Goal: Transaction & Acquisition: Book appointment/travel/reservation

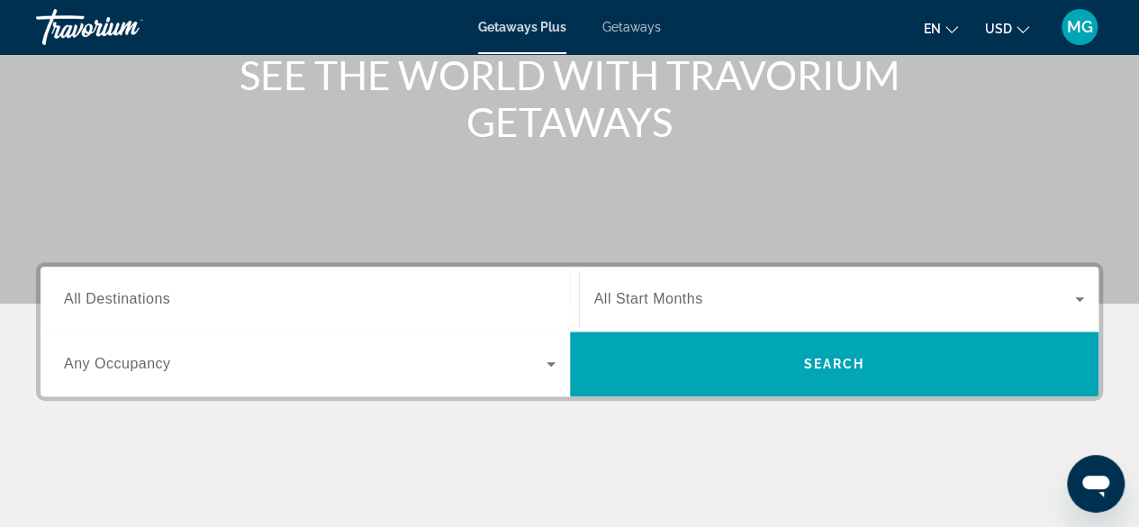
scroll to position [238, 0]
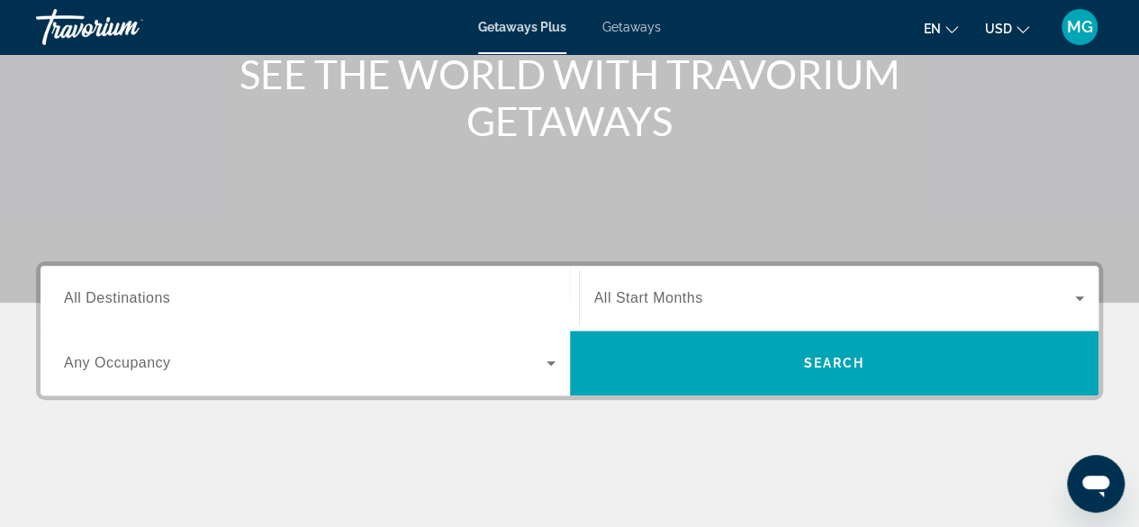
click at [165, 301] on span "All Destinations" at bounding box center [117, 297] width 106 height 15
click at [165, 301] on input "Destination All Destinations" at bounding box center [310, 299] width 492 height 22
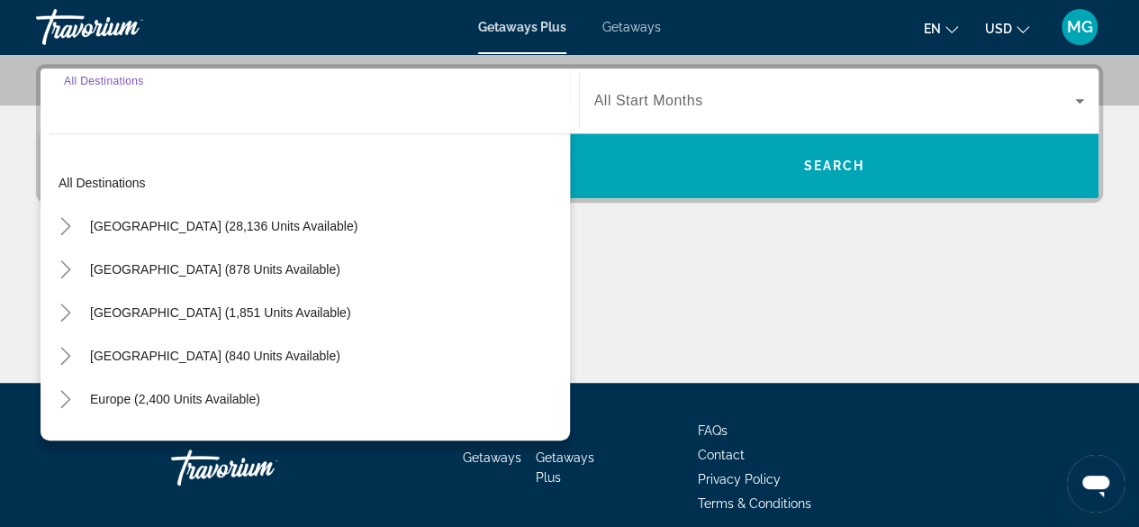
scroll to position [439, 0]
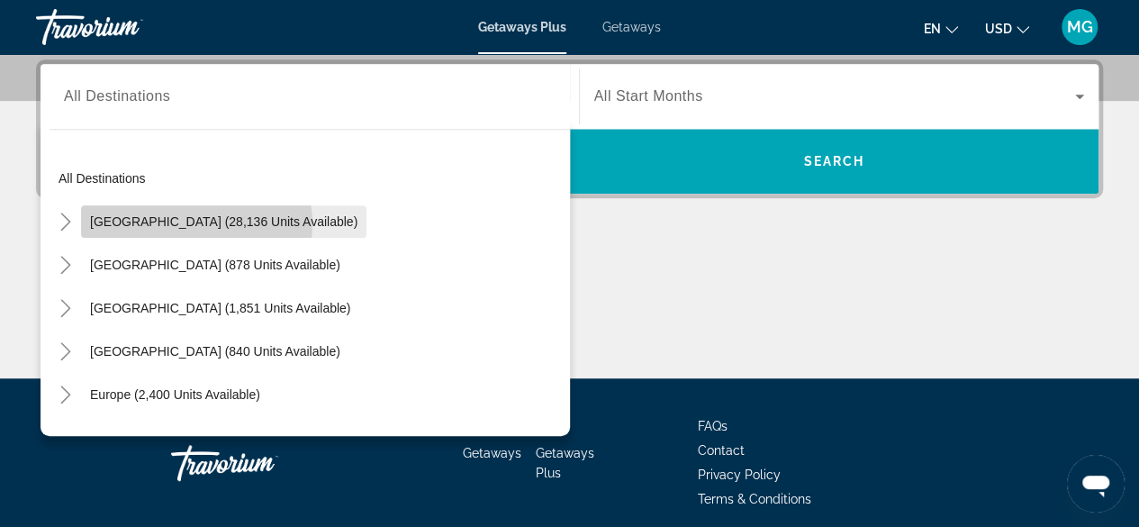
click at [195, 222] on span "[GEOGRAPHIC_DATA] (28,136 units available)" at bounding box center [223, 221] width 267 height 14
type input "**********"
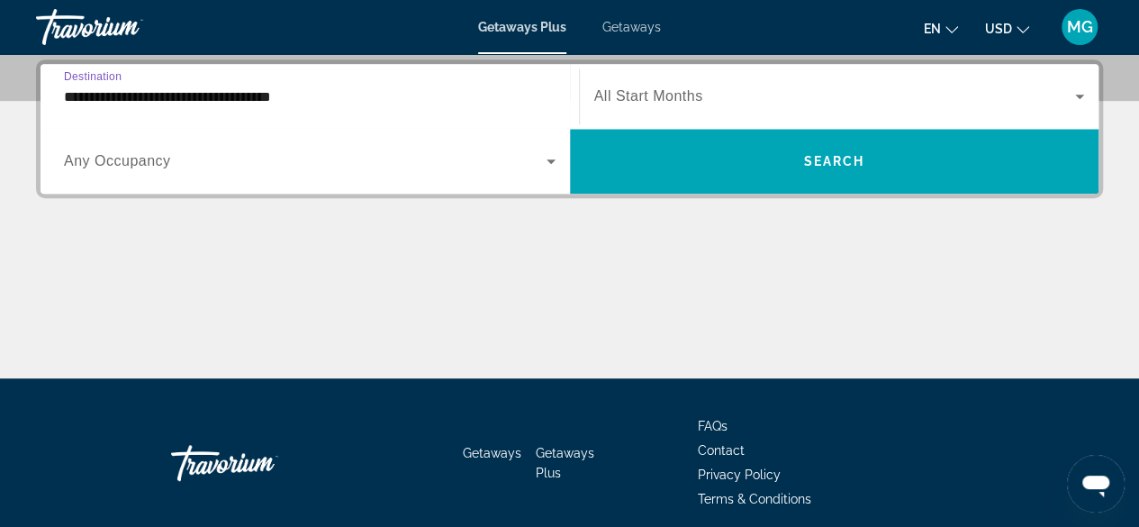
click at [548, 159] on icon "Search widget" at bounding box center [551, 161] width 9 height 5
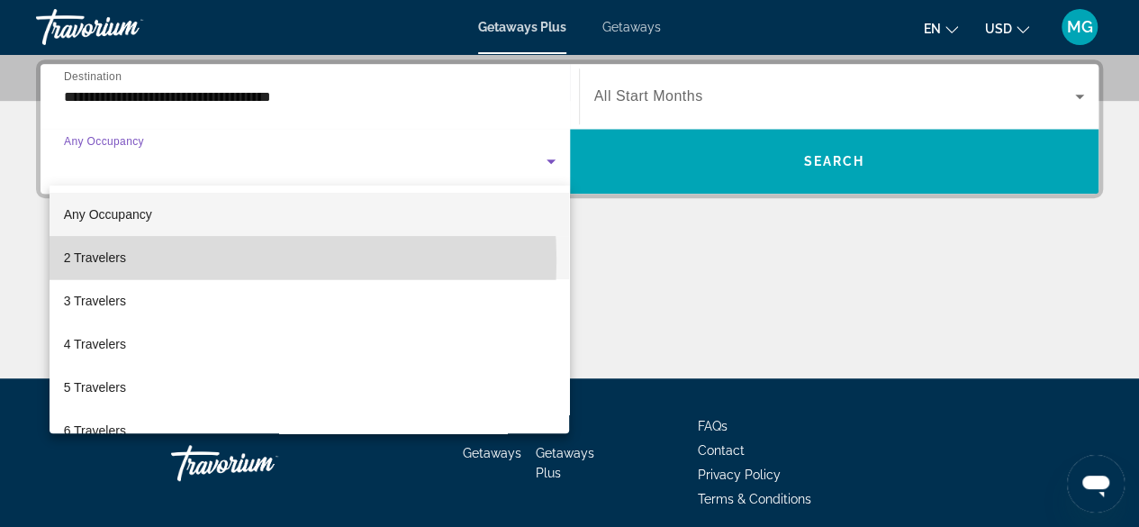
click at [175, 260] on mat-option "2 Travelers" at bounding box center [310, 257] width 521 height 43
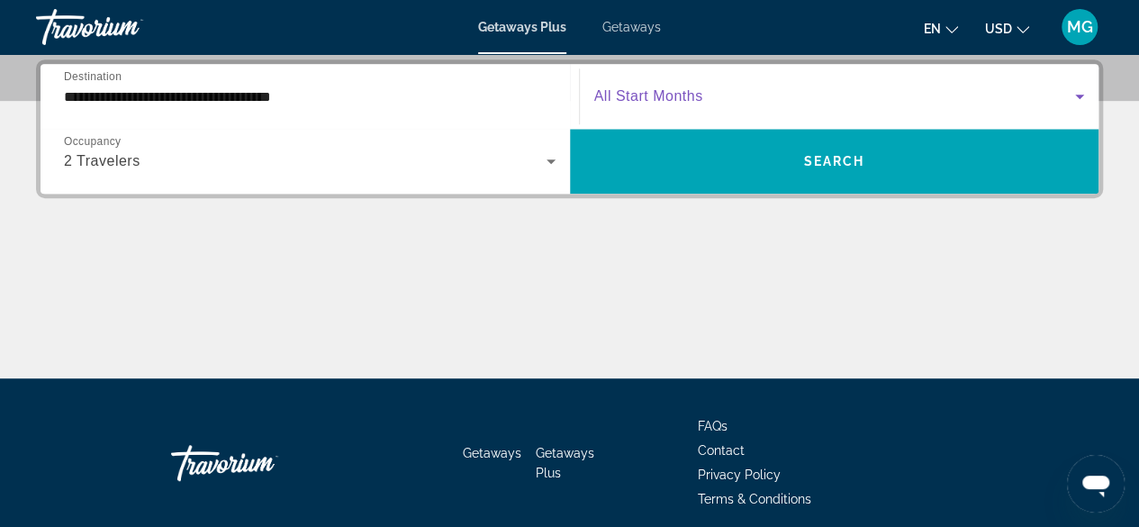
click at [1074, 95] on icon "Search widget" at bounding box center [1080, 97] width 22 height 22
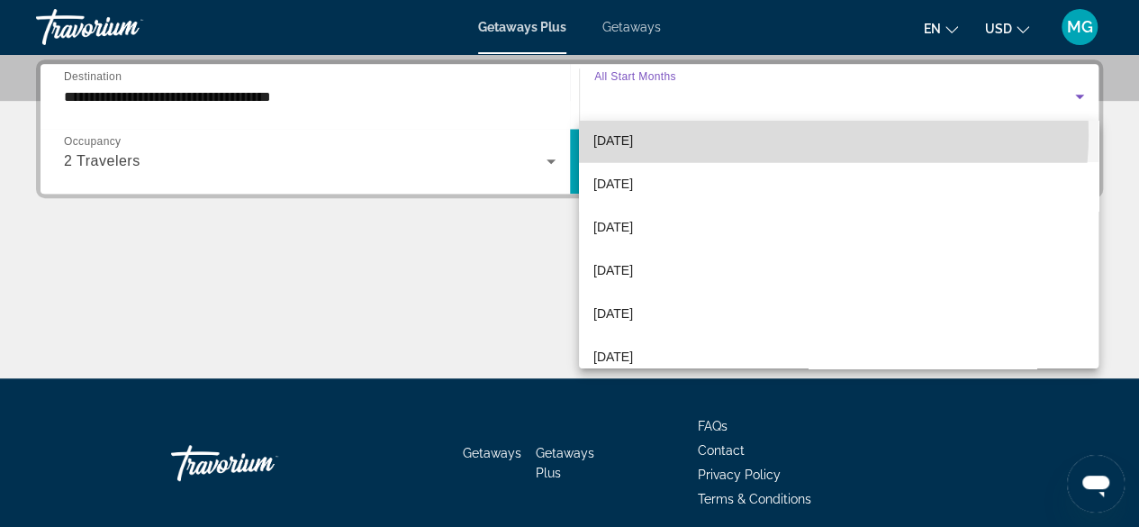
scroll to position [149, 0]
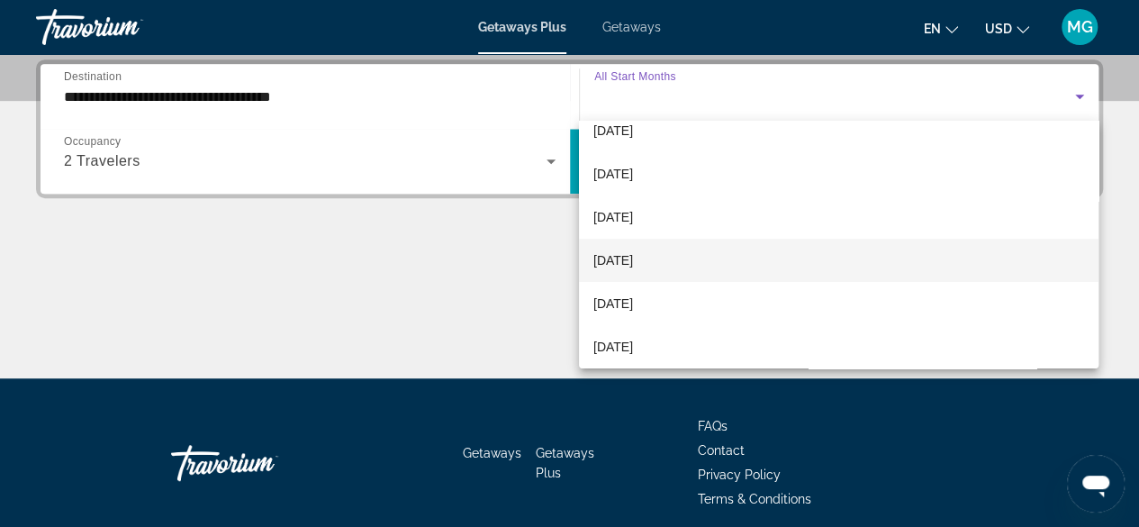
click at [629, 260] on span "[DATE]" at bounding box center [613, 260] width 40 height 22
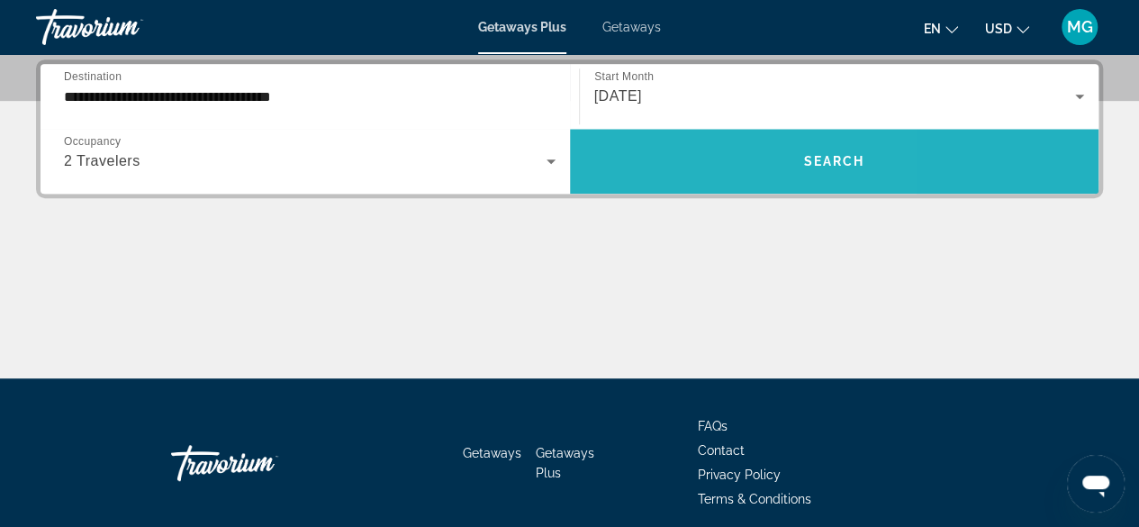
click at [665, 158] on span "Search widget" at bounding box center [835, 161] width 530 height 43
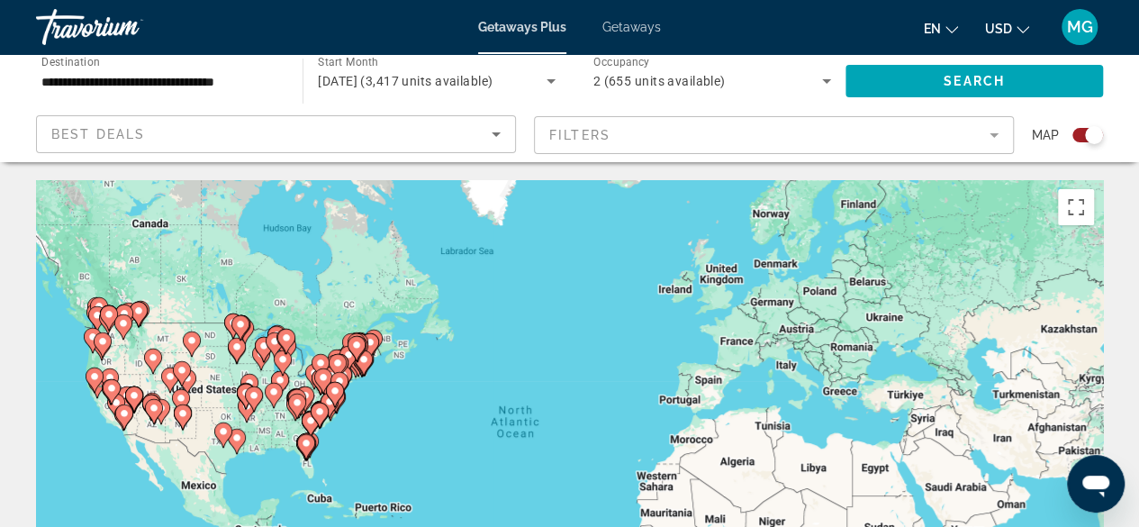
click at [494, 136] on icon "Sort by" at bounding box center [496, 134] width 22 height 22
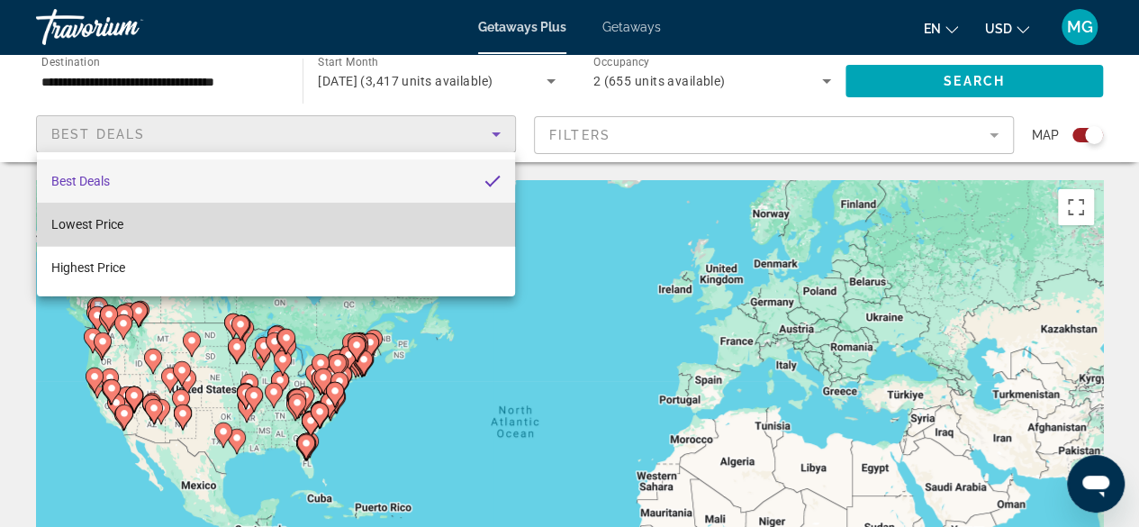
click at [410, 210] on mat-option "Lowest Price" at bounding box center [276, 224] width 478 height 43
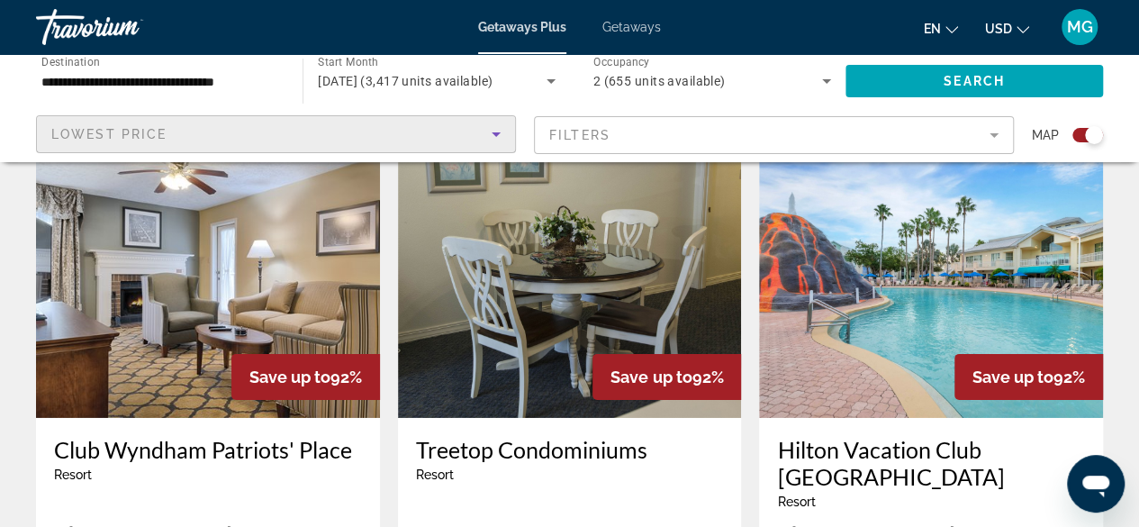
scroll to position [2696, 0]
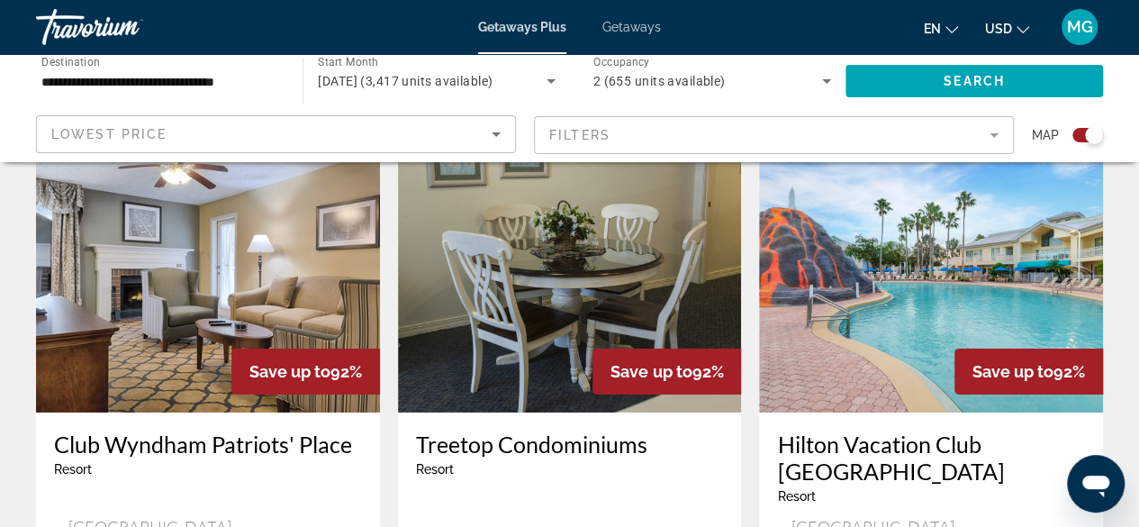
click at [410, 210] on img "Main content" at bounding box center [570, 268] width 344 height 288
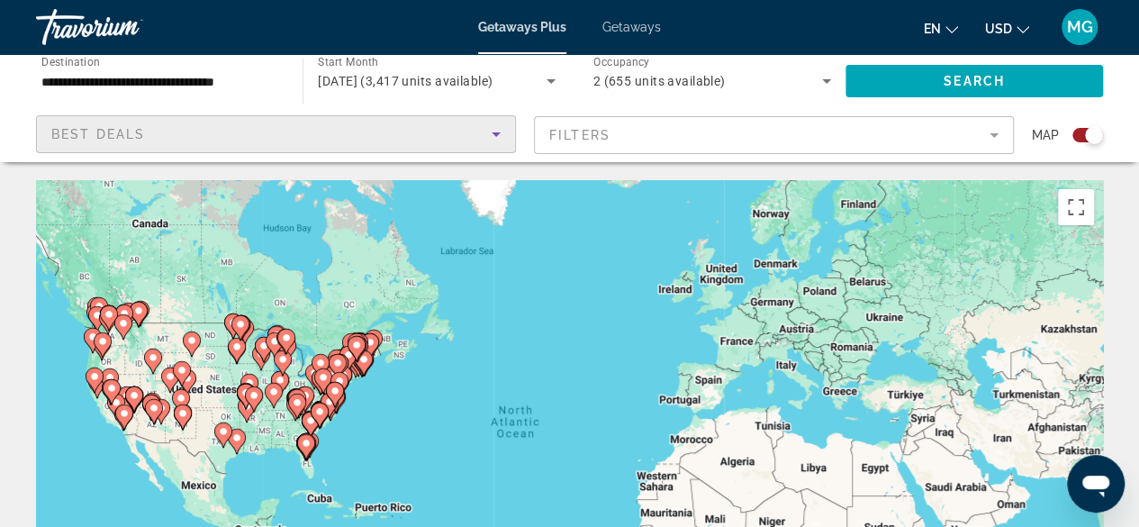
click at [499, 141] on icon "Sort by" at bounding box center [496, 134] width 22 height 22
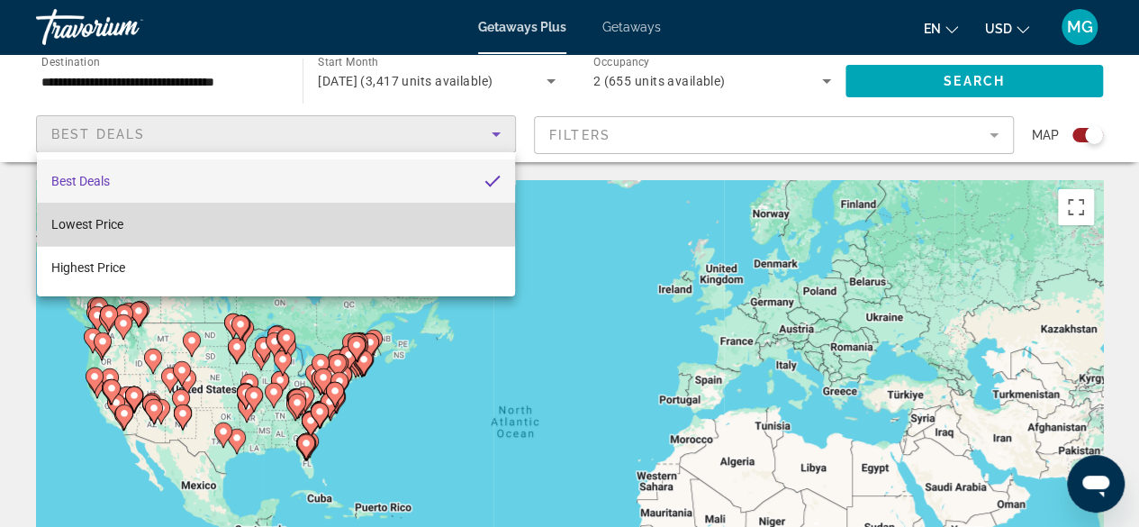
click at [198, 219] on mat-option "Lowest Price" at bounding box center [276, 224] width 478 height 43
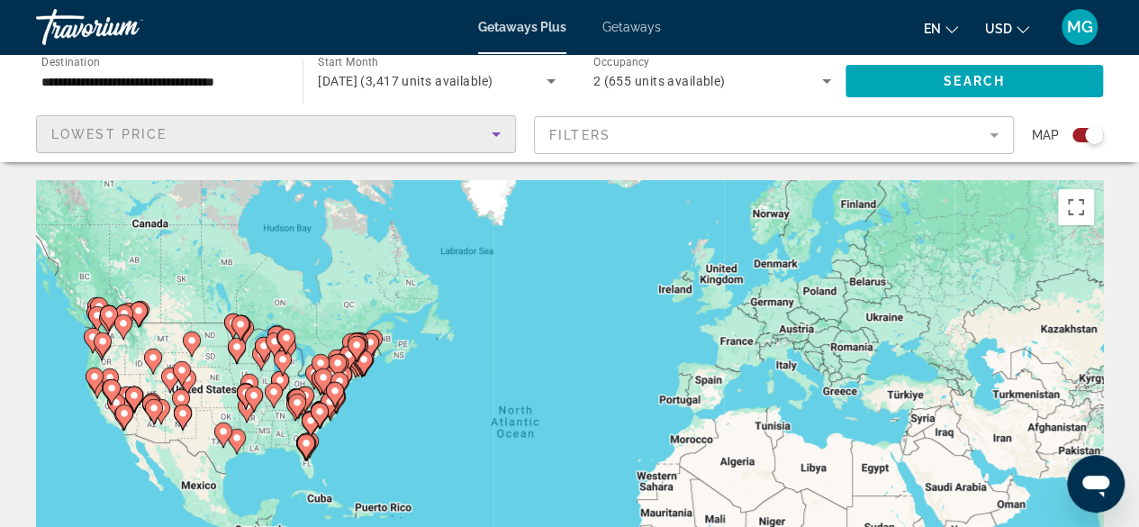
scroll to position [2, 0]
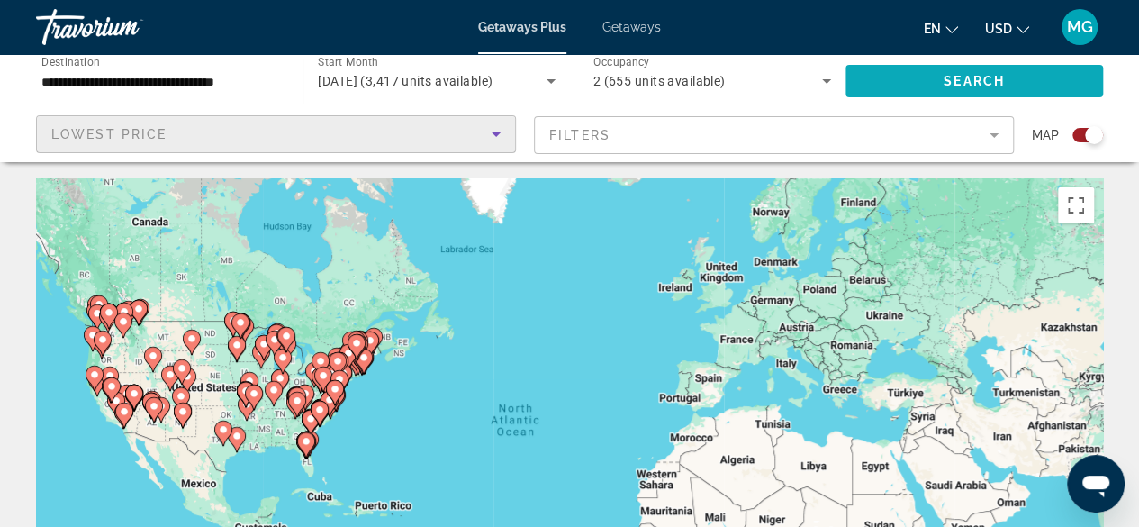
click at [928, 77] on span "Search widget" at bounding box center [975, 80] width 258 height 43
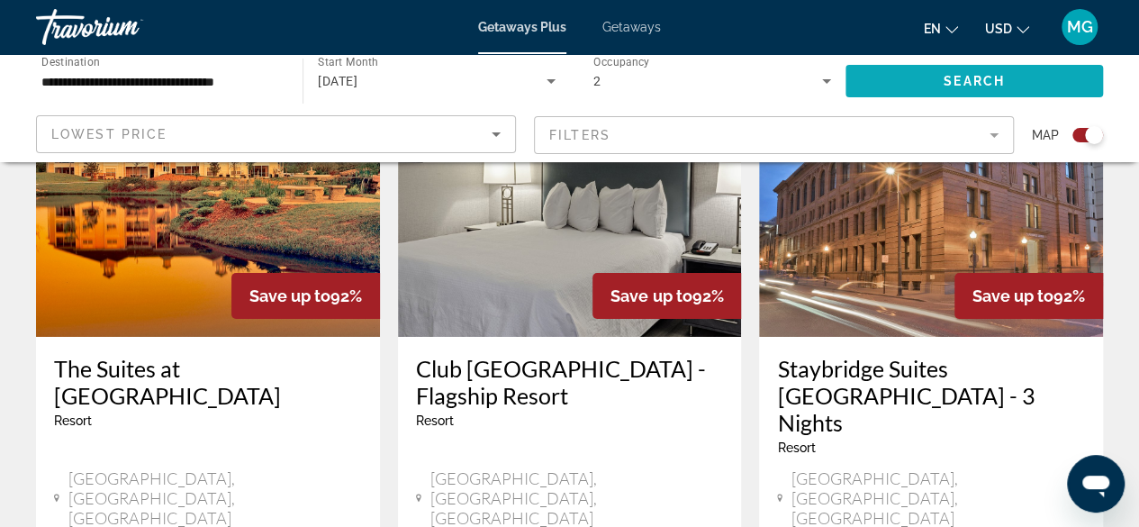
scroll to position [2880, 0]
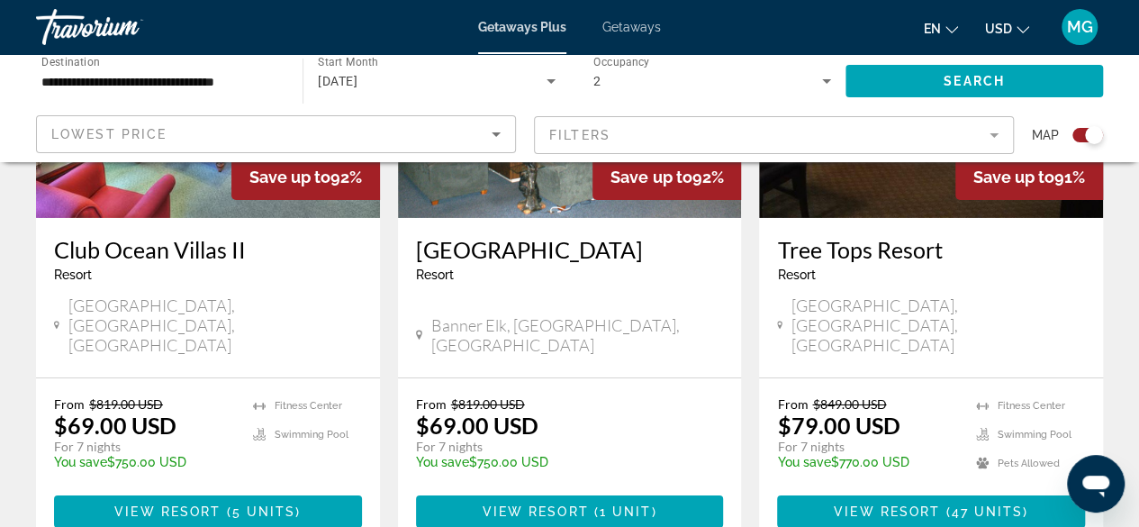
scroll to position [2927, 0]
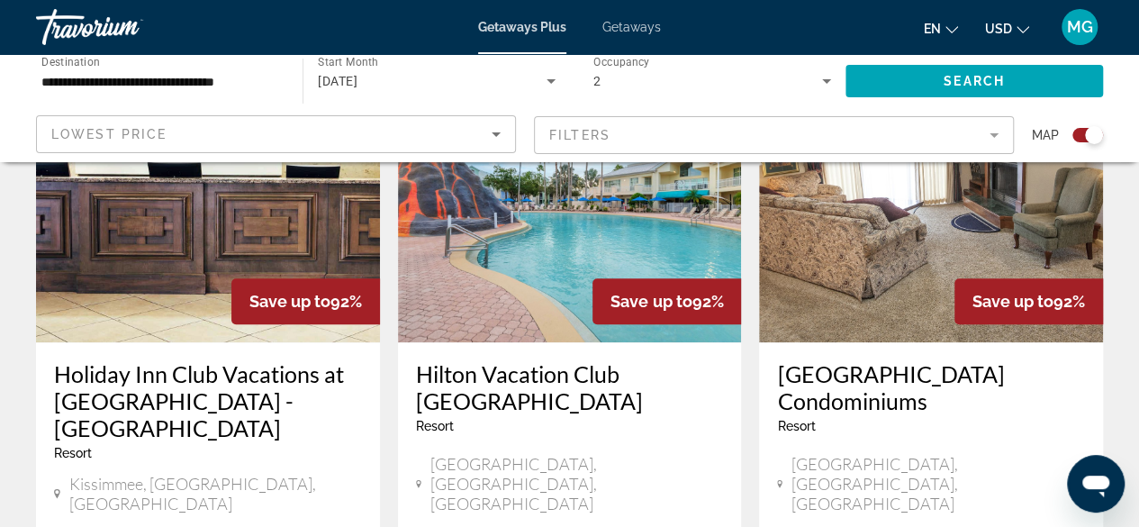
scroll to position [729, 0]
click at [535, 303] on img "Main content" at bounding box center [570, 198] width 344 height 288
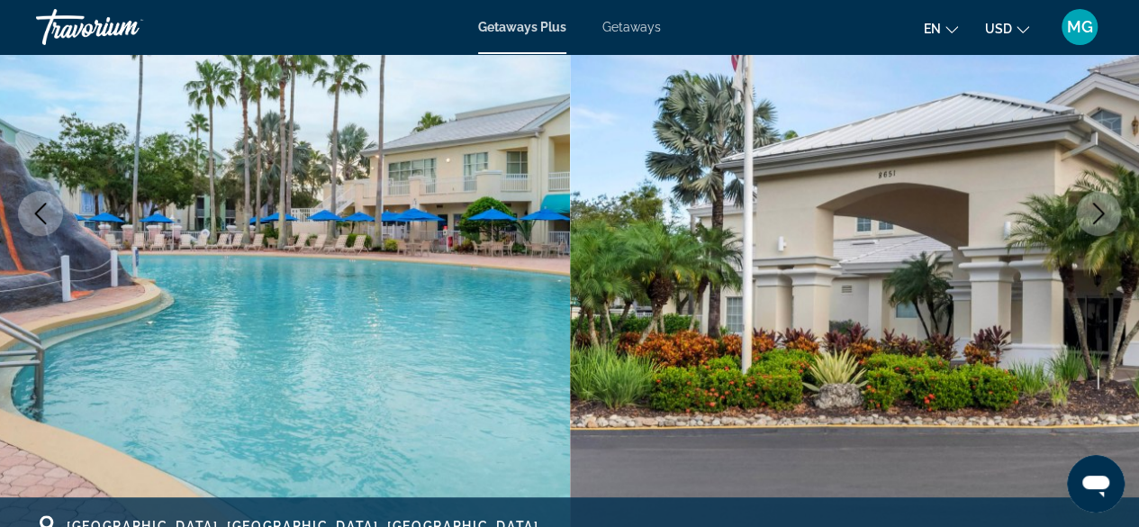
scroll to position [270, 0]
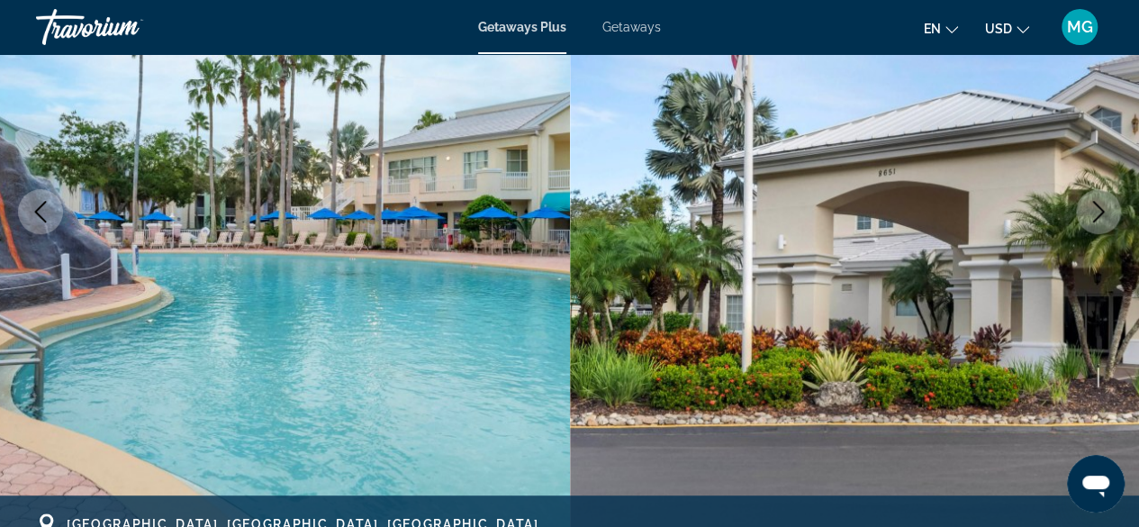
click at [1102, 216] on icon "Next image" at bounding box center [1099, 212] width 22 height 22
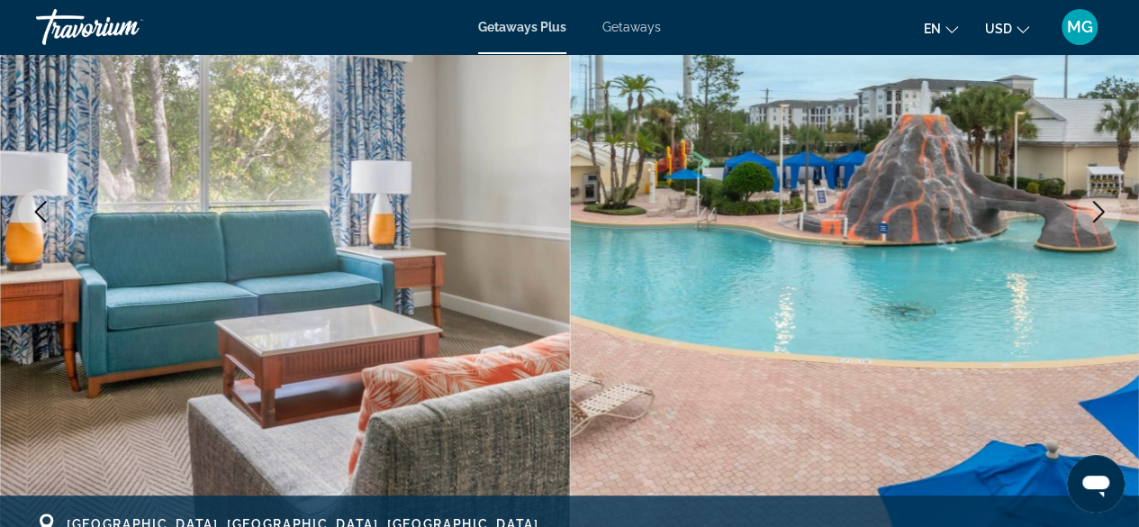
click at [1110, 211] on button "Next image" at bounding box center [1098, 211] width 45 height 45
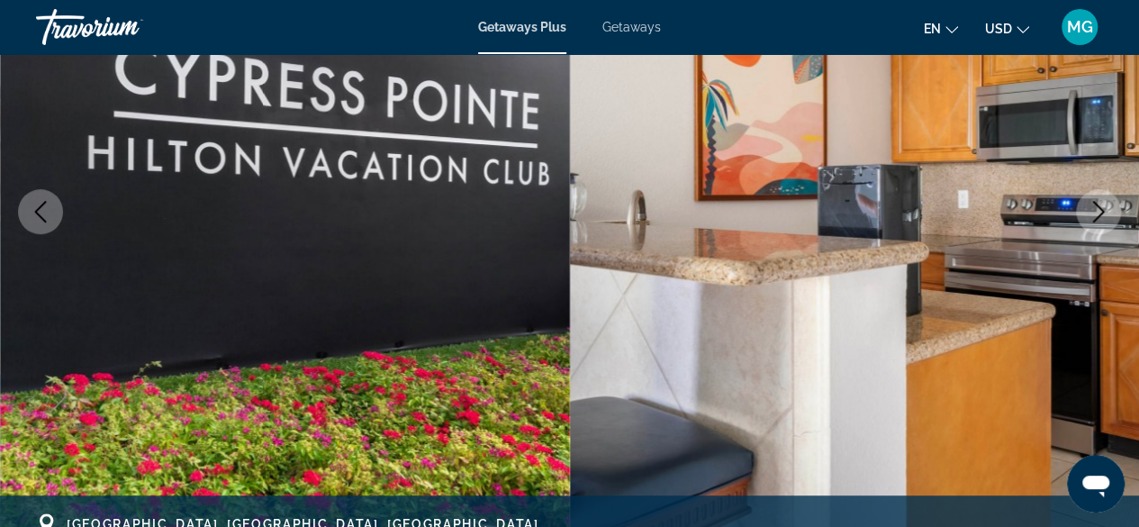
click at [1105, 216] on icon "Next image" at bounding box center [1099, 212] width 22 height 22
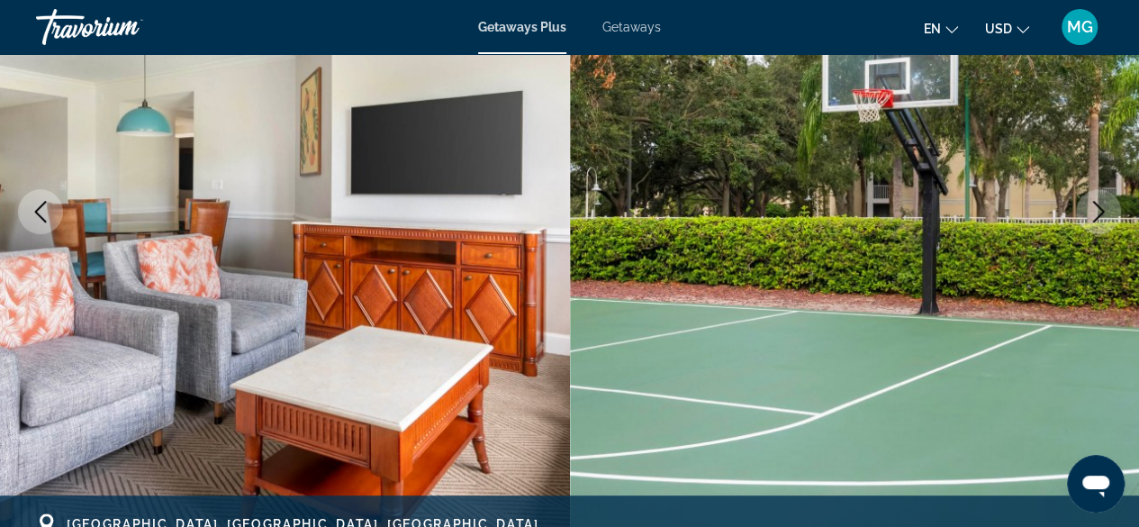
click at [1097, 213] on icon "Next image" at bounding box center [1099, 212] width 22 height 22
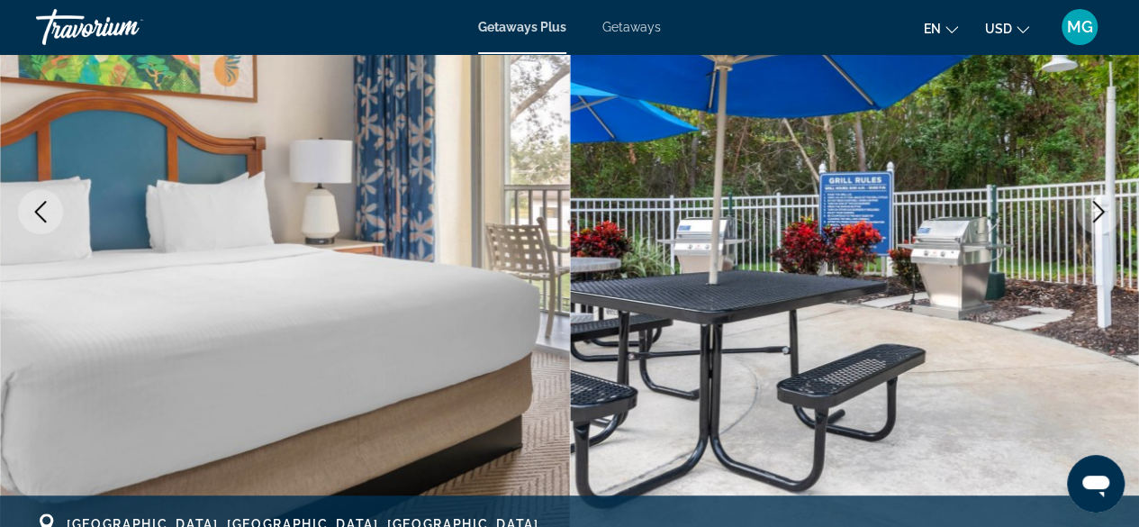
click at [1090, 213] on icon "Next image" at bounding box center [1099, 212] width 22 height 22
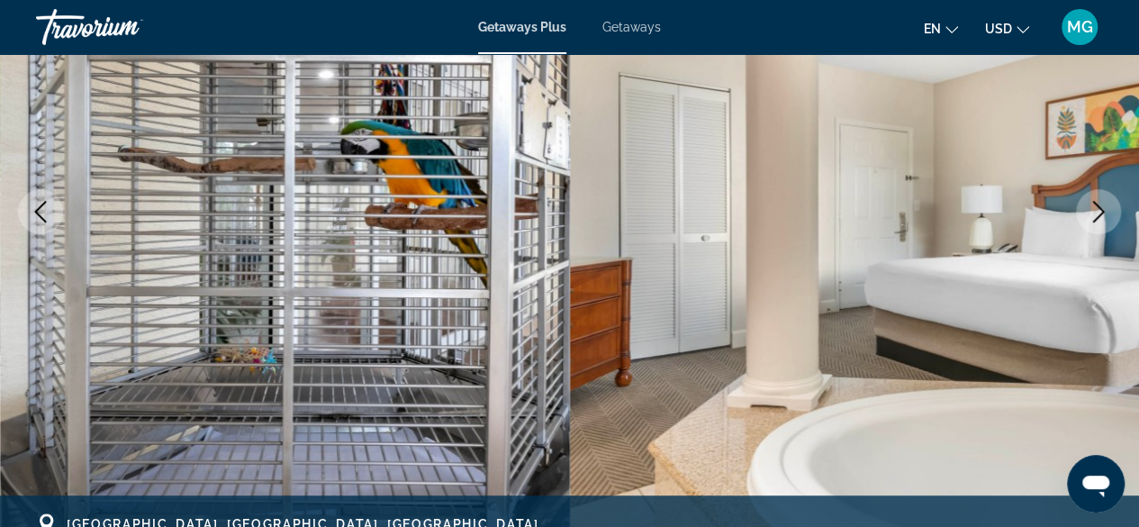
click at [1100, 214] on icon "Next image" at bounding box center [1099, 212] width 12 height 22
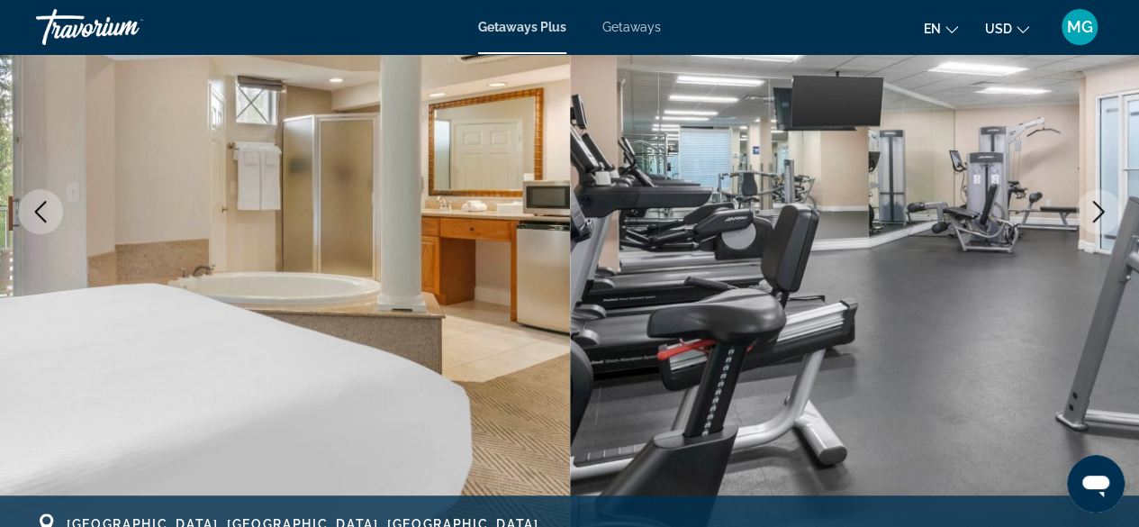
click at [1091, 213] on icon "Next image" at bounding box center [1099, 212] width 22 height 22
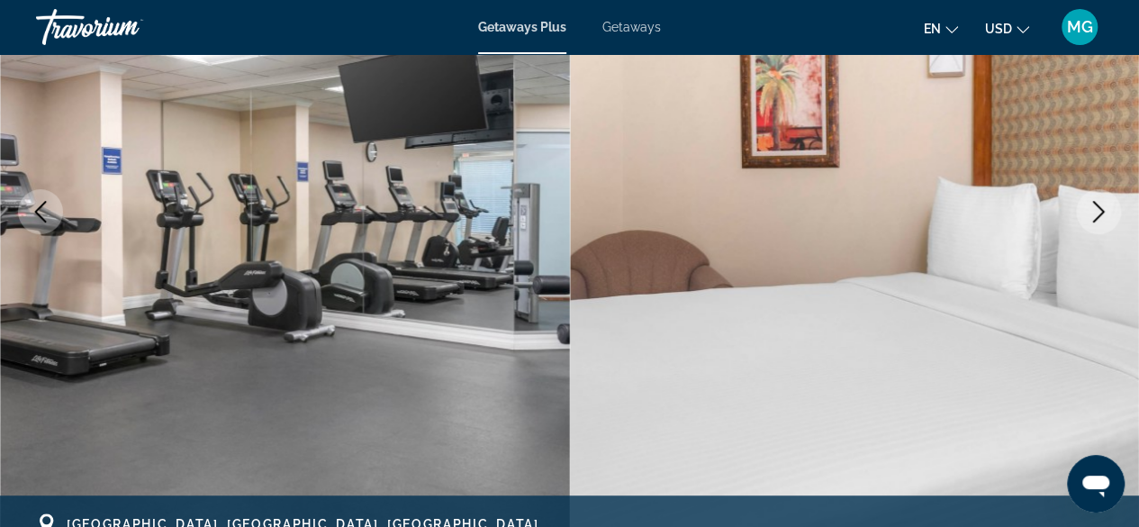
click at [1089, 209] on icon "Next image" at bounding box center [1099, 212] width 22 height 22
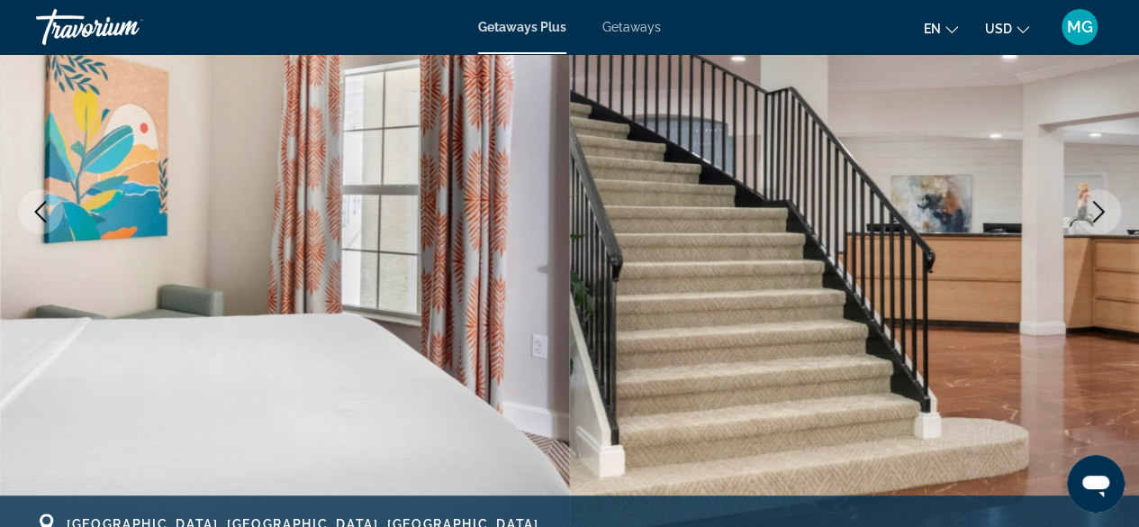
click at [1099, 209] on icon "Next image" at bounding box center [1099, 212] width 22 height 22
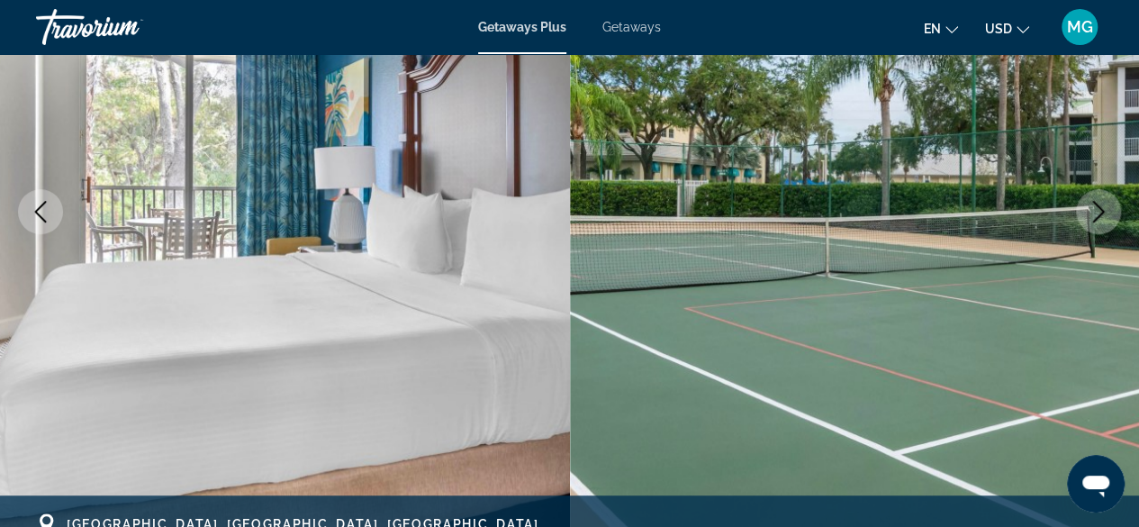
click at [1100, 209] on icon "Next image" at bounding box center [1099, 212] width 12 height 22
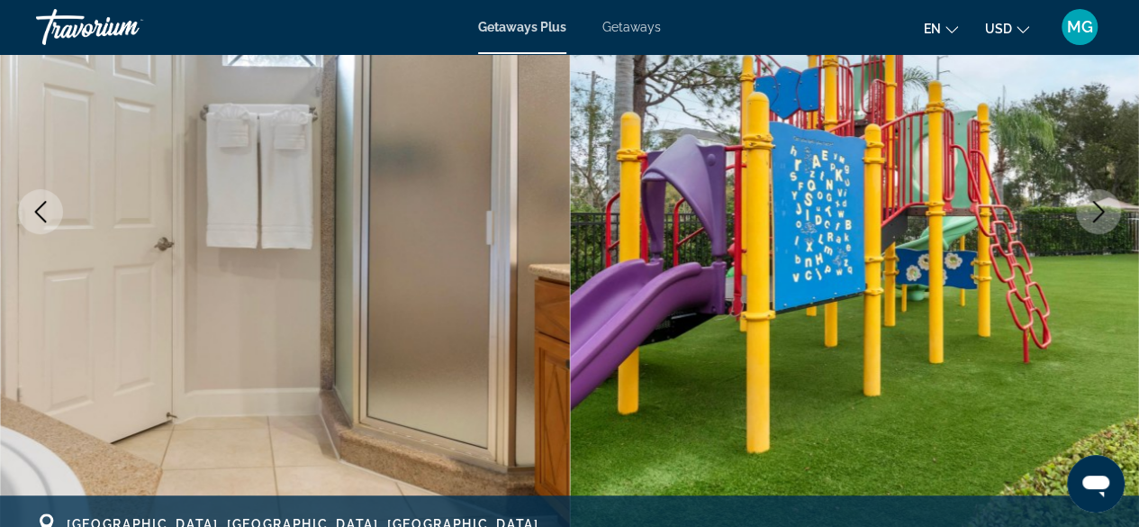
click at [1102, 205] on icon "Next image" at bounding box center [1099, 212] width 22 height 22
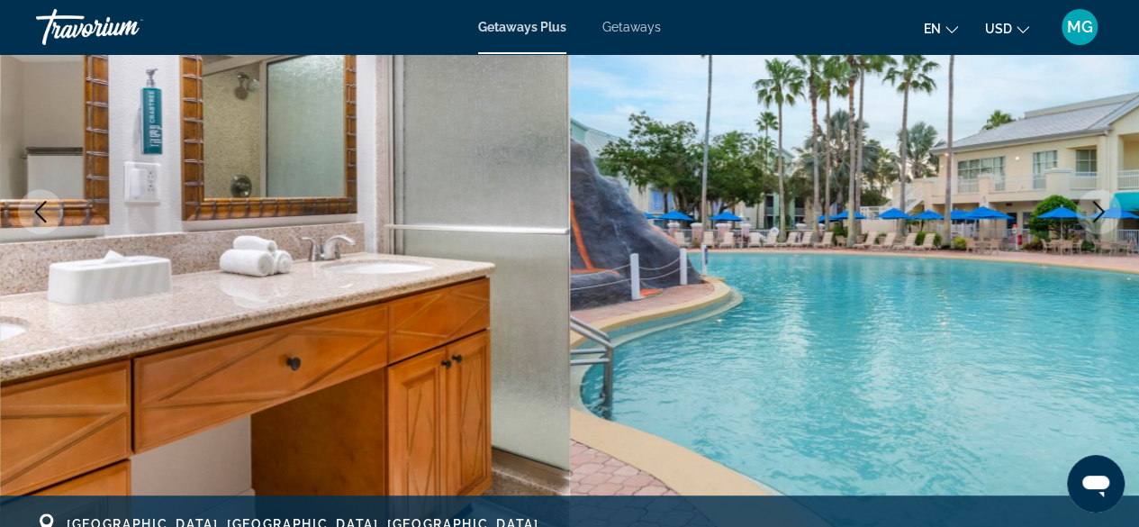
click at [1103, 210] on icon "Next image" at bounding box center [1099, 212] width 12 height 22
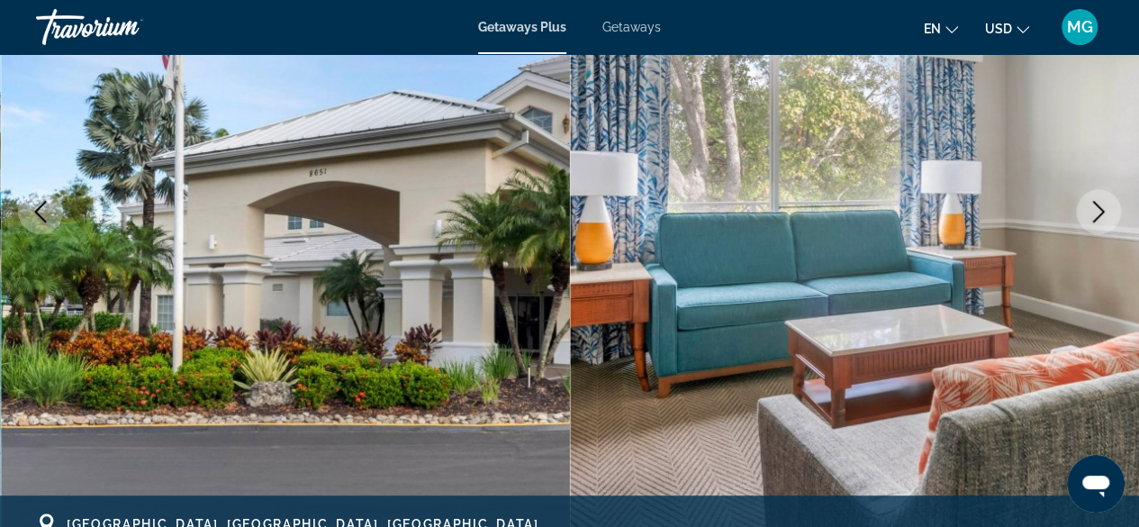
click at [1103, 206] on icon "Next image" at bounding box center [1099, 212] width 22 height 22
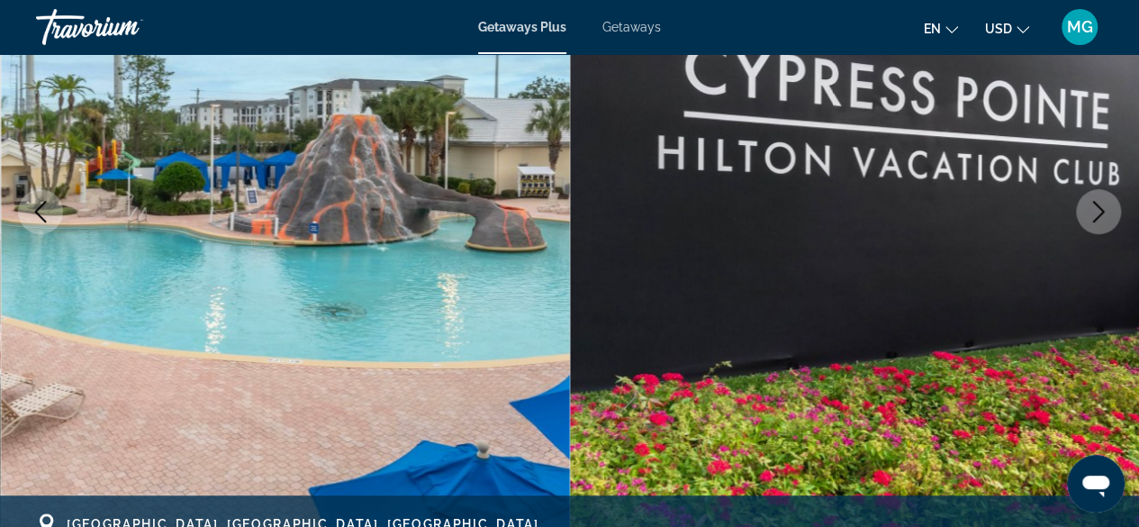
click at [1104, 211] on icon "Next image" at bounding box center [1099, 212] width 12 height 22
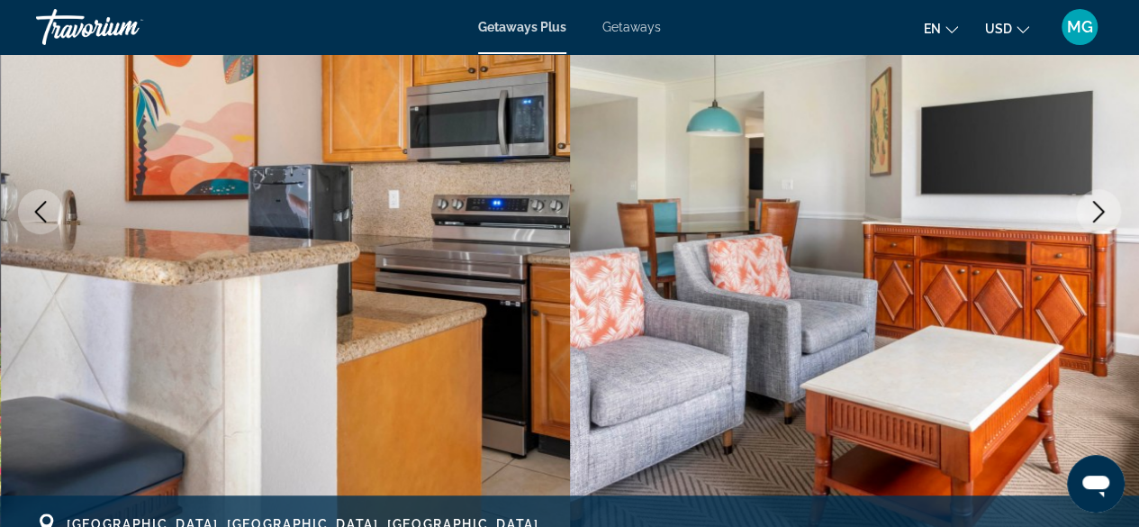
click at [1094, 214] on icon "Next image" at bounding box center [1099, 212] width 22 height 22
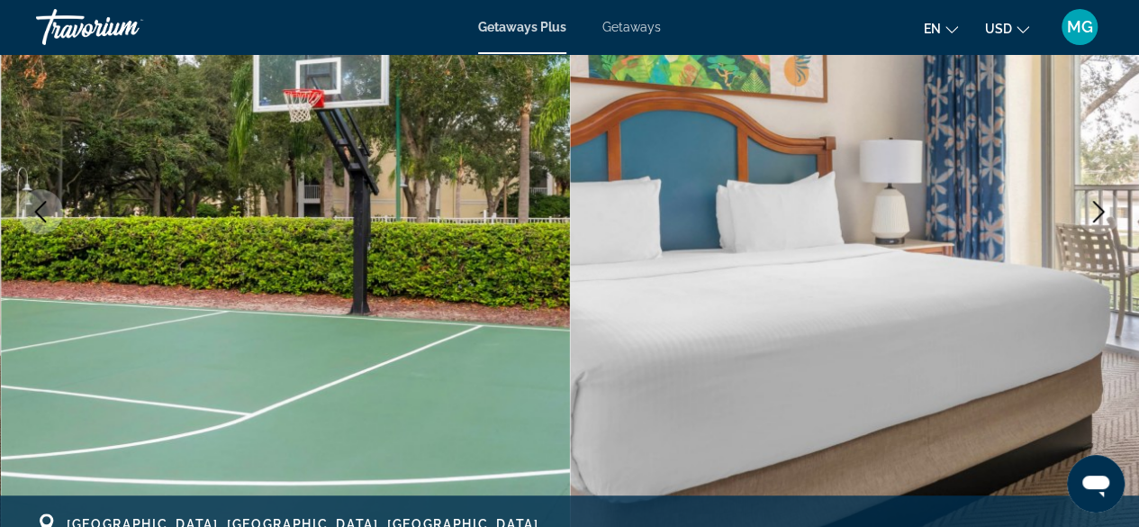
click at [1100, 210] on icon "Next image" at bounding box center [1099, 212] width 22 height 22
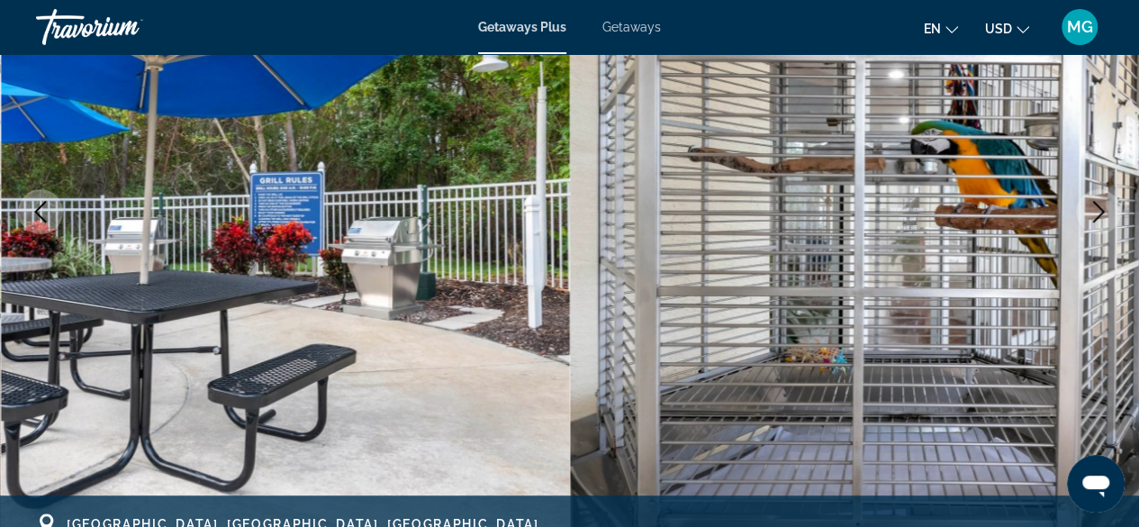
click at [1114, 201] on button "Next image" at bounding box center [1098, 211] width 45 height 45
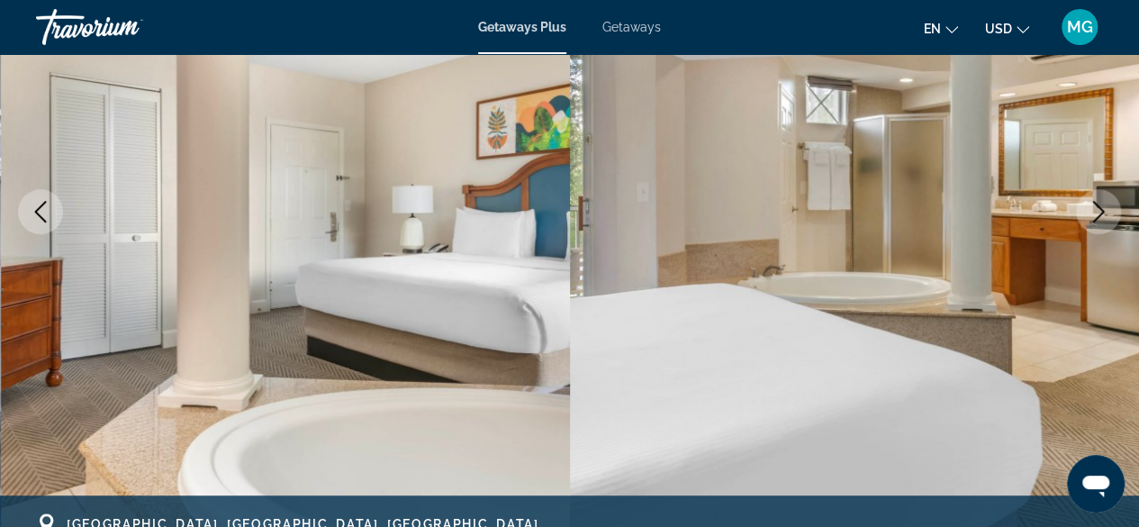
click at [1105, 202] on icon "Next image" at bounding box center [1099, 212] width 22 height 22
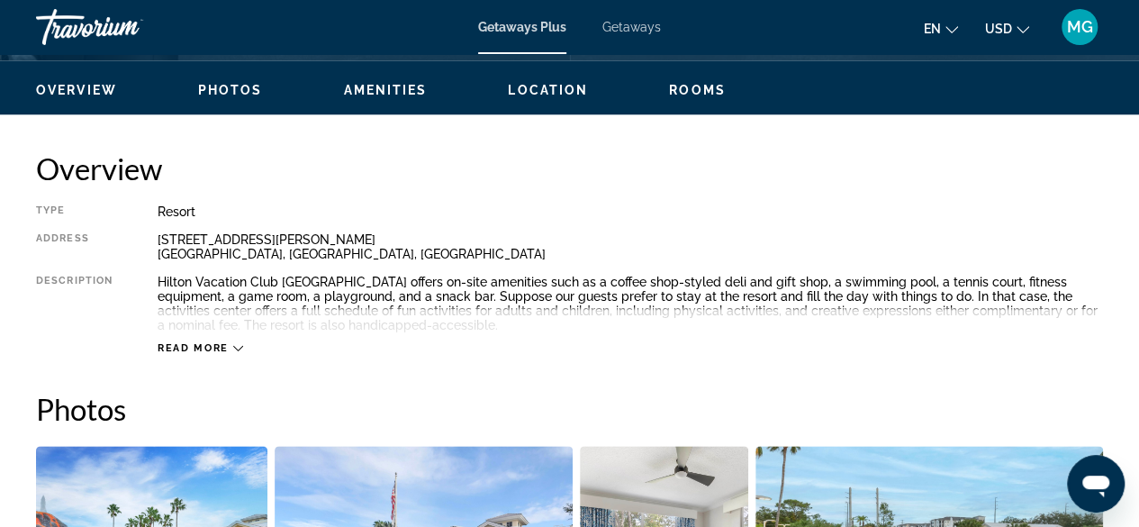
scroll to position [855, 0]
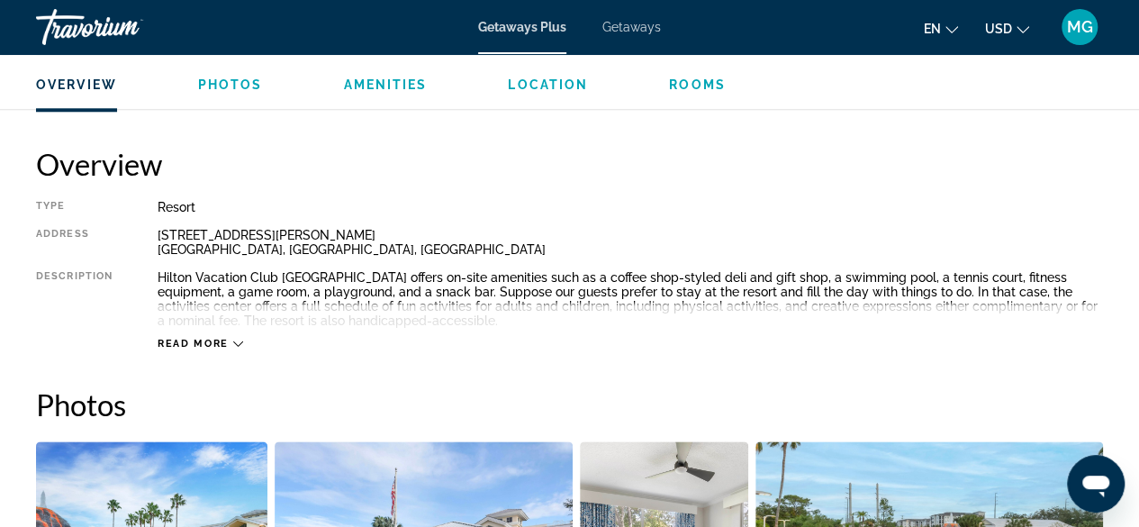
click at [209, 345] on span "Read more" at bounding box center [193, 344] width 71 height 12
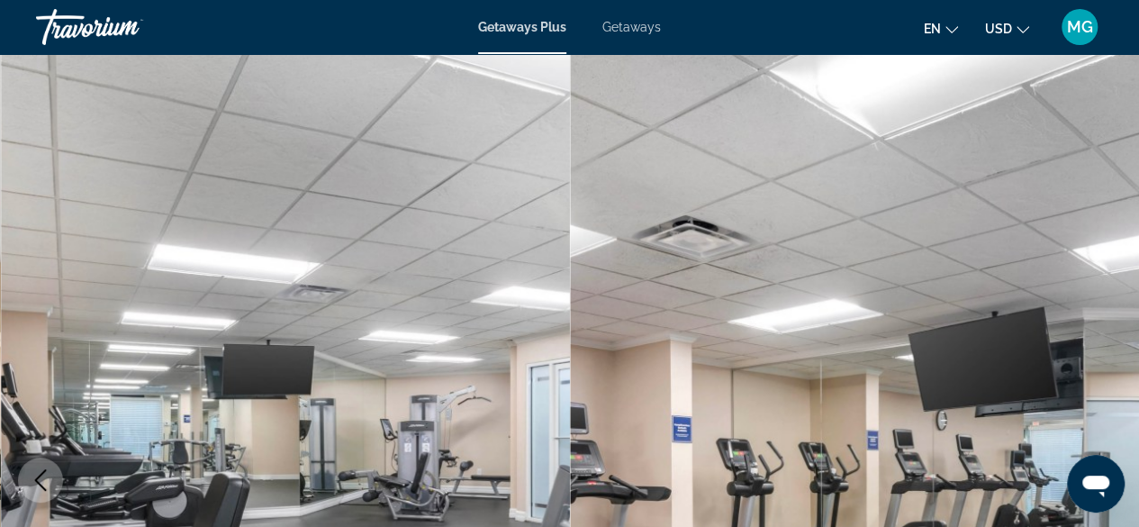
scroll to position [0, 0]
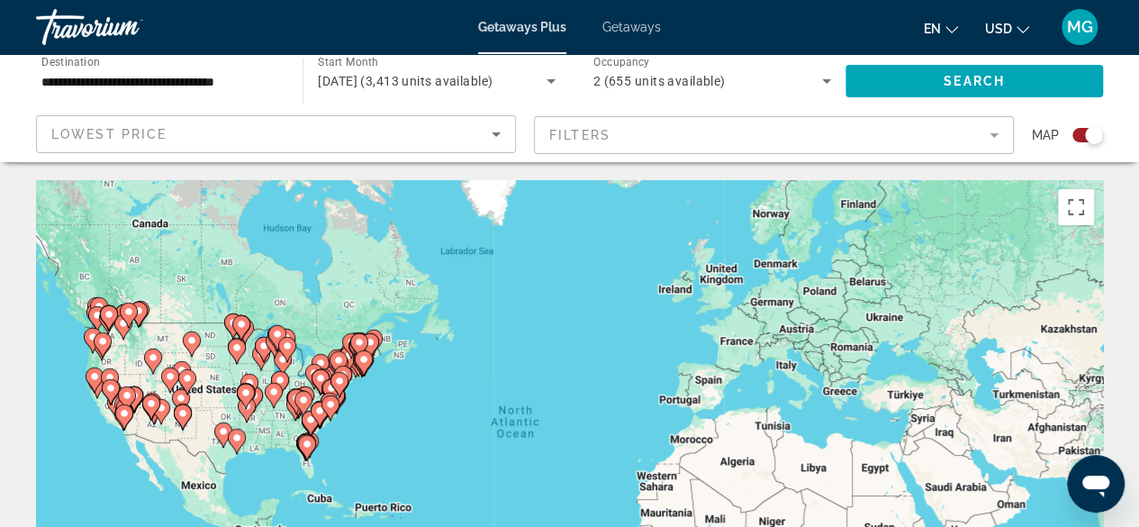
click at [388, 81] on span "February 2026 (3,413 units available)" at bounding box center [405, 81] width 175 height 14
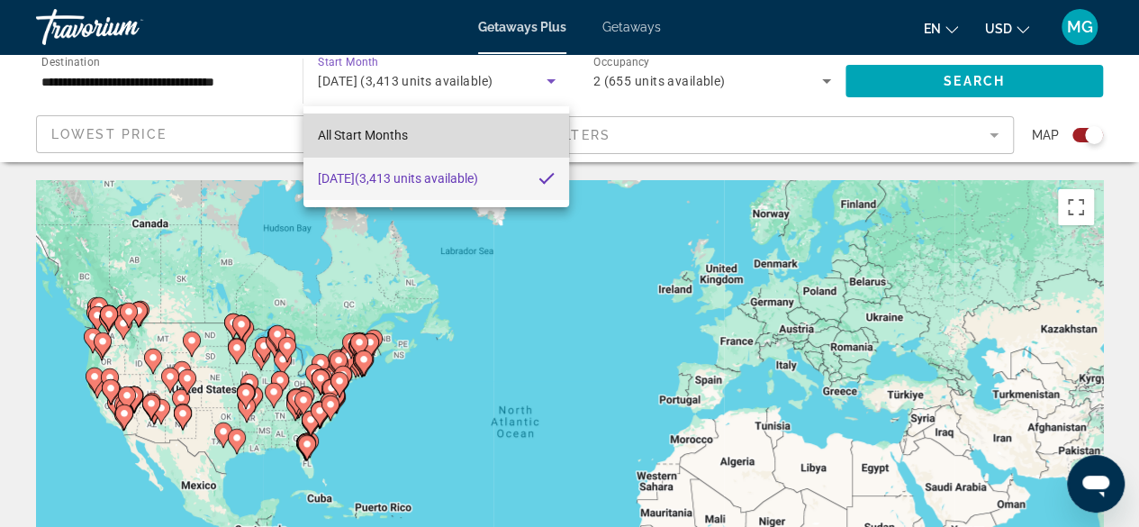
click at [355, 140] on span "All Start Months" at bounding box center [363, 135] width 90 height 14
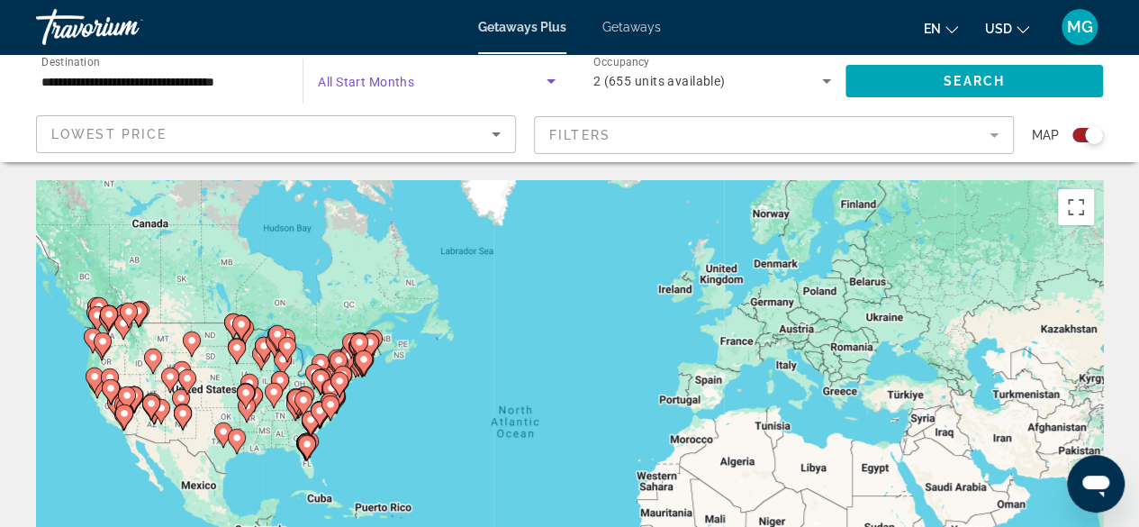
click at [349, 72] on span "Search widget" at bounding box center [432, 81] width 228 height 22
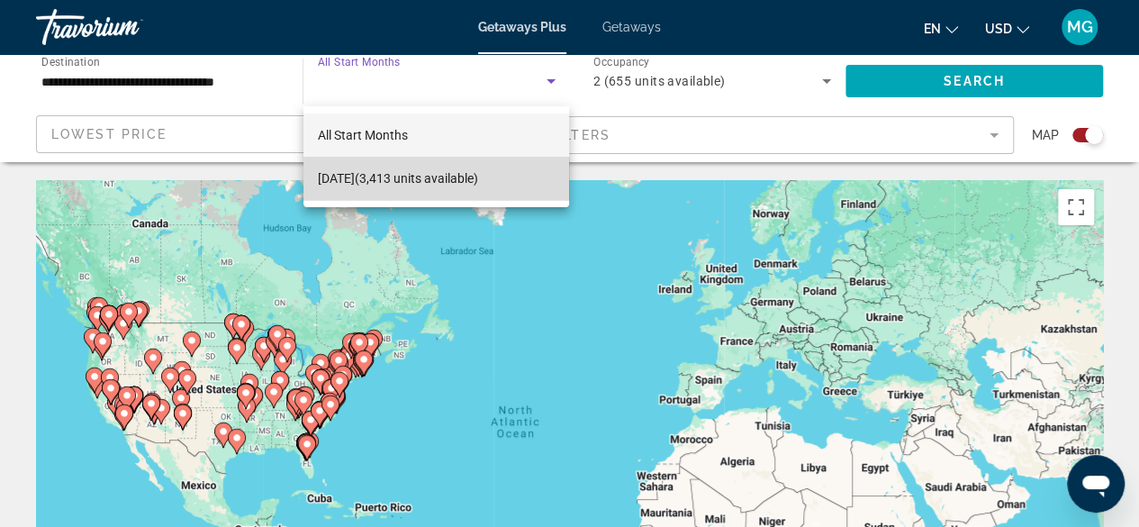
click at [355, 193] on mat-option "February 2026 (3,413 units available)" at bounding box center [436, 178] width 267 height 43
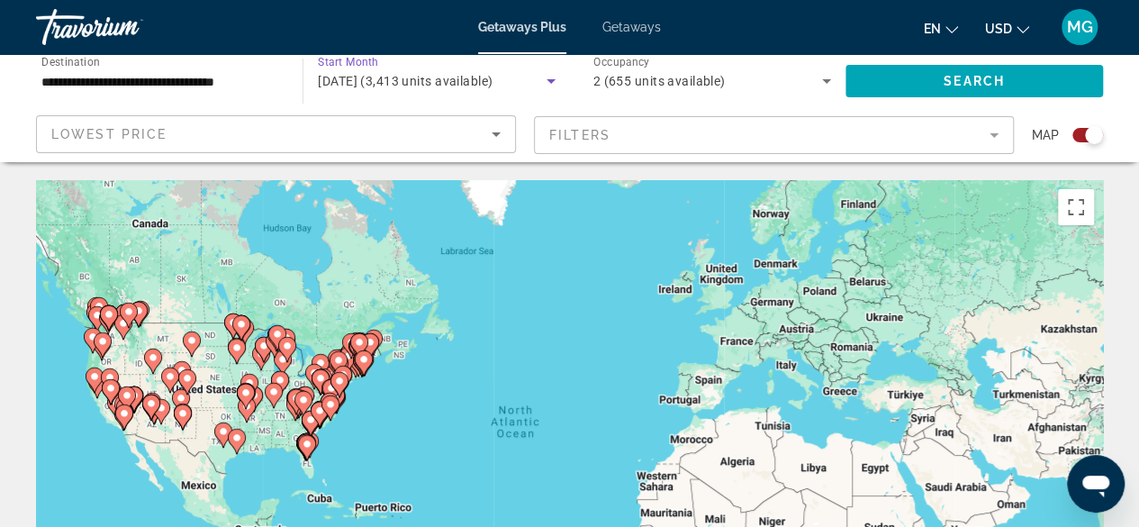
click at [368, 104] on div "February 2026 (3,413 units available)" at bounding box center [436, 81] width 237 height 50
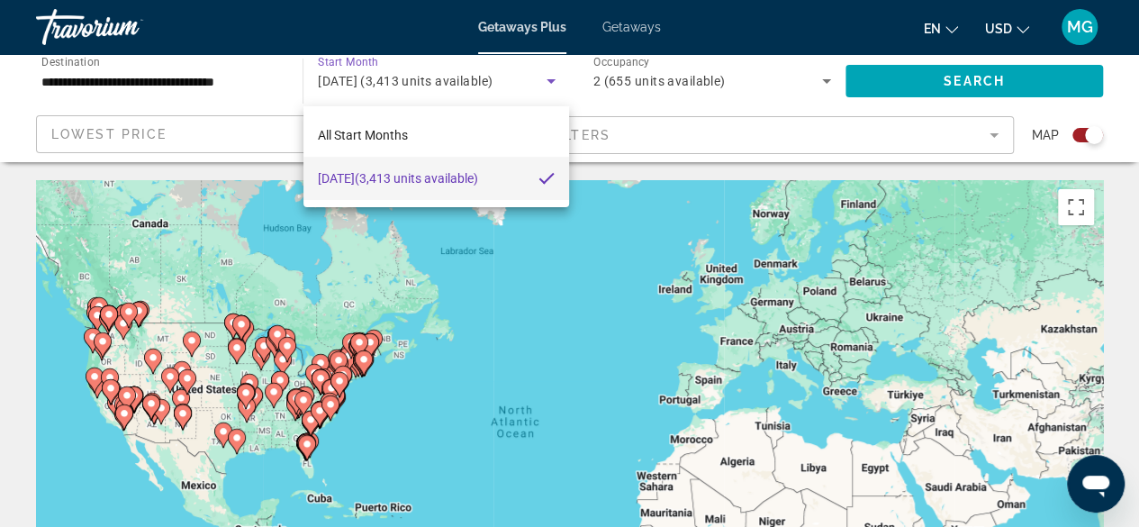
click at [358, 140] on span "All Start Months" at bounding box center [363, 135] width 90 height 14
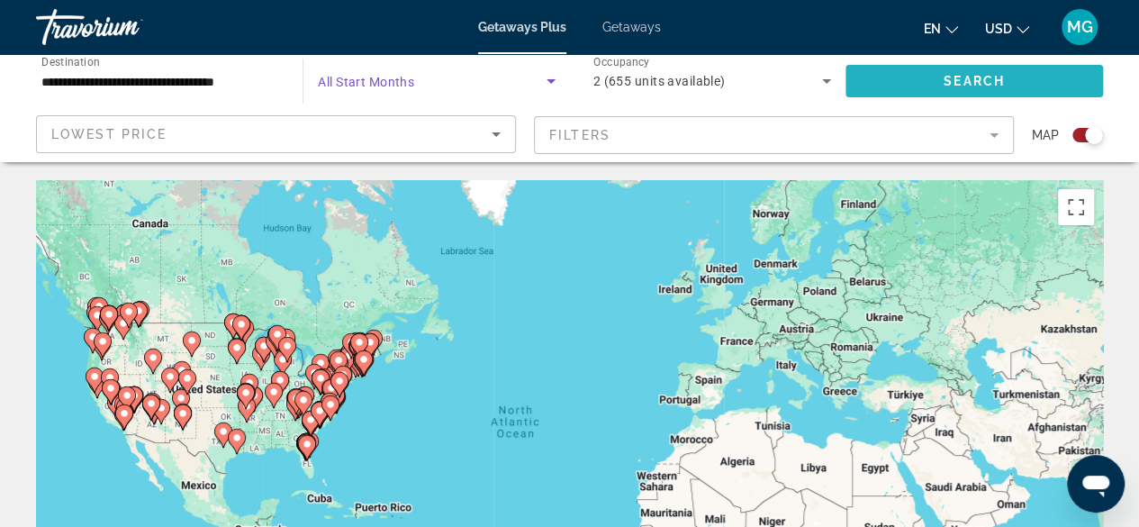
click at [1021, 81] on span "Search widget" at bounding box center [975, 80] width 258 height 43
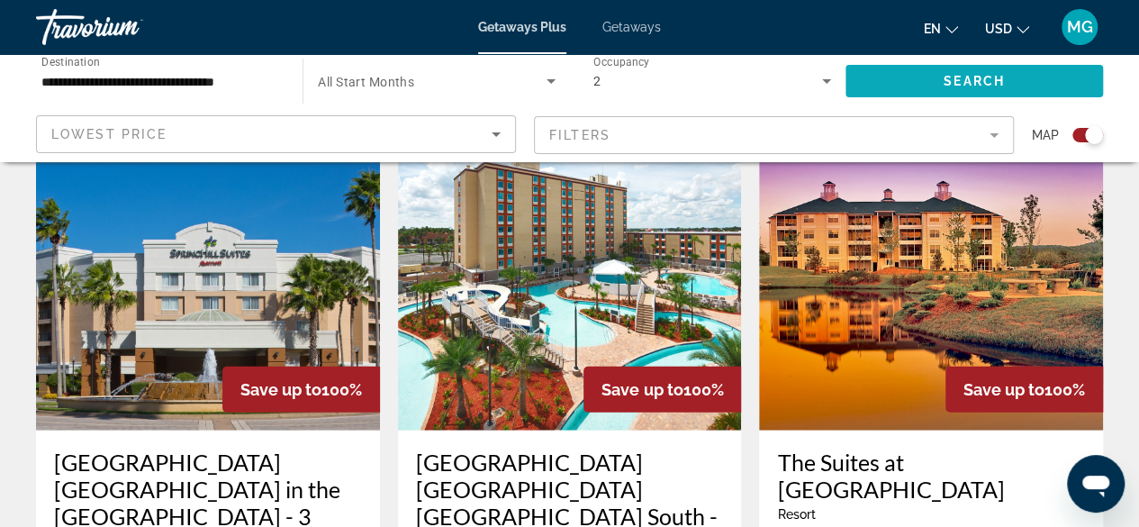
scroll to position [2079, 0]
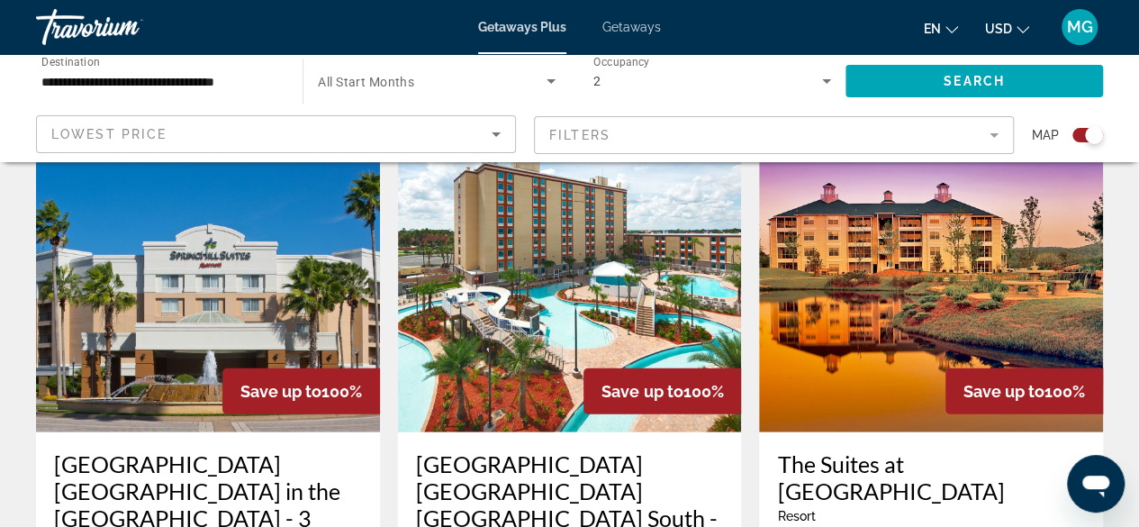
click at [985, 134] on mat-form-field "Filters" at bounding box center [774, 135] width 480 height 38
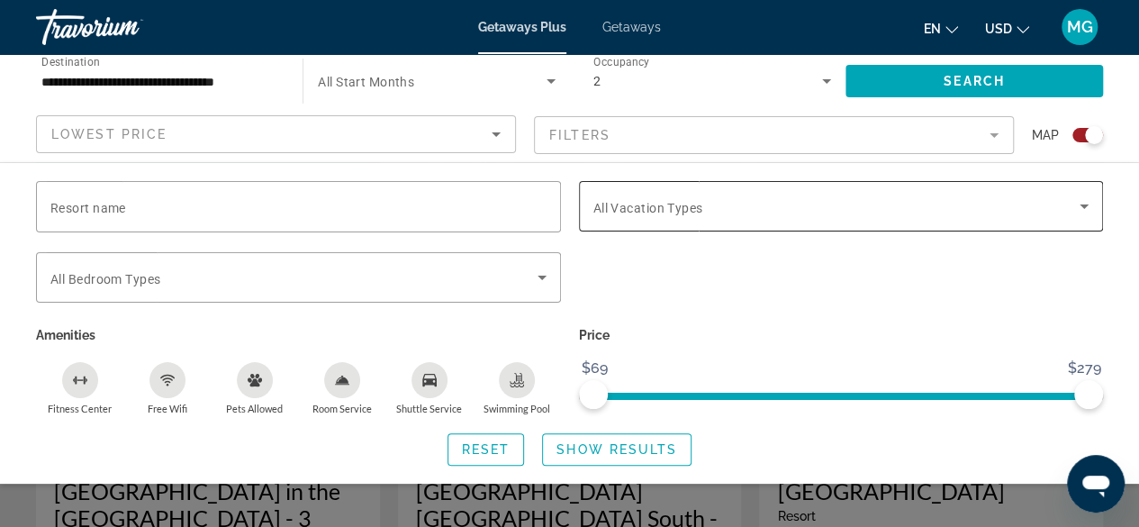
click at [1085, 212] on icon "Search widget" at bounding box center [1084, 206] width 22 height 22
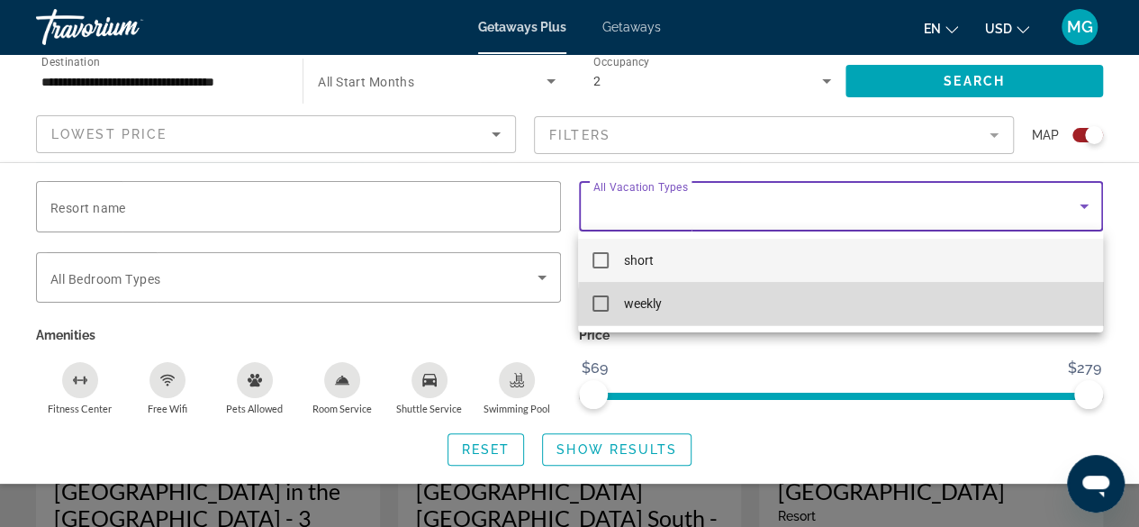
click at [984, 315] on mat-option "weekly" at bounding box center [840, 303] width 524 height 43
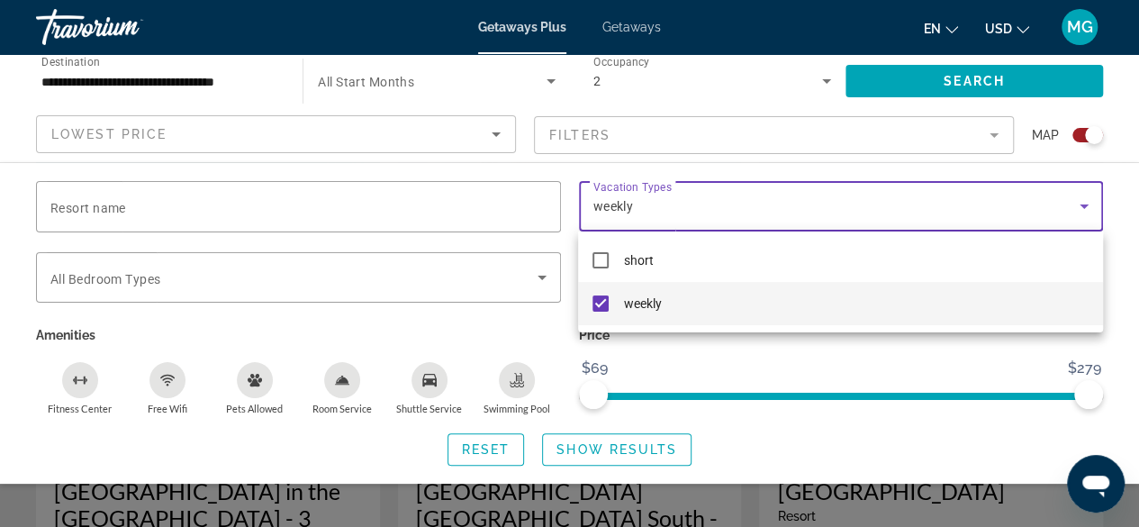
click at [1055, 87] on div at bounding box center [569, 263] width 1139 height 527
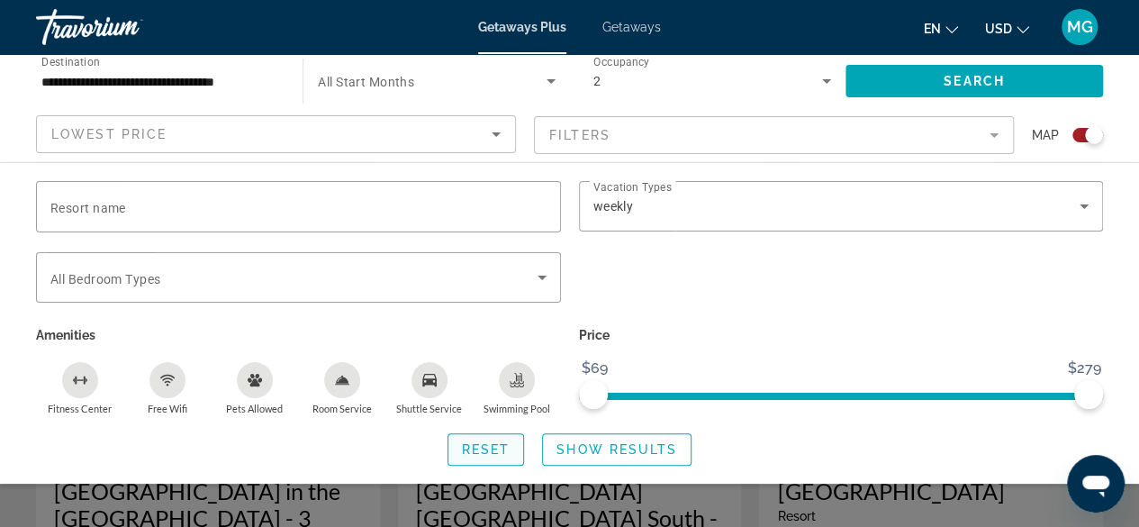
click at [484, 449] on span "Reset" at bounding box center [486, 449] width 49 height 14
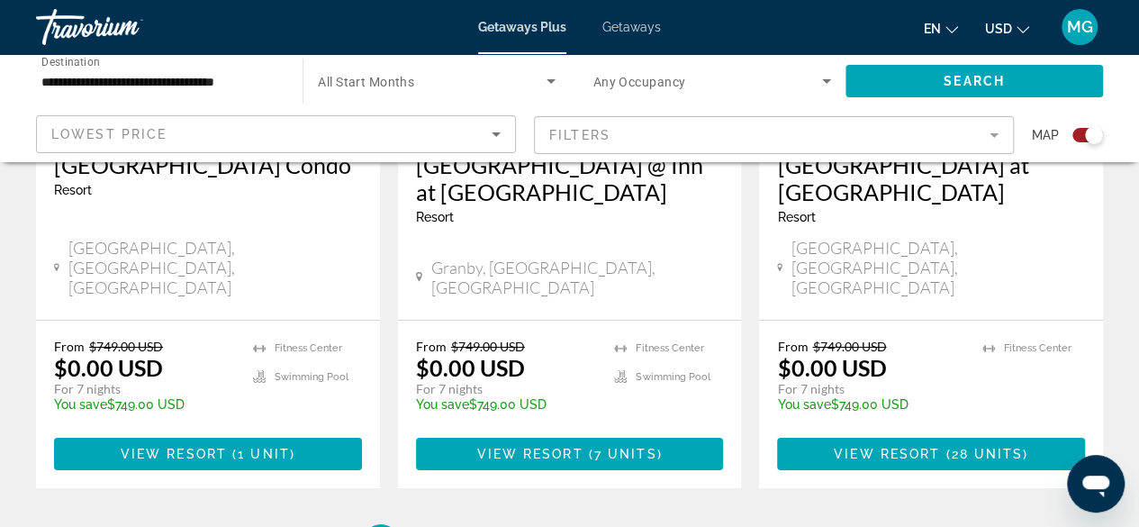
scroll to position [2957, 0]
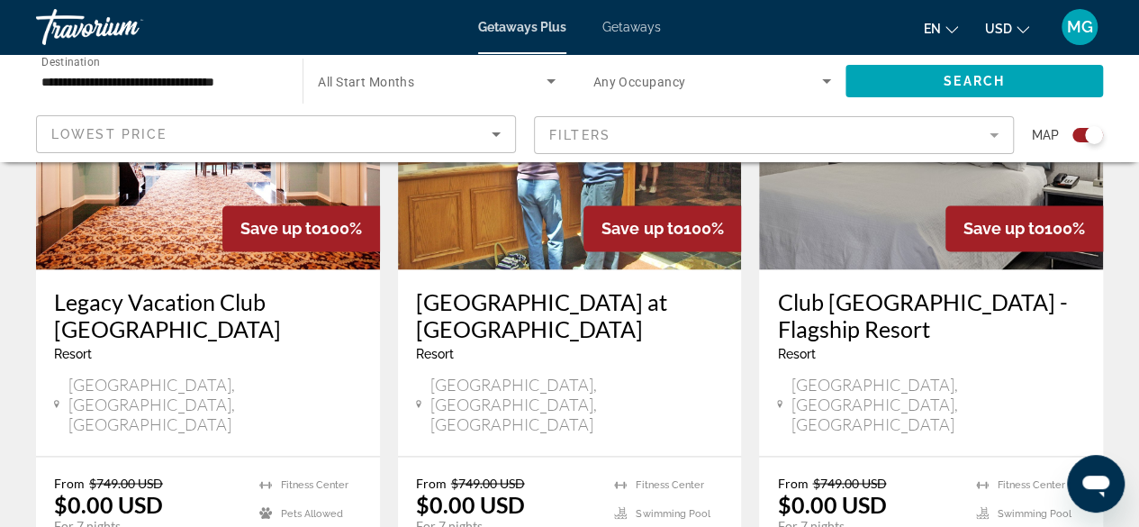
scroll to position [1456, 0]
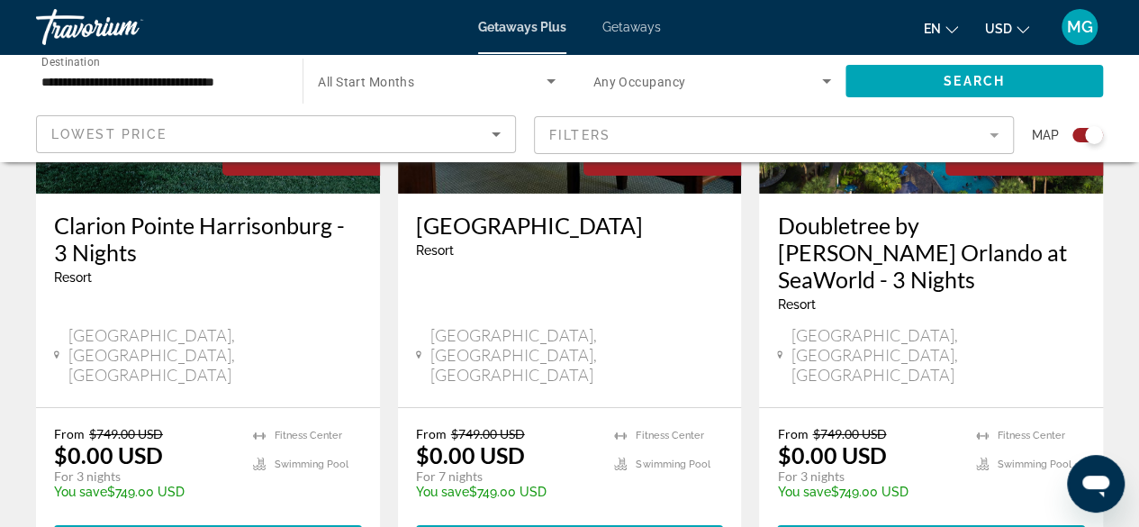
scroll to position [2869, 0]
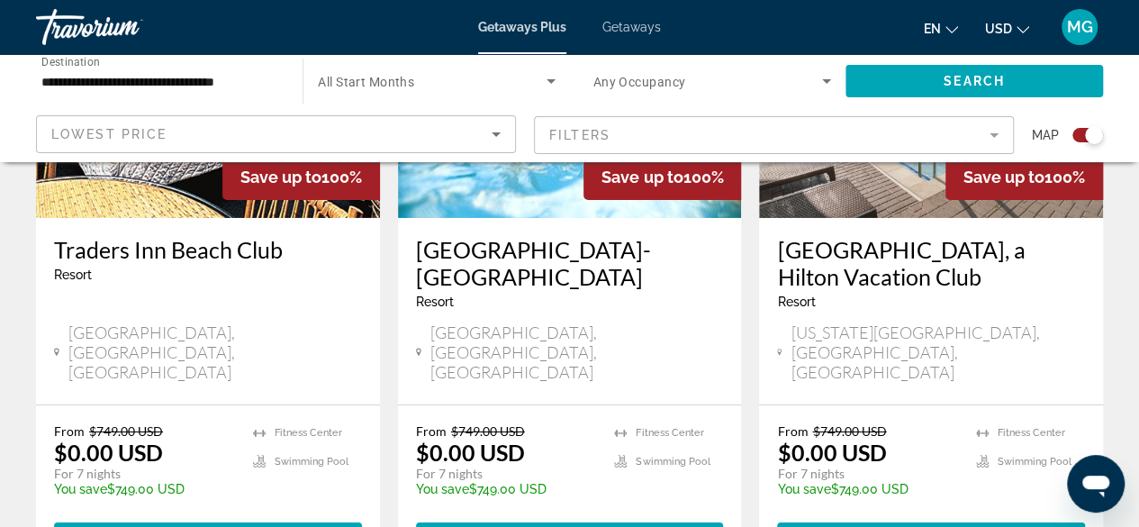
scroll to position [2960, 0]
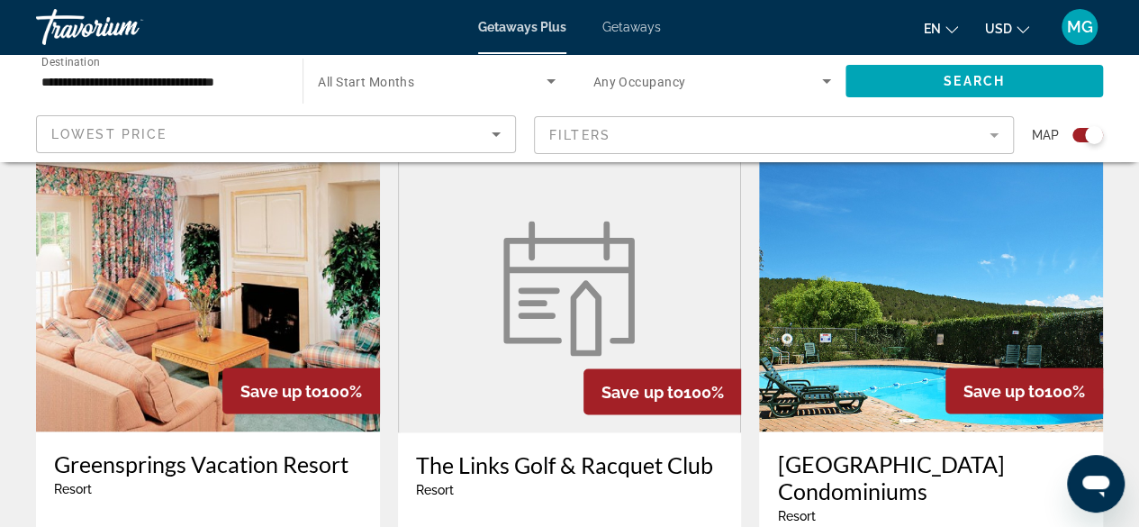
scroll to position [1353, 0]
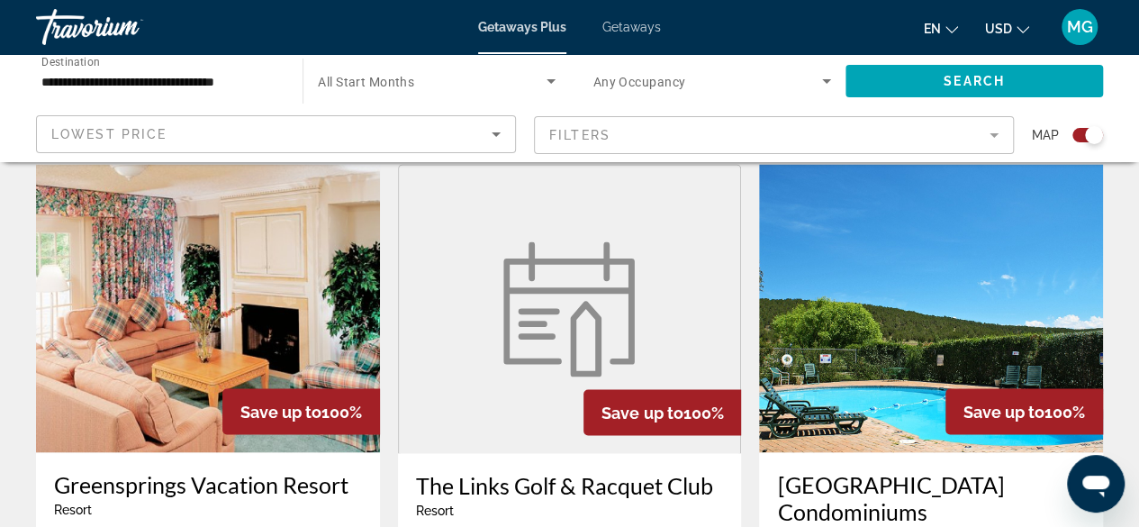
click at [194, 267] on img "Main content" at bounding box center [208, 308] width 344 height 288
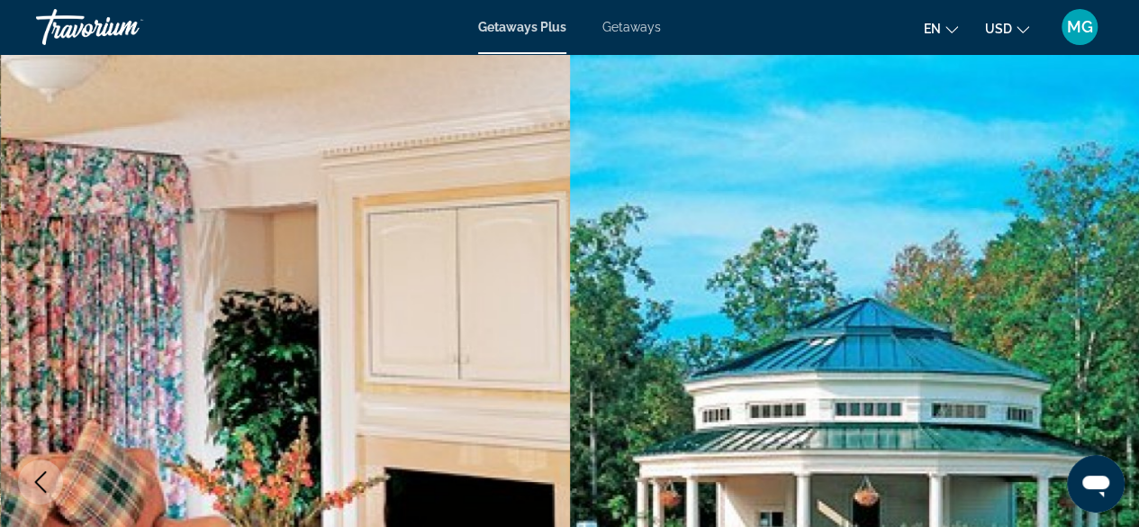
click at [1119, 347] on img "Main content" at bounding box center [855, 482] width 570 height 856
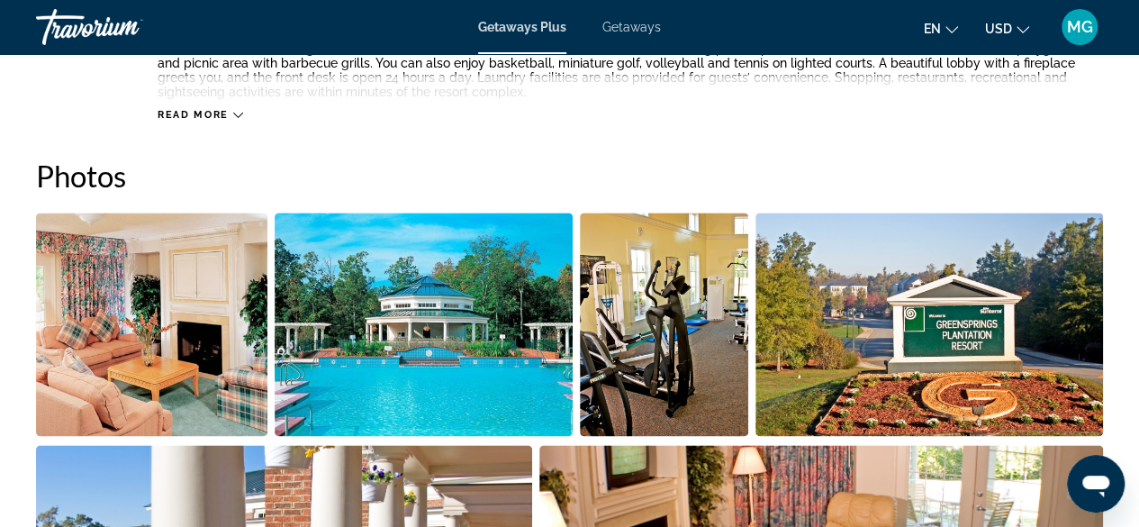
scroll to position [1113, 0]
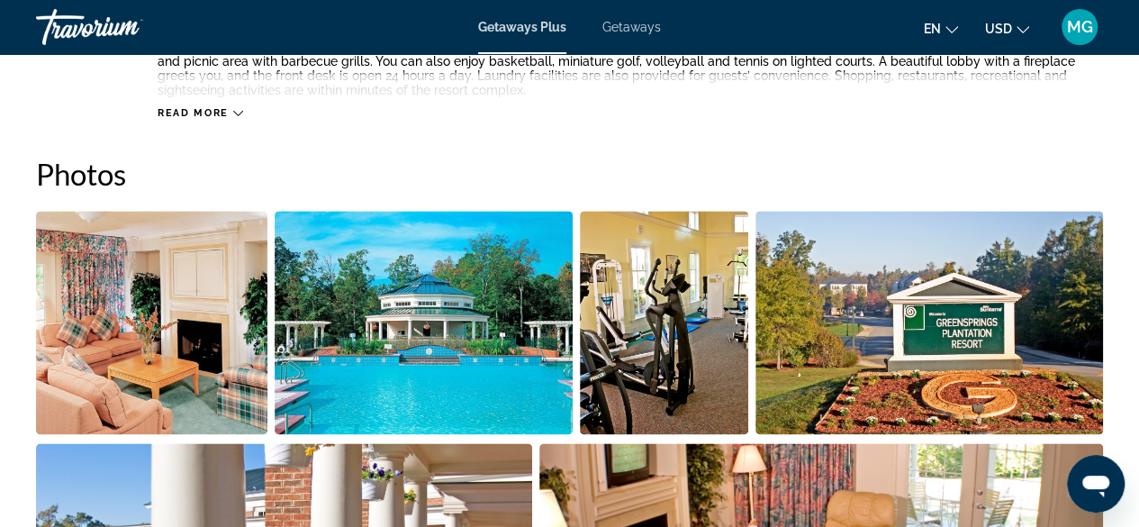
click at [137, 334] on img "Open full-screen image slider" at bounding box center [151, 322] width 231 height 223
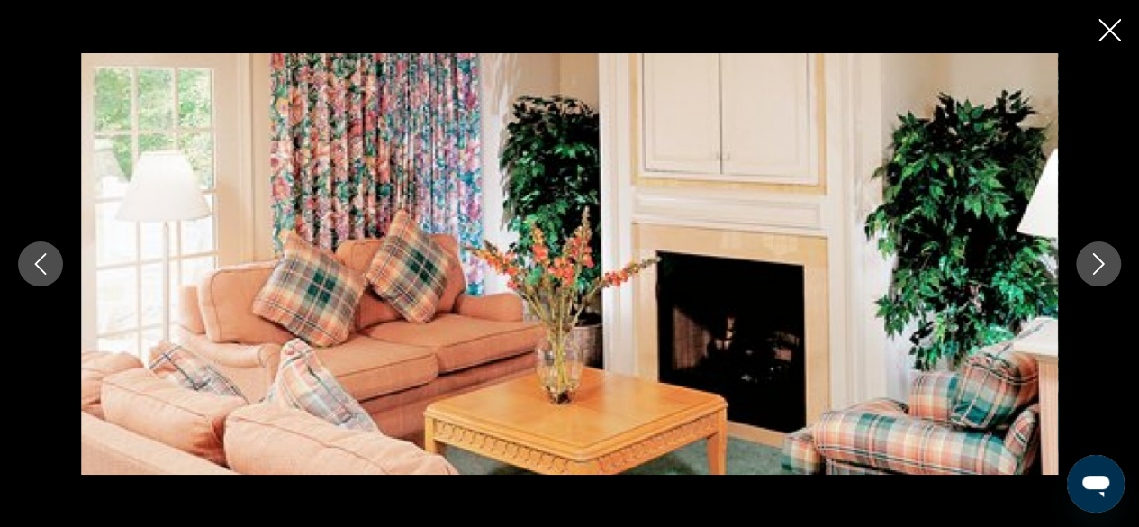
click at [1113, 276] on button "Next image" at bounding box center [1098, 263] width 45 height 45
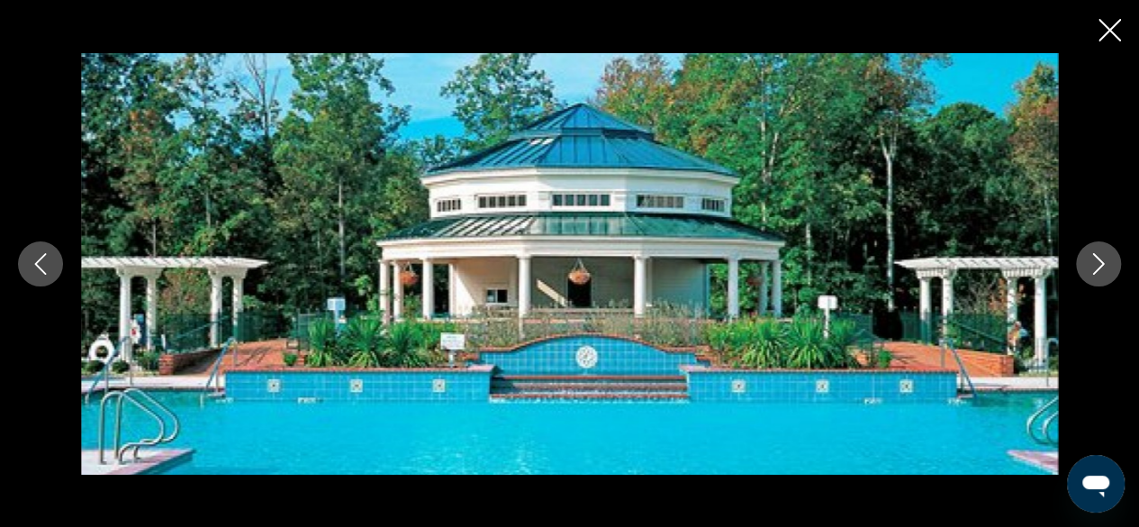
click at [1098, 274] on icon "Next image" at bounding box center [1099, 264] width 22 height 22
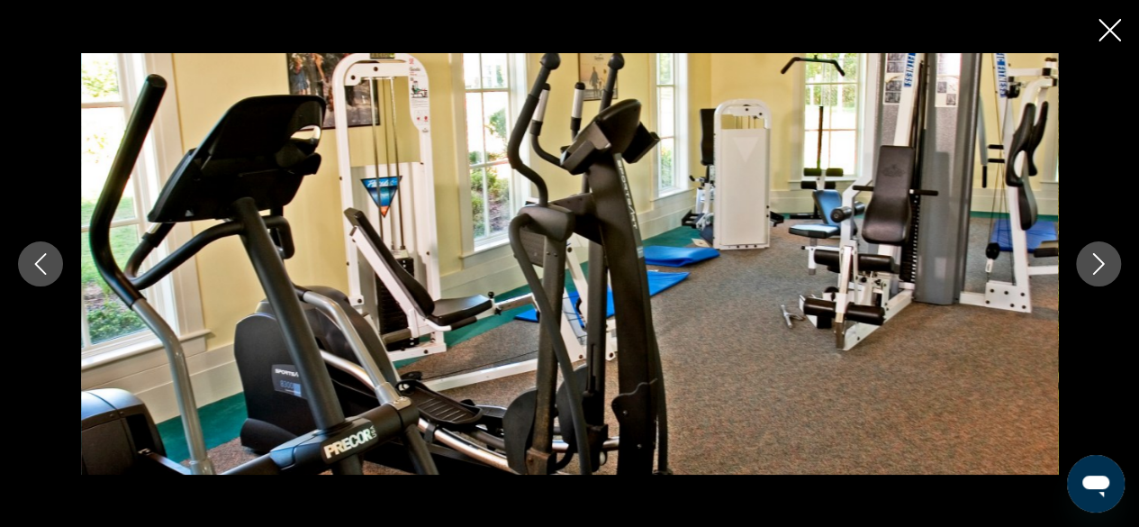
click at [1102, 270] on icon "Next image" at bounding box center [1099, 264] width 22 height 22
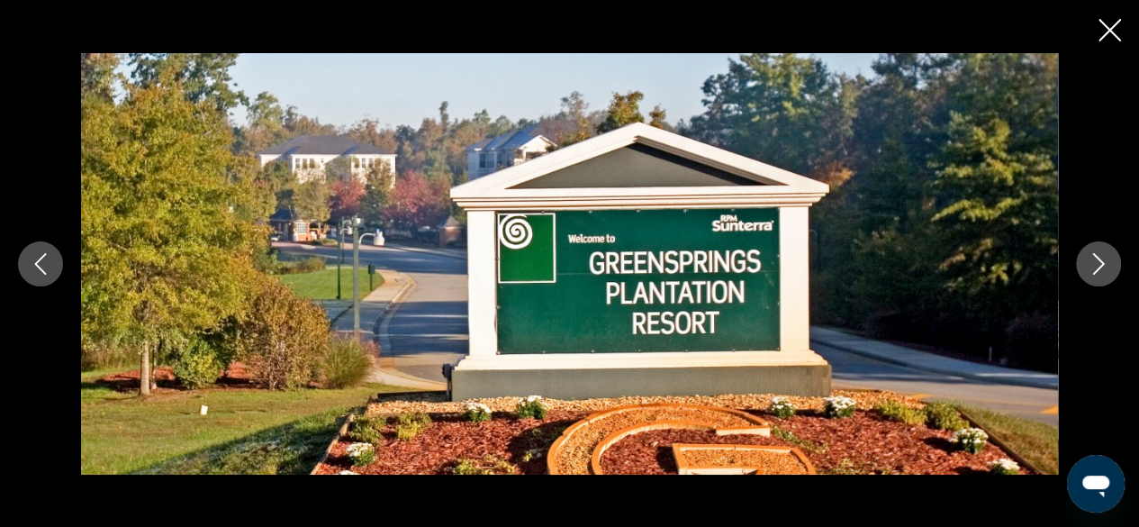
click at [1101, 268] on icon "Next image" at bounding box center [1099, 264] width 22 height 22
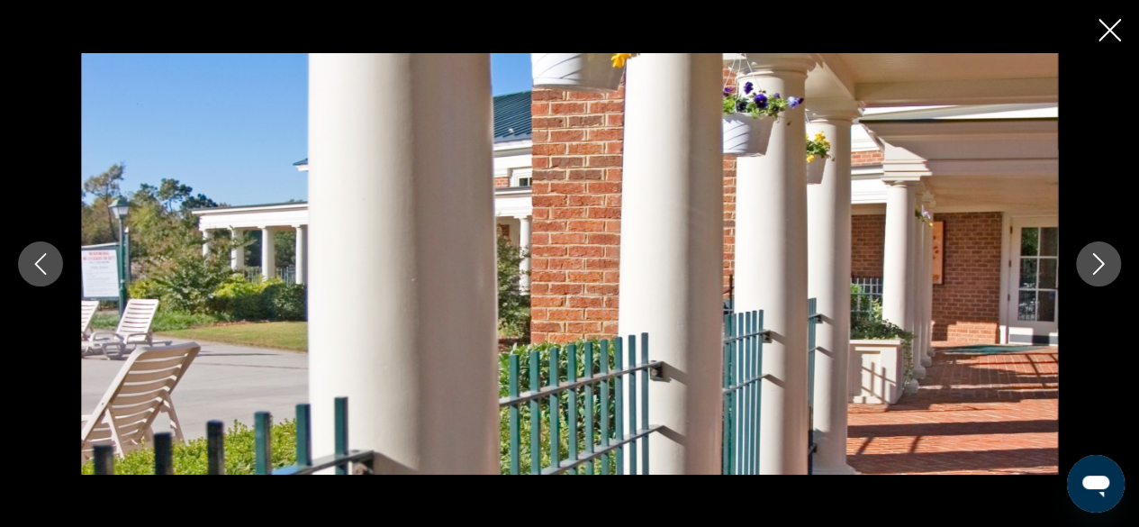
click at [1099, 270] on icon "Next image" at bounding box center [1099, 264] width 22 height 22
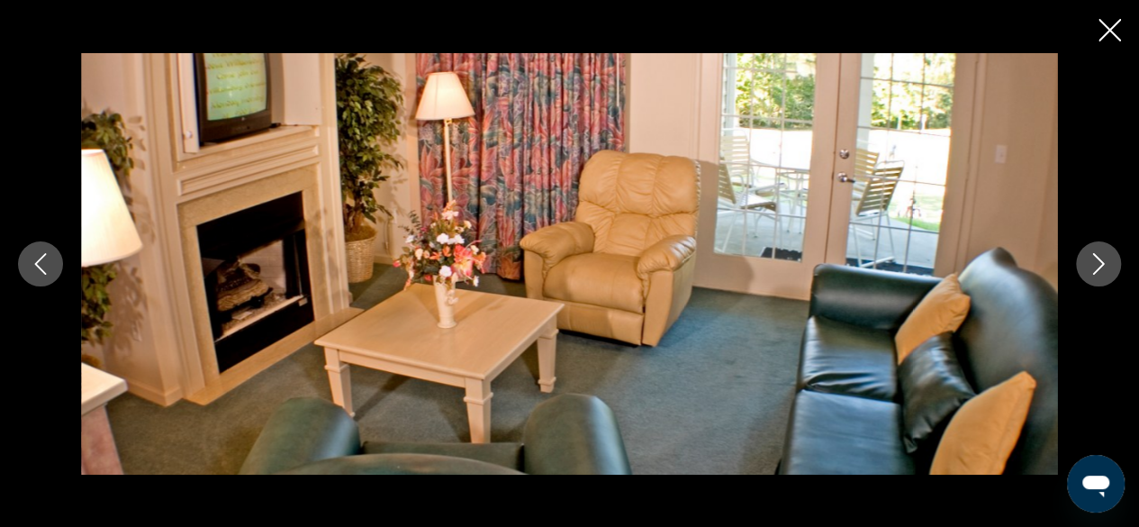
click at [1103, 259] on icon "Next image" at bounding box center [1099, 264] width 22 height 22
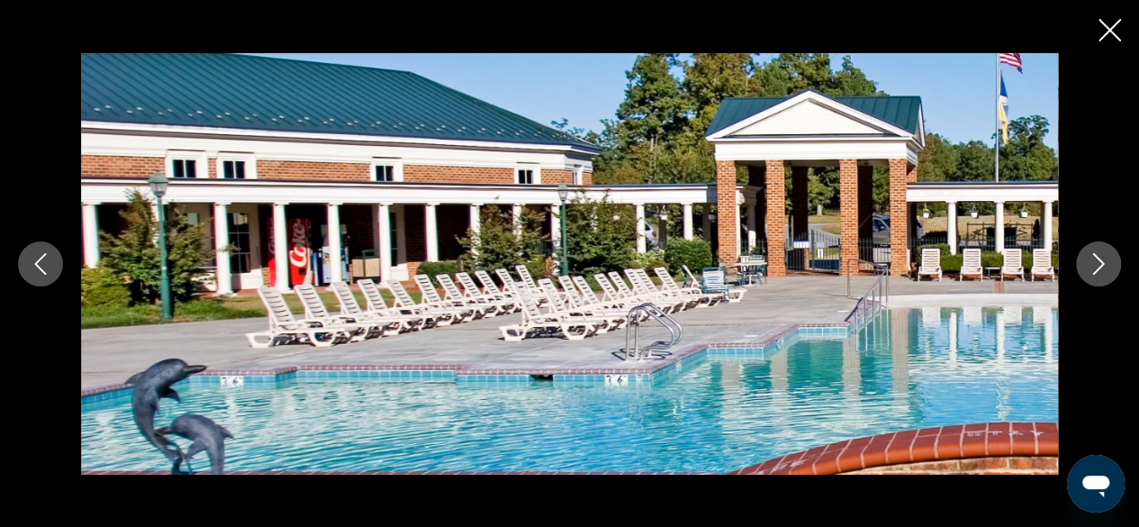
click at [1108, 258] on icon "Next image" at bounding box center [1099, 264] width 22 height 22
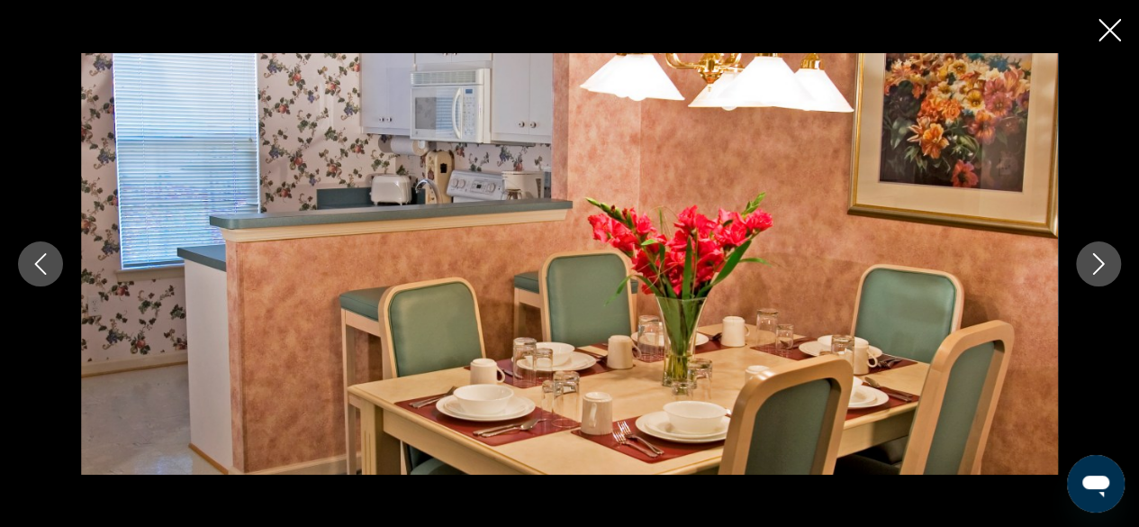
click at [1100, 260] on icon "Next image" at bounding box center [1099, 264] width 12 height 22
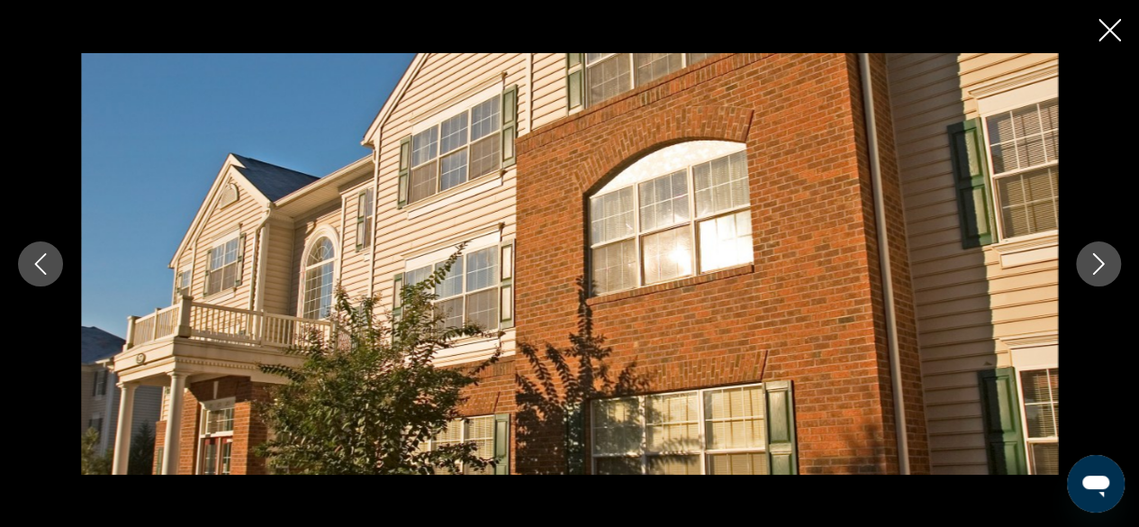
click at [1102, 259] on icon "Next image" at bounding box center [1099, 264] width 22 height 22
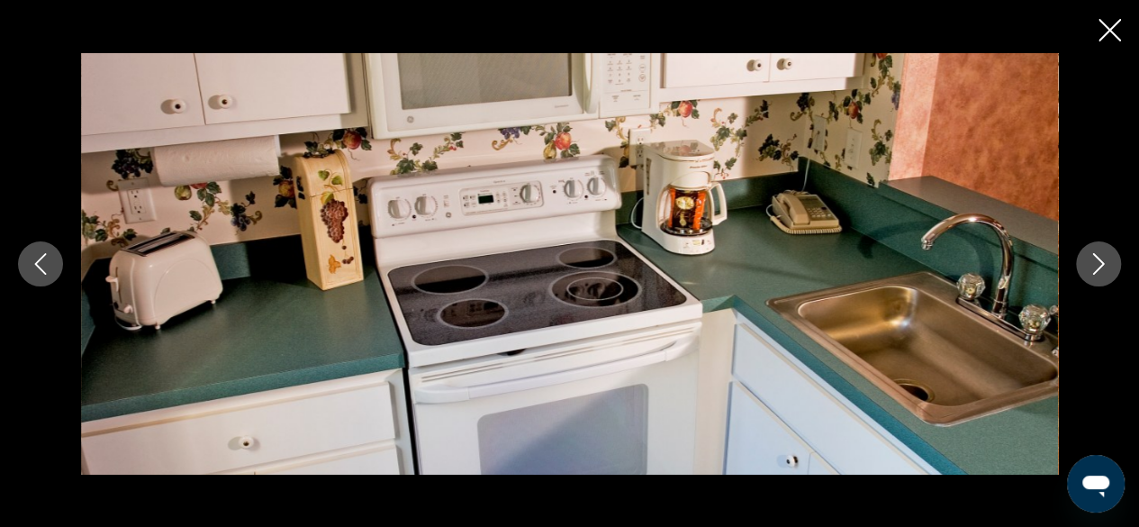
click at [1100, 259] on icon "Next image" at bounding box center [1099, 264] width 22 height 22
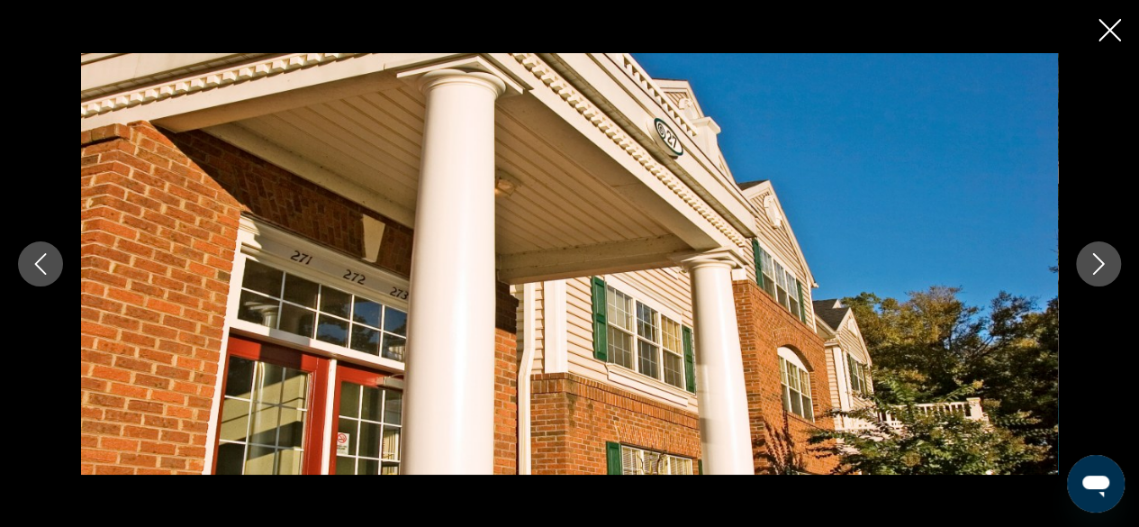
click at [1102, 261] on icon "Next image" at bounding box center [1099, 264] width 22 height 22
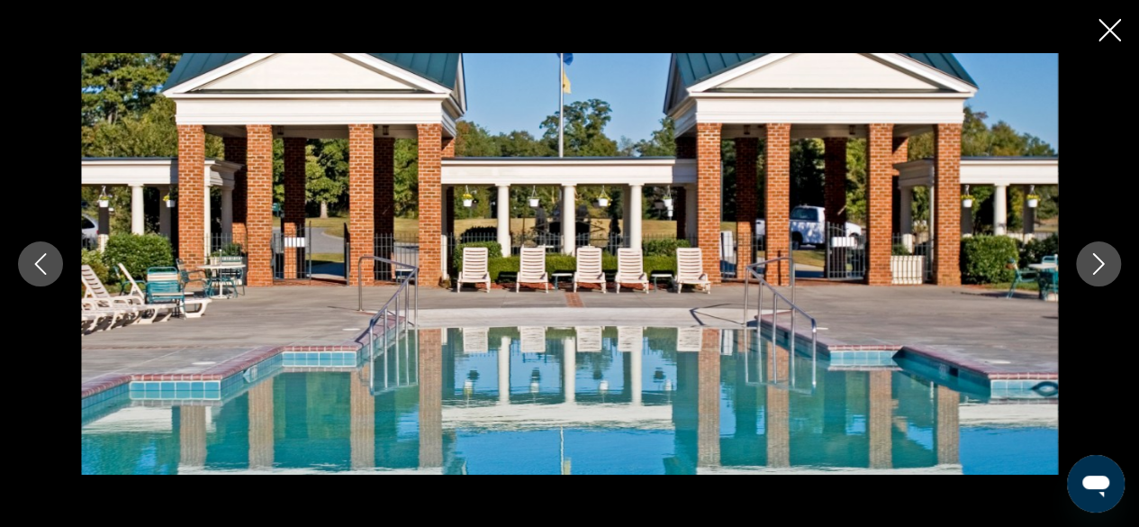
click at [1102, 257] on icon "Next image" at bounding box center [1099, 264] width 22 height 22
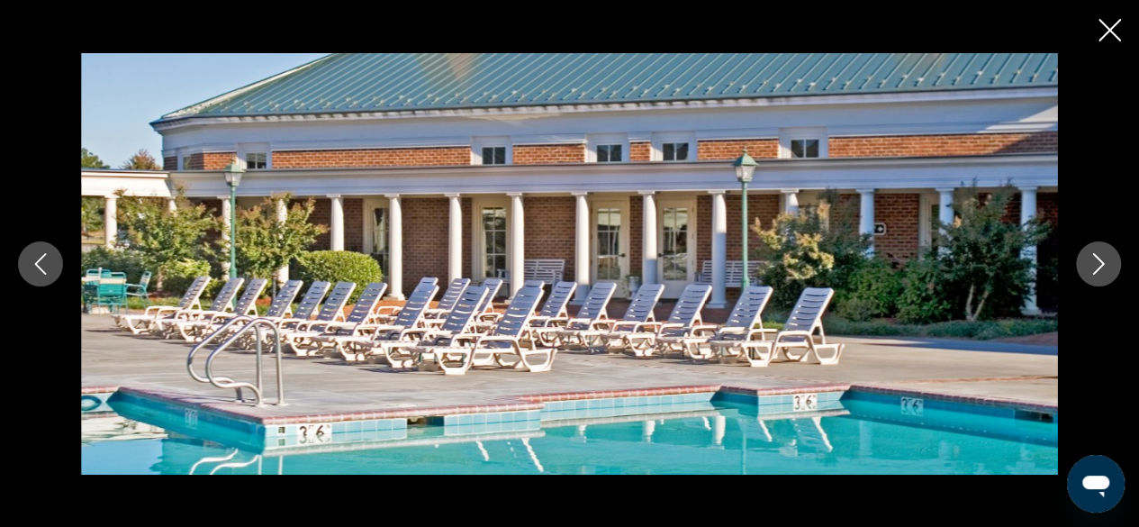
click at [1108, 260] on icon "Next image" at bounding box center [1099, 264] width 22 height 22
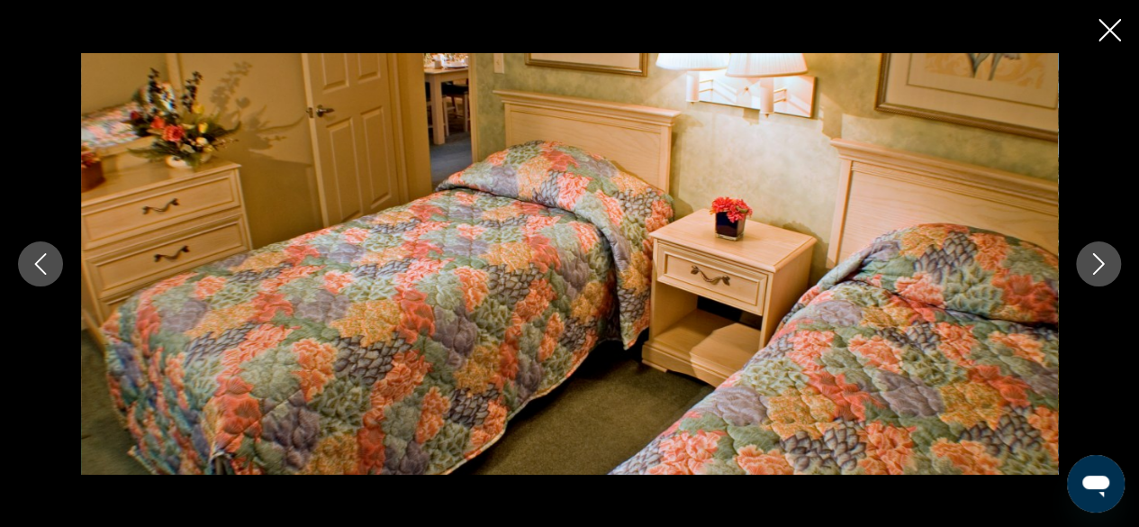
click at [1109, 252] on button "Next image" at bounding box center [1098, 263] width 45 height 45
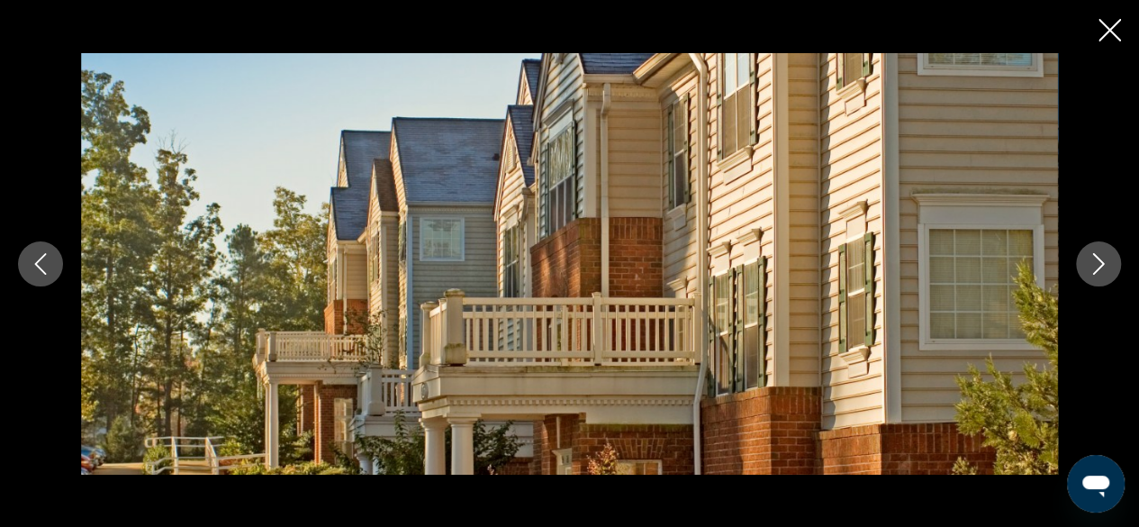
click at [1106, 256] on icon "Next image" at bounding box center [1099, 264] width 22 height 22
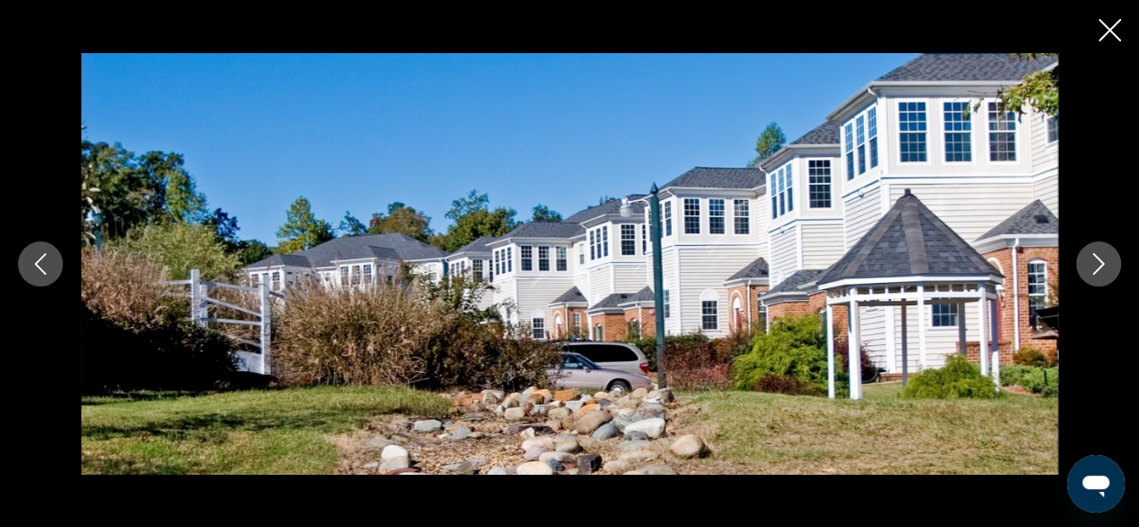
click at [1113, 252] on button "Next image" at bounding box center [1098, 263] width 45 height 45
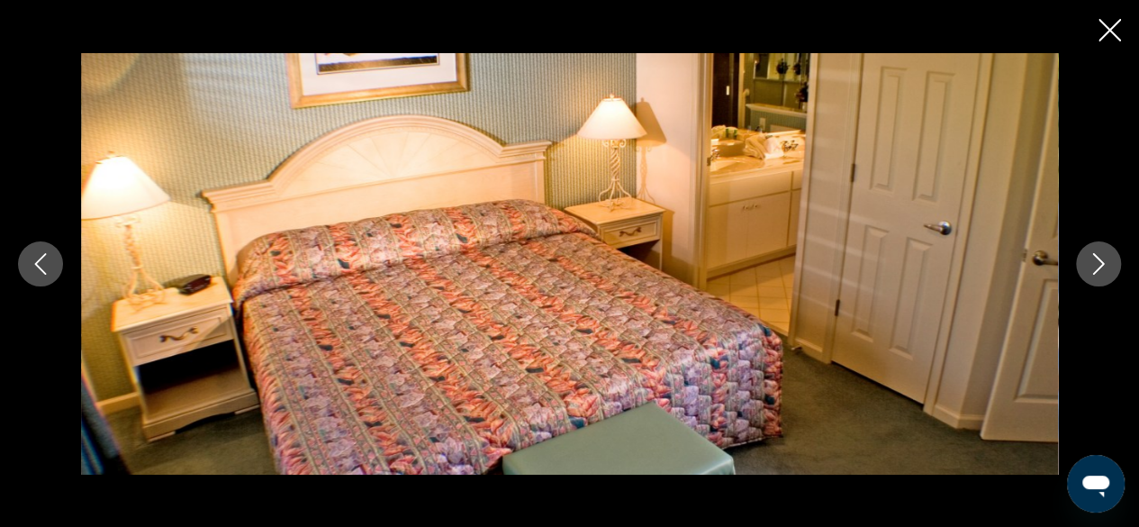
click at [1107, 253] on icon "Next image" at bounding box center [1099, 264] width 22 height 22
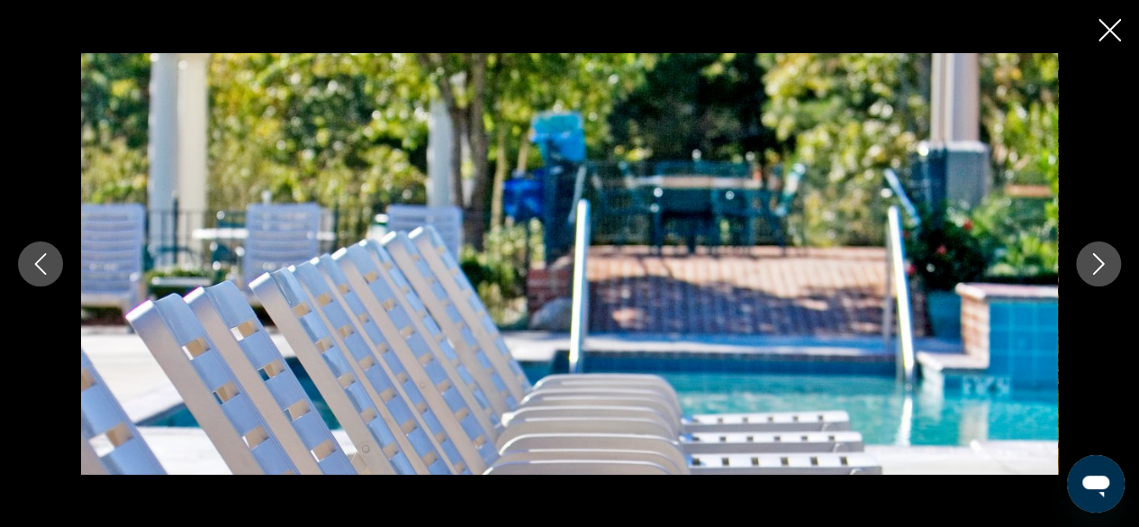
click at [1108, 255] on icon "Next image" at bounding box center [1099, 264] width 22 height 22
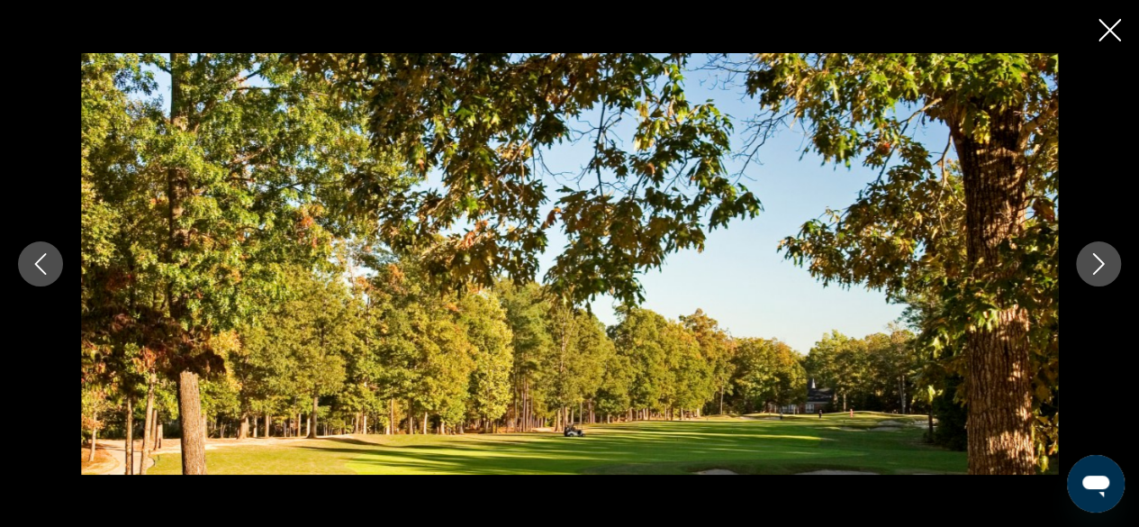
click at [1110, 250] on button "Next image" at bounding box center [1098, 263] width 45 height 45
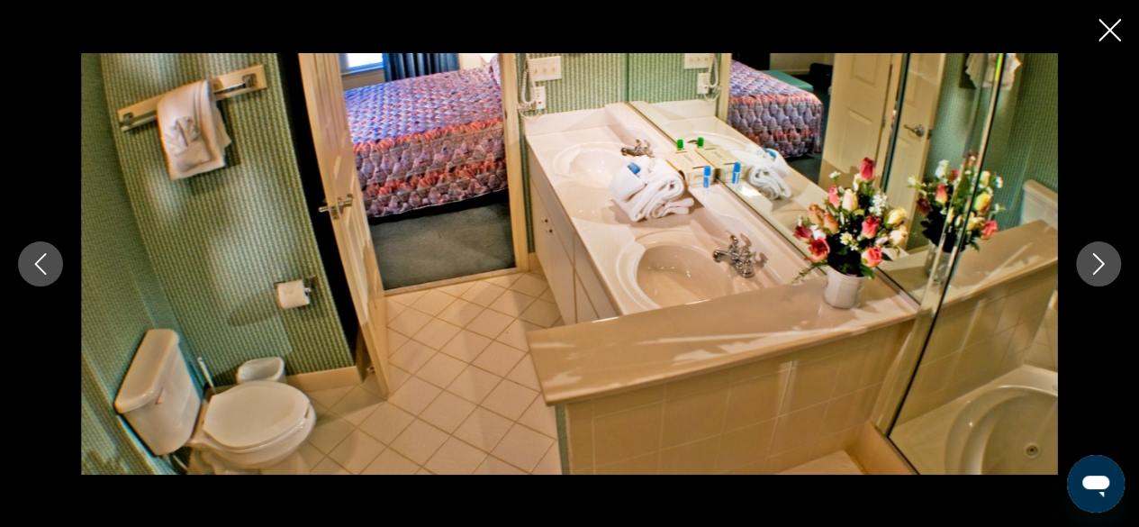
click at [1106, 251] on button "Next image" at bounding box center [1098, 263] width 45 height 45
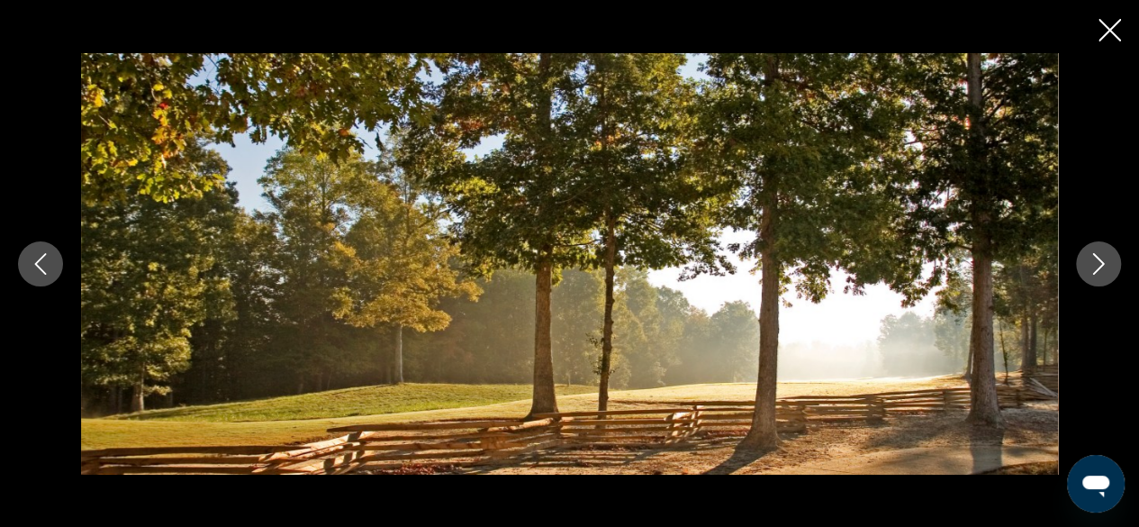
click at [1109, 249] on button "Next image" at bounding box center [1098, 263] width 45 height 45
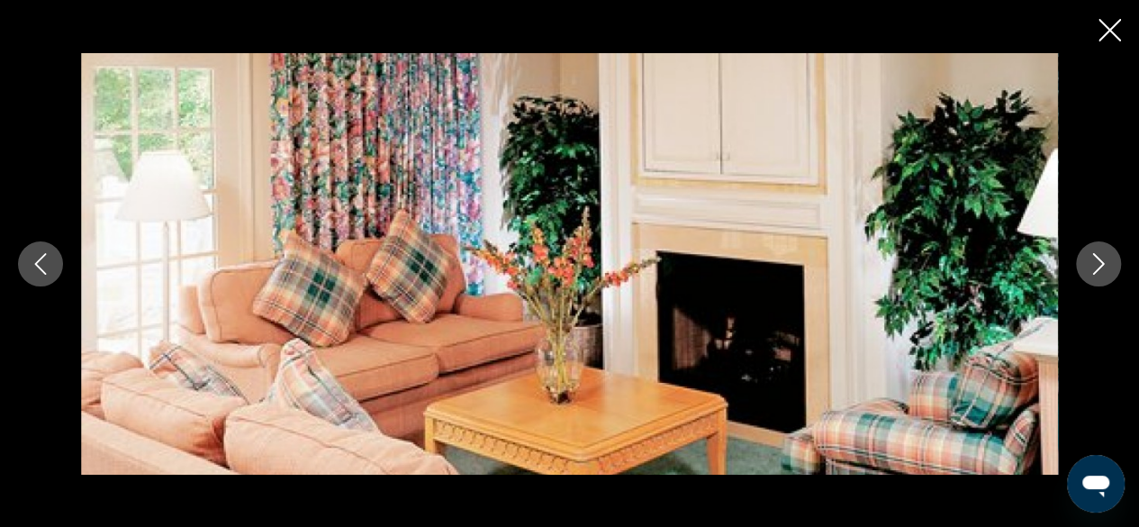
click at [1110, 249] on button "Next image" at bounding box center [1098, 263] width 45 height 45
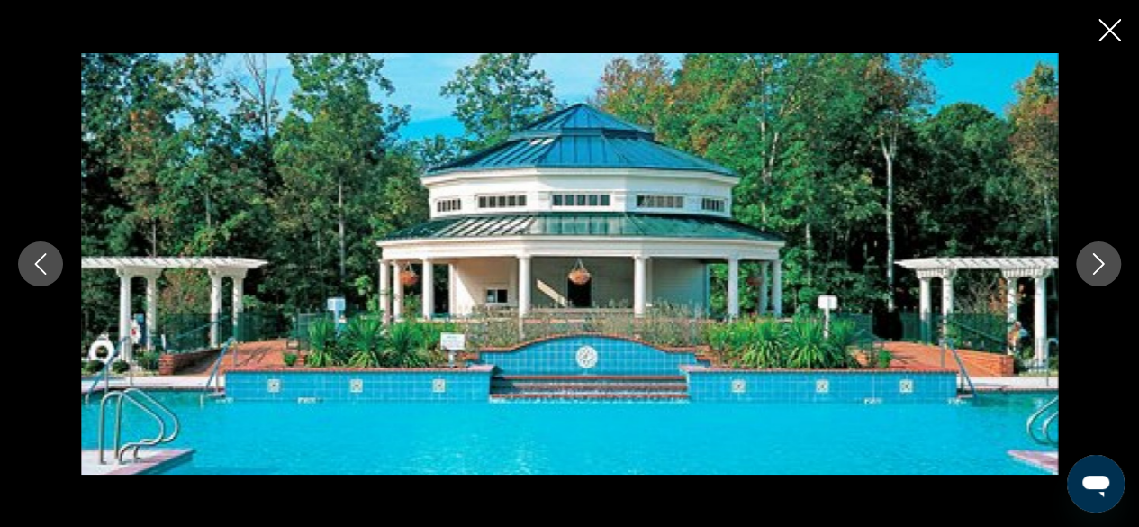
click at [1113, 250] on button "Next image" at bounding box center [1098, 263] width 45 height 45
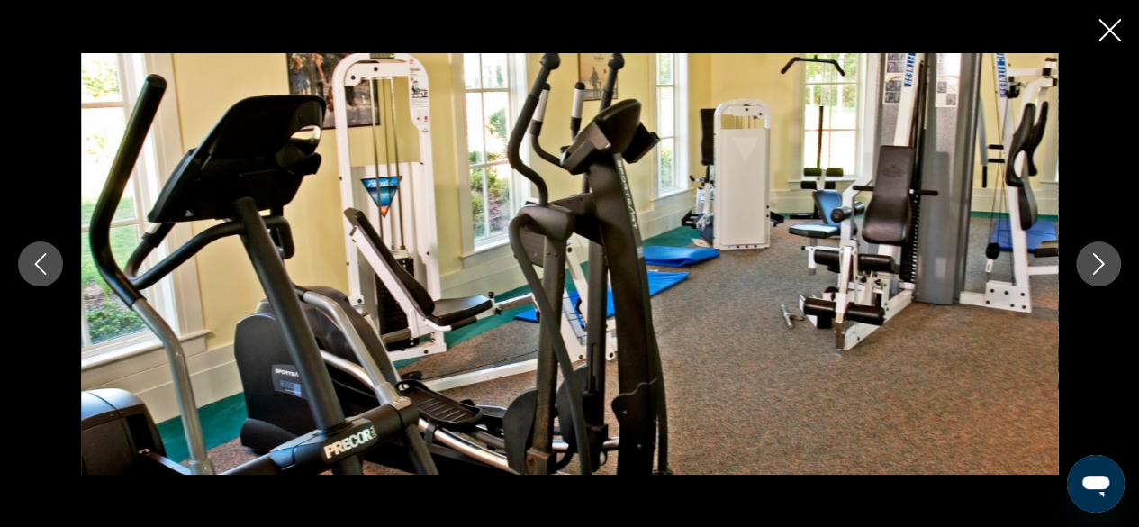
click at [1112, 33] on icon "Close slideshow" at bounding box center [1110, 30] width 23 height 23
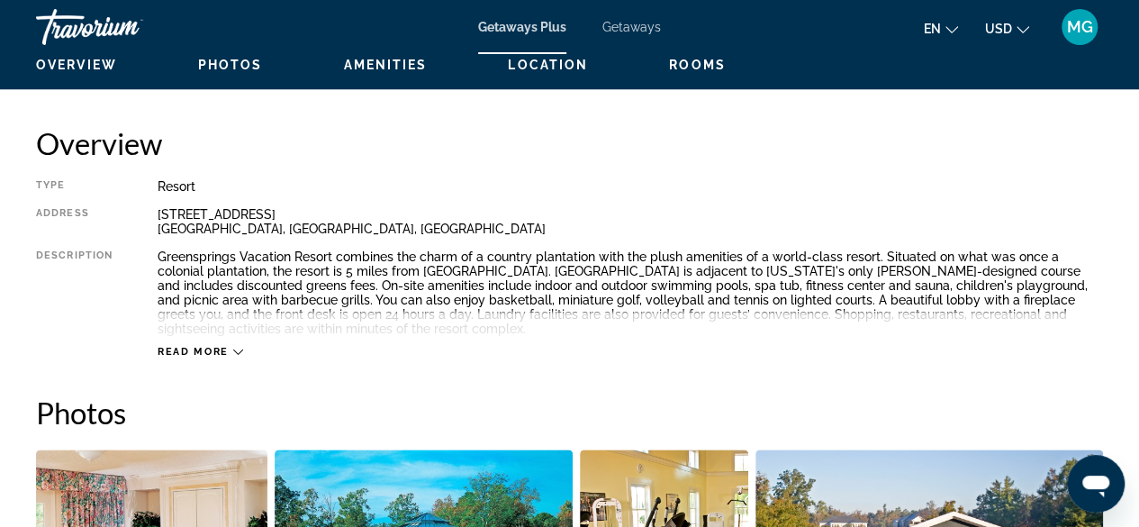
scroll to position [875, 0]
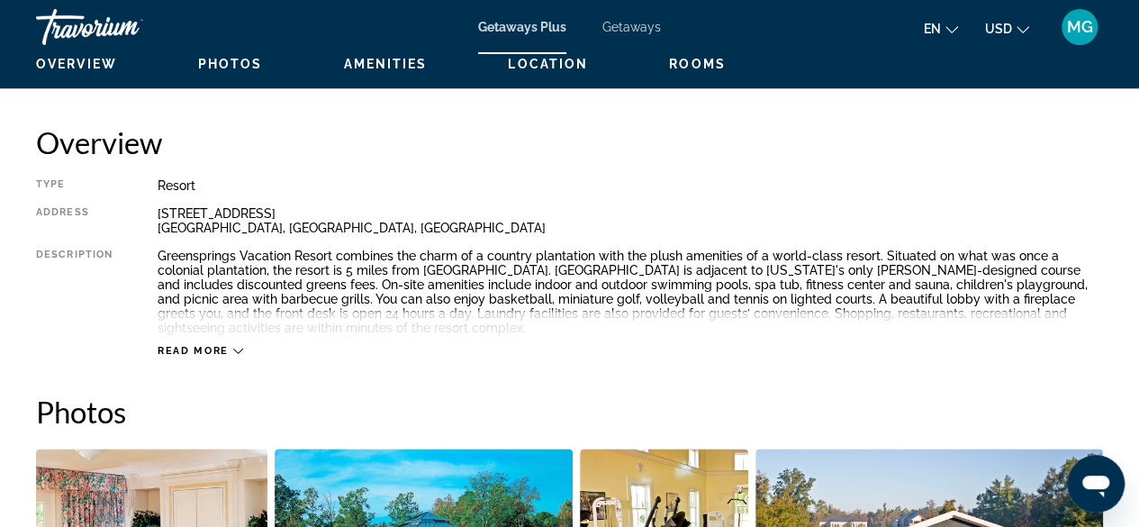
click at [208, 350] on span "Read more" at bounding box center [193, 351] width 71 height 12
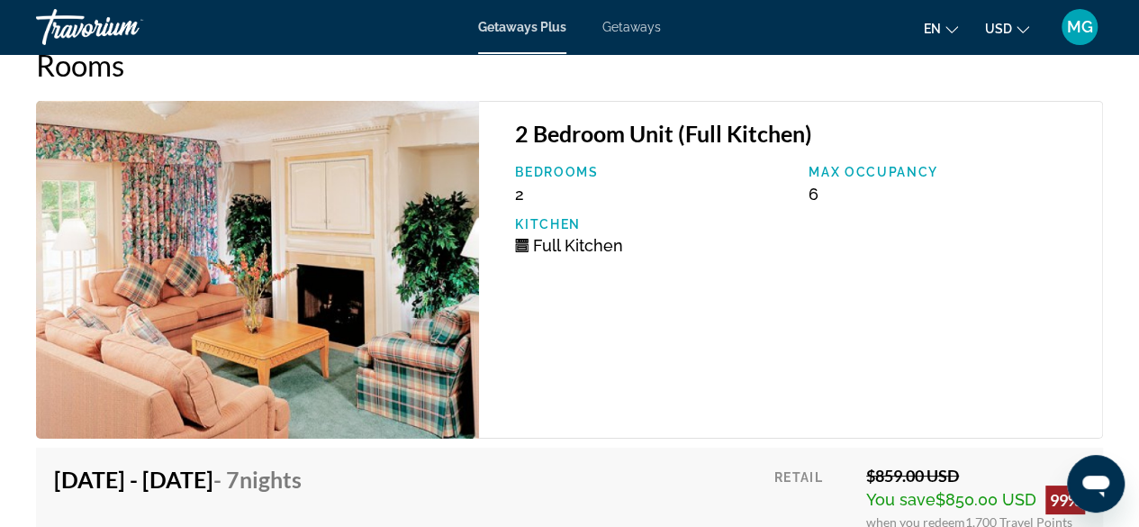
scroll to position [3251, 0]
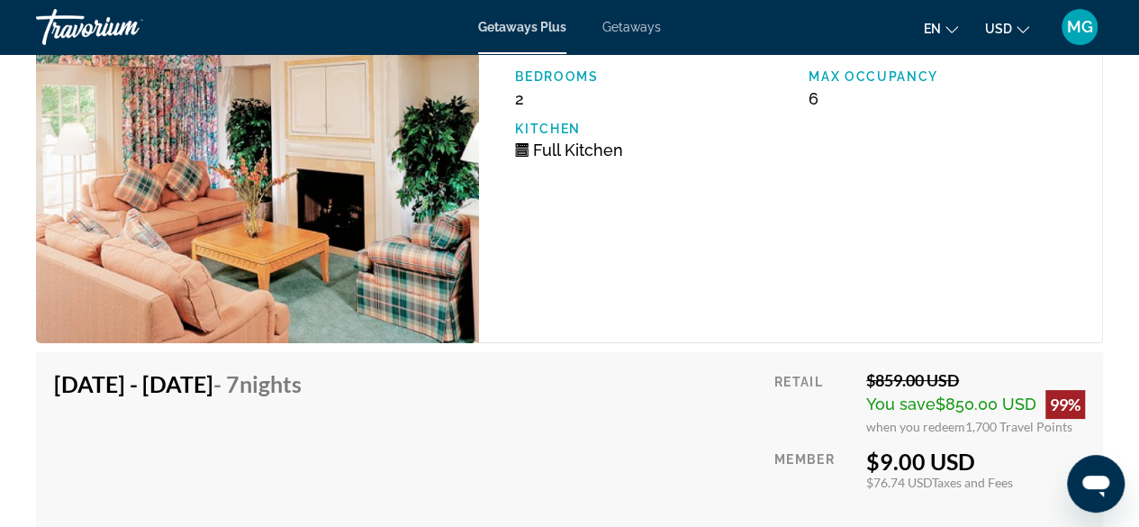
click at [1060, 385] on div "$859.00 USD" at bounding box center [975, 380] width 219 height 20
click at [1061, 399] on div "99%" at bounding box center [1066, 404] width 40 height 29
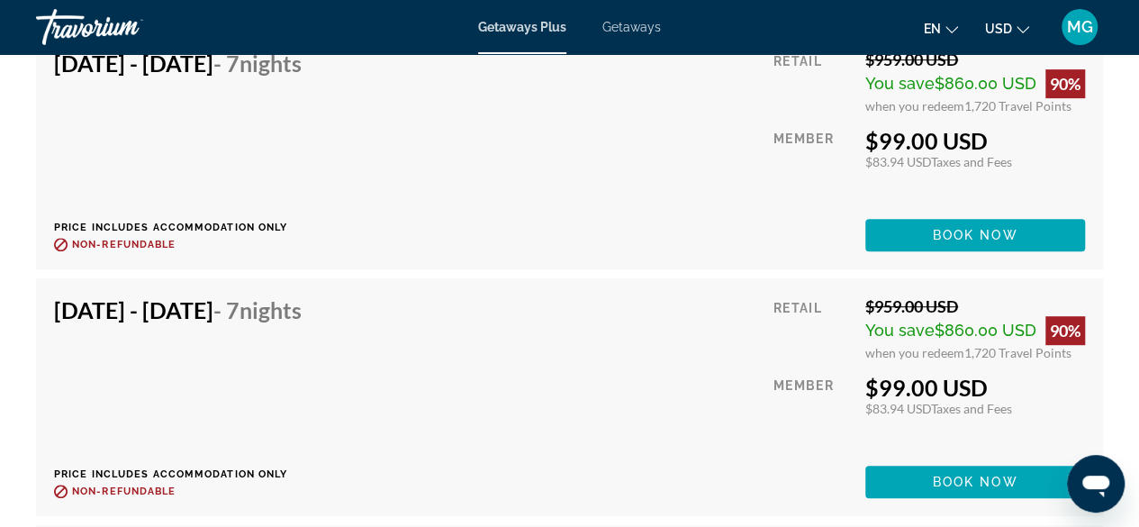
scroll to position [10581, 0]
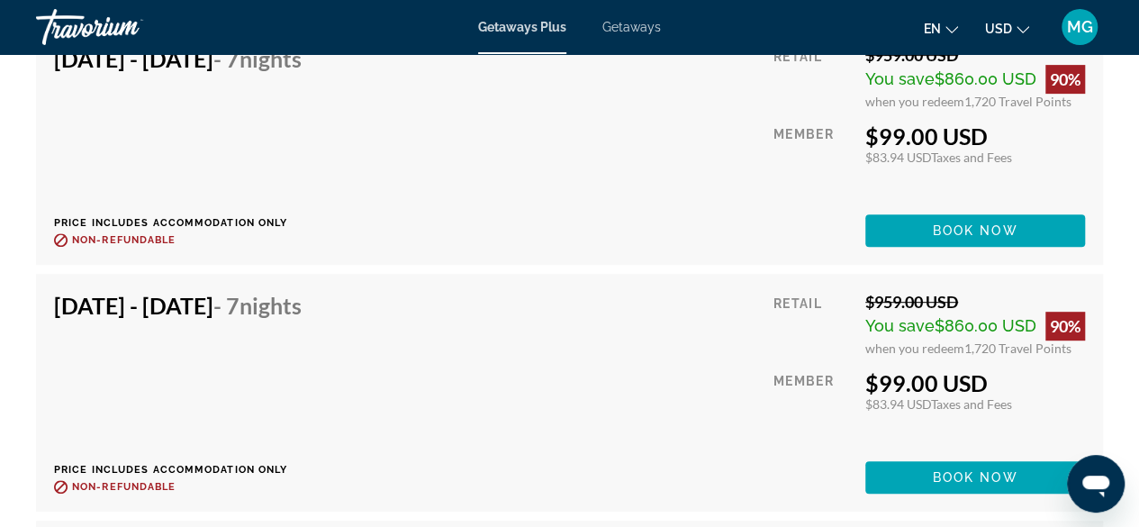
click at [1041, 391] on div "$99.00 USD" at bounding box center [975, 382] width 220 height 27
click at [1039, 402] on div "$83.94 USD Taxes and Fees" at bounding box center [975, 403] width 220 height 15
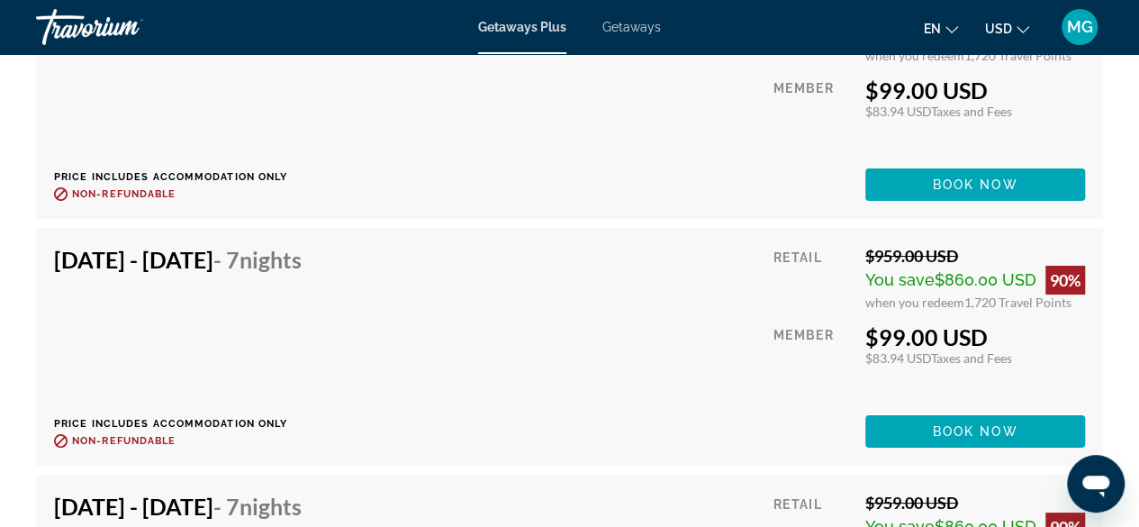
scroll to position [6674, 0]
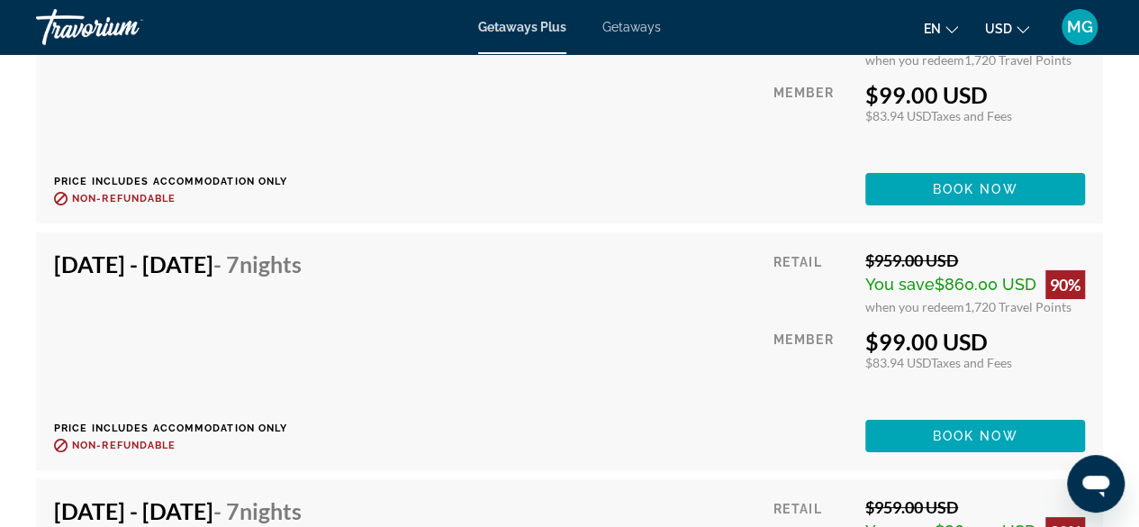
type input "**********"
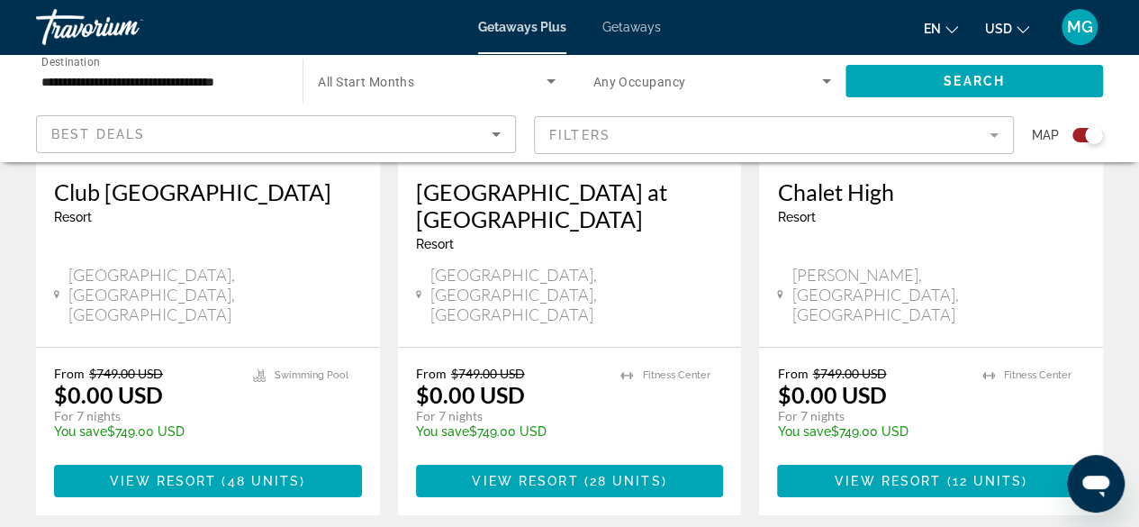
scroll to position [2984, 0]
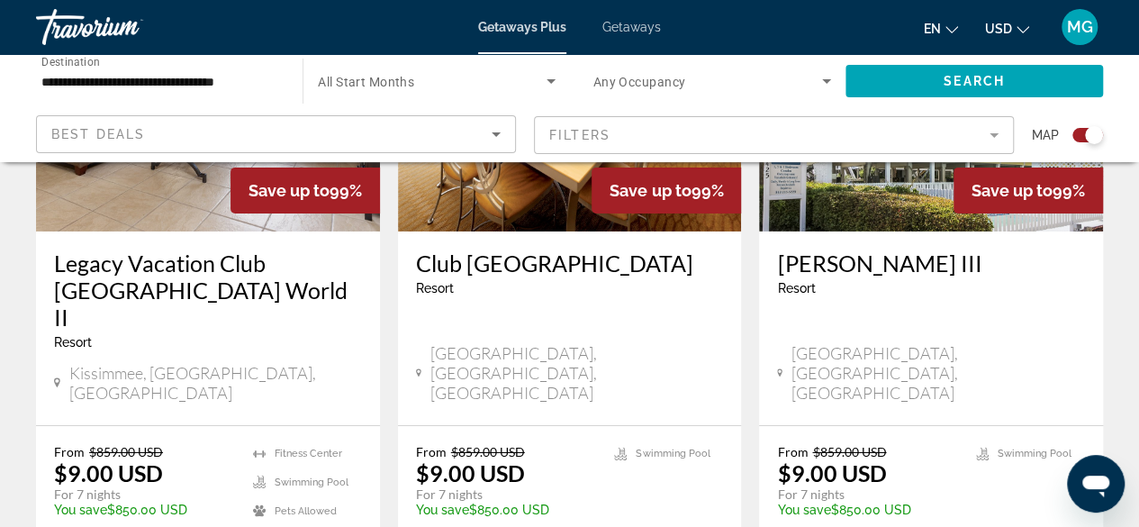
scroll to position [2948, 0]
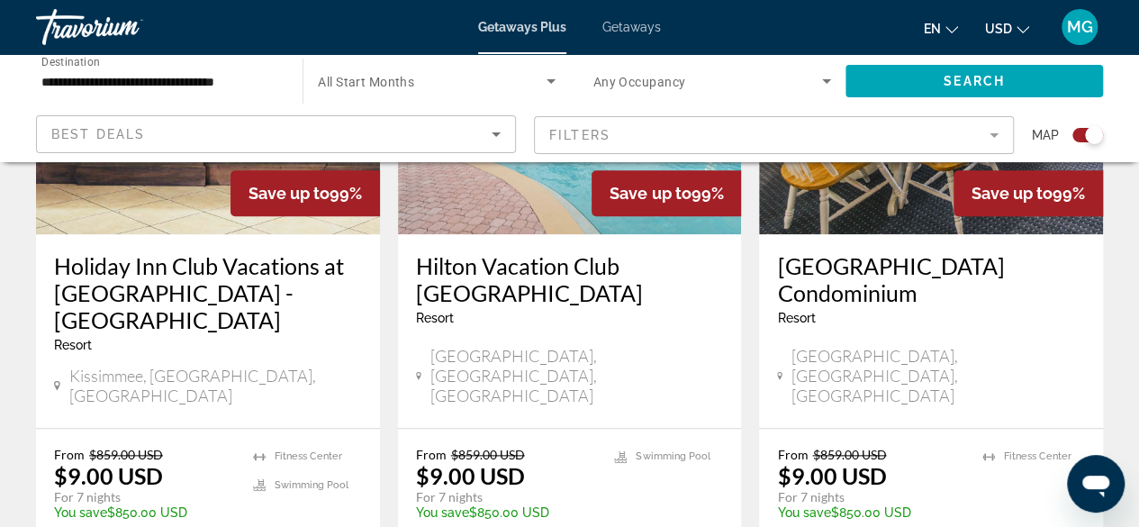
scroll to position [838, 0]
click at [591, 303] on h3 "Hilton Vacation Club Cypress Pointe Orlando" at bounding box center [570, 278] width 308 height 54
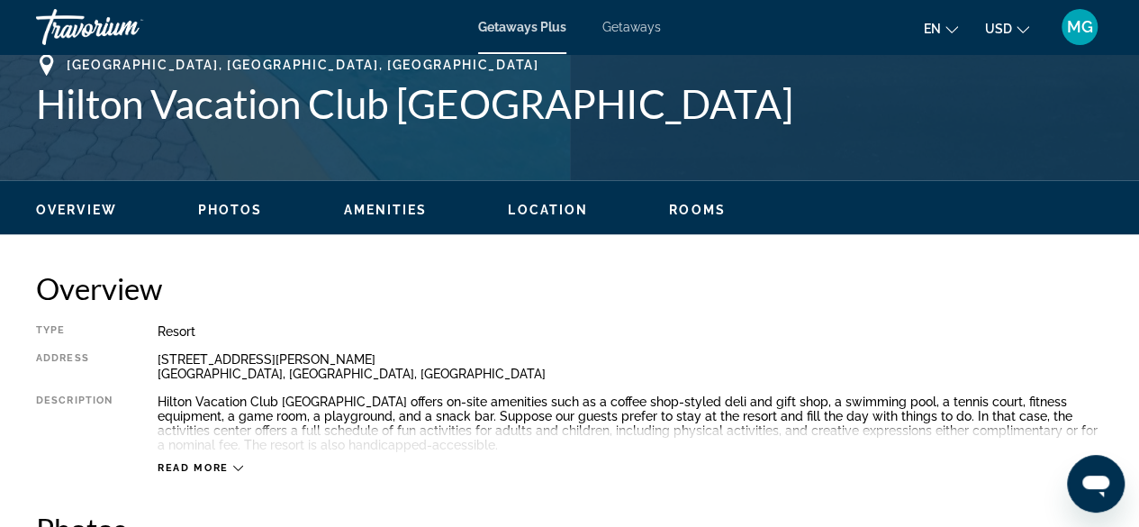
scroll to position [730, 0]
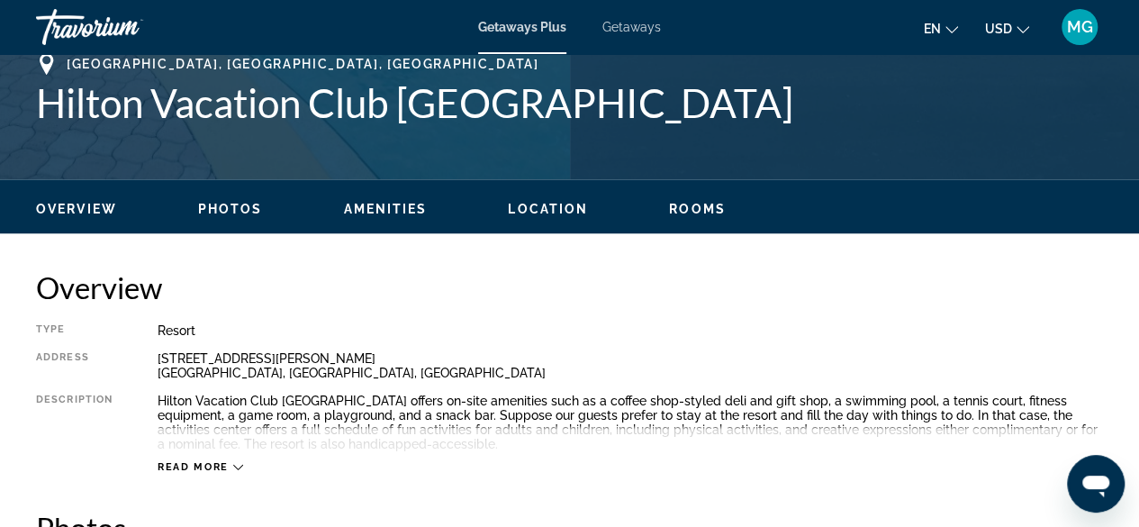
click at [183, 461] on span "Read more" at bounding box center [193, 467] width 71 height 12
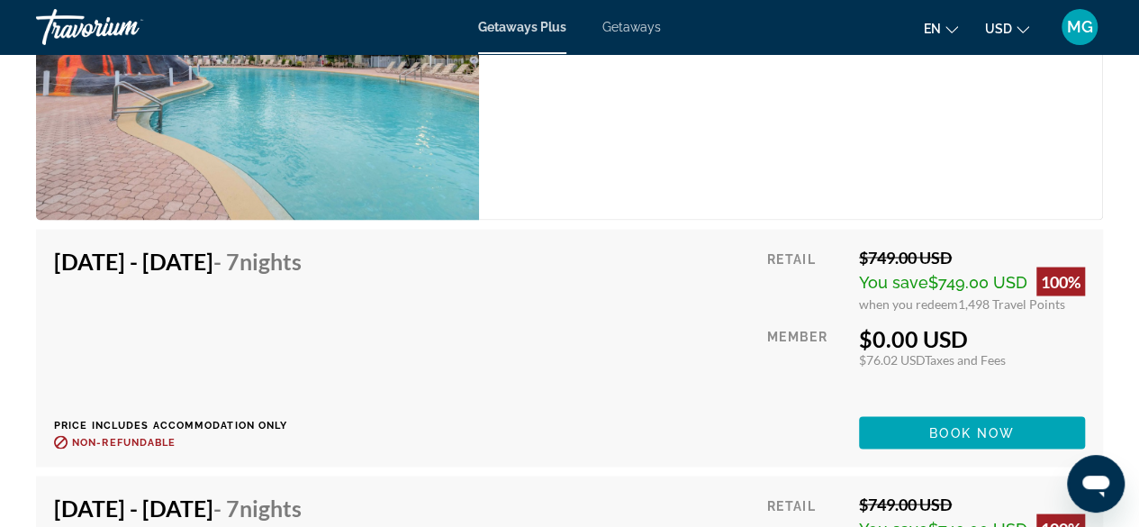
scroll to position [5029, 0]
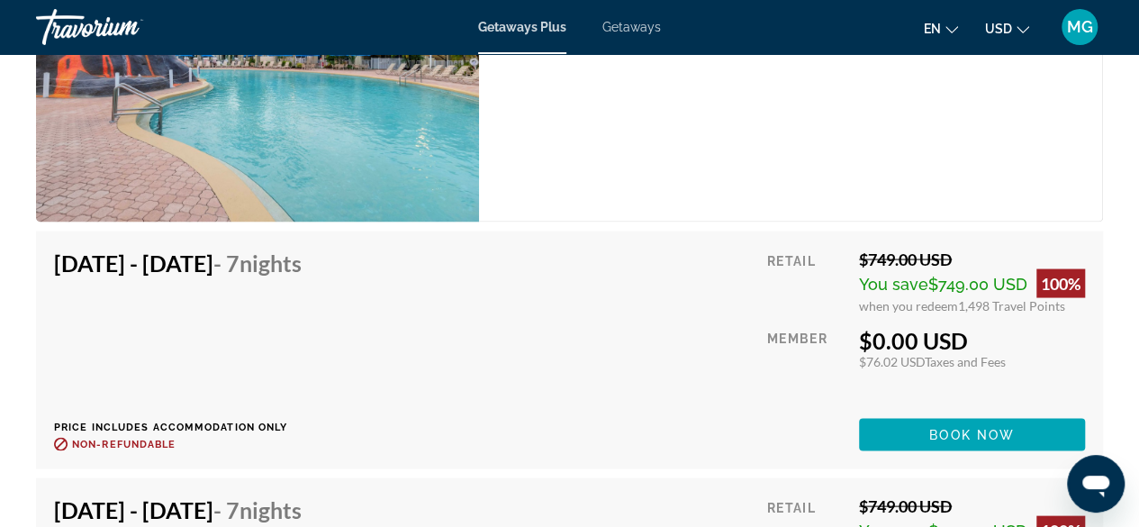
click at [1095, 287] on div "Nov 28, 2025 - Dec 5, 2025 - 7 Nights Price includes accommodation only Refunda…" at bounding box center [569, 350] width 1067 height 238
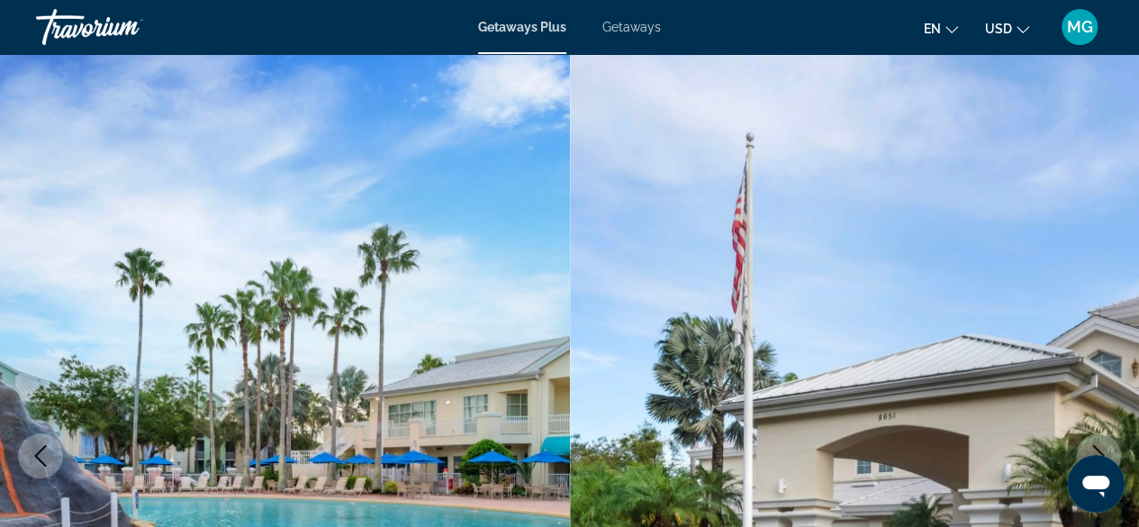
scroll to position [0, 0]
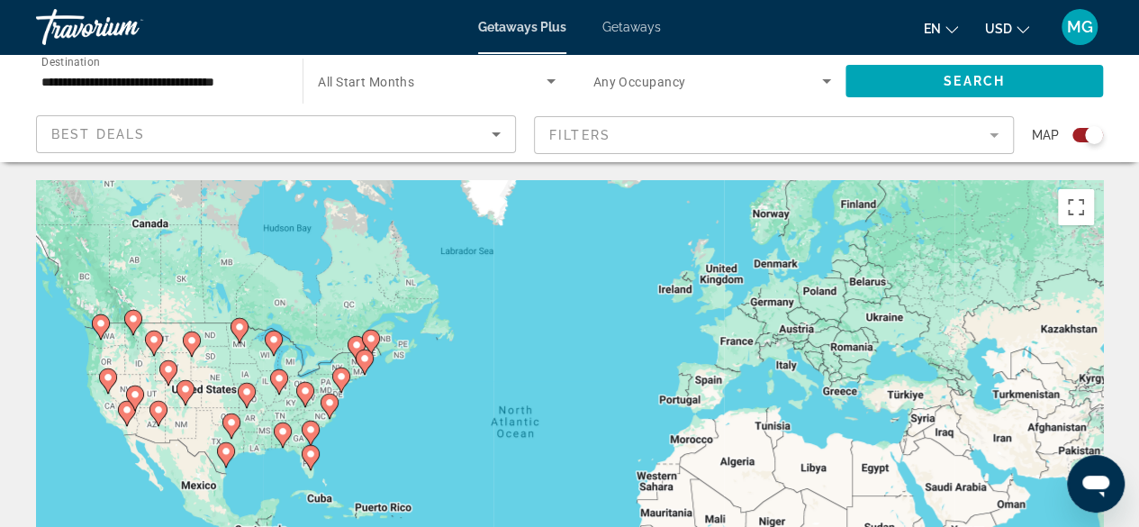
click at [1055, 423] on div "To activate drag with keyboard, press Alt + Enter. Once in keyboard drag state,…" at bounding box center [569, 450] width 1067 height 540
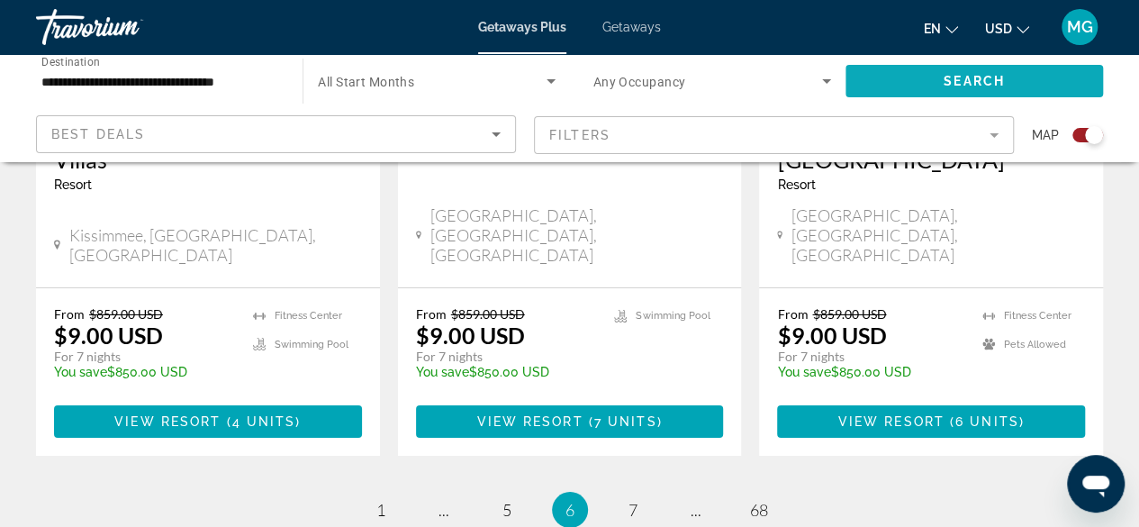
scroll to position [3017, 0]
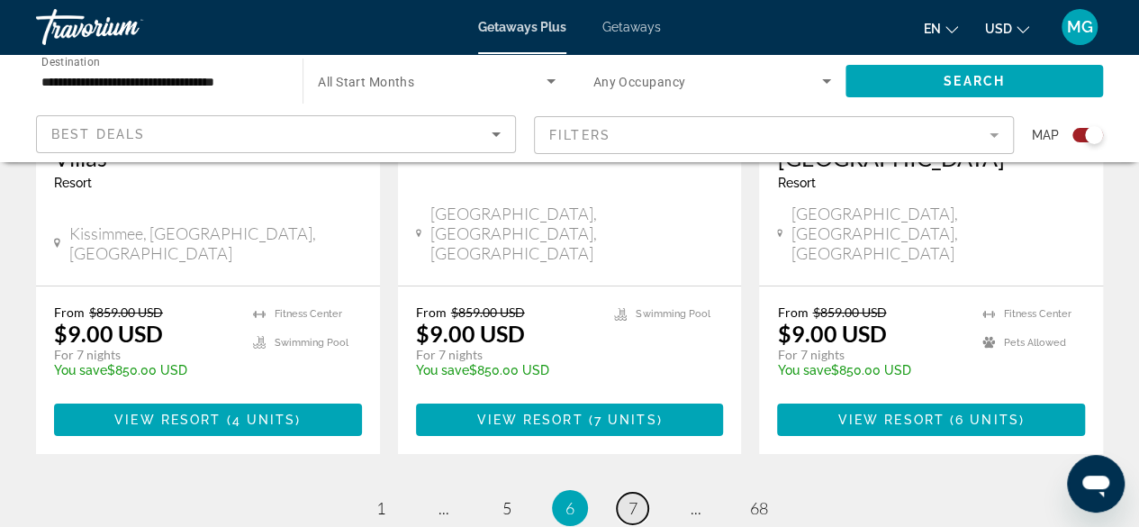
click at [630, 498] on span "7" at bounding box center [633, 508] width 9 height 20
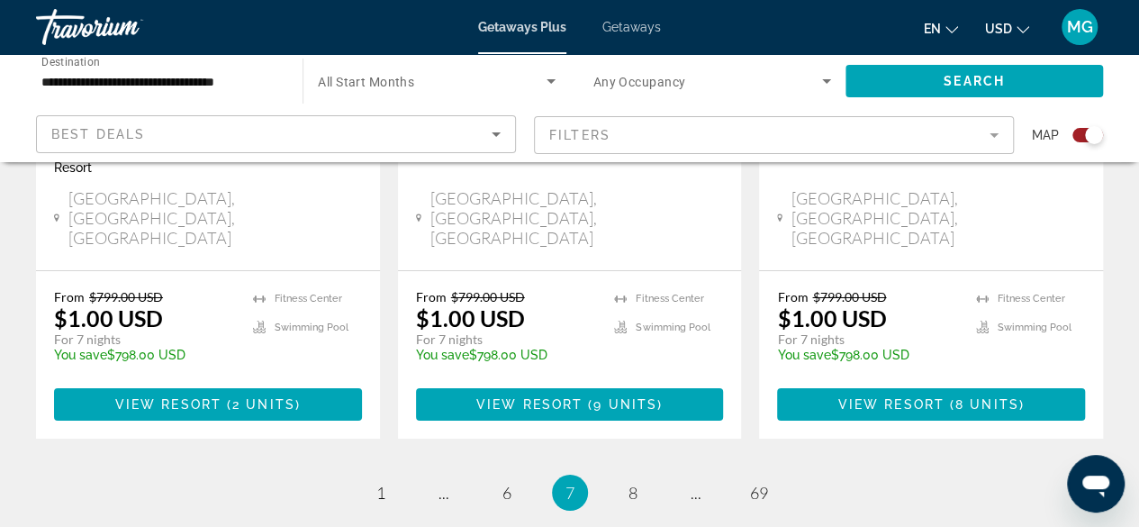
scroll to position [3026, 0]
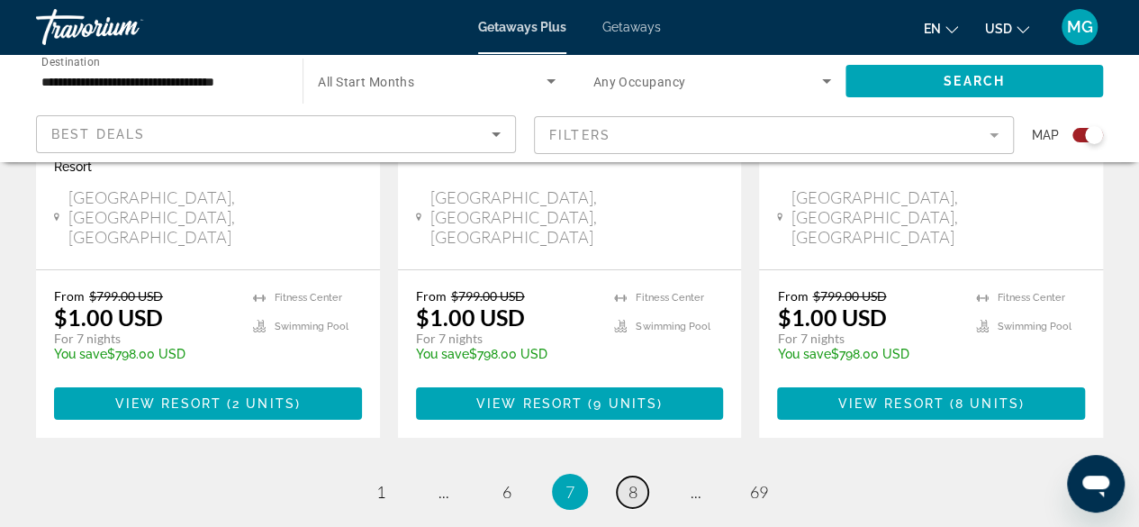
click at [642, 476] on link "page 8" at bounding box center [633, 492] width 32 height 32
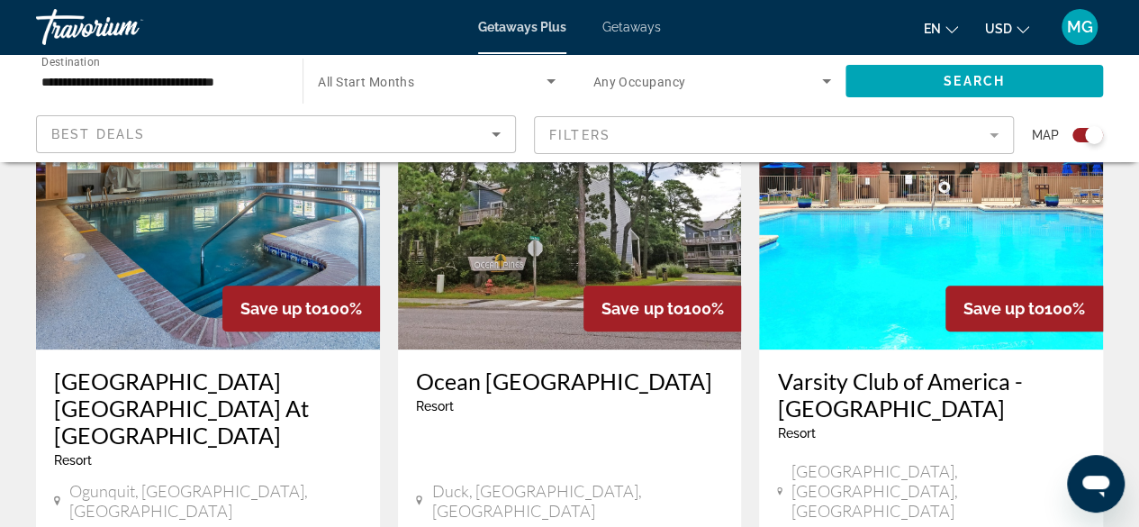
scroll to position [725, 0]
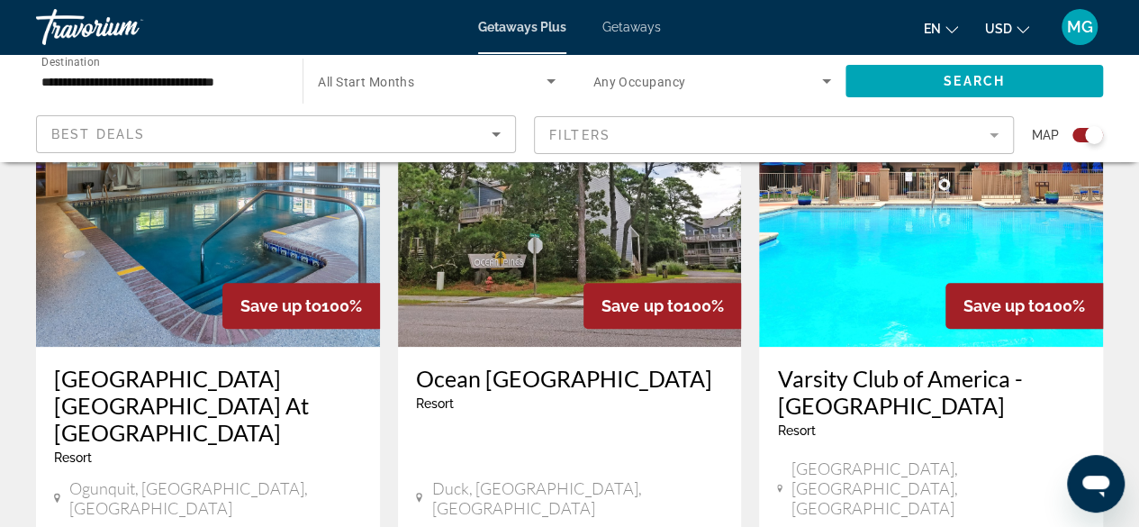
click at [572, 286] on img "Main content" at bounding box center [570, 203] width 344 height 288
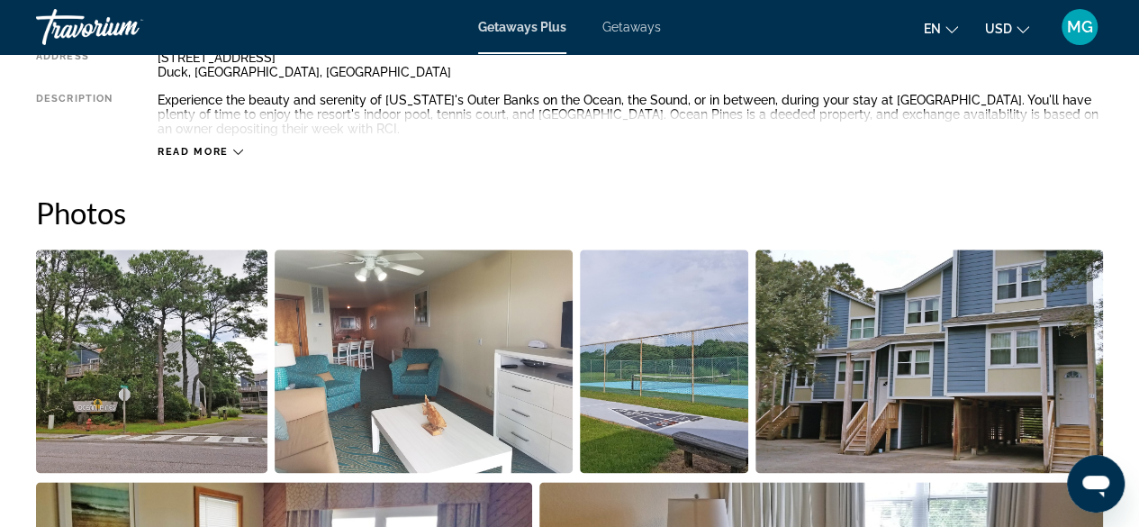
scroll to position [1037, 0]
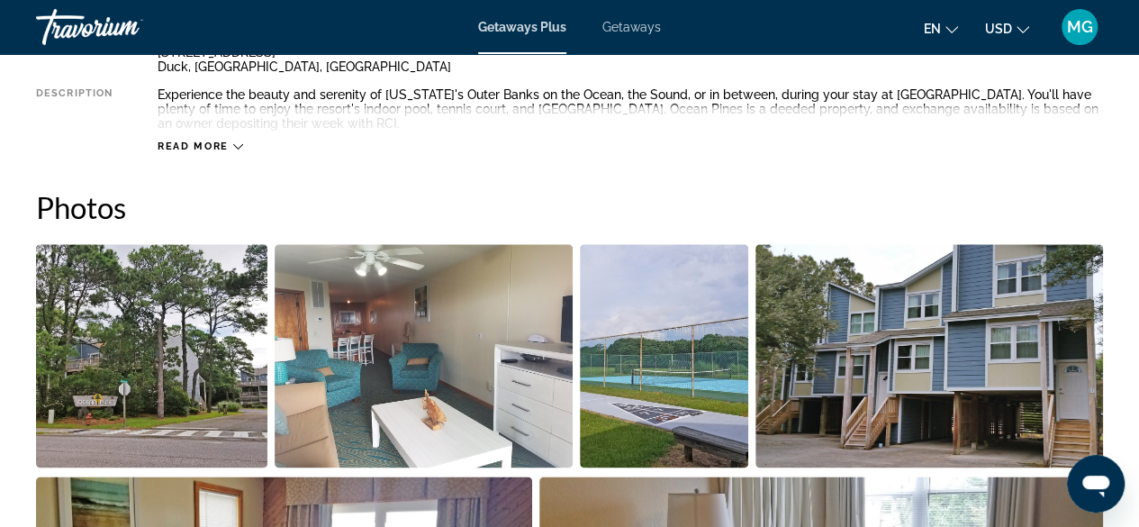
click at [238, 395] on img "Open full-screen image slider" at bounding box center [151, 355] width 231 height 223
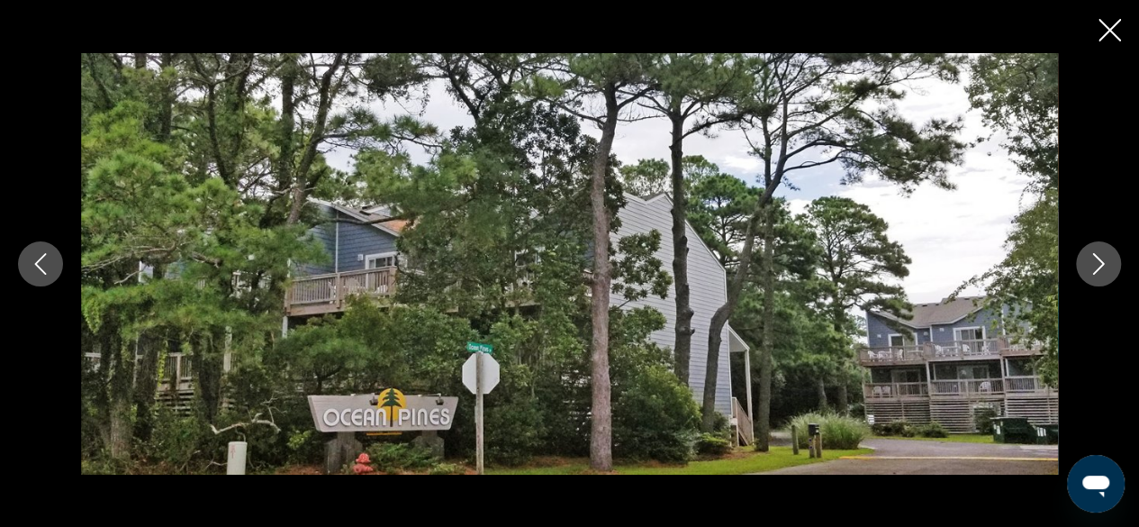
click at [1109, 267] on icon "Next image" at bounding box center [1099, 264] width 22 height 22
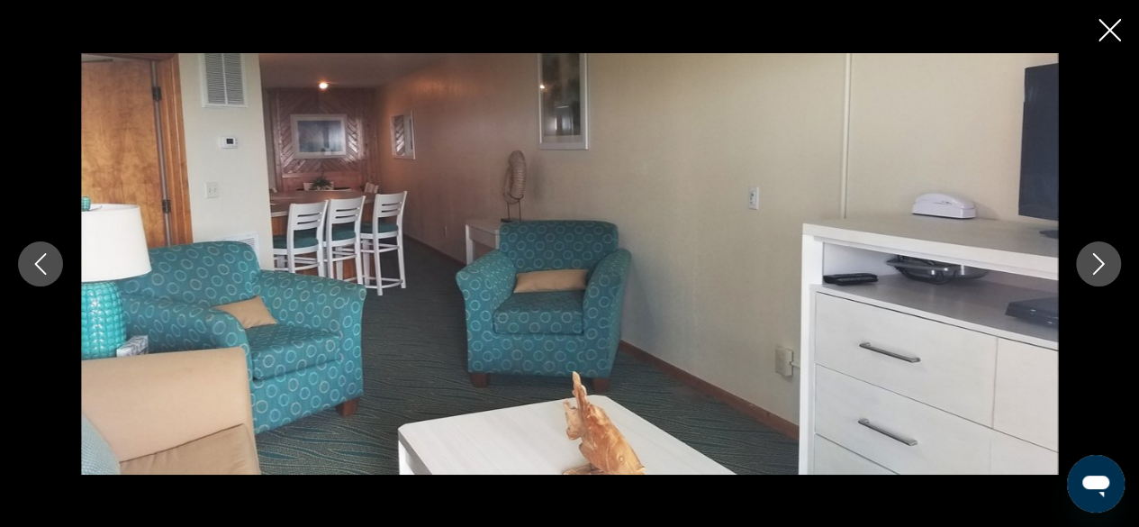
click at [1097, 267] on icon "Next image" at bounding box center [1099, 264] width 22 height 22
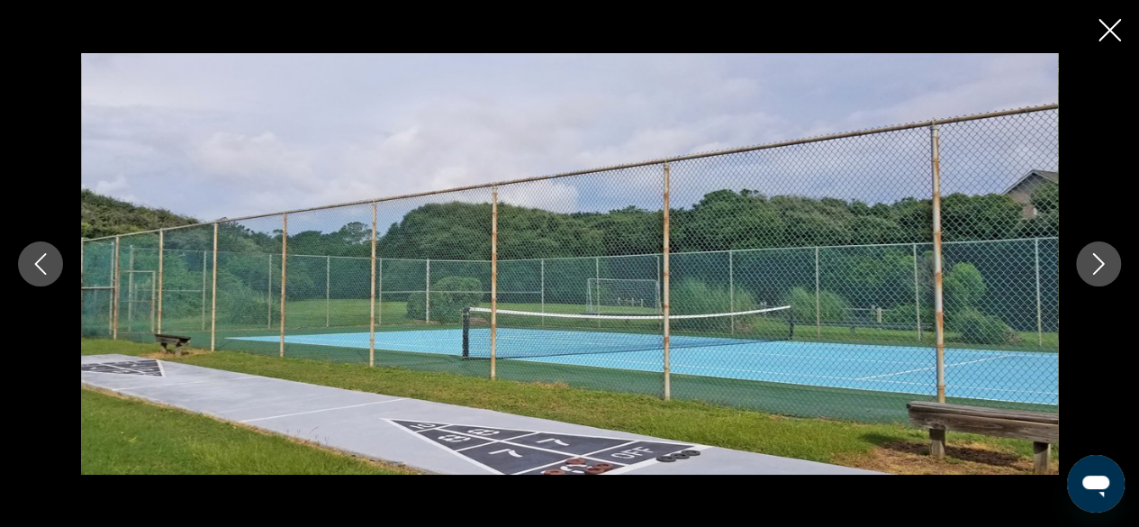
click at [1100, 261] on icon "Next image" at bounding box center [1099, 264] width 12 height 22
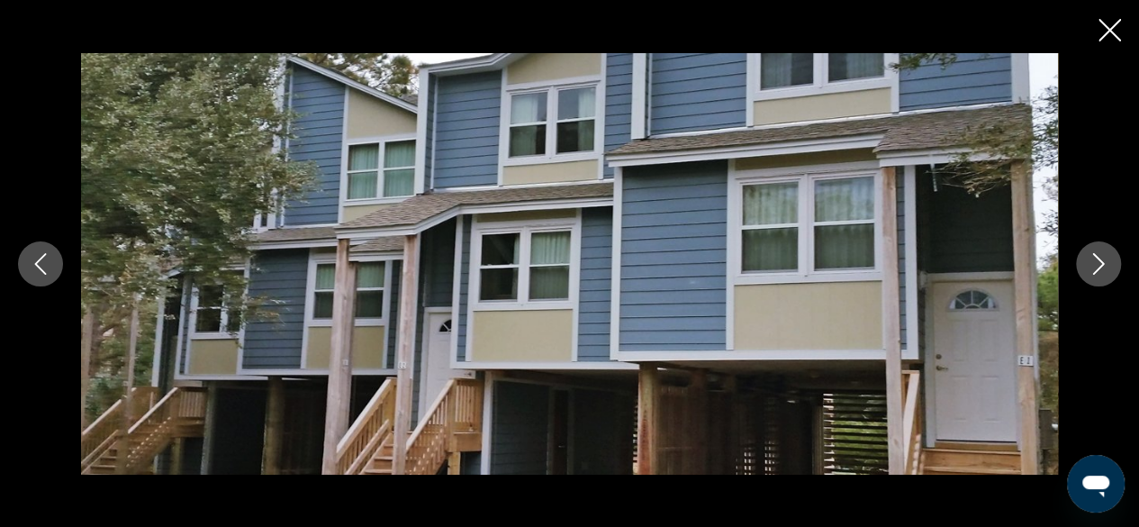
click at [1102, 261] on icon "Next image" at bounding box center [1099, 264] width 22 height 22
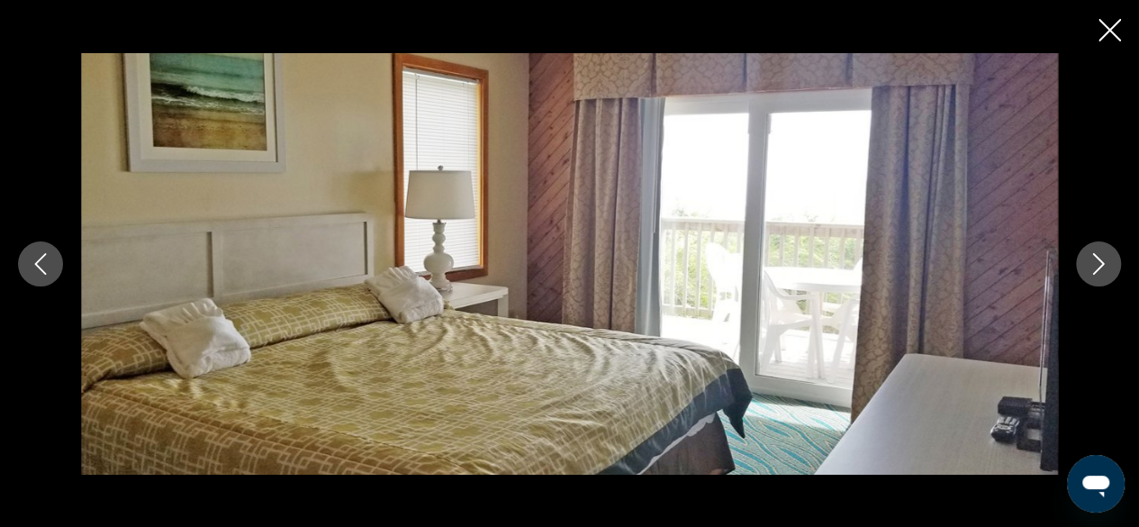
click at [1098, 258] on icon "Next image" at bounding box center [1099, 264] width 12 height 22
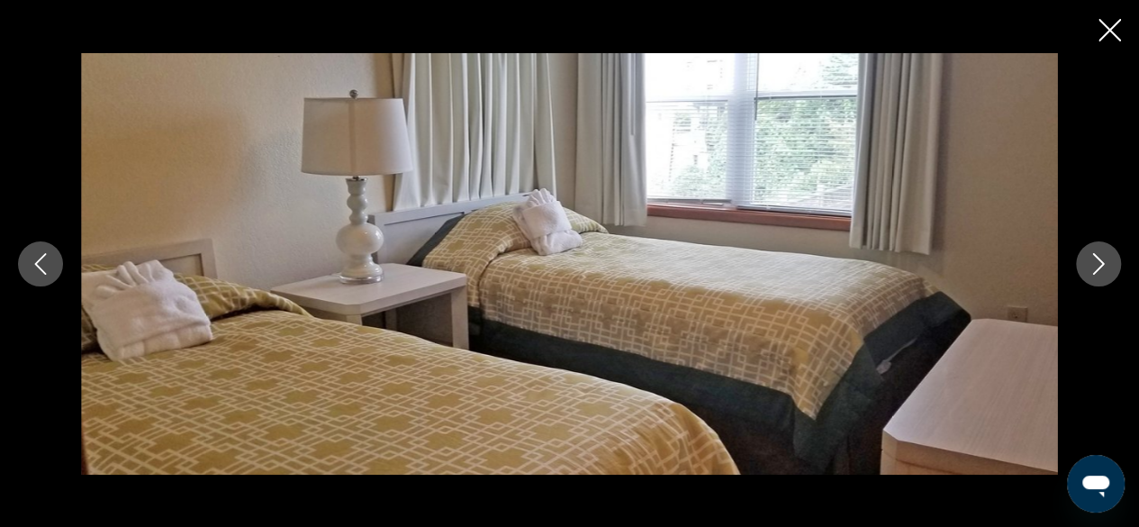
click at [1097, 265] on icon "Next image" at bounding box center [1099, 264] width 22 height 22
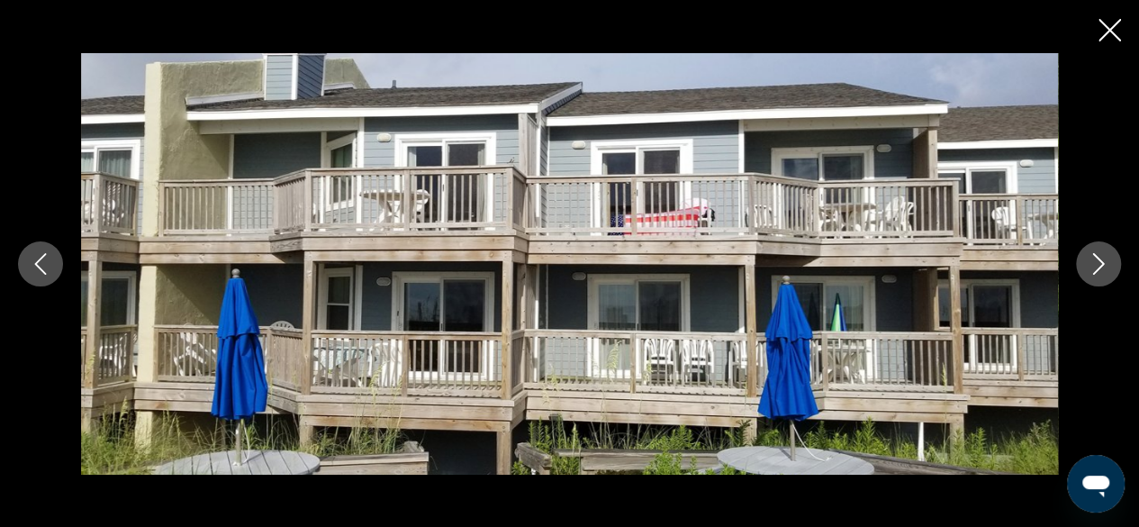
click at [1100, 261] on icon "Next image" at bounding box center [1099, 264] width 22 height 22
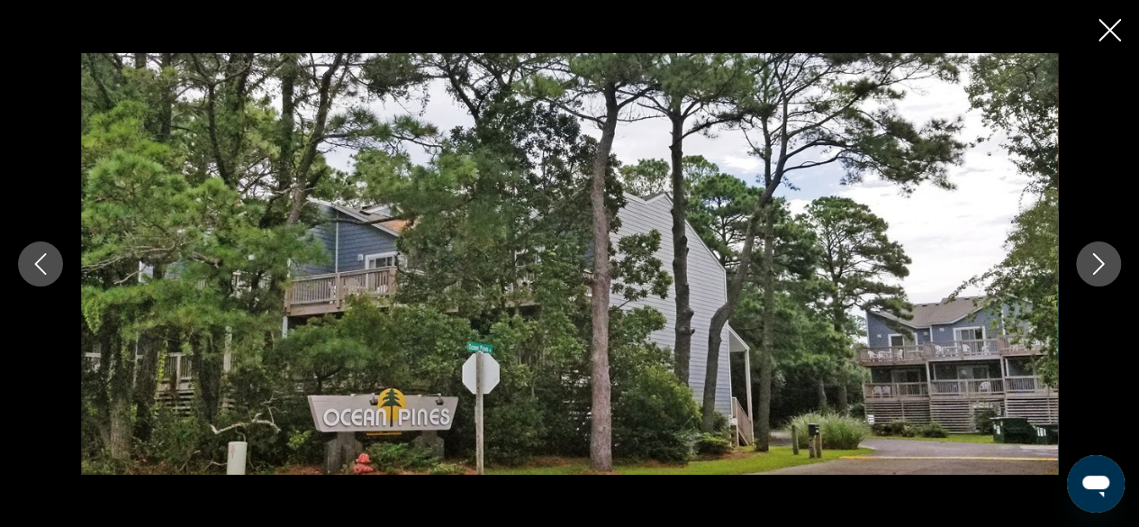
click at [1100, 263] on icon "Next image" at bounding box center [1099, 264] width 22 height 22
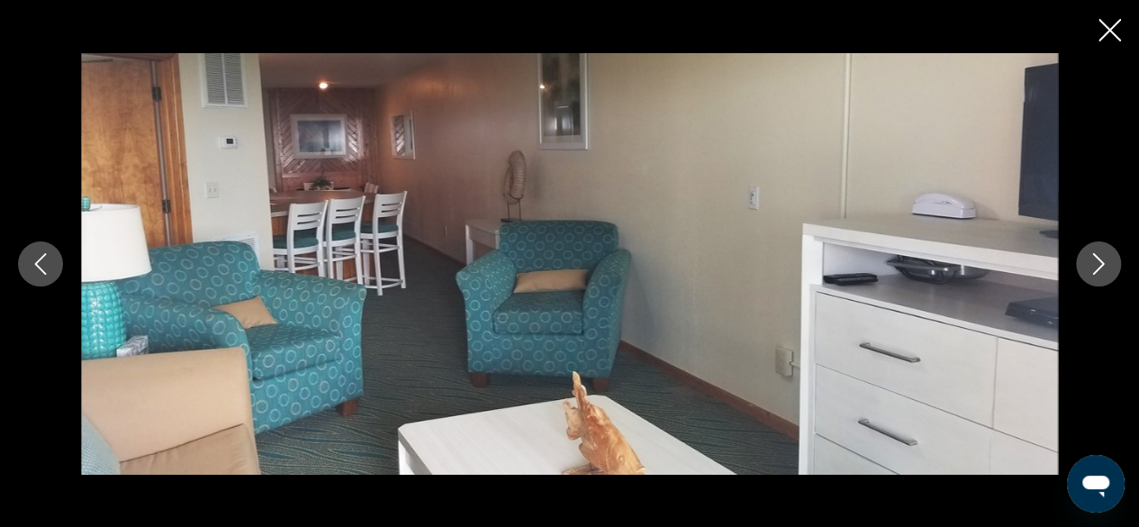
click at [1095, 263] on icon "Next image" at bounding box center [1099, 264] width 22 height 22
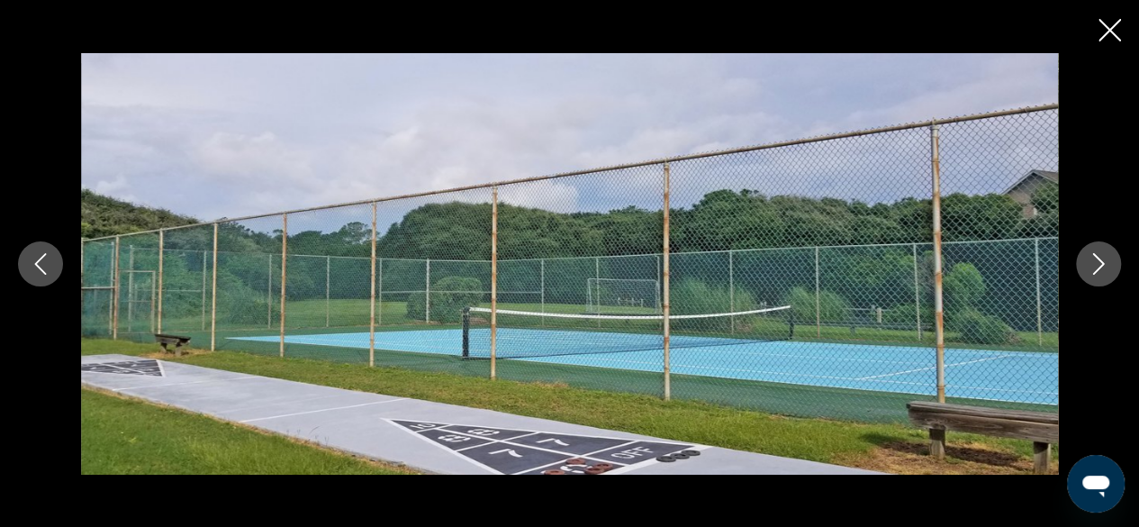
click at [1092, 268] on icon "Next image" at bounding box center [1099, 264] width 22 height 22
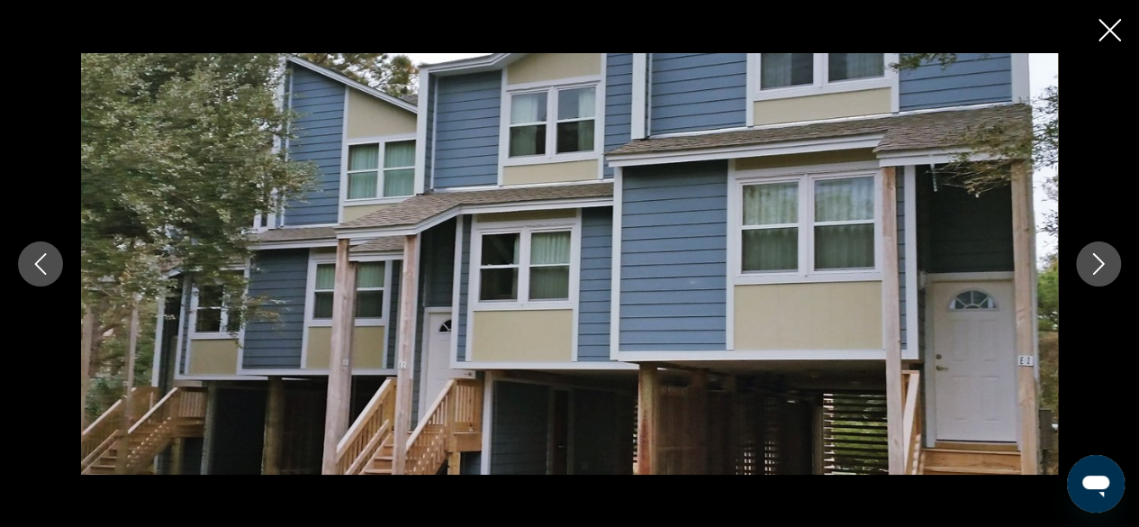
click at [1105, 37] on icon "Close slideshow" at bounding box center [1110, 30] width 23 height 23
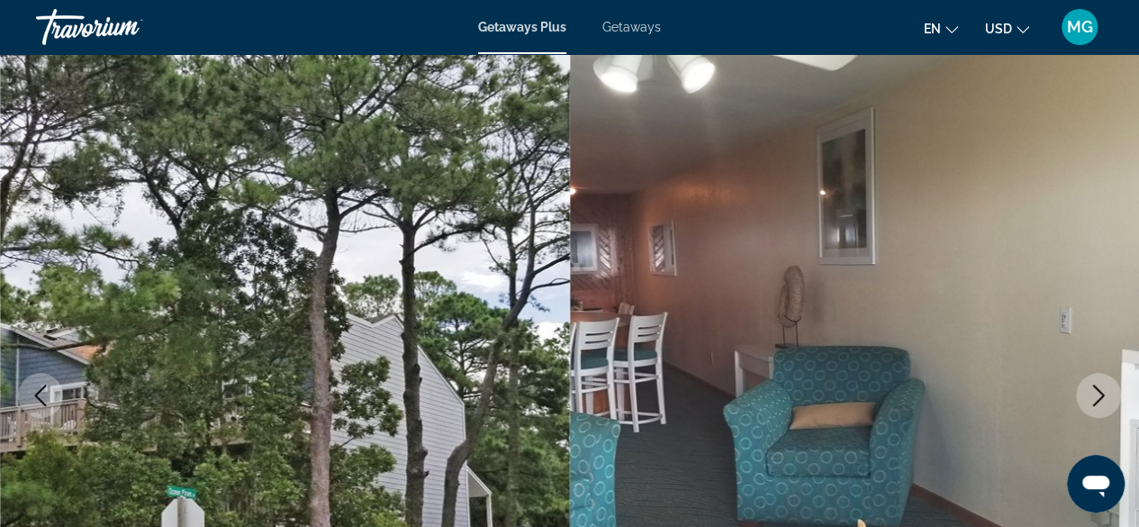
scroll to position [0, 0]
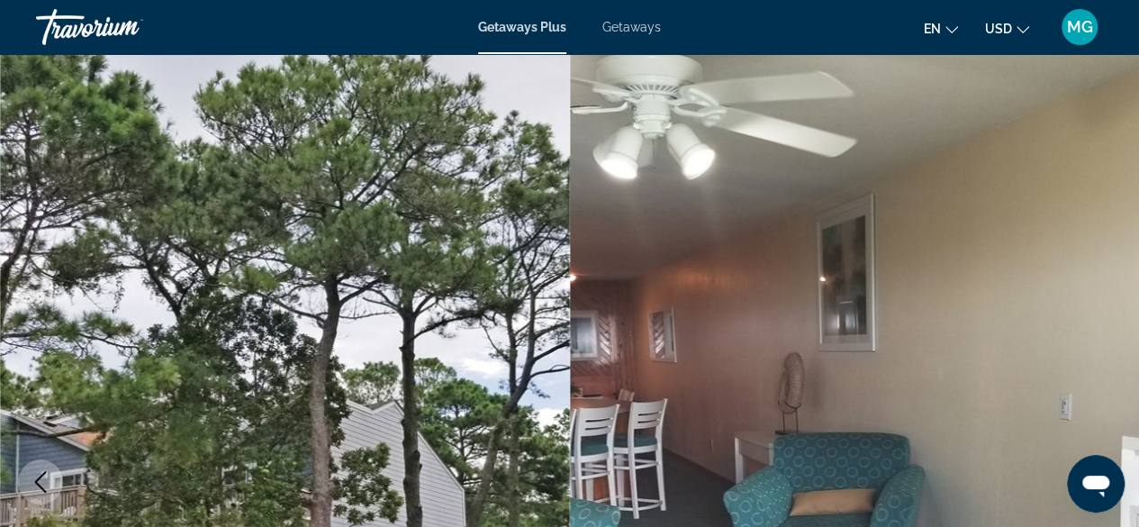
type input "**********"
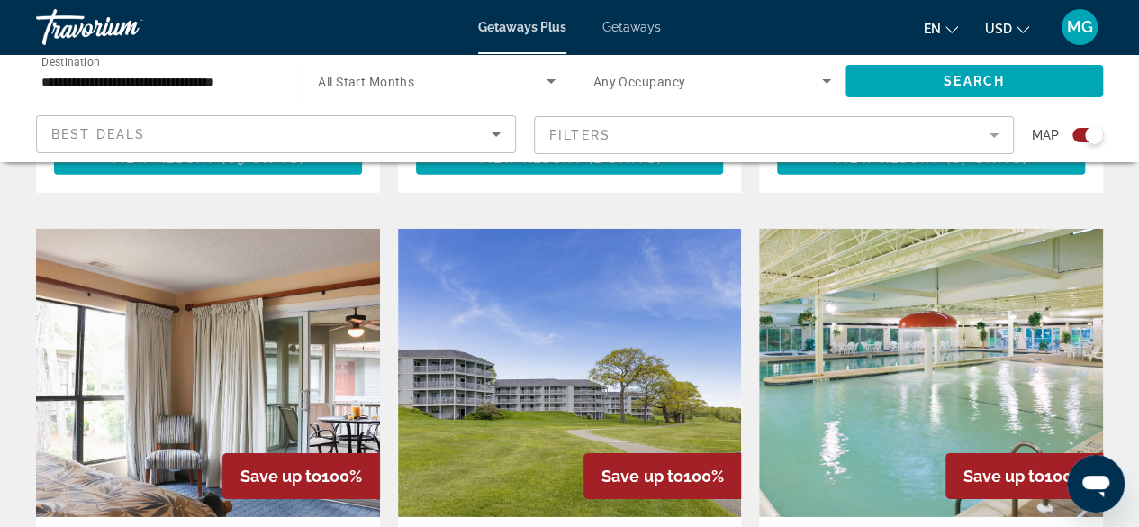
scroll to position [2579, 0]
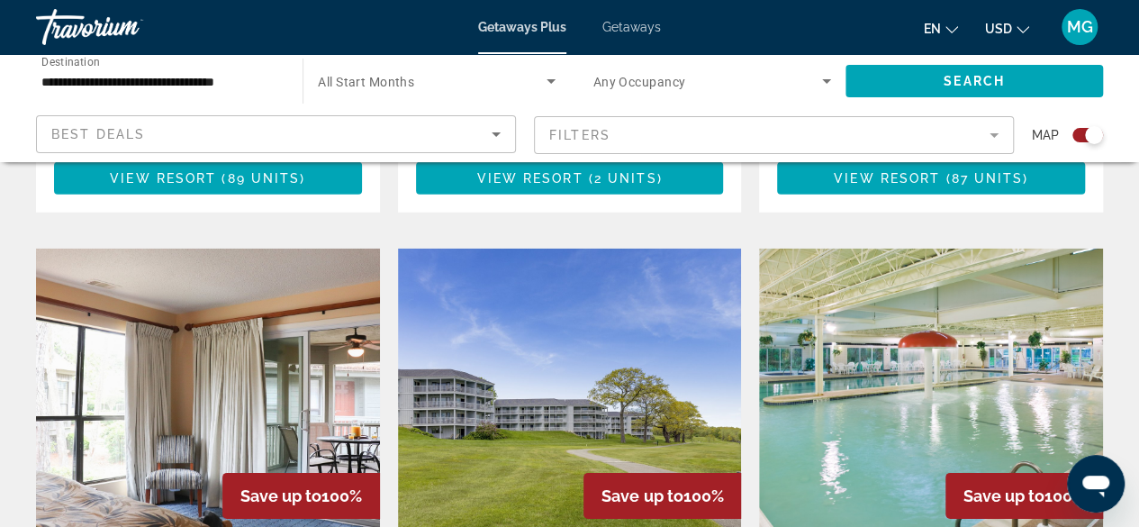
click at [1013, 303] on img "Main content" at bounding box center [931, 393] width 344 height 288
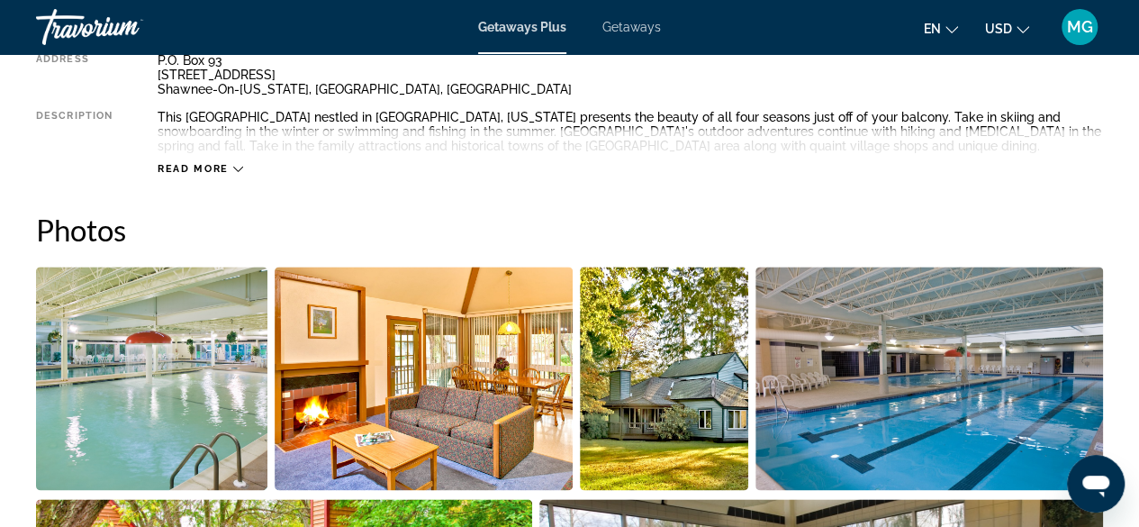
scroll to position [1070, 0]
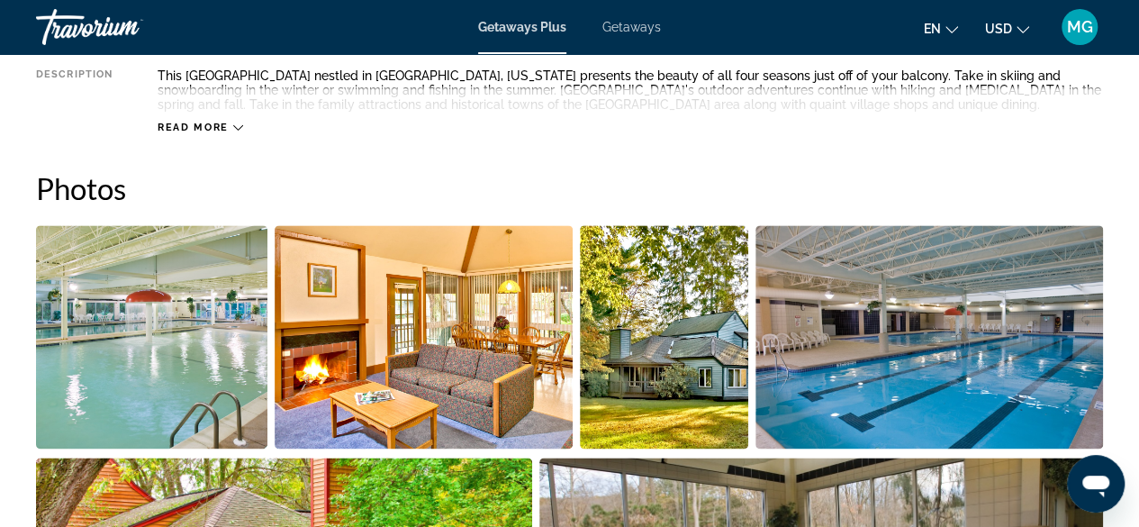
click at [1090, 301] on img "Open full-screen image slider" at bounding box center [930, 336] width 349 height 223
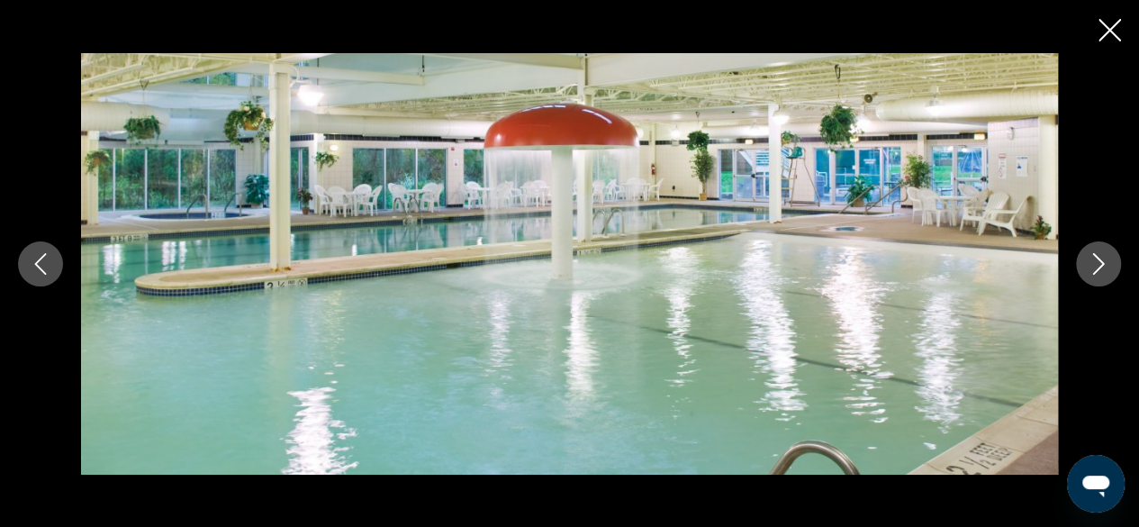
click at [1100, 277] on button "Next image" at bounding box center [1098, 263] width 45 height 45
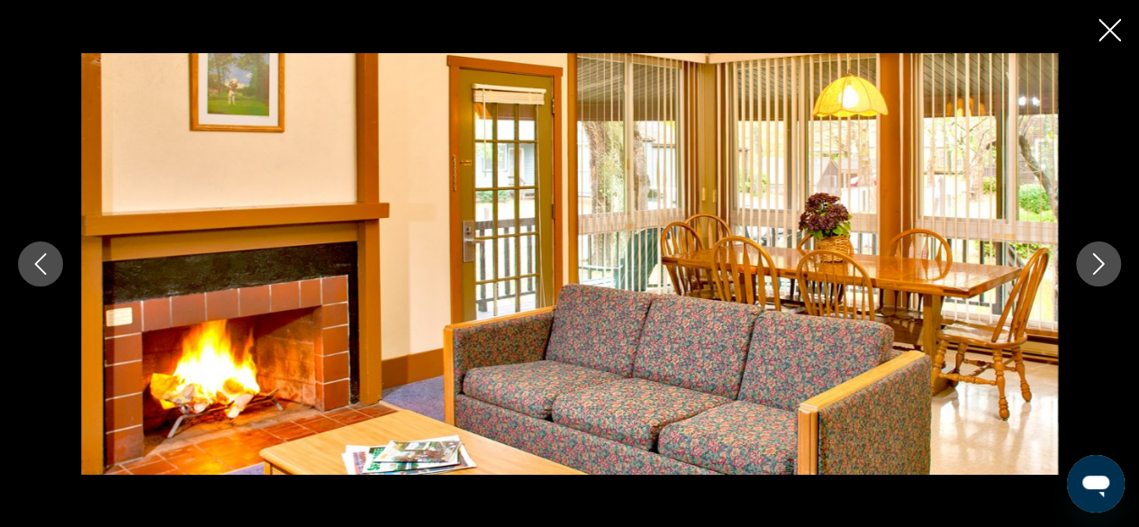
click at [1107, 266] on icon "Next image" at bounding box center [1099, 264] width 22 height 22
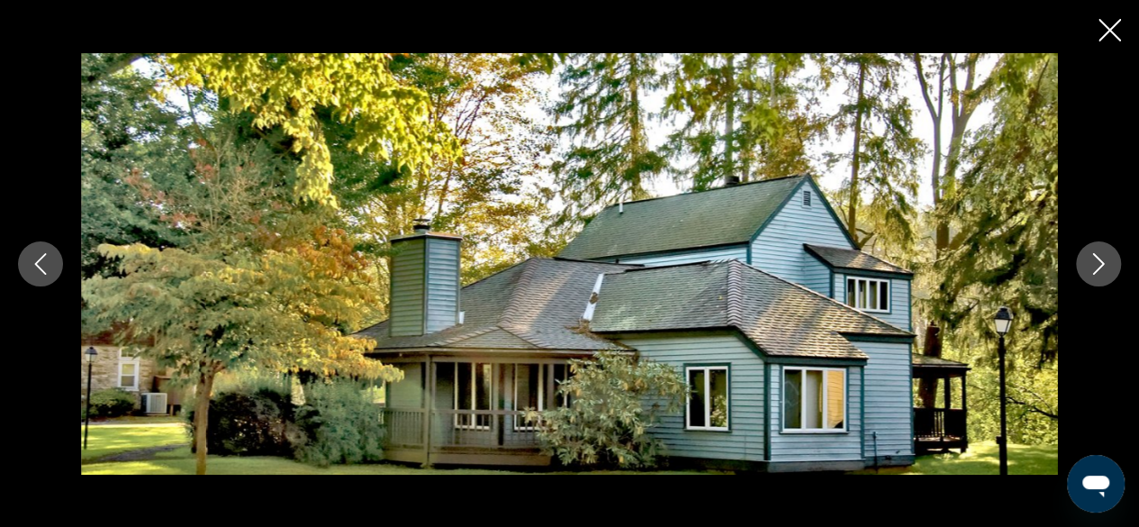
click at [1099, 267] on icon "Next image" at bounding box center [1099, 264] width 12 height 22
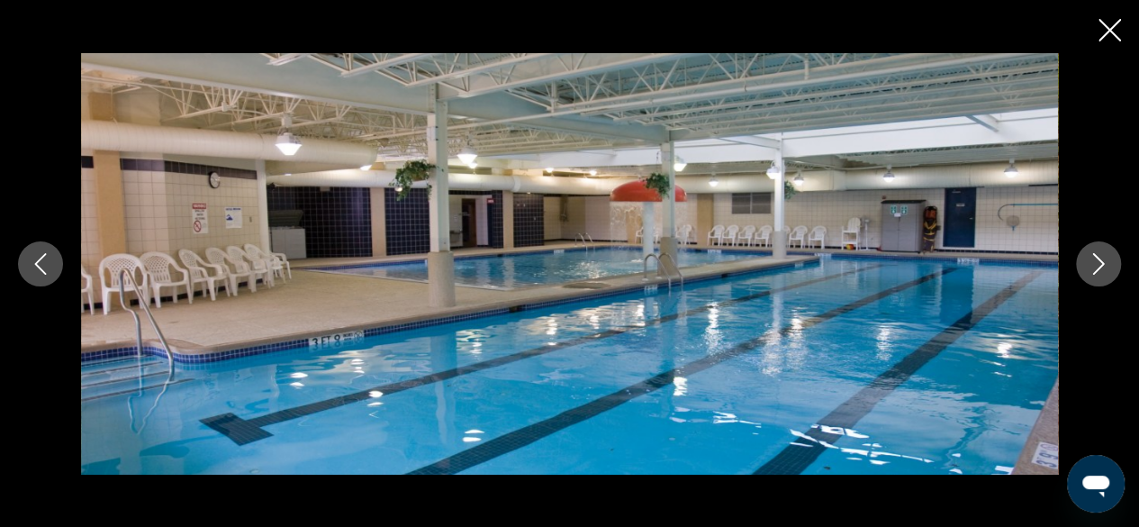
click at [1100, 268] on icon "Next image" at bounding box center [1099, 264] width 22 height 22
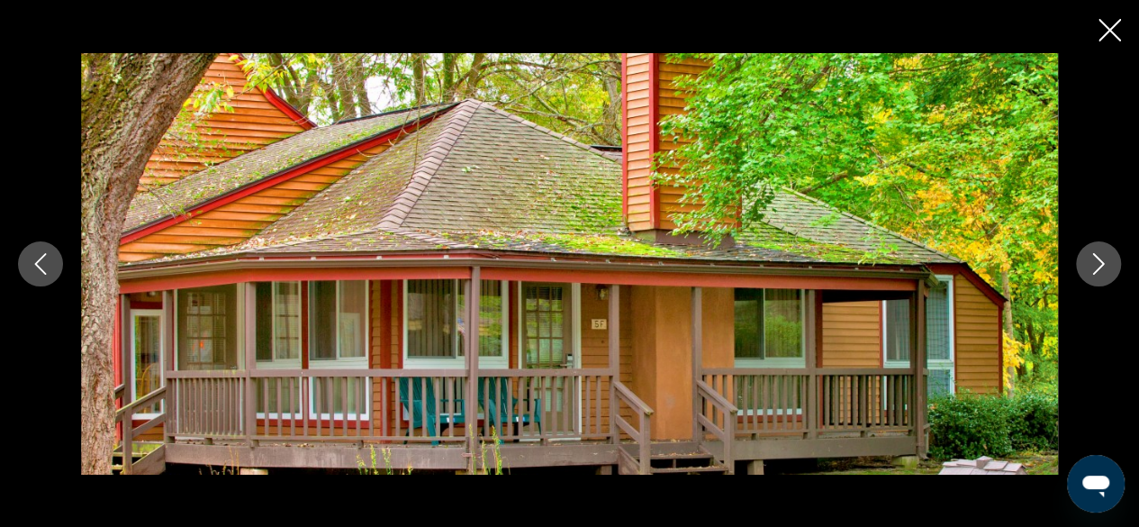
scroll to position [1062, 0]
click at [1100, 265] on icon "Next image" at bounding box center [1099, 264] width 12 height 22
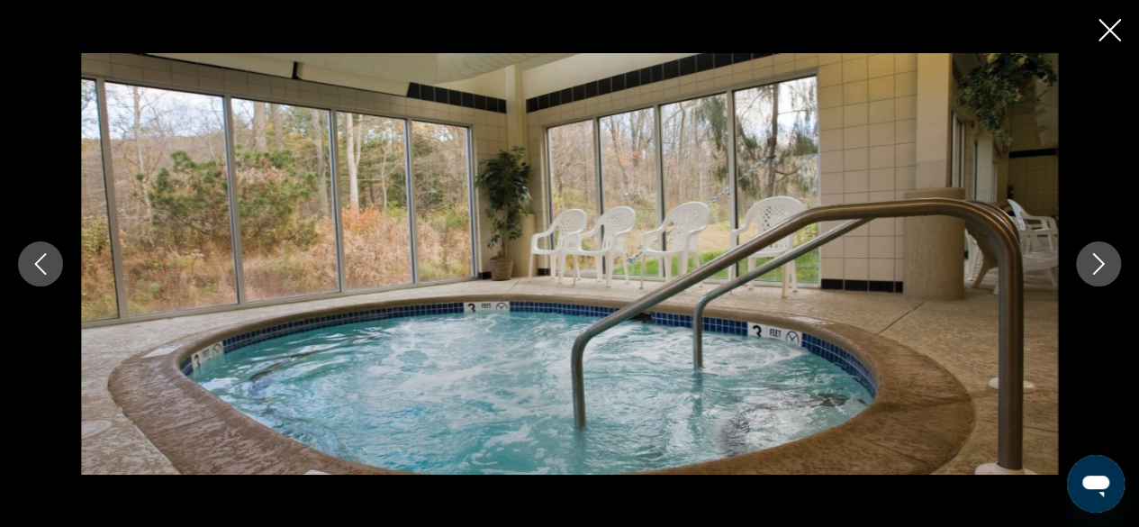
click at [1098, 264] on icon "Next image" at bounding box center [1099, 264] width 22 height 22
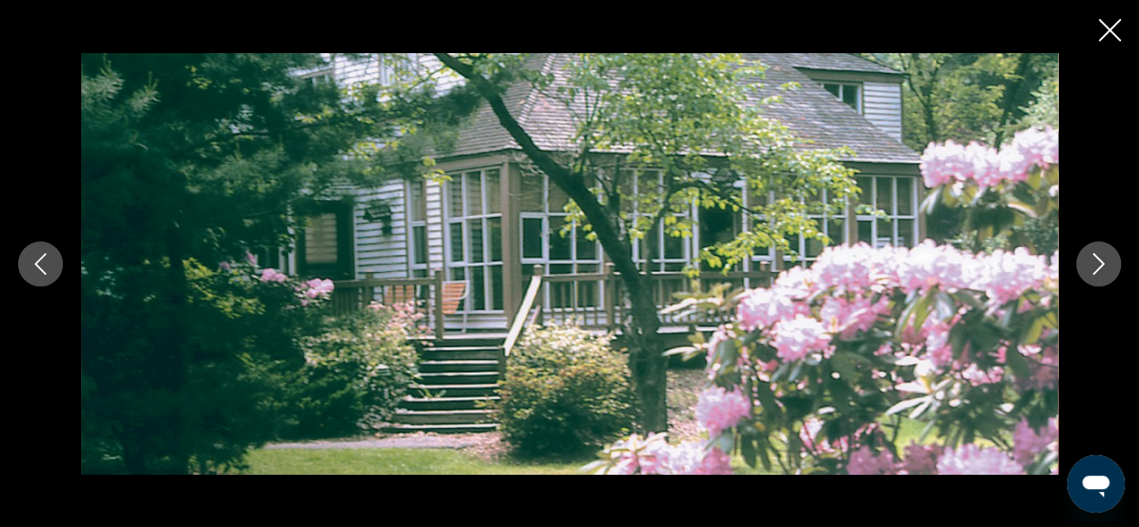
click at [1096, 268] on icon "Next image" at bounding box center [1099, 264] width 22 height 22
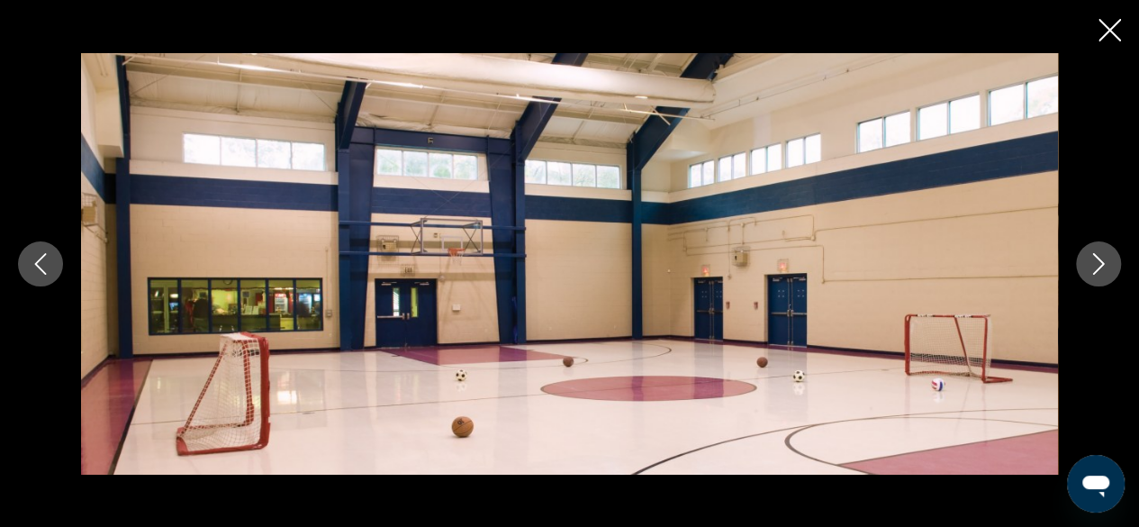
click at [1106, 267] on icon "Next image" at bounding box center [1099, 264] width 22 height 22
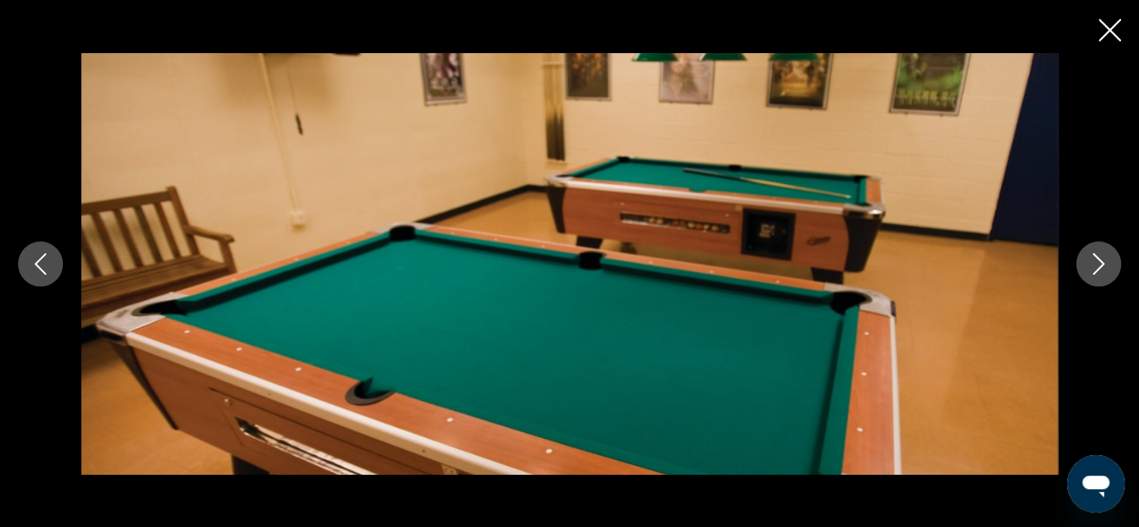
click at [1095, 261] on icon "Next image" at bounding box center [1099, 264] width 22 height 22
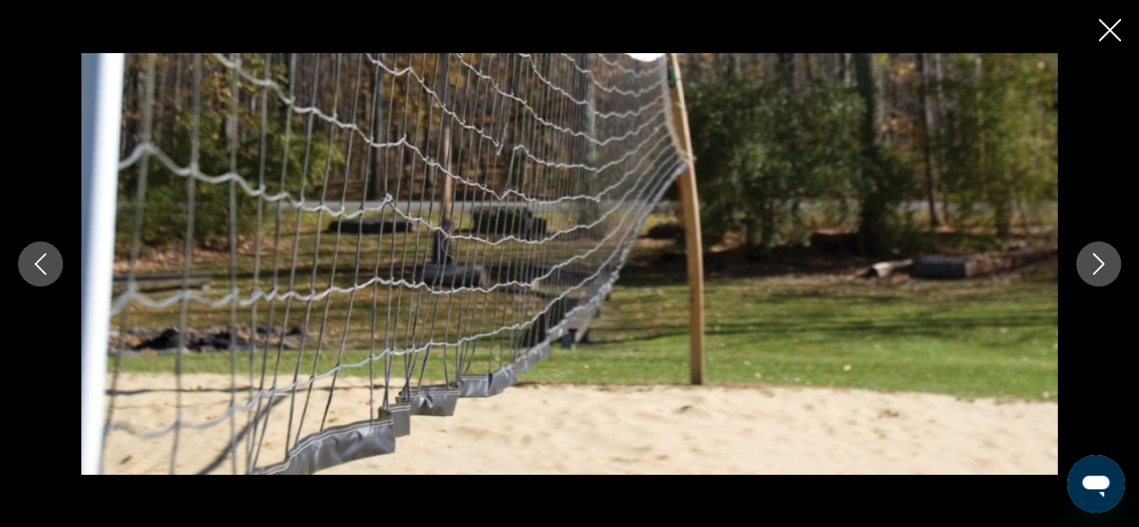
click at [1095, 263] on icon "Next image" at bounding box center [1099, 264] width 22 height 22
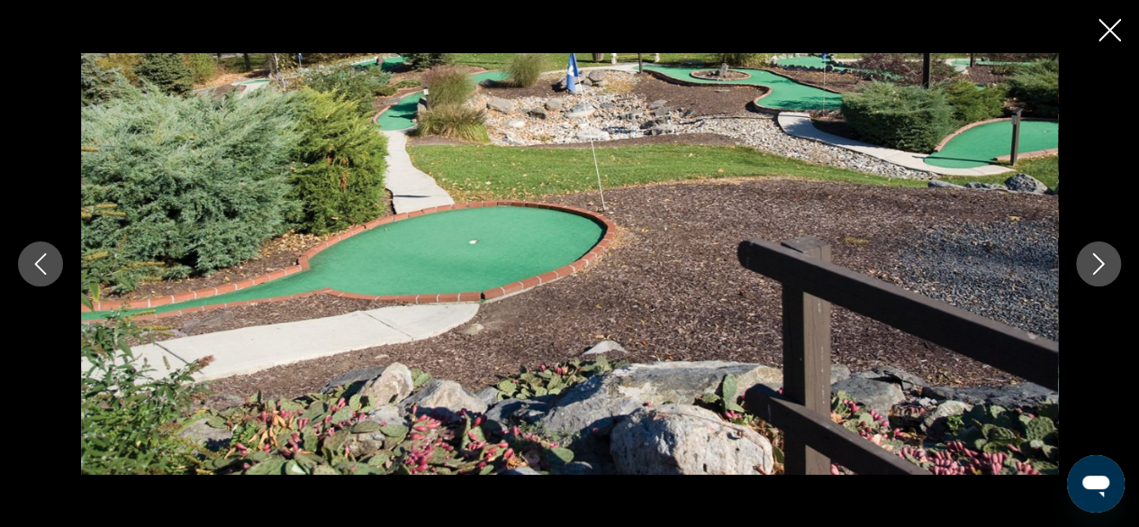
click at [1101, 258] on icon "Next image" at bounding box center [1099, 264] width 22 height 22
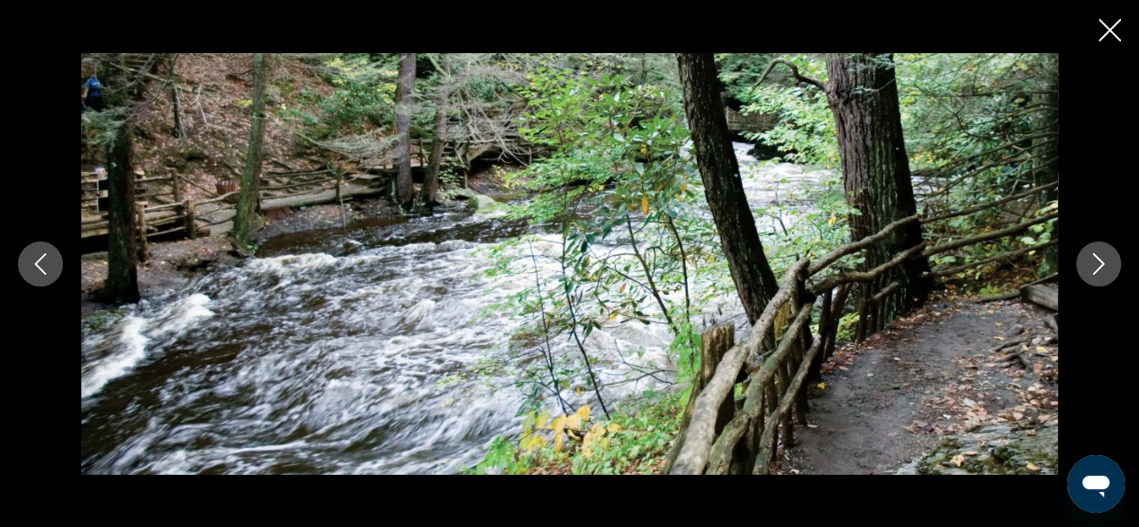
click at [1095, 262] on icon "Next image" at bounding box center [1099, 264] width 22 height 22
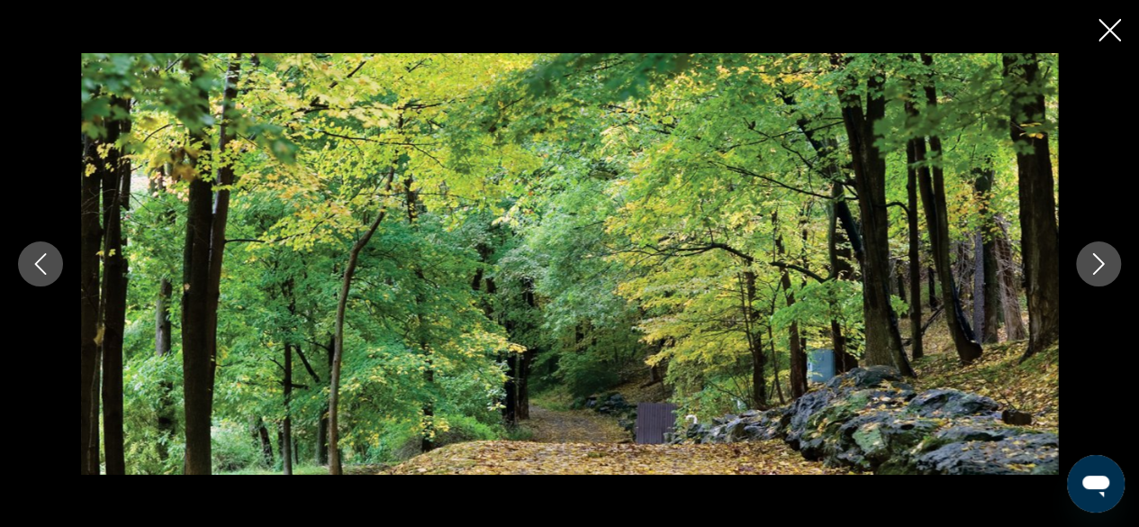
click at [1099, 265] on icon "Next image" at bounding box center [1099, 264] width 22 height 22
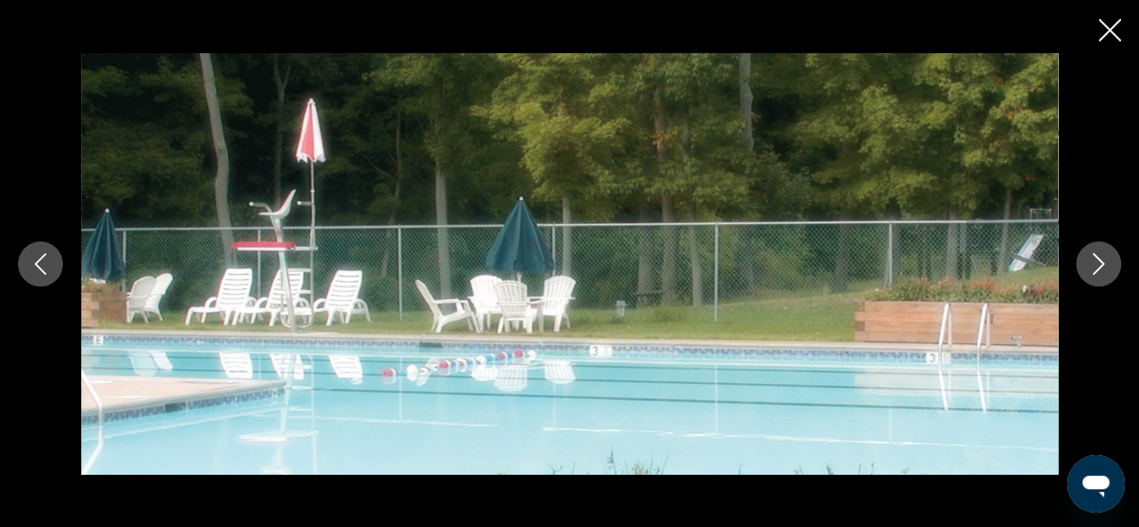
click at [1107, 258] on icon "Next image" at bounding box center [1099, 264] width 22 height 22
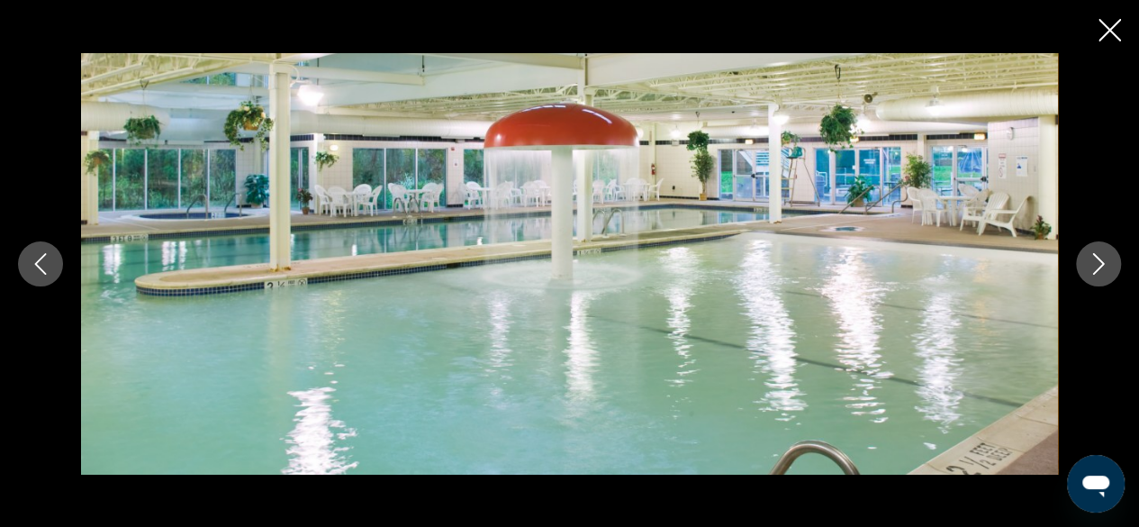
click at [1109, 256] on button "Next image" at bounding box center [1098, 263] width 45 height 45
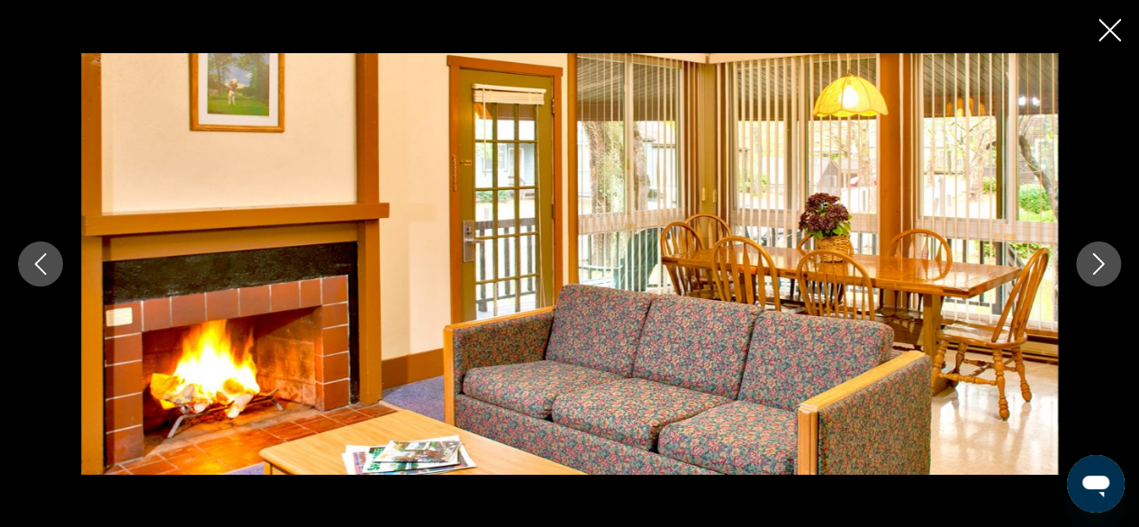
click at [1108, 258] on icon "Next image" at bounding box center [1099, 264] width 22 height 22
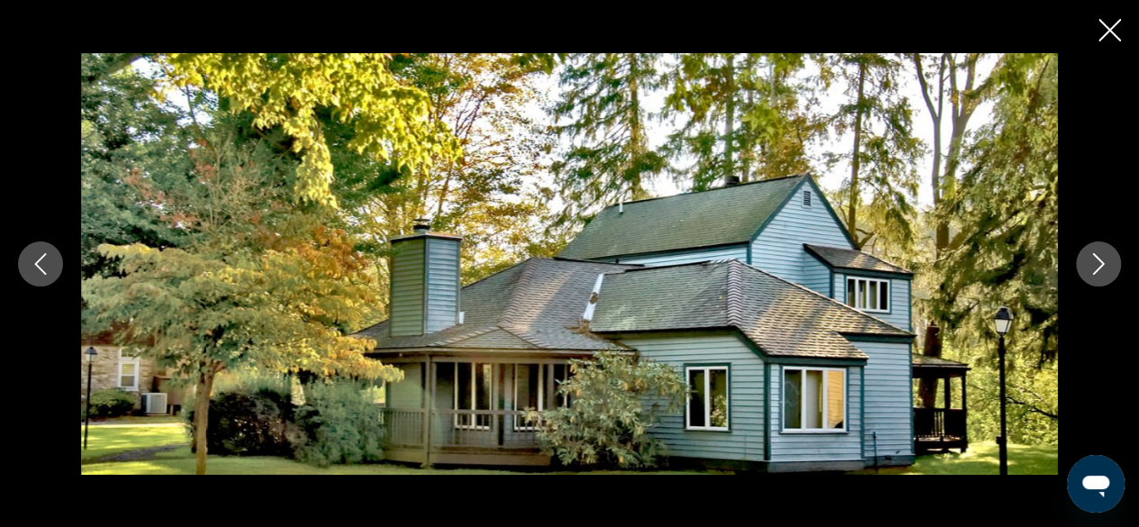
click at [1107, 259] on icon "Next image" at bounding box center [1099, 264] width 22 height 22
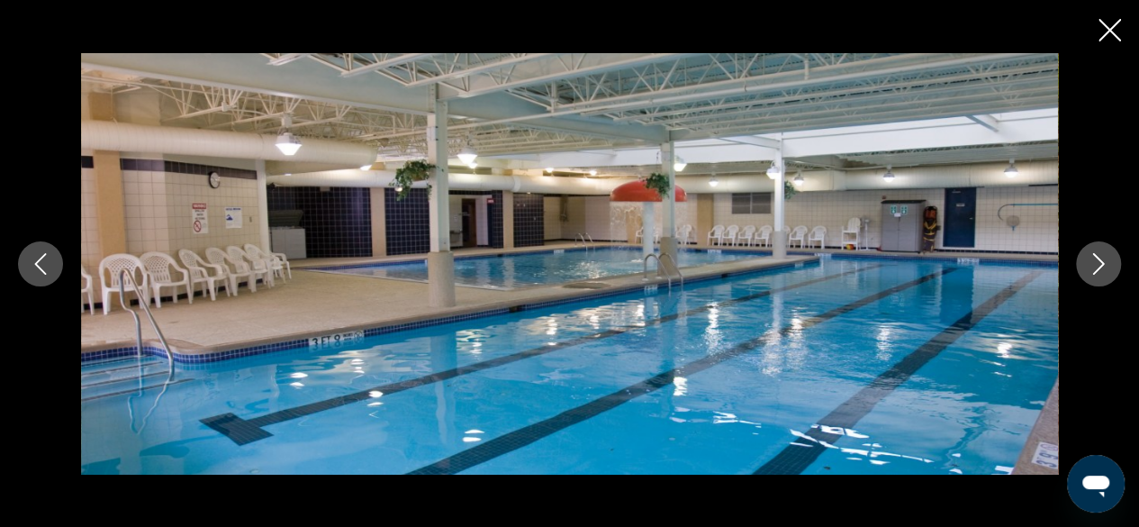
click at [1110, 258] on button "Next image" at bounding box center [1098, 263] width 45 height 45
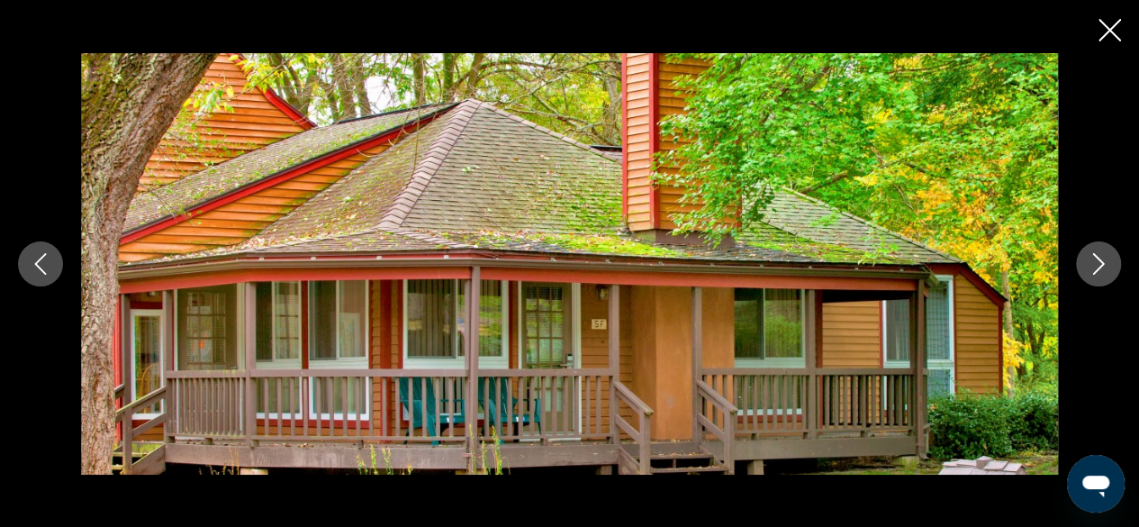
click at [1108, 260] on icon "Next image" at bounding box center [1099, 264] width 22 height 22
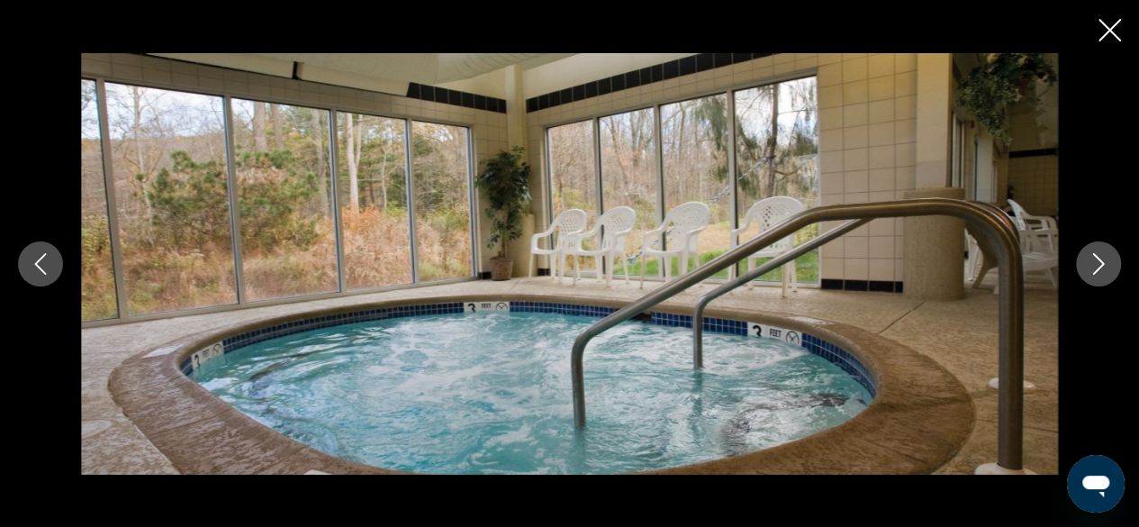
click at [1109, 260] on icon "Next image" at bounding box center [1099, 264] width 22 height 22
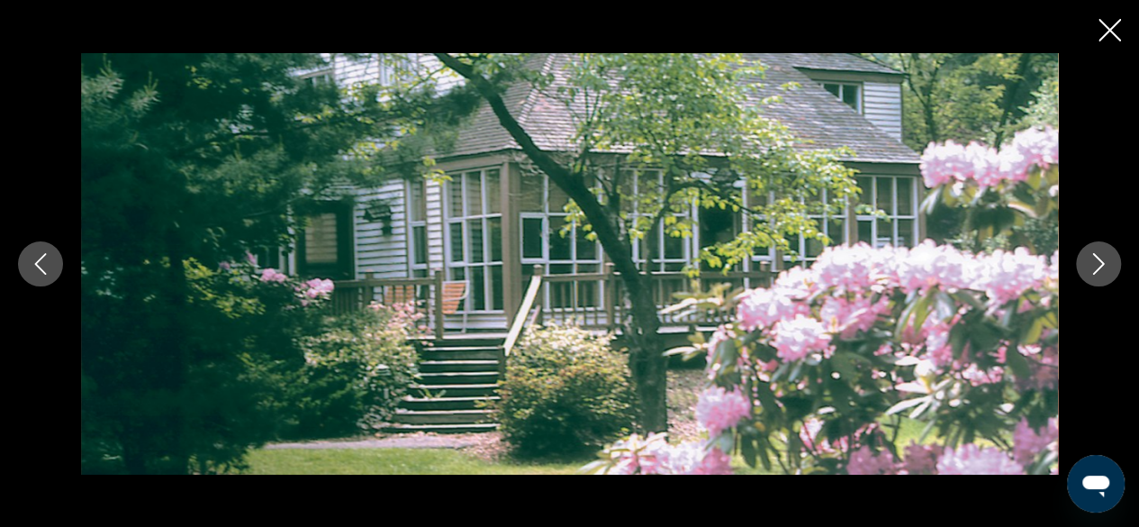
click at [1109, 261] on button "Next image" at bounding box center [1098, 263] width 45 height 45
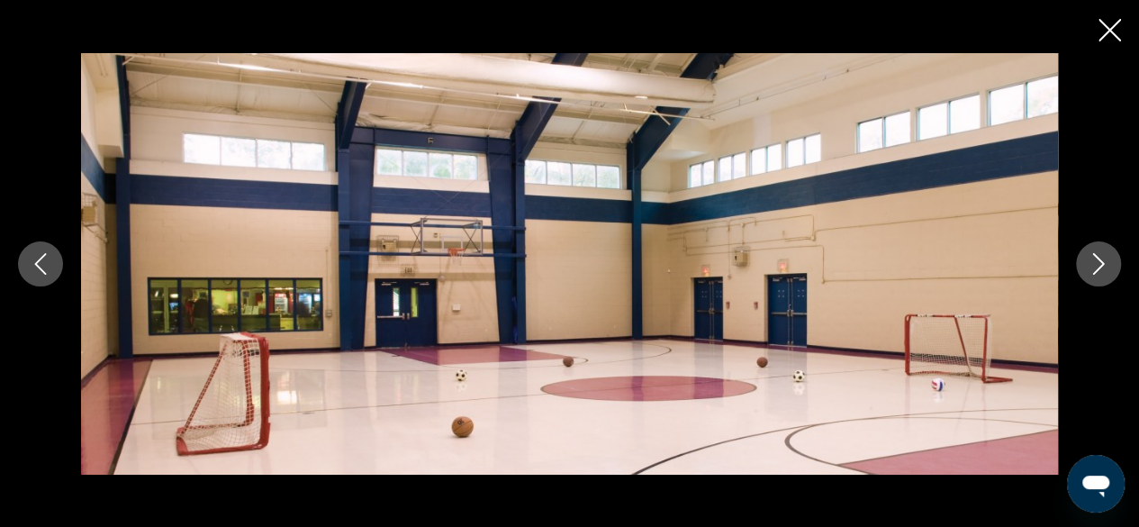
click at [1115, 255] on button "Next image" at bounding box center [1098, 263] width 45 height 45
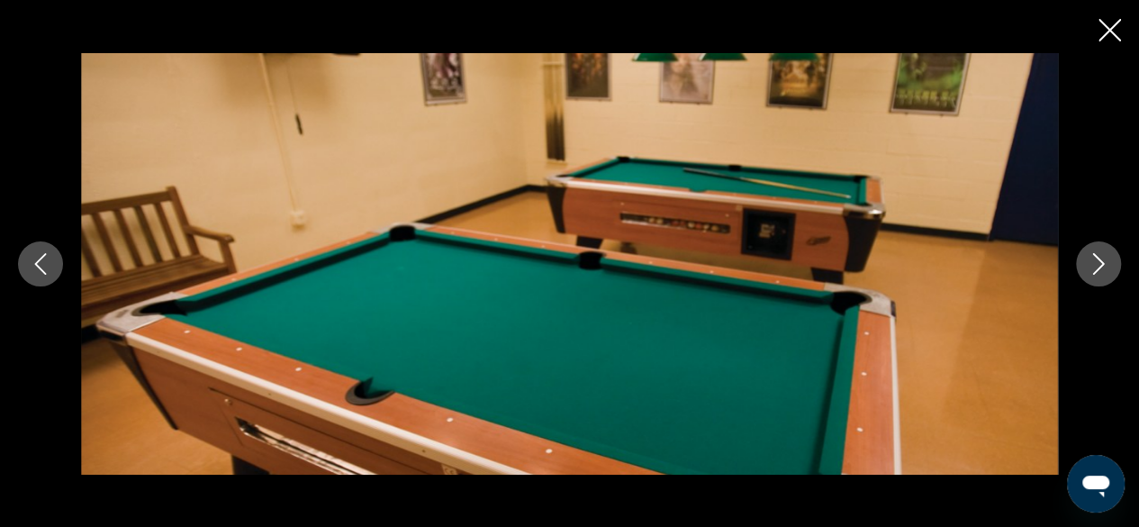
click at [1109, 258] on button "Next image" at bounding box center [1098, 263] width 45 height 45
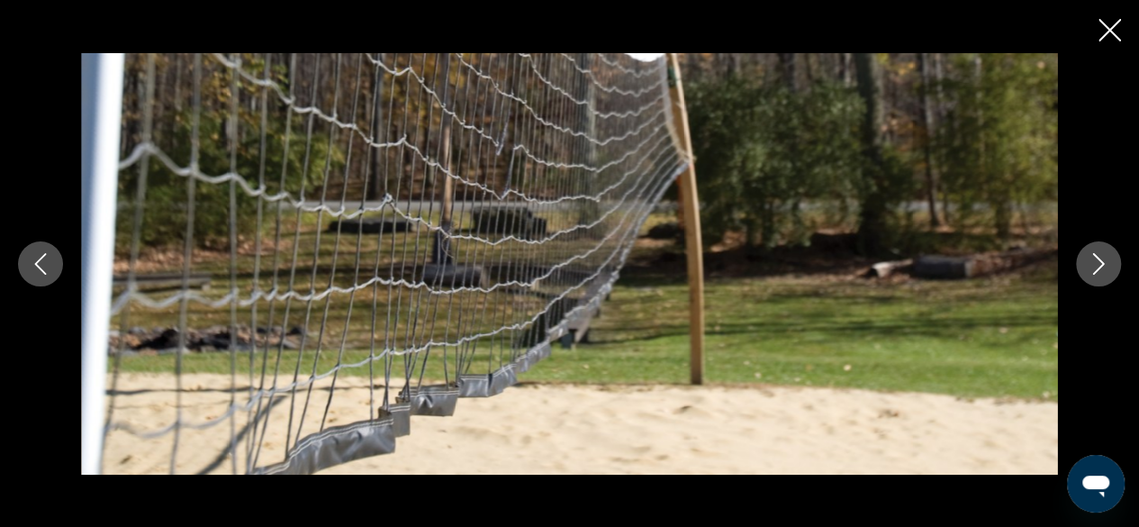
click at [1115, 31] on icon "Close slideshow" at bounding box center [1110, 30] width 23 height 23
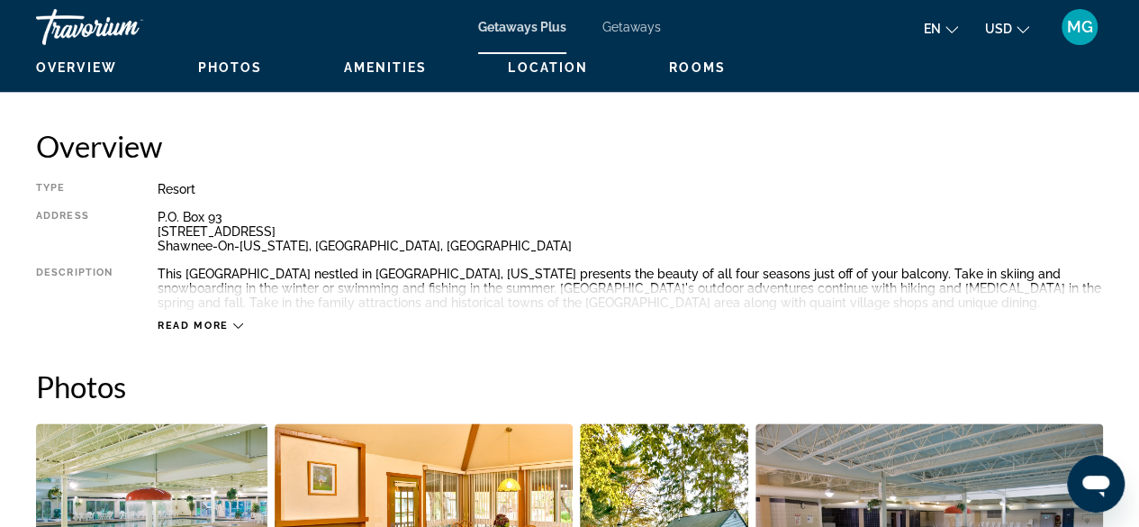
scroll to position [866, 0]
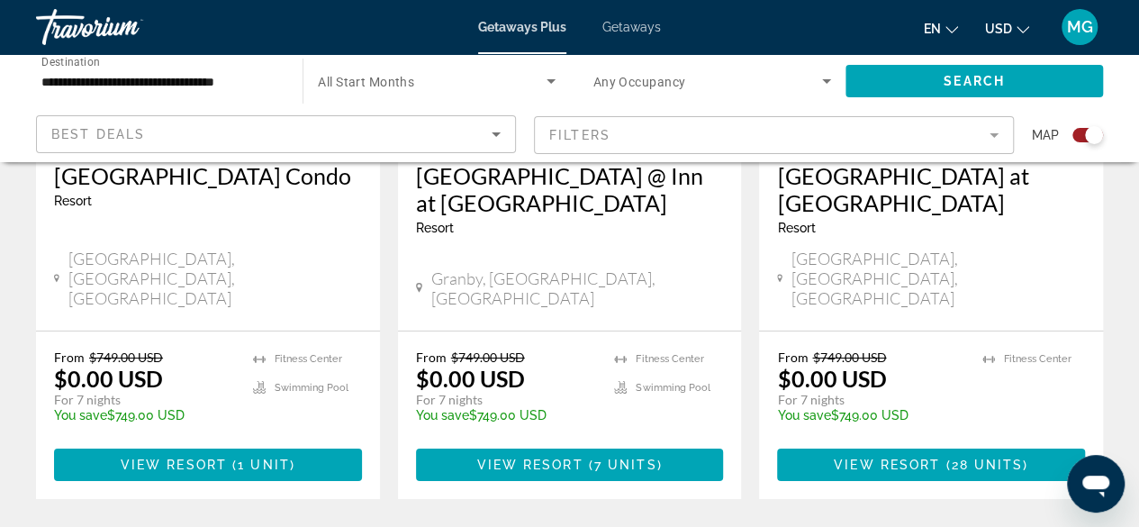
scroll to position [2954, 0]
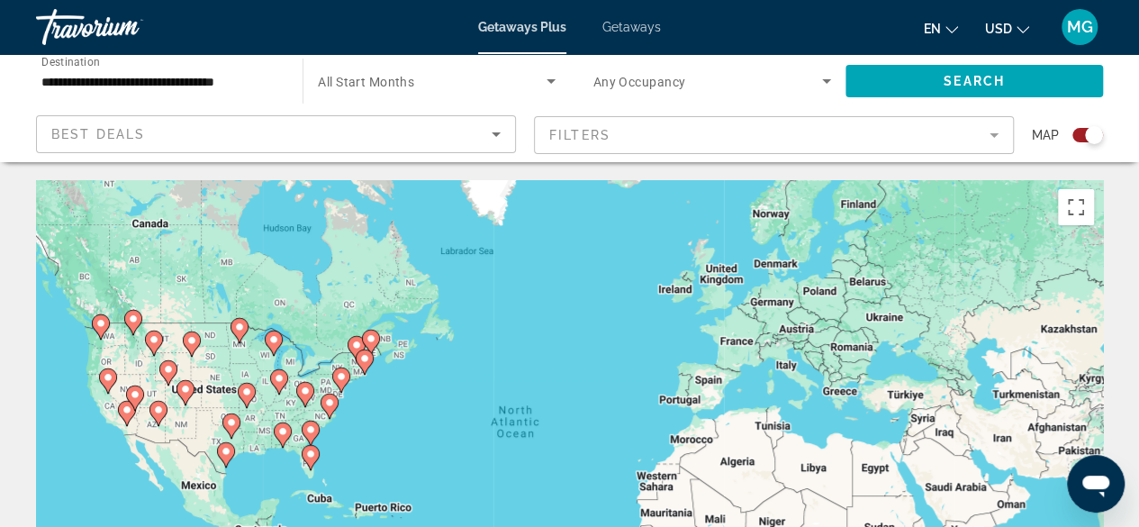
click at [1071, 421] on div "To activate drag with keyboard, press Alt + Enter. Once in keyboard drag state,…" at bounding box center [569, 450] width 1067 height 540
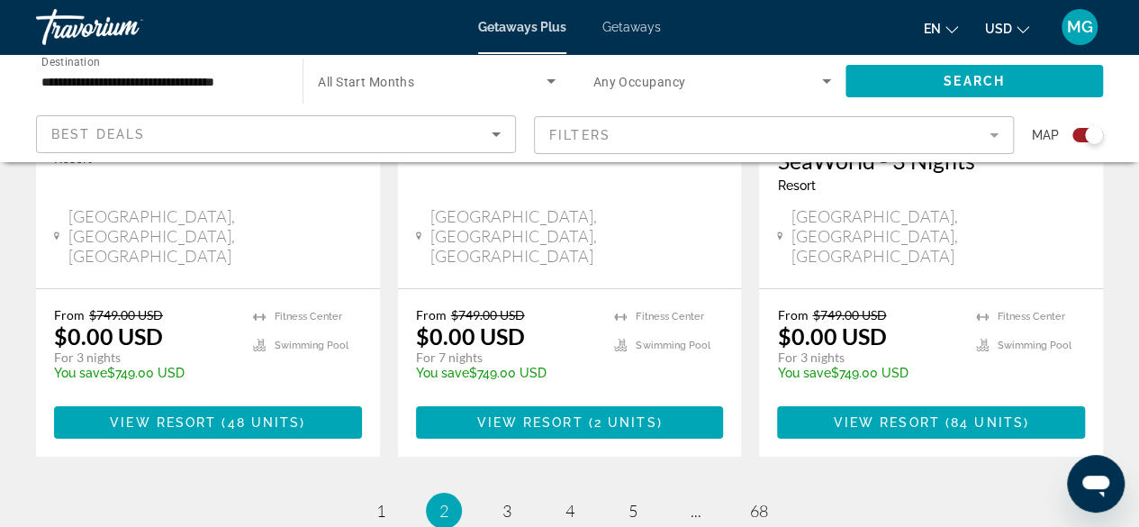
scroll to position [3002, 0]
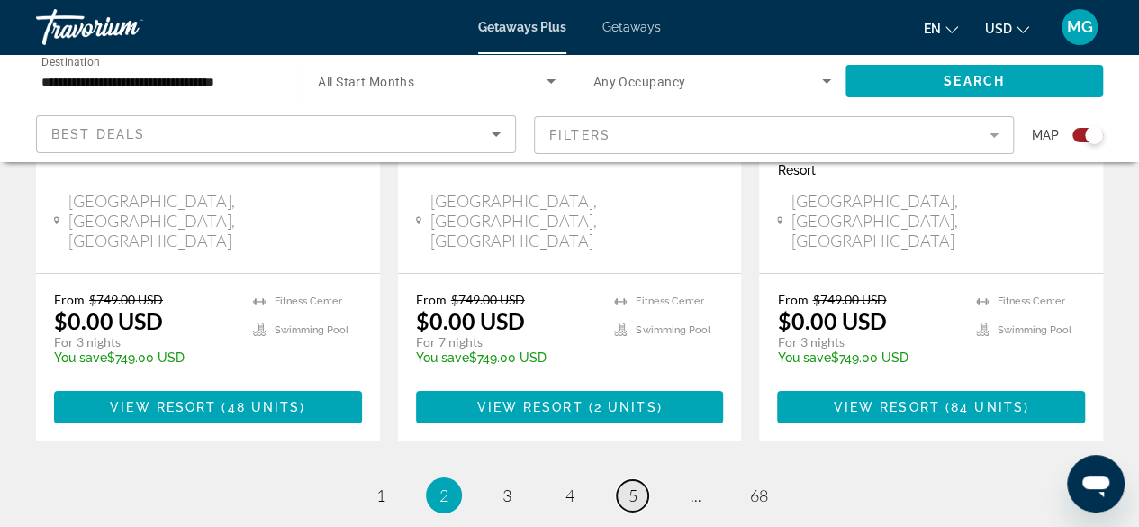
click at [639, 480] on link "page 5" at bounding box center [633, 496] width 32 height 32
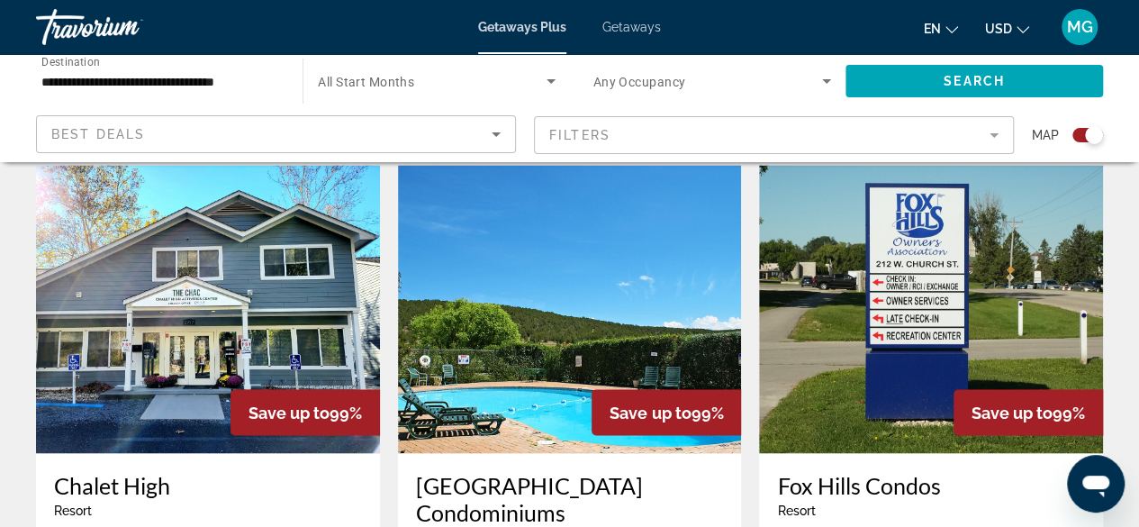
scroll to position [1295, 0]
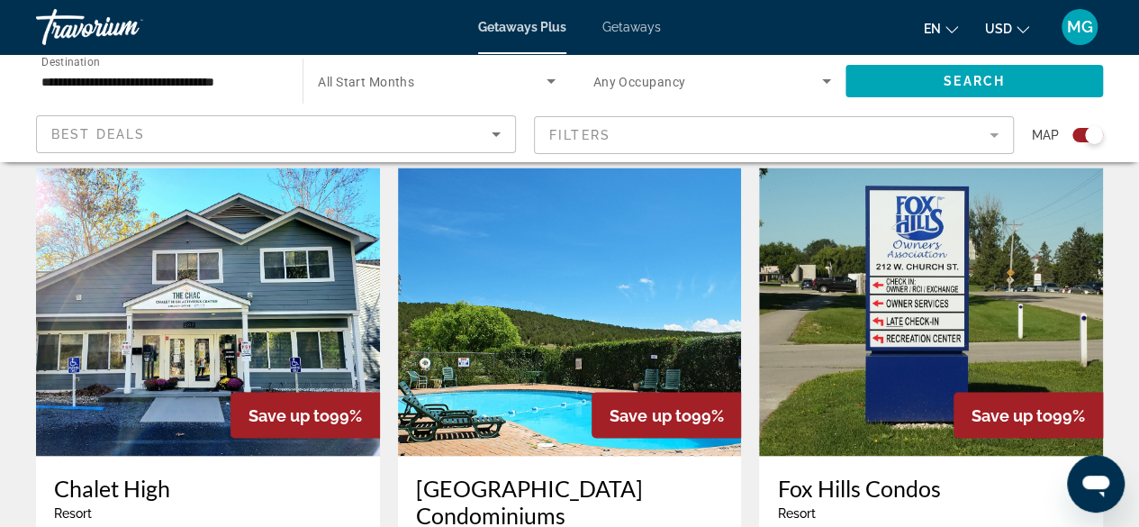
click at [196, 330] on img "Main content" at bounding box center [208, 312] width 344 height 288
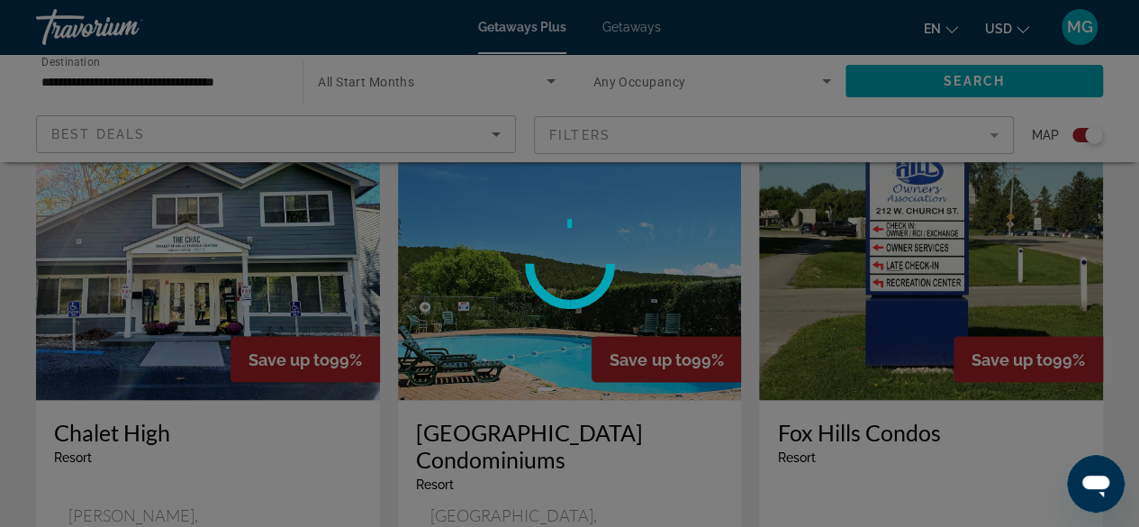
scroll to position [1363, 0]
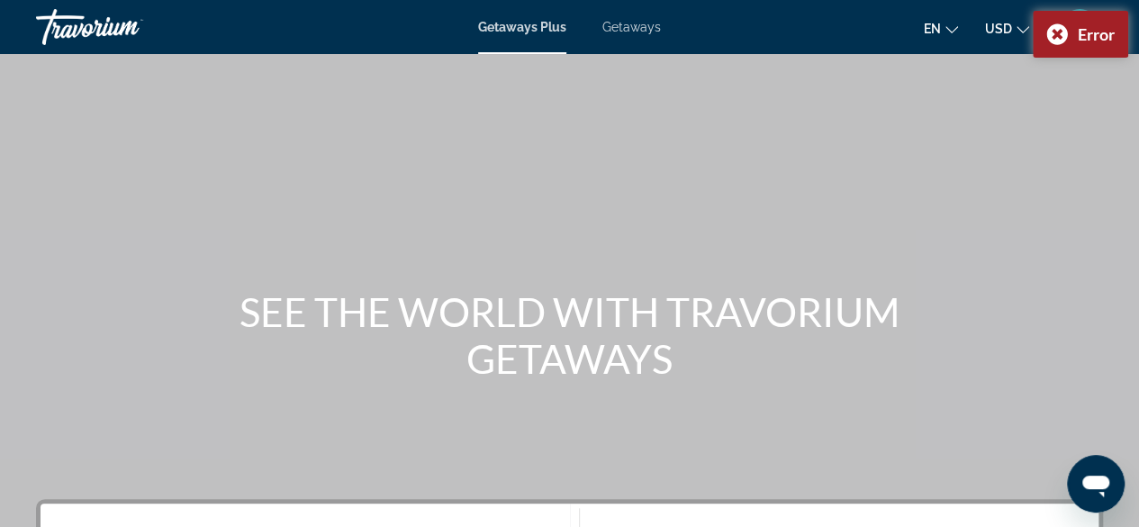
click at [958, 169] on div "Main content" at bounding box center [569, 270] width 1139 height 540
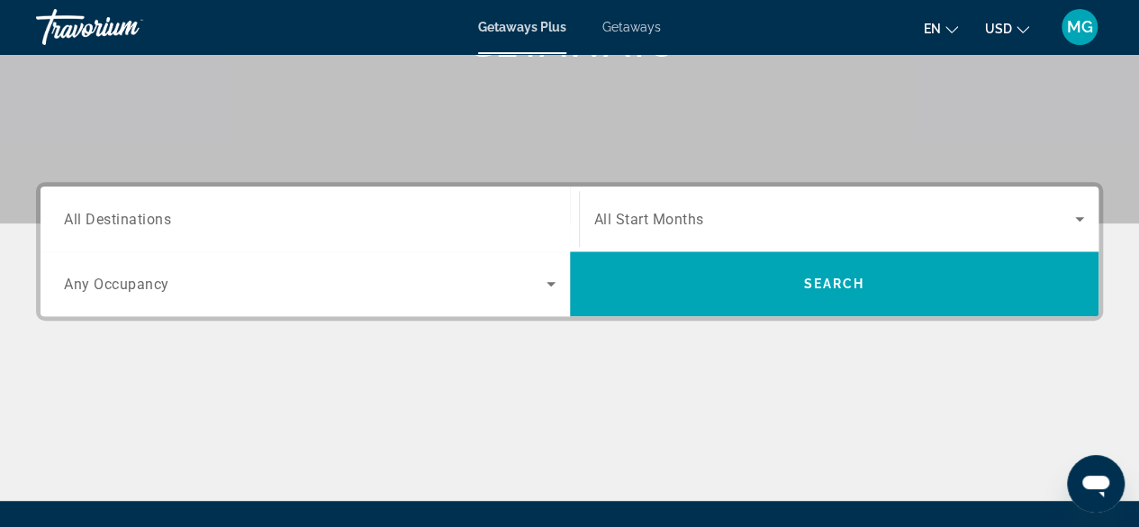
scroll to position [321, 0]
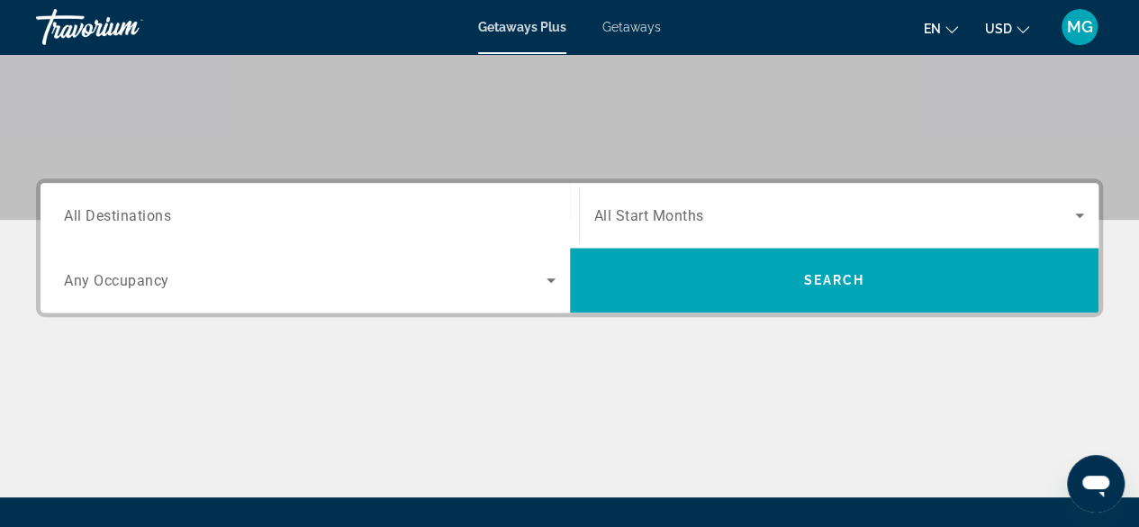
click at [286, 199] on div "Search widget" at bounding box center [310, 215] width 492 height 51
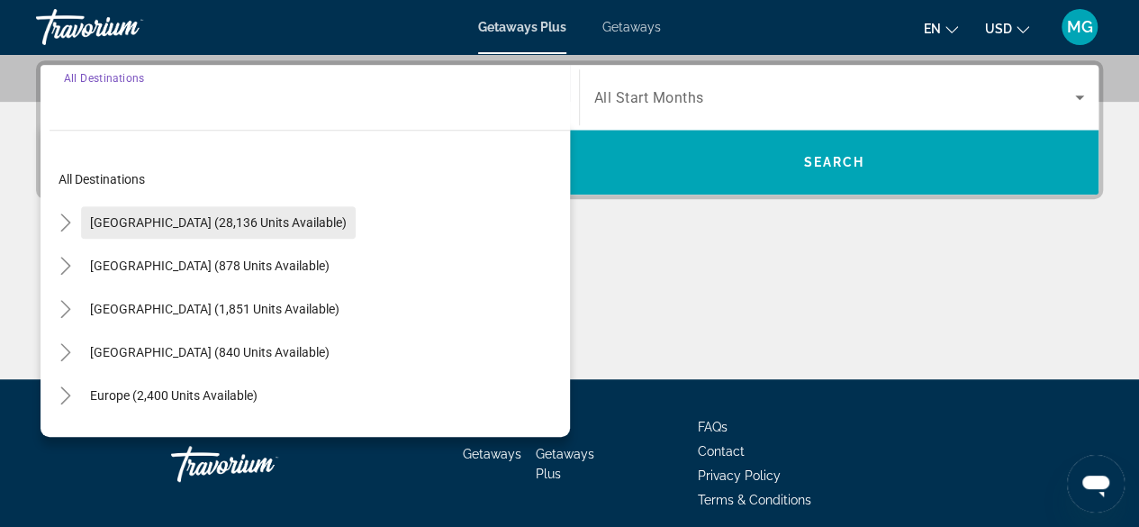
scroll to position [439, 0]
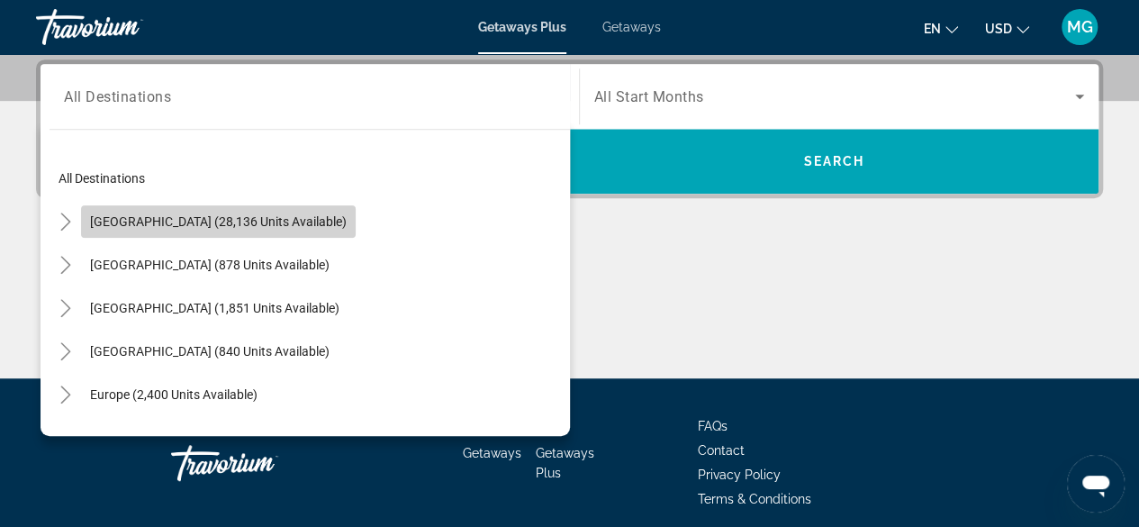
click at [248, 226] on span "[GEOGRAPHIC_DATA] (28,136 units available)" at bounding box center [218, 221] width 257 height 14
type input "**********"
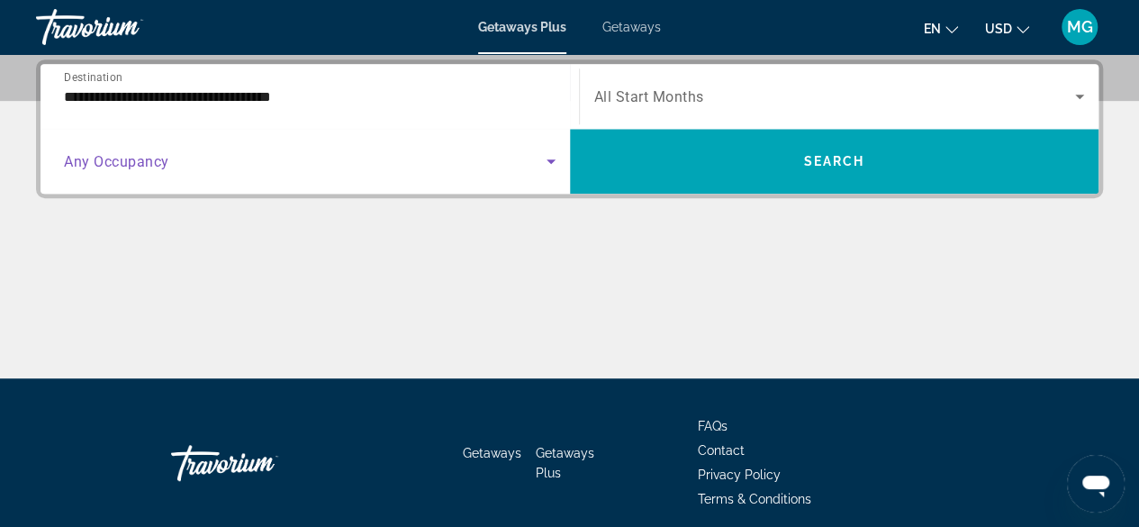
click at [264, 169] on span "Search widget" at bounding box center [305, 161] width 483 height 22
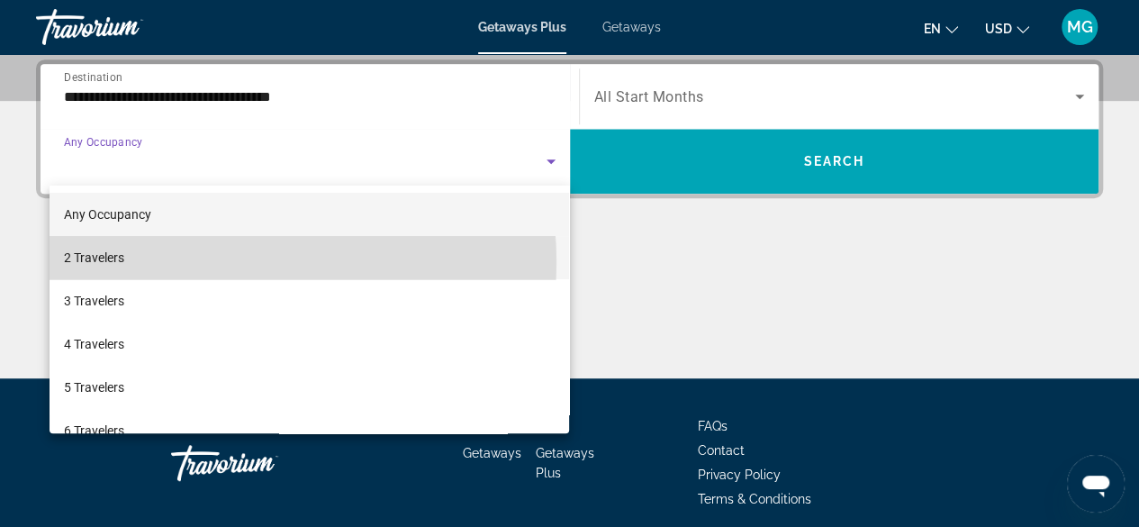
click at [196, 262] on mat-option "2 Travelers" at bounding box center [310, 257] width 521 height 43
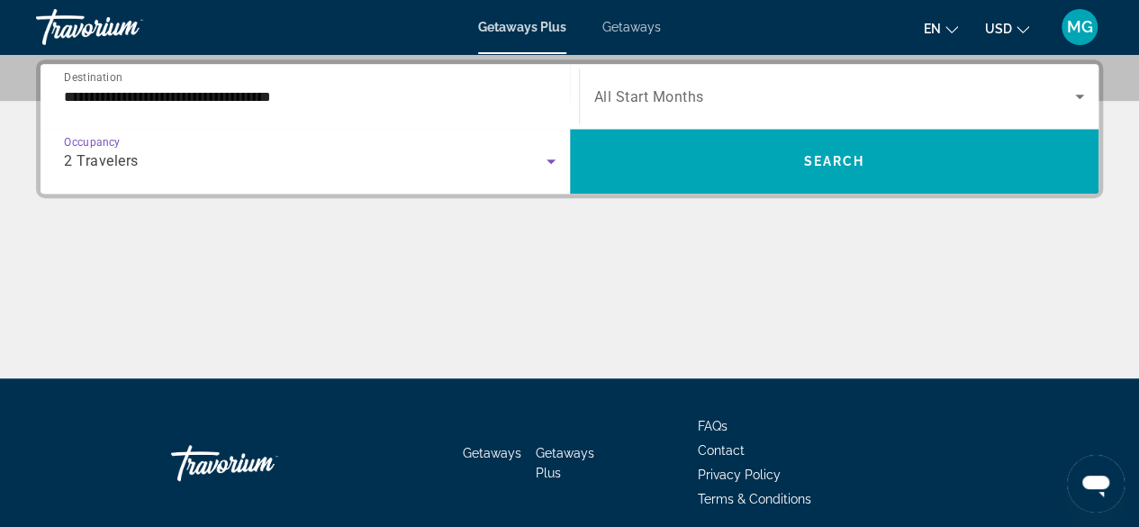
click at [726, 95] on span "Search widget" at bounding box center [835, 97] width 482 height 22
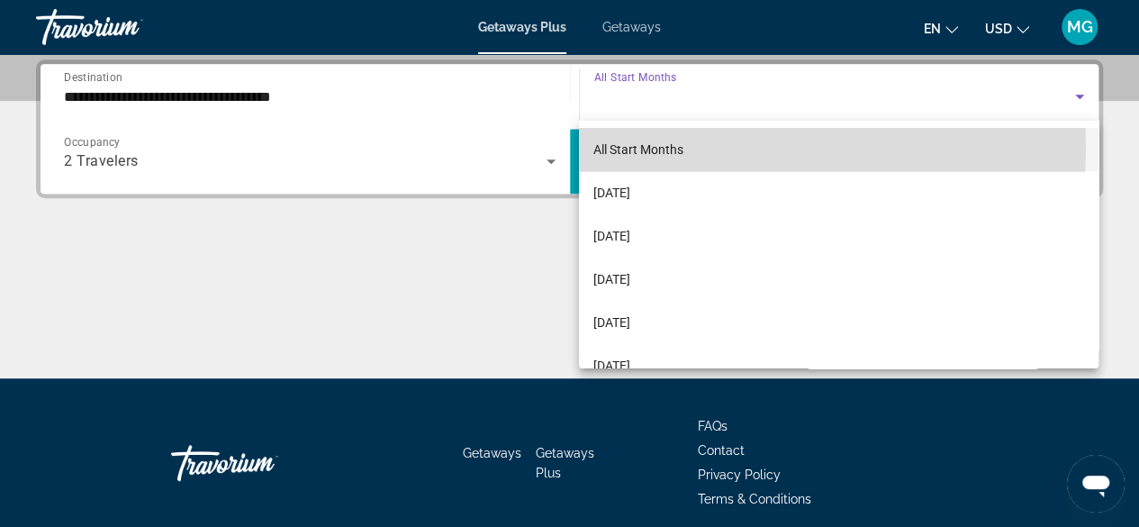
click at [702, 146] on mat-option "All Start Months" at bounding box center [839, 149] width 520 height 43
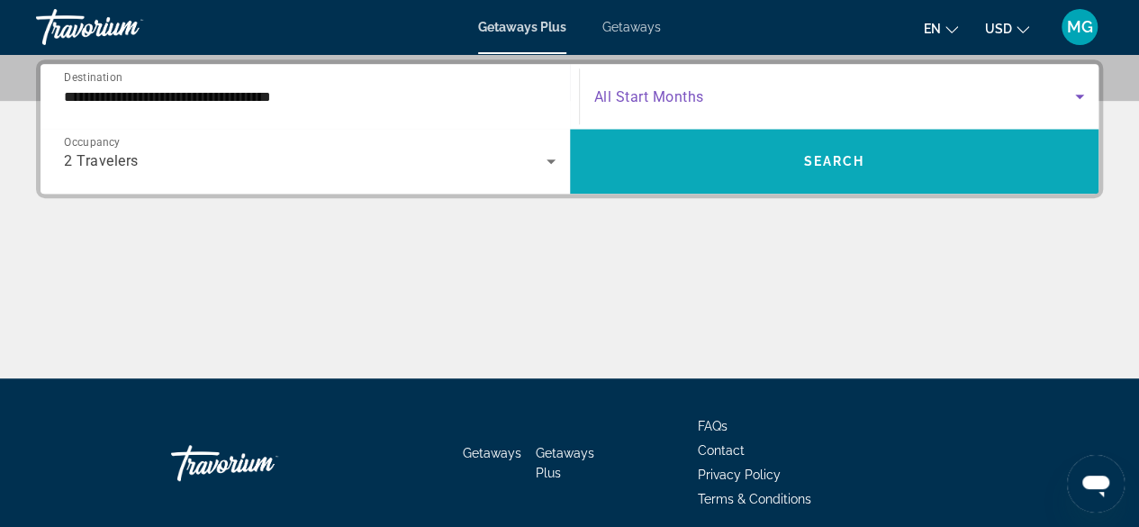
click at [765, 149] on span "Search widget" at bounding box center [835, 161] width 530 height 43
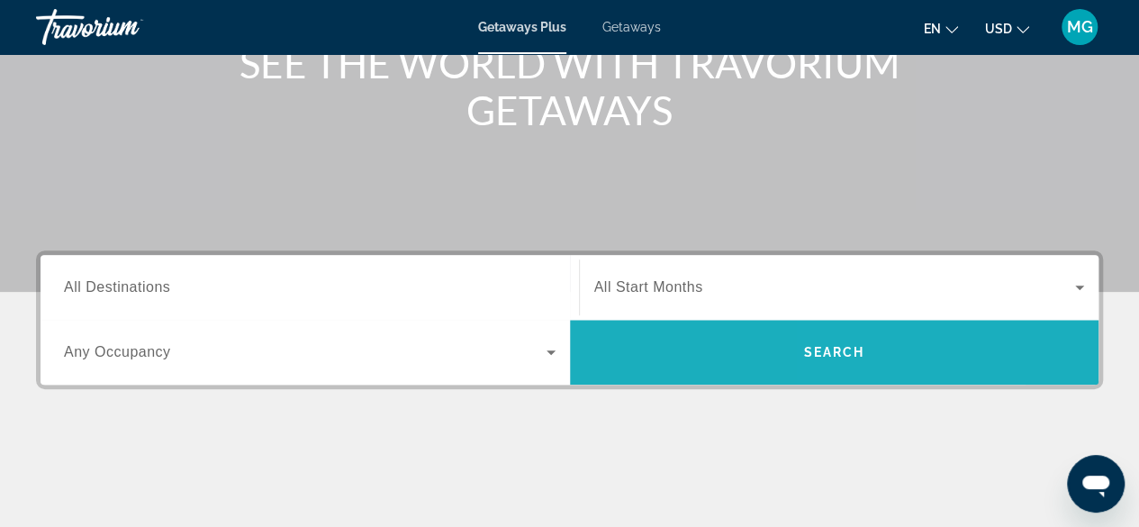
scroll to position [252, 0]
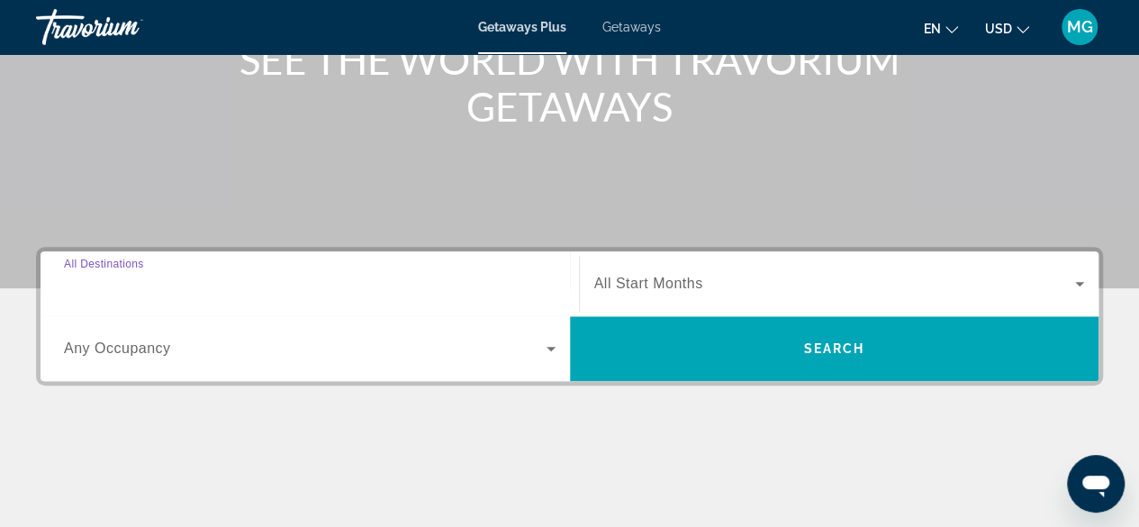
click at [417, 284] on input "Destination All Destinations" at bounding box center [310, 285] width 492 height 22
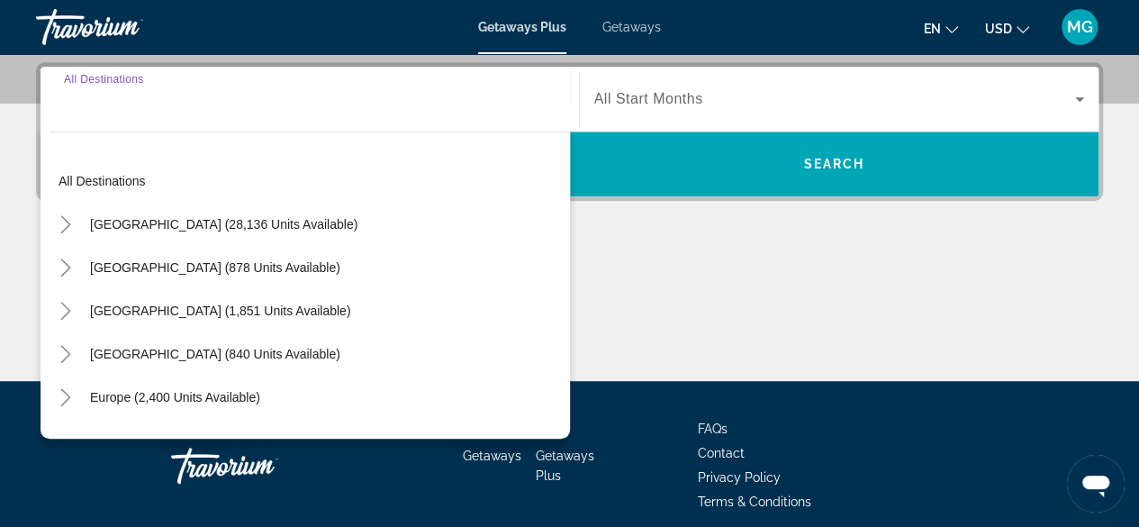
scroll to position [439, 0]
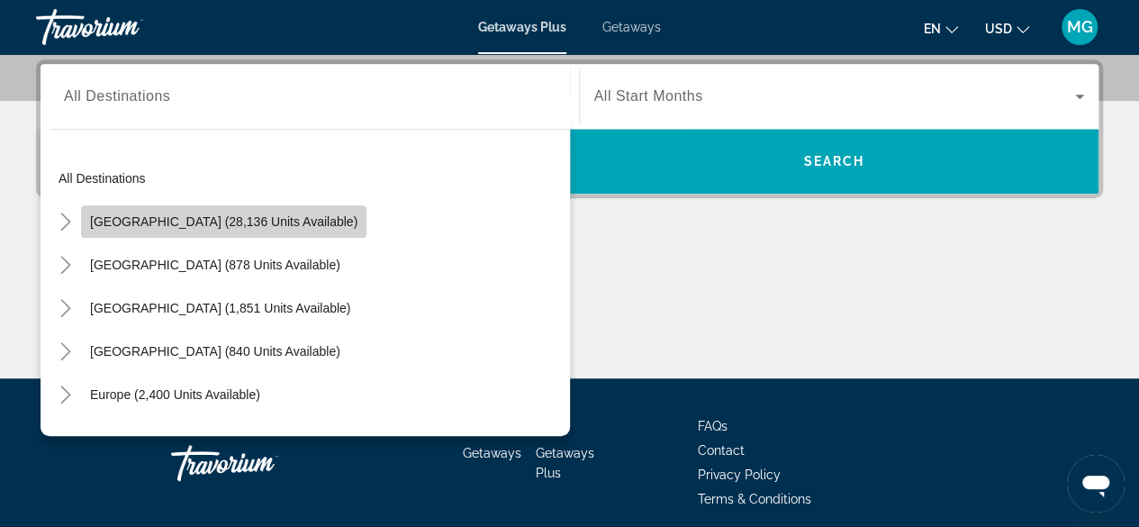
click at [242, 229] on span "Search widget" at bounding box center [223, 221] width 285 height 43
type input "**********"
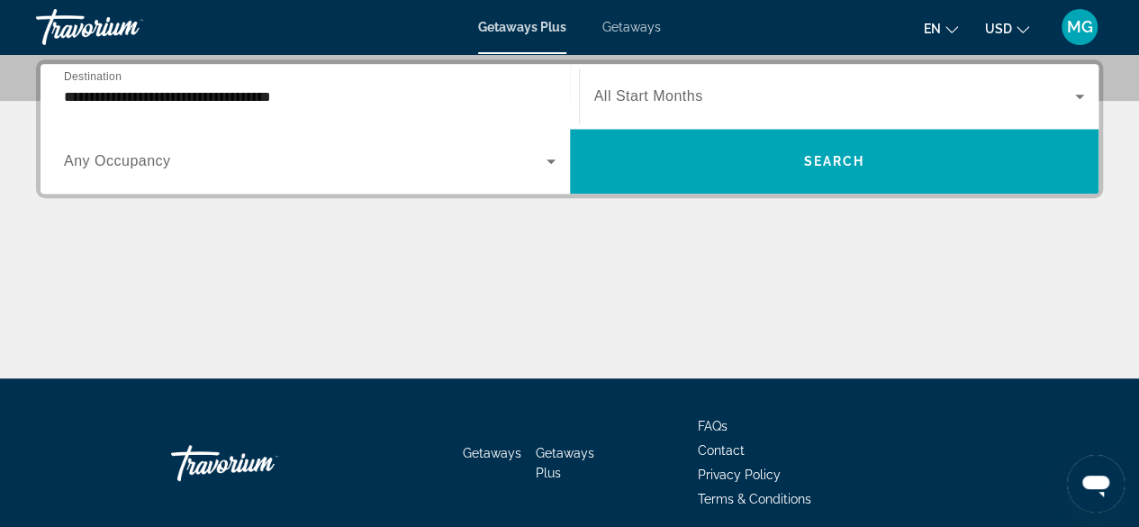
click at [280, 146] on div "Search widget" at bounding box center [310, 161] width 492 height 50
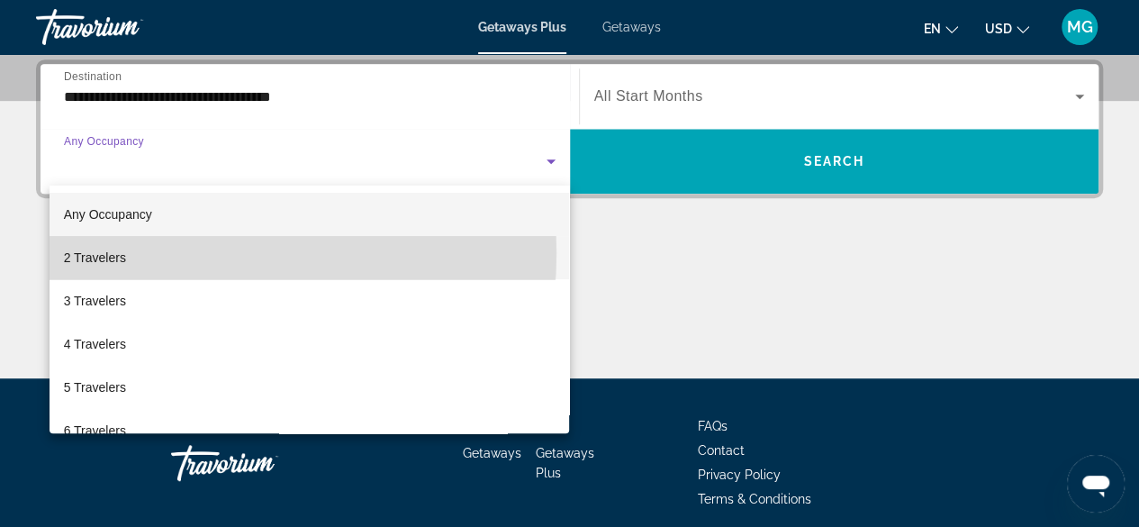
click at [153, 253] on mat-option "2 Travelers" at bounding box center [310, 257] width 521 height 43
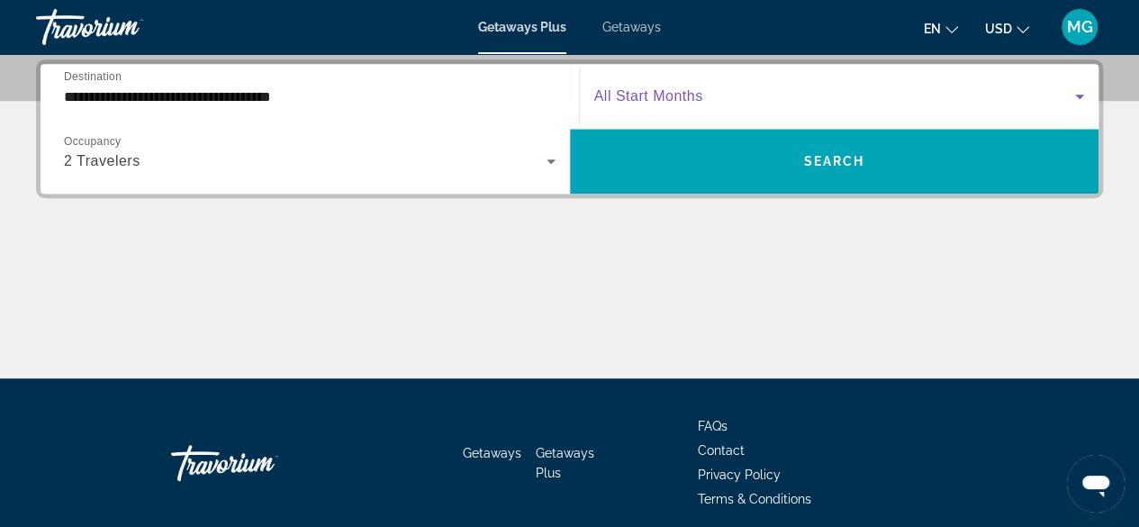
click at [789, 88] on span "Search widget" at bounding box center [835, 97] width 482 height 22
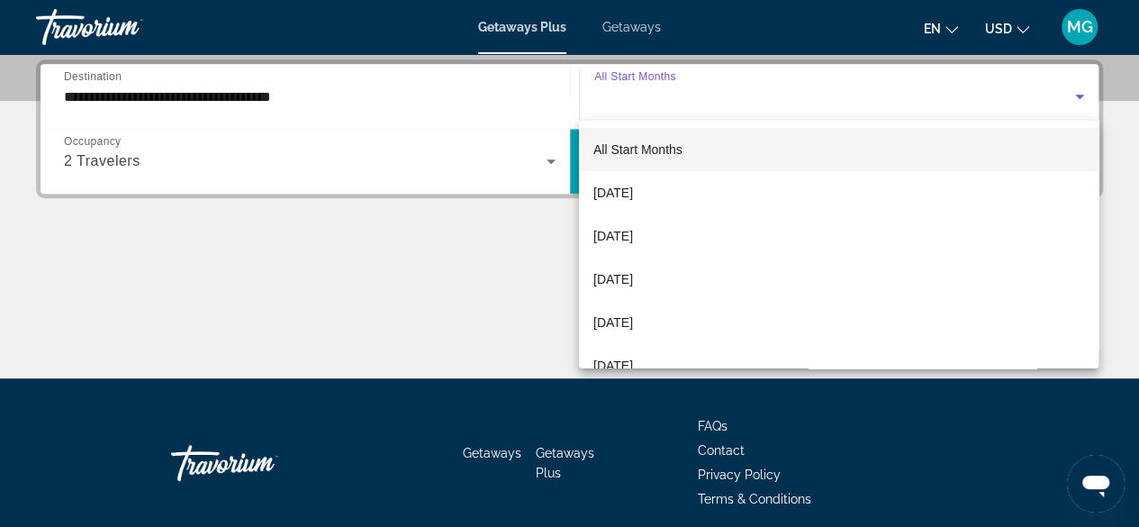
click at [535, 268] on div at bounding box center [569, 263] width 1139 height 527
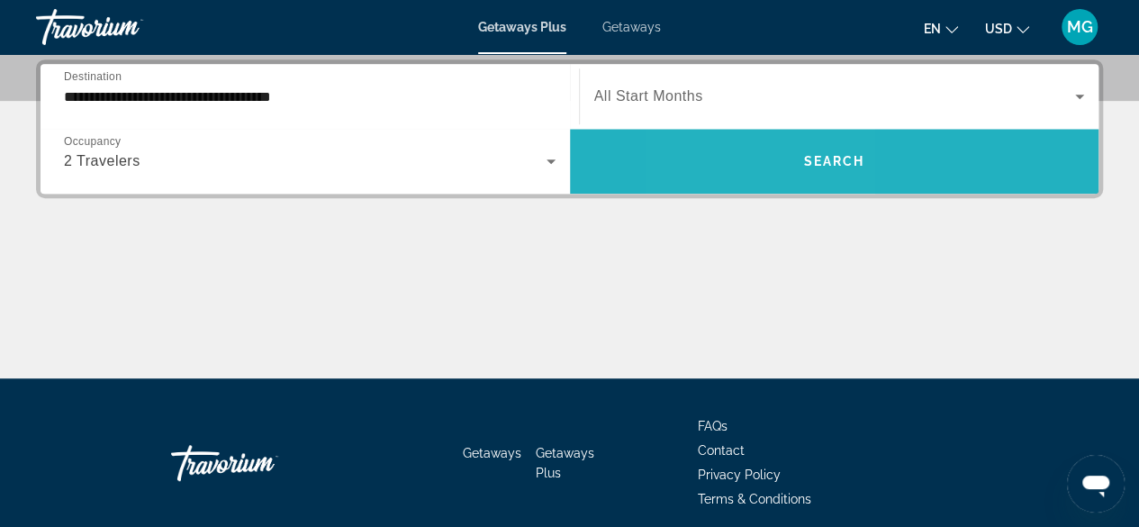
click at [759, 151] on span "Search widget" at bounding box center [835, 161] width 530 height 43
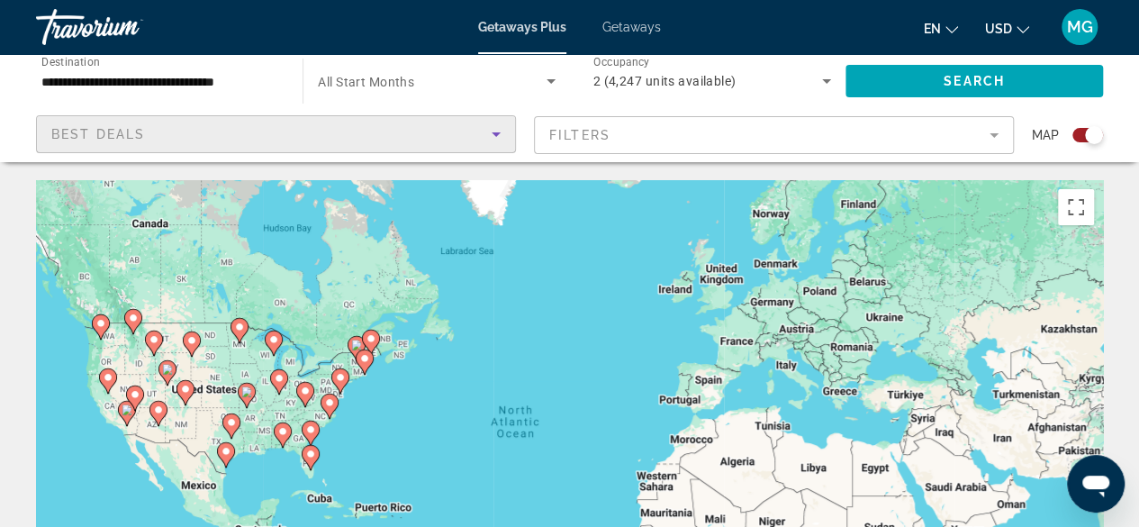
click at [494, 132] on icon "Sort by" at bounding box center [496, 134] width 9 height 5
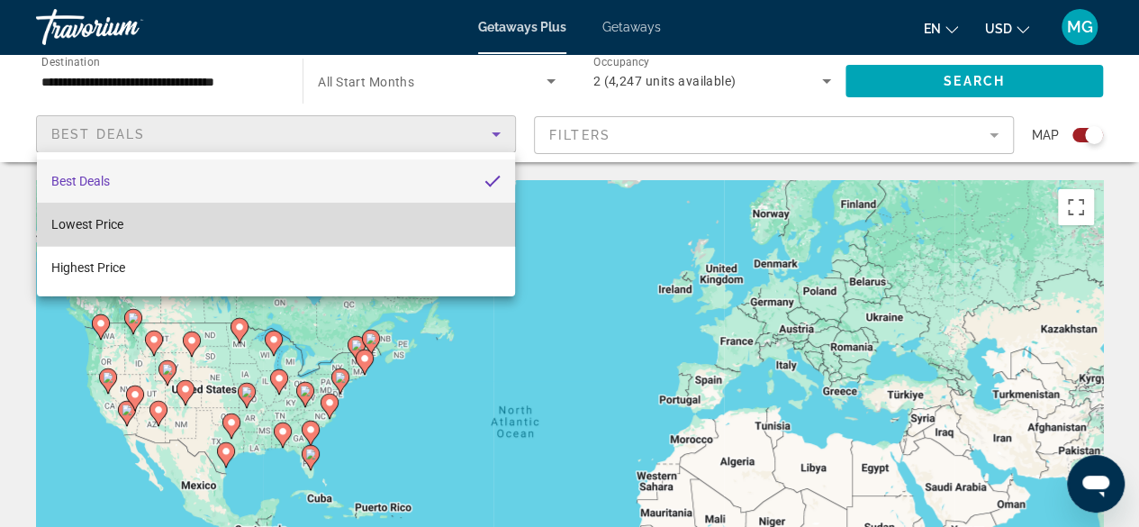
click at [294, 221] on mat-option "Lowest Price" at bounding box center [276, 224] width 478 height 43
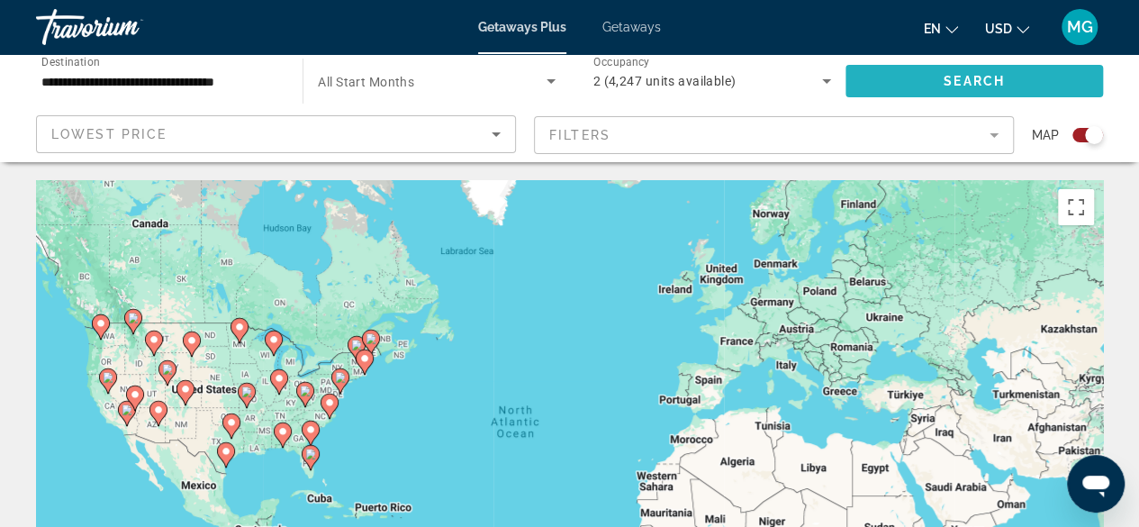
click at [882, 77] on span "Search widget" at bounding box center [975, 80] width 258 height 43
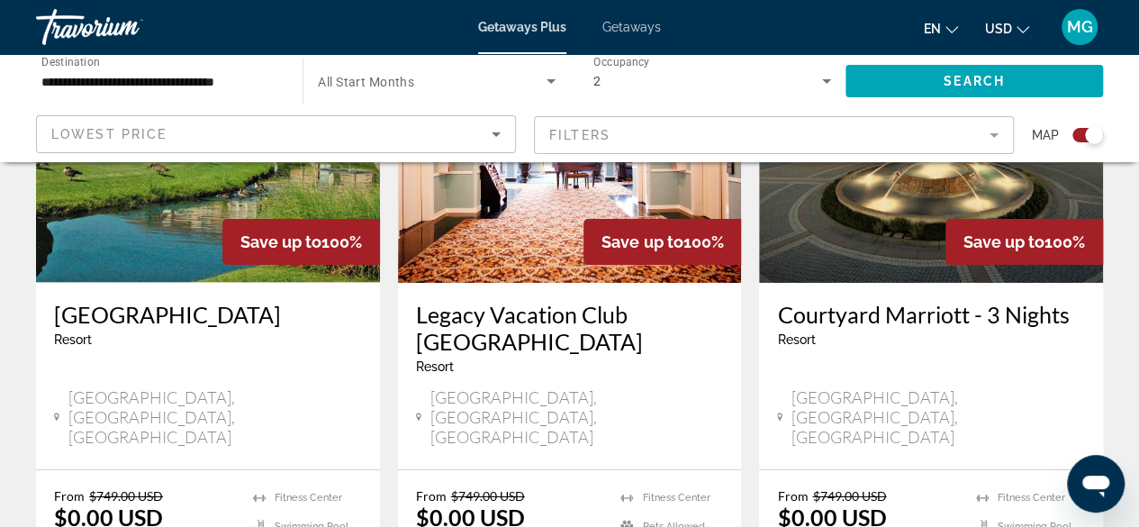
scroll to position [3000, 0]
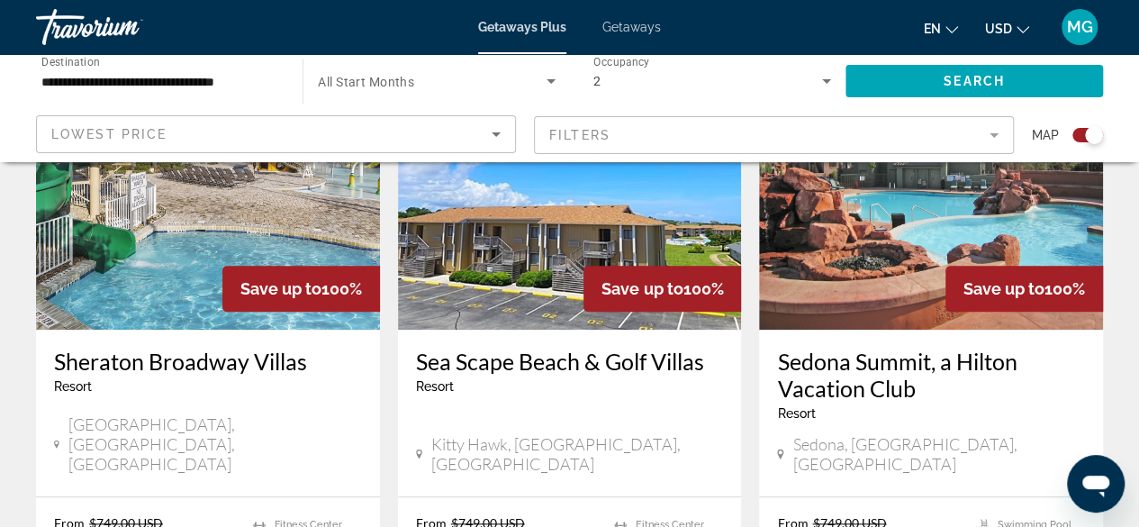
scroll to position [733, 0]
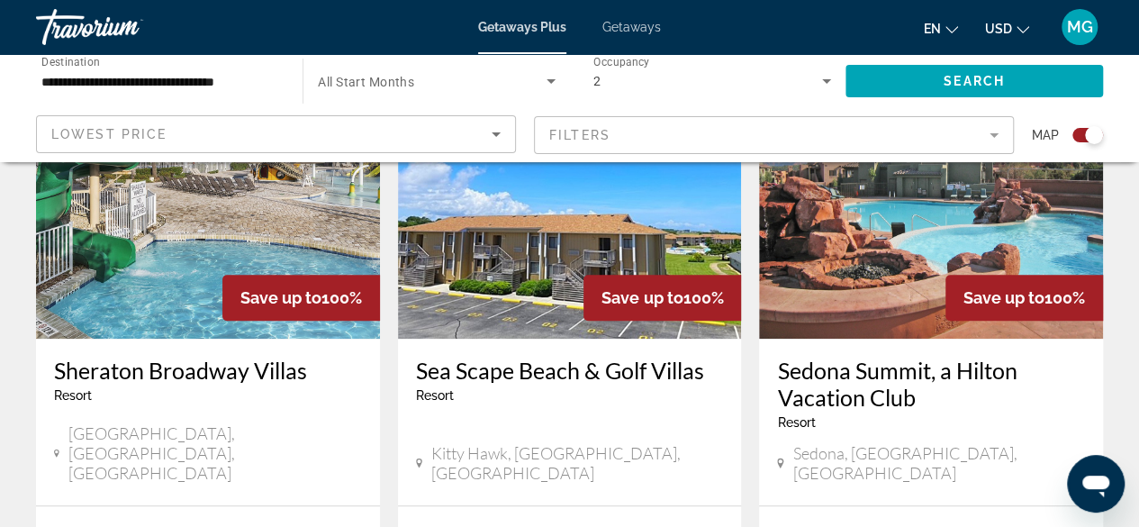
click at [593, 306] on div "Save up to 100%" at bounding box center [663, 298] width 158 height 46
click at [506, 298] on img "Main content" at bounding box center [570, 194] width 344 height 288
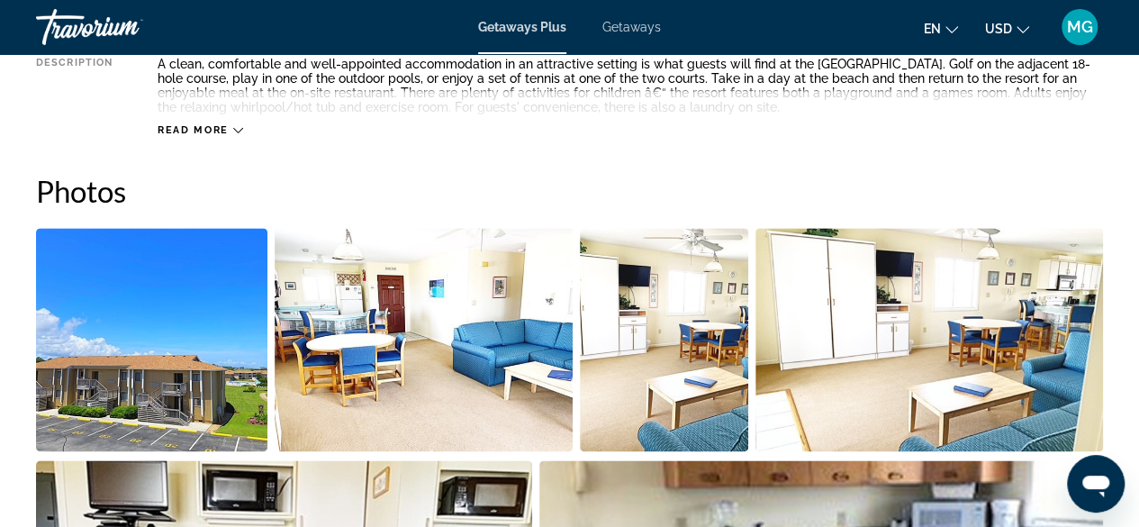
scroll to position [1083, 0]
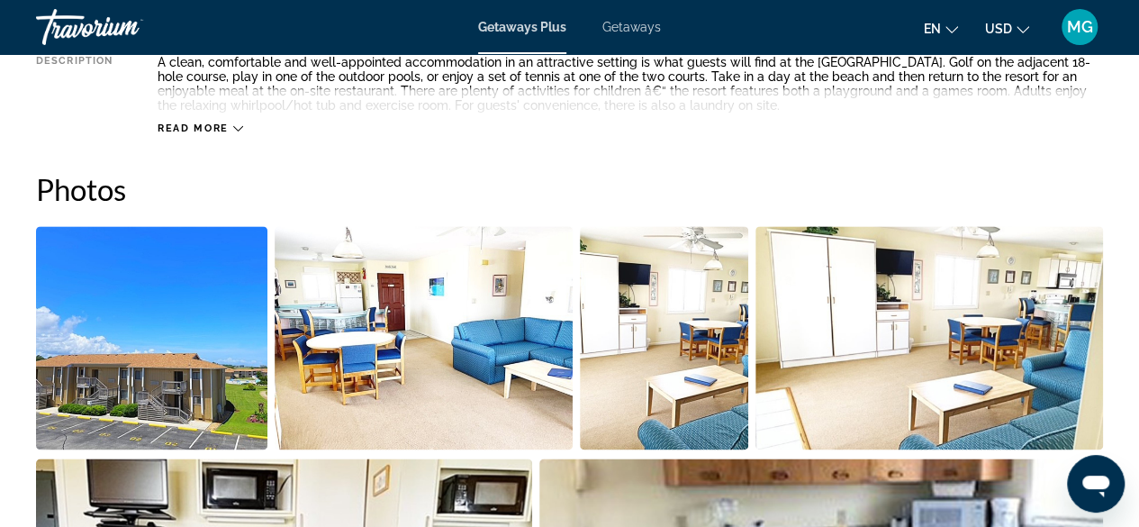
click at [446, 382] on img "Open full-screen image slider" at bounding box center [424, 337] width 299 height 223
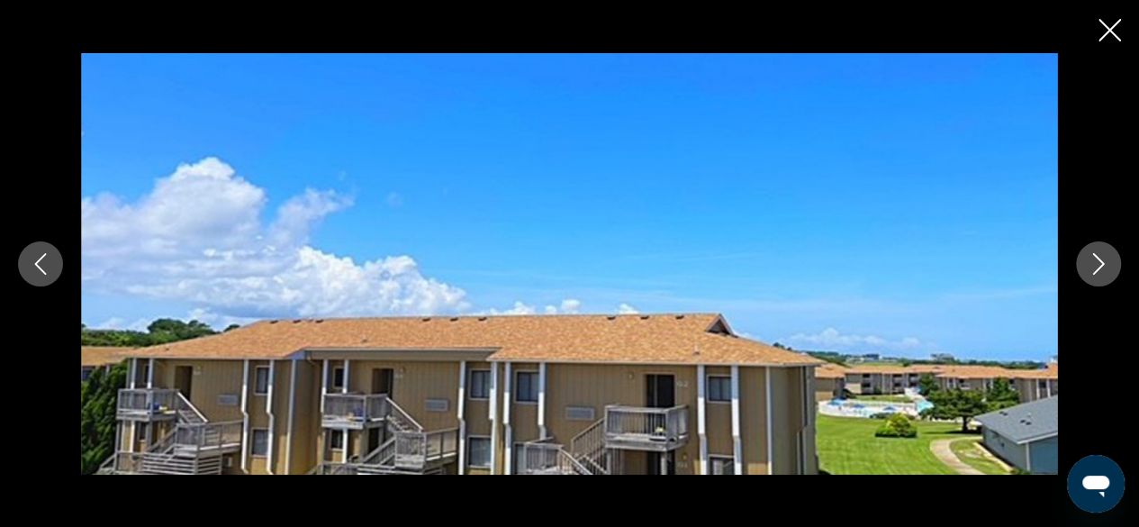
click at [1108, 267] on icon "Next image" at bounding box center [1099, 264] width 22 height 22
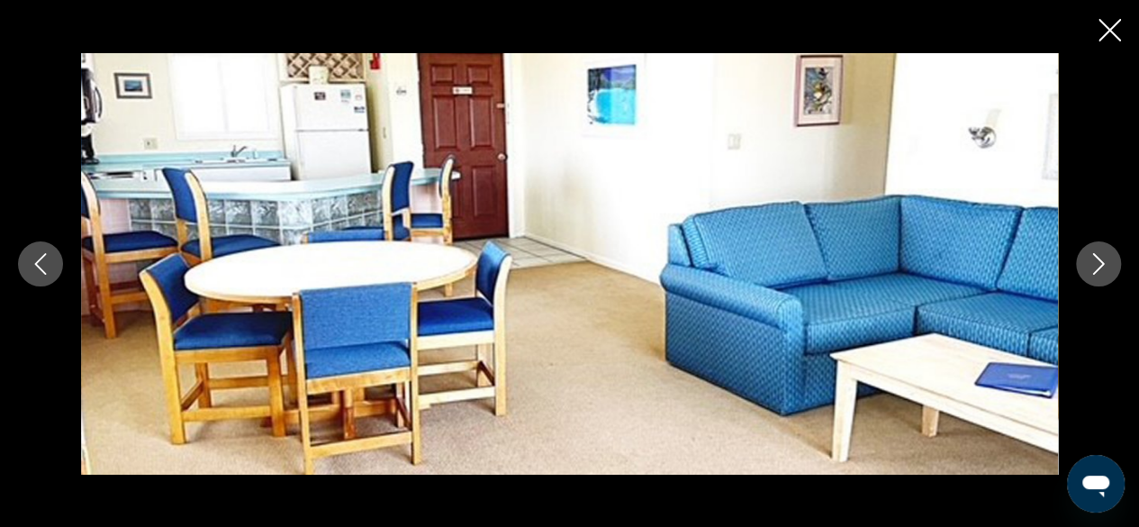
click at [1111, 258] on button "Next image" at bounding box center [1098, 263] width 45 height 45
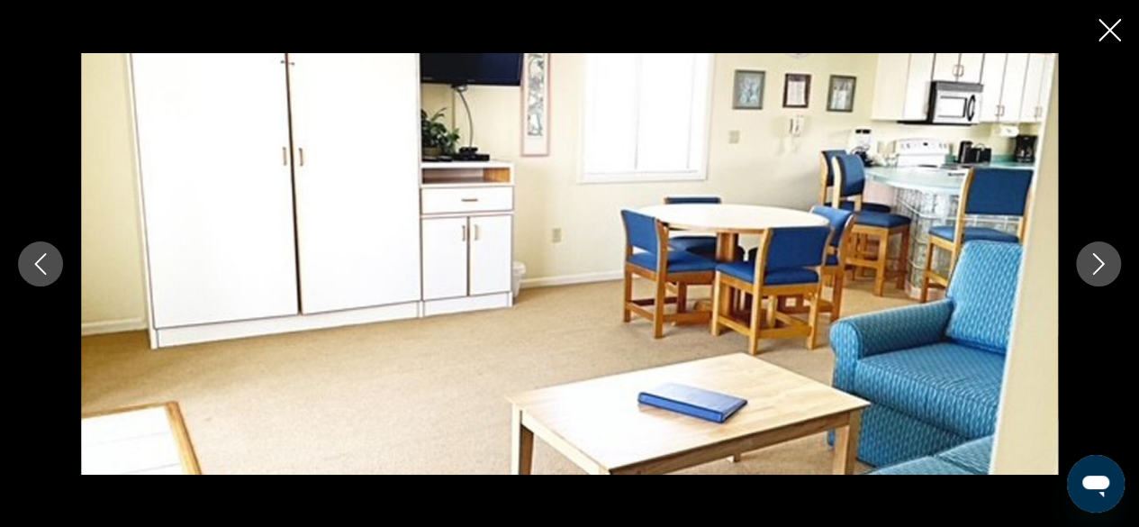
click at [1097, 265] on icon "Next image" at bounding box center [1099, 264] width 22 height 22
click at [1103, 265] on icon "Next image" at bounding box center [1099, 264] width 22 height 22
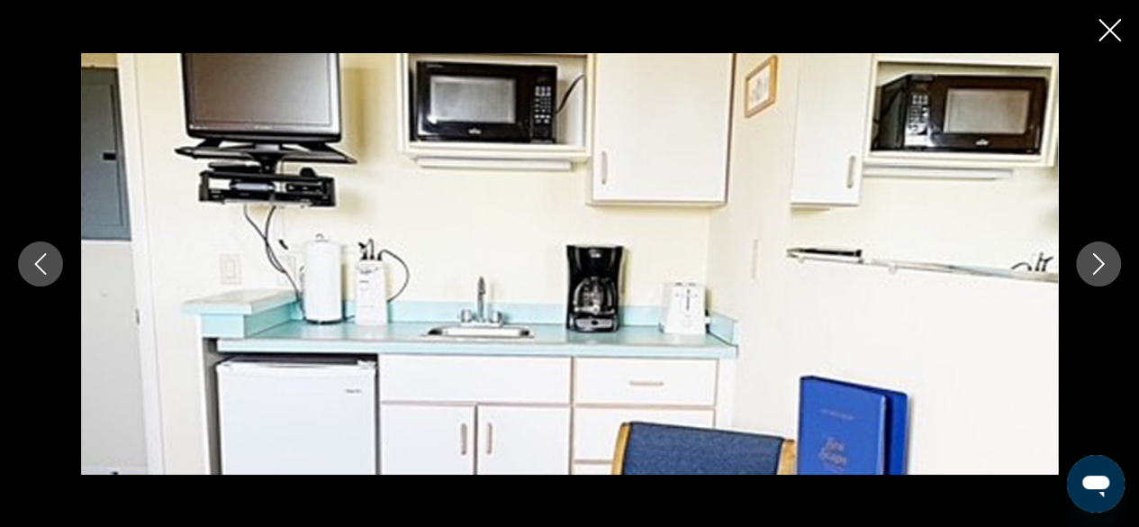
click at [1103, 263] on icon "Next image" at bounding box center [1099, 264] width 12 height 22
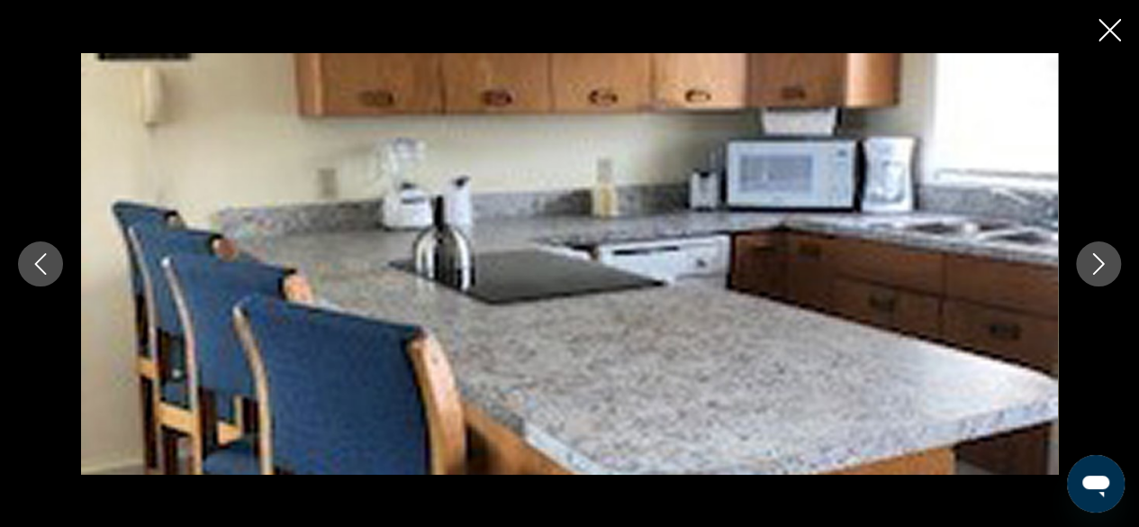
click at [1098, 261] on icon "Next image" at bounding box center [1099, 264] width 22 height 22
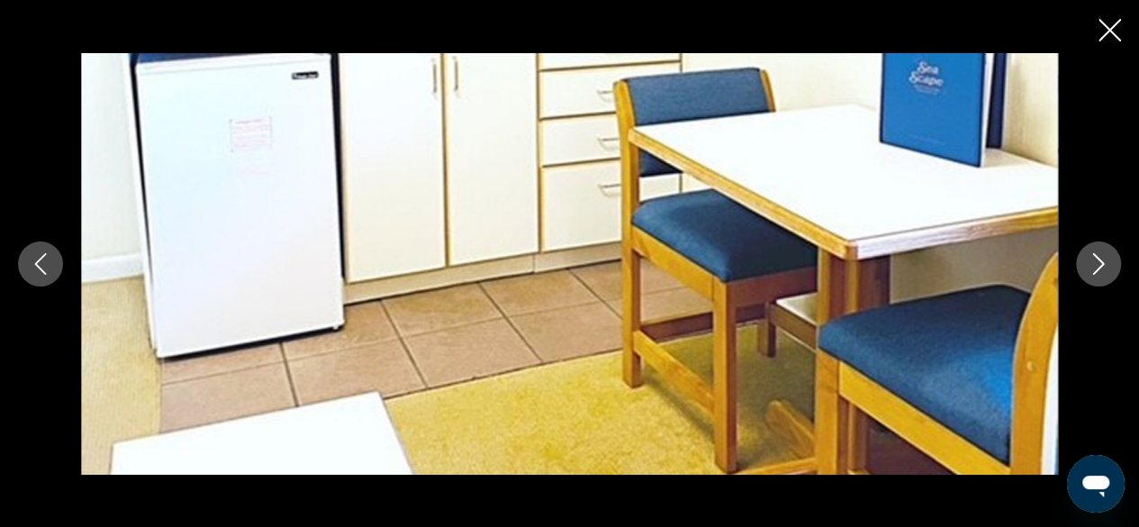
click at [1106, 258] on icon "Next image" at bounding box center [1099, 264] width 22 height 22
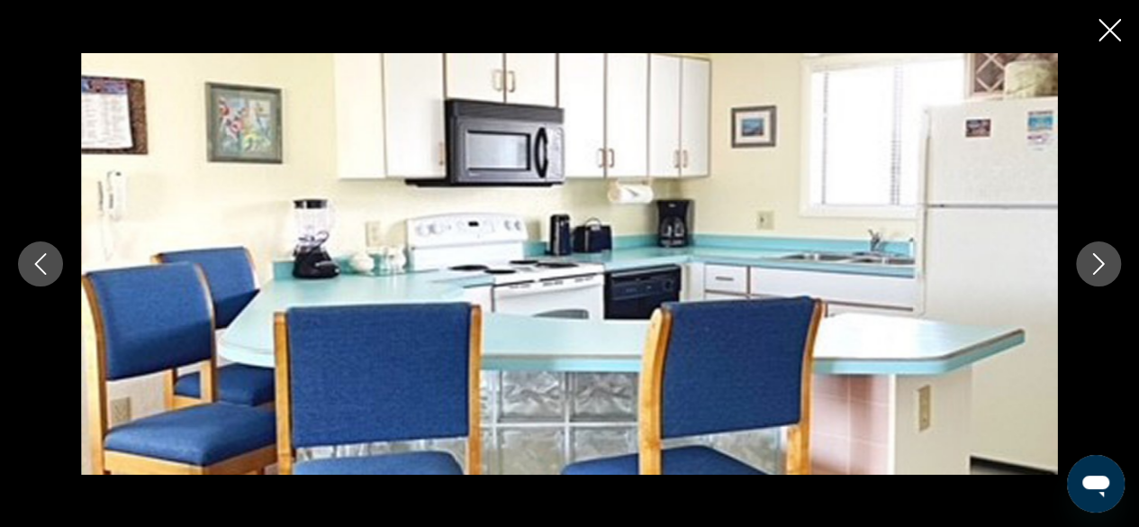
click at [1100, 255] on icon "Next image" at bounding box center [1099, 264] width 22 height 22
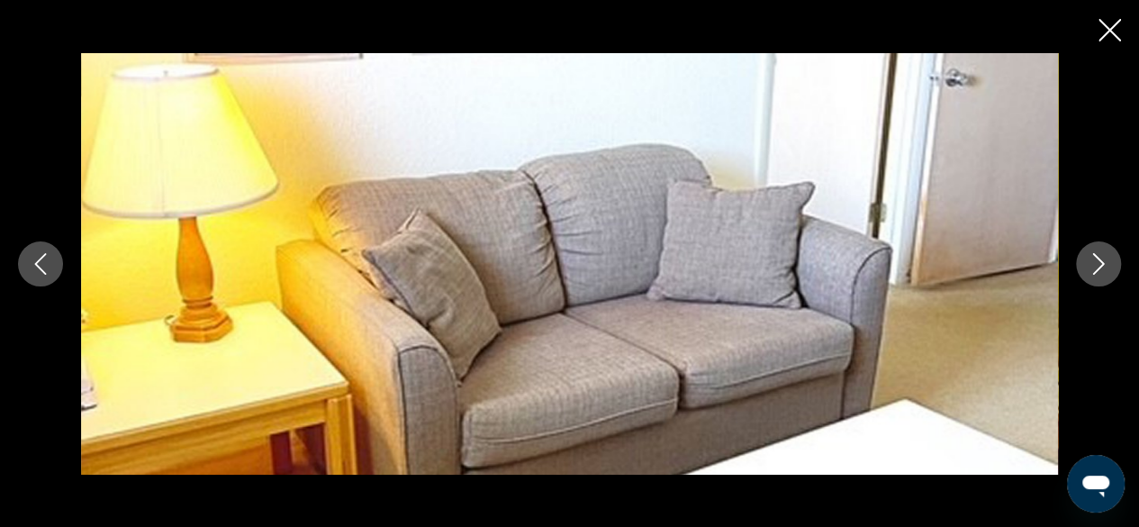
click at [1106, 258] on icon "Next image" at bounding box center [1099, 264] width 22 height 22
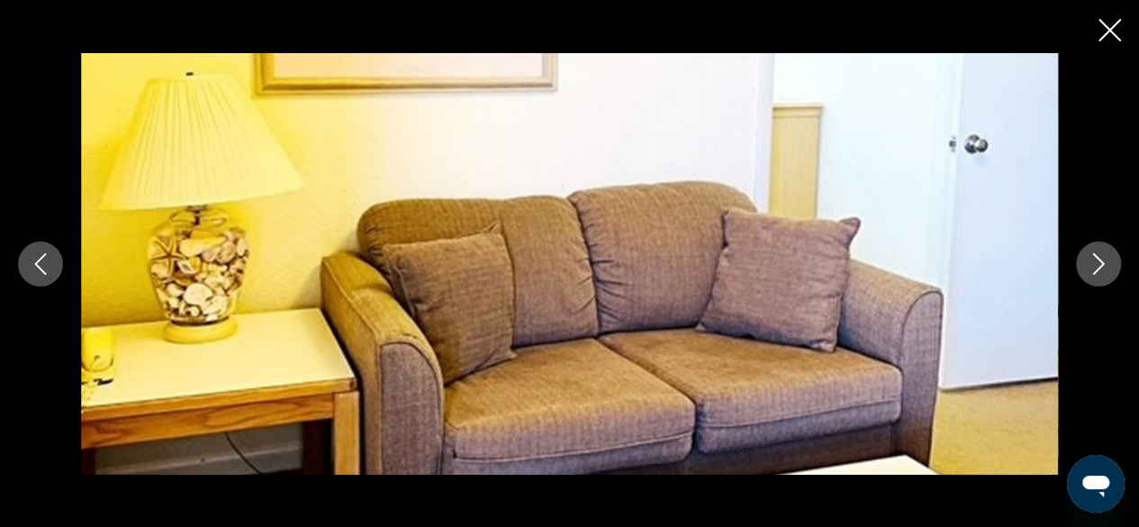
click at [1109, 259] on icon "Next image" at bounding box center [1099, 264] width 22 height 22
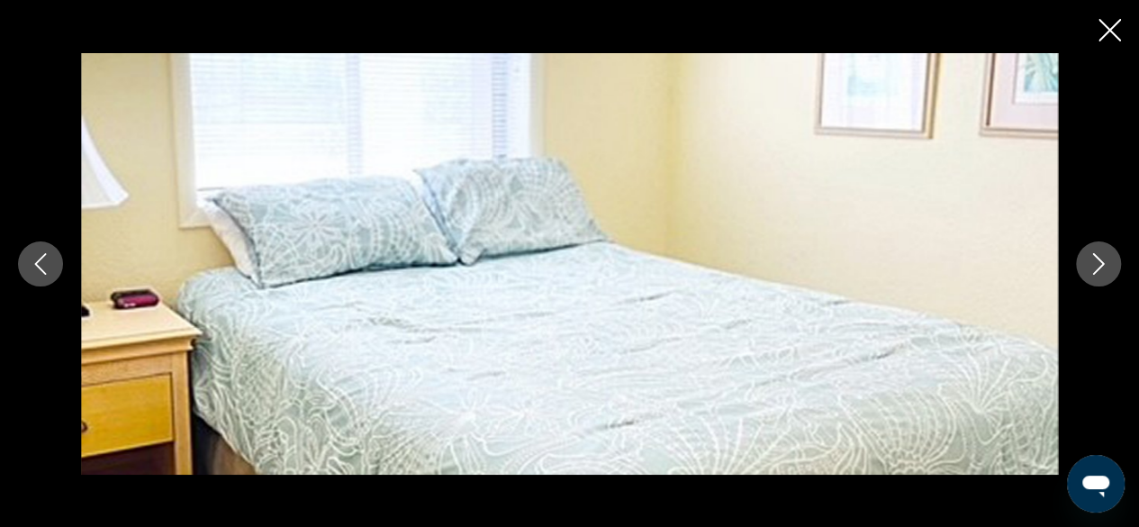
click at [1107, 258] on icon "Next image" at bounding box center [1099, 264] width 22 height 22
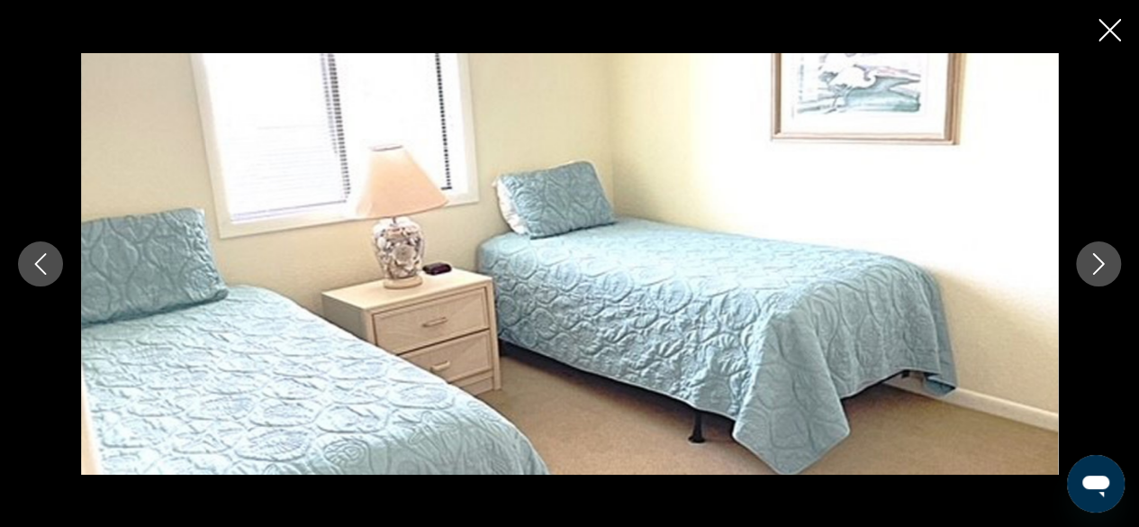
click at [1104, 259] on icon "Next image" at bounding box center [1099, 264] width 22 height 22
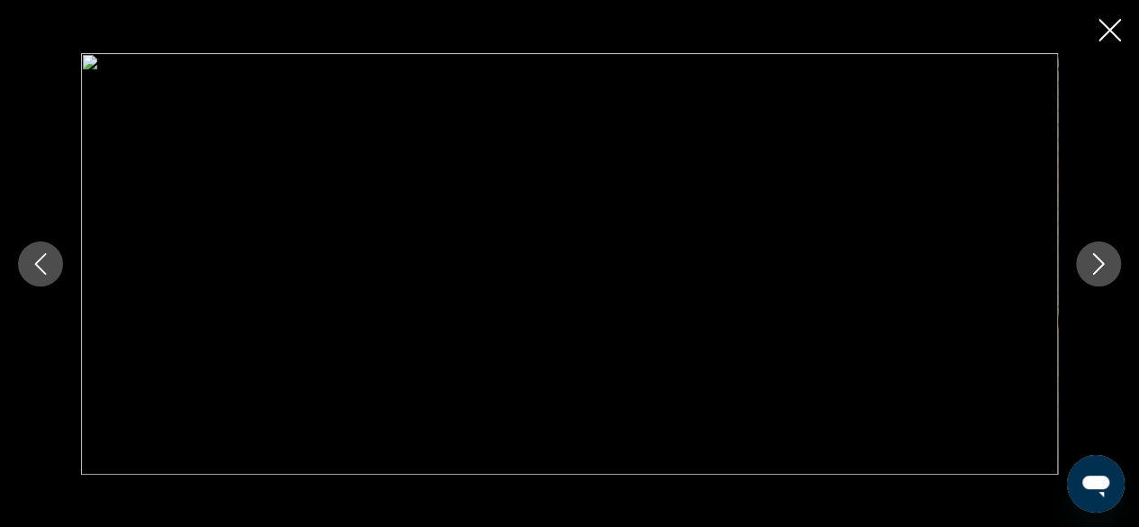
click at [1108, 258] on icon "Next image" at bounding box center [1099, 264] width 22 height 22
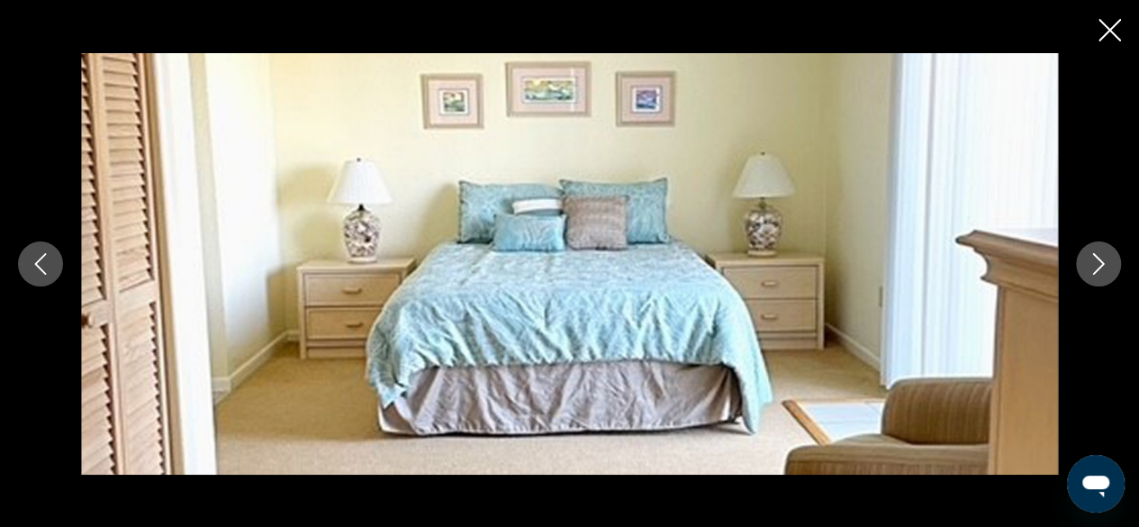
click at [1108, 259] on icon "Next image" at bounding box center [1099, 264] width 22 height 22
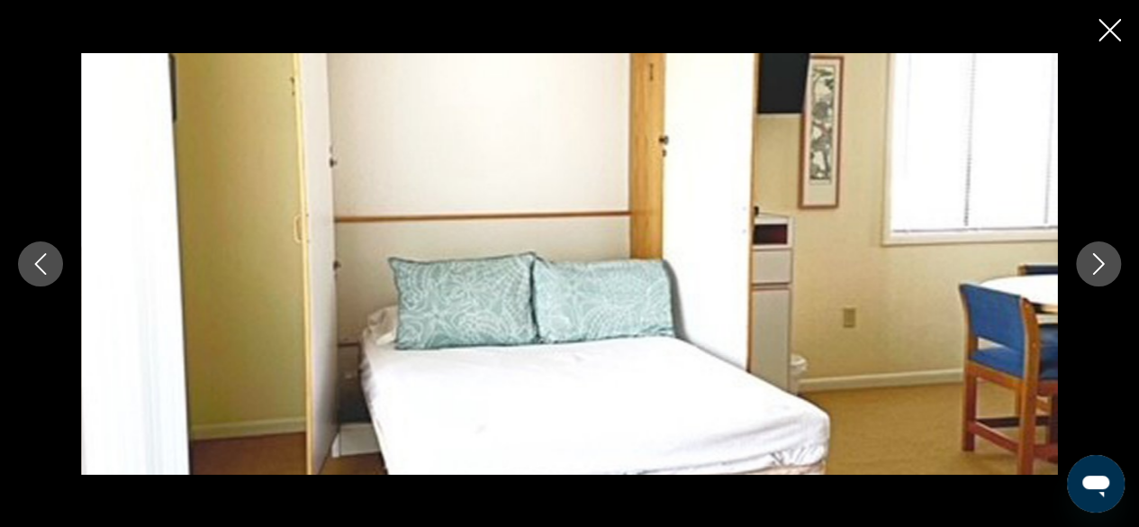
click at [1108, 260] on icon "Next image" at bounding box center [1099, 264] width 22 height 22
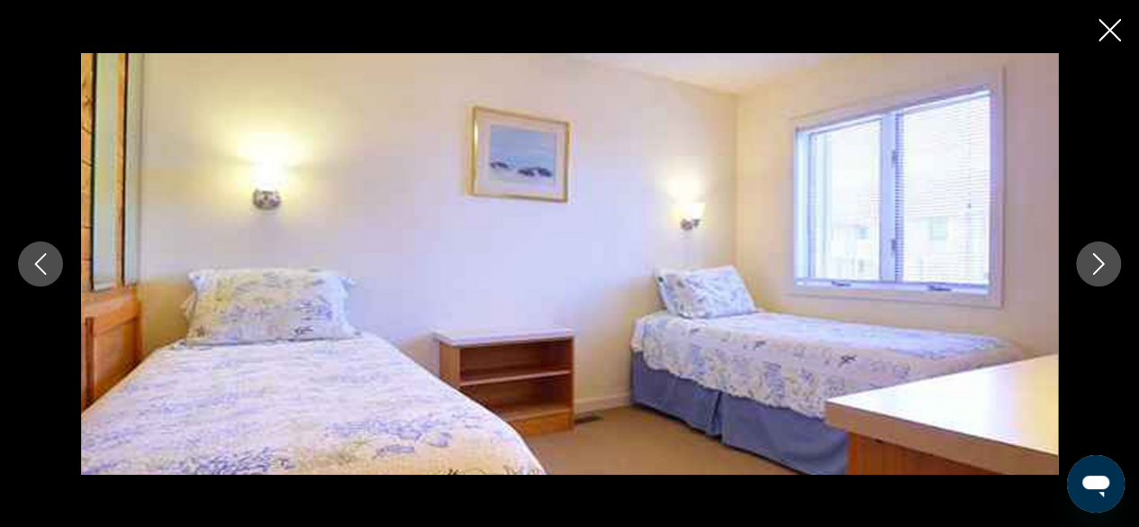
click at [1109, 257] on button "Next image" at bounding box center [1098, 263] width 45 height 45
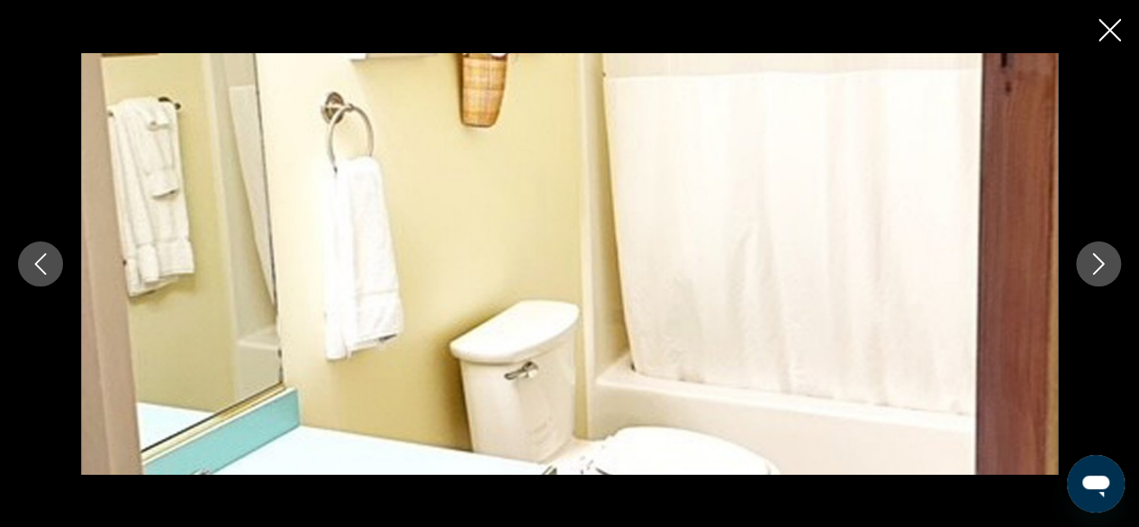
click at [1114, 253] on button "Next image" at bounding box center [1098, 263] width 45 height 45
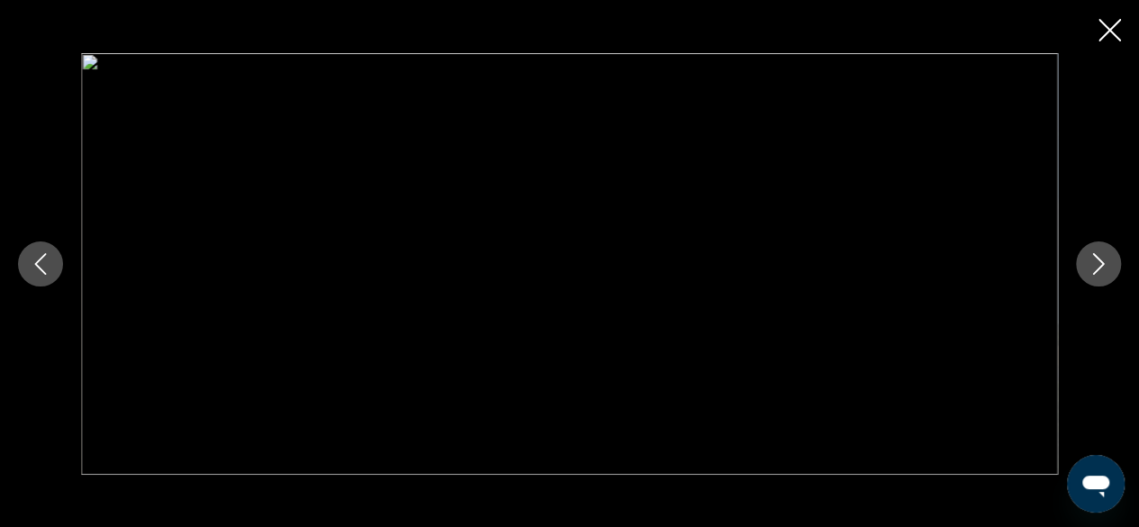
click at [1108, 257] on icon "Next image" at bounding box center [1099, 264] width 22 height 22
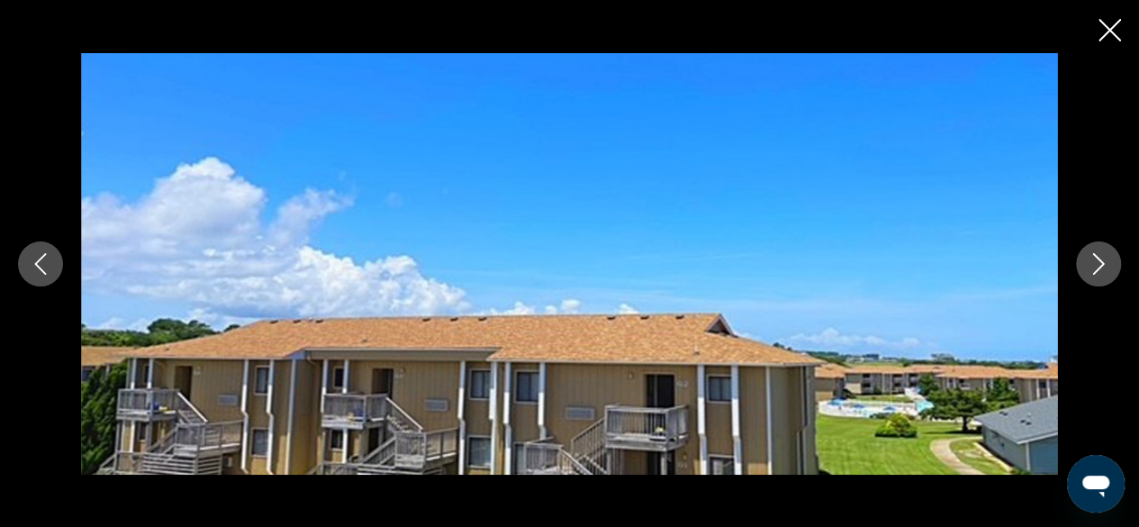
click at [1108, 259] on icon "Next image" at bounding box center [1099, 264] width 22 height 22
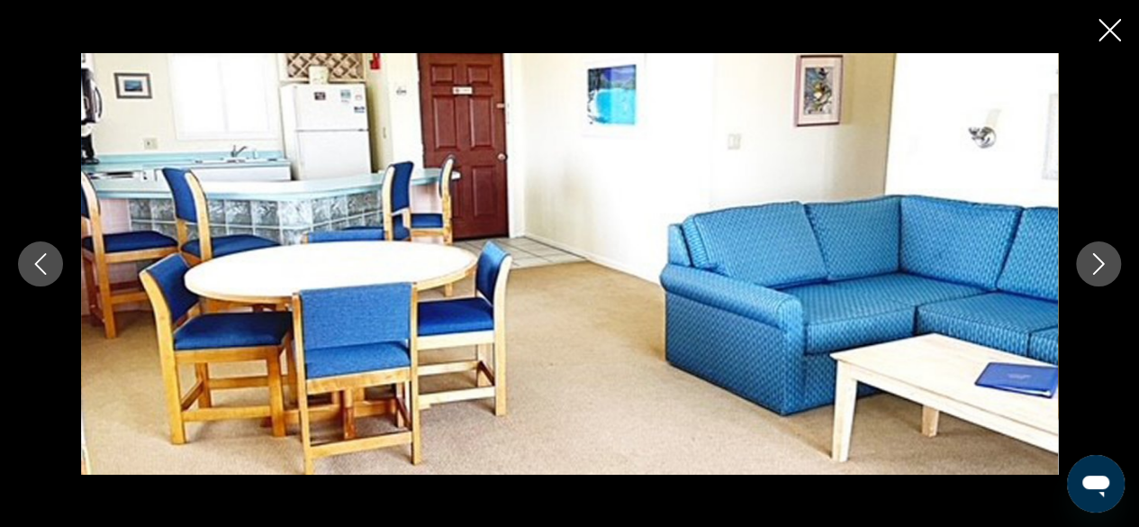
click at [1110, 258] on button "Next image" at bounding box center [1098, 263] width 45 height 45
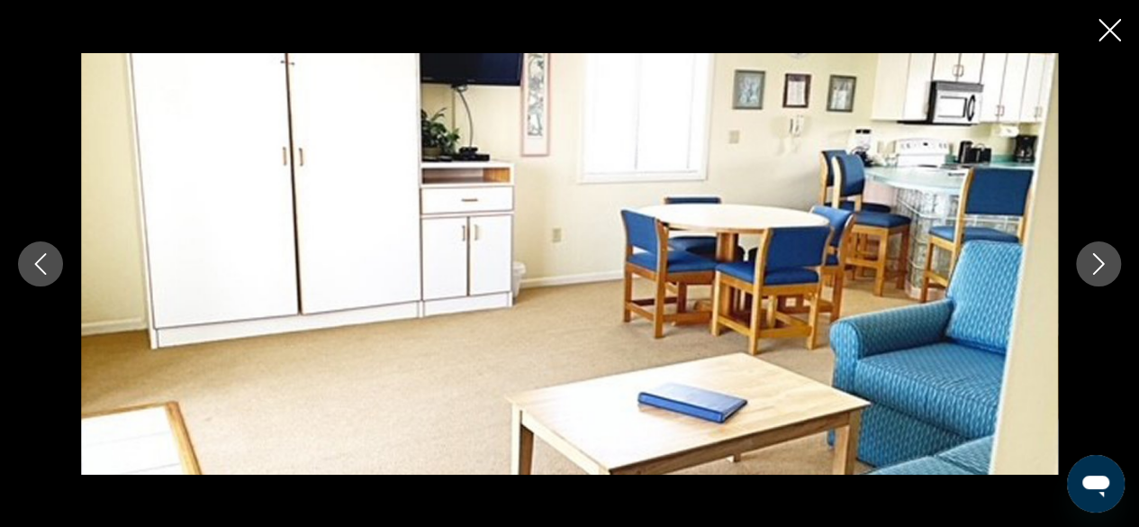
click at [1109, 27] on icon "Close slideshow" at bounding box center [1110, 30] width 23 height 23
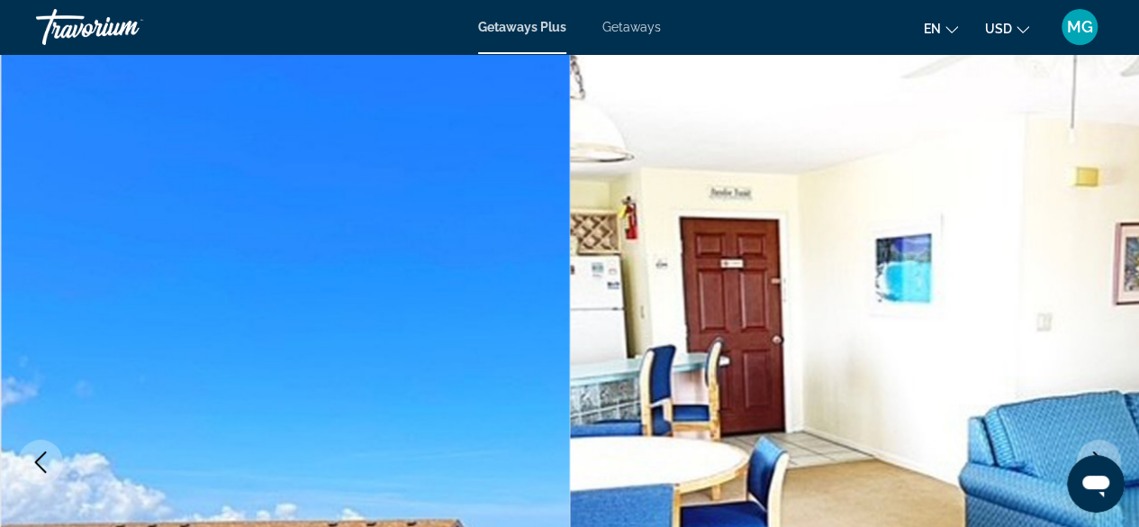
scroll to position [18, 0]
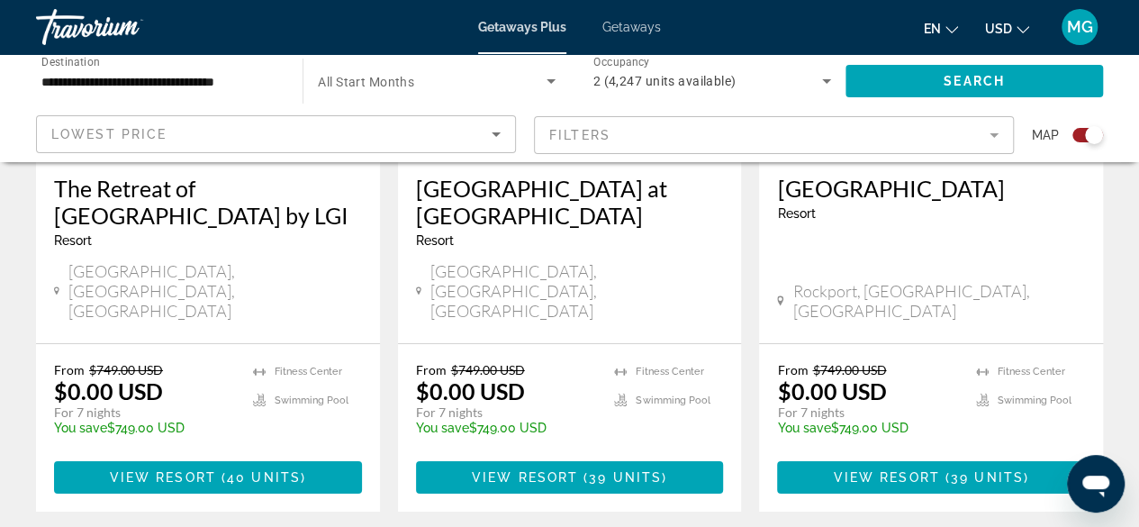
scroll to position [3014, 0]
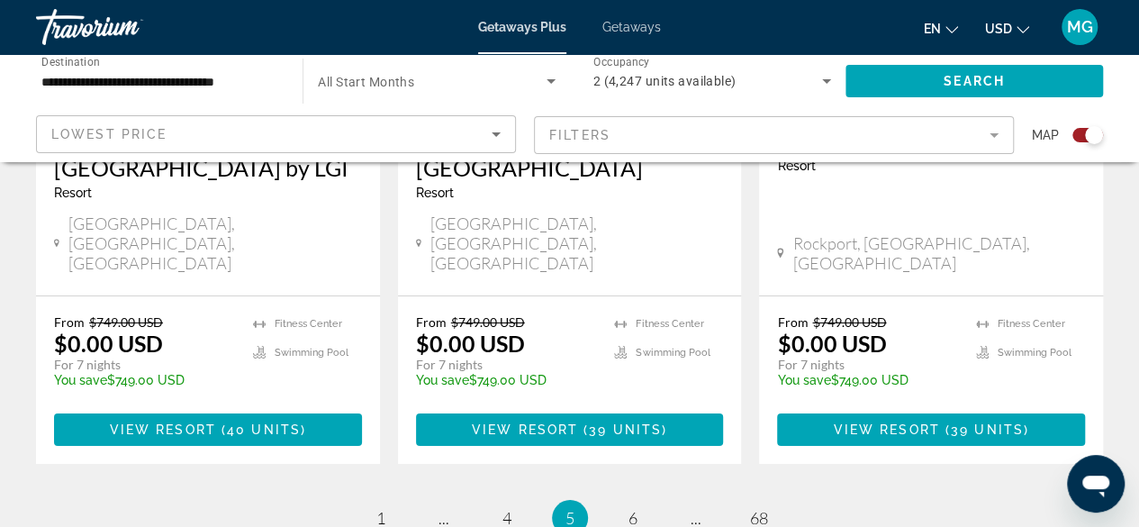
click at [643, 503] on link "page 6" at bounding box center [633, 519] width 32 height 32
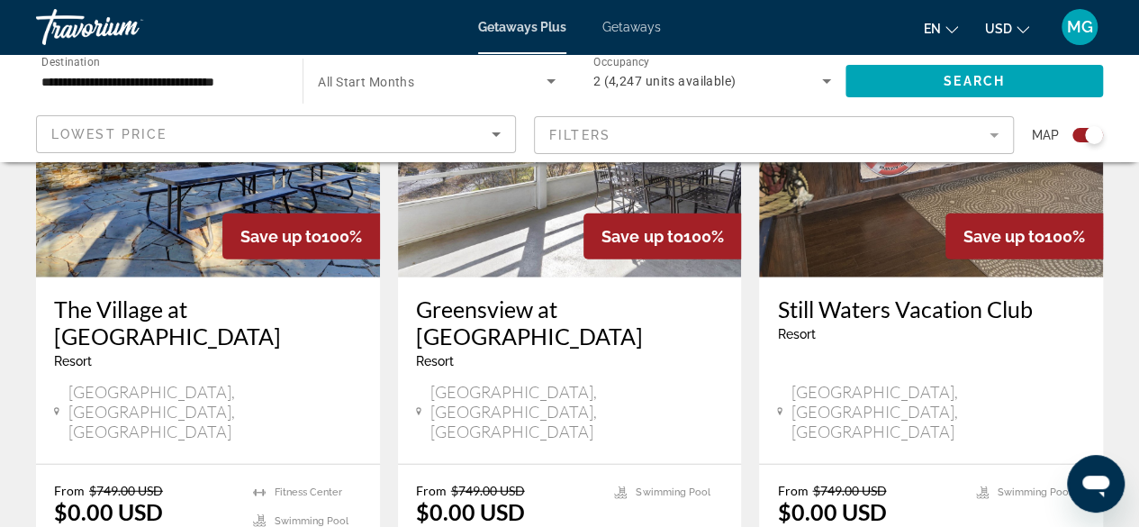
scroll to position [2159, 0]
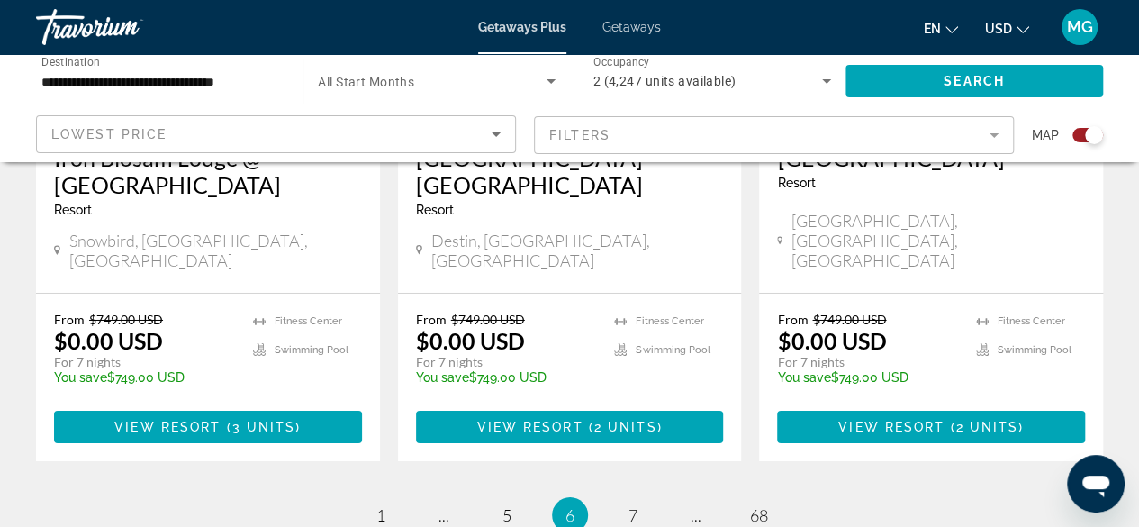
scroll to position [3006, 0]
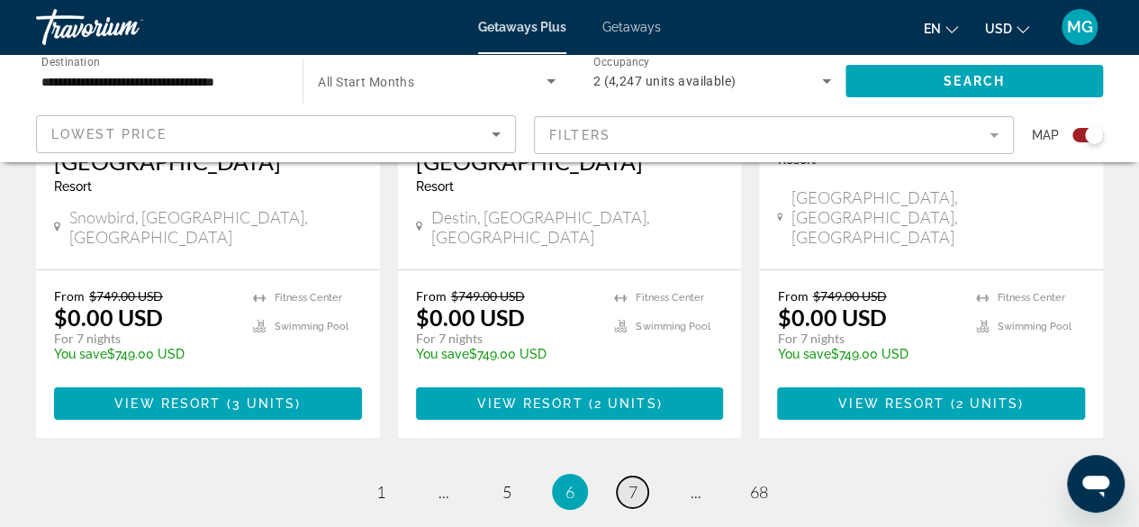
click at [623, 476] on link "page 7" at bounding box center [633, 492] width 32 height 32
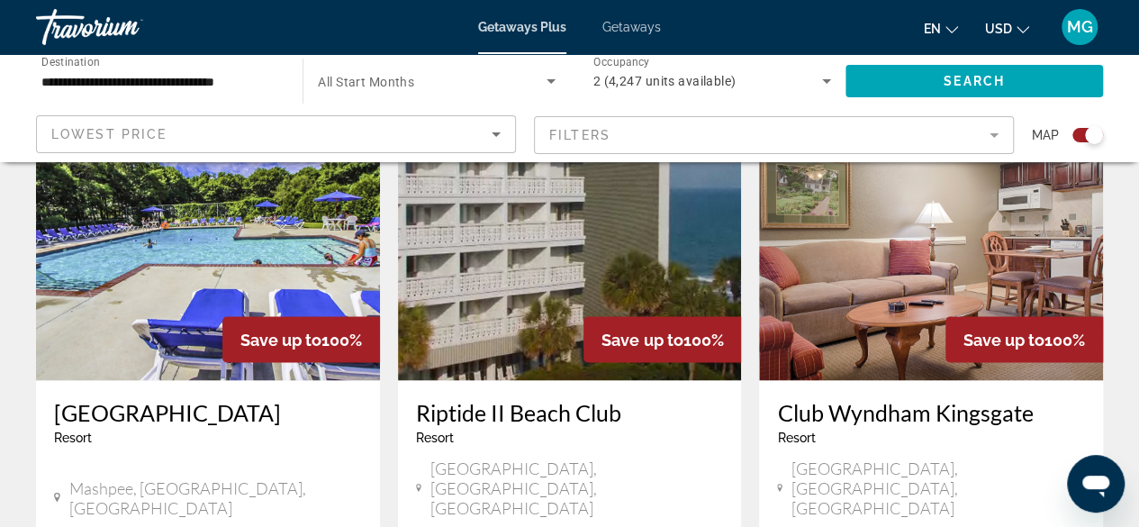
scroll to position [1370, 0]
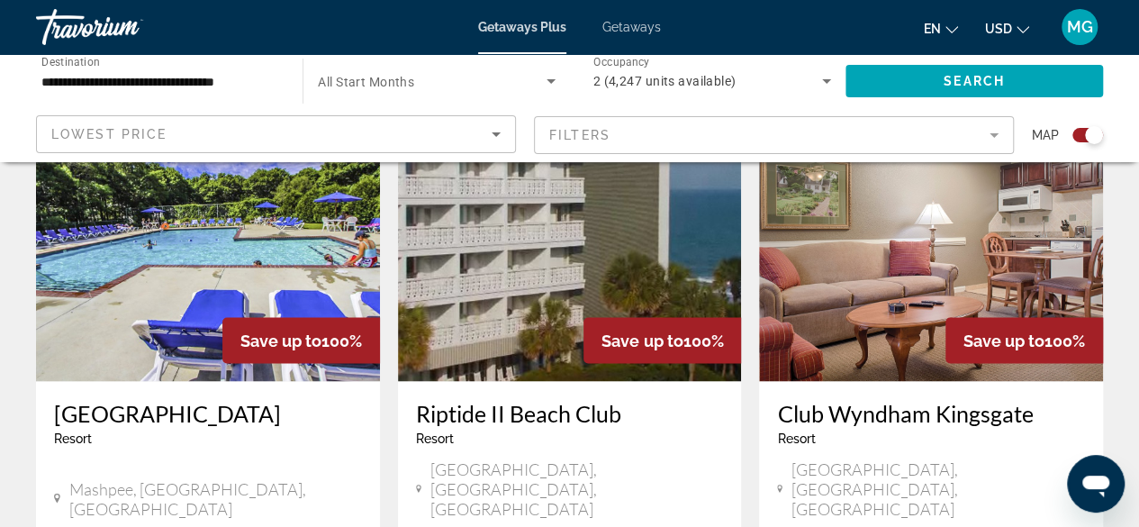
click at [1121, 491] on div "Open messaging window" at bounding box center [1096, 484] width 54 height 54
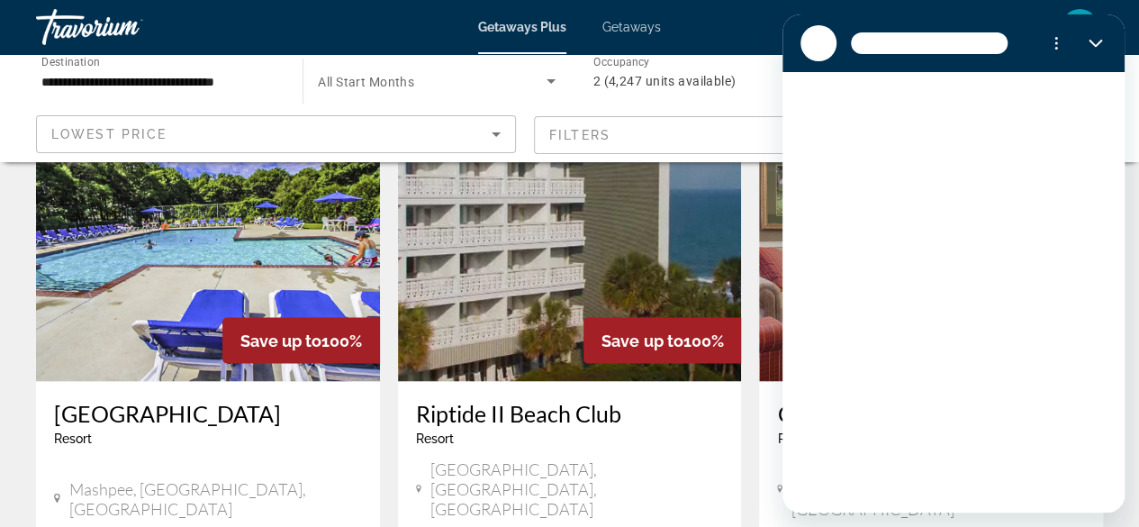
scroll to position [0, 0]
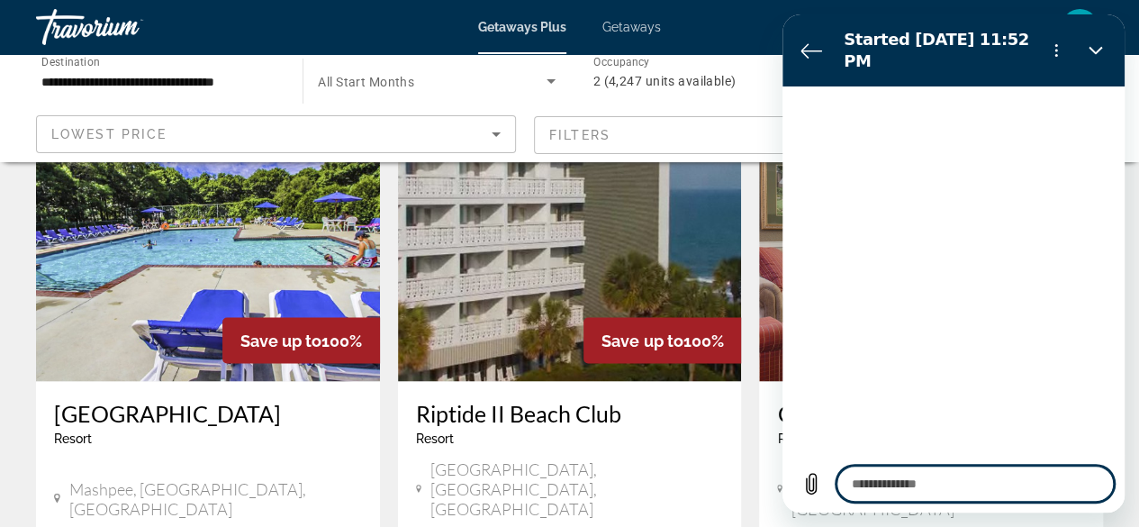
click at [773, 303] on img "Main content" at bounding box center [931, 237] width 344 height 288
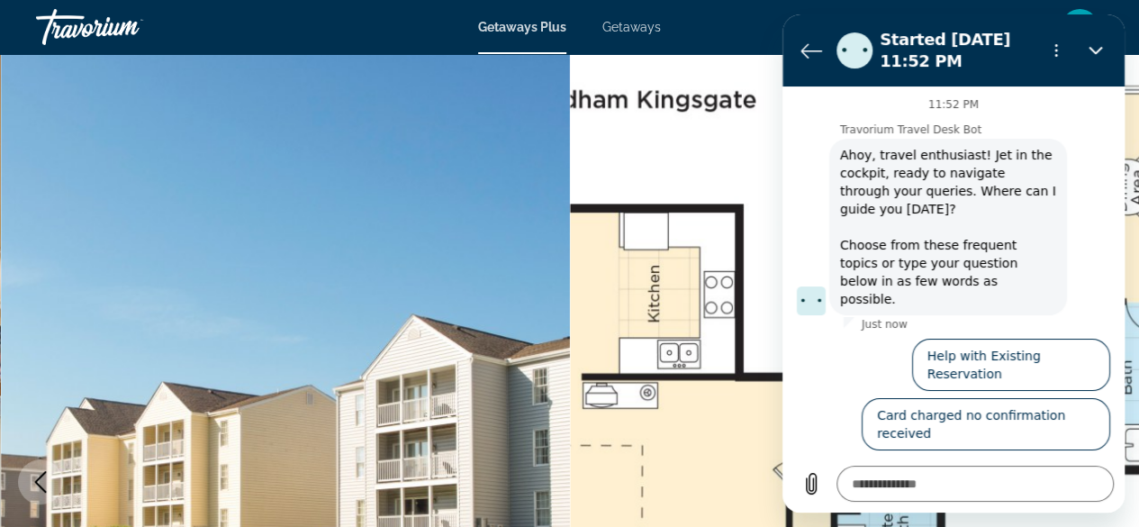
click at [747, 144] on img "Main content" at bounding box center [855, 482] width 570 height 856
click at [760, 146] on img "Main content" at bounding box center [855, 482] width 570 height 856
click at [1103, 48] on button "Close" at bounding box center [1096, 50] width 36 height 36
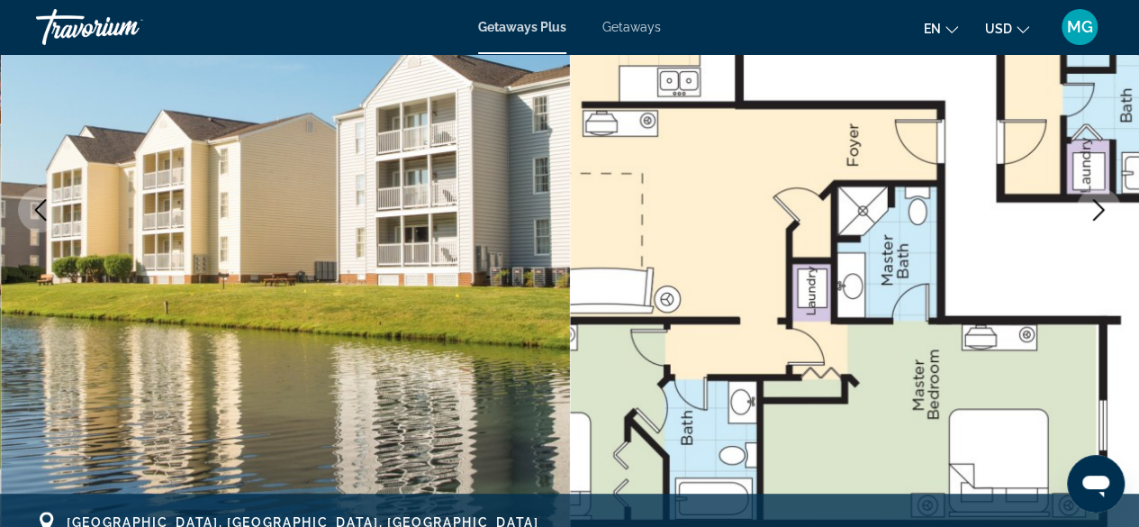
scroll to position [264, 0]
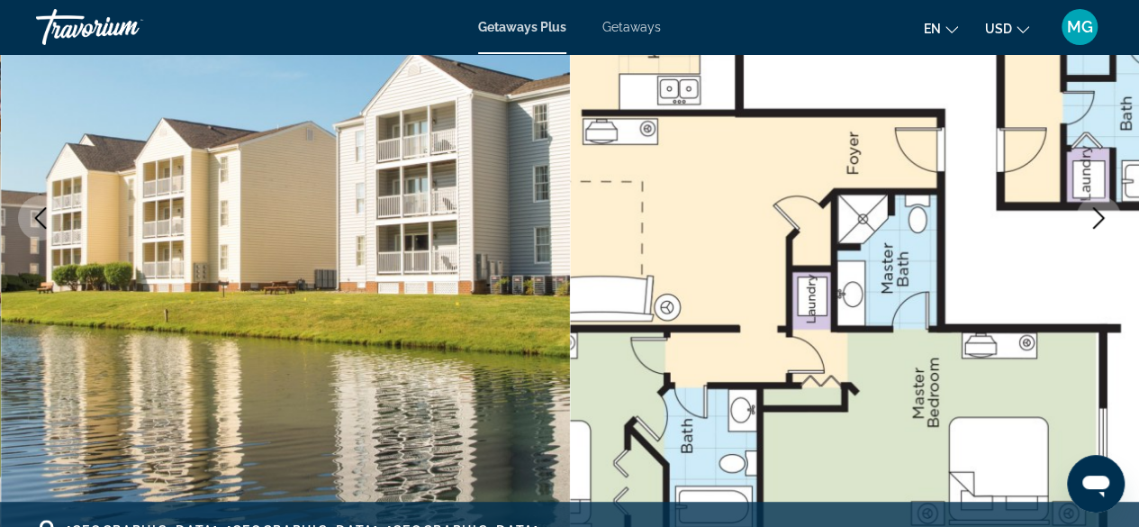
click at [1104, 217] on icon "Next image" at bounding box center [1099, 218] width 12 height 22
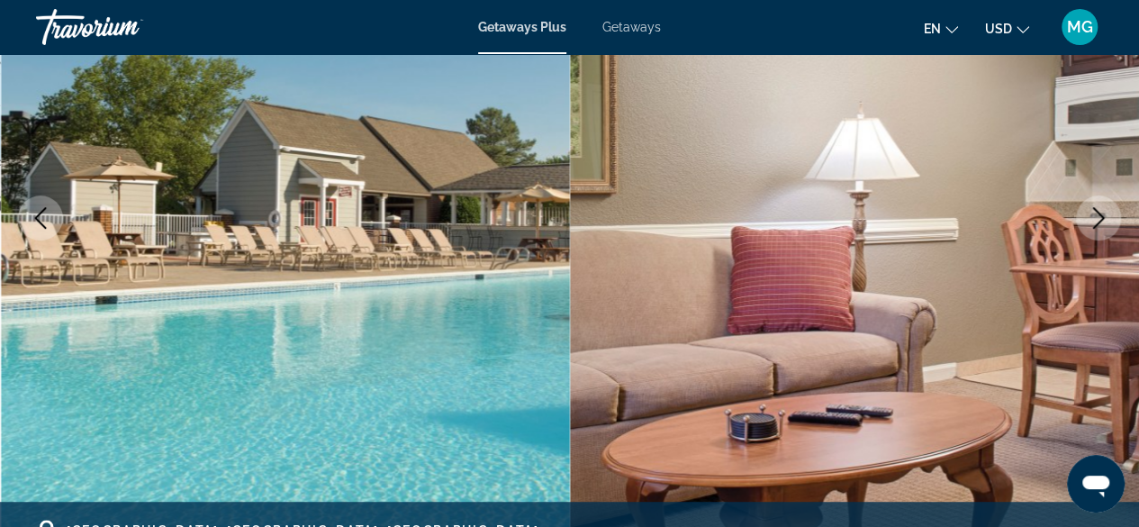
click at [1109, 209] on icon "Next image" at bounding box center [1099, 218] width 22 height 22
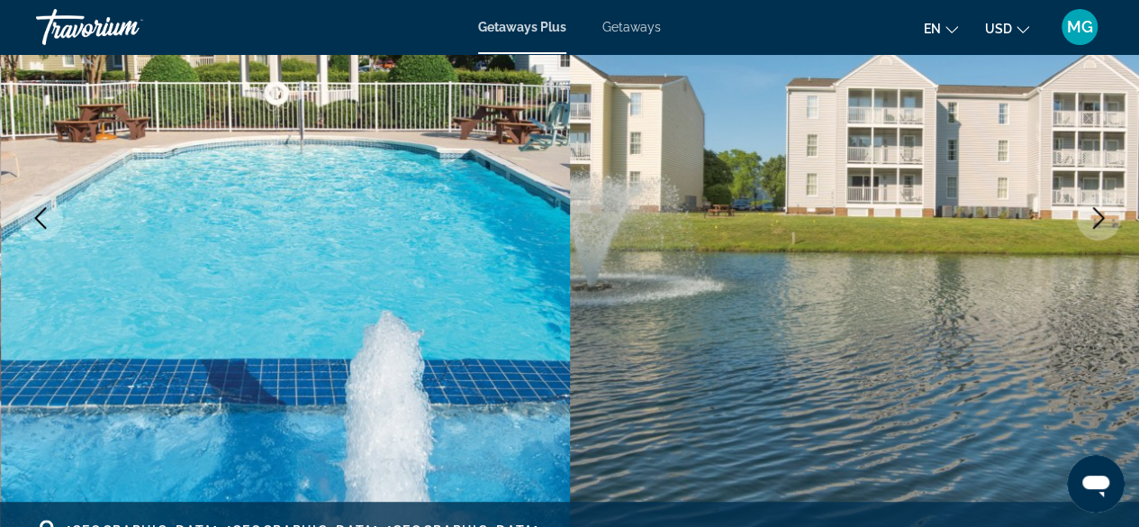
click at [1103, 222] on icon "Next image" at bounding box center [1099, 218] width 22 height 22
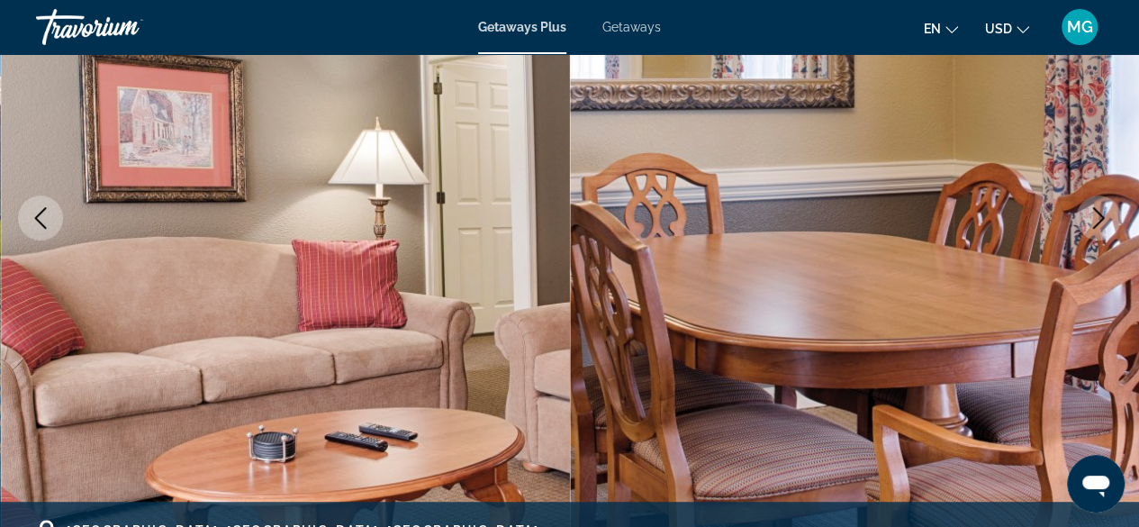
click at [1092, 216] on icon "Next image" at bounding box center [1099, 218] width 22 height 22
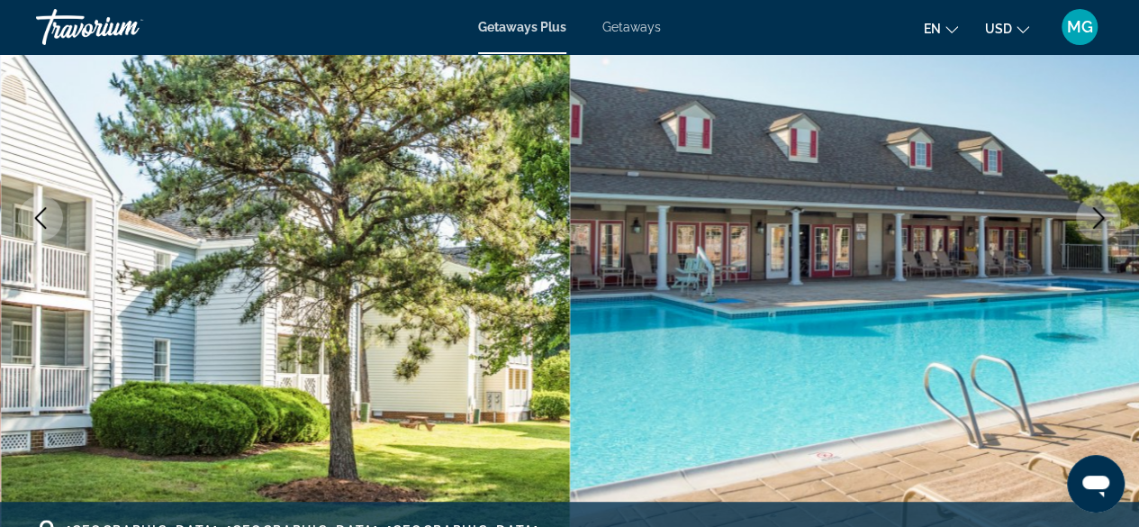
click at [1102, 230] on button "Next image" at bounding box center [1098, 217] width 45 height 45
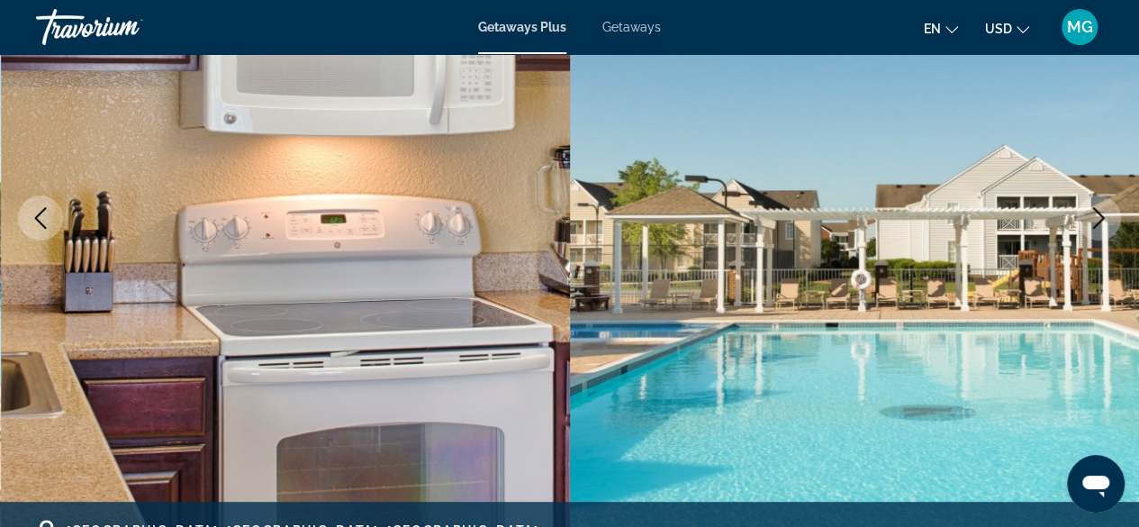
click at [1105, 216] on icon "Next image" at bounding box center [1099, 218] width 22 height 22
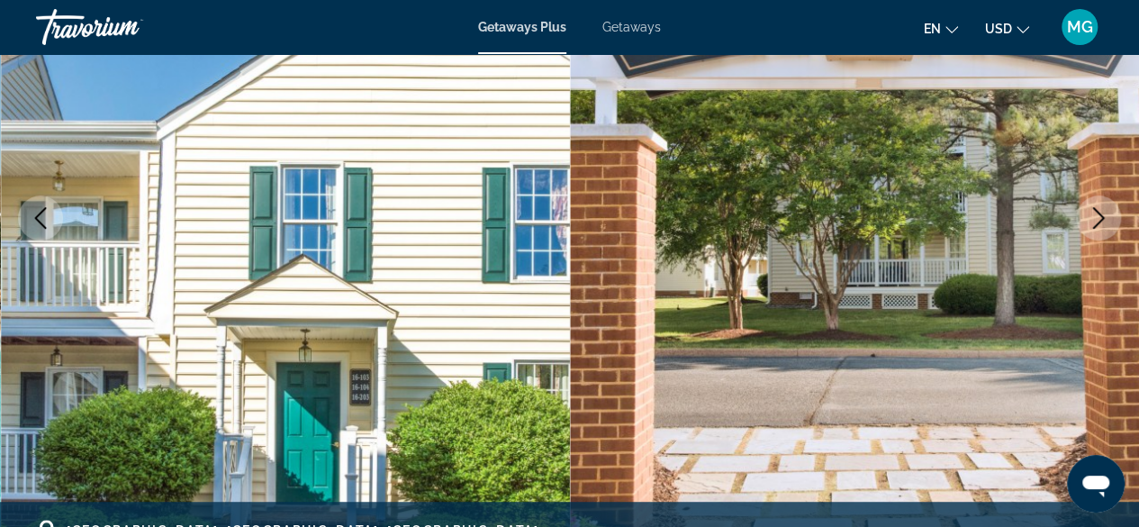
click at [1104, 214] on icon "Next image" at bounding box center [1099, 218] width 22 height 22
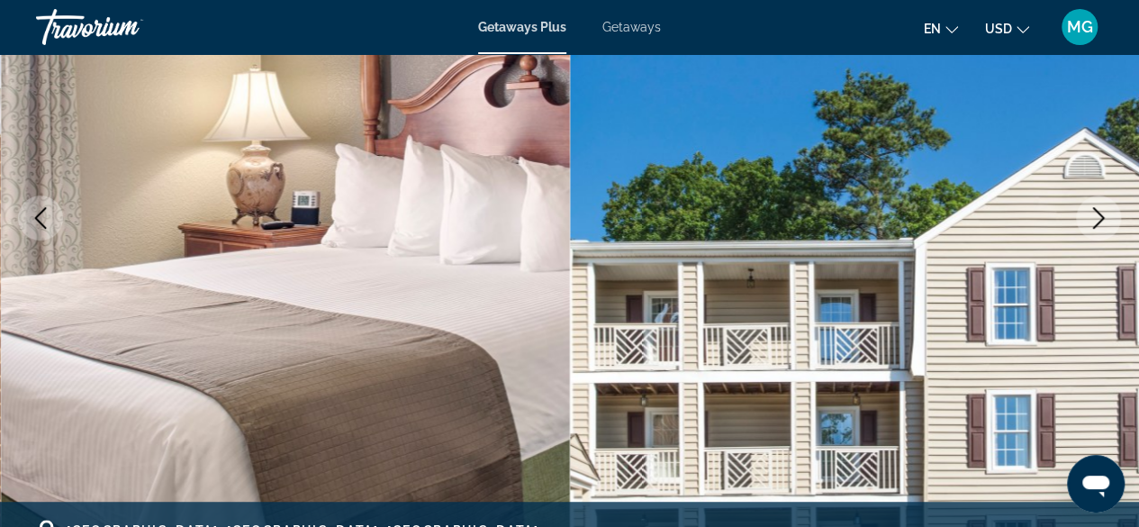
click at [1100, 216] on icon "Next image" at bounding box center [1099, 218] width 12 height 22
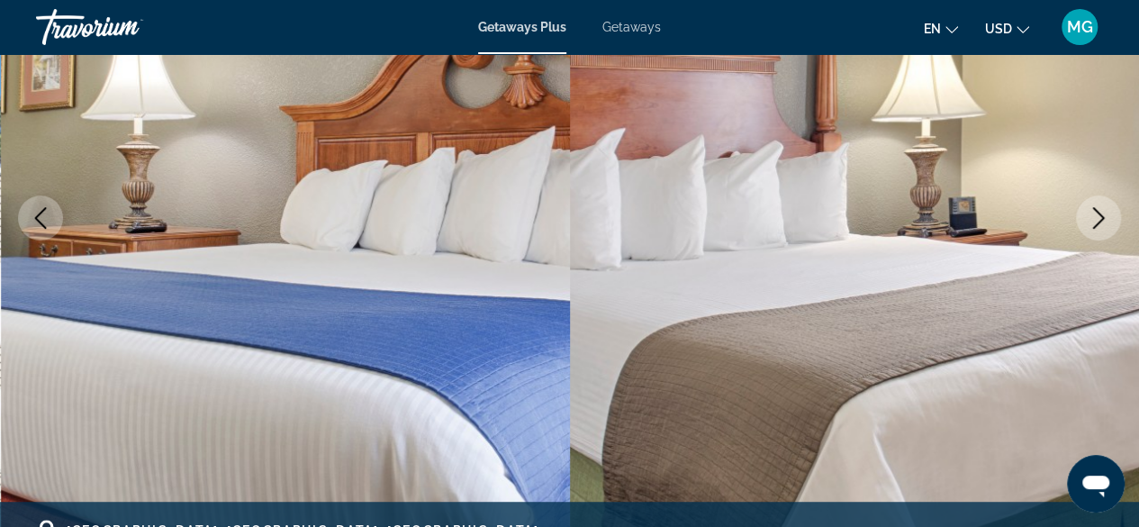
click at [1100, 215] on icon "Next image" at bounding box center [1099, 218] width 22 height 22
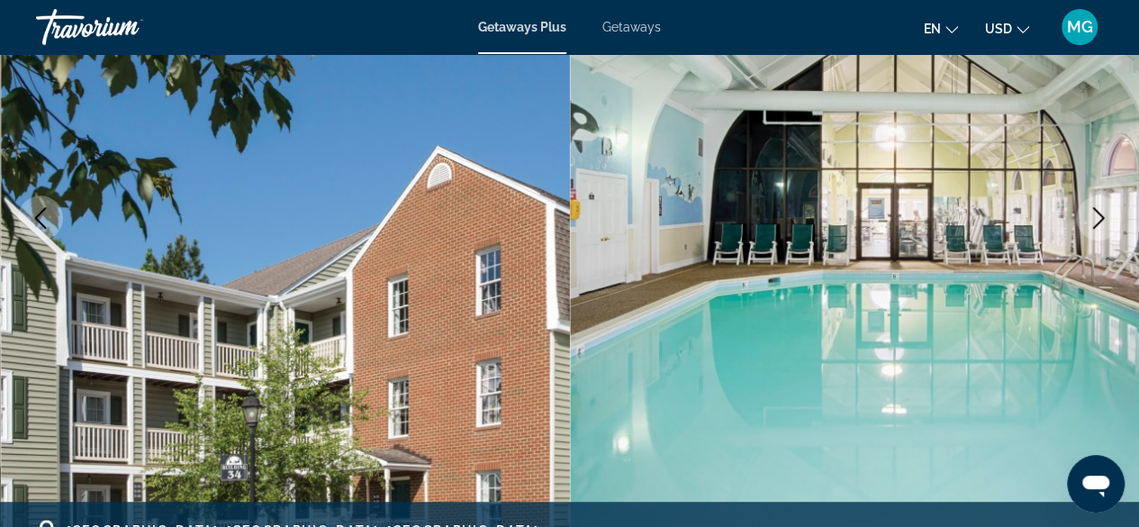
click at [1105, 209] on icon "Next image" at bounding box center [1099, 218] width 22 height 22
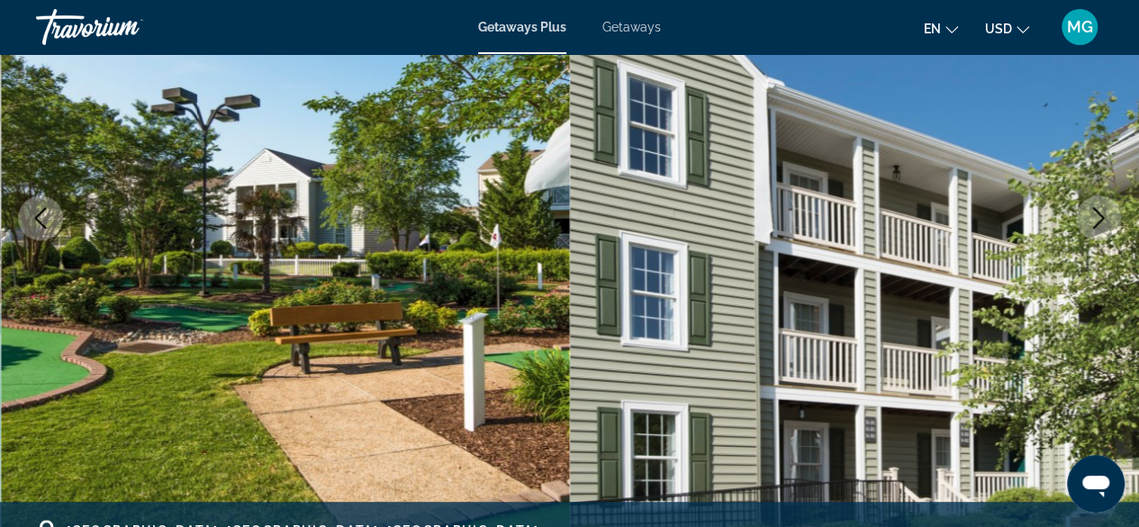
click at [1104, 212] on icon "Next image" at bounding box center [1099, 218] width 22 height 22
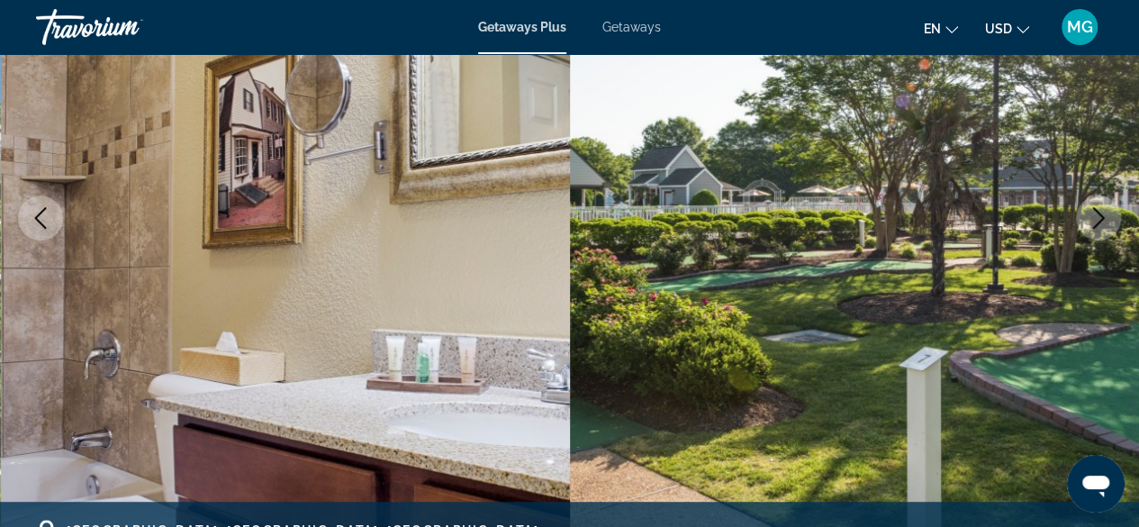
click at [1109, 205] on button "Next image" at bounding box center [1098, 217] width 45 height 45
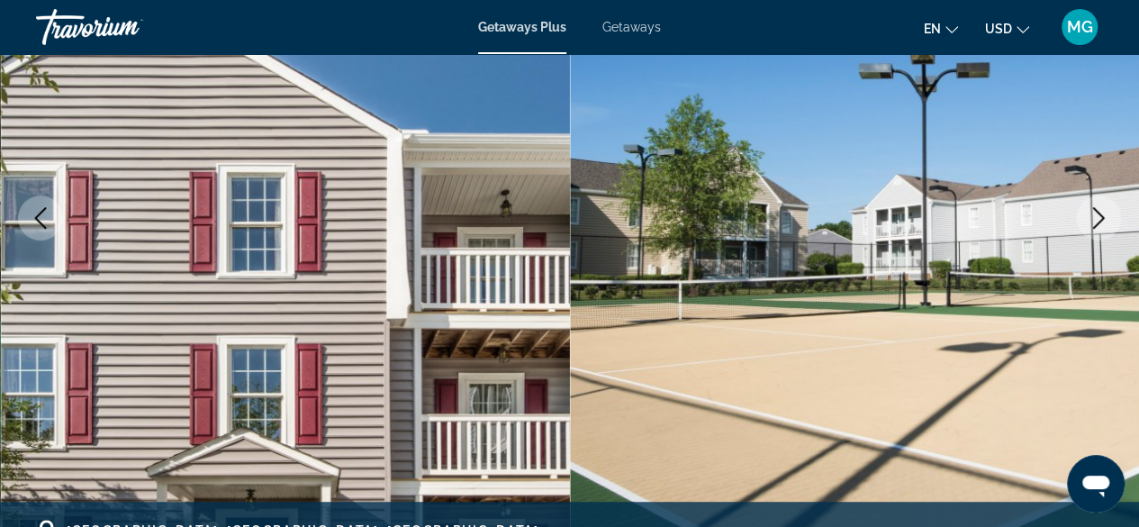
click at [1106, 211] on icon "Next image" at bounding box center [1099, 218] width 22 height 22
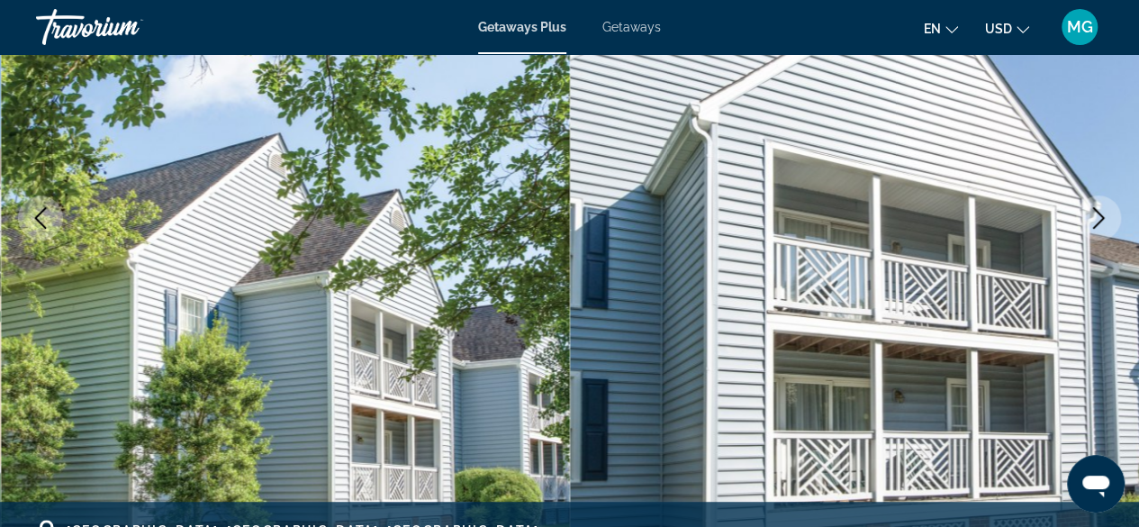
click at [1093, 216] on icon "Next image" at bounding box center [1099, 218] width 22 height 22
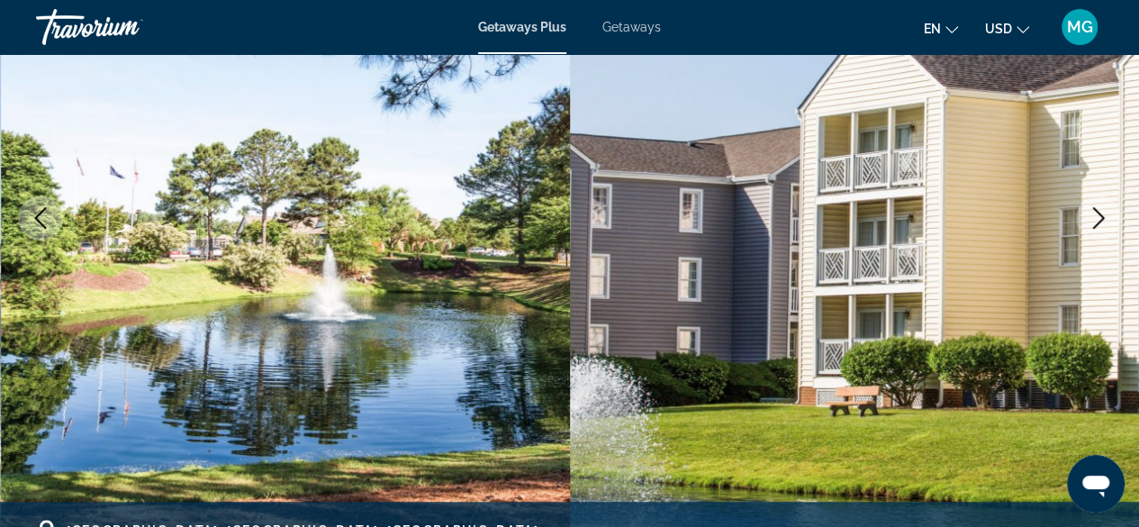
click at [1095, 215] on icon "Next image" at bounding box center [1099, 218] width 22 height 22
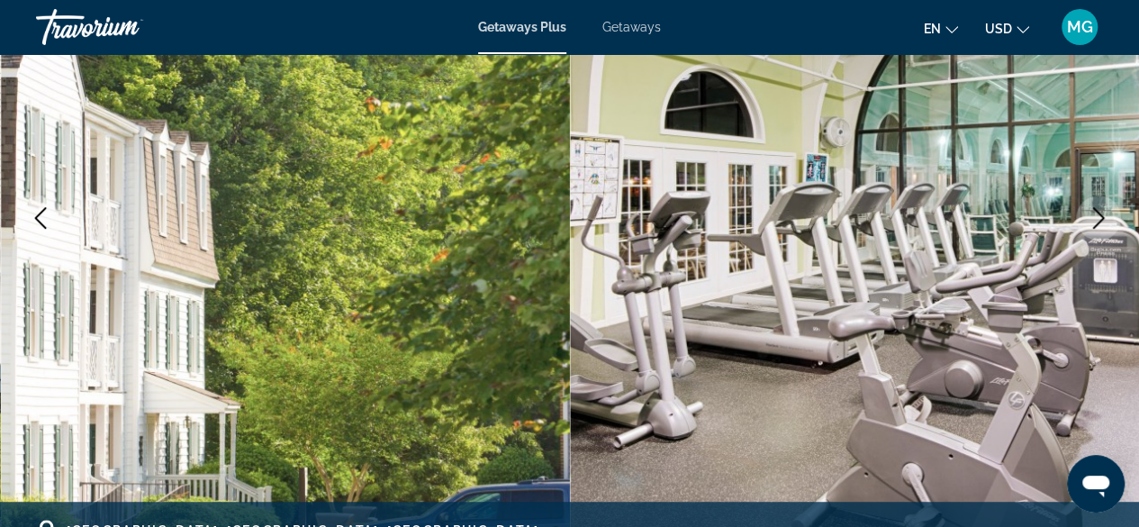
click at [1095, 216] on icon "Next image" at bounding box center [1099, 218] width 22 height 22
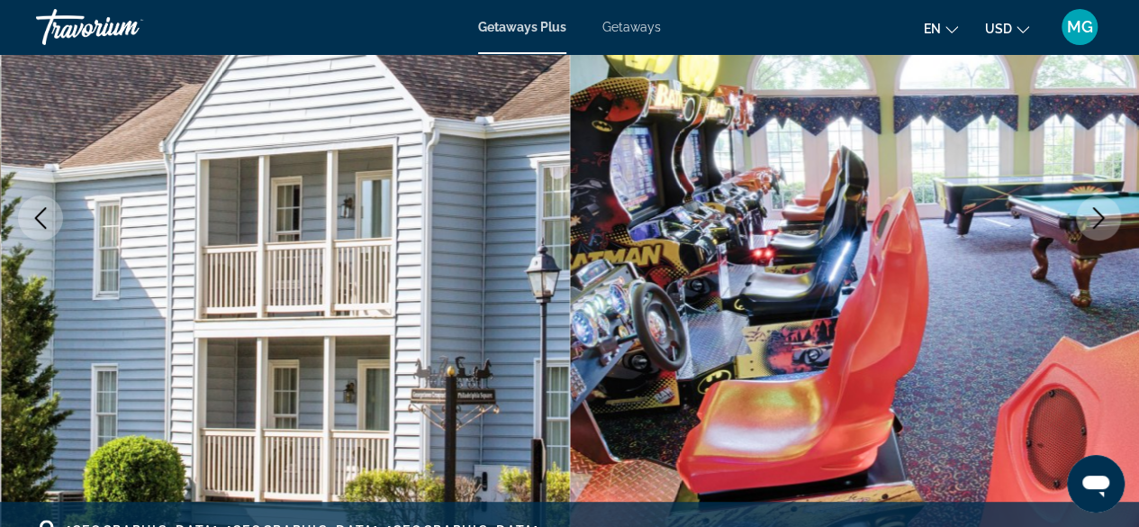
click at [1100, 212] on icon "Next image" at bounding box center [1099, 218] width 22 height 22
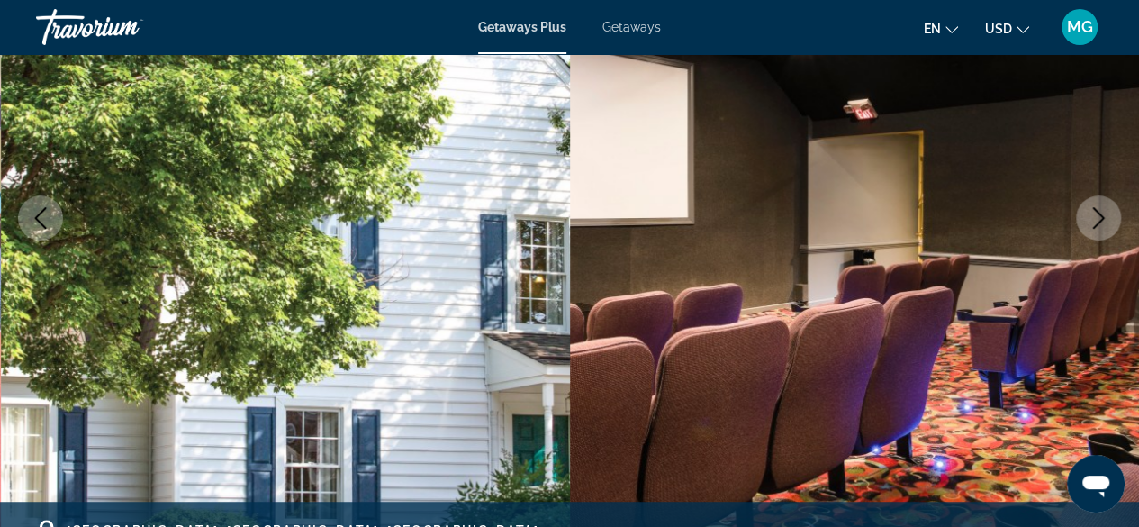
click at [32, 217] on icon "Previous image" at bounding box center [41, 218] width 22 height 22
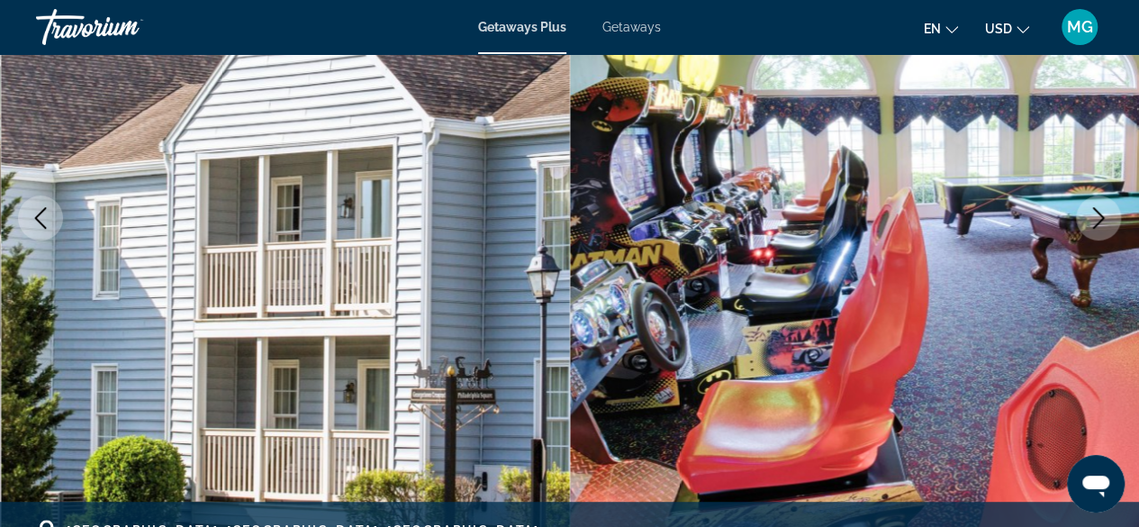
click at [36, 220] on icon "Previous image" at bounding box center [41, 218] width 22 height 22
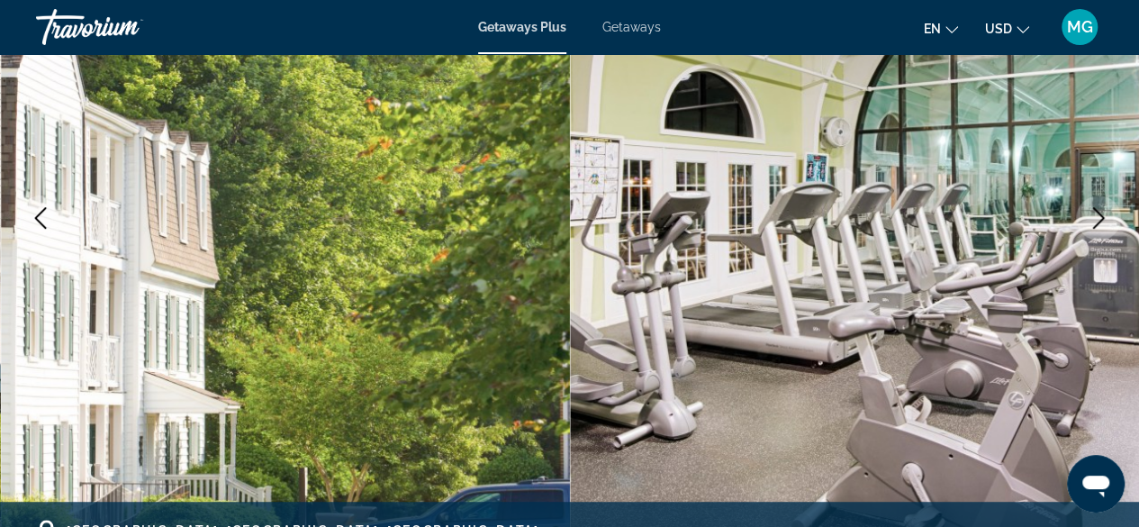
click at [1111, 209] on button "Next image" at bounding box center [1098, 217] width 45 height 45
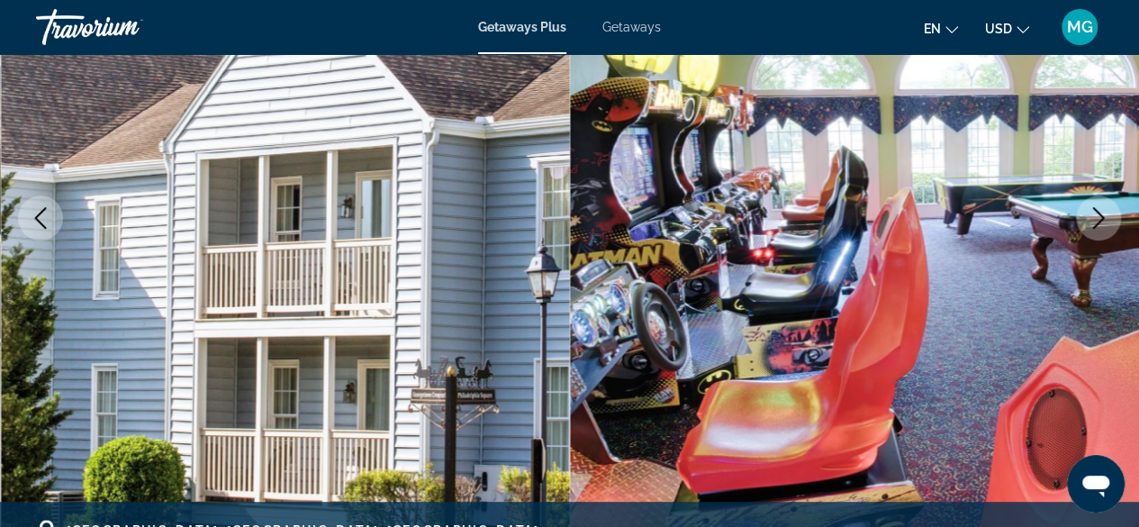
click at [1105, 211] on icon "Next image" at bounding box center [1099, 218] width 22 height 22
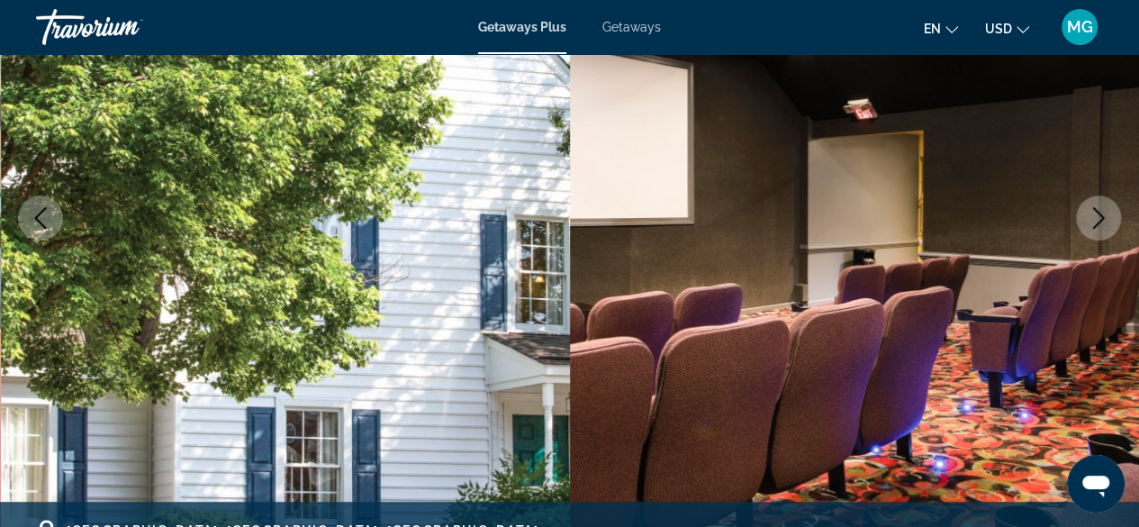
click at [1116, 209] on button "Next image" at bounding box center [1098, 217] width 45 height 45
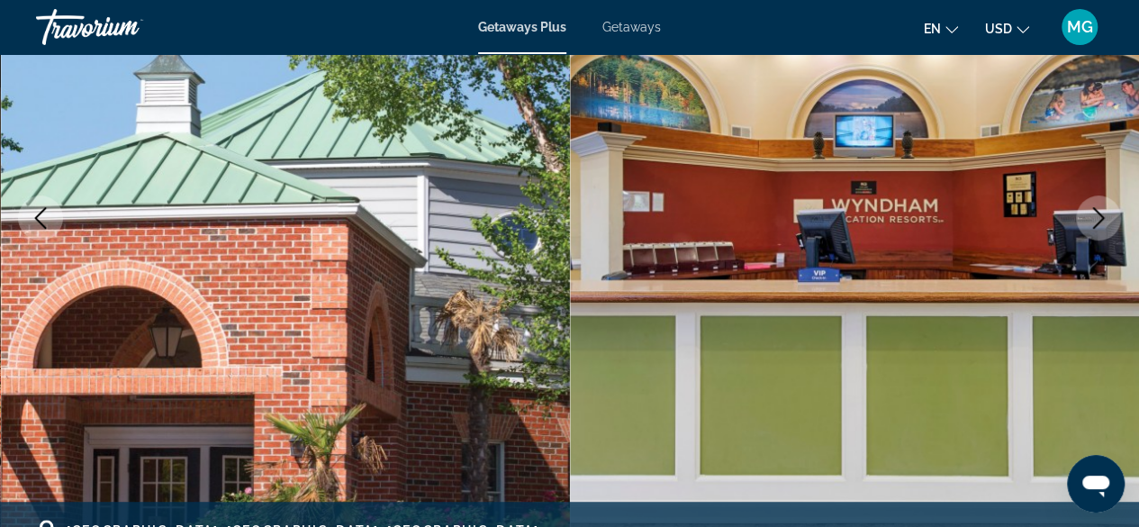
click at [1110, 207] on button "Next image" at bounding box center [1098, 217] width 45 height 45
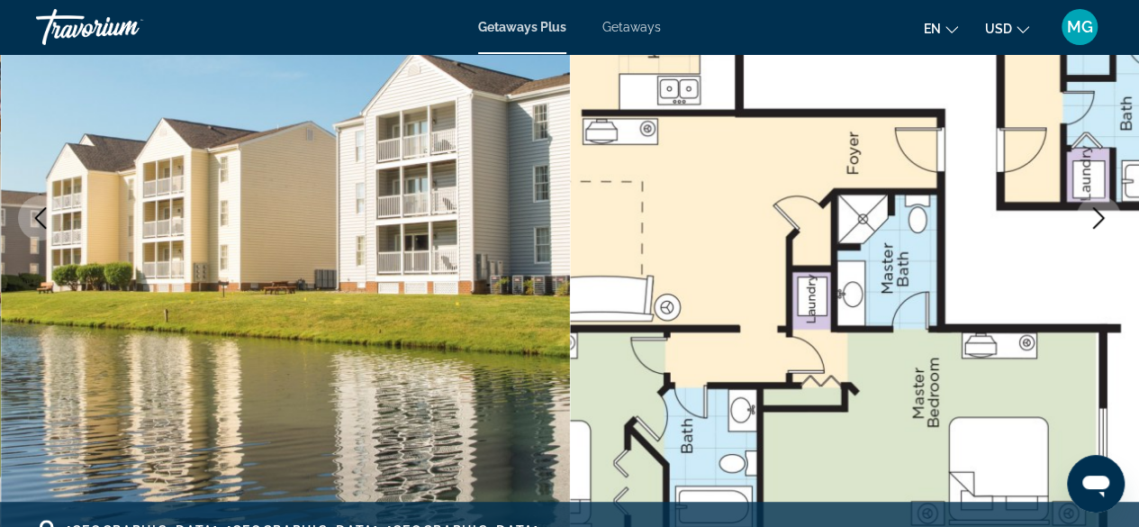
click at [1113, 207] on button "Next image" at bounding box center [1098, 217] width 45 height 45
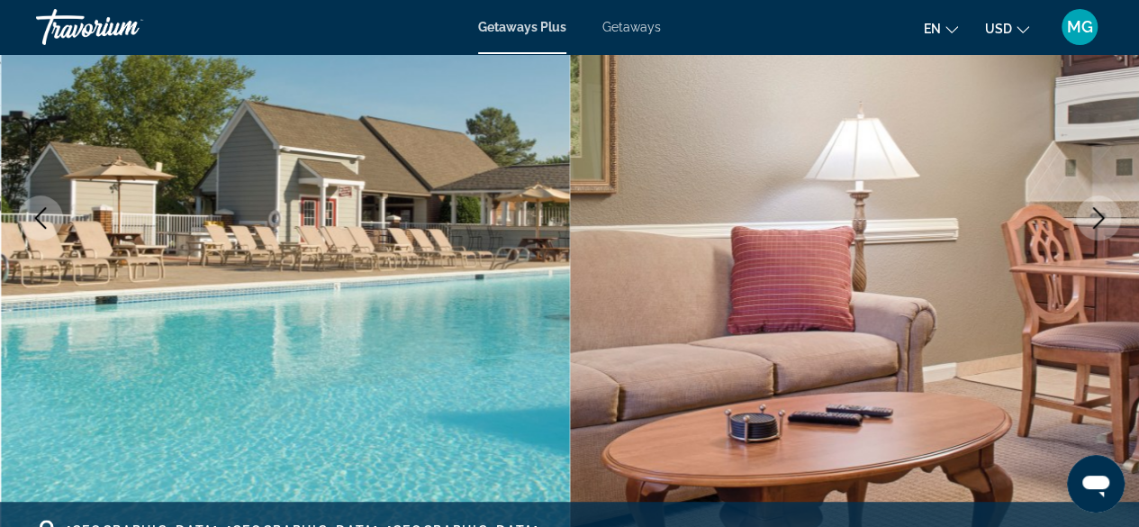
click at [1116, 207] on button "Next image" at bounding box center [1098, 217] width 45 height 45
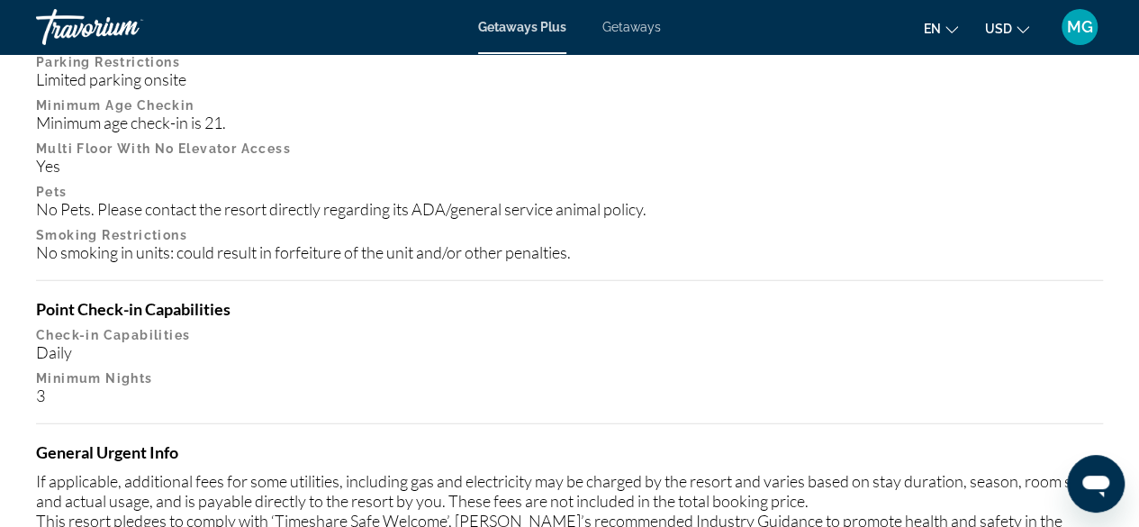
scroll to position [2412, 0]
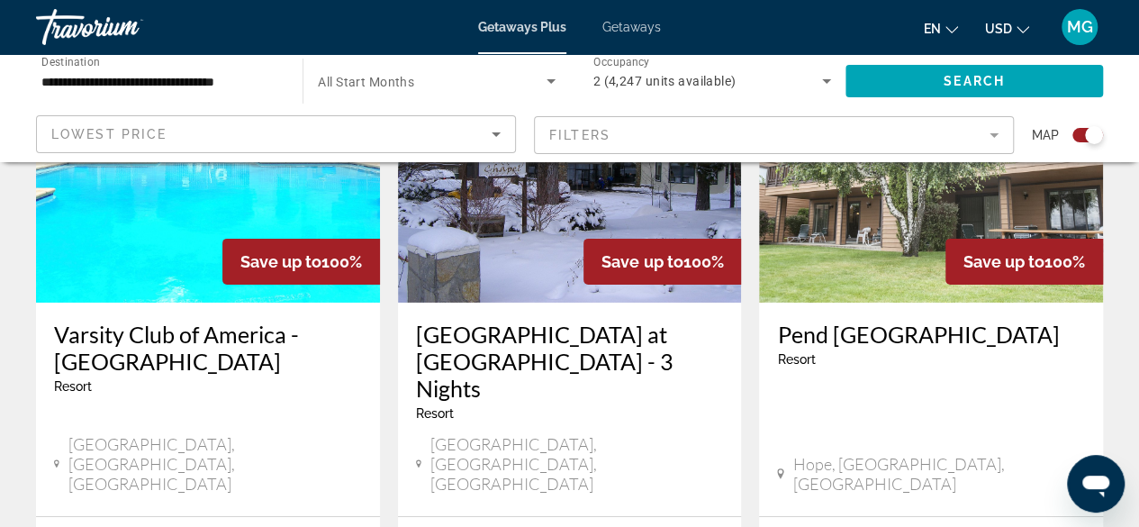
scroll to position [2941, 0]
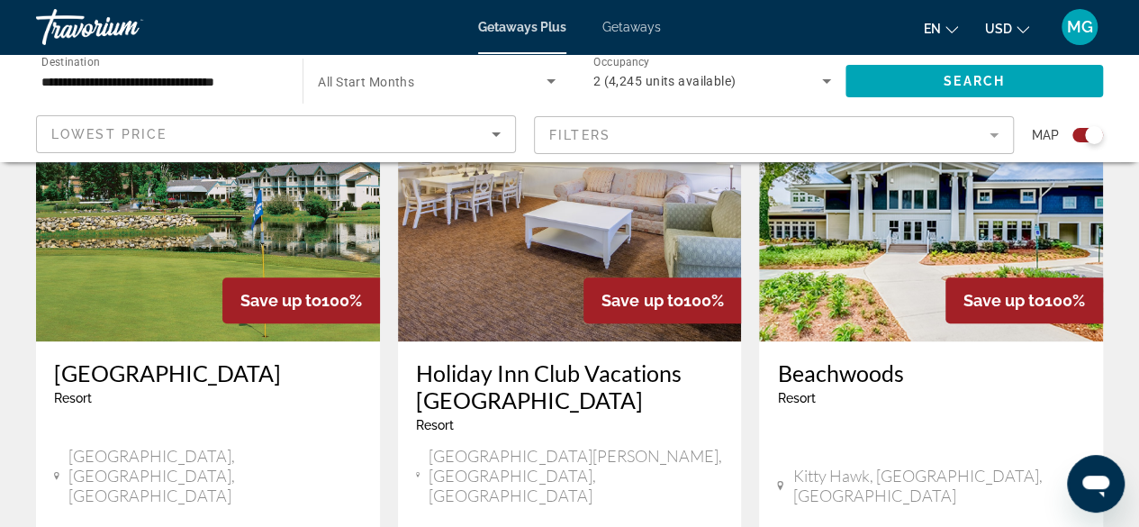
scroll to position [733, 0]
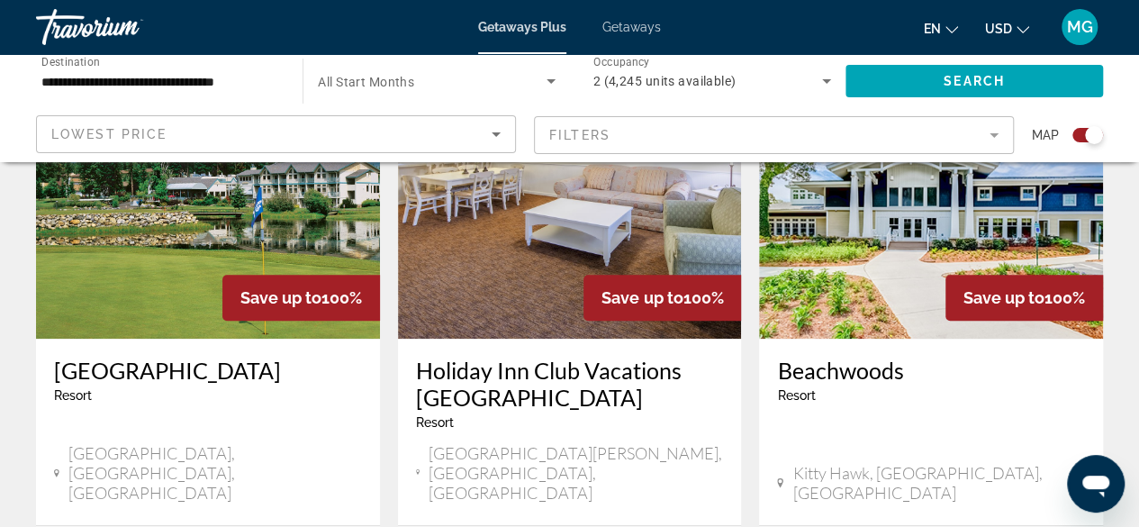
click at [1006, 223] on img "Main content" at bounding box center [931, 194] width 344 height 288
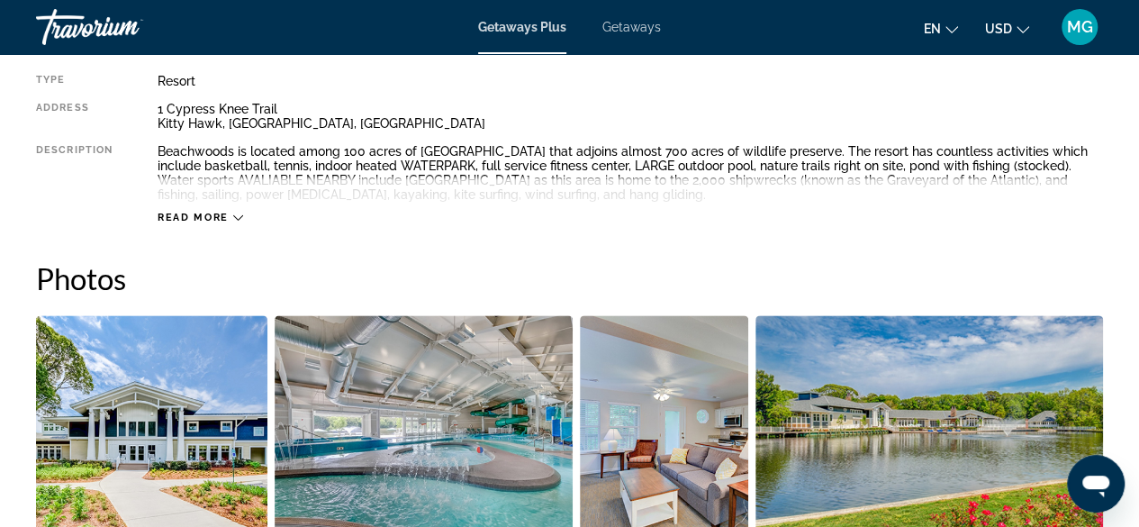
scroll to position [985, 0]
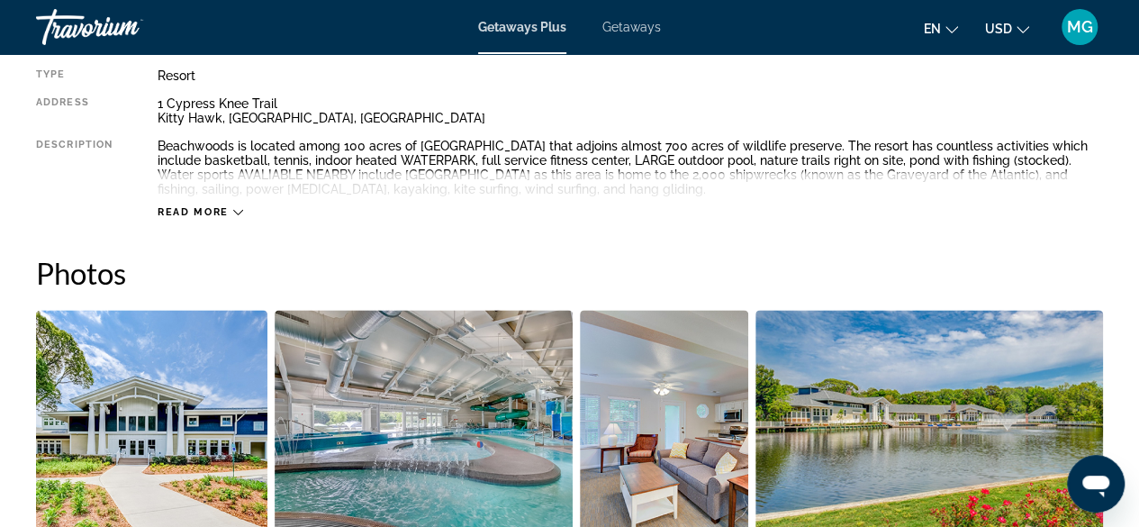
click at [106, 453] on img "Open full-screen image slider" at bounding box center [151, 421] width 231 height 223
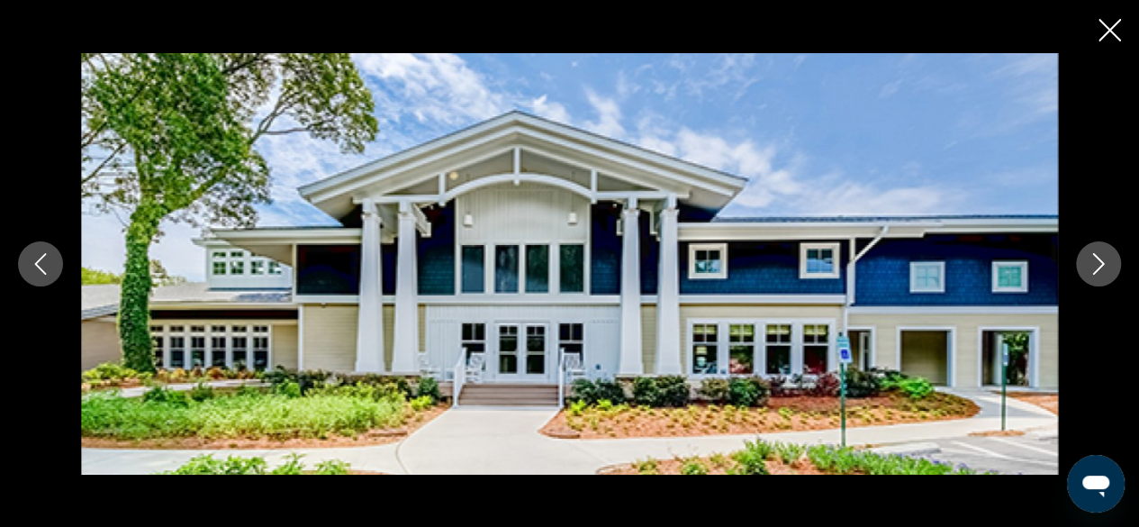
click at [1112, 264] on button "Next image" at bounding box center [1098, 263] width 45 height 45
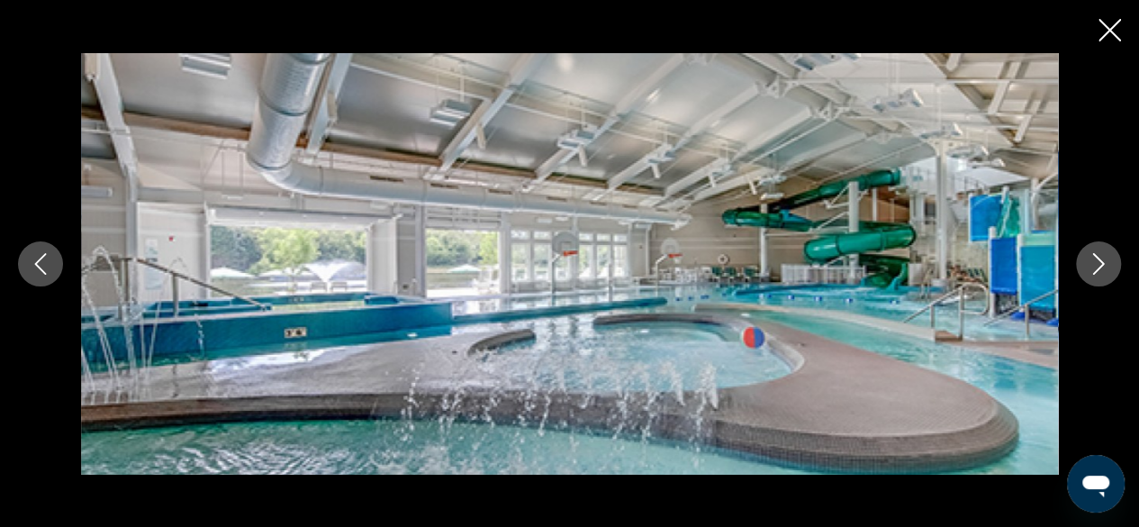
click at [1099, 260] on icon "Next image" at bounding box center [1099, 264] width 22 height 22
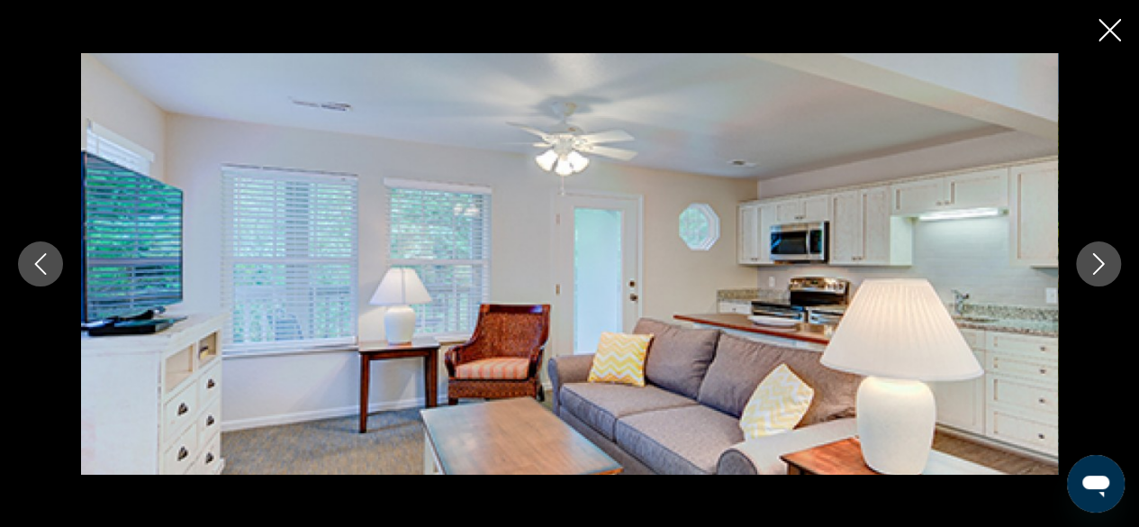
click at [1111, 254] on button "Next image" at bounding box center [1098, 263] width 45 height 45
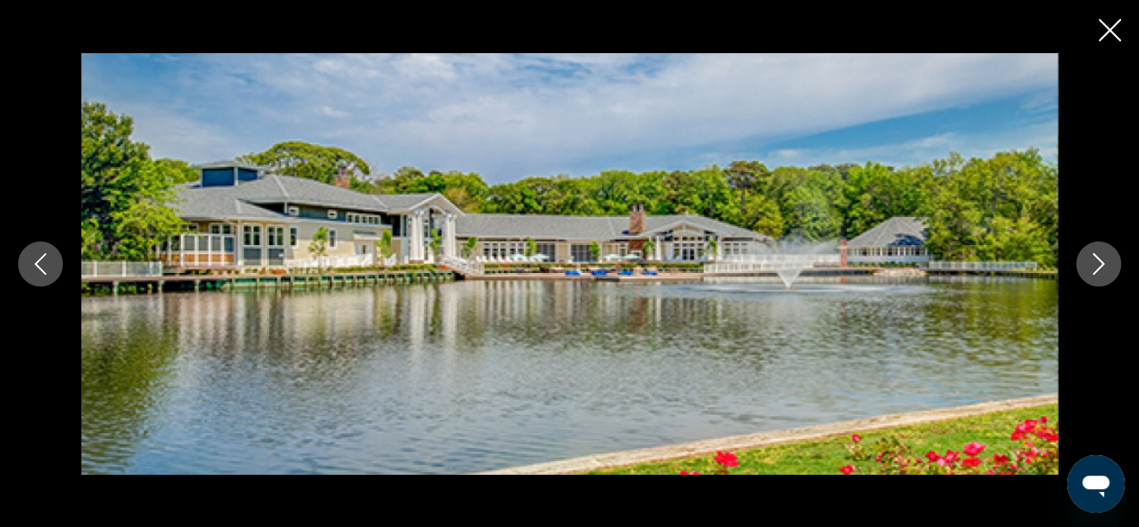
click at [1108, 255] on icon "Next image" at bounding box center [1099, 264] width 22 height 22
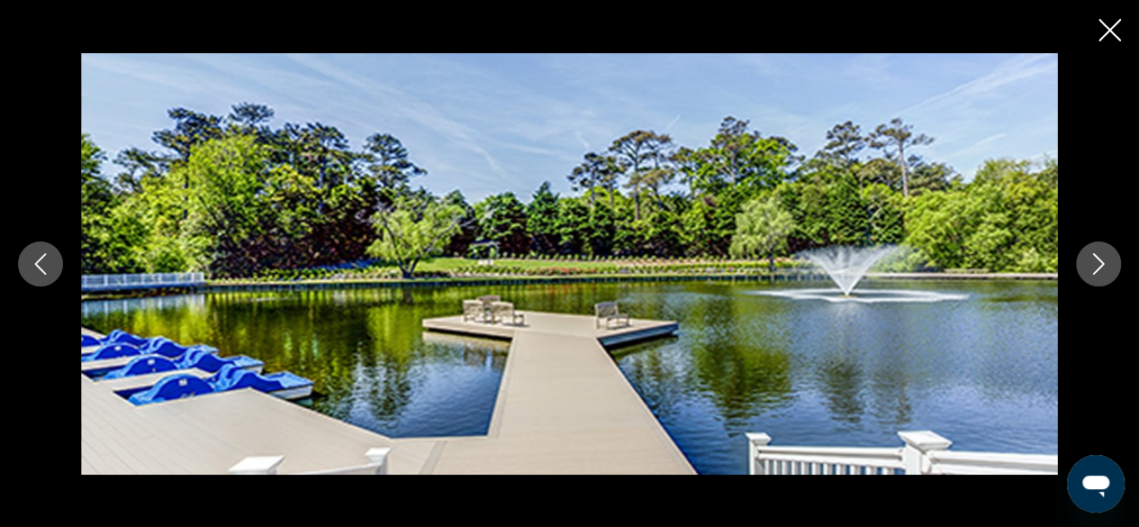
click at [1109, 254] on button "Next image" at bounding box center [1098, 263] width 45 height 45
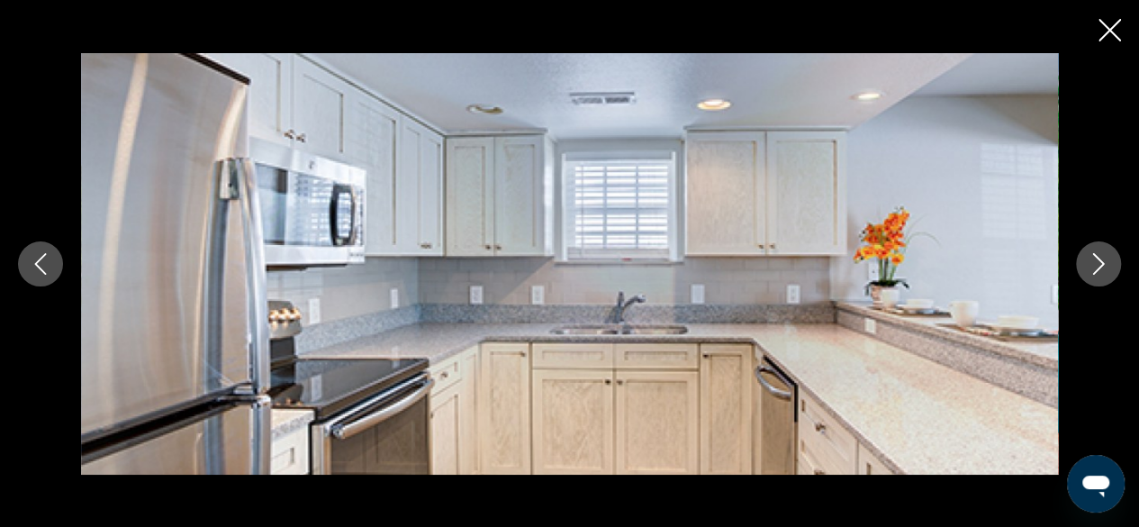
click at [1106, 257] on icon "Next image" at bounding box center [1099, 264] width 22 height 22
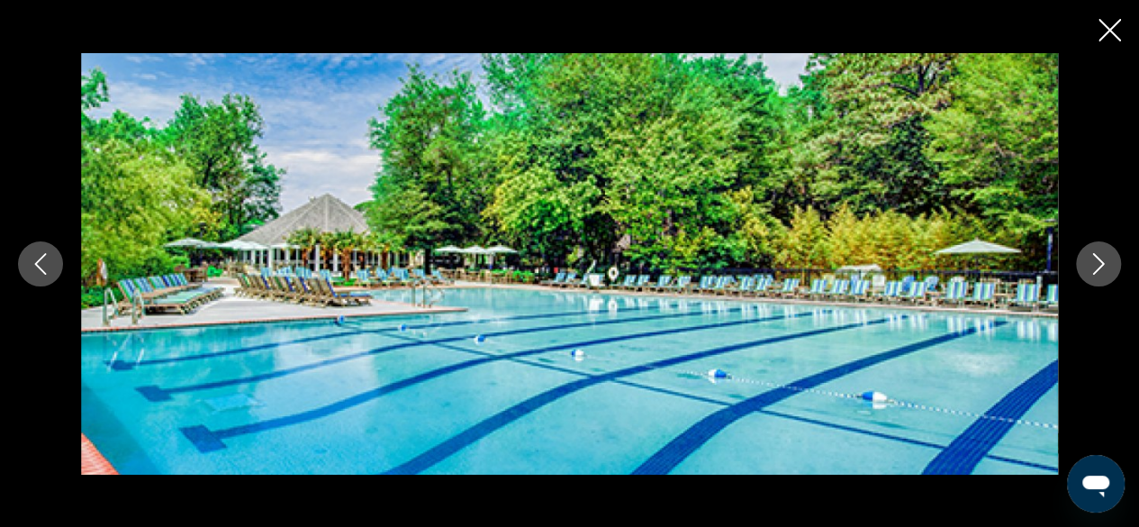
click at [1108, 257] on icon "Next image" at bounding box center [1099, 264] width 22 height 22
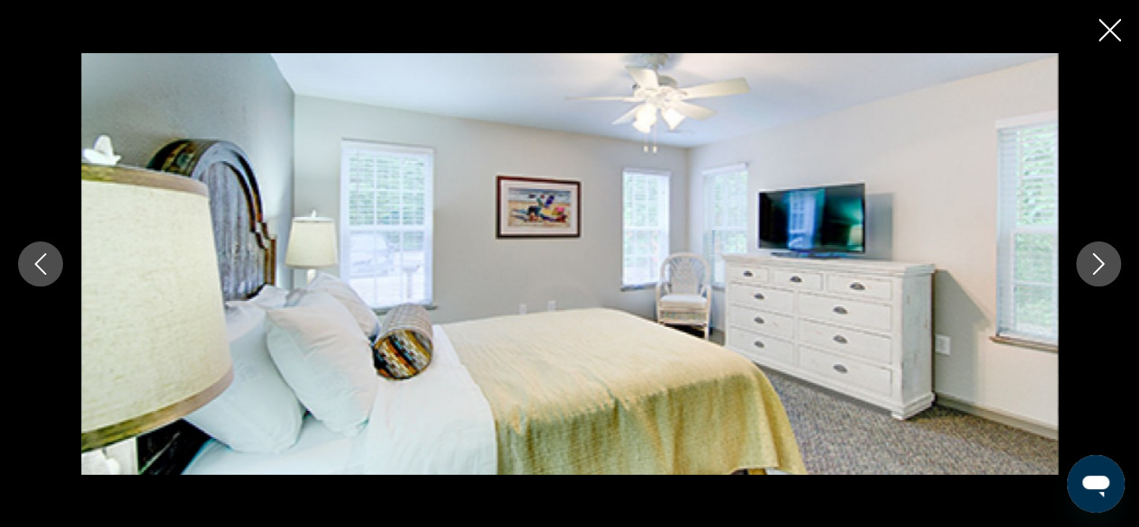
click at [1108, 254] on icon "Next image" at bounding box center [1099, 264] width 22 height 22
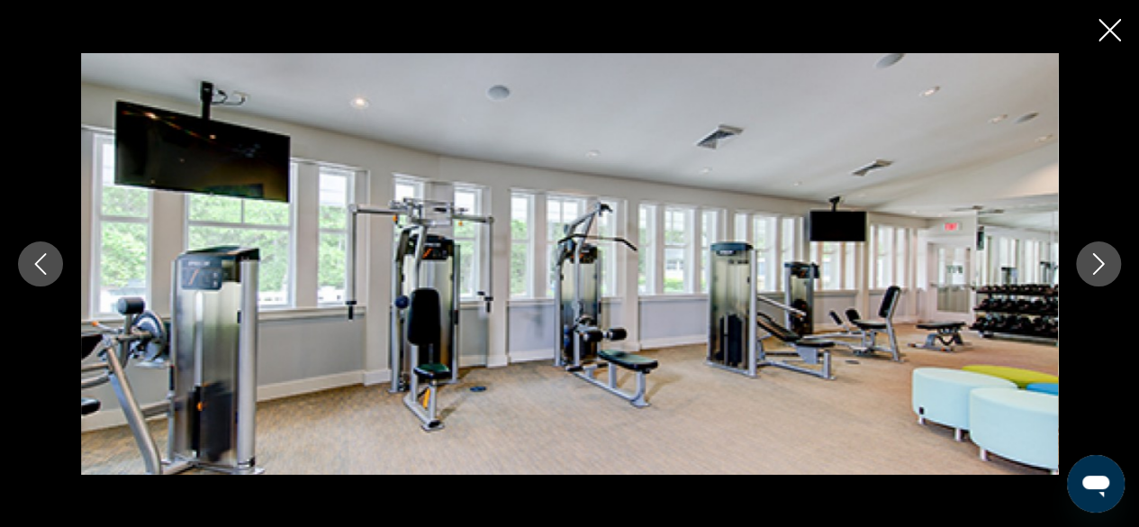
click at [1104, 259] on icon "Next image" at bounding box center [1099, 264] width 22 height 22
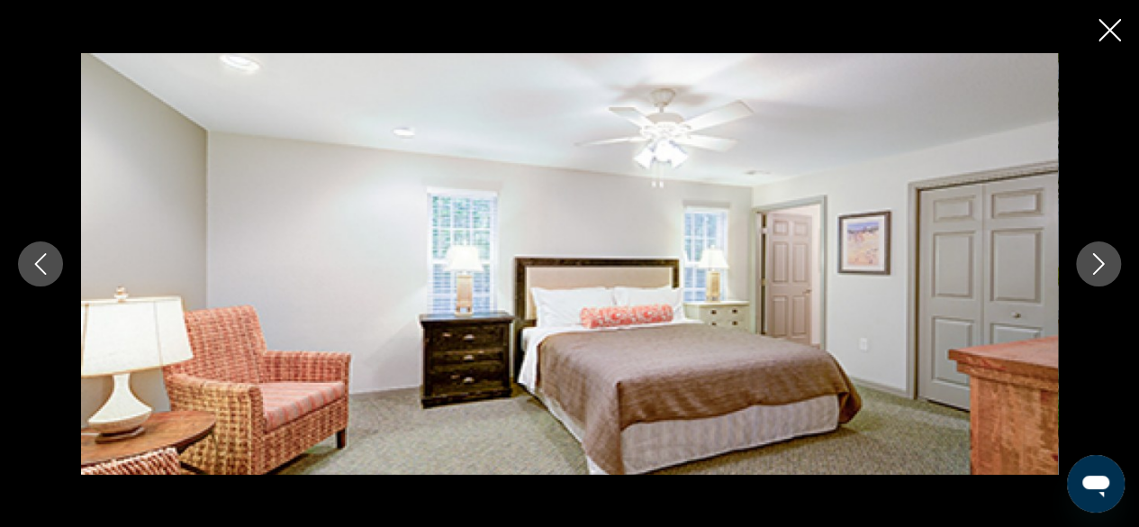
click at [1106, 259] on icon "Next image" at bounding box center [1099, 264] width 22 height 22
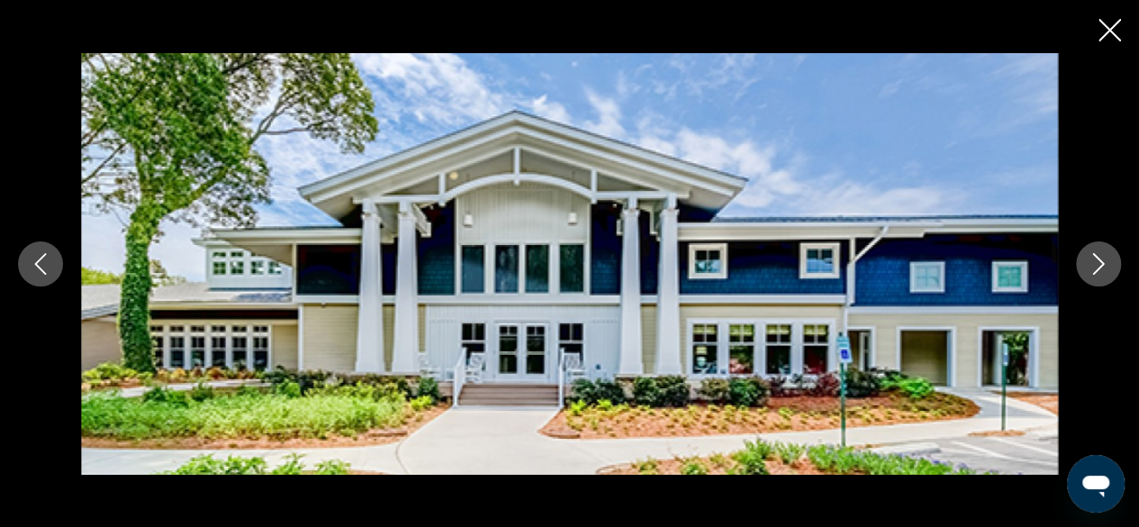
click at [1109, 258] on icon "Next image" at bounding box center [1099, 264] width 22 height 22
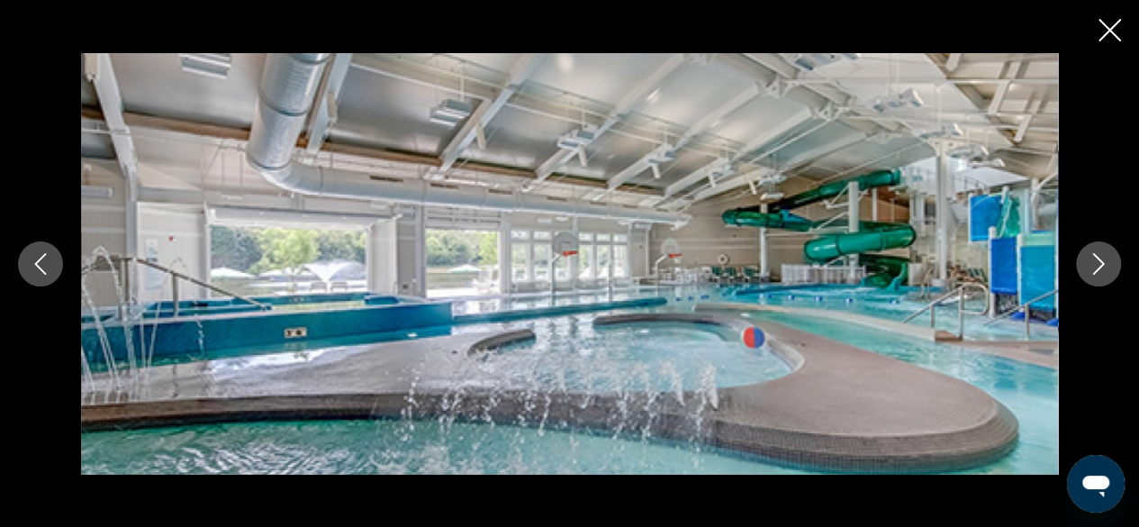
click at [1108, 259] on icon "Next image" at bounding box center [1099, 264] width 22 height 22
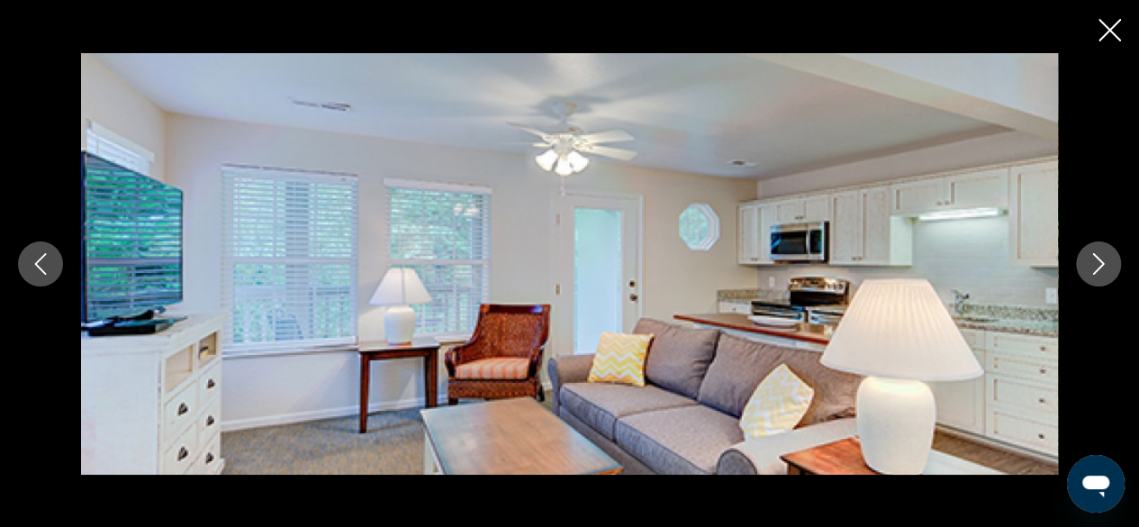
click at [1104, 262] on icon "Next image" at bounding box center [1099, 264] width 22 height 22
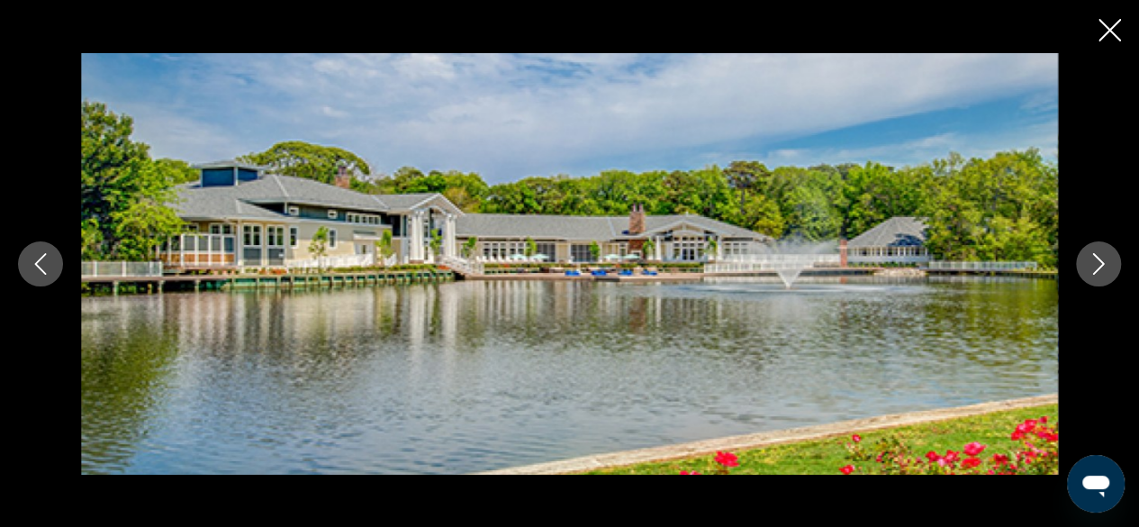
click at [1106, 261] on icon "Next image" at bounding box center [1099, 264] width 22 height 22
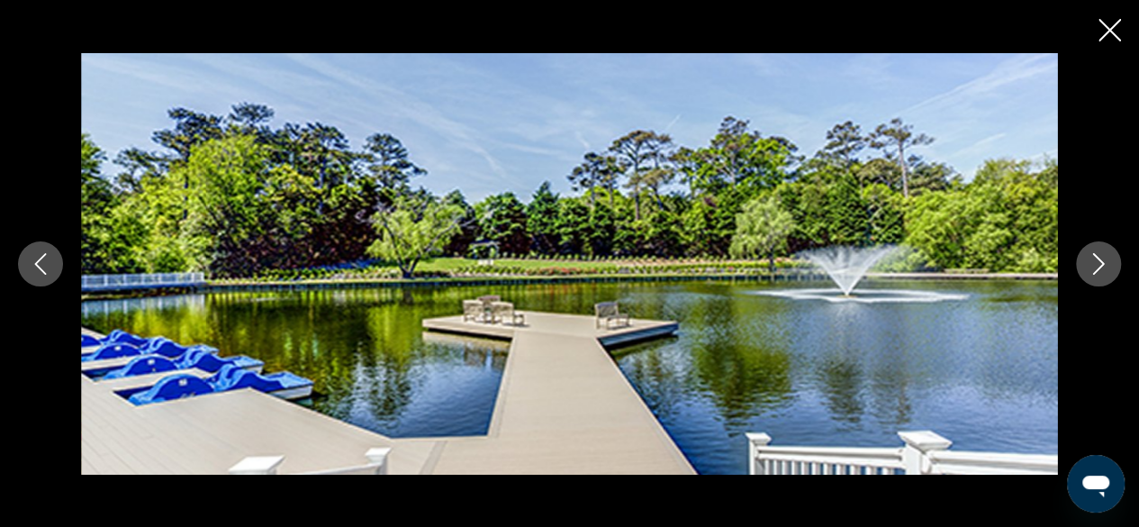
click at [1106, 263] on icon "Next image" at bounding box center [1099, 264] width 22 height 22
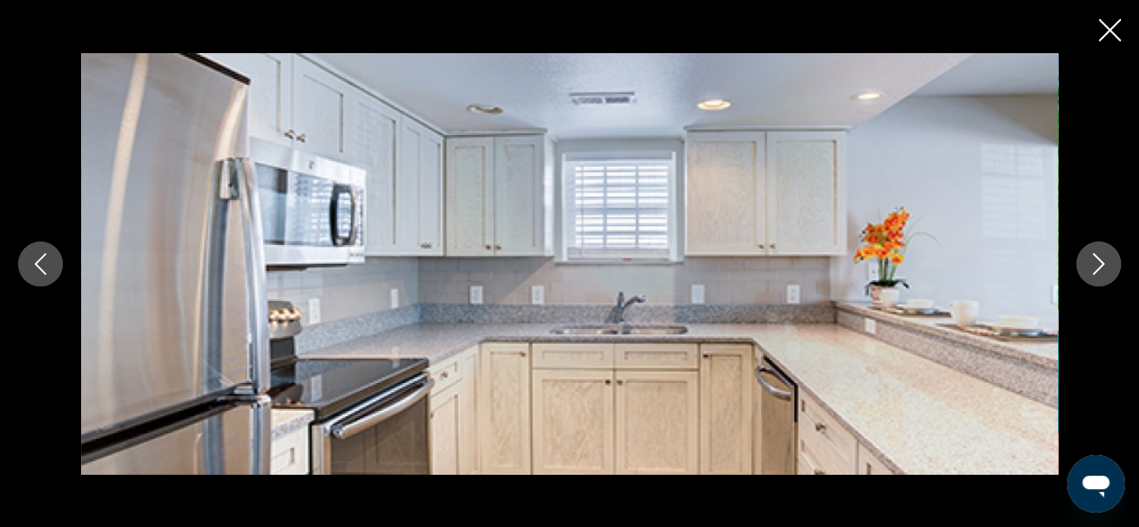
click at [1109, 261] on icon "Next image" at bounding box center [1099, 264] width 22 height 22
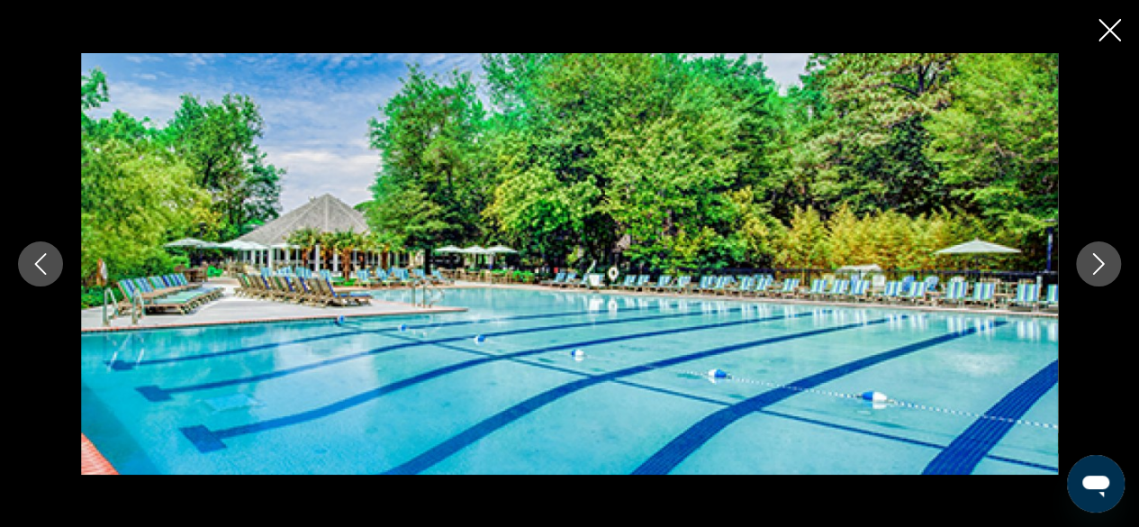
click at [1108, 260] on icon "Next image" at bounding box center [1099, 264] width 22 height 22
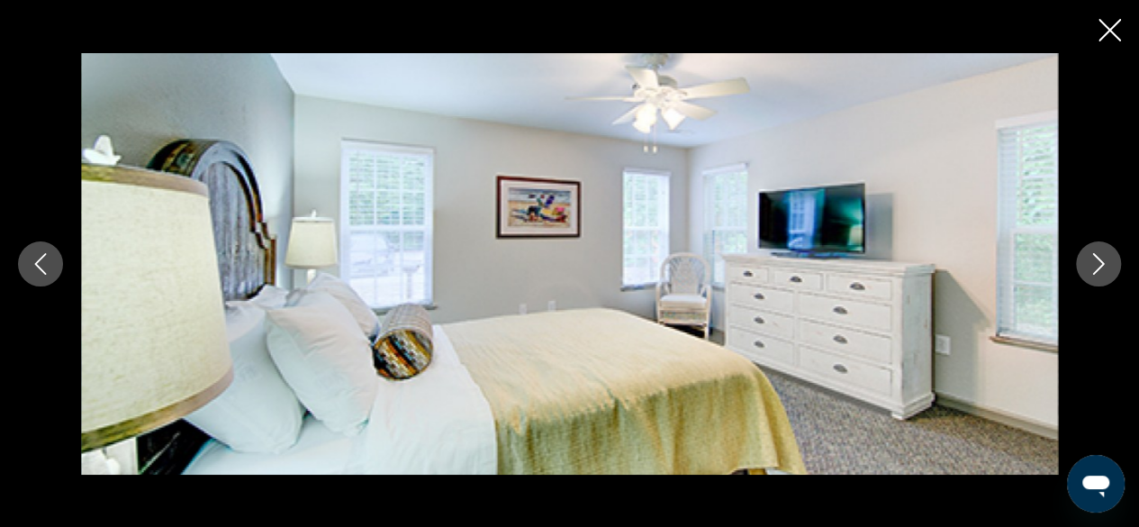
click at [1111, 258] on button "Next image" at bounding box center [1098, 263] width 45 height 45
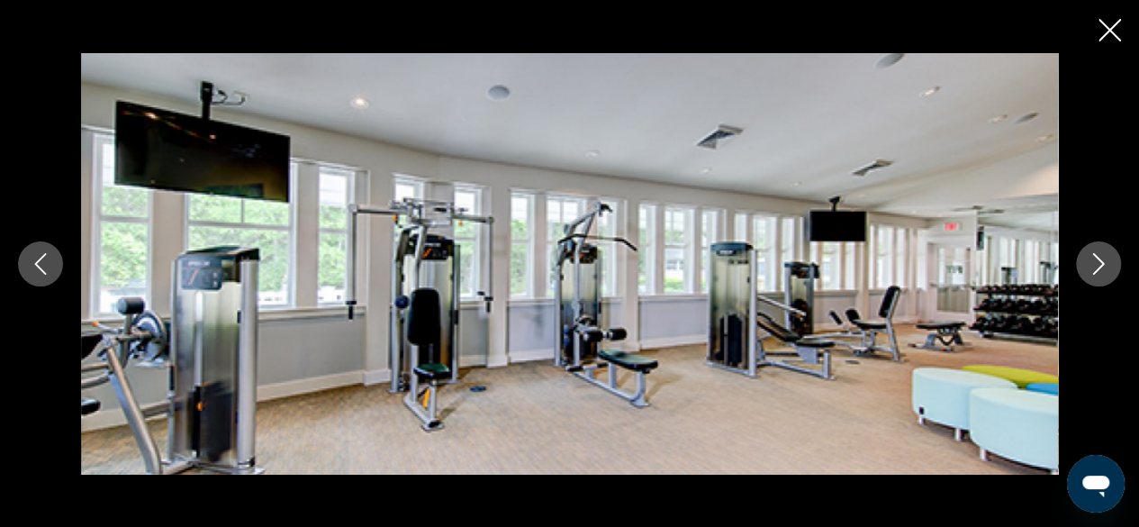
click at [1110, 23] on icon "Close slideshow" at bounding box center [1110, 30] width 23 height 23
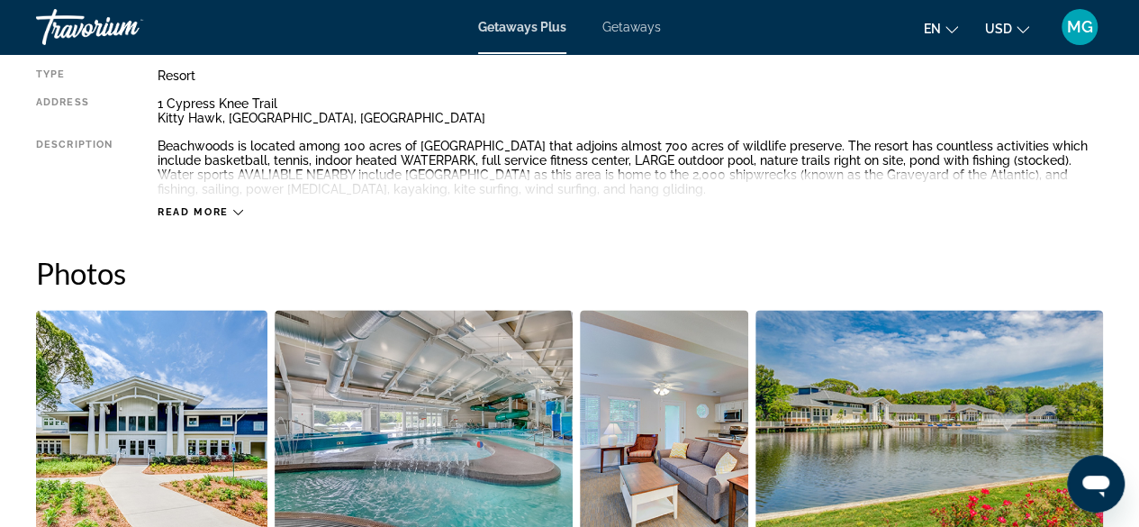
click at [1084, 262] on h2 "Photos" at bounding box center [569, 273] width 1067 height 36
click at [184, 211] on span "Read more" at bounding box center [193, 212] width 71 height 12
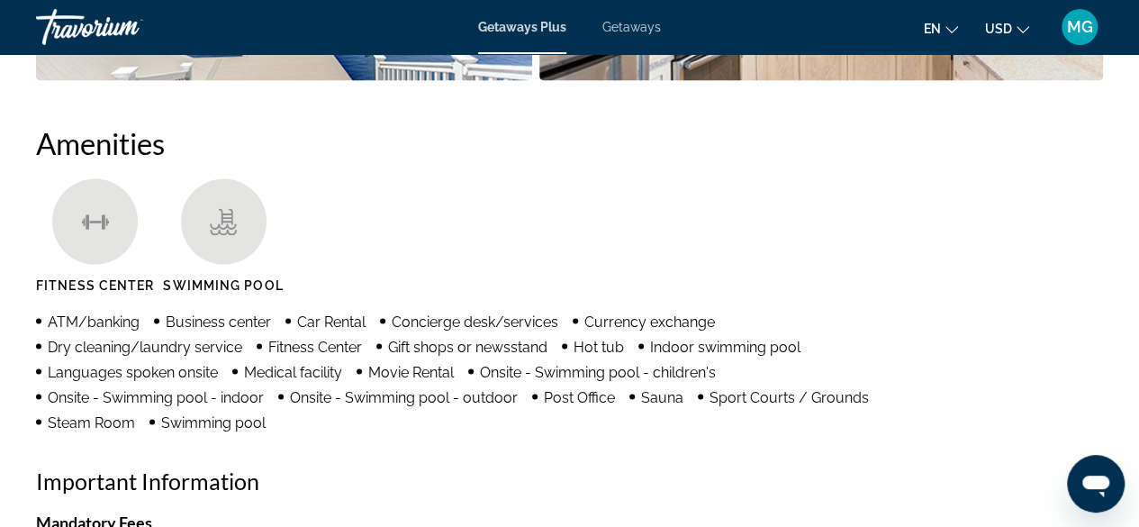
scroll to position [1708, 0]
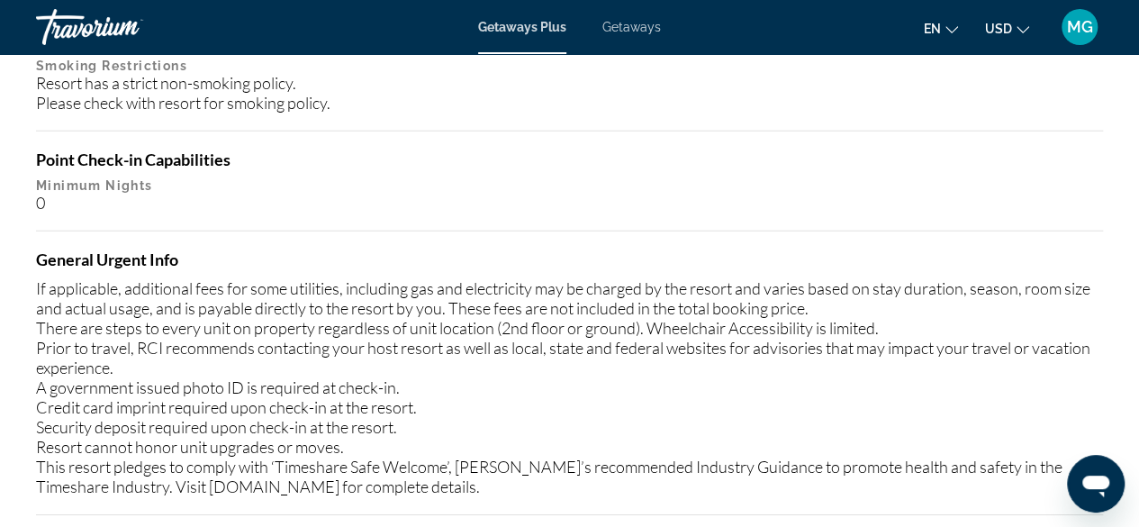
scroll to position [2765, 0]
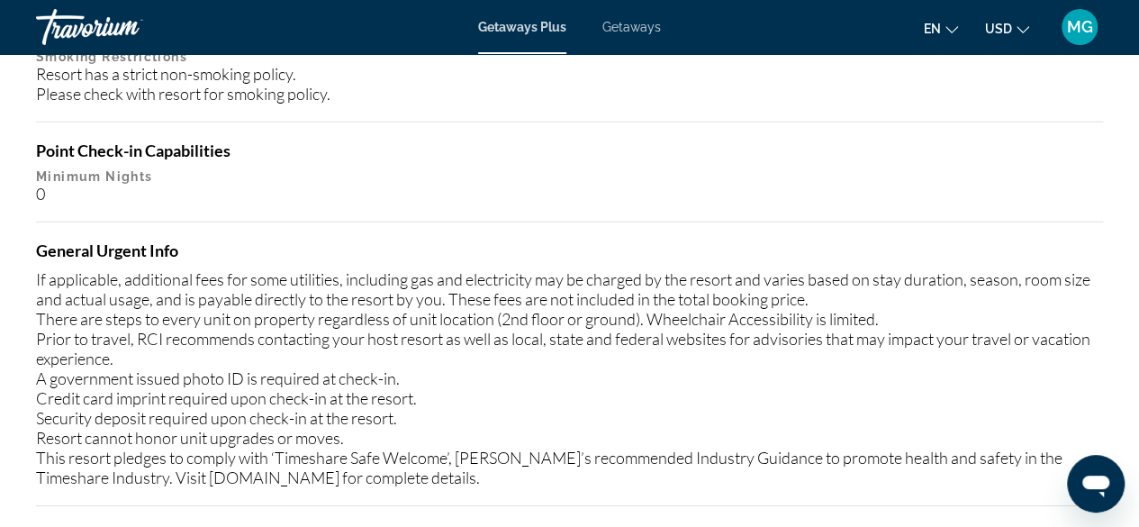
click at [1084, 366] on div "If applicable, additional fees for some utilities, including gas and electricit…" at bounding box center [569, 378] width 1067 height 218
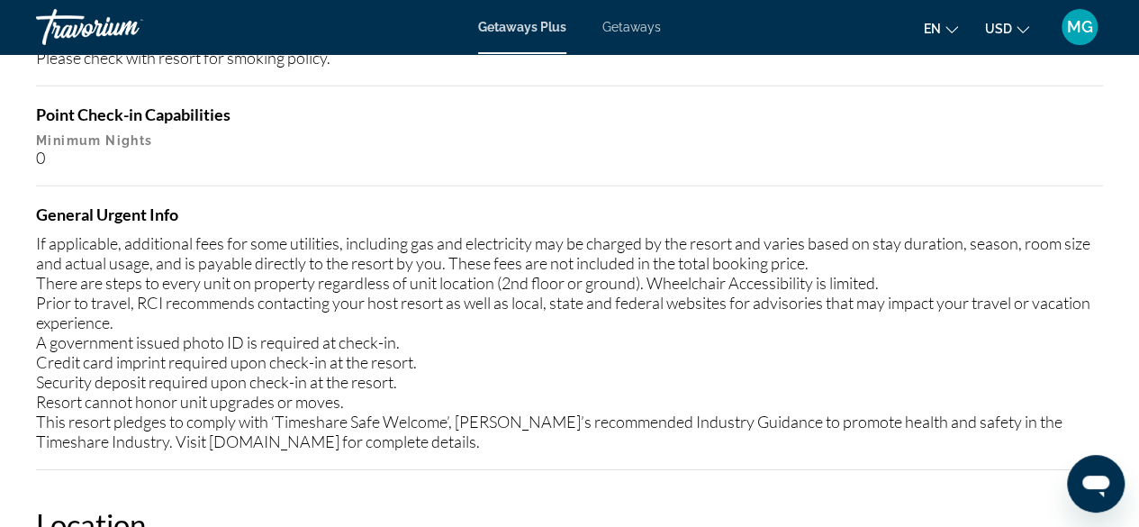
scroll to position [2813, 0]
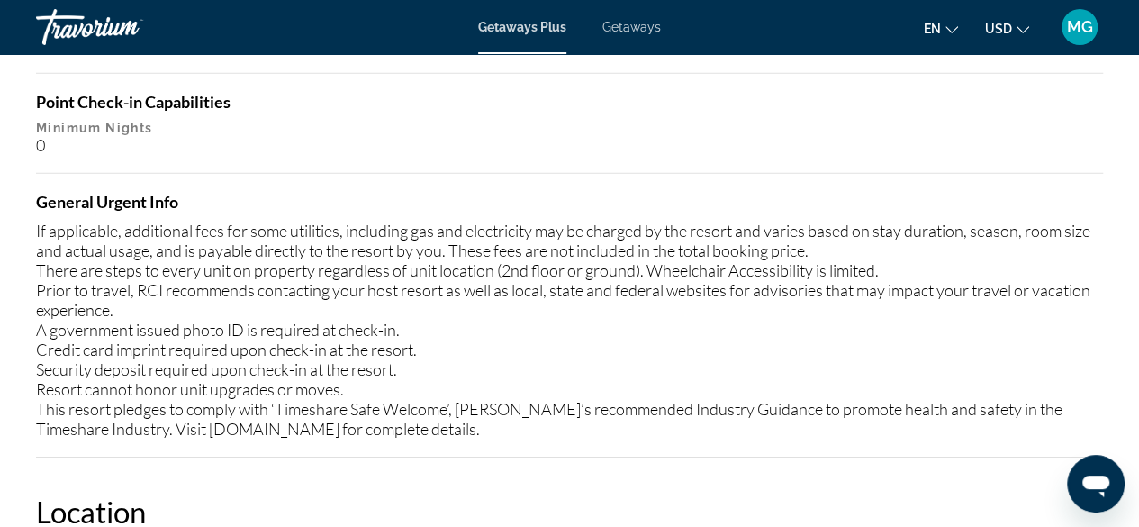
click at [1036, 398] on div "If applicable, additional fees for some utilities, including gas and electricit…" at bounding box center [569, 330] width 1067 height 218
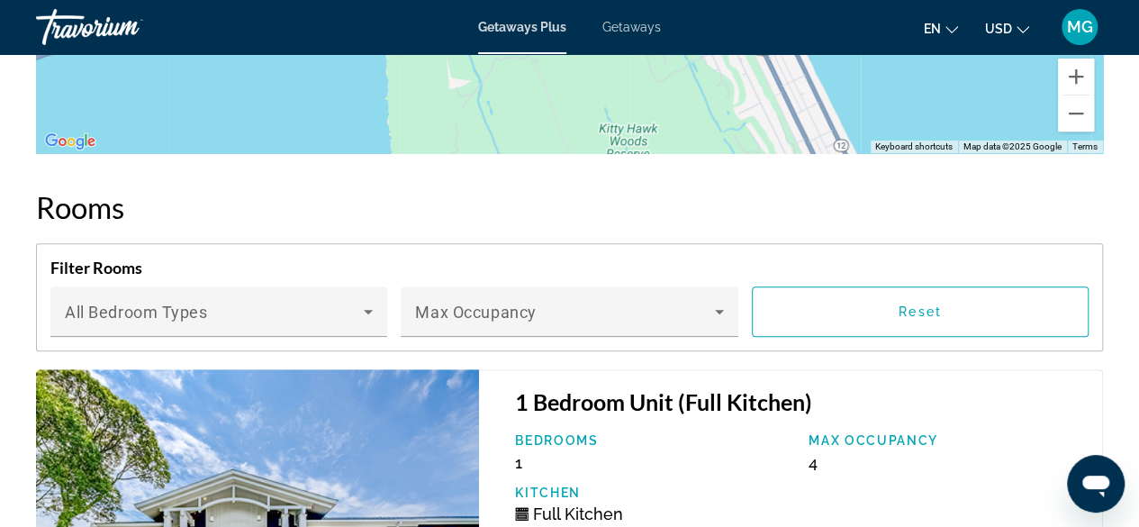
scroll to position [3745, 0]
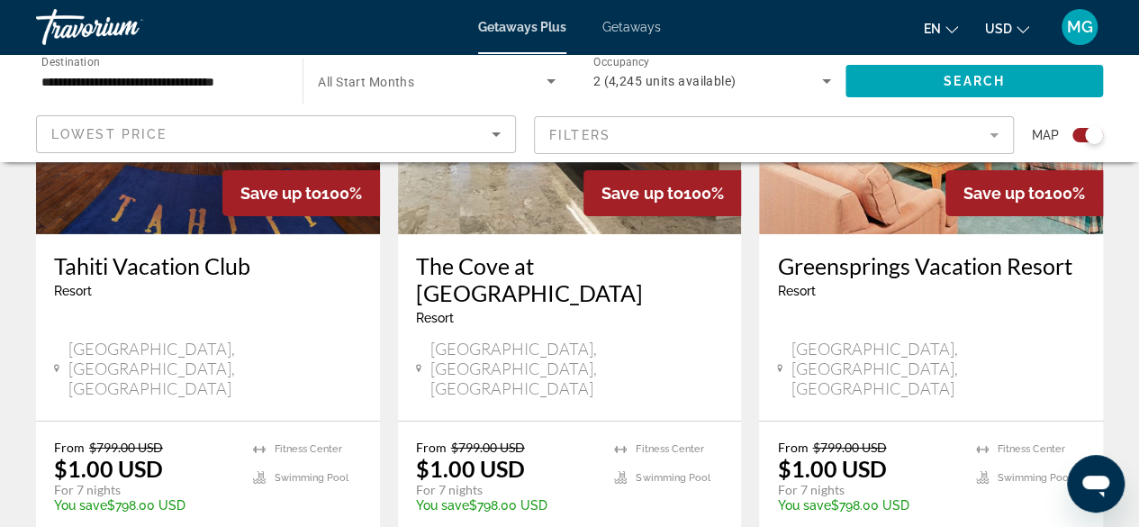
scroll to position [2897, 0]
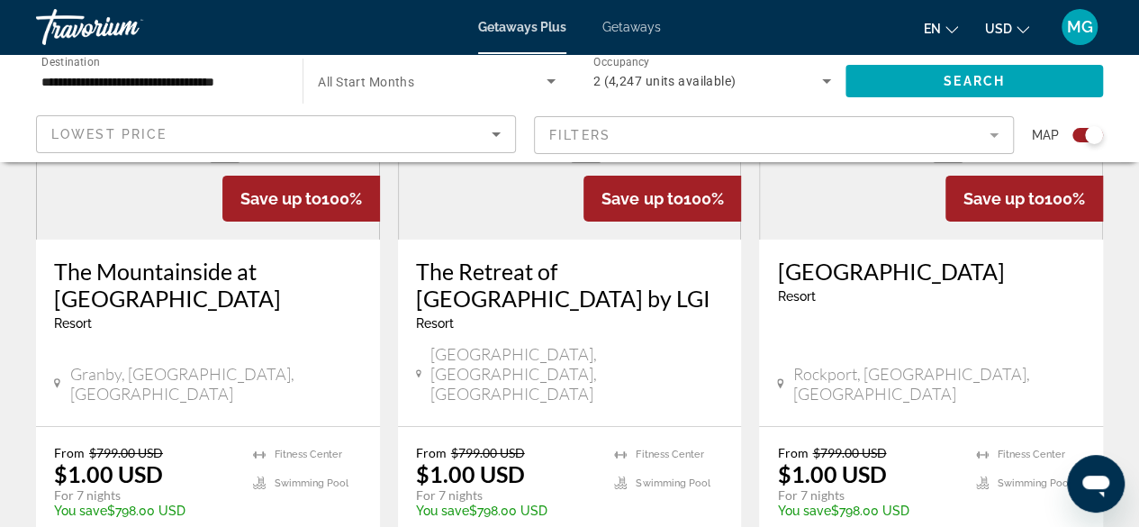
scroll to position [2912, 0]
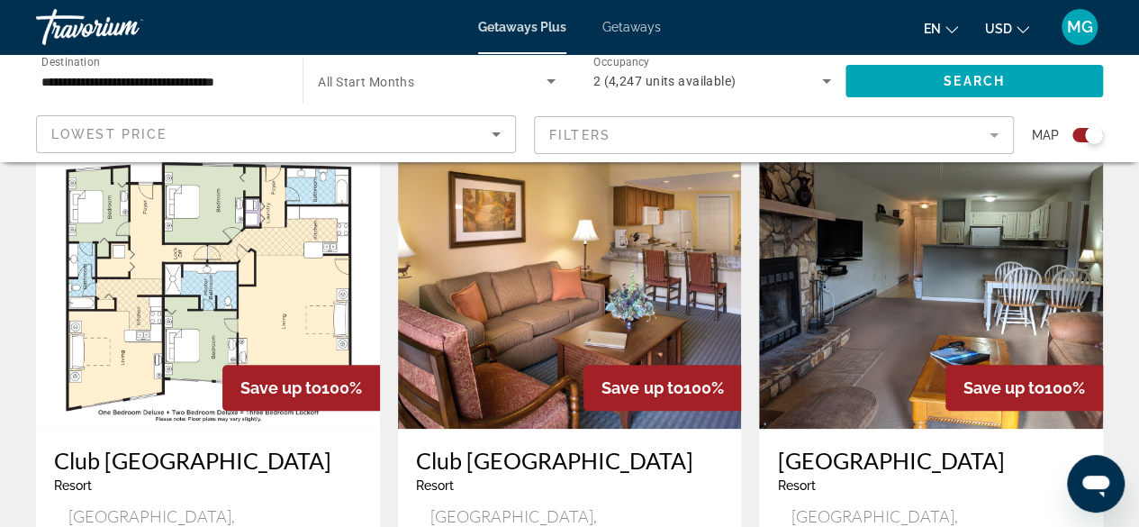
scroll to position [643, 0]
click at [938, 281] on img "Main content" at bounding box center [931, 284] width 344 height 288
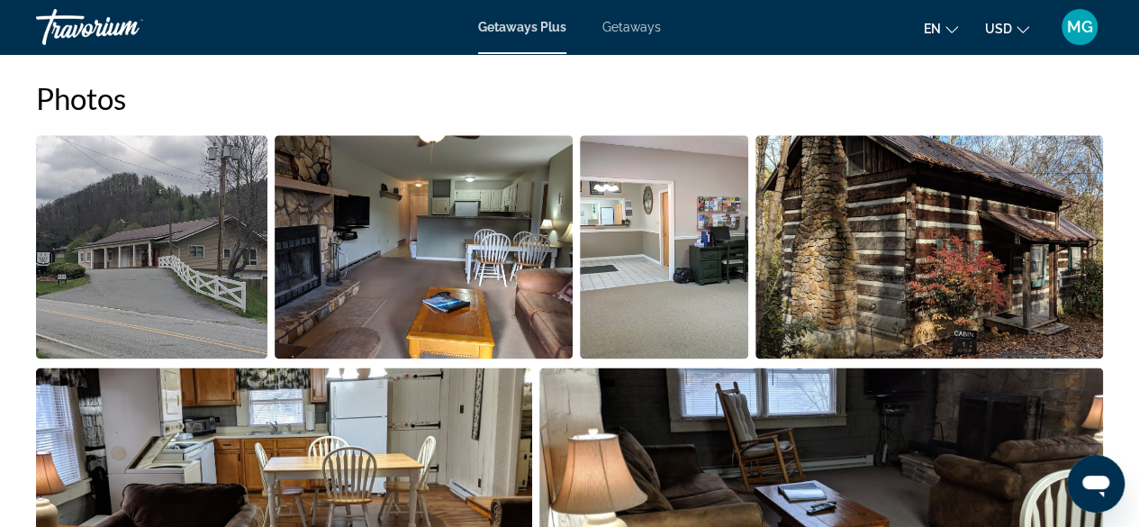
scroll to position [1151, 0]
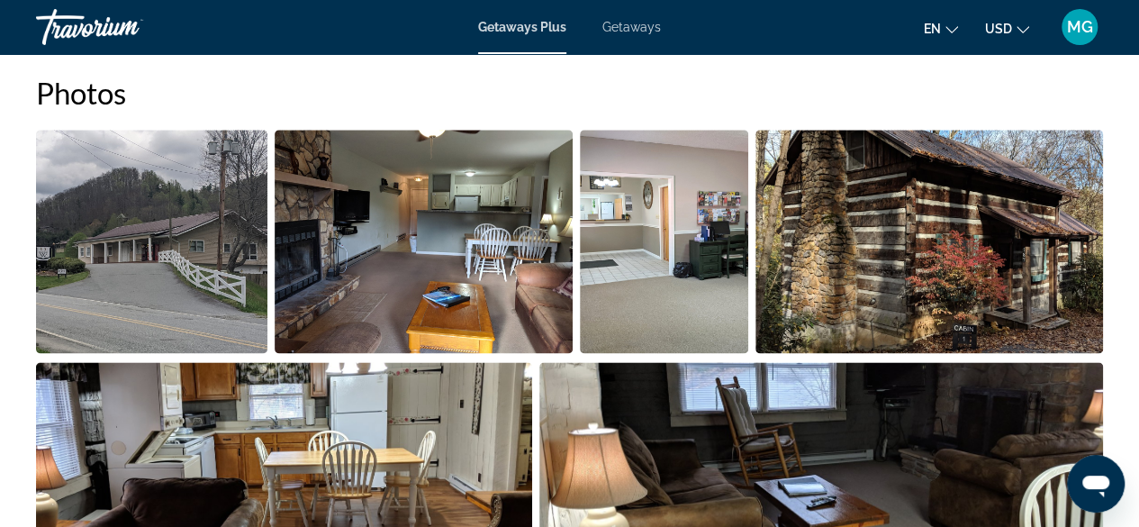
click at [180, 231] on img "Open full-screen image slider" at bounding box center [151, 241] width 231 height 223
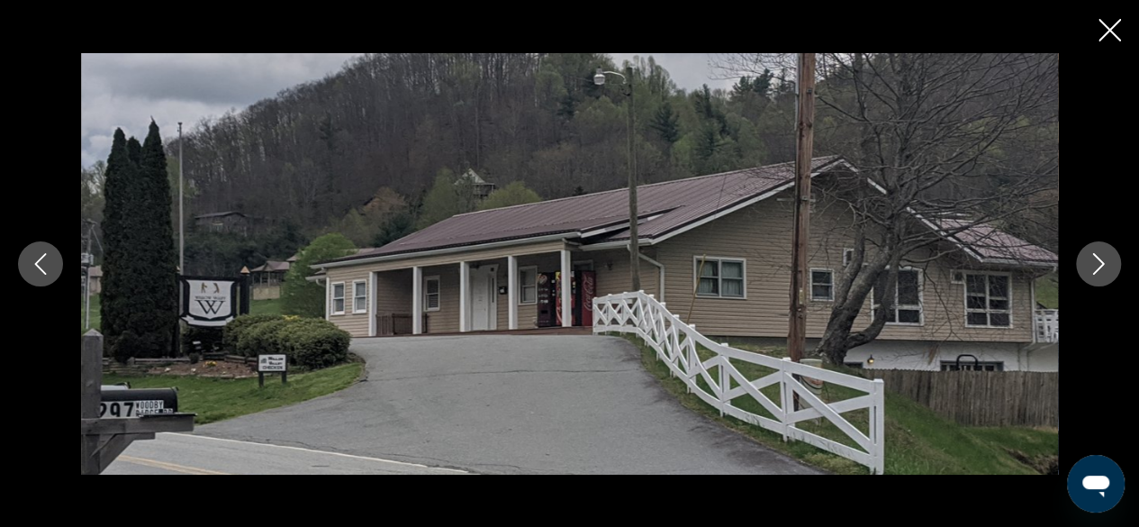
click at [1099, 263] on icon "Next image" at bounding box center [1099, 264] width 22 height 22
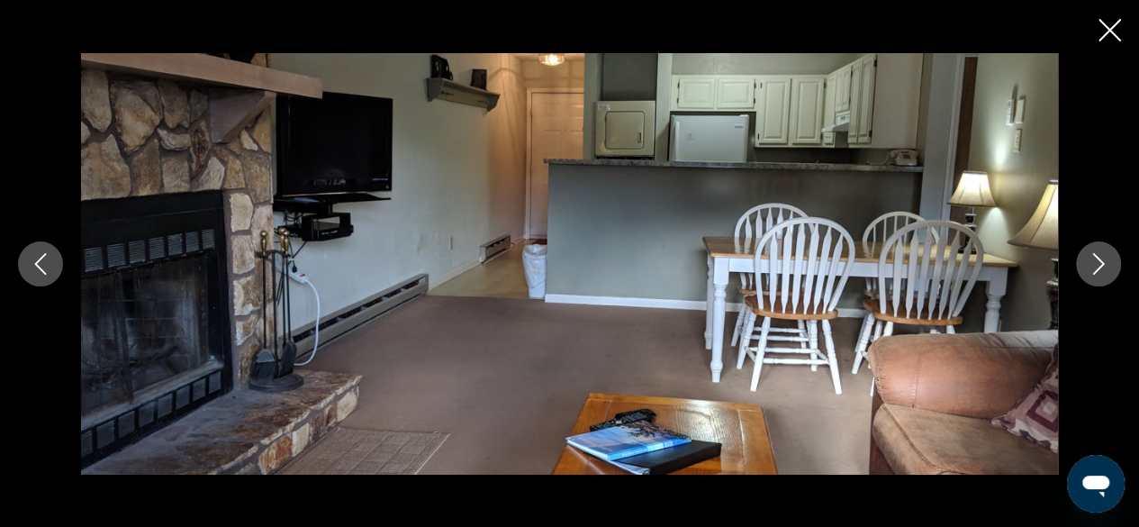
click at [1091, 258] on icon "Next image" at bounding box center [1099, 264] width 22 height 22
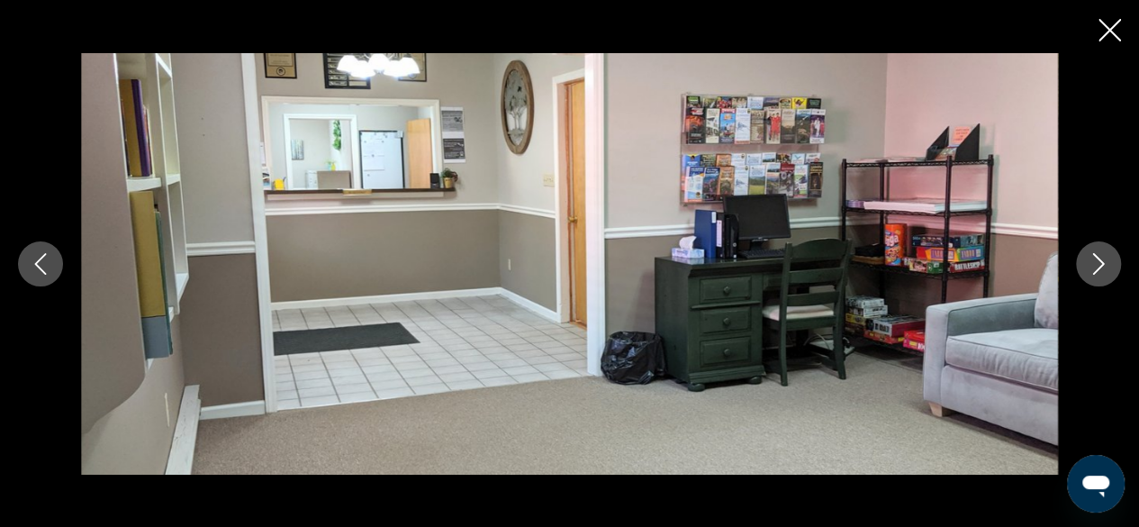
click at [1100, 249] on button "Next image" at bounding box center [1098, 263] width 45 height 45
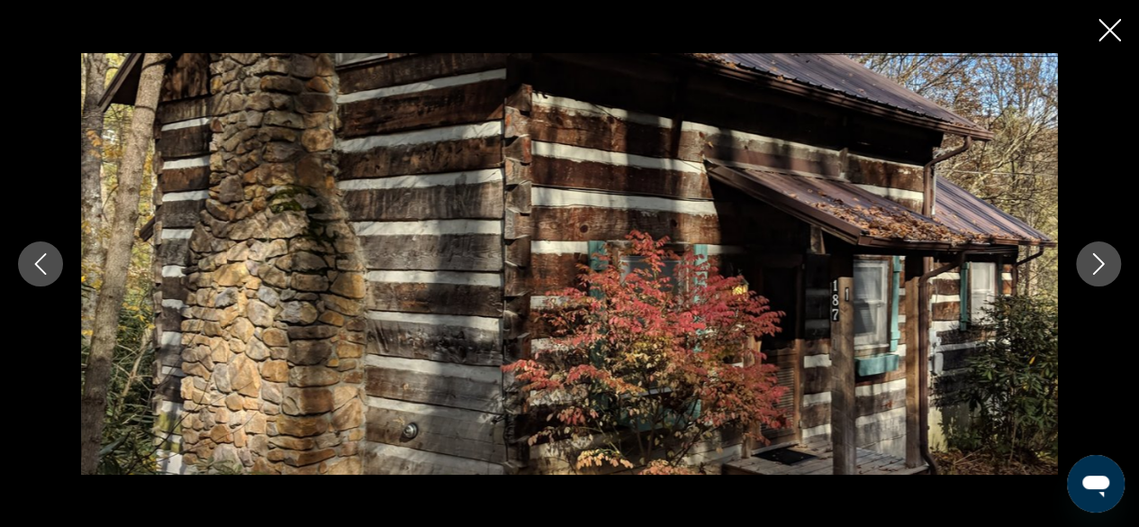
click at [1101, 259] on icon "Next image" at bounding box center [1099, 264] width 22 height 22
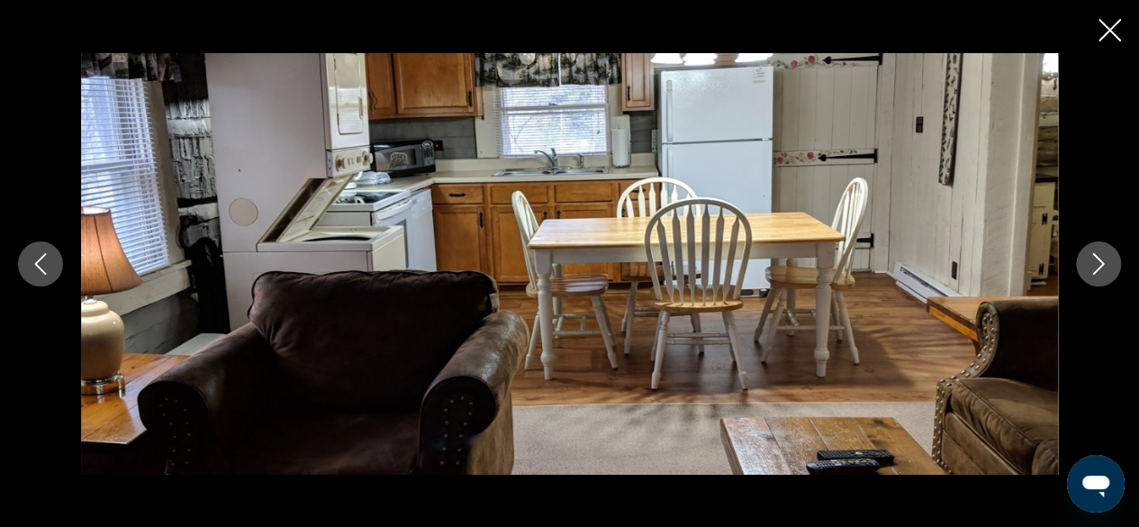
click at [1098, 264] on icon "Next image" at bounding box center [1099, 264] width 22 height 22
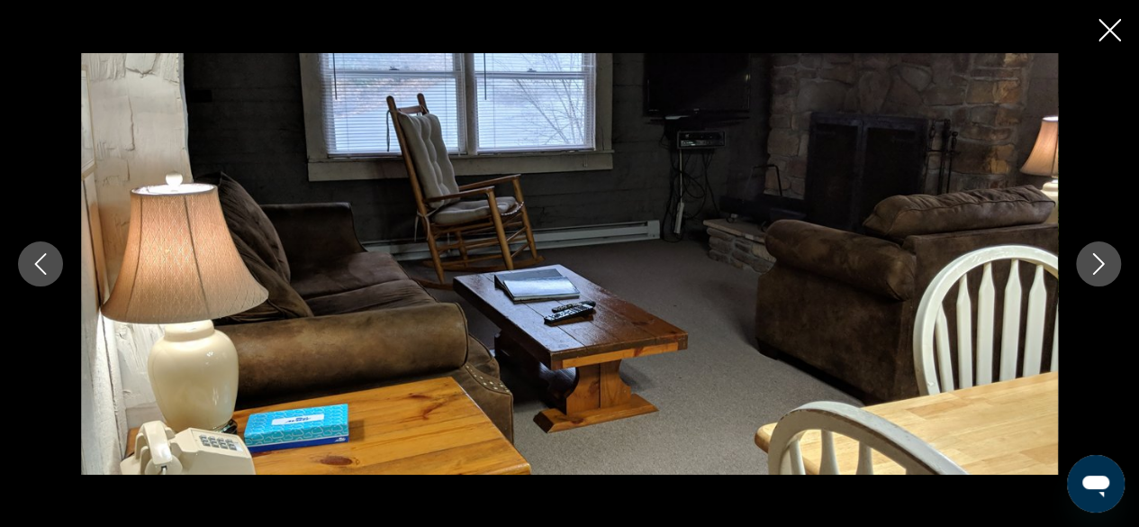
click at [1102, 254] on icon "Next image" at bounding box center [1099, 264] width 22 height 22
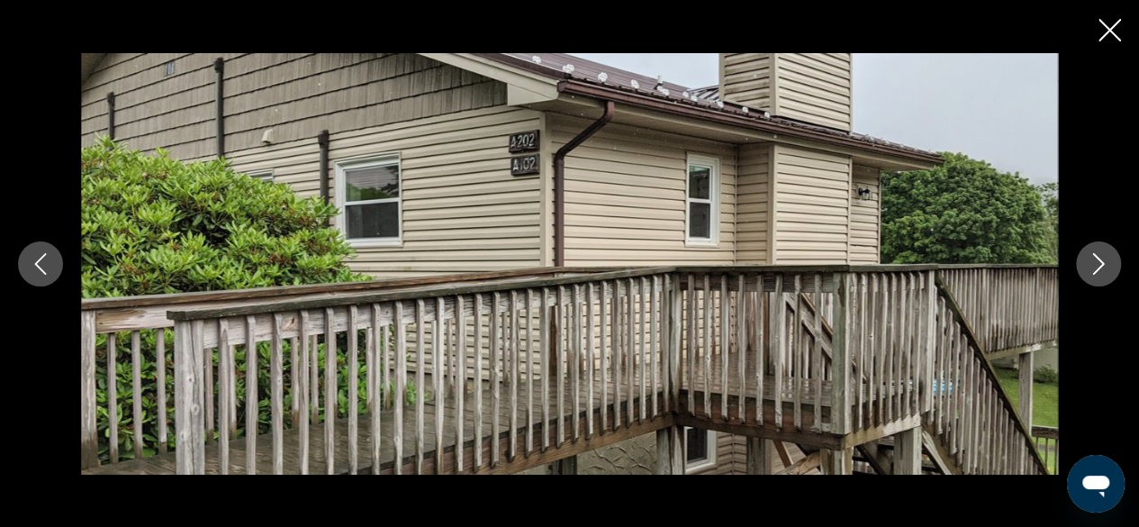
click at [1097, 259] on icon "Next image" at bounding box center [1099, 264] width 22 height 22
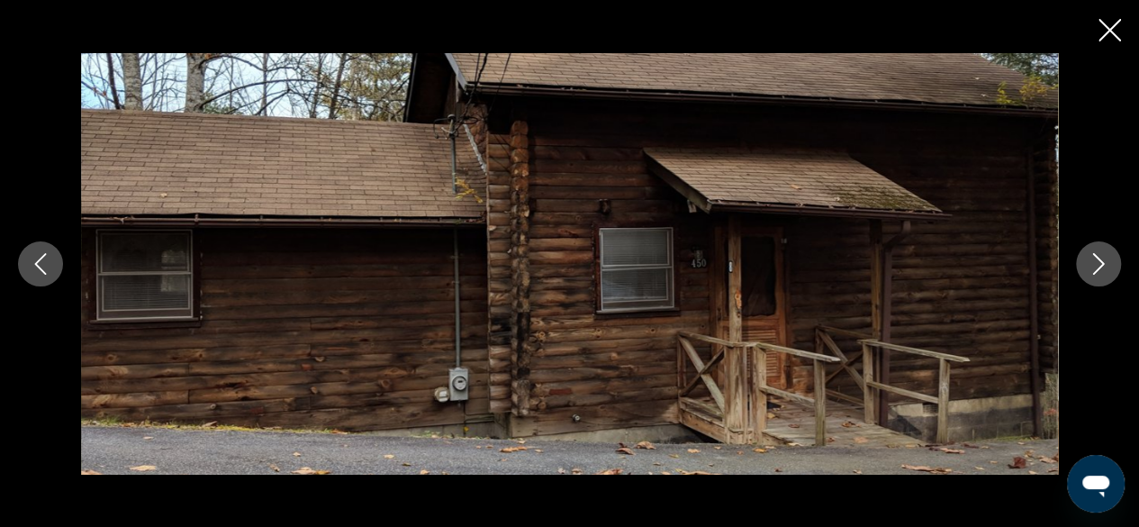
click at [1090, 258] on icon "Next image" at bounding box center [1099, 264] width 22 height 22
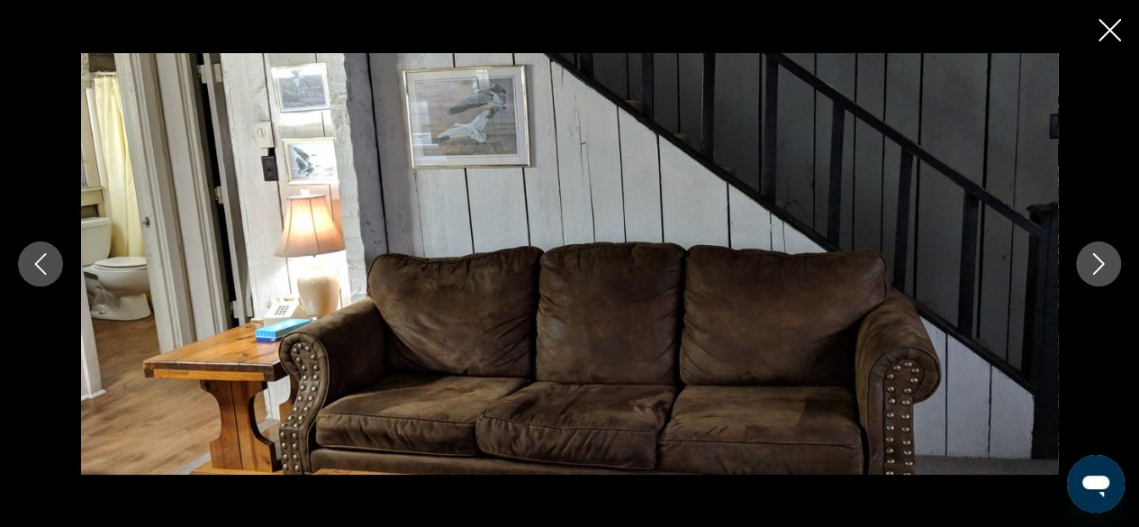
click at [1091, 259] on icon "Next image" at bounding box center [1099, 264] width 22 height 22
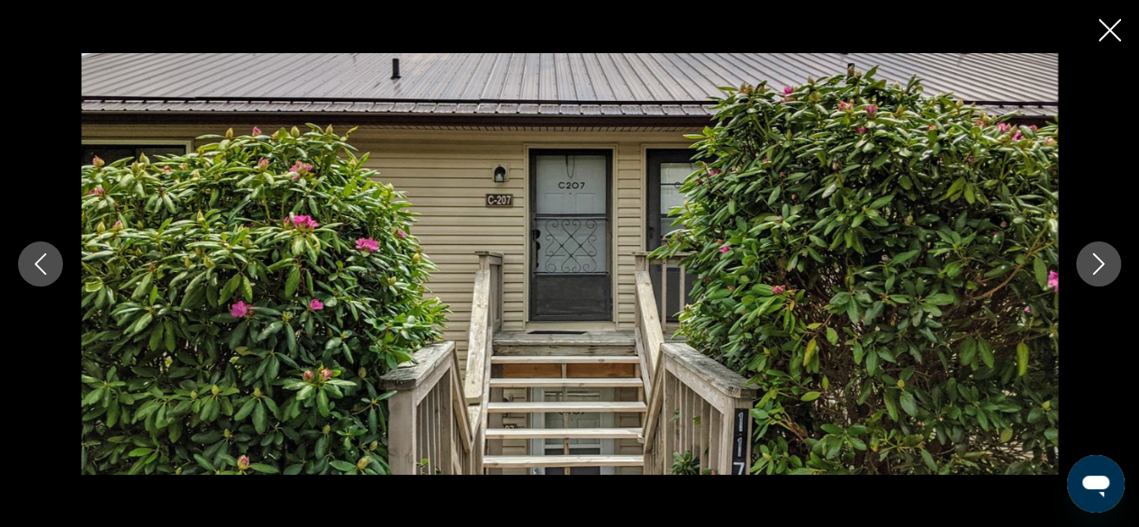
click at [1094, 255] on icon "Next image" at bounding box center [1099, 264] width 12 height 22
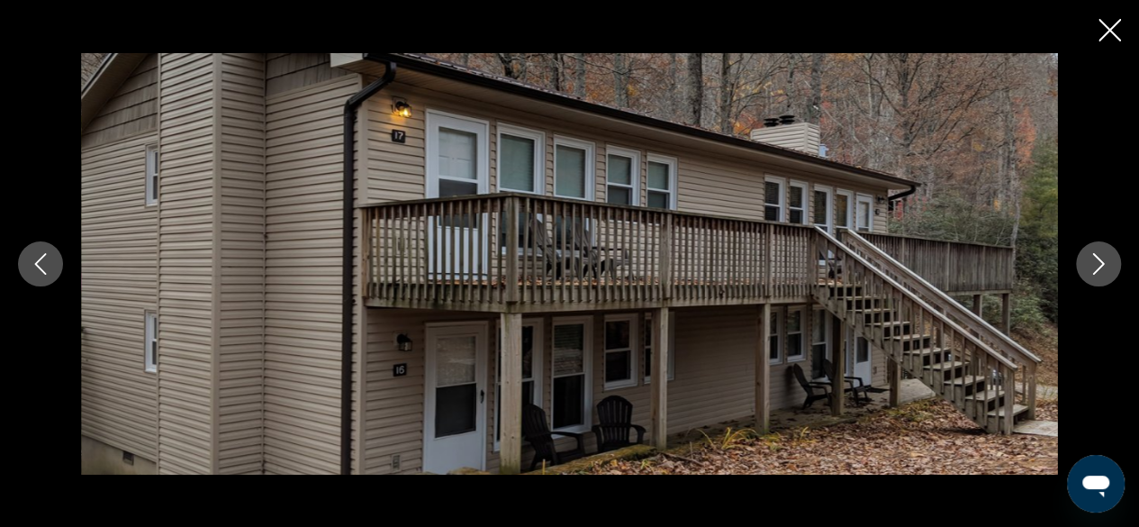
click at [54, 256] on button "Previous image" at bounding box center [40, 263] width 45 height 45
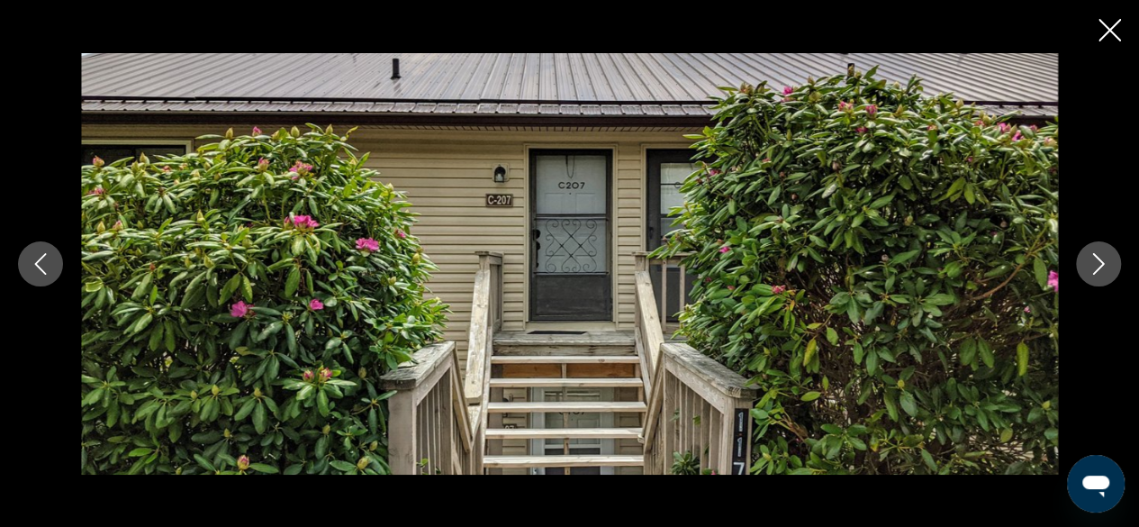
click at [51, 261] on button "Previous image" at bounding box center [40, 263] width 45 height 45
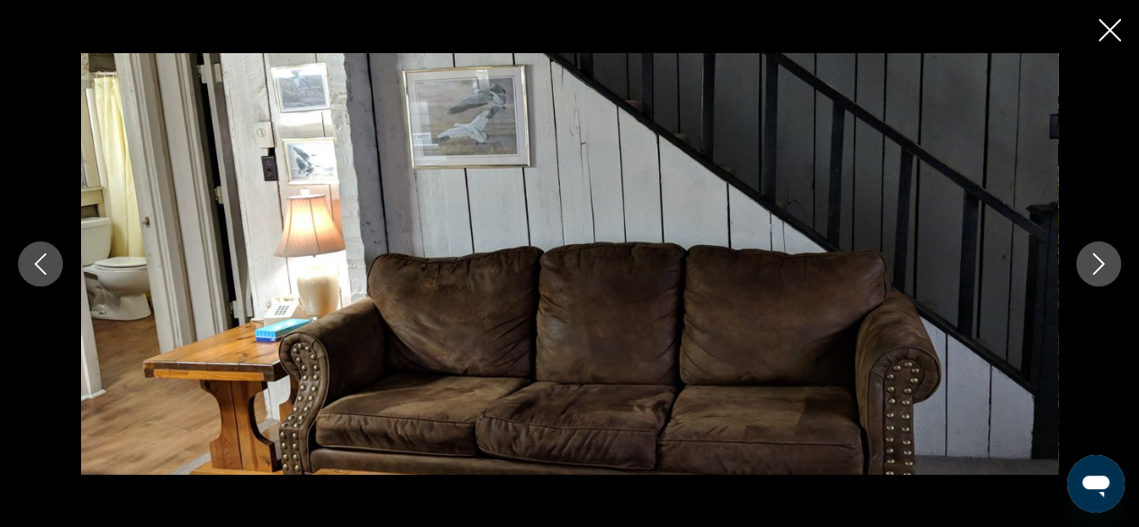
click at [1104, 259] on icon "Next image" at bounding box center [1099, 264] width 22 height 22
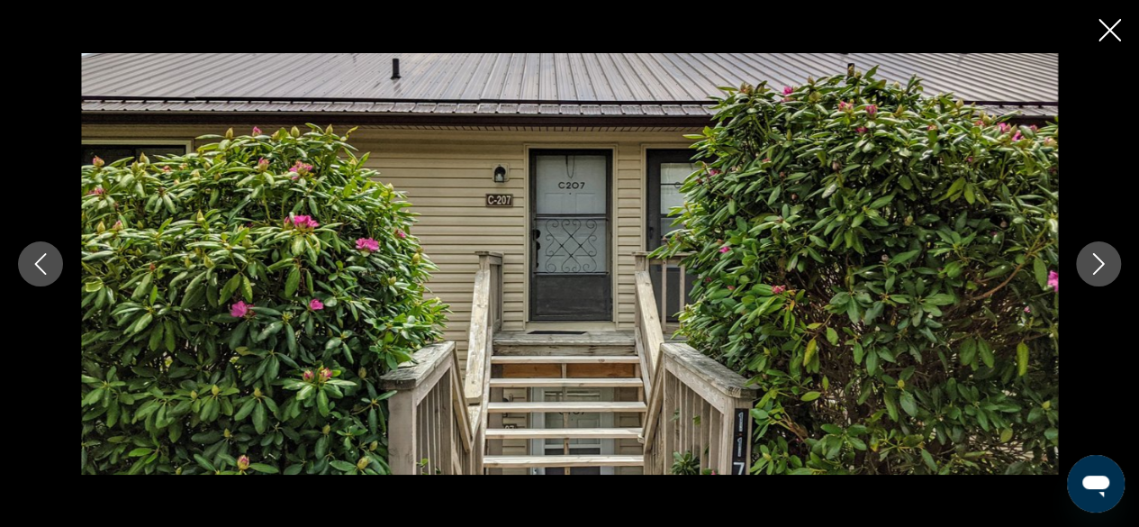
click at [1097, 258] on icon "Next image" at bounding box center [1099, 264] width 12 height 22
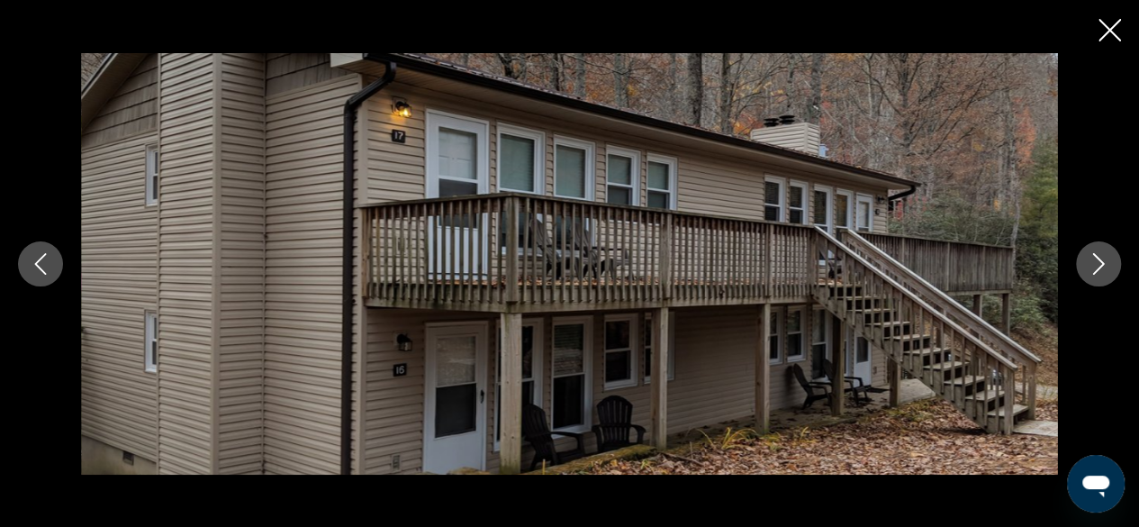
click at [1099, 262] on icon "Next image" at bounding box center [1099, 264] width 22 height 22
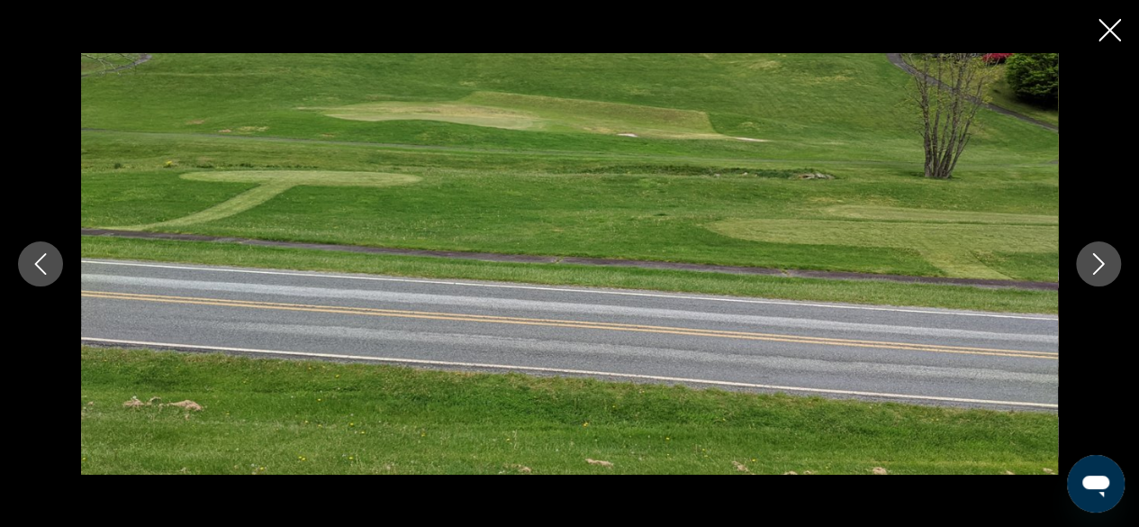
click at [1105, 272] on icon "Next image" at bounding box center [1099, 264] width 22 height 22
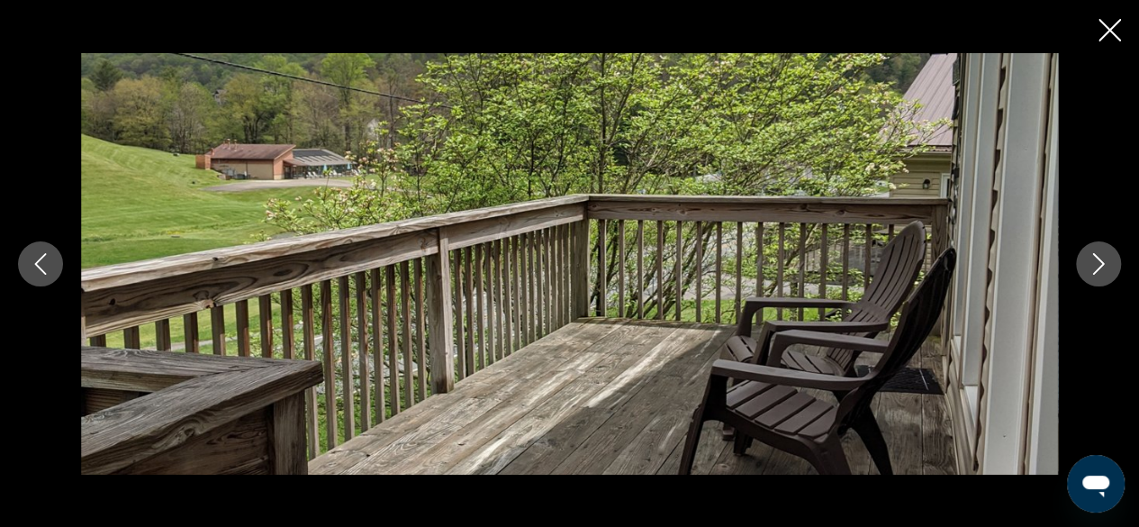
click at [1096, 268] on icon "Next image" at bounding box center [1099, 264] width 22 height 22
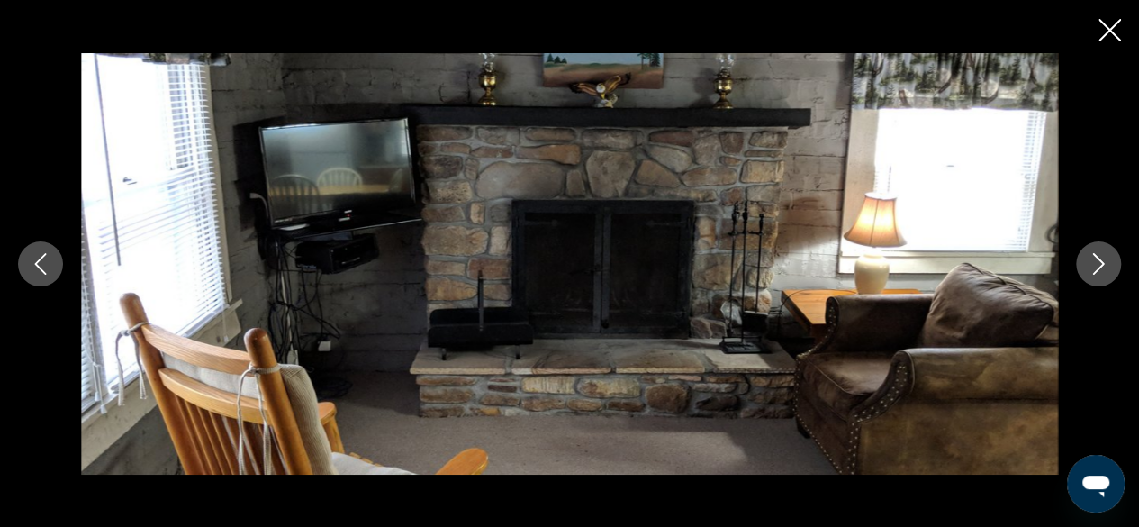
click at [1091, 273] on icon "Next image" at bounding box center [1099, 264] width 22 height 22
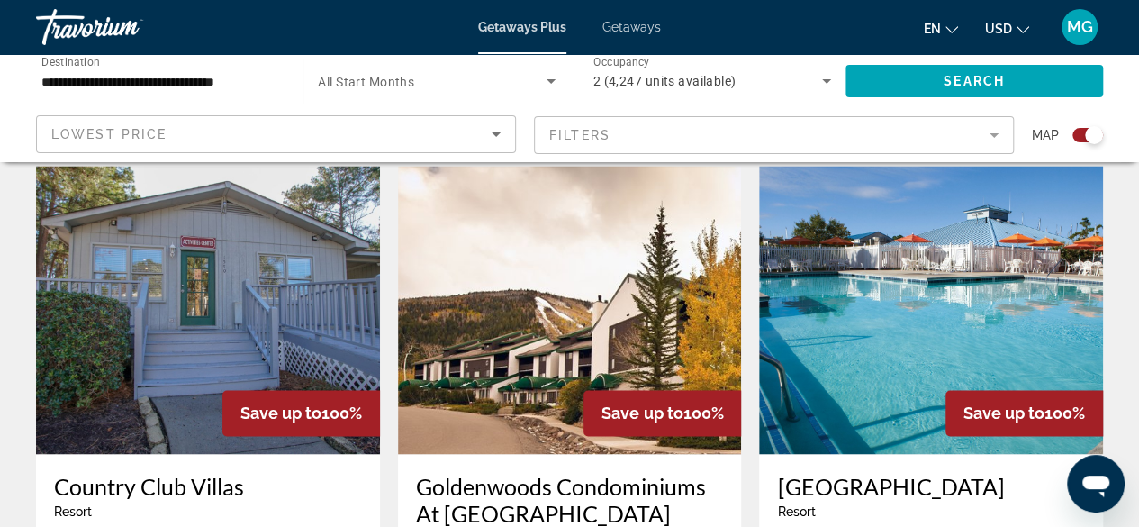
scroll to position [1266, 0]
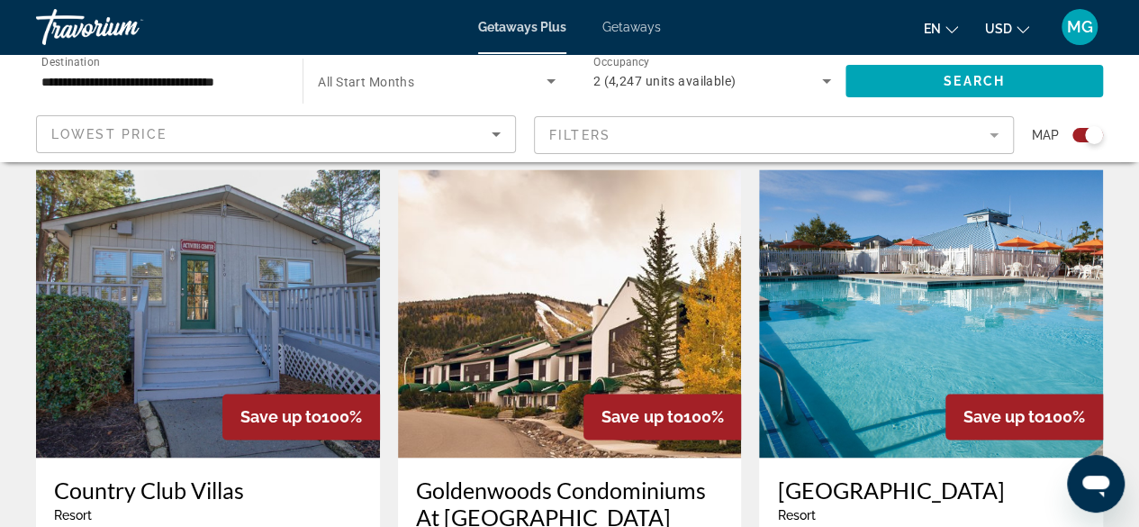
click at [1002, 340] on img "Main content" at bounding box center [931, 313] width 344 height 288
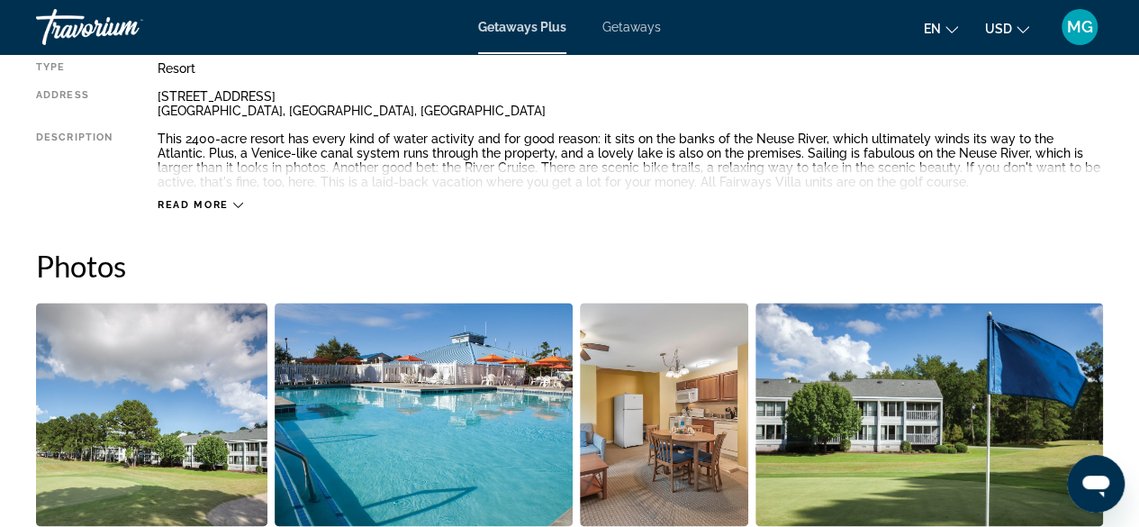
scroll to position [996, 0]
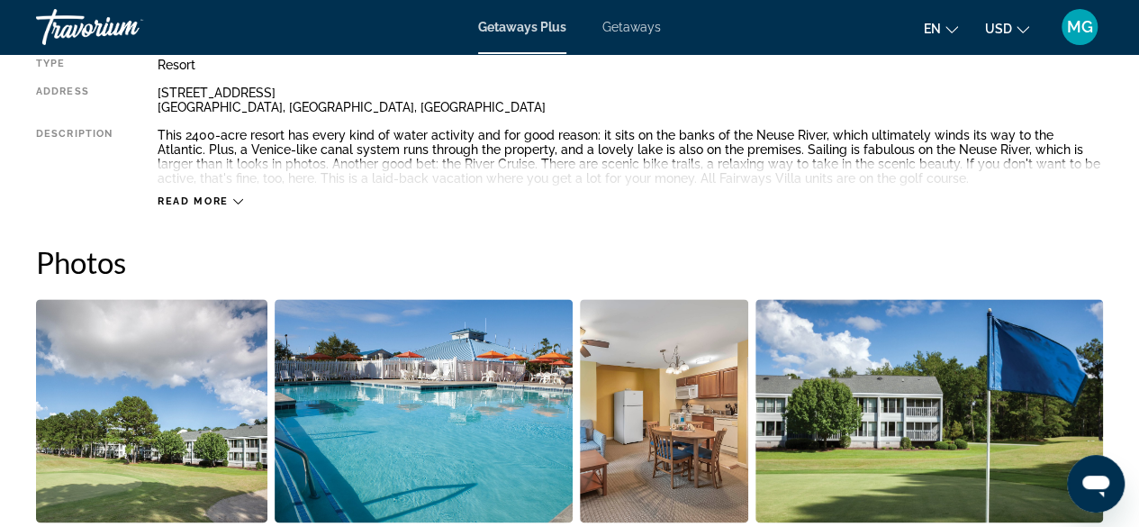
click at [174, 403] on img "Open full-screen image slider" at bounding box center [151, 410] width 231 height 223
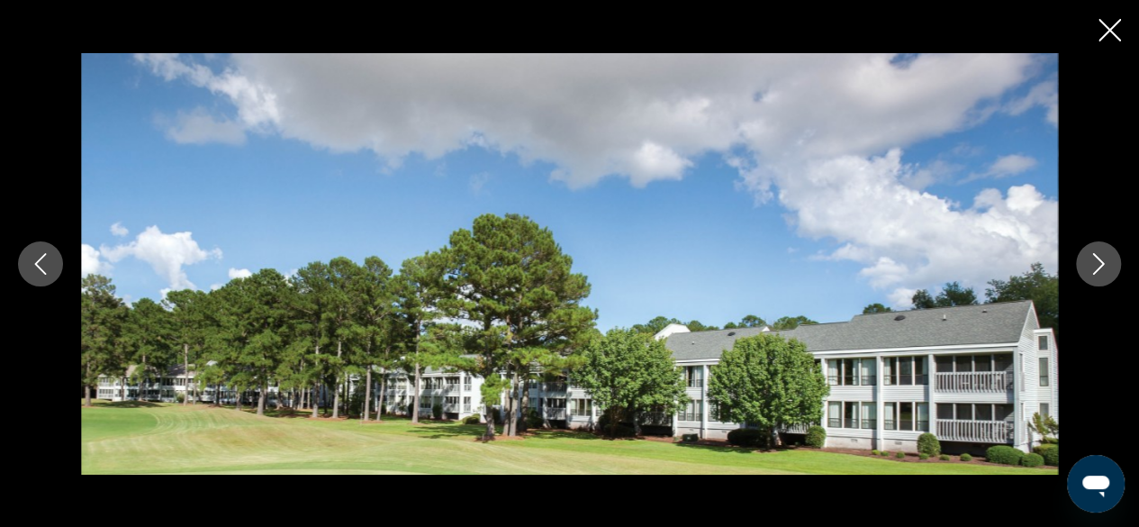
click at [1104, 265] on icon "Next image" at bounding box center [1099, 264] width 22 height 22
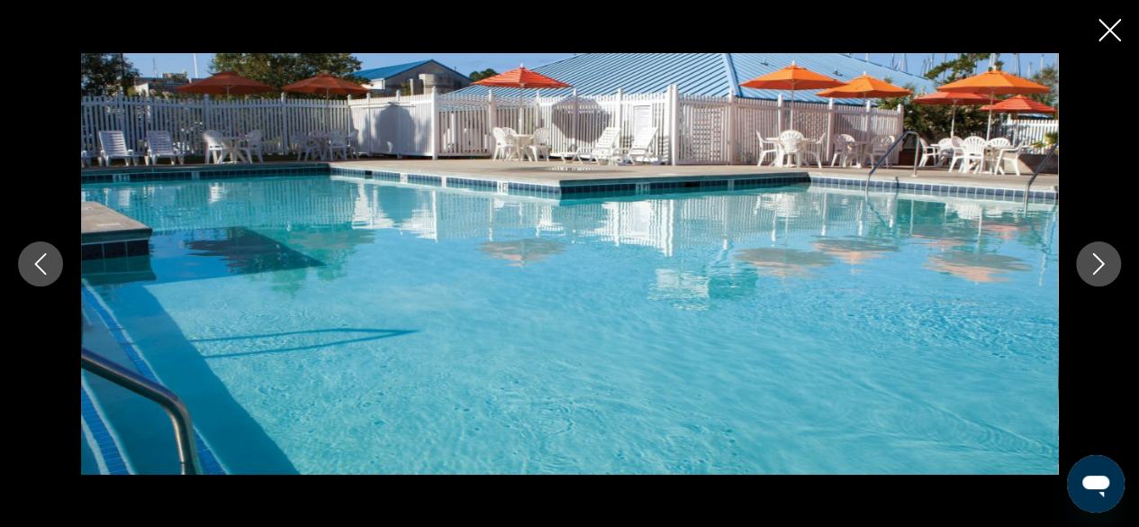
click at [1117, 260] on button "Next image" at bounding box center [1098, 263] width 45 height 45
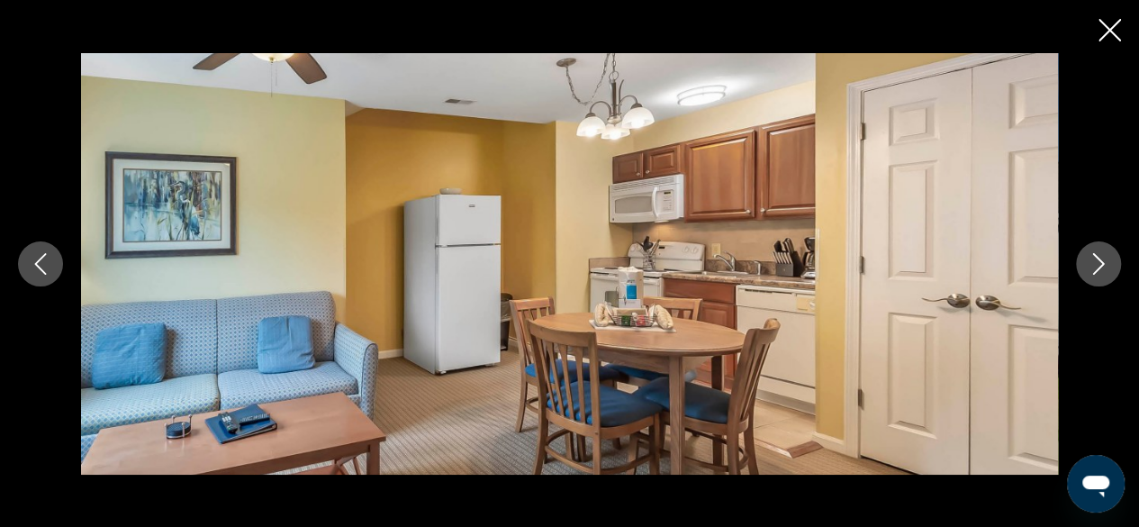
click at [1103, 263] on icon "Next image" at bounding box center [1099, 264] width 12 height 22
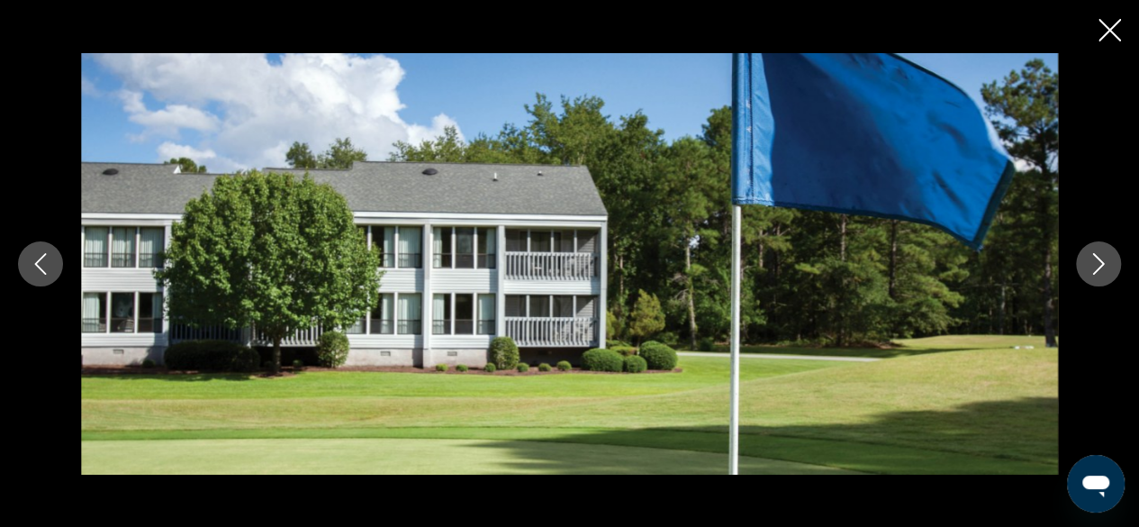
click at [1108, 261] on icon "Next image" at bounding box center [1099, 264] width 22 height 22
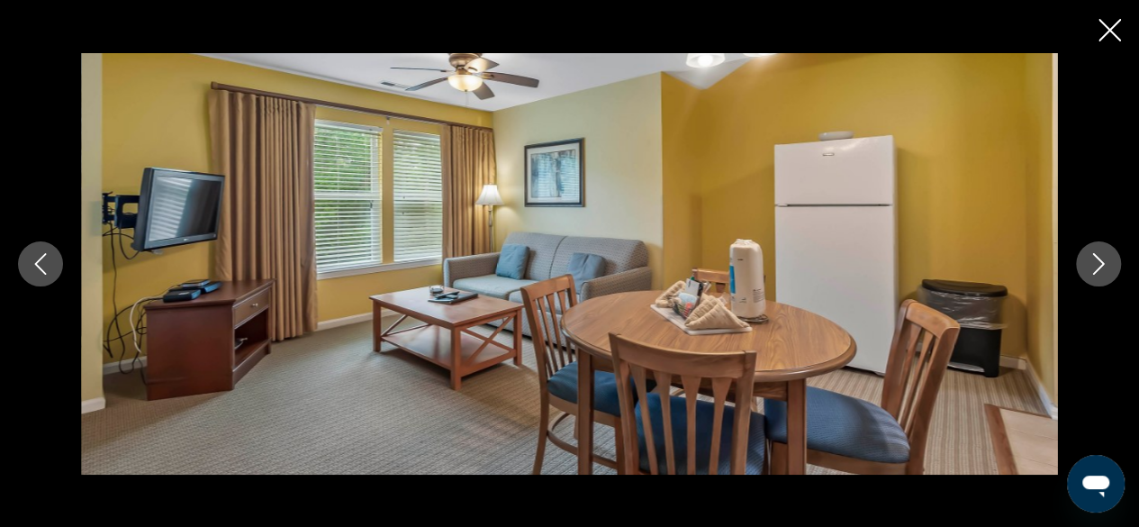
click at [1111, 261] on button "Next image" at bounding box center [1098, 263] width 45 height 45
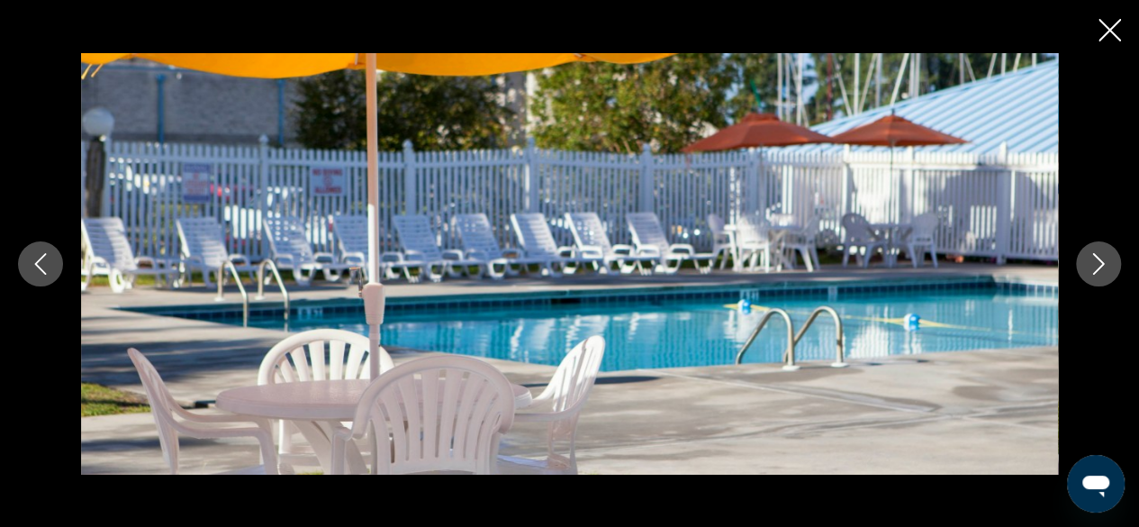
click at [1102, 262] on icon "Next image" at bounding box center [1099, 264] width 12 height 22
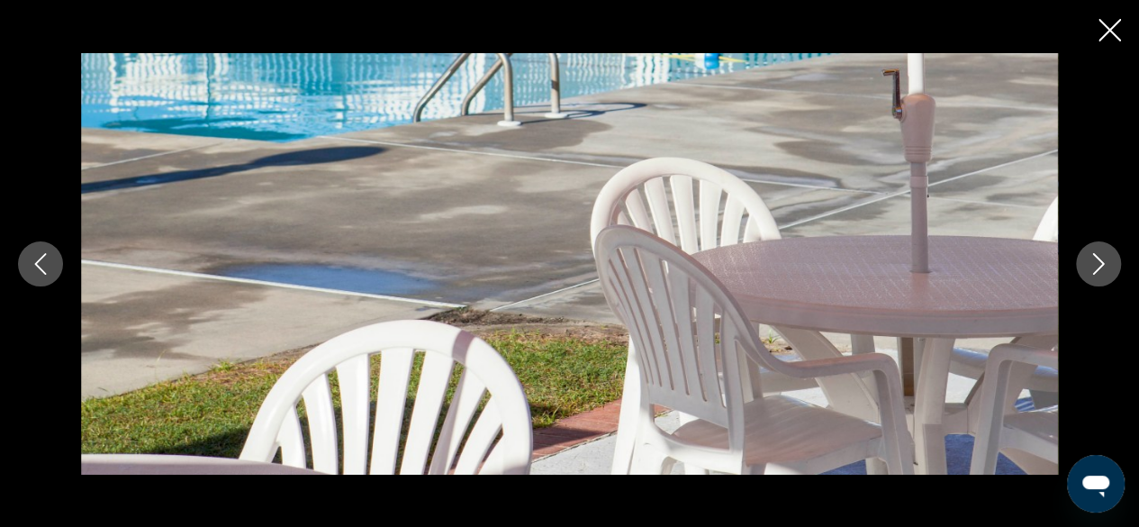
click at [1112, 262] on button "Next image" at bounding box center [1098, 263] width 45 height 45
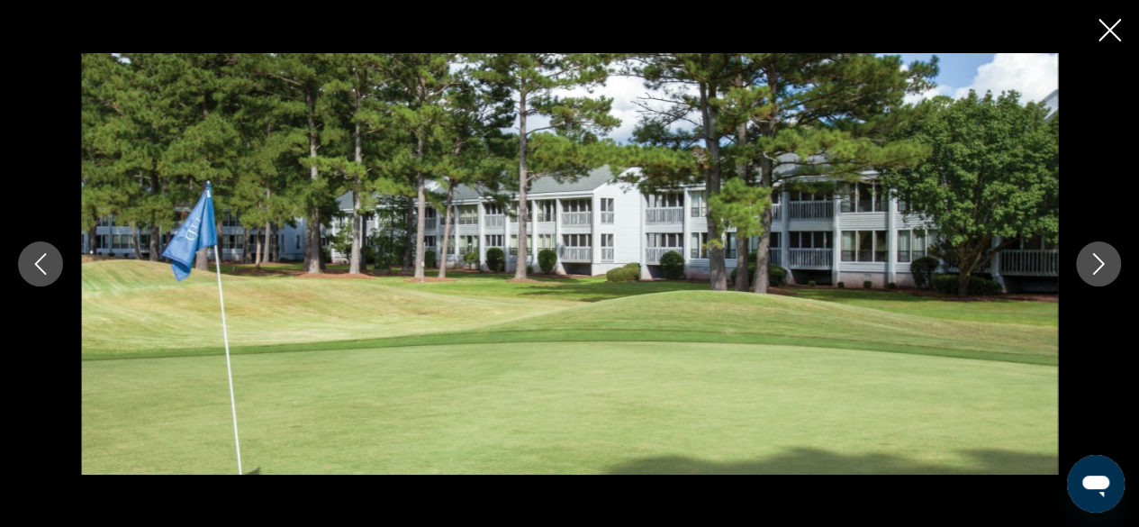
click at [1110, 263] on button "Next image" at bounding box center [1098, 263] width 45 height 45
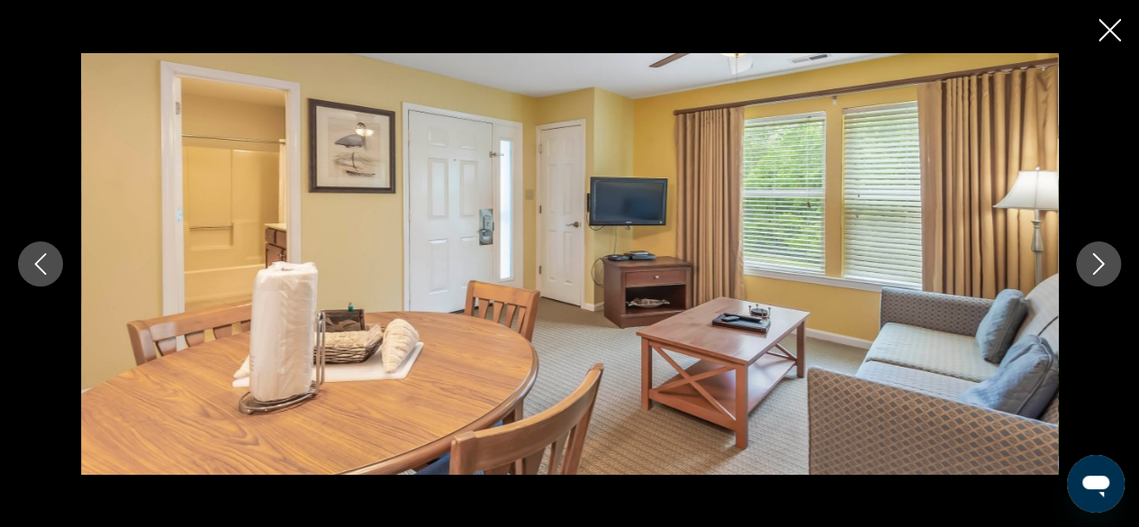
click at [1110, 263] on button "Next image" at bounding box center [1098, 263] width 45 height 45
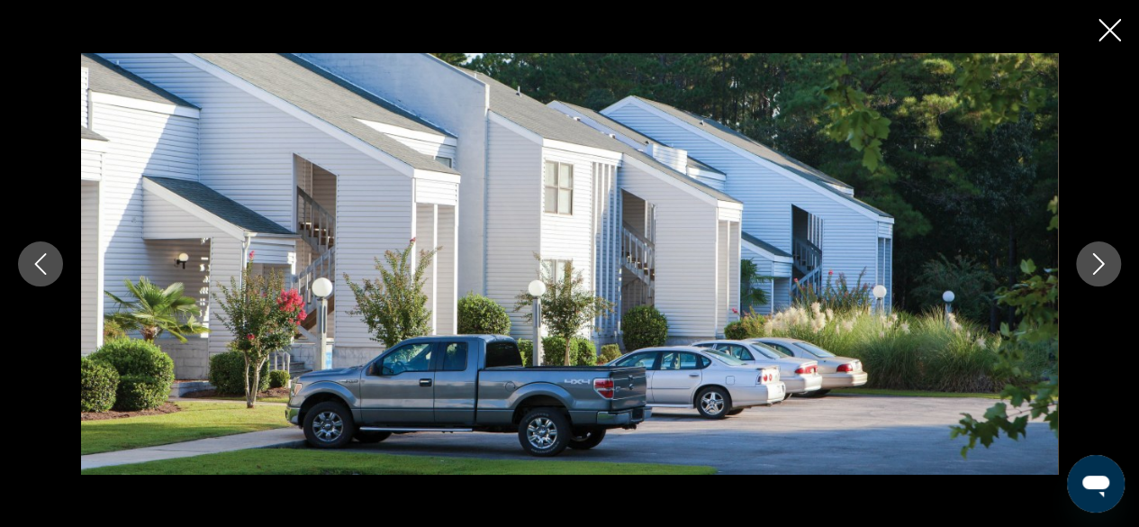
click at [1111, 261] on button "Next image" at bounding box center [1098, 263] width 45 height 45
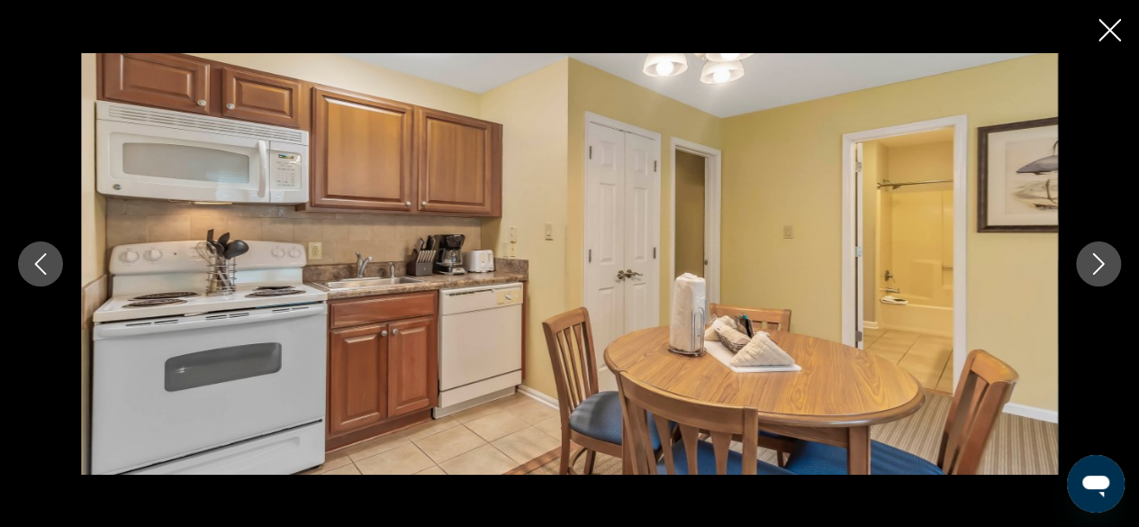
click at [1111, 258] on button "Next image" at bounding box center [1098, 263] width 45 height 45
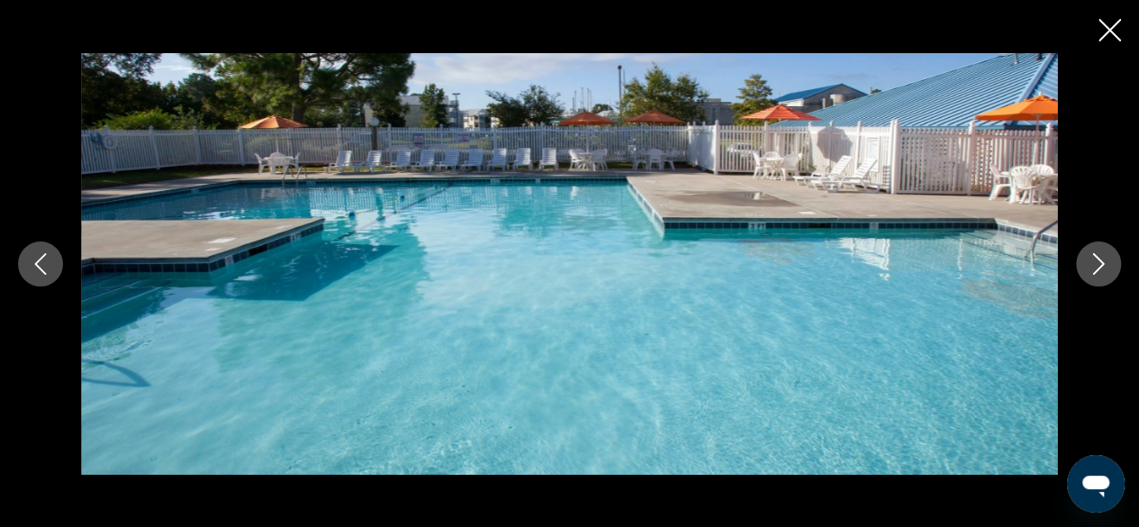
click at [1111, 259] on button "Next image" at bounding box center [1098, 263] width 45 height 45
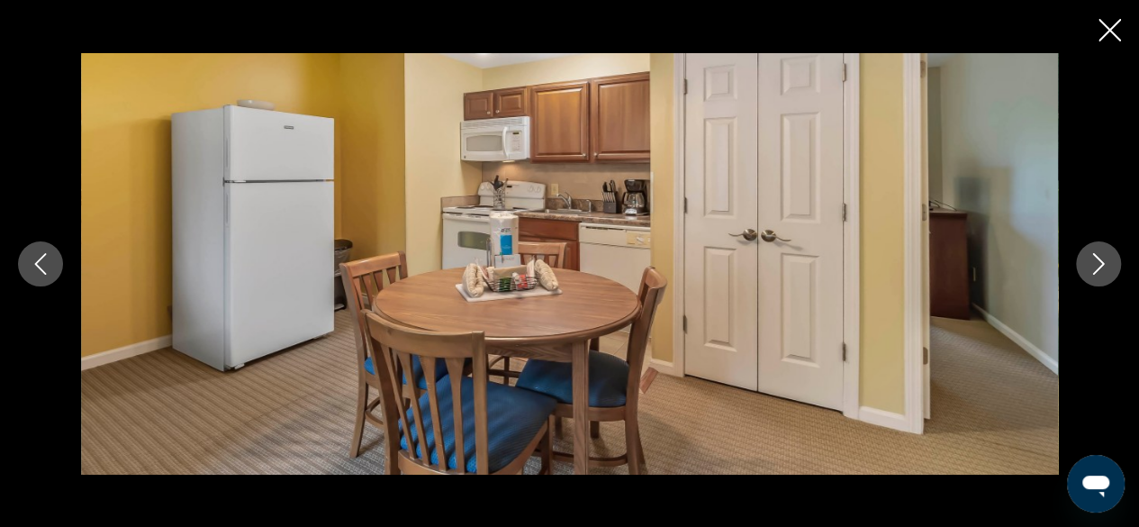
click at [1113, 259] on button "Next image" at bounding box center [1098, 263] width 45 height 45
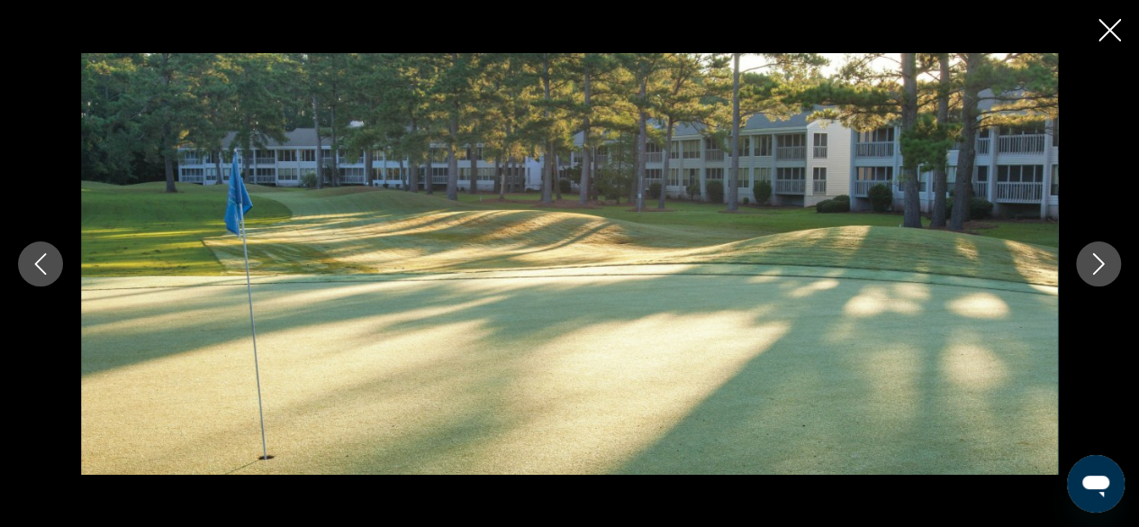
click at [1119, 258] on button "Next image" at bounding box center [1098, 263] width 45 height 45
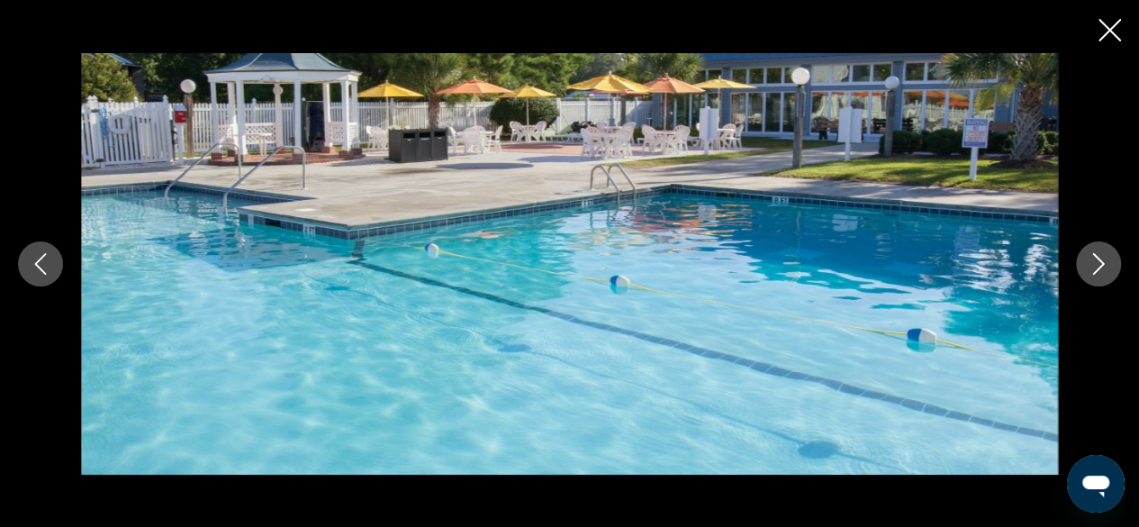
click at [1119, 257] on button "Next image" at bounding box center [1098, 263] width 45 height 45
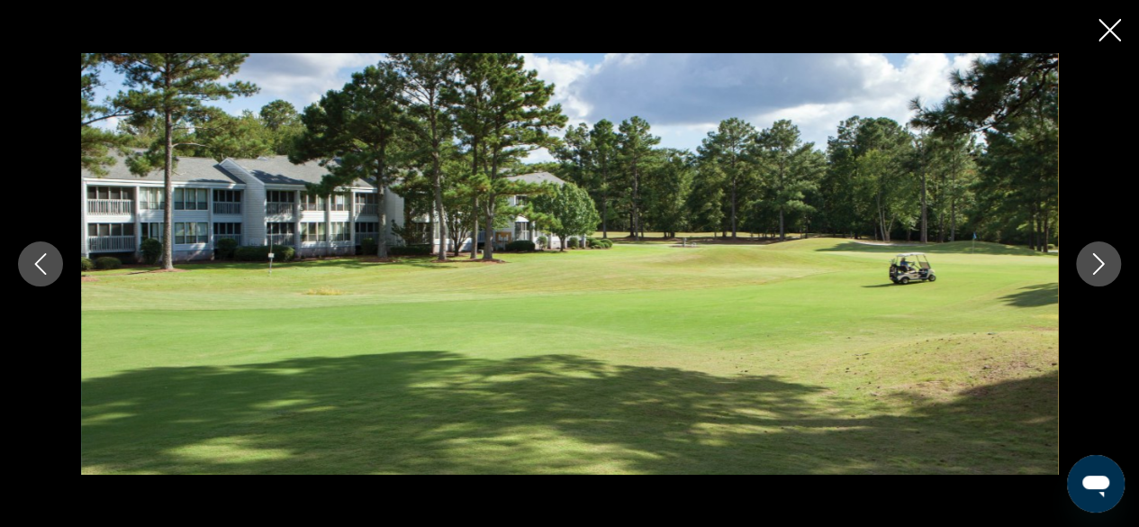
click at [1117, 258] on button "Next image" at bounding box center [1098, 263] width 45 height 45
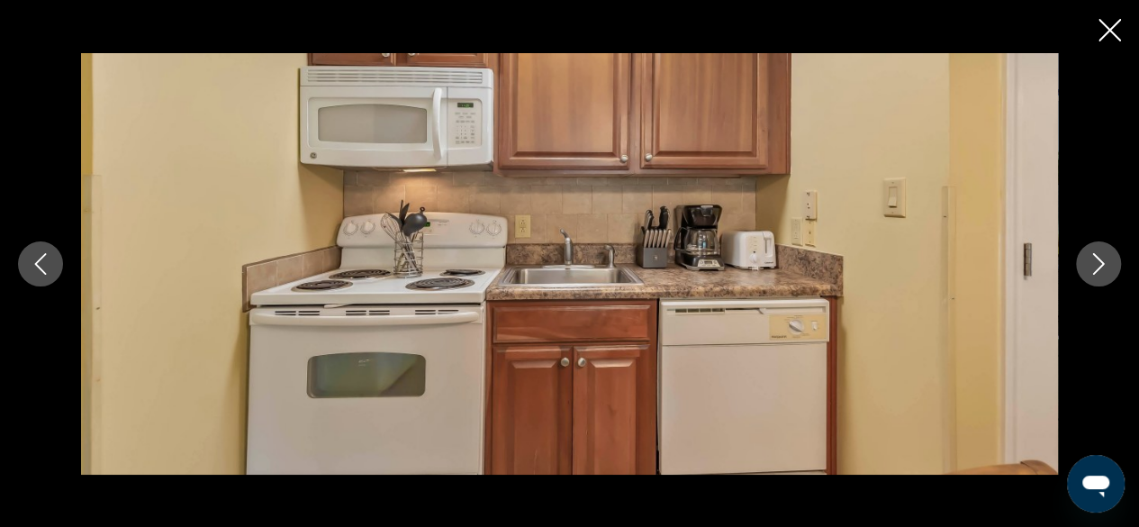
click at [1109, 254] on button "Next image" at bounding box center [1098, 263] width 45 height 45
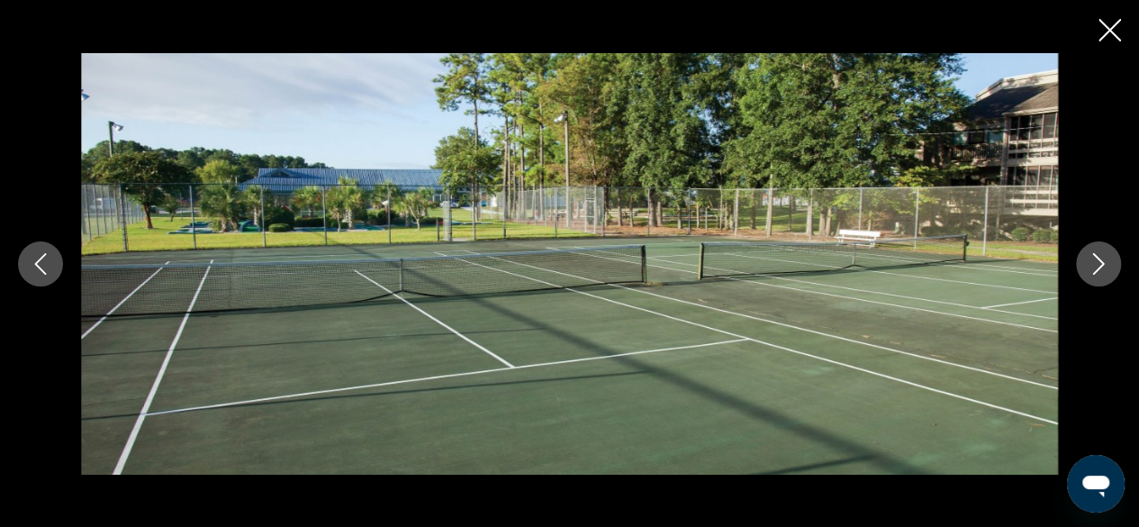
click at [1111, 261] on button "Next image" at bounding box center [1098, 263] width 45 height 45
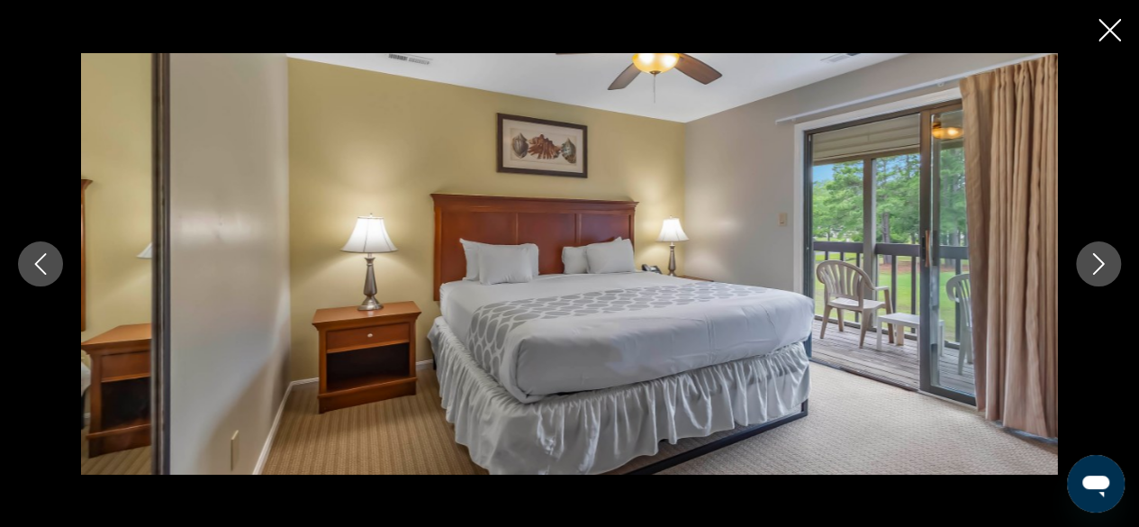
click at [1111, 252] on button "Next image" at bounding box center [1098, 263] width 45 height 45
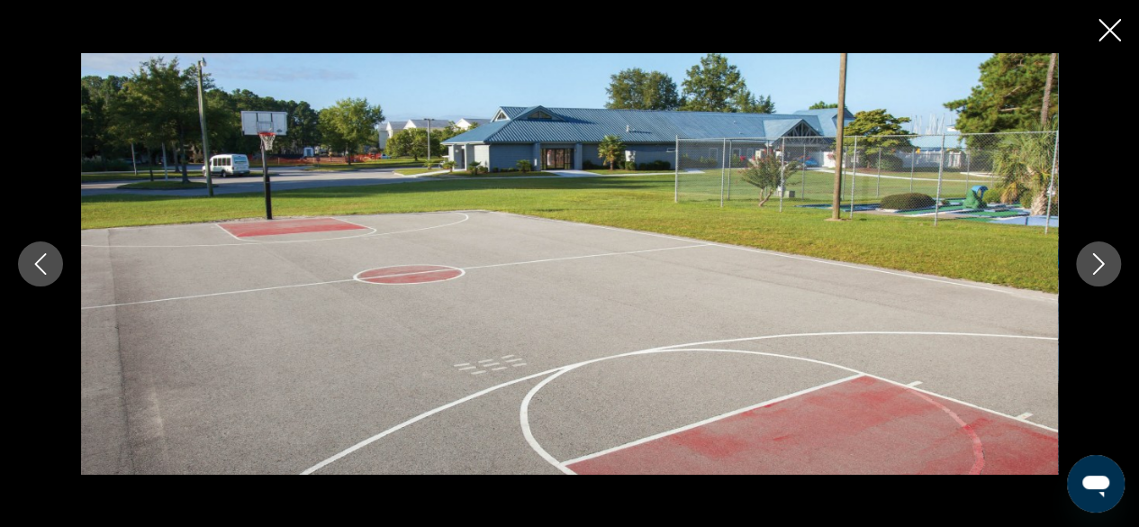
click at [1100, 261] on icon "Next image" at bounding box center [1099, 264] width 12 height 22
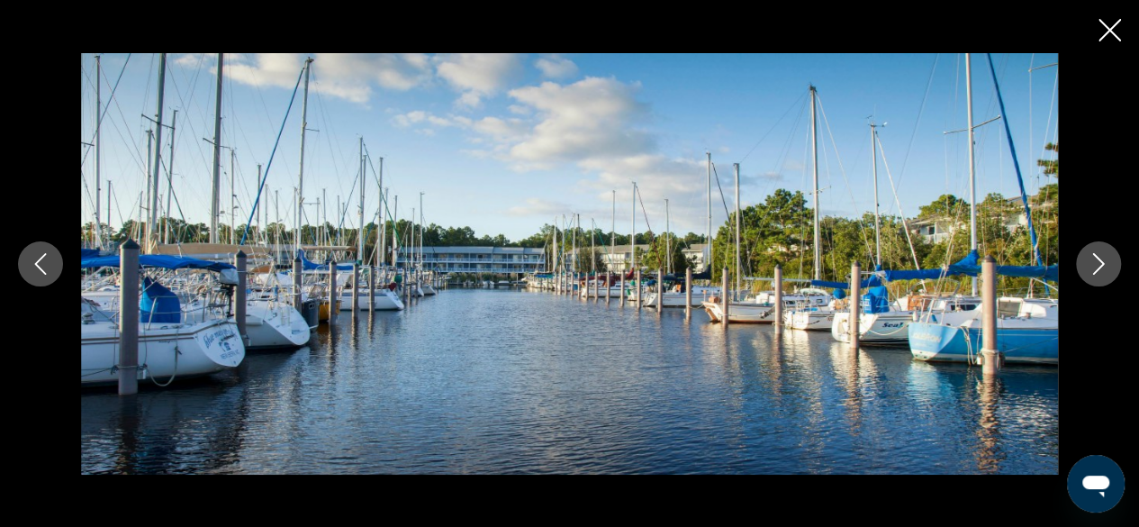
click at [1113, 251] on button "Next image" at bounding box center [1098, 263] width 45 height 45
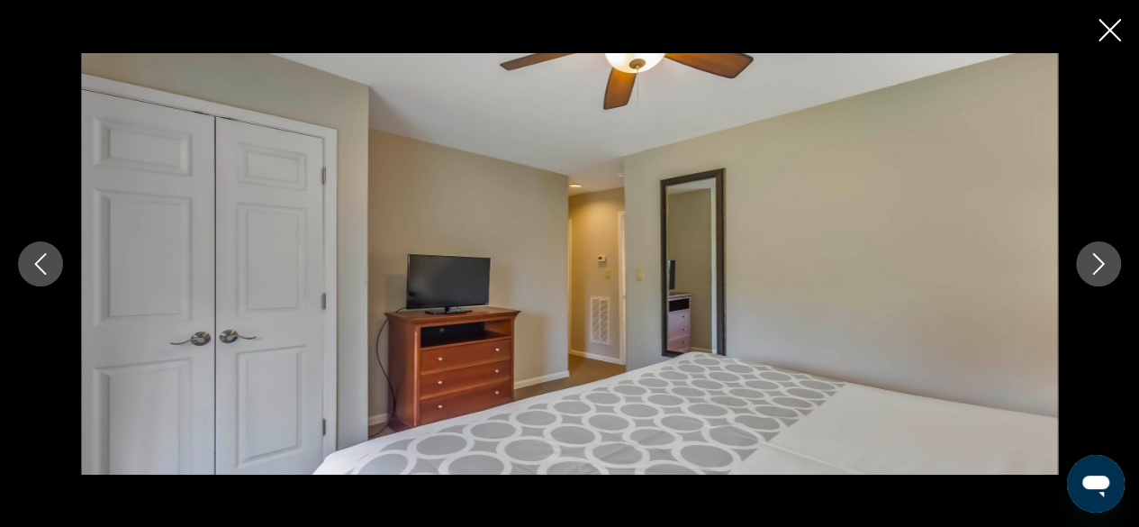
click at [1118, 252] on button "Next image" at bounding box center [1098, 263] width 45 height 45
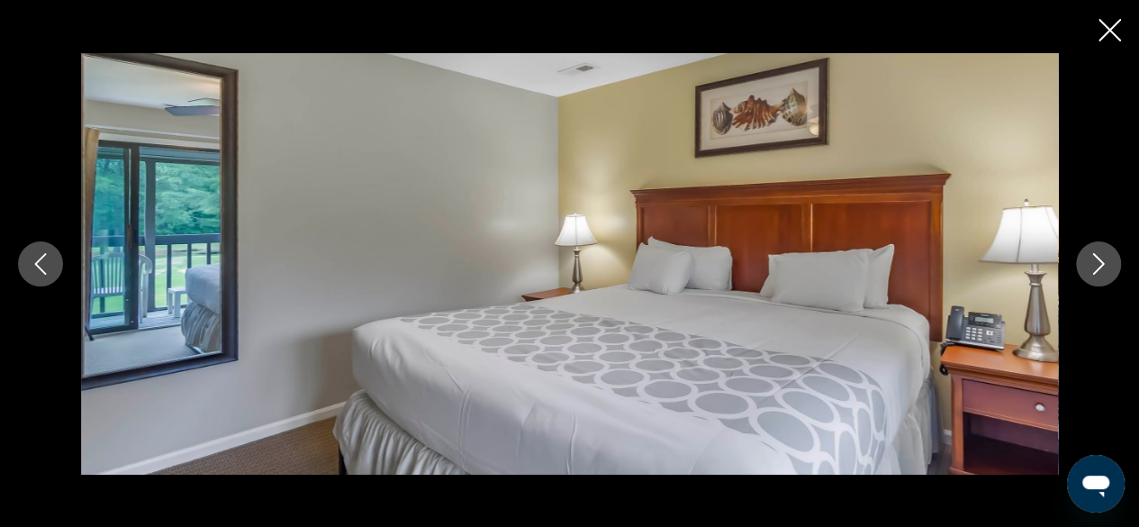
click at [1109, 258] on button "Next image" at bounding box center [1098, 263] width 45 height 45
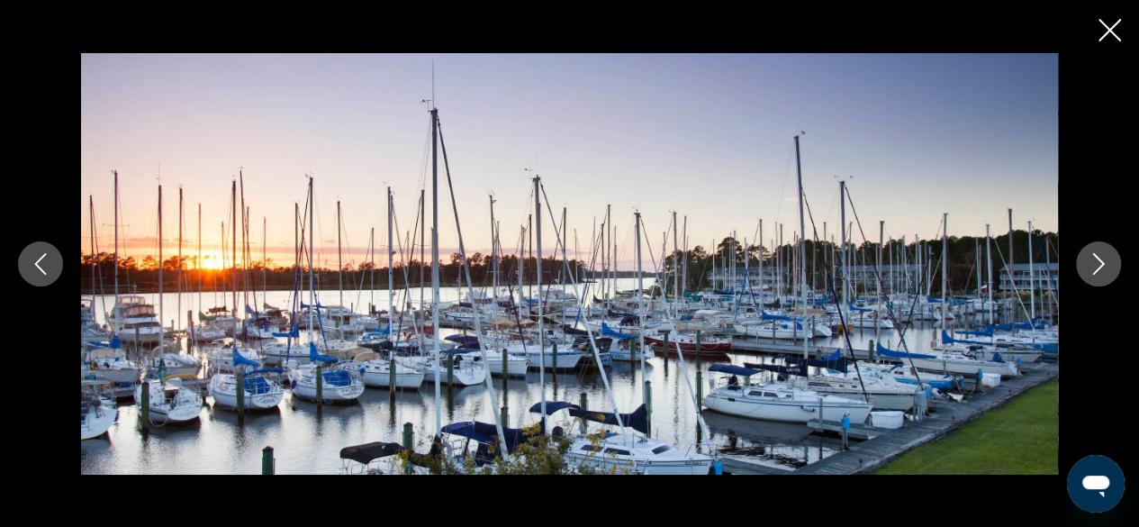
click at [1109, 256] on icon "Next image" at bounding box center [1099, 264] width 22 height 22
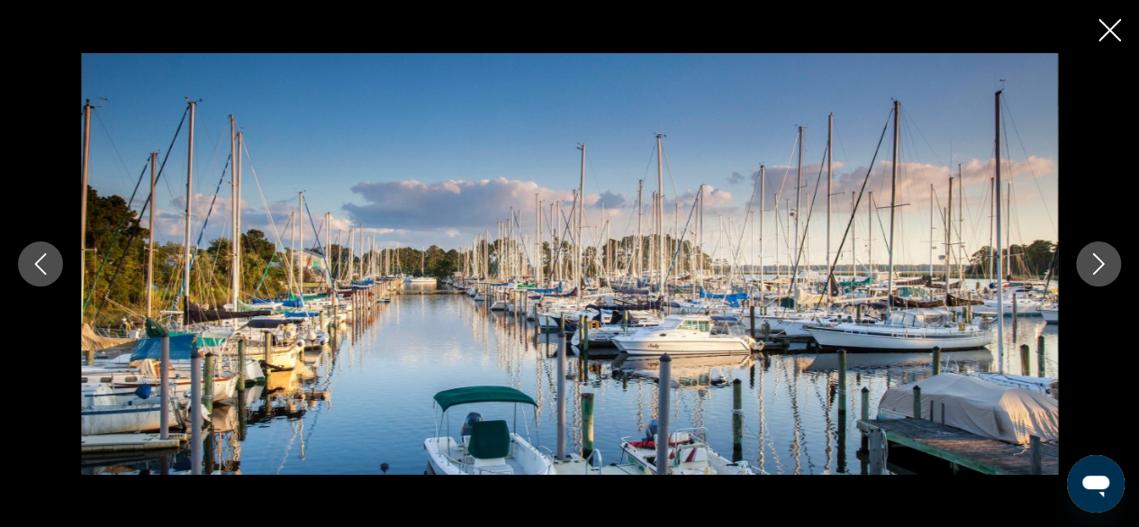
click at [1110, 256] on button "Next image" at bounding box center [1098, 263] width 45 height 45
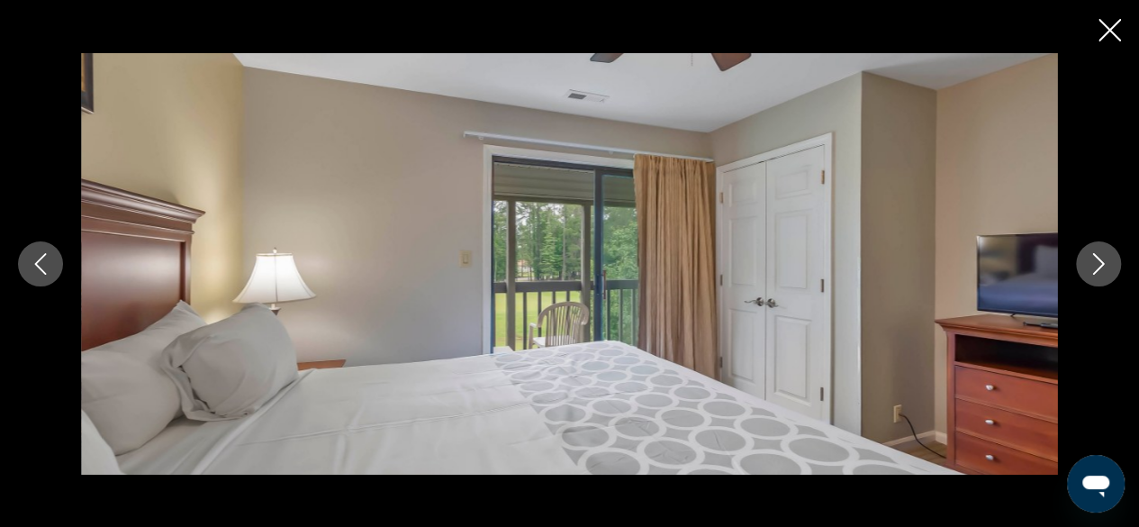
click at [1114, 254] on button "Next image" at bounding box center [1098, 263] width 45 height 45
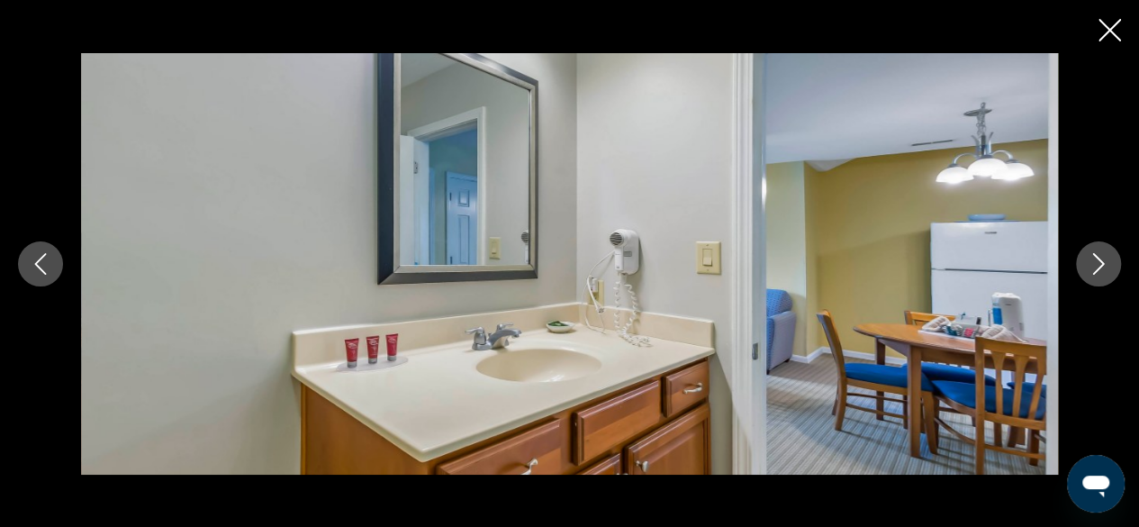
click at [1108, 258] on icon "Next image" at bounding box center [1099, 264] width 22 height 22
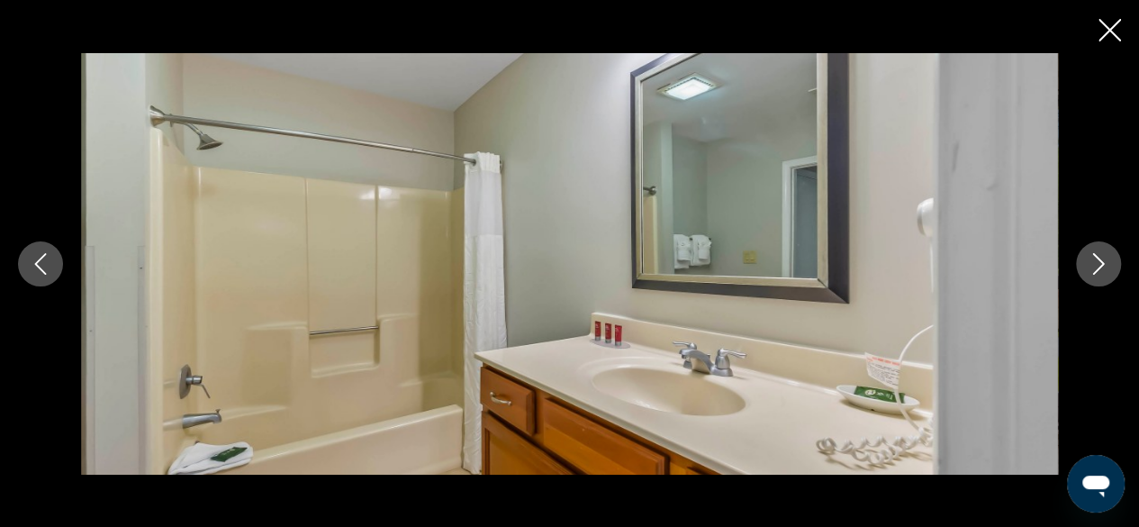
click at [1111, 256] on button "Next image" at bounding box center [1098, 263] width 45 height 45
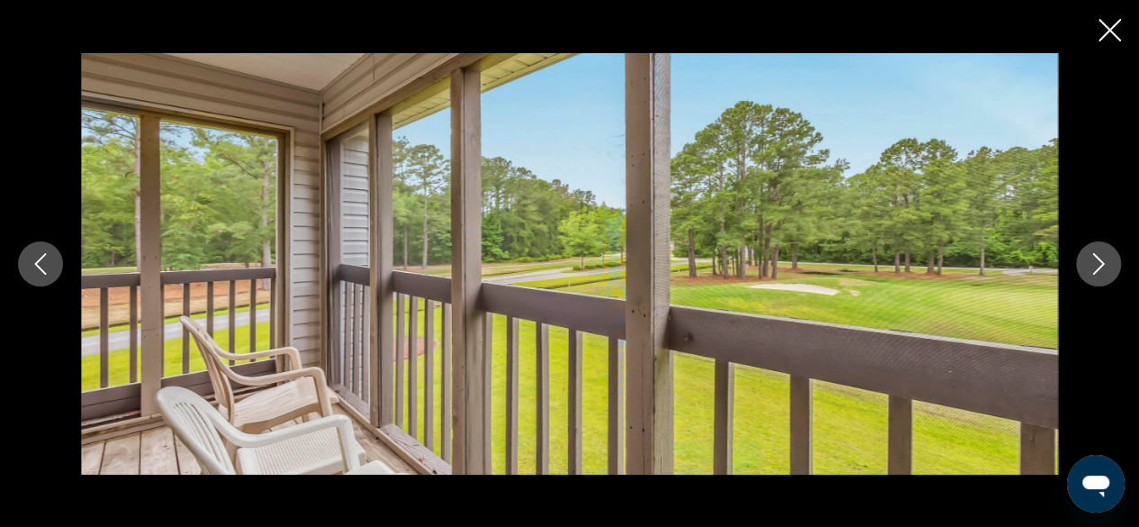
click at [1111, 257] on button "Next image" at bounding box center [1098, 263] width 45 height 45
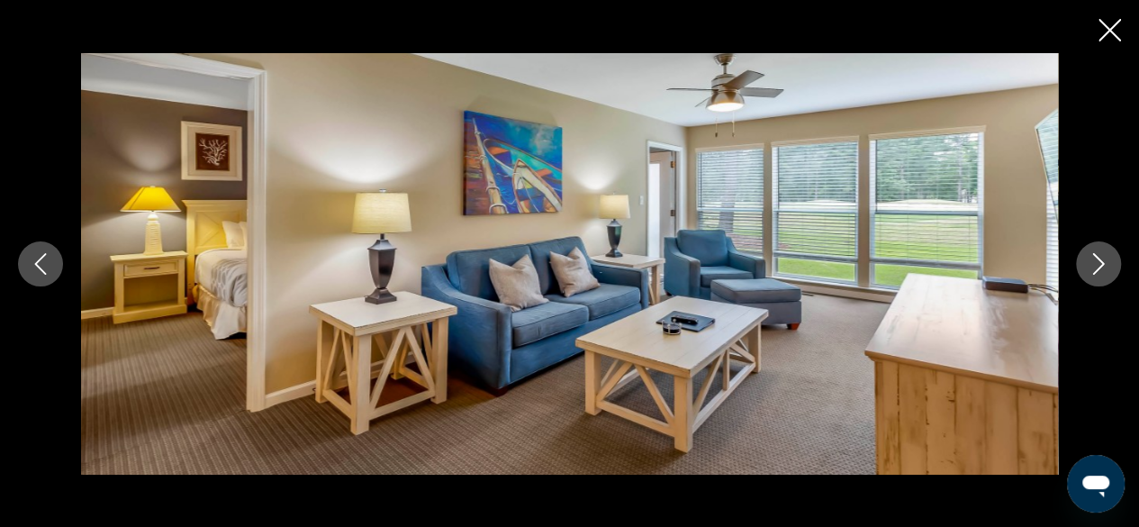
click at [1119, 254] on button "Next image" at bounding box center [1098, 263] width 45 height 45
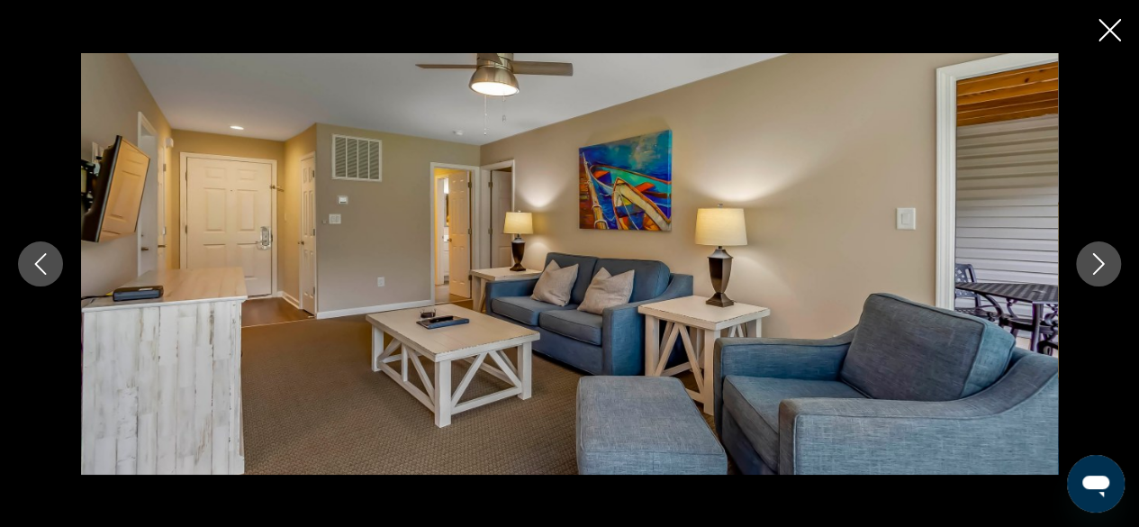
click at [1119, 253] on div "prev next" at bounding box center [569, 263] width 1139 height 421
click at [1105, 259] on icon "Next image" at bounding box center [1099, 264] width 22 height 22
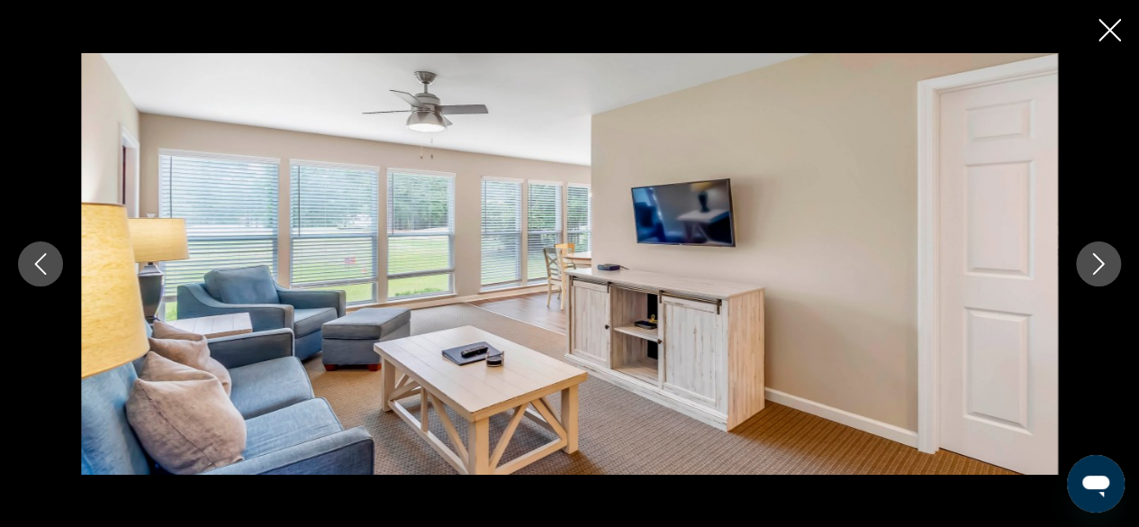
click at [1112, 256] on button "Next image" at bounding box center [1098, 263] width 45 height 45
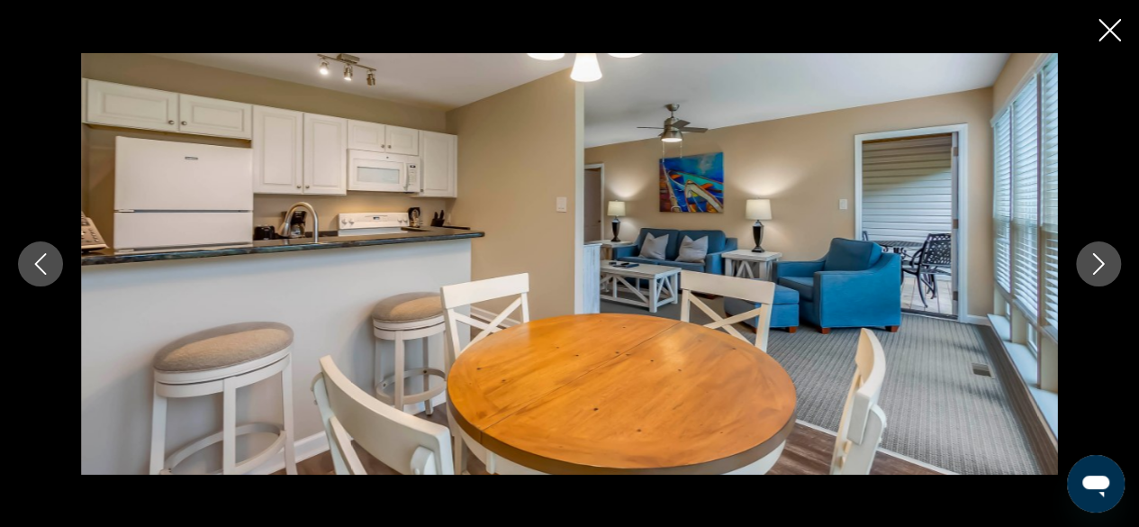
click at [1114, 254] on button "Next image" at bounding box center [1098, 263] width 45 height 45
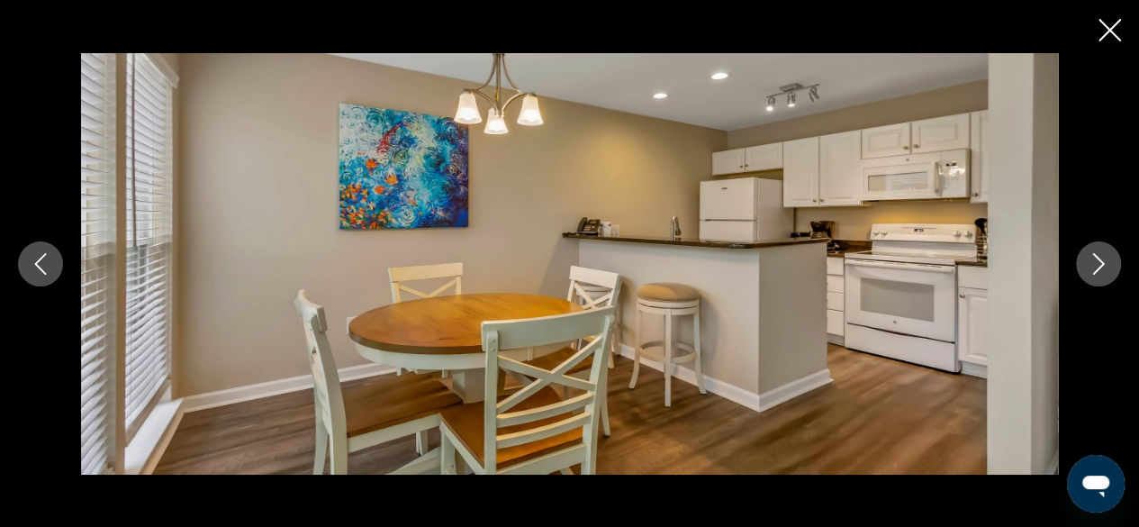
click at [1115, 254] on button "Next image" at bounding box center [1098, 263] width 45 height 45
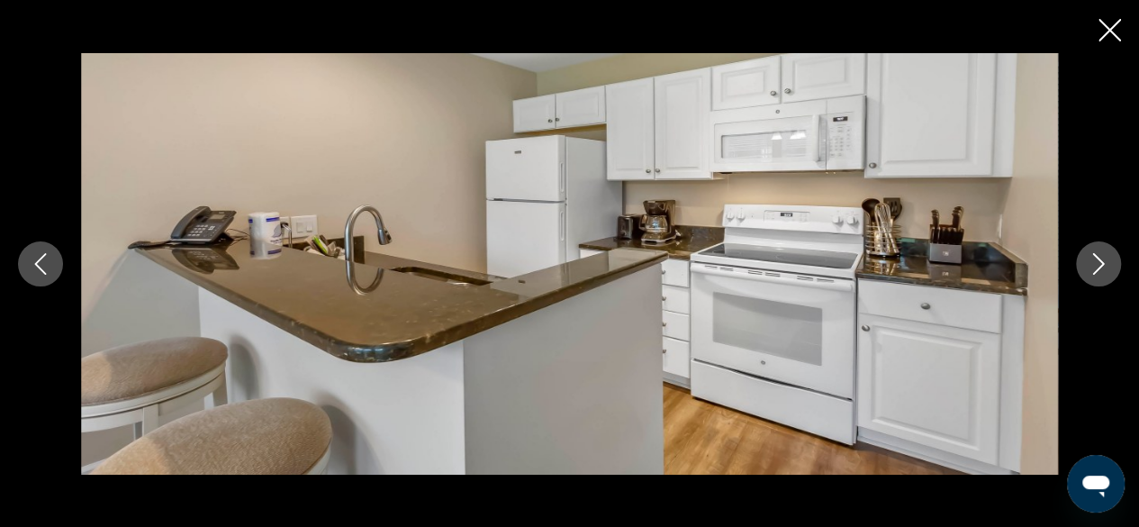
click at [1117, 253] on button "Next image" at bounding box center [1098, 263] width 45 height 45
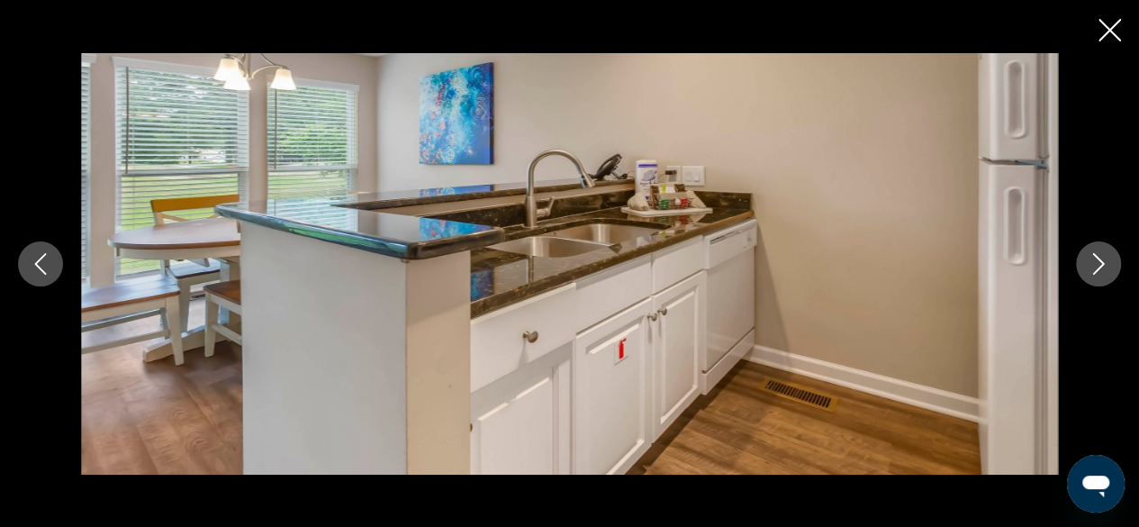
click at [1105, 258] on icon "Next image" at bounding box center [1099, 264] width 22 height 22
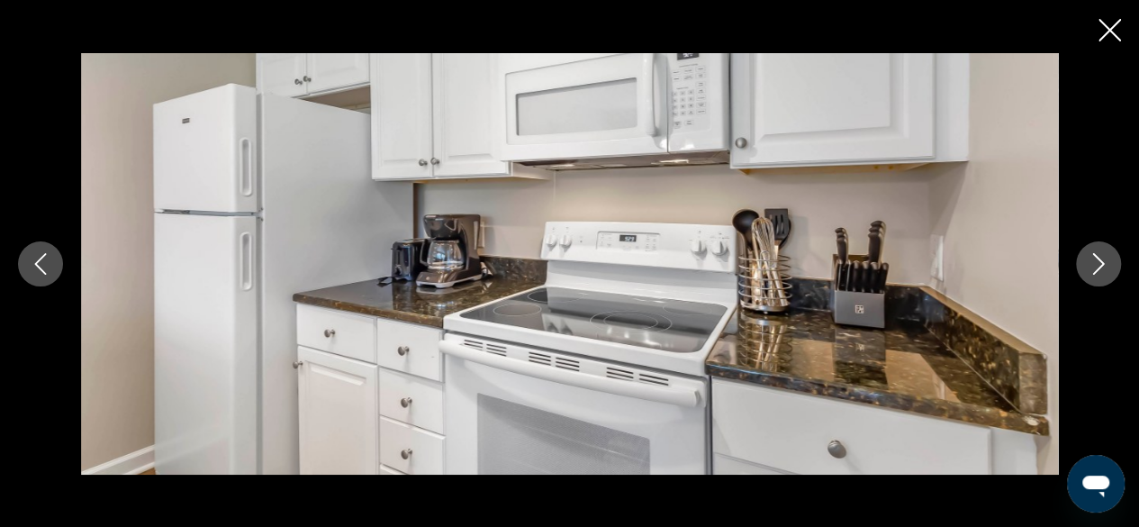
click at [1111, 254] on button "Next image" at bounding box center [1098, 263] width 45 height 45
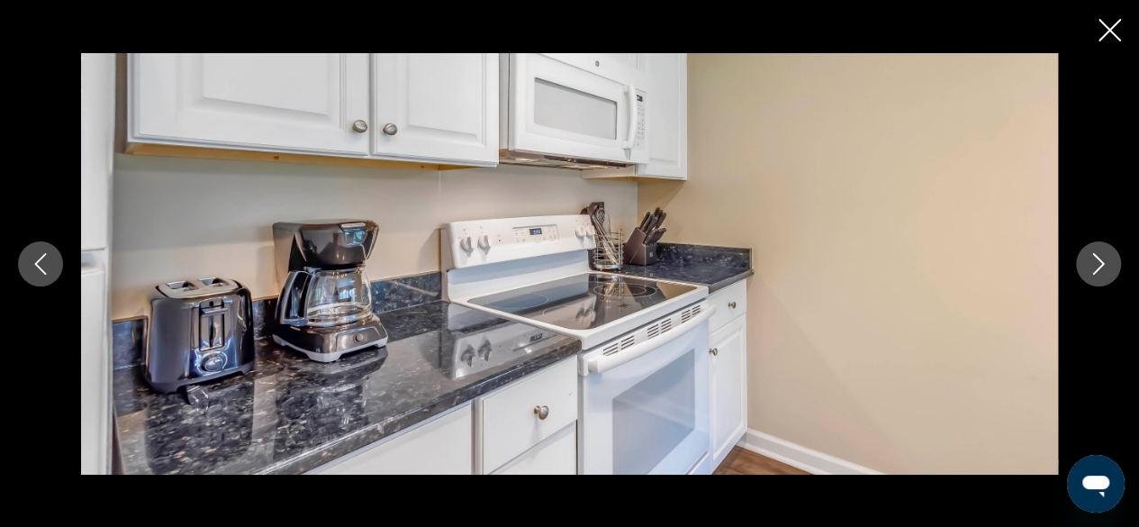
click at [1115, 250] on button "Next image" at bounding box center [1098, 263] width 45 height 45
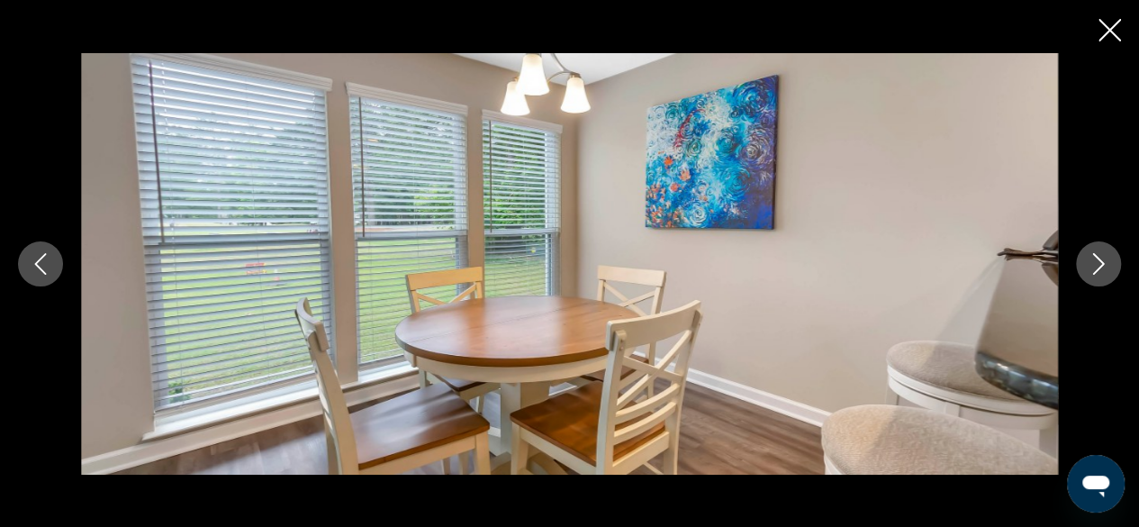
click at [1117, 249] on div "prev next" at bounding box center [569, 263] width 1139 height 421
click at [1111, 263] on button "Next image" at bounding box center [1098, 263] width 45 height 45
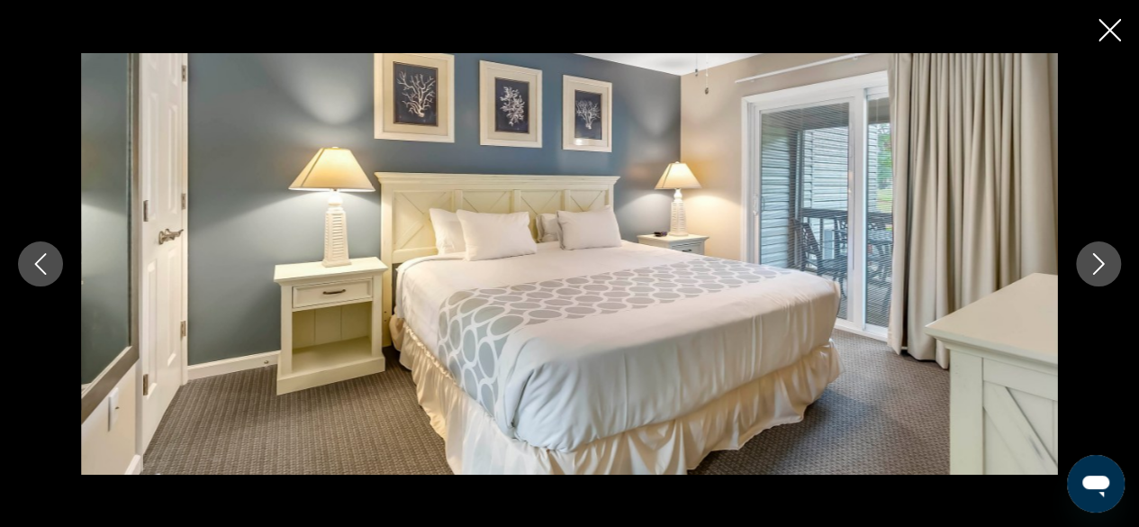
click at [1103, 273] on icon "Next image" at bounding box center [1099, 264] width 22 height 22
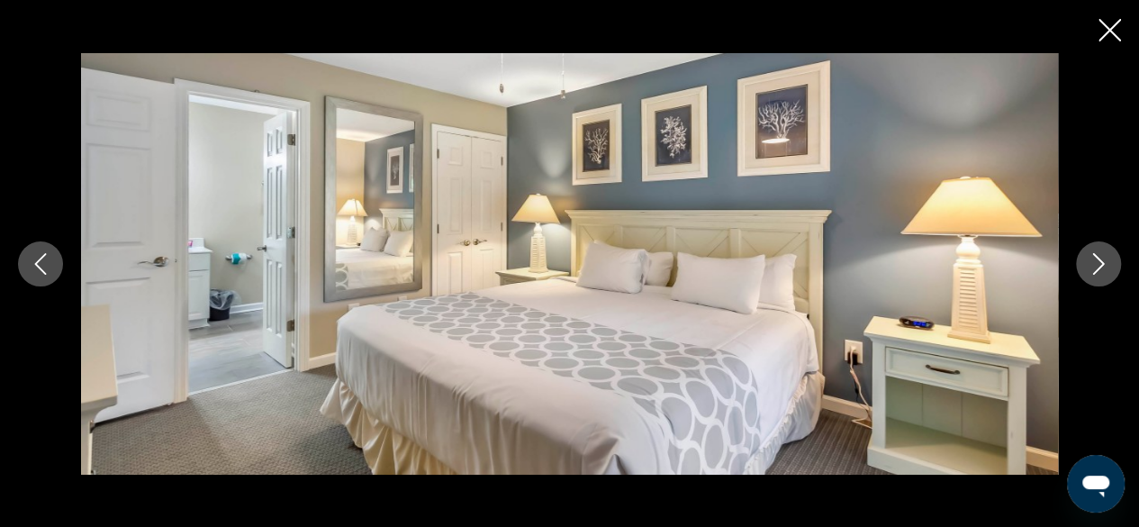
click at [1100, 281] on button "Next image" at bounding box center [1098, 263] width 45 height 45
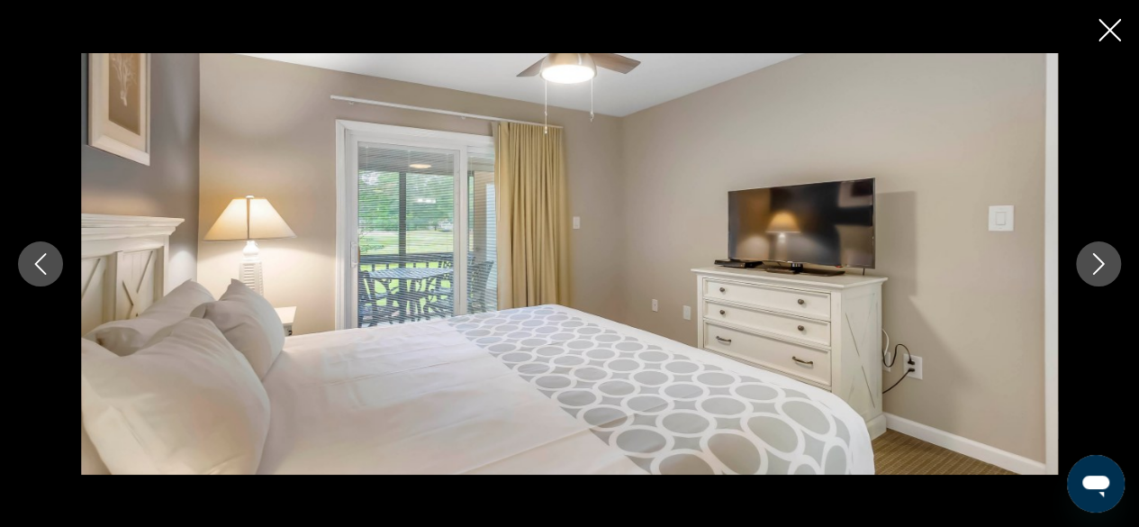
click at [1106, 281] on button "Next image" at bounding box center [1098, 263] width 45 height 45
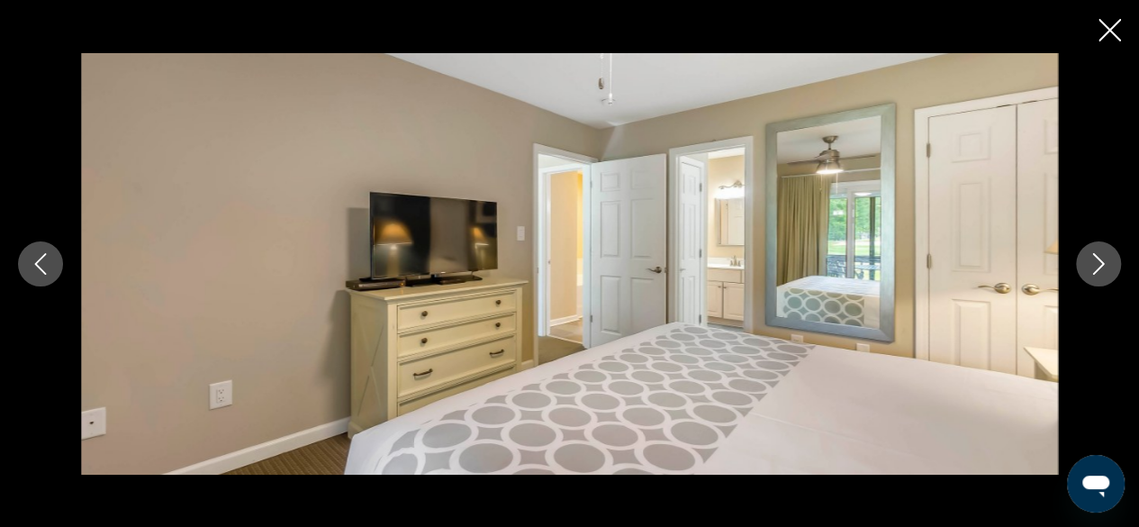
click at [1109, 281] on button "Next image" at bounding box center [1098, 263] width 45 height 45
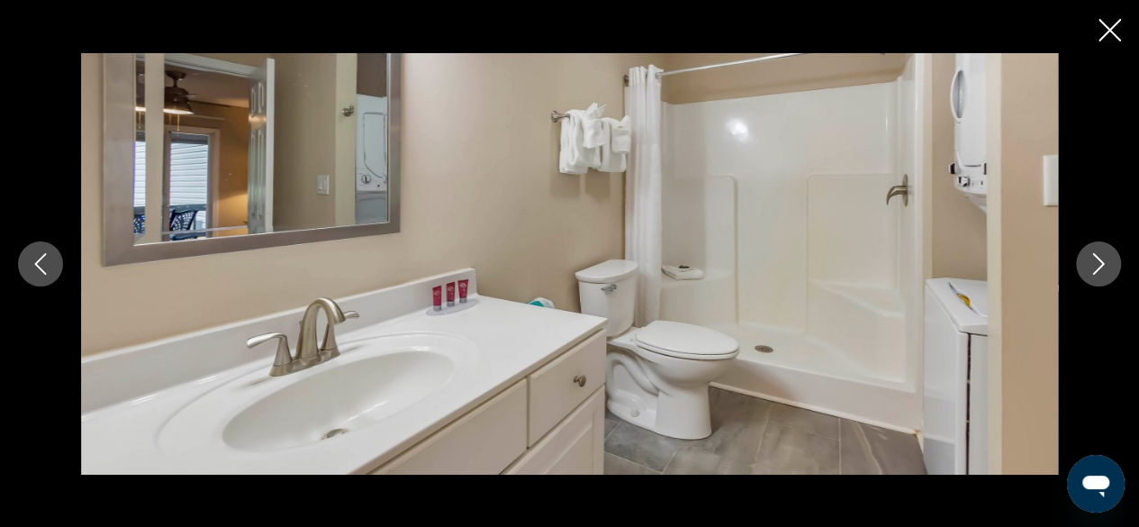
click at [1108, 281] on button "Next image" at bounding box center [1098, 263] width 45 height 45
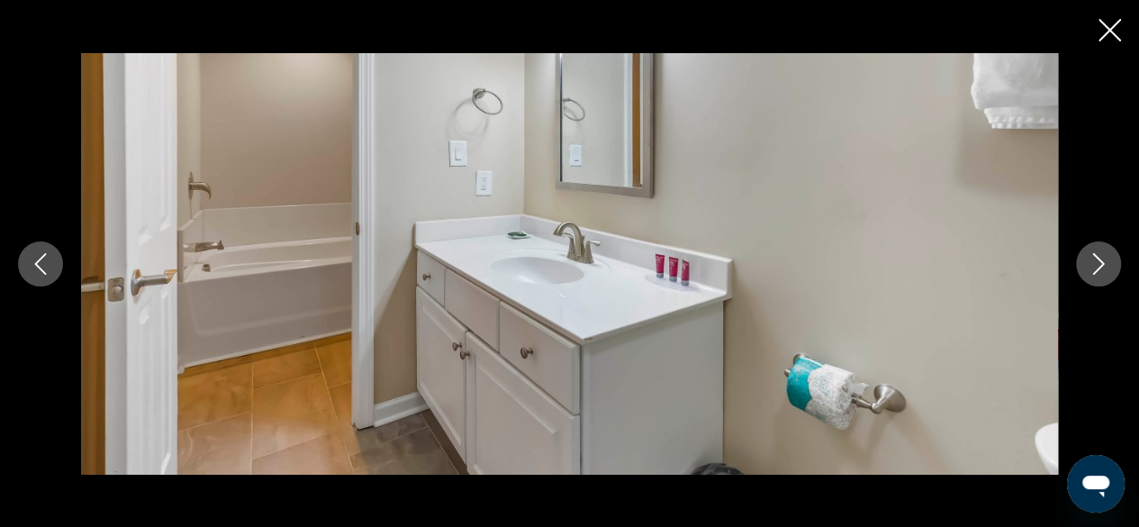
click at [1109, 279] on button "Next image" at bounding box center [1098, 263] width 45 height 45
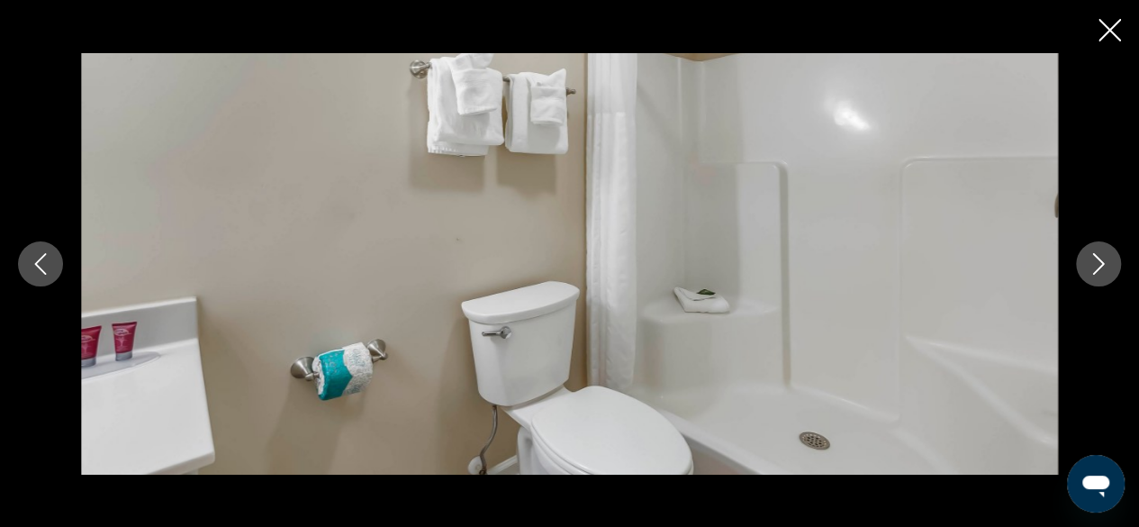
click at [1109, 279] on button "Next image" at bounding box center [1098, 263] width 45 height 45
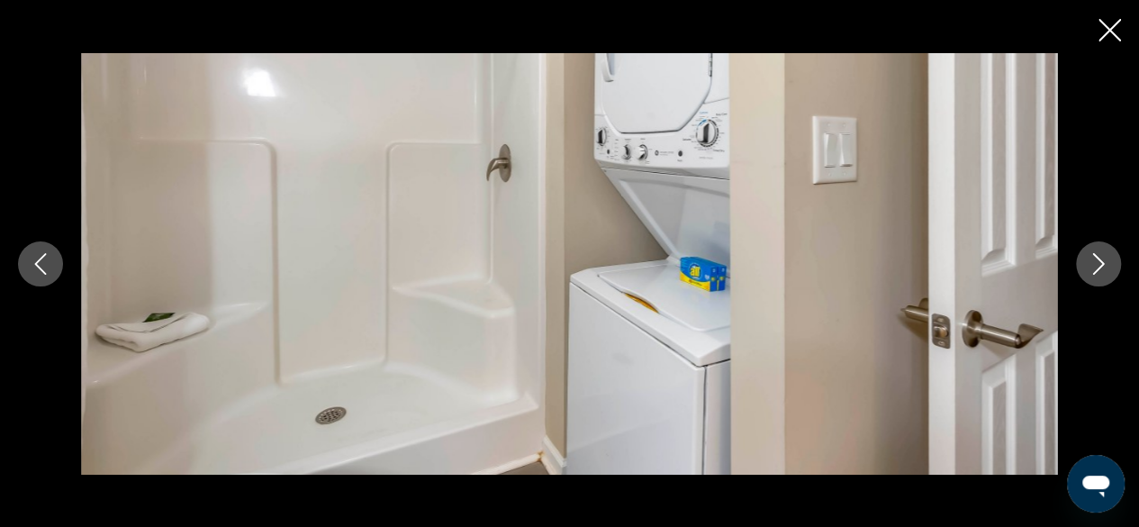
click at [1111, 278] on button "Next image" at bounding box center [1098, 263] width 45 height 45
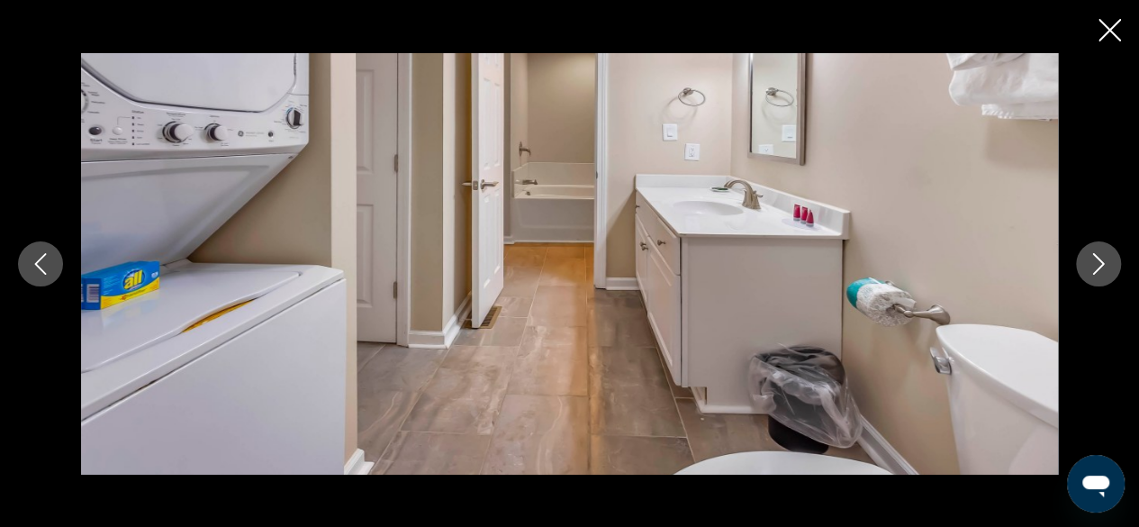
click at [1114, 277] on button "Next image" at bounding box center [1098, 263] width 45 height 45
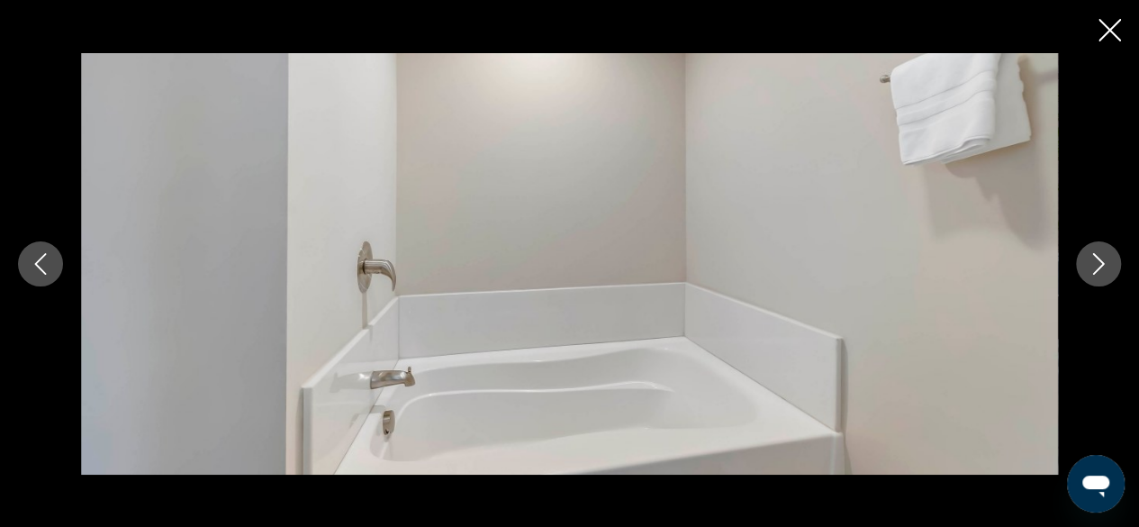
click at [1117, 277] on div "prev next" at bounding box center [569, 263] width 1139 height 421
click at [1110, 270] on button "Next image" at bounding box center [1098, 263] width 45 height 45
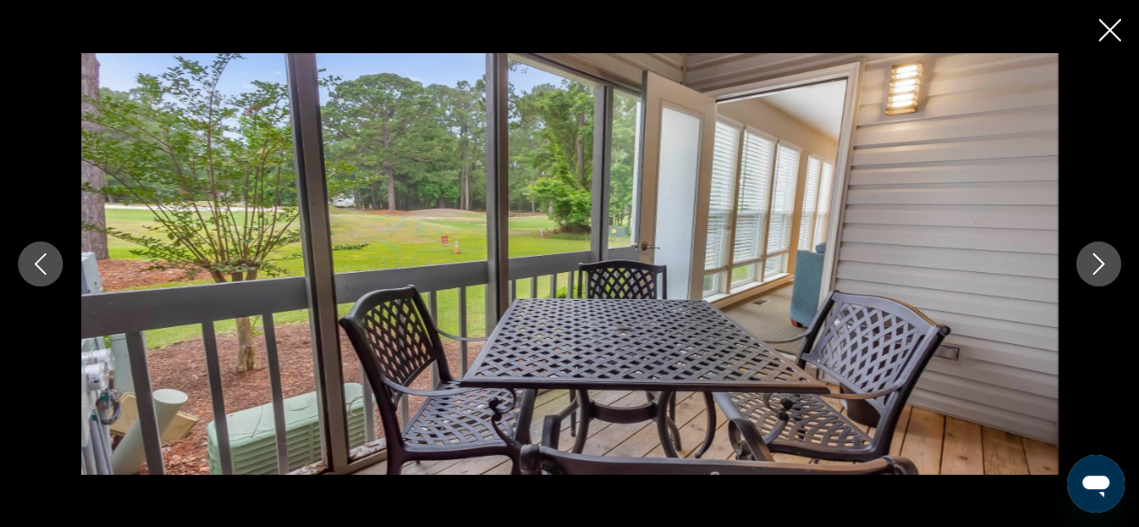
click at [1102, 253] on icon "Next image" at bounding box center [1099, 264] width 22 height 22
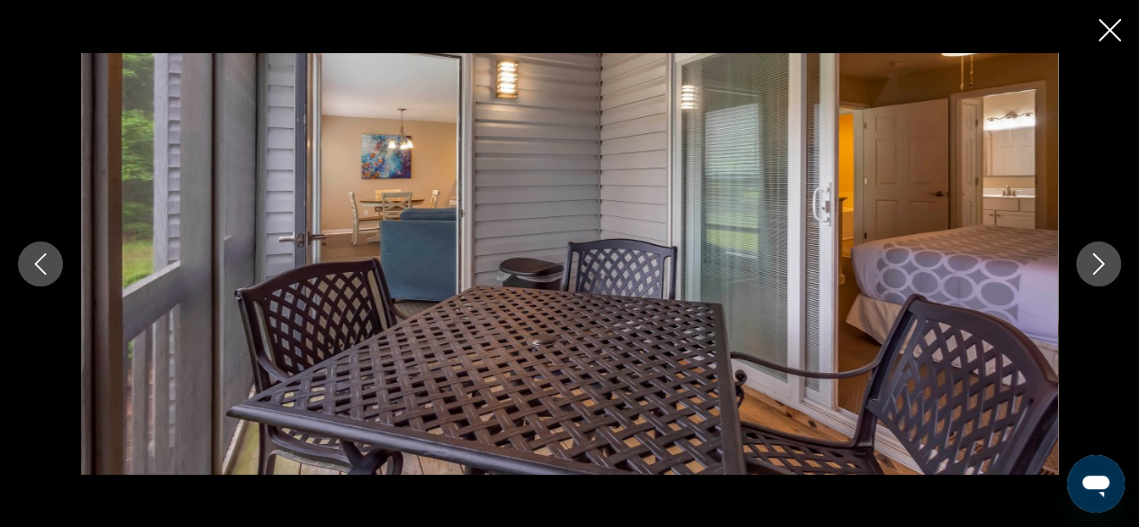
click at [1105, 258] on icon "Next image" at bounding box center [1099, 264] width 22 height 22
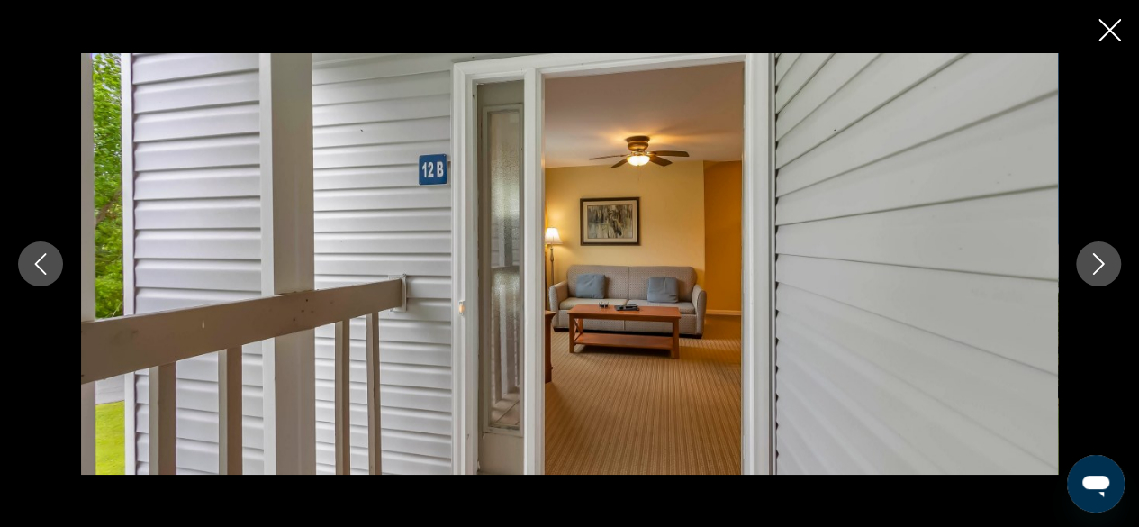
click at [1108, 254] on icon "Next image" at bounding box center [1099, 264] width 22 height 22
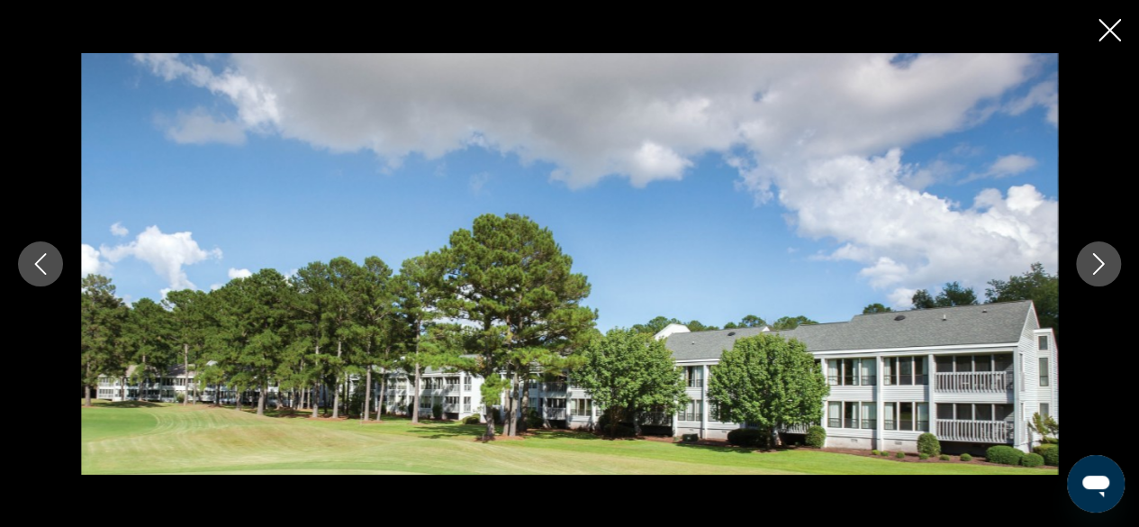
click at [1113, 252] on button "Next image" at bounding box center [1098, 263] width 45 height 45
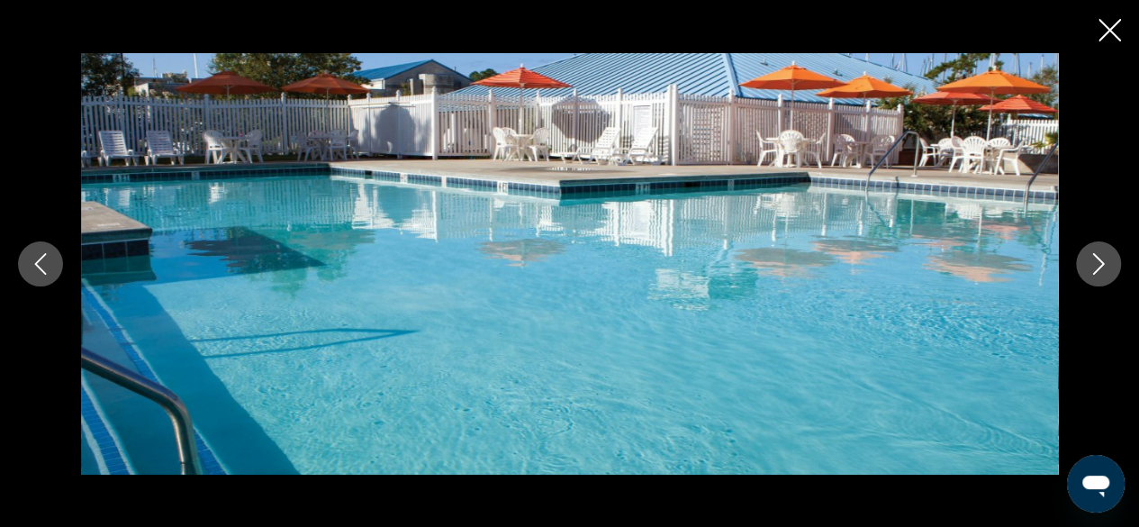
click at [1108, 255] on icon "Next image" at bounding box center [1099, 264] width 22 height 22
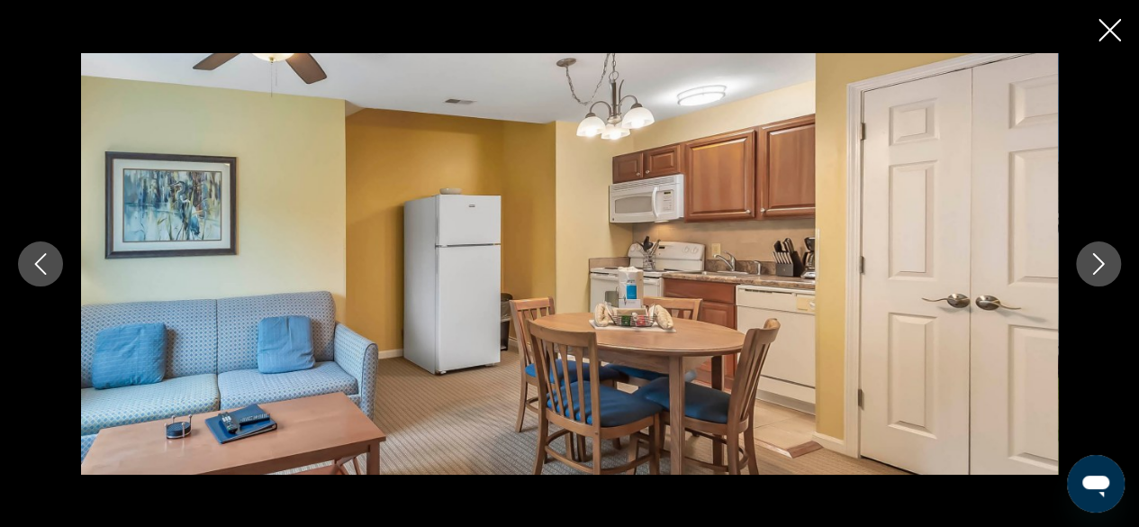
click at [1109, 254] on icon "Next image" at bounding box center [1099, 264] width 22 height 22
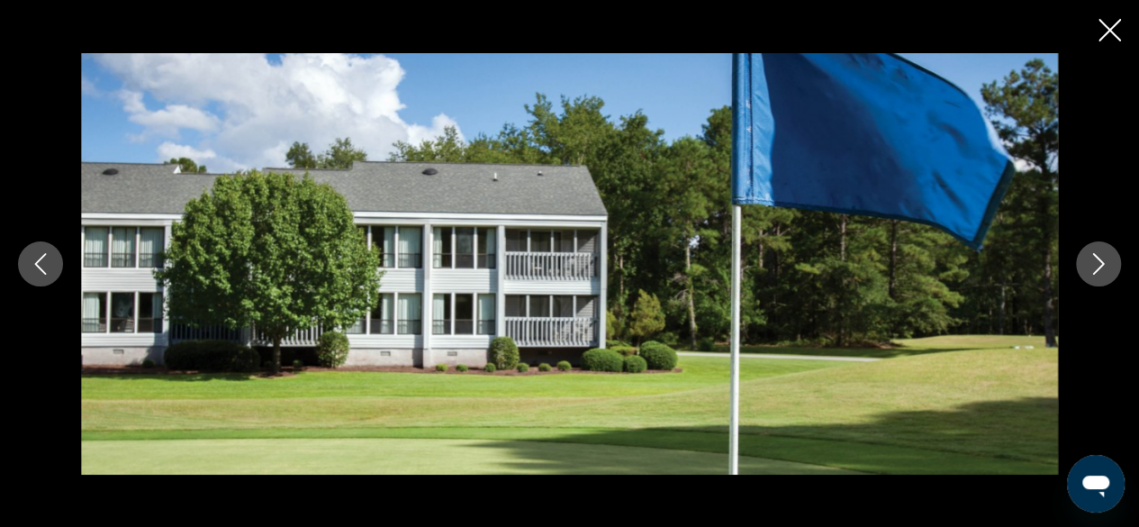
click at [1109, 254] on icon "Next image" at bounding box center [1099, 264] width 22 height 22
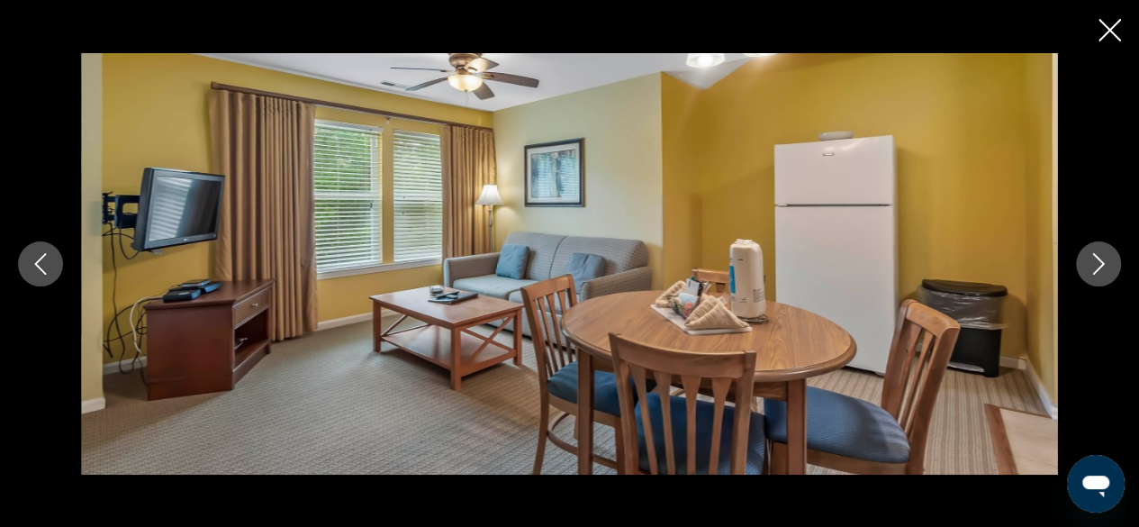
click at [1111, 253] on button "Next image" at bounding box center [1098, 263] width 45 height 45
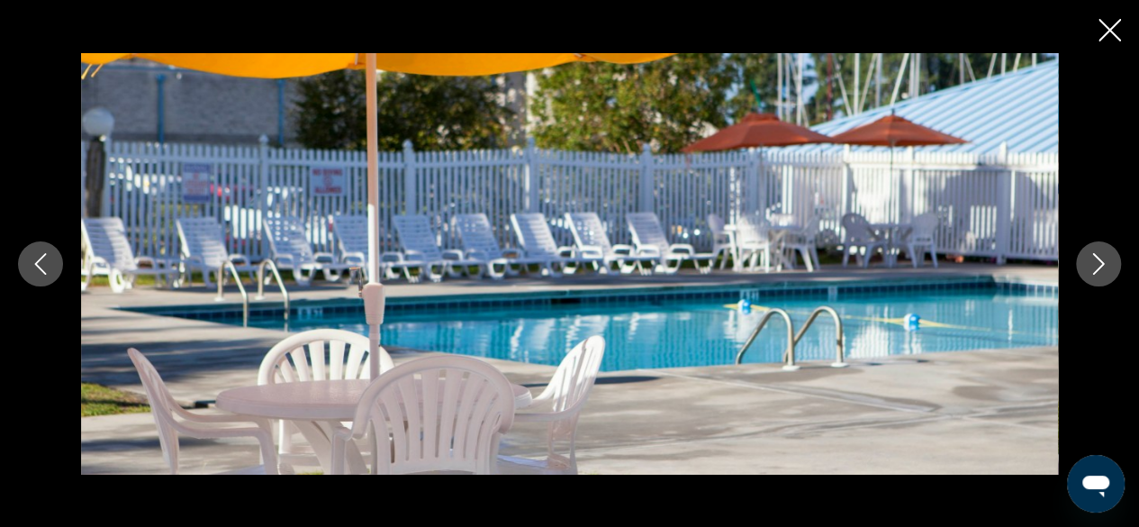
click at [1111, 251] on button "Next image" at bounding box center [1098, 263] width 45 height 45
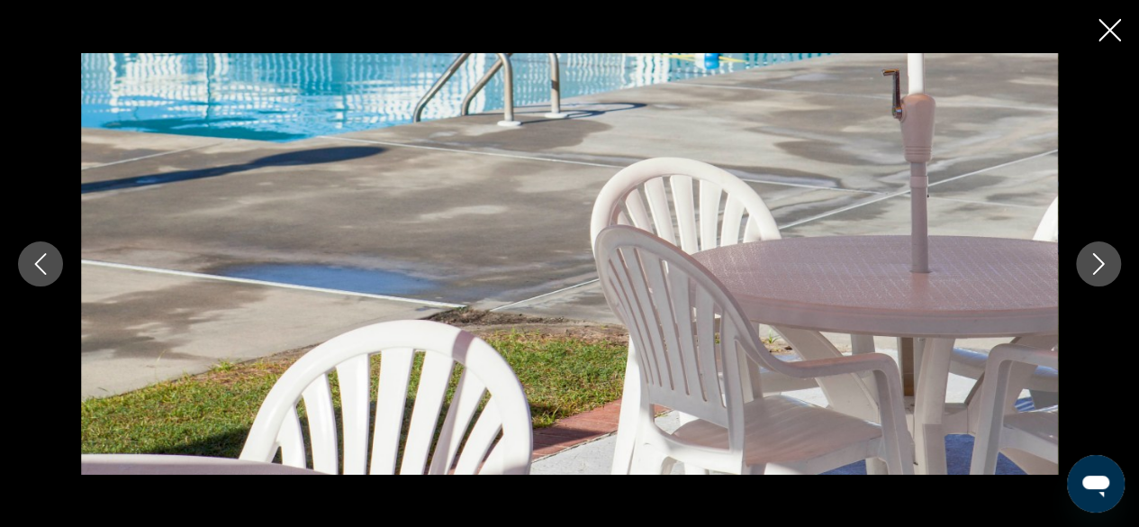
click at [1097, 260] on icon "Next image" at bounding box center [1099, 264] width 22 height 22
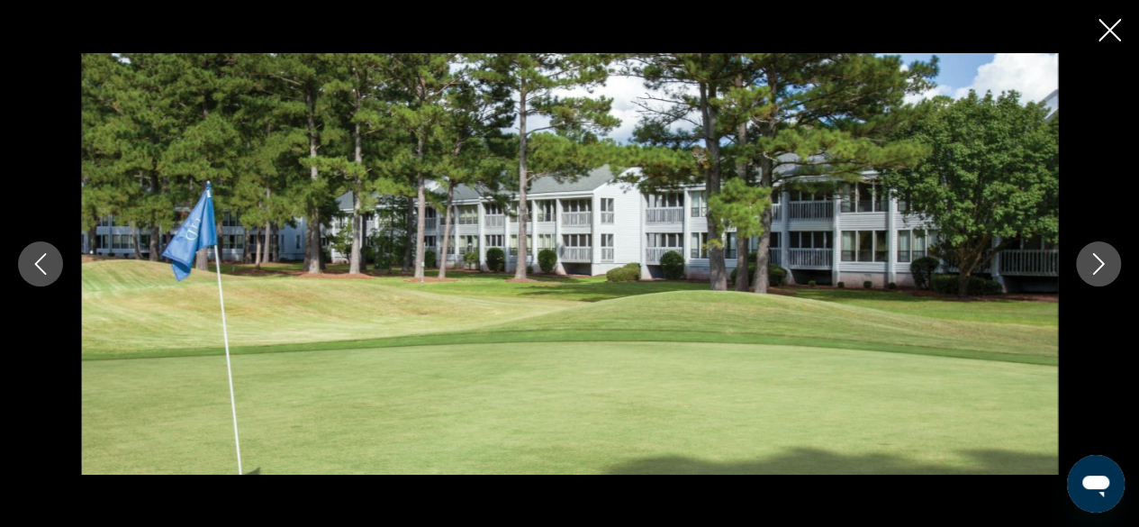
click at [1109, 20] on icon "Close slideshow" at bounding box center [1110, 30] width 23 height 23
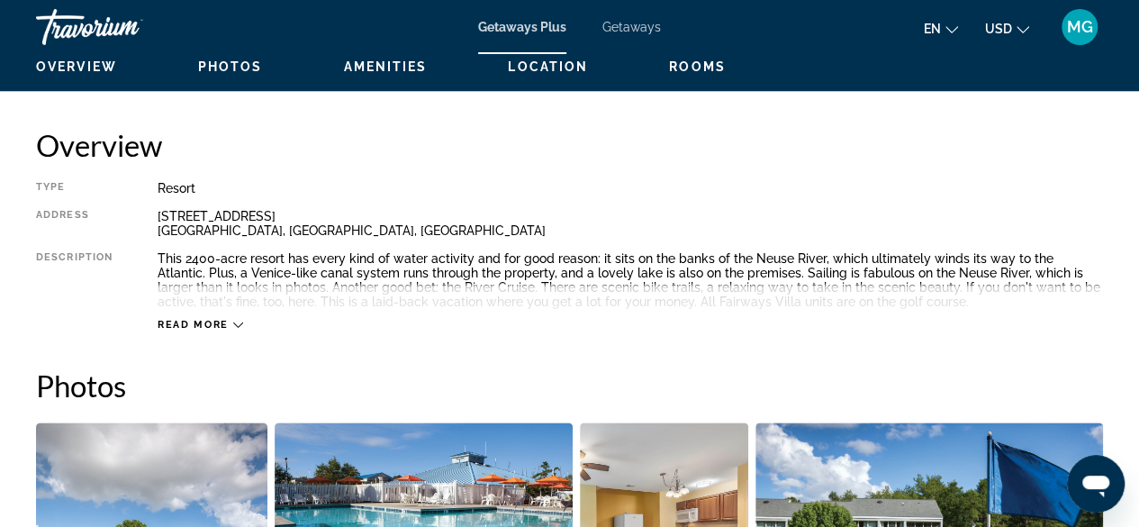
scroll to position [865, 0]
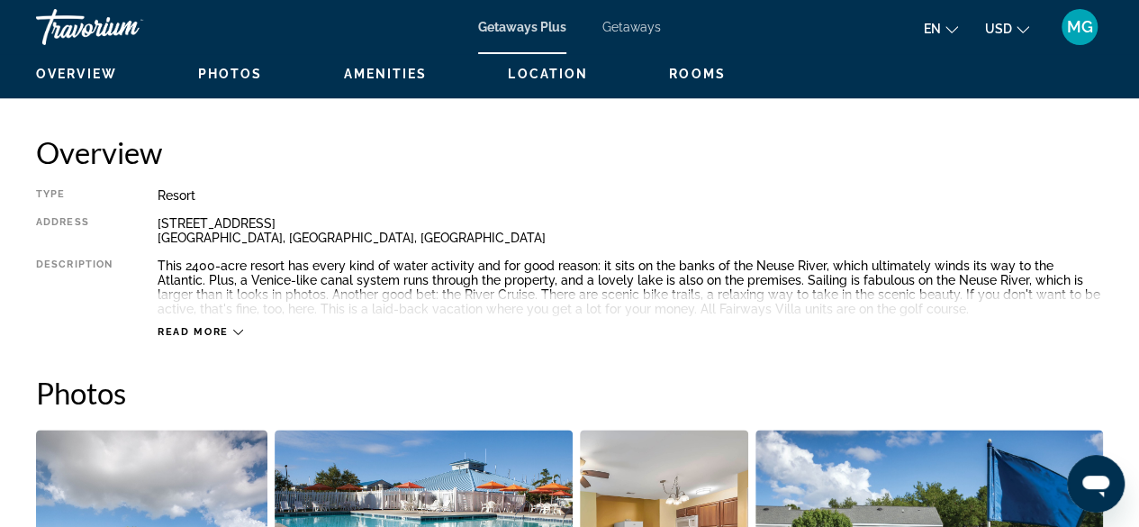
click at [189, 332] on span "Read more" at bounding box center [193, 332] width 71 height 12
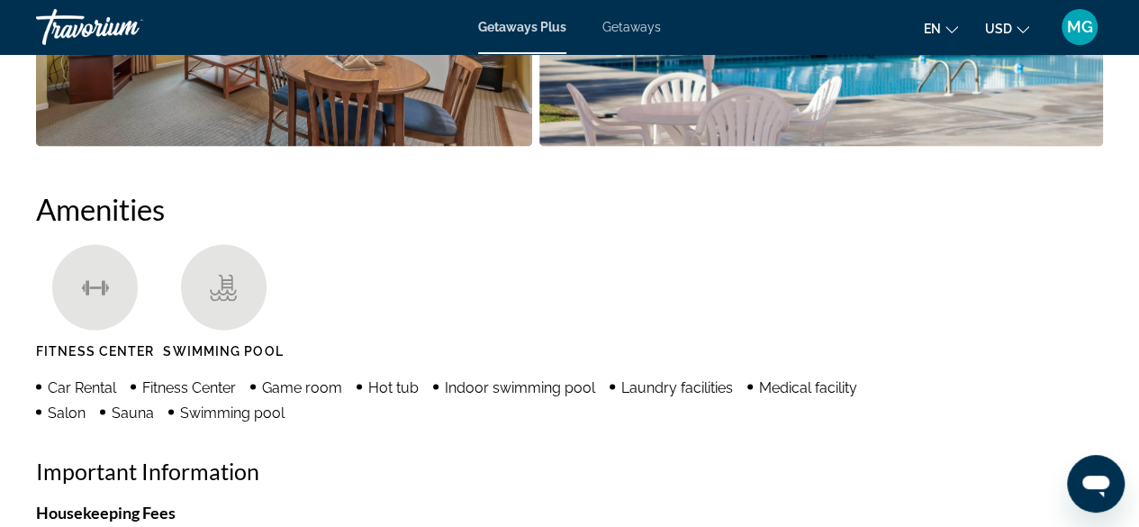
scroll to position [1605, 0]
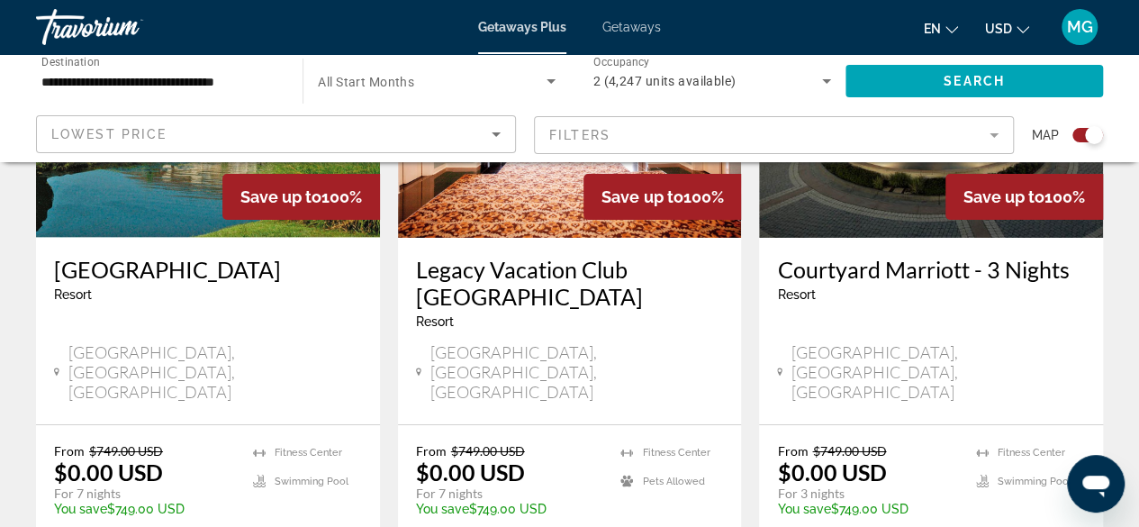
scroll to position [3007, 0]
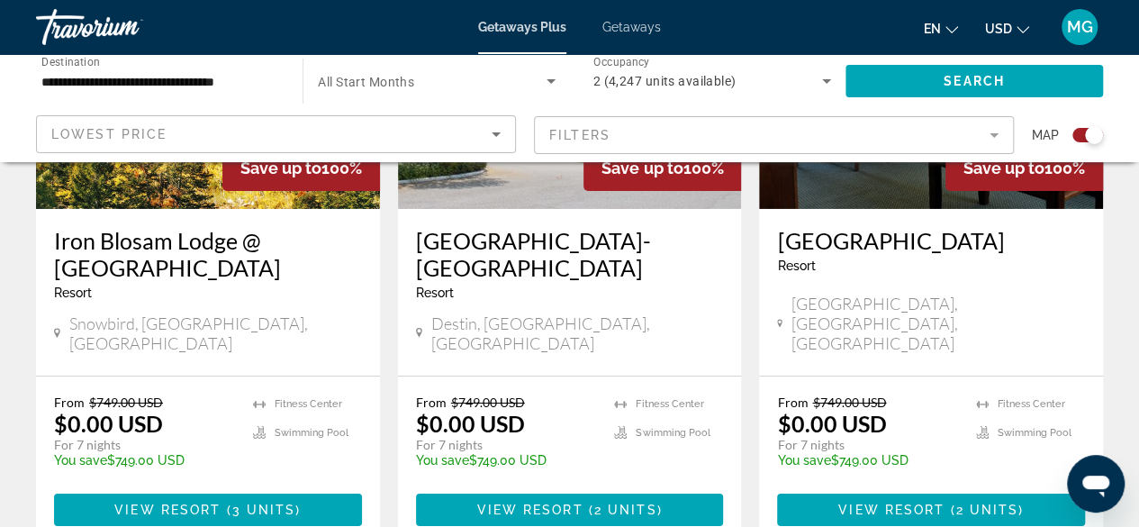
scroll to position [2904, 0]
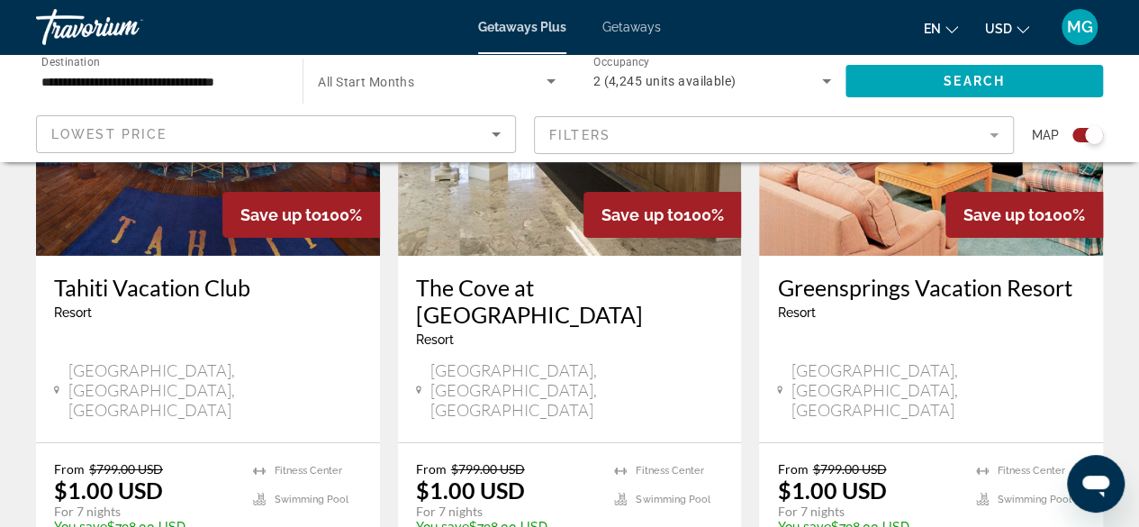
scroll to position [2854, 0]
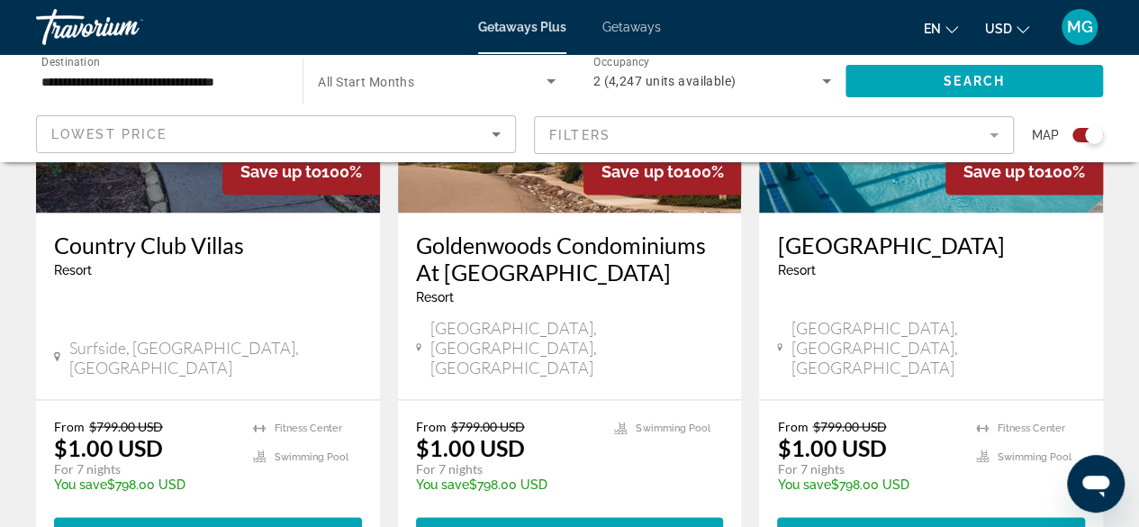
scroll to position [1542, 0]
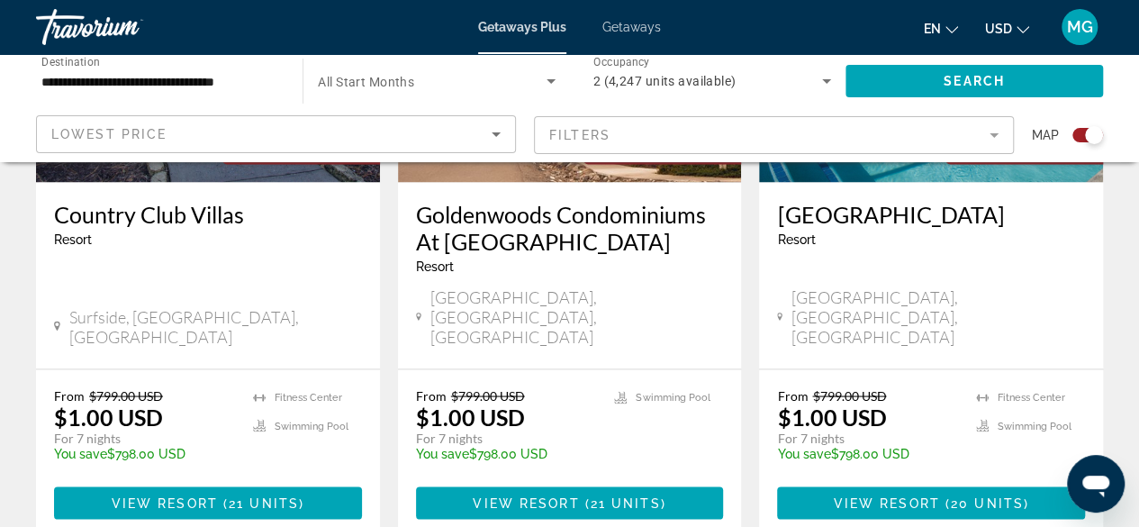
click at [12, 450] on div "To navigate the map with touch gestures double-tap and hold your finger on the …" at bounding box center [569, 302] width 1139 height 3328
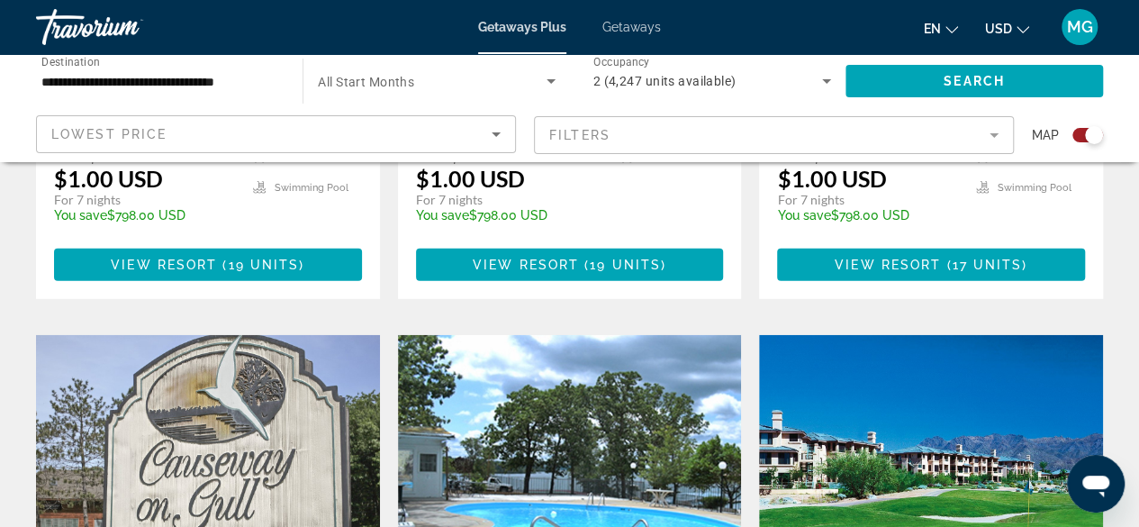
scroll to position [2920, 0]
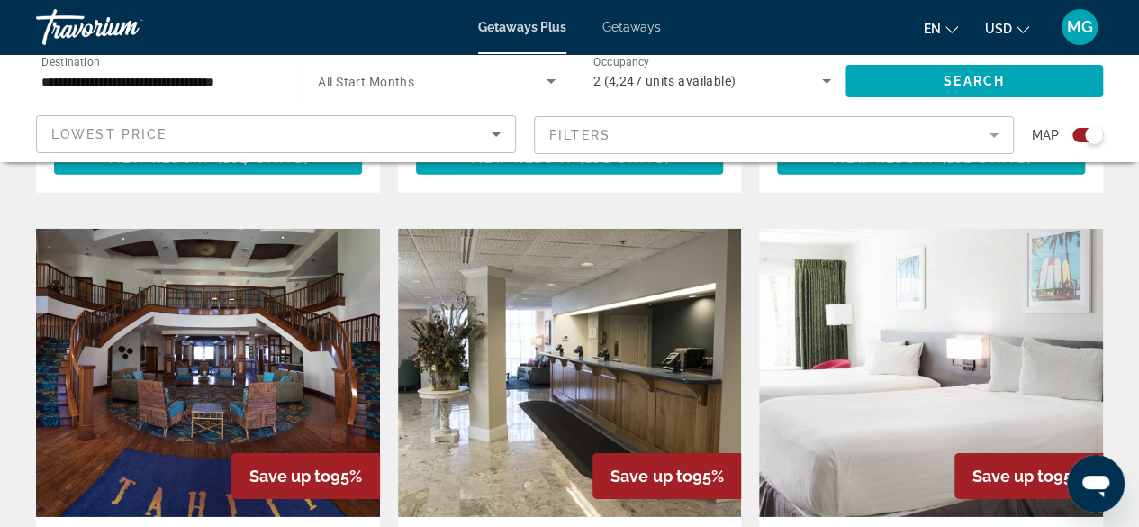
scroll to position [3051, 0]
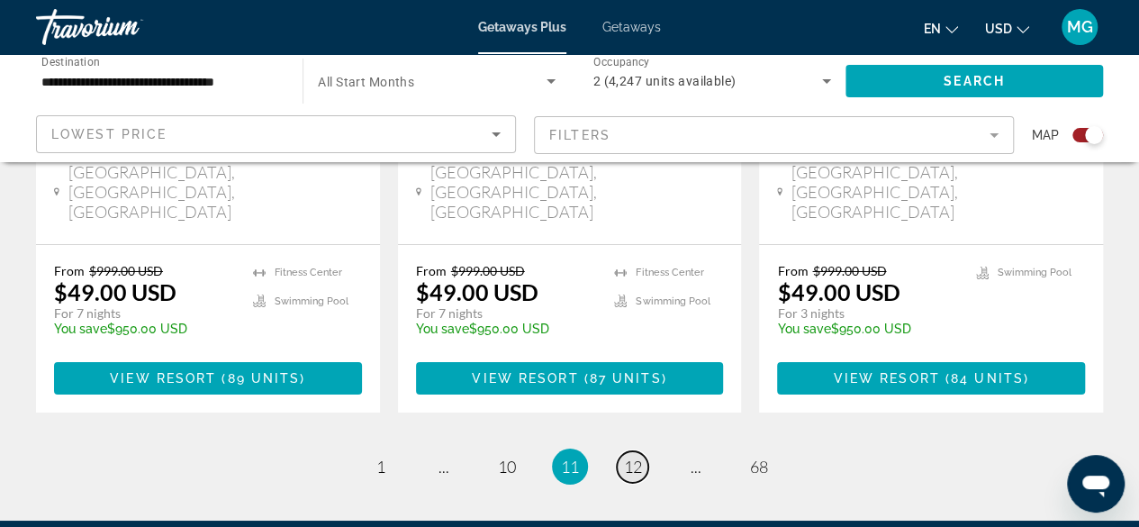
click at [641, 457] on span "12" at bounding box center [633, 467] width 18 height 20
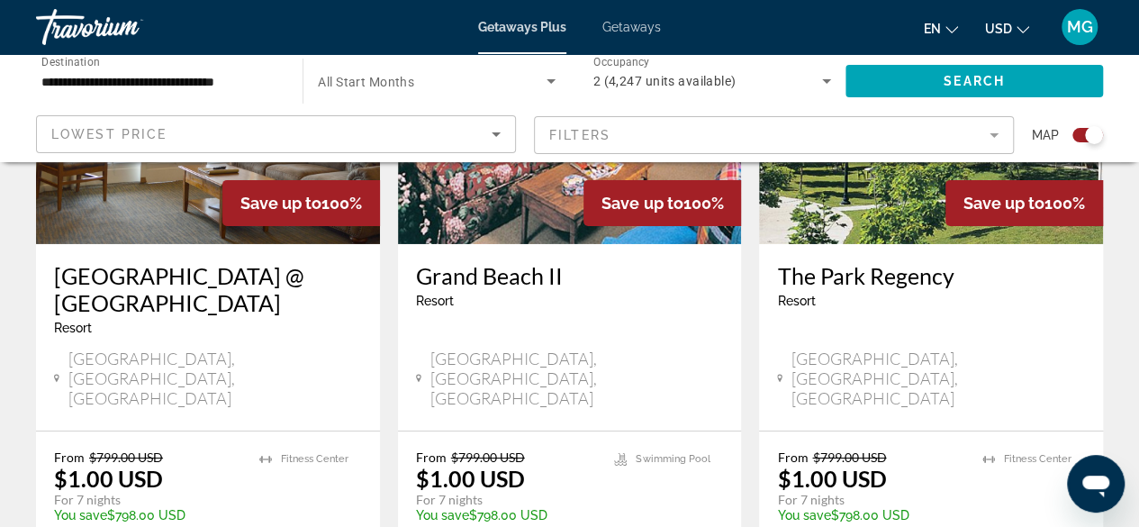
scroll to position [2920, 0]
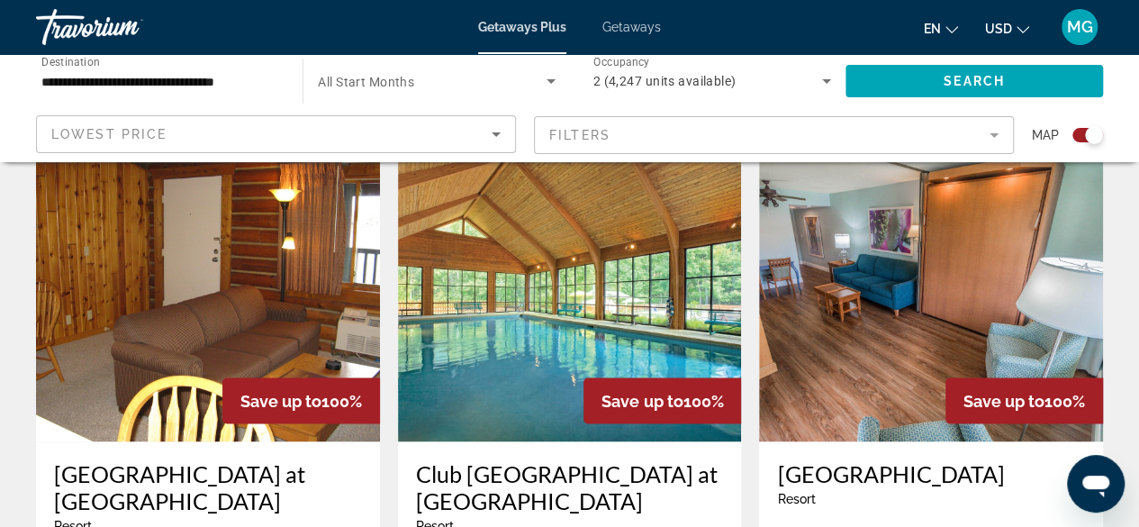
scroll to position [1349, 0]
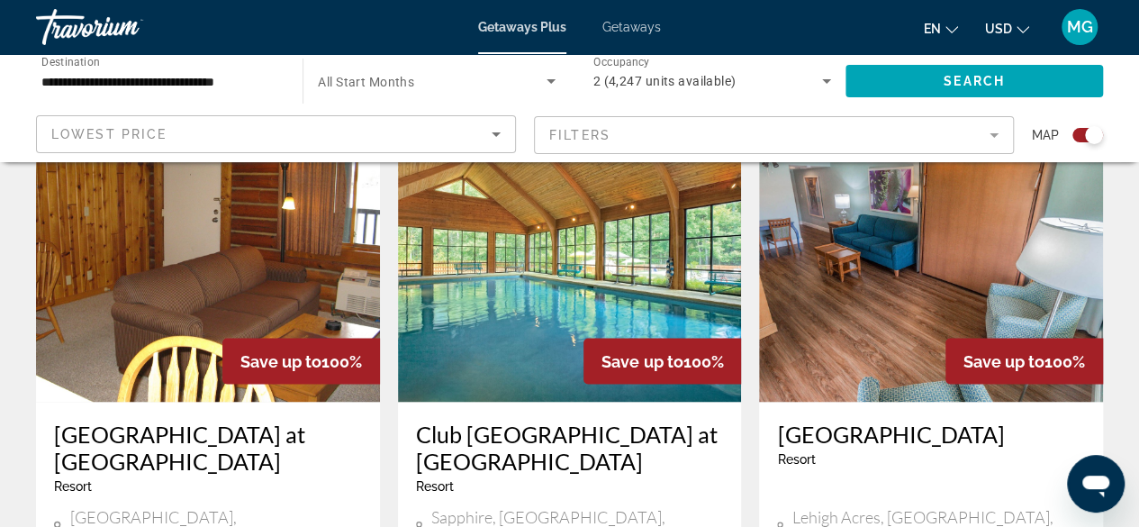
click at [530, 246] on img "Main content" at bounding box center [570, 257] width 344 height 288
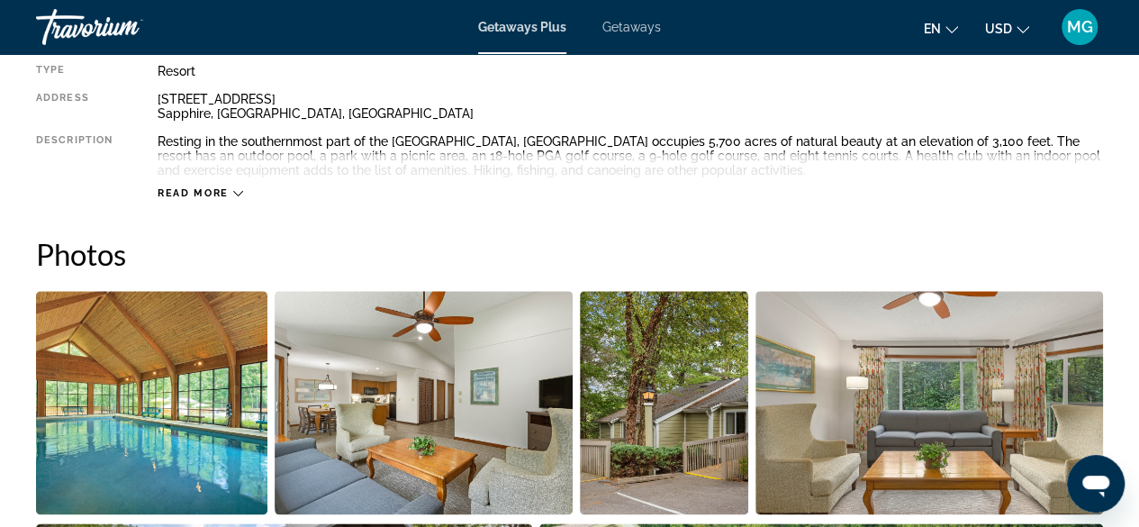
scroll to position [991, 0]
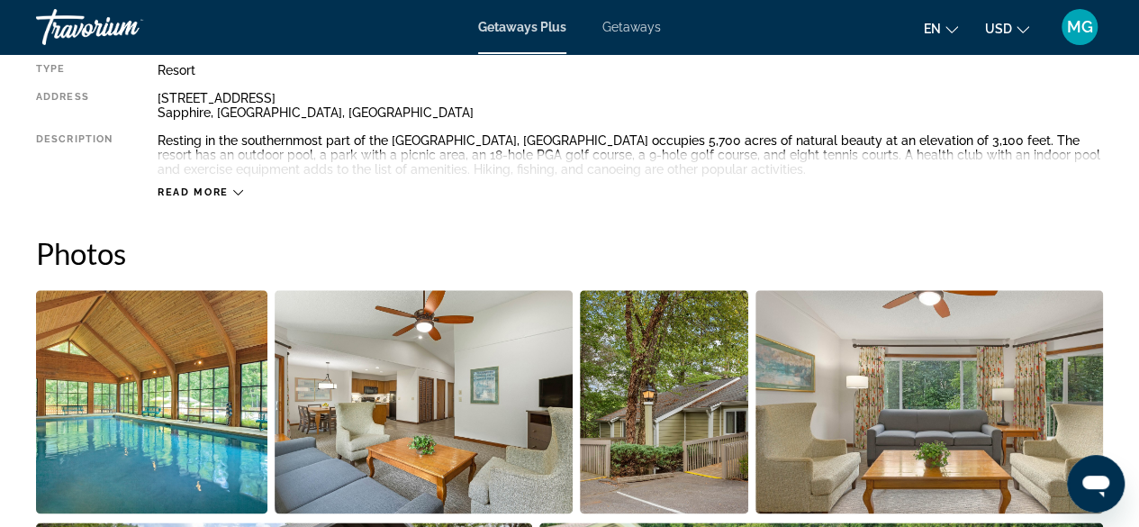
click at [103, 409] on img "Open full-screen image slider" at bounding box center [151, 401] width 231 height 223
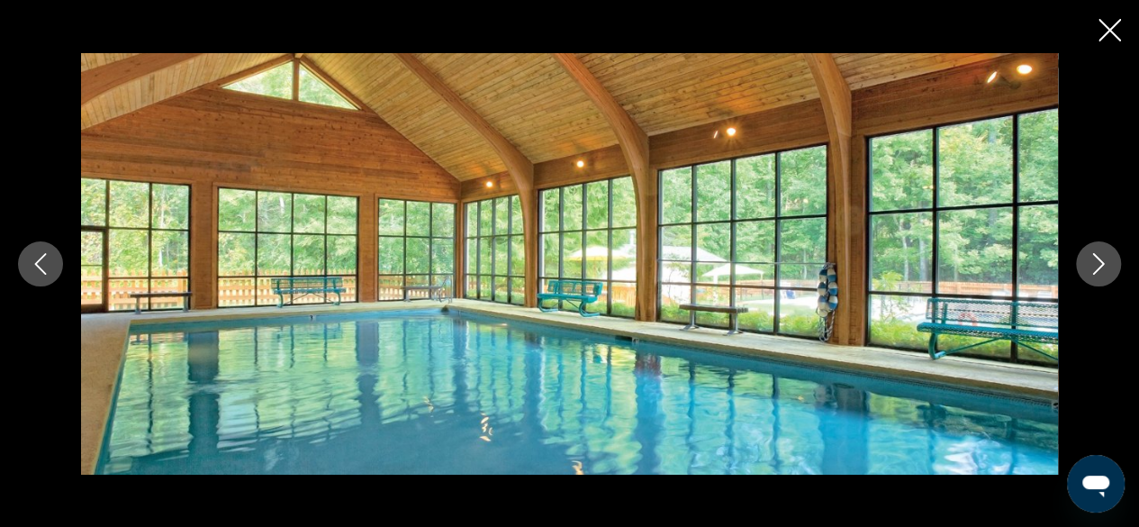
click at [1118, 251] on div "prev next" at bounding box center [569, 263] width 1139 height 421
click at [1092, 265] on icon "Next image" at bounding box center [1099, 264] width 22 height 22
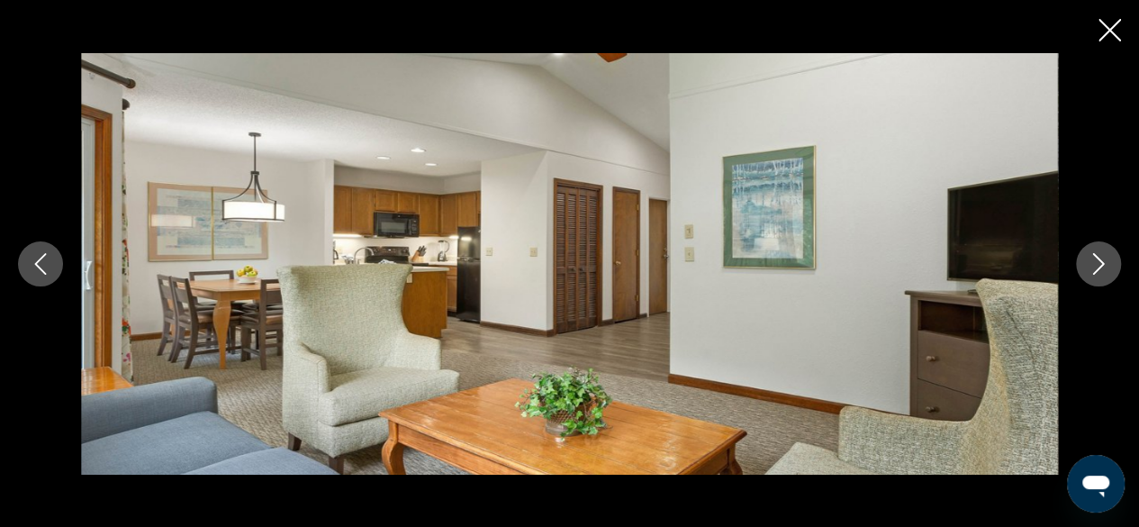
click at [1098, 259] on icon "Next image" at bounding box center [1099, 264] width 12 height 22
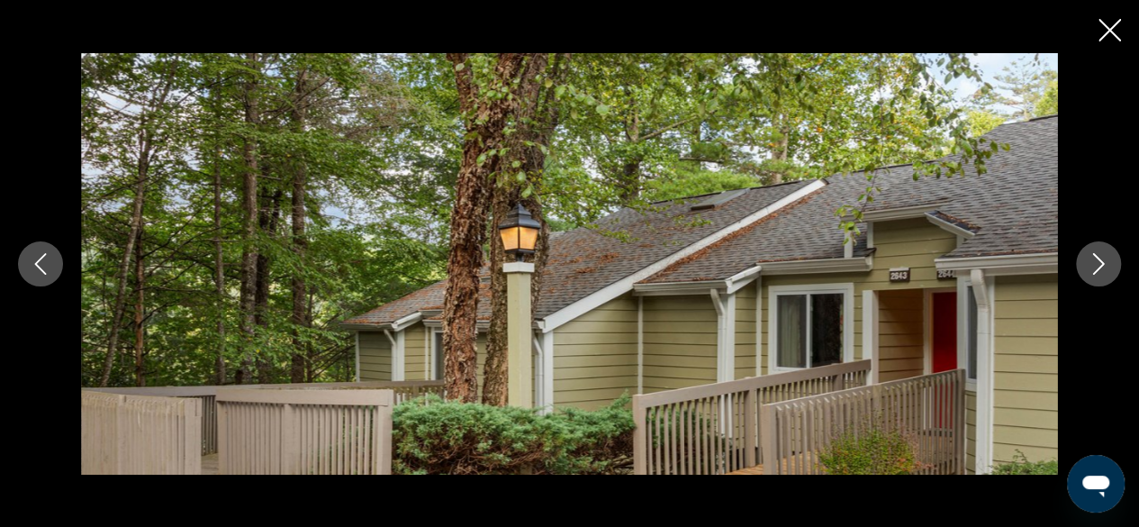
click at [1095, 260] on icon "Next image" at bounding box center [1099, 264] width 22 height 22
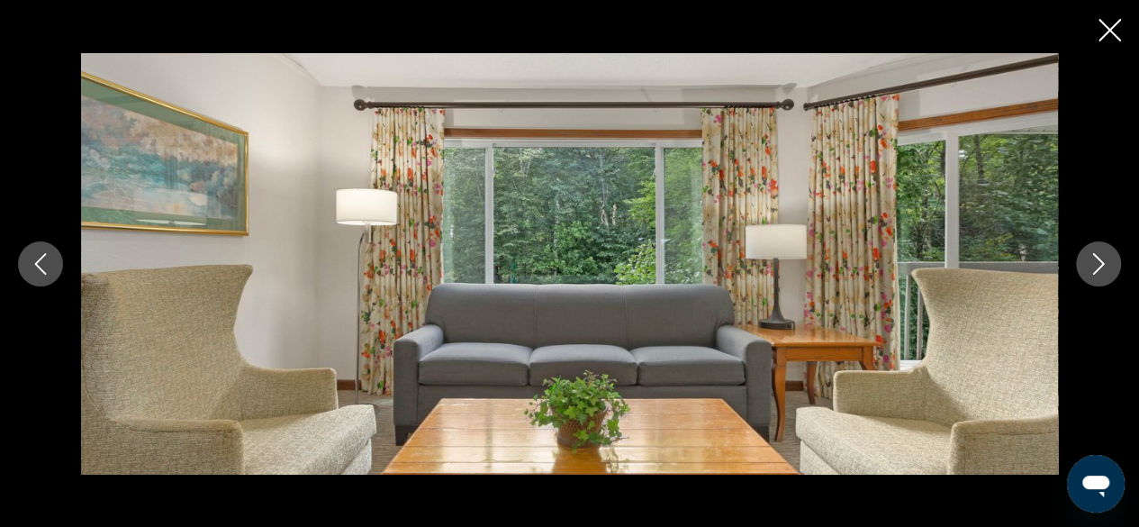
click at [1090, 267] on icon "Next image" at bounding box center [1099, 264] width 22 height 22
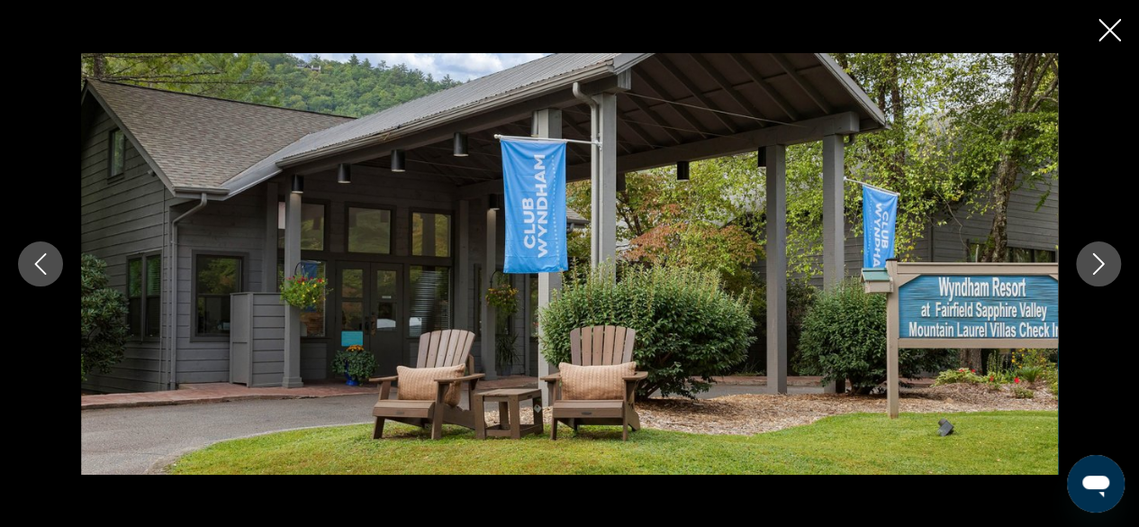
click at [1107, 258] on icon "Next image" at bounding box center [1099, 264] width 22 height 22
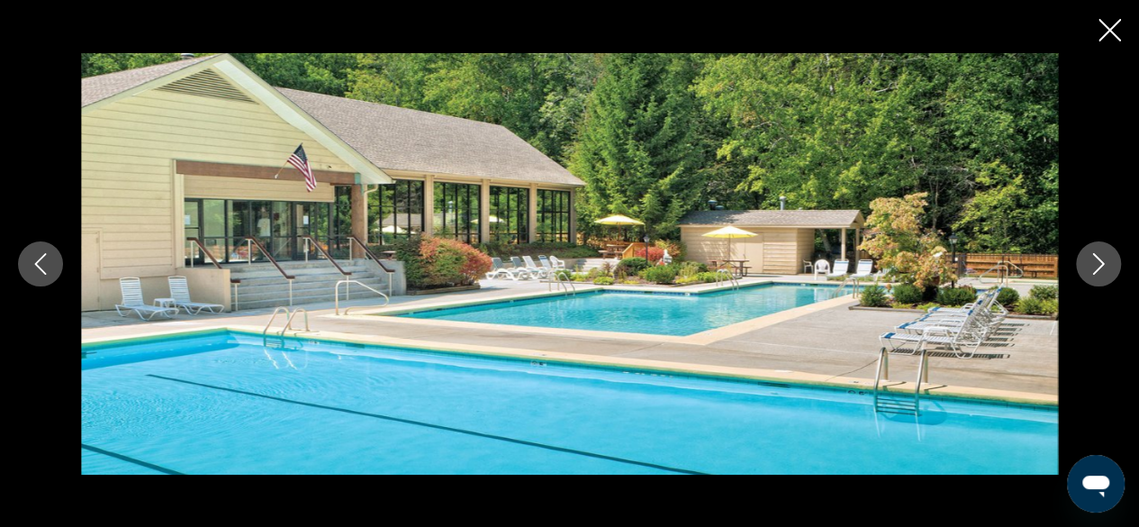
click at [1098, 259] on icon "Next image" at bounding box center [1099, 264] width 12 height 22
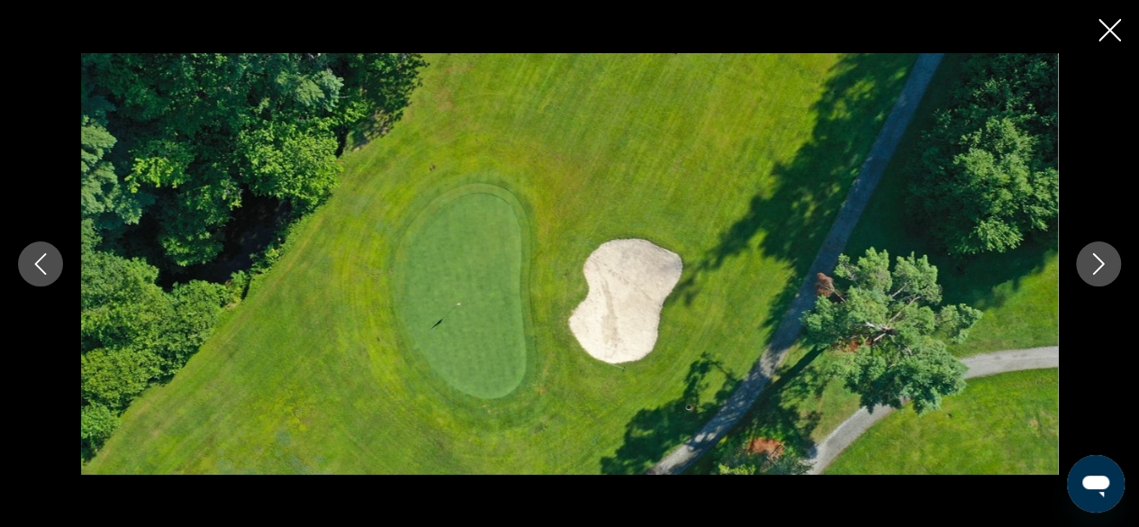
click at [1095, 258] on icon "Next image" at bounding box center [1099, 264] width 22 height 22
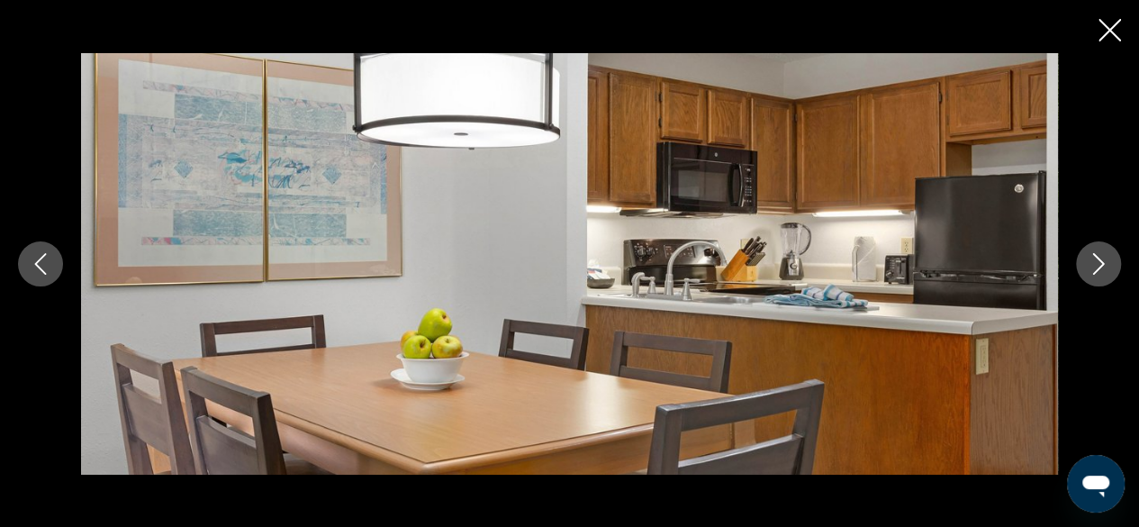
click at [1095, 258] on icon "Next image" at bounding box center [1099, 264] width 22 height 22
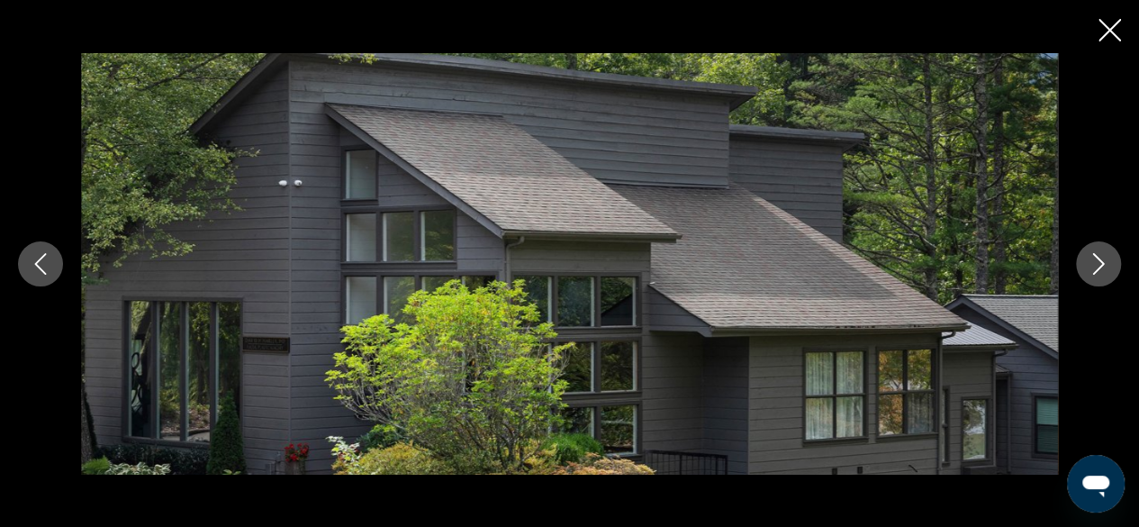
click at [1102, 253] on icon "Next image" at bounding box center [1099, 264] width 22 height 22
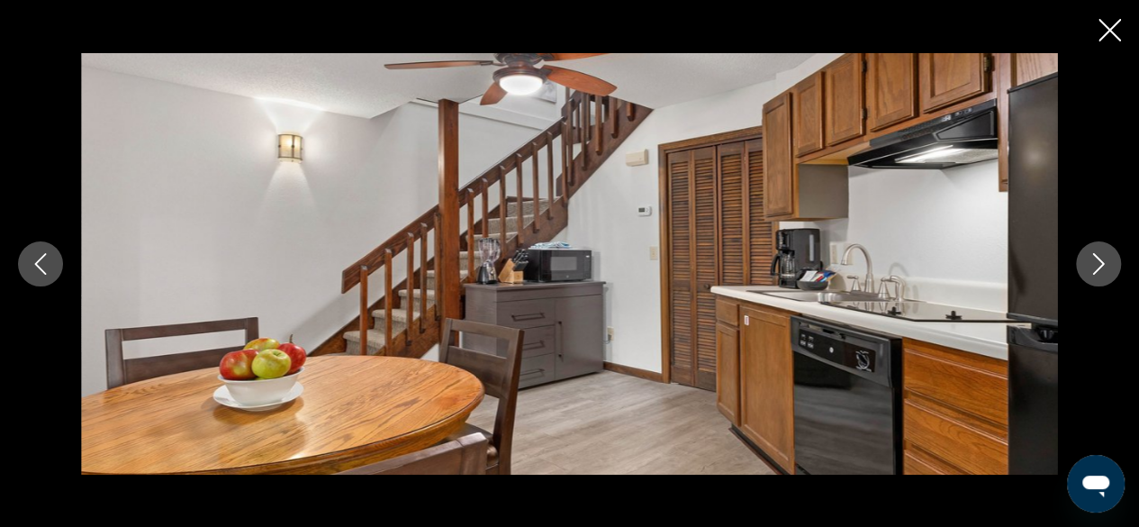
click at [1097, 254] on icon "Next image" at bounding box center [1099, 264] width 22 height 22
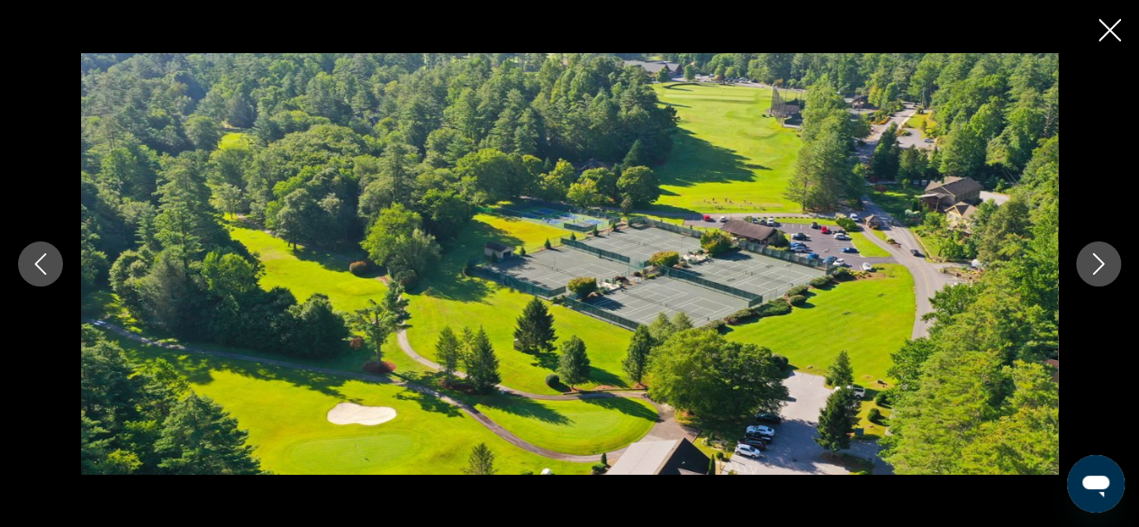
click at [1106, 250] on button "Next image" at bounding box center [1098, 263] width 45 height 45
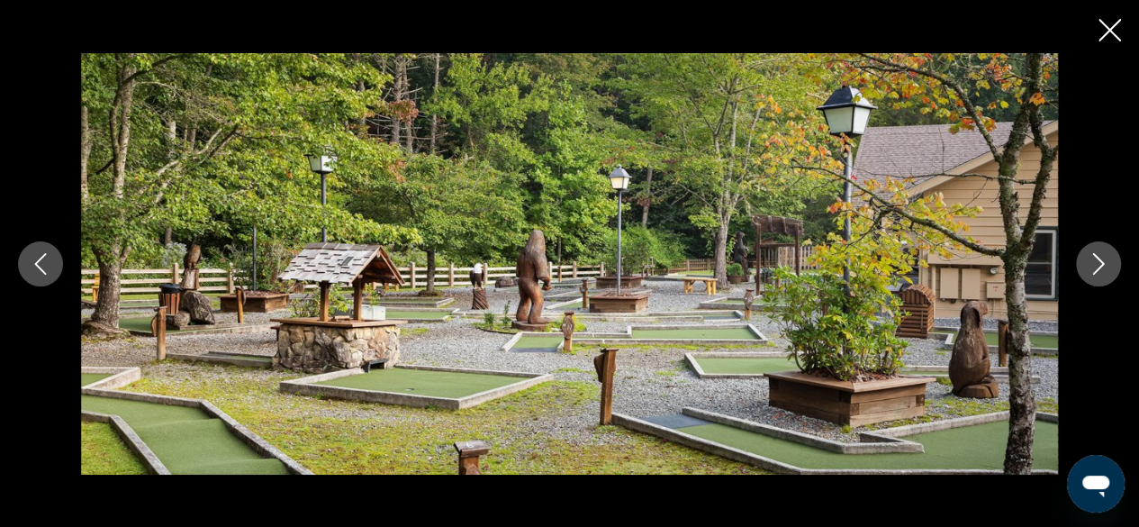
click at [1094, 256] on icon "Next image" at bounding box center [1099, 264] width 22 height 22
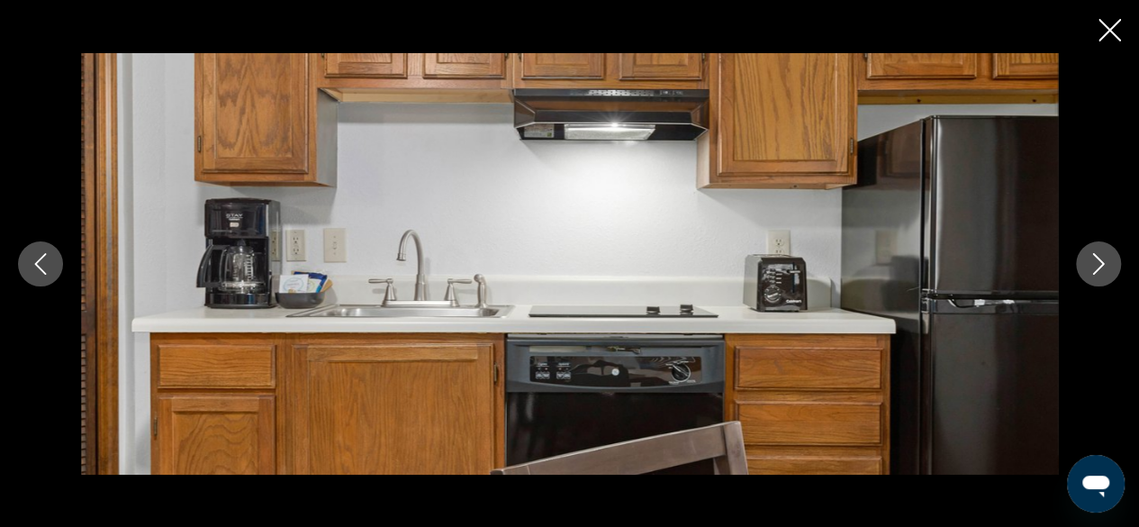
click at [1105, 253] on icon "Next image" at bounding box center [1099, 264] width 22 height 22
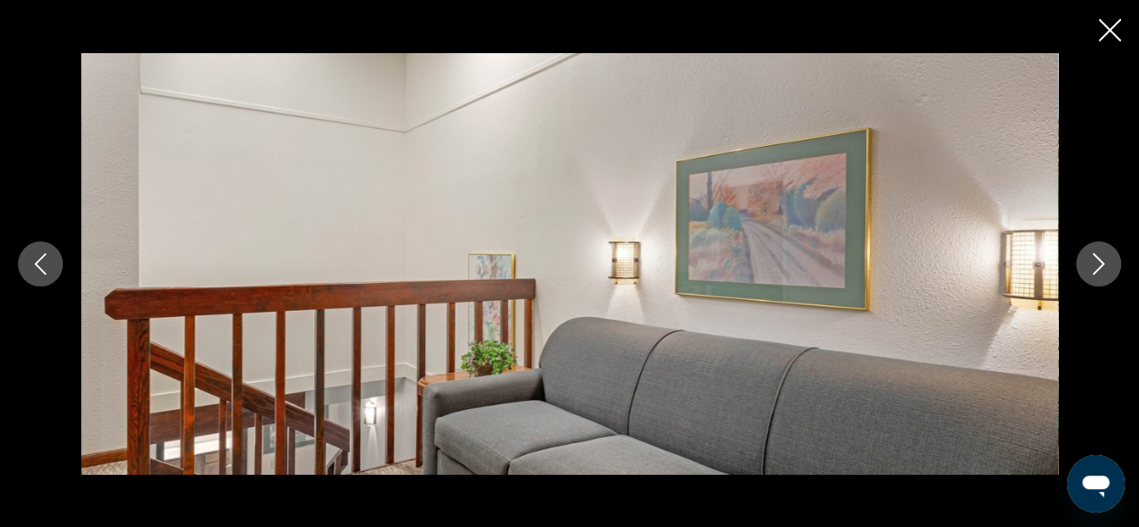
click at [1100, 254] on icon "Next image" at bounding box center [1099, 264] width 22 height 22
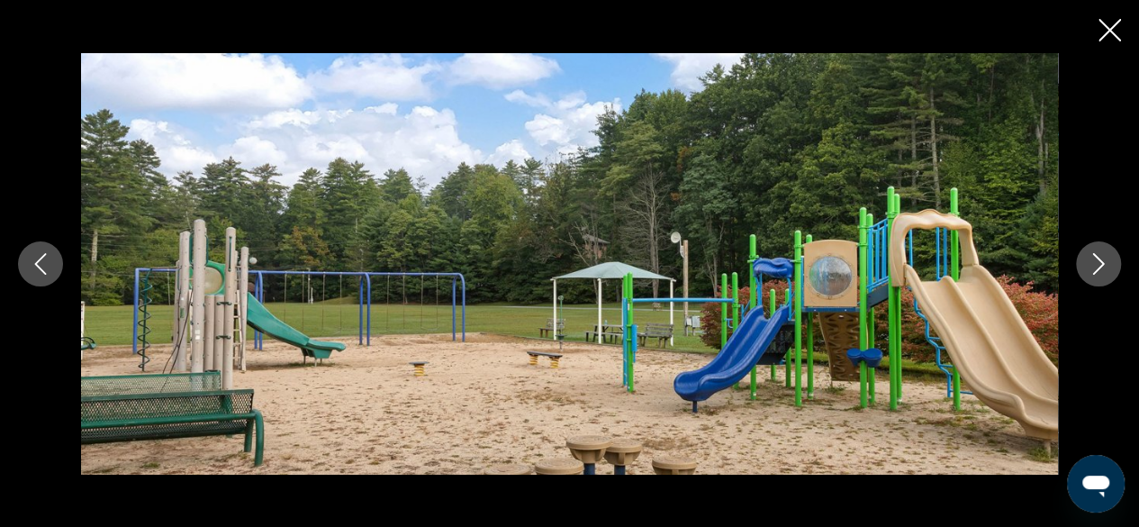
click at [1104, 253] on icon "Next image" at bounding box center [1099, 264] width 22 height 22
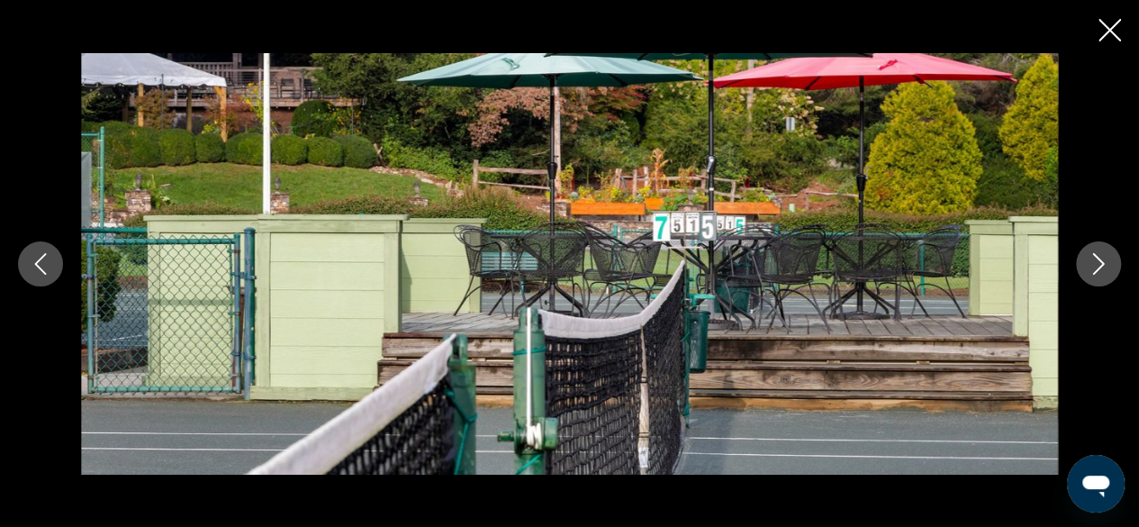
click at [1105, 253] on icon "Next image" at bounding box center [1099, 264] width 22 height 22
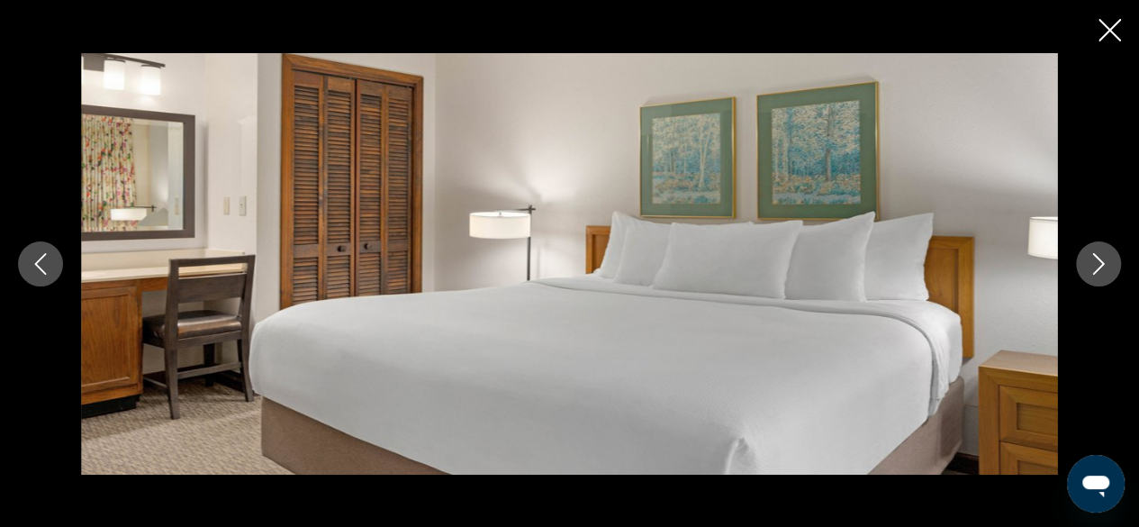
click at [1105, 253] on icon "Next image" at bounding box center [1099, 264] width 22 height 22
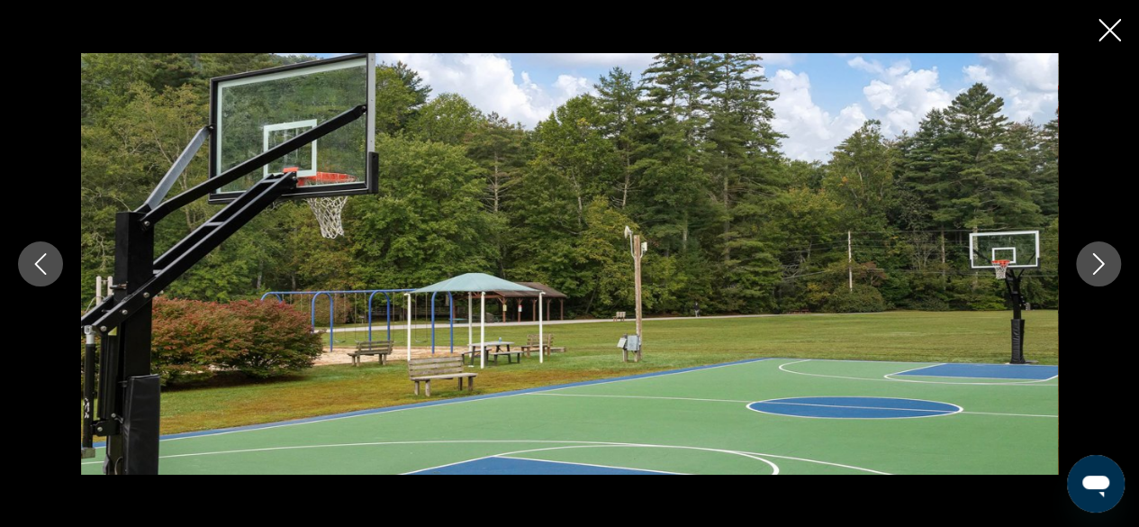
click at [1109, 250] on button "Next image" at bounding box center [1098, 263] width 45 height 45
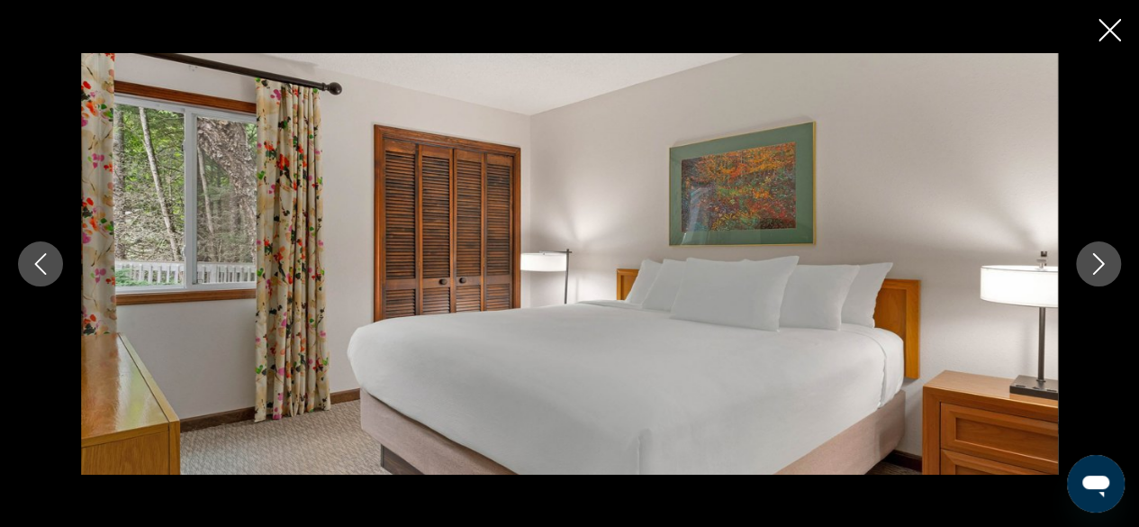
click at [1108, 253] on icon "Next image" at bounding box center [1099, 264] width 22 height 22
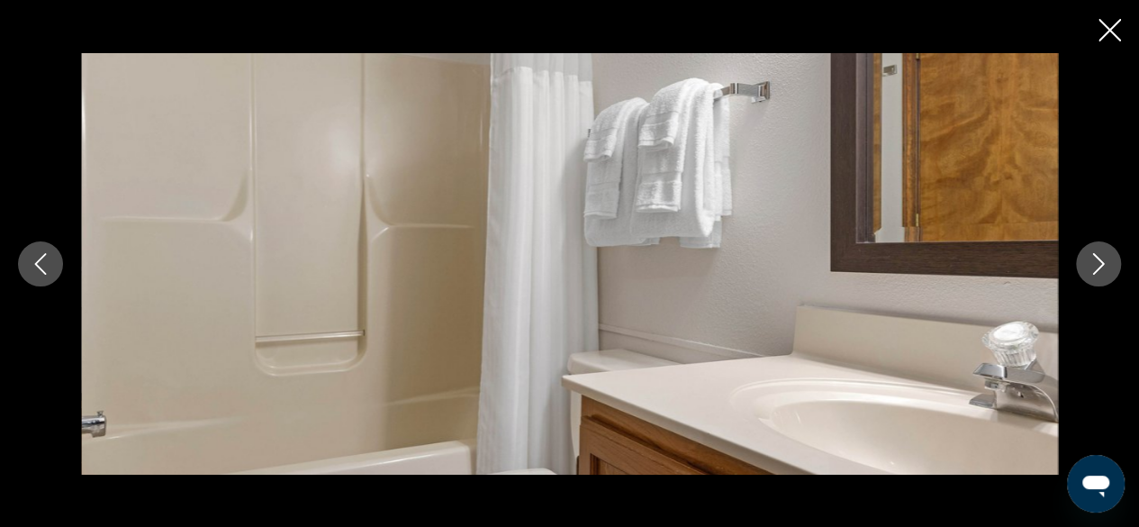
click at [1108, 256] on icon "Next image" at bounding box center [1099, 264] width 22 height 22
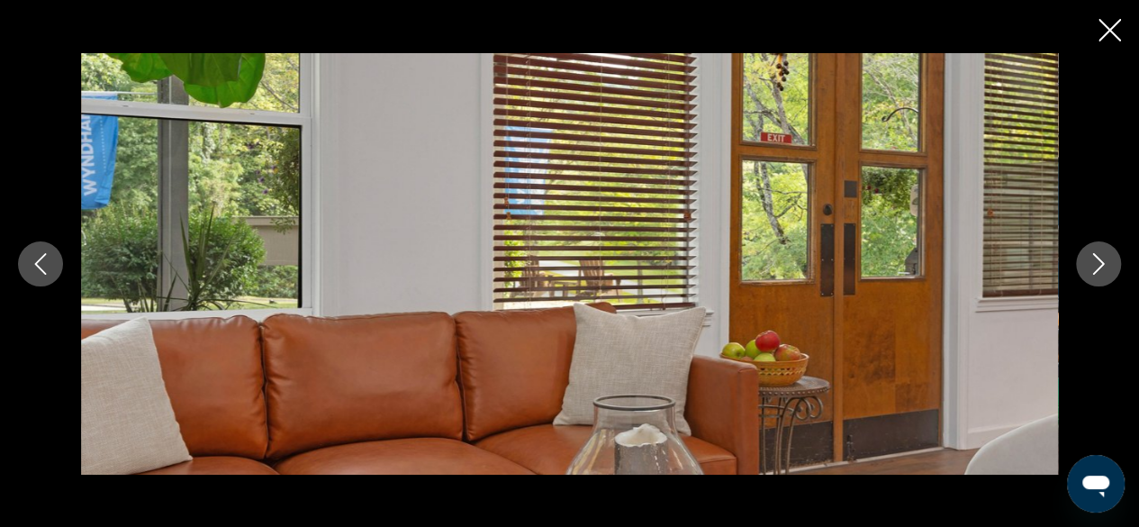
click at [1108, 253] on icon "Next image" at bounding box center [1099, 264] width 22 height 22
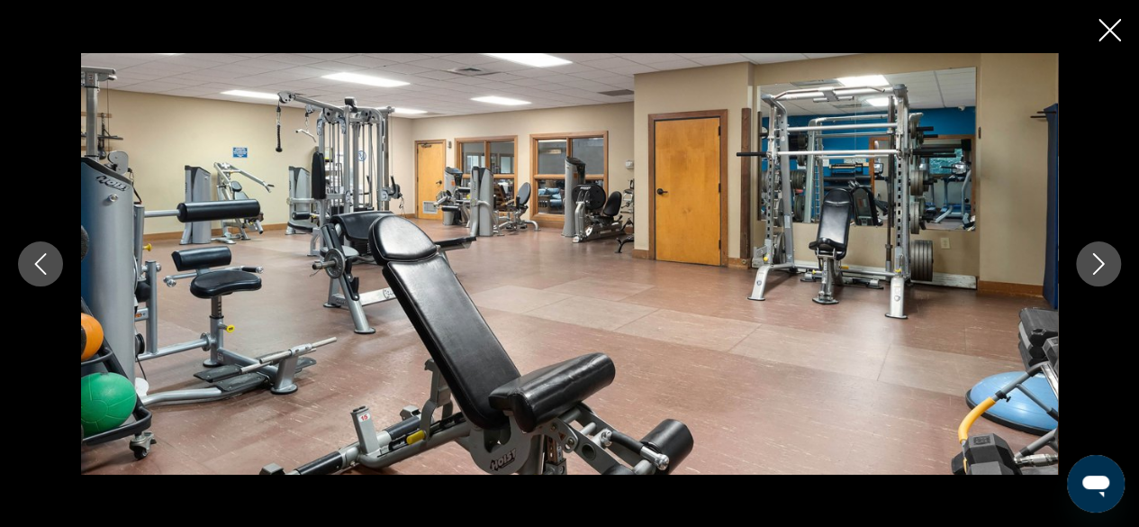
click at [1101, 256] on icon "Next image" at bounding box center [1099, 264] width 22 height 22
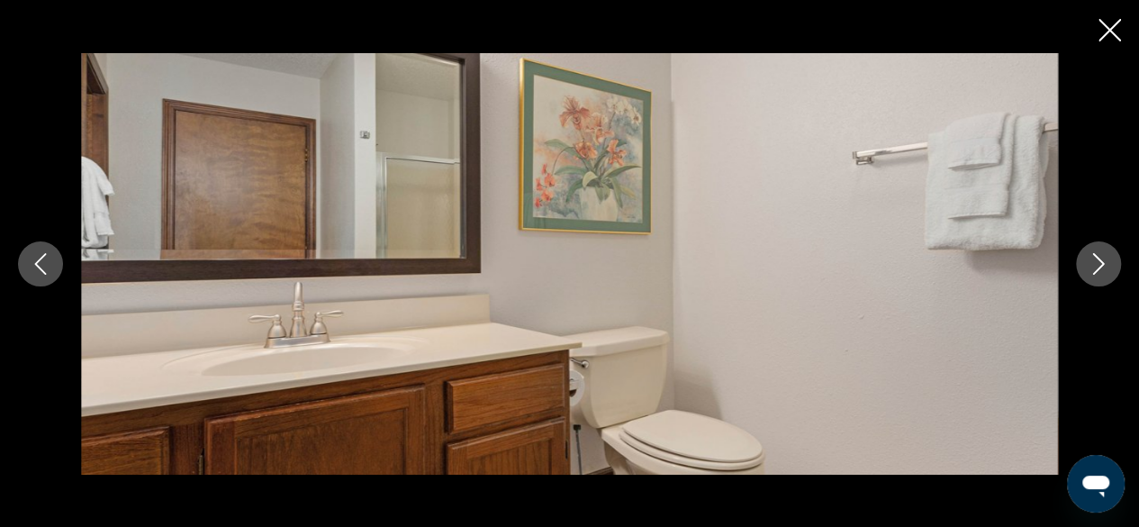
click at [1109, 252] on button "Next image" at bounding box center [1098, 263] width 45 height 45
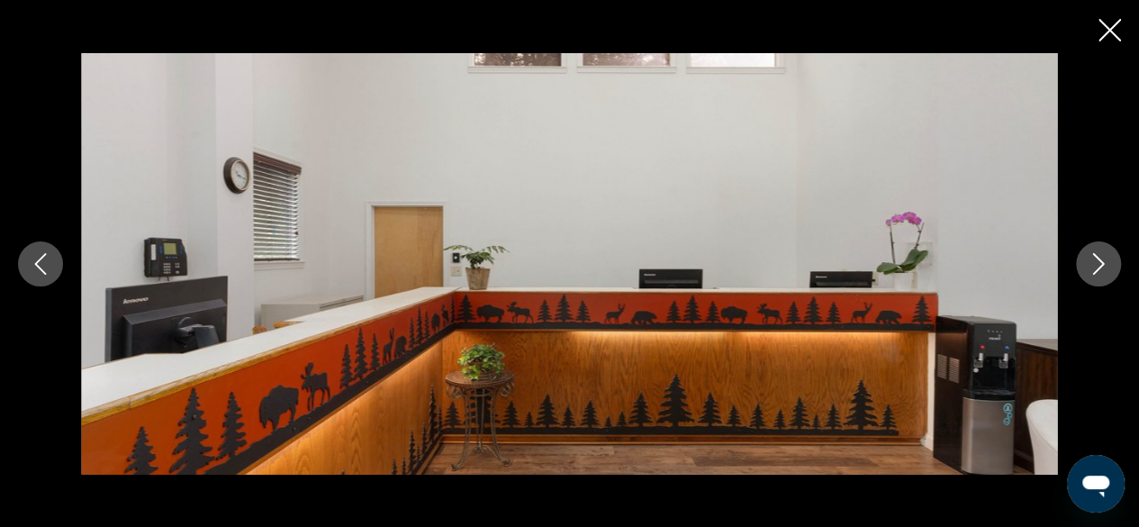
click at [1109, 252] on button "Next image" at bounding box center [1098, 263] width 45 height 45
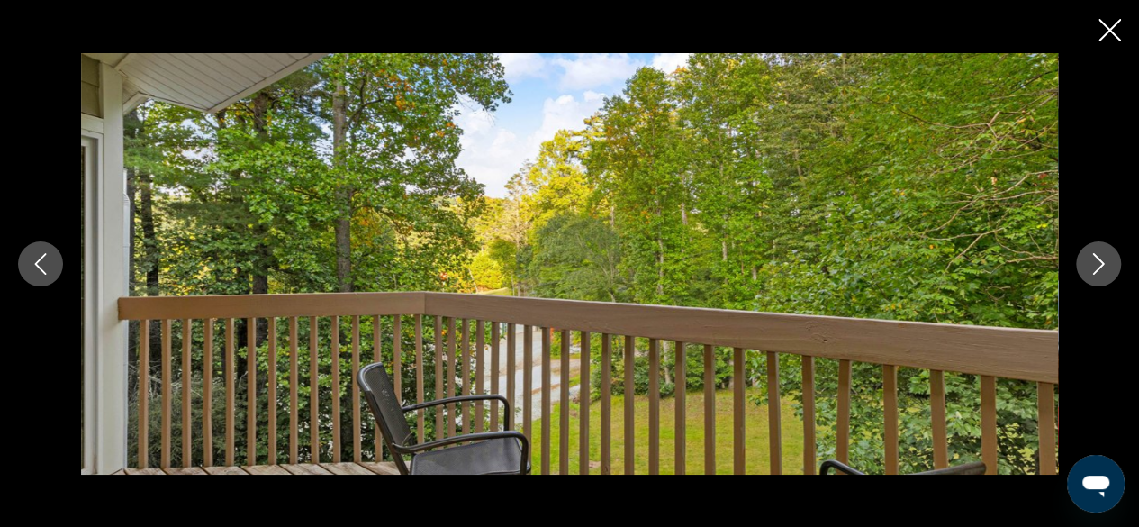
click at [1109, 253] on icon "Next image" at bounding box center [1099, 264] width 22 height 22
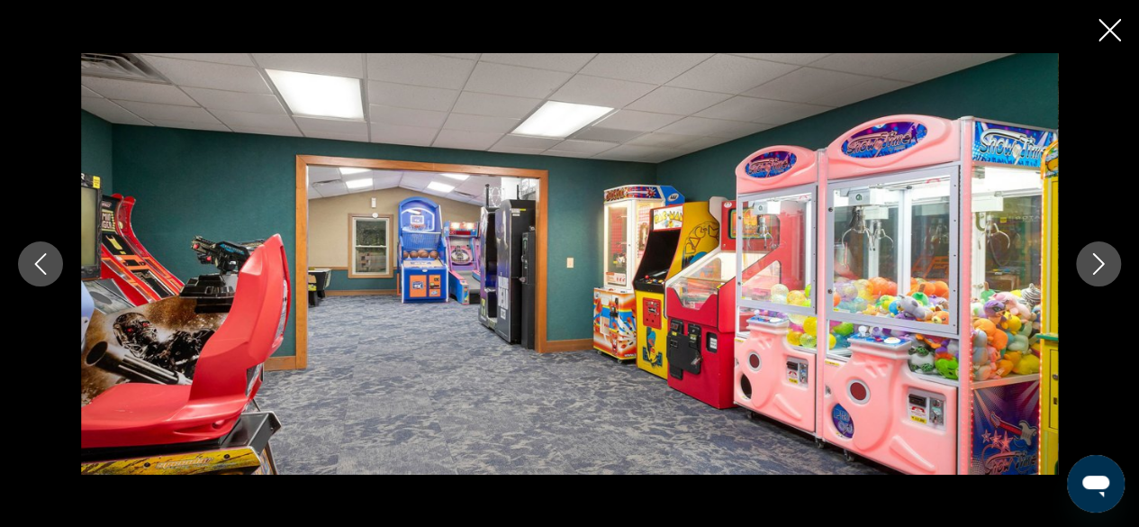
click at [1103, 258] on icon "Next image" at bounding box center [1099, 264] width 22 height 22
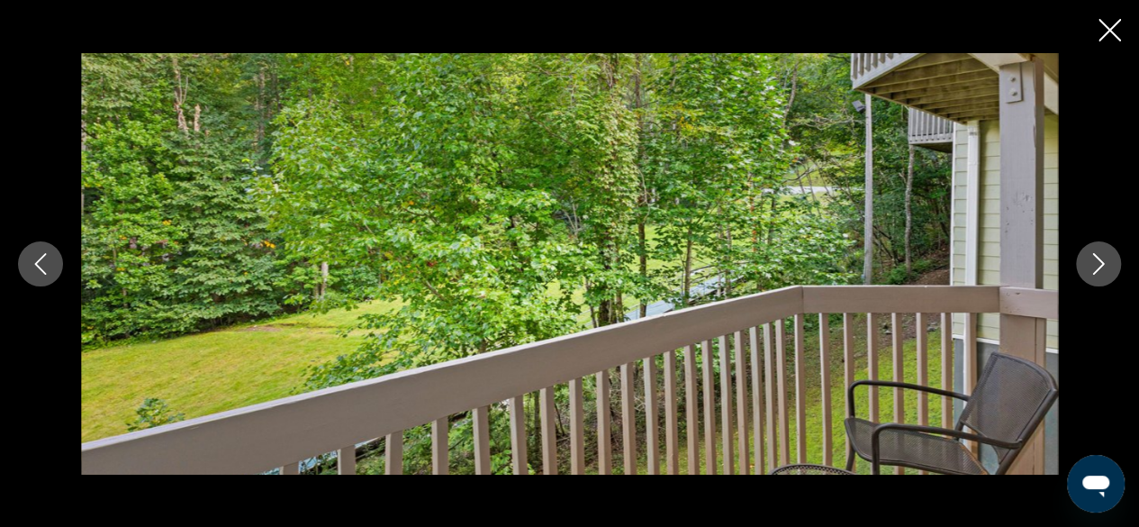
click at [1104, 258] on icon "Next image" at bounding box center [1099, 264] width 22 height 22
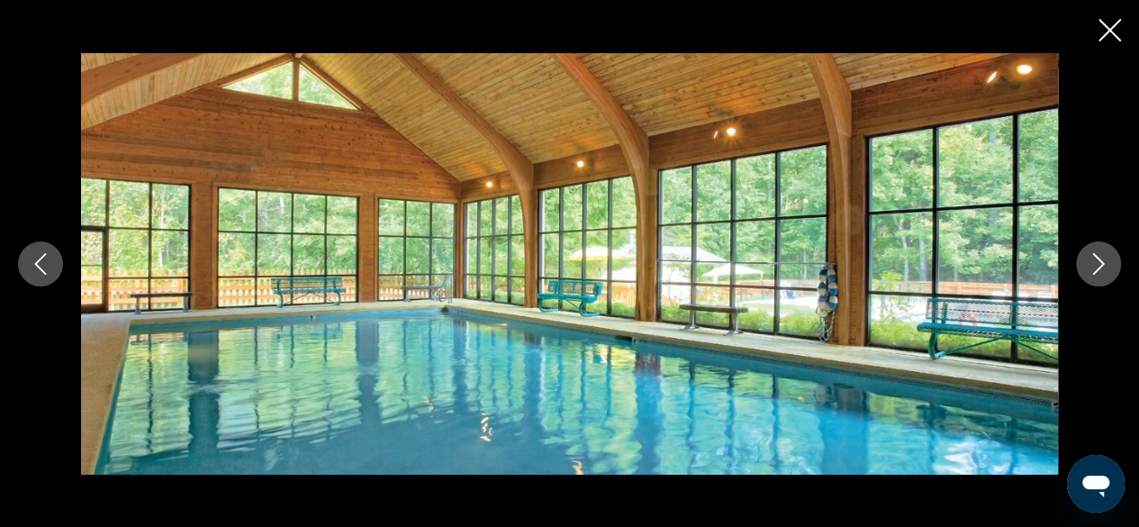
click at [1106, 258] on icon "Next image" at bounding box center [1099, 264] width 22 height 22
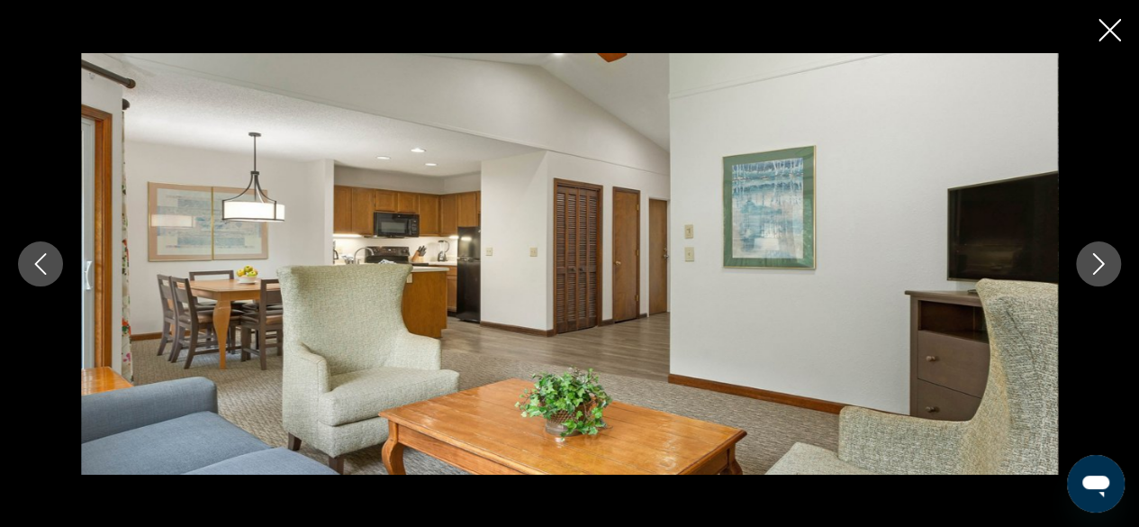
click at [1106, 256] on icon "Next image" at bounding box center [1099, 264] width 22 height 22
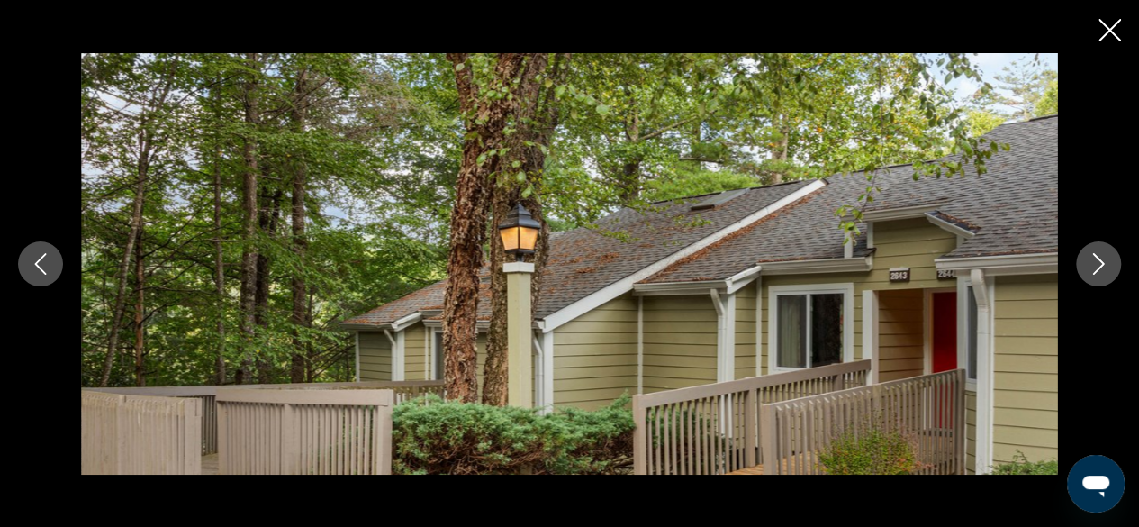
click at [1113, 253] on button "Next image" at bounding box center [1098, 263] width 45 height 45
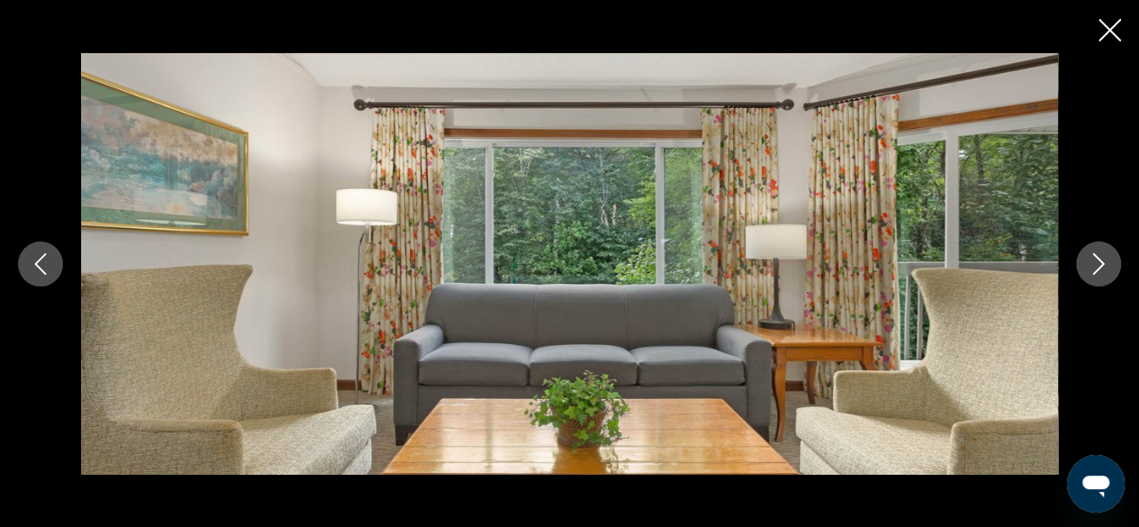
click at [1111, 253] on button "Next image" at bounding box center [1098, 263] width 45 height 45
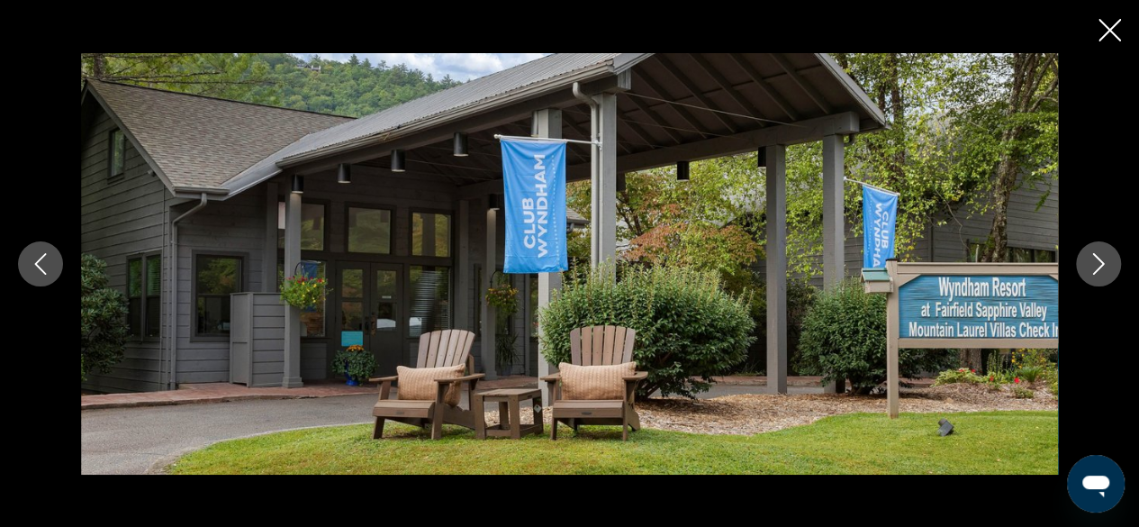
click at [1113, 253] on button "Next image" at bounding box center [1098, 263] width 45 height 45
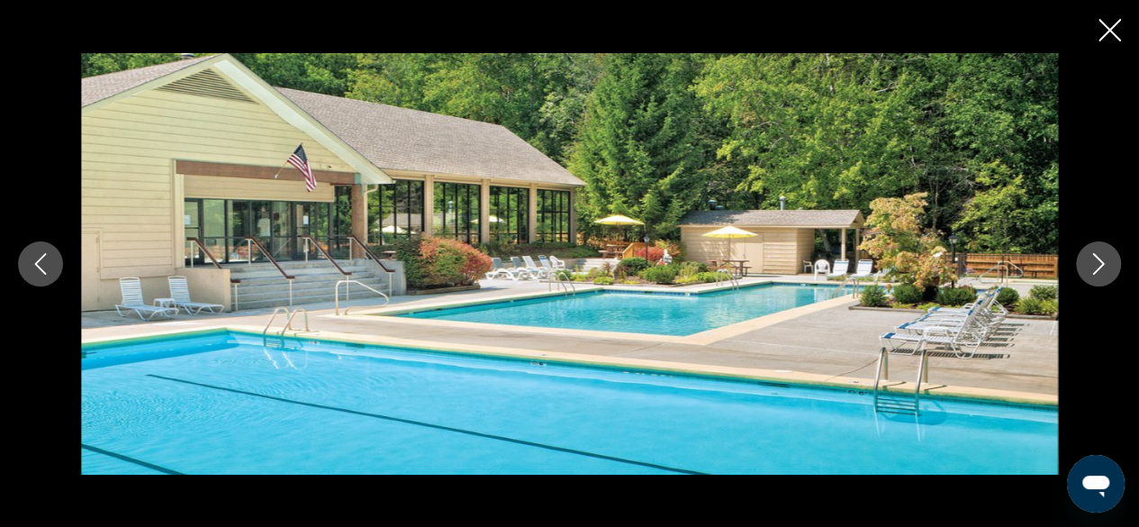
click at [1111, 253] on button "Next image" at bounding box center [1098, 263] width 45 height 45
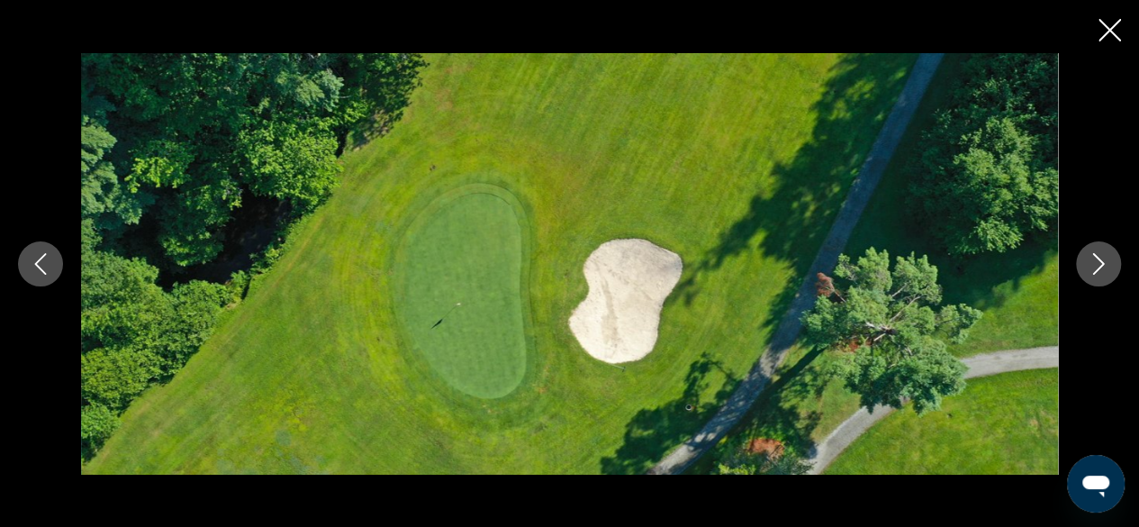
click at [1109, 254] on icon "Next image" at bounding box center [1099, 264] width 22 height 22
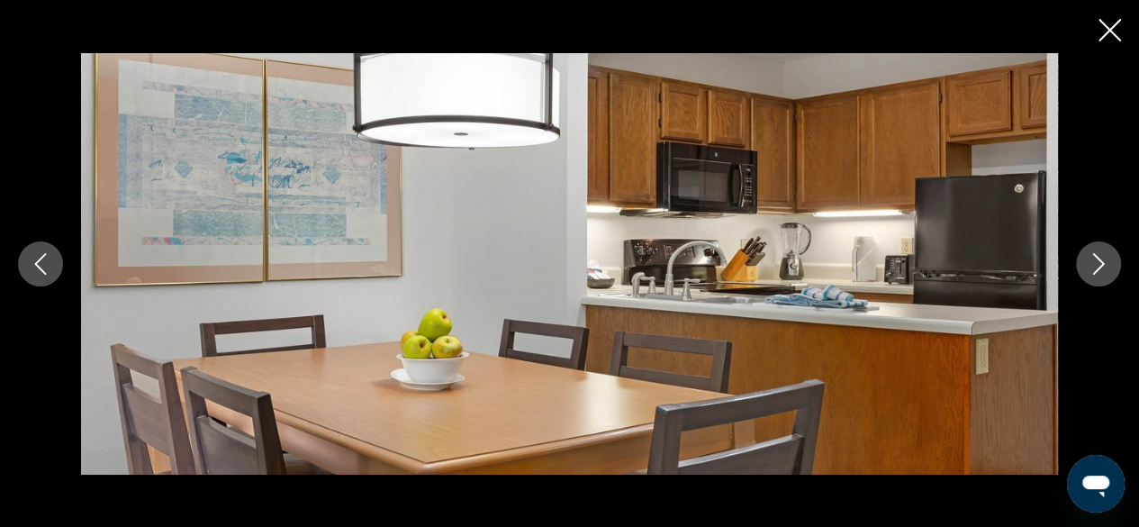
click at [1109, 27] on icon "Close slideshow" at bounding box center [1110, 30] width 23 height 23
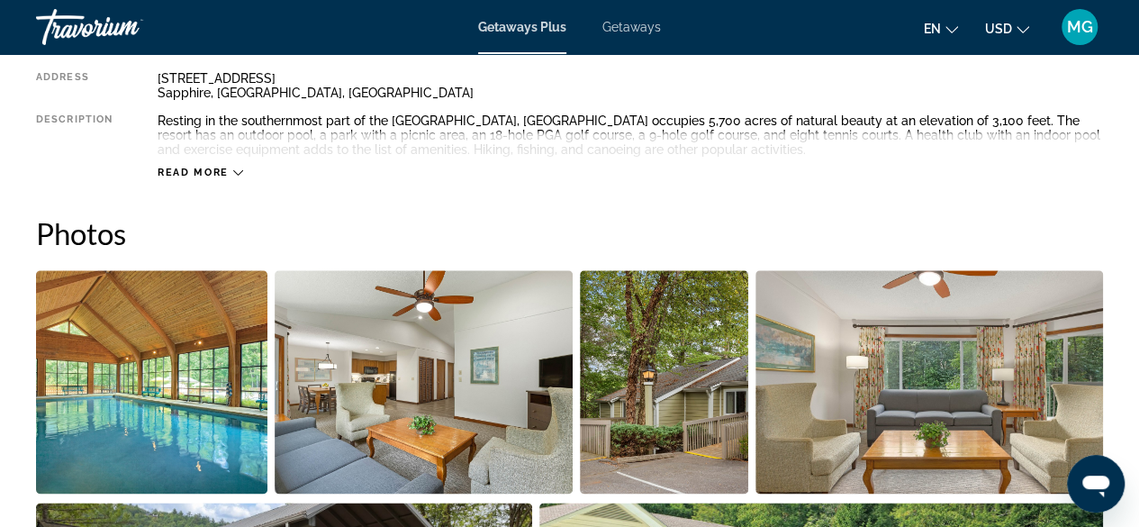
scroll to position [969, 0]
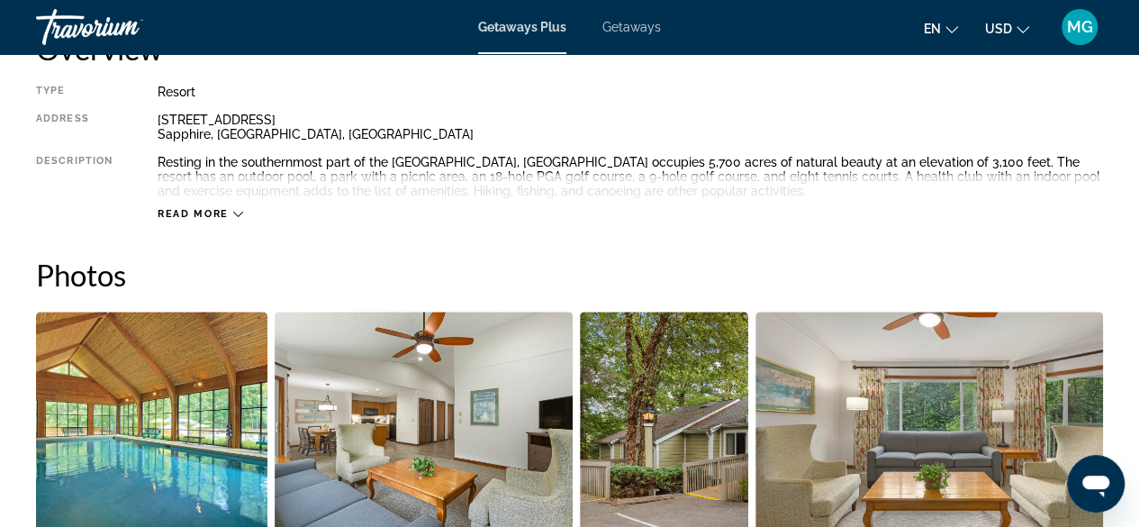
click at [171, 215] on span "Read more" at bounding box center [193, 214] width 71 height 12
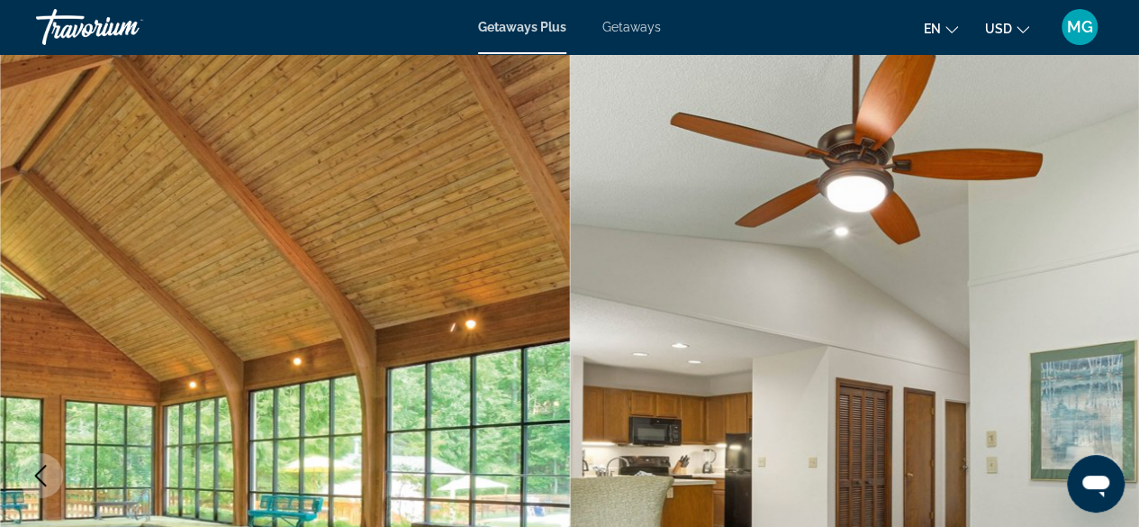
scroll to position [0, 0]
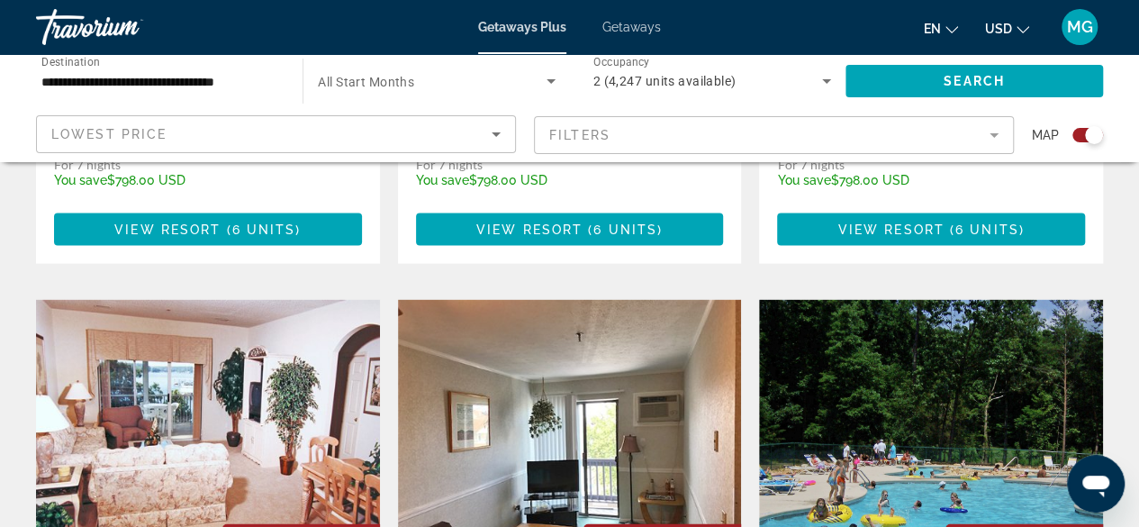
scroll to position [1830, 0]
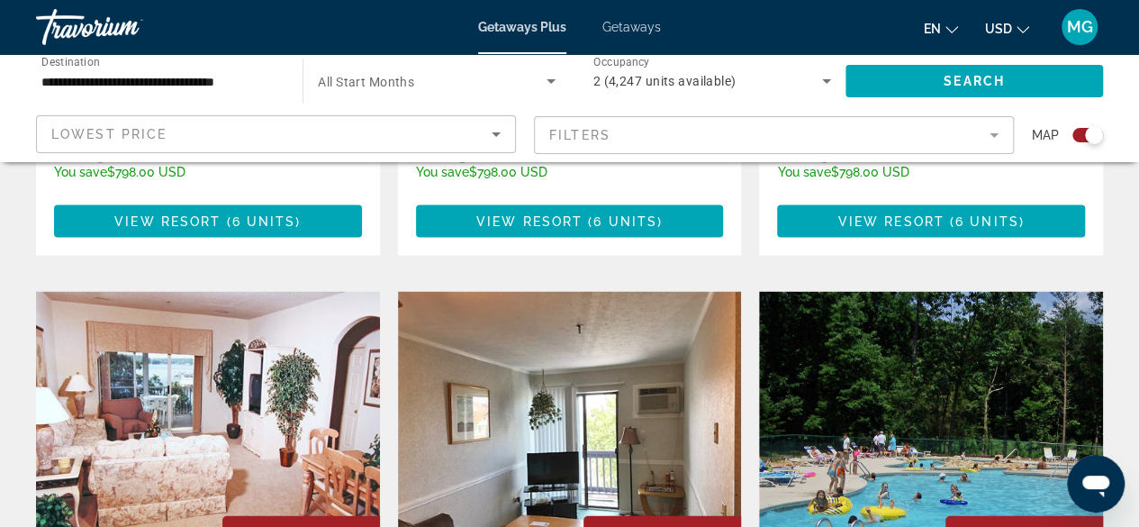
click at [971, 322] on img "Main content" at bounding box center [931, 436] width 344 height 288
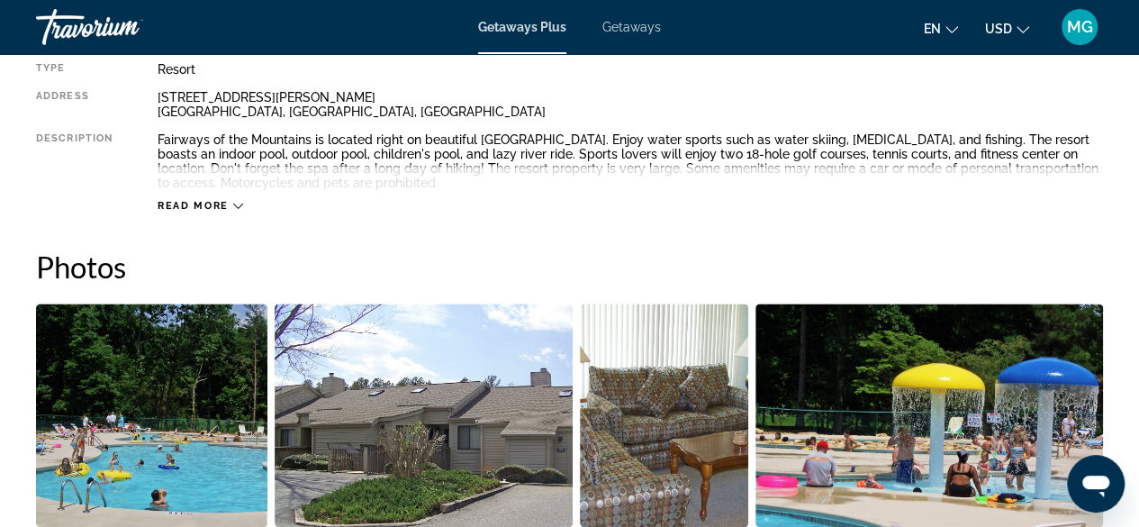
scroll to position [998, 0]
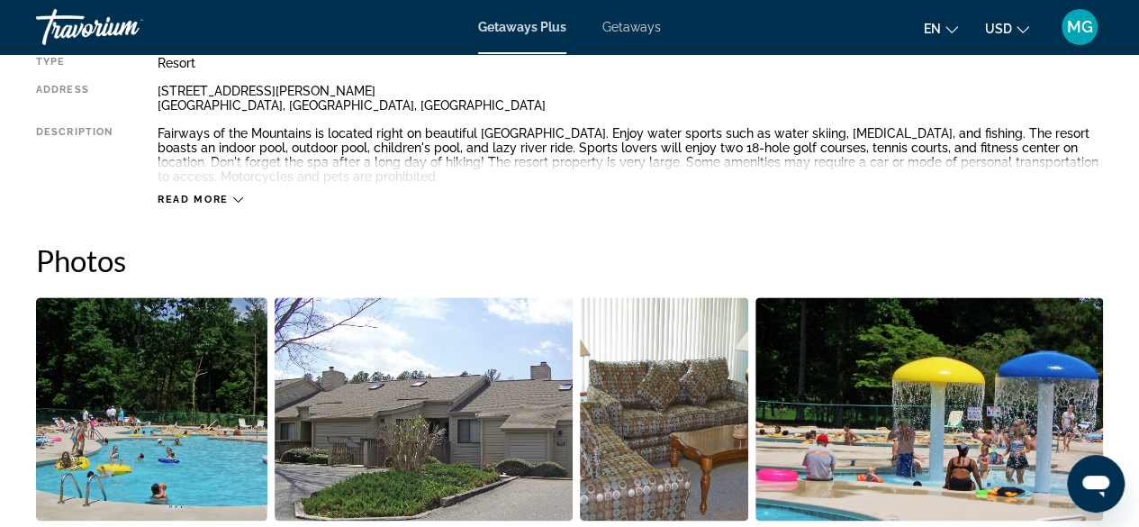
click at [106, 428] on img "Open full-screen image slider" at bounding box center [151, 408] width 231 height 223
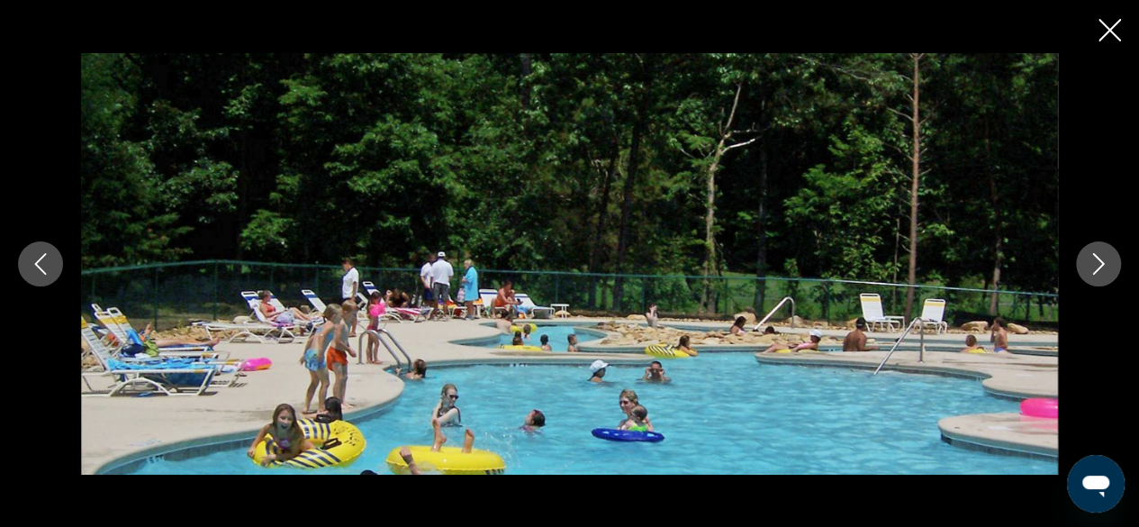
click at [1088, 267] on icon "Next image" at bounding box center [1099, 264] width 22 height 22
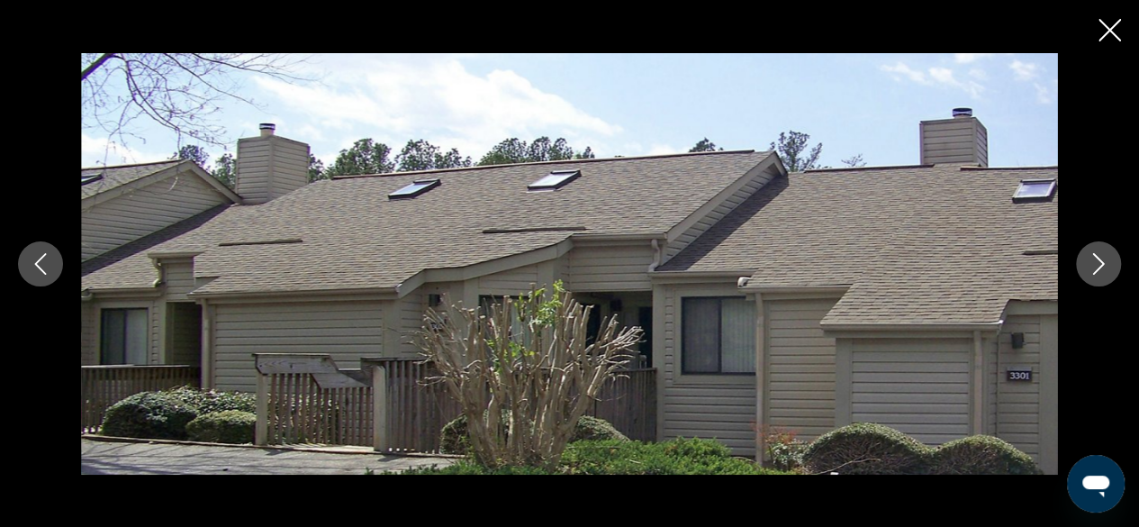
click at [1100, 258] on icon "Next image" at bounding box center [1099, 264] width 22 height 22
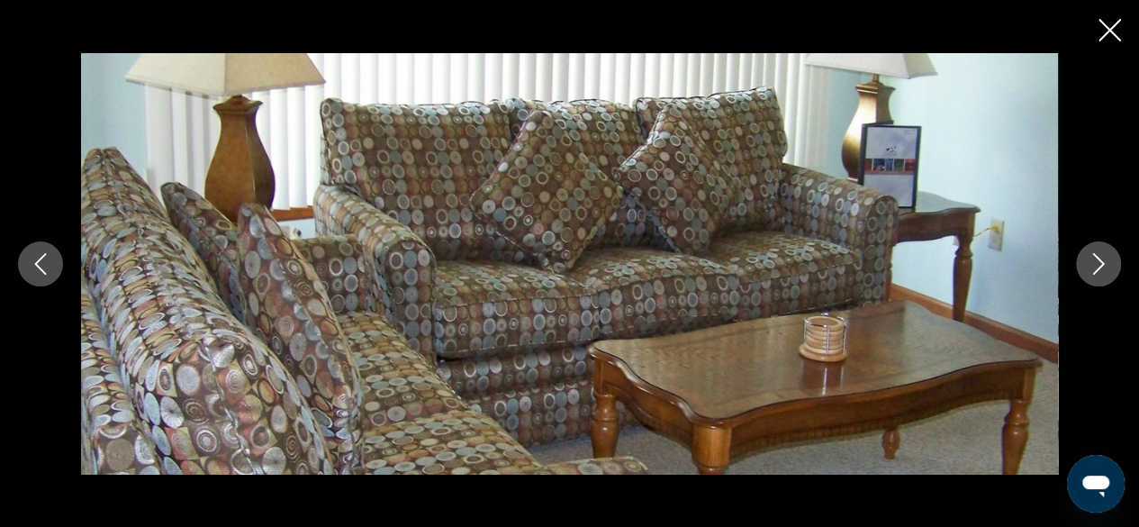
click at [1117, 254] on button "Next image" at bounding box center [1098, 263] width 45 height 45
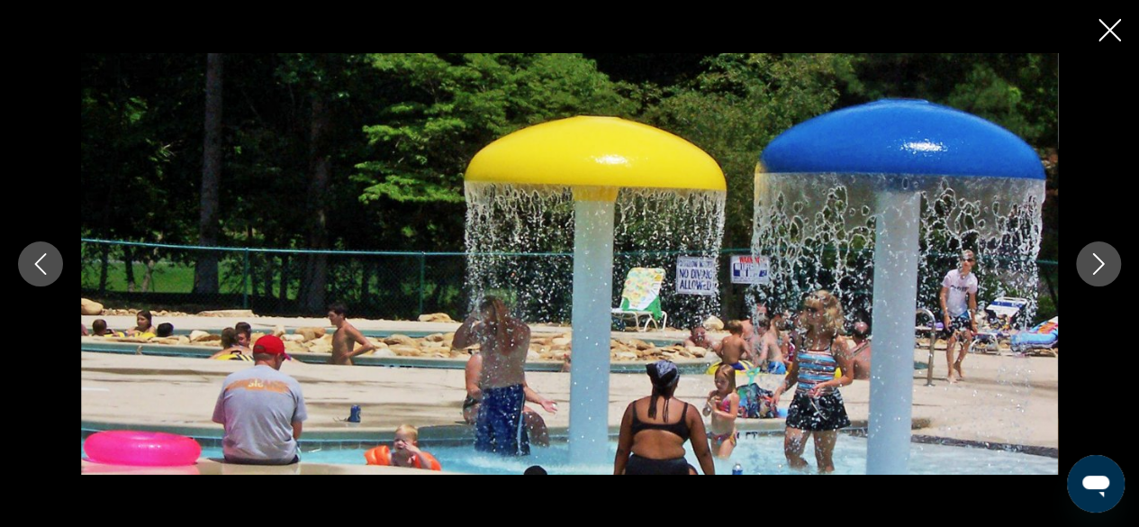
click at [1084, 267] on button "Next image" at bounding box center [1098, 263] width 45 height 45
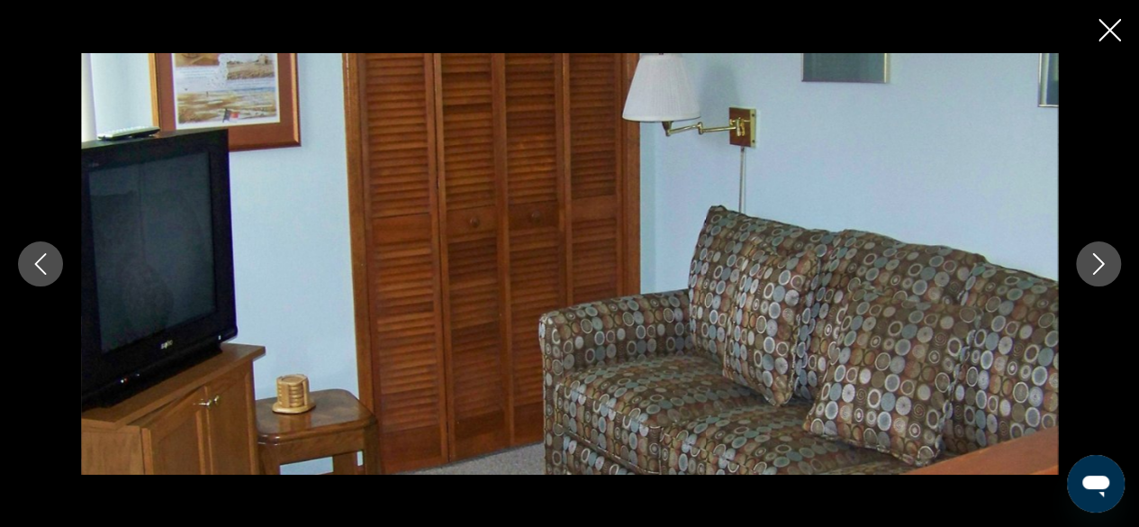
click at [1097, 254] on icon "Next image" at bounding box center [1099, 264] width 22 height 22
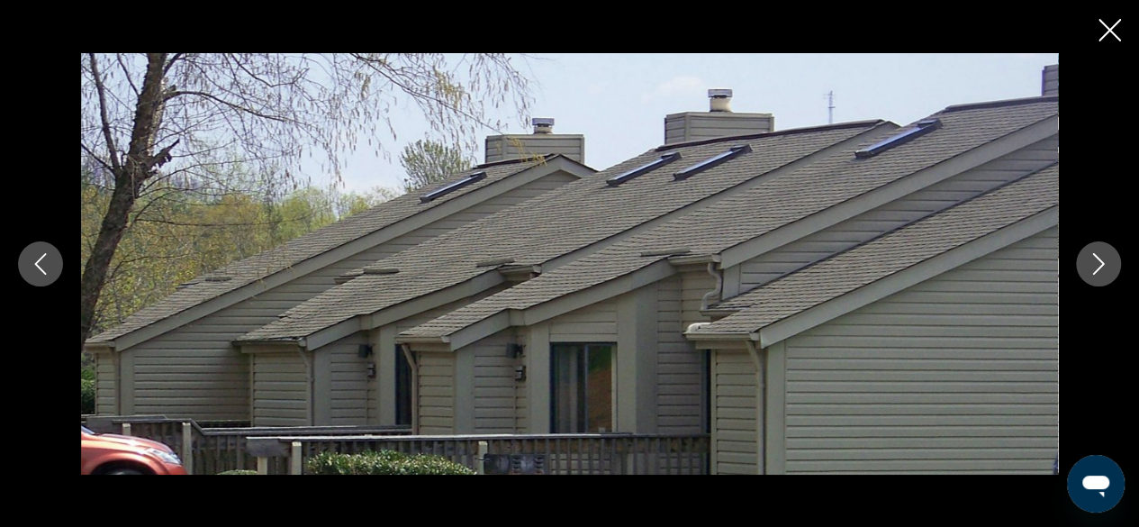
click at [1101, 249] on button "Next image" at bounding box center [1098, 263] width 45 height 45
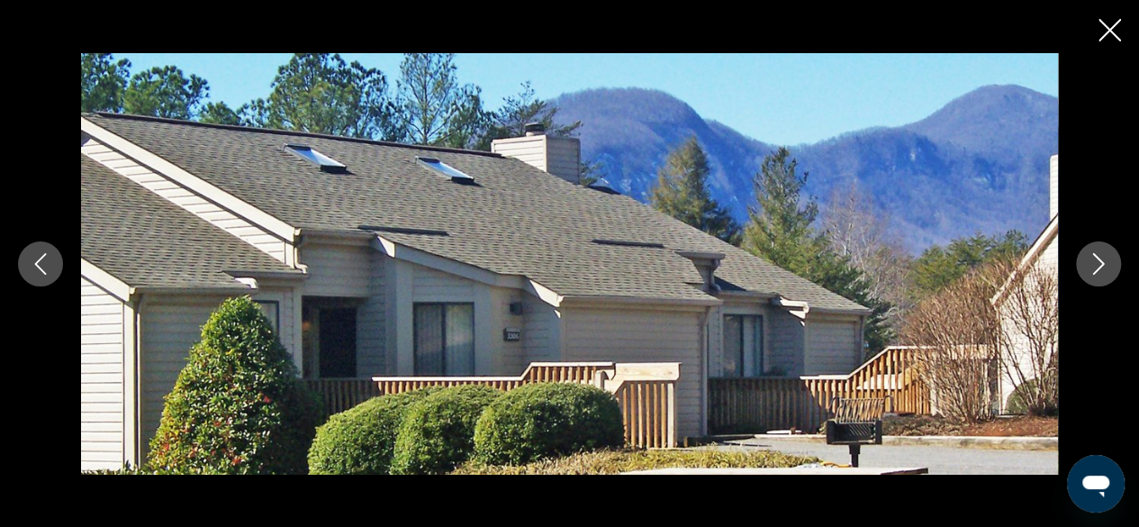
click at [1102, 250] on button "Next image" at bounding box center [1098, 263] width 45 height 45
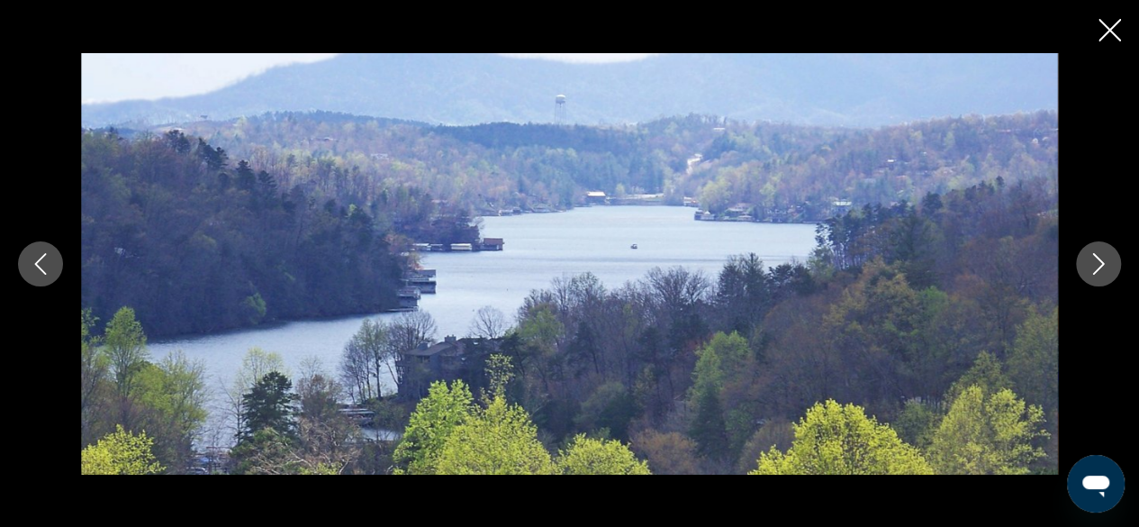
click at [1102, 254] on icon "Next image" at bounding box center [1099, 264] width 22 height 22
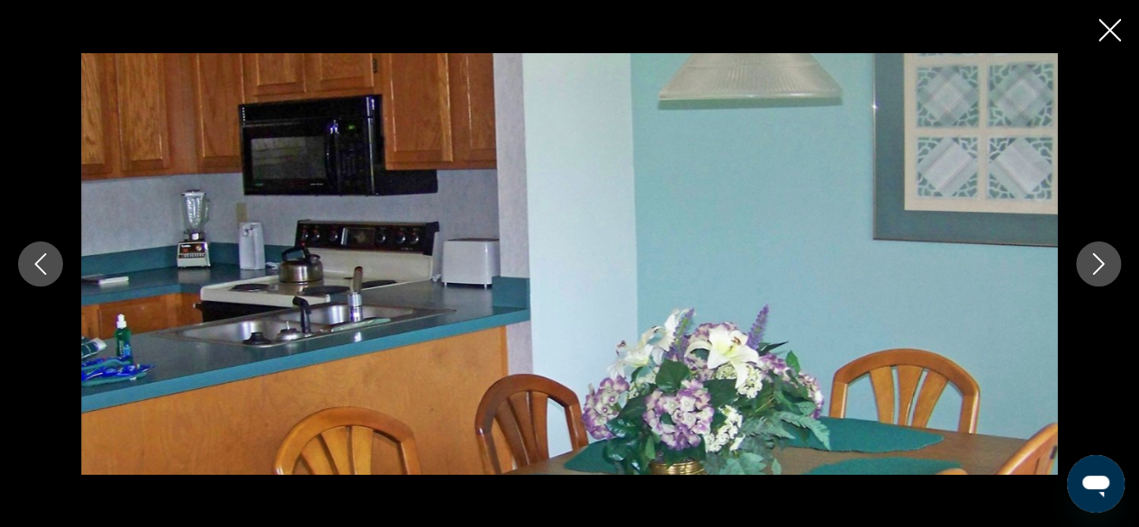
click at [1100, 253] on icon "Next image" at bounding box center [1099, 264] width 22 height 22
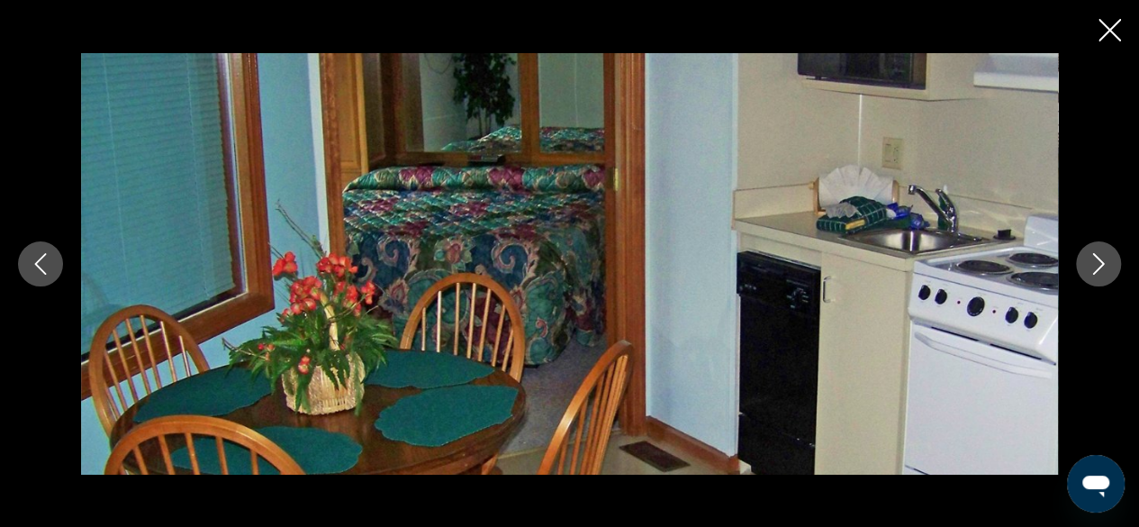
click at [1103, 253] on icon "Next image" at bounding box center [1099, 264] width 22 height 22
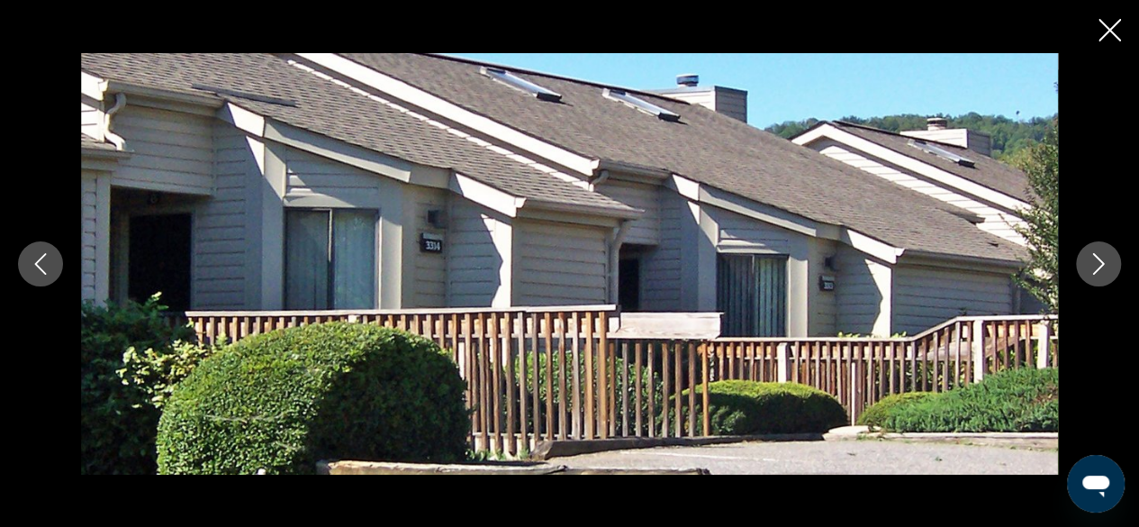
click at [1104, 270] on icon "Next image" at bounding box center [1099, 264] width 22 height 22
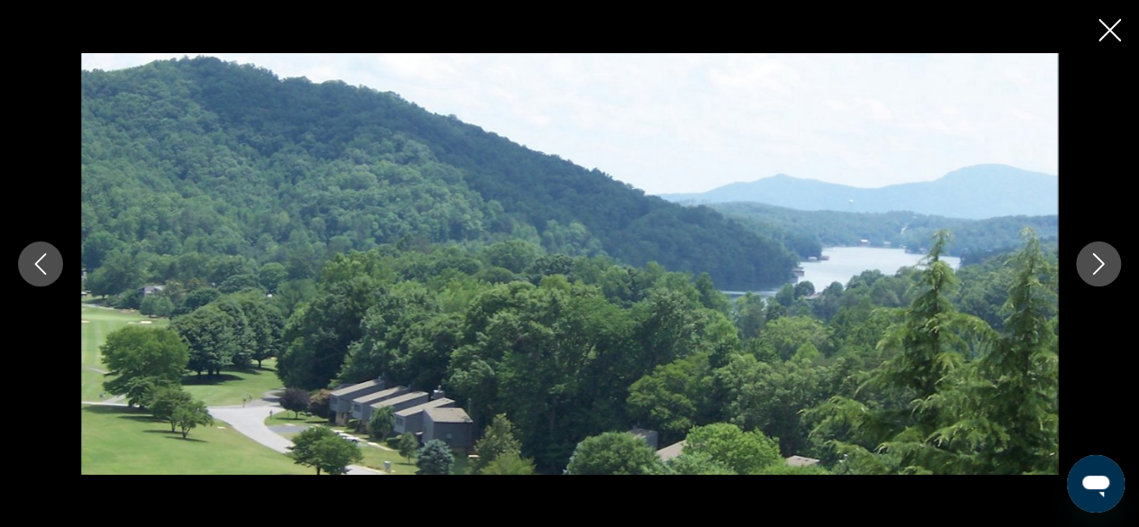
click at [1085, 270] on button "Next image" at bounding box center [1098, 263] width 45 height 45
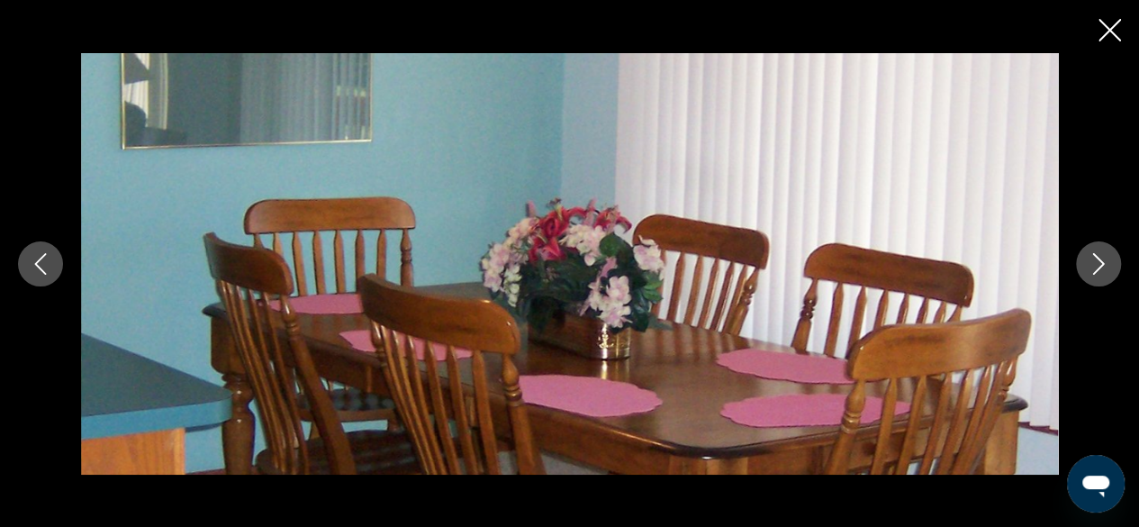
click at [1100, 246] on button "Next image" at bounding box center [1098, 263] width 45 height 45
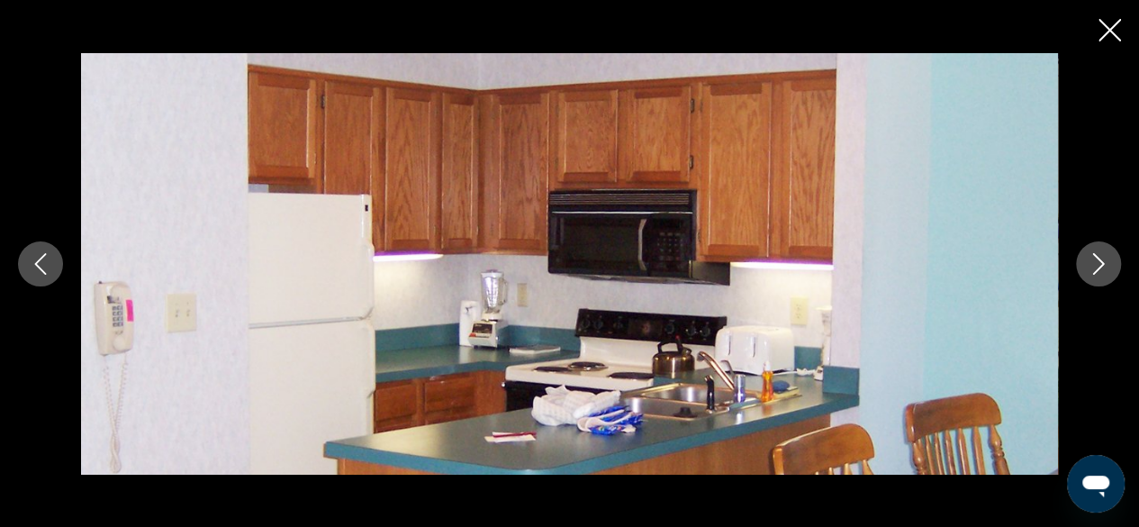
click at [1097, 259] on icon "Next image" at bounding box center [1099, 264] width 22 height 22
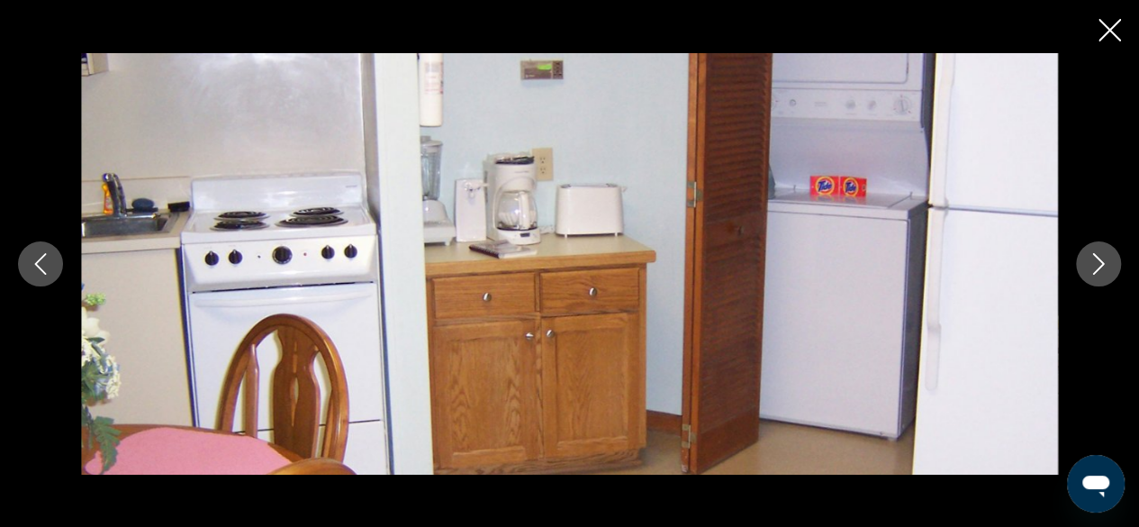
click at [1103, 253] on icon "Next image" at bounding box center [1099, 264] width 22 height 22
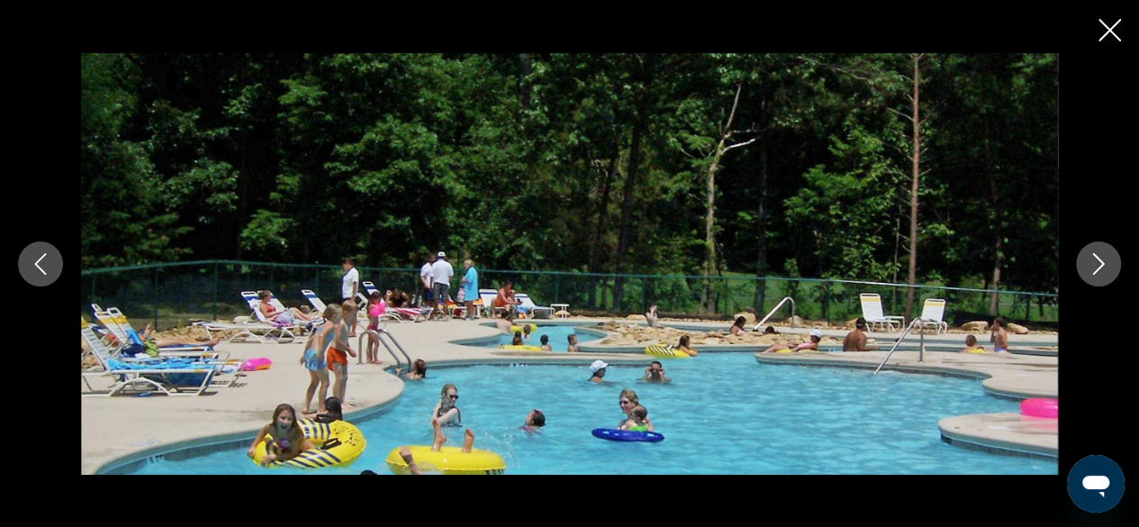
click at [1101, 253] on icon "Next image" at bounding box center [1099, 264] width 22 height 22
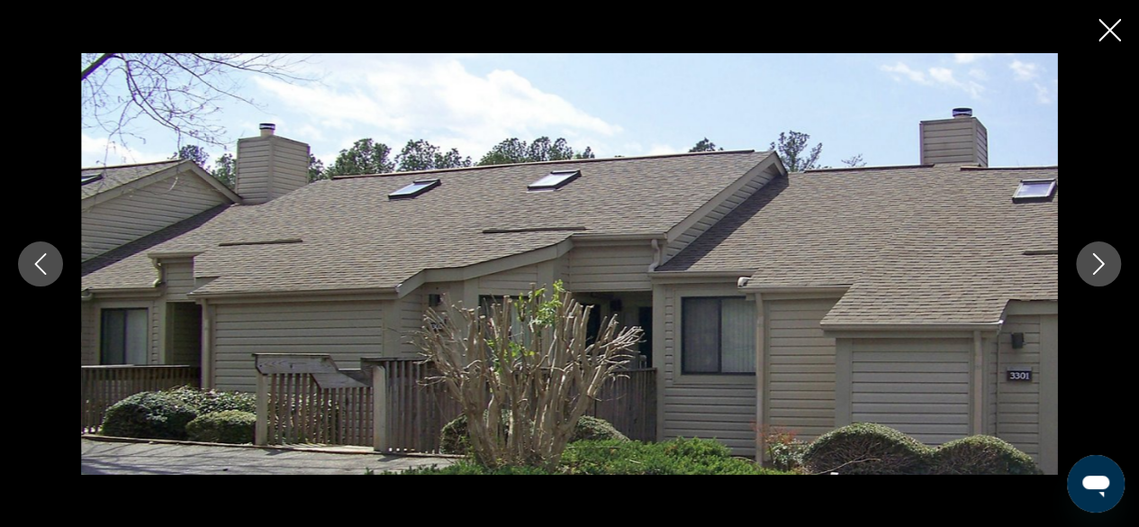
click at [1101, 256] on icon "Next image" at bounding box center [1099, 264] width 22 height 22
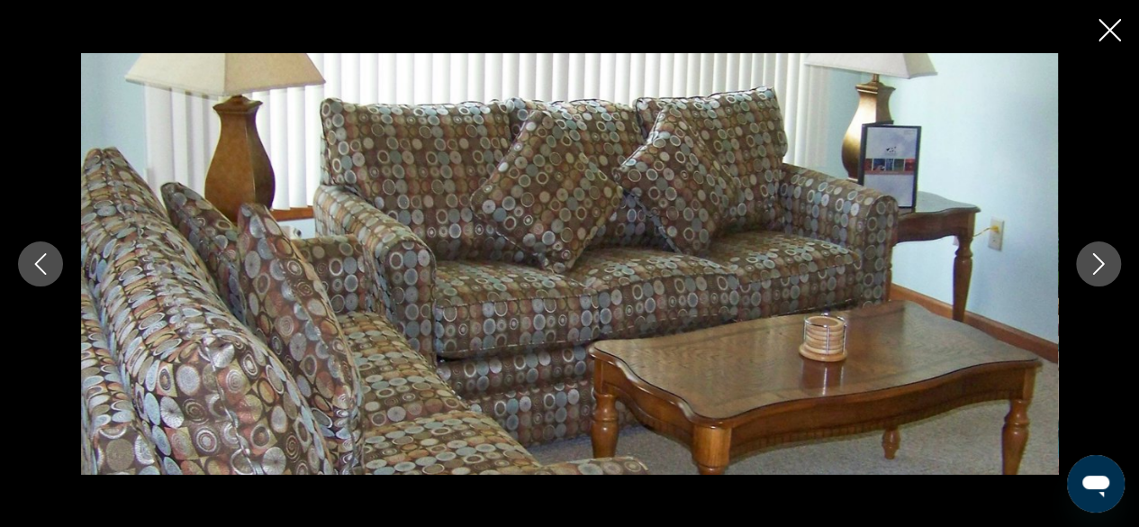
click at [1100, 258] on icon "Next image" at bounding box center [1099, 264] width 22 height 22
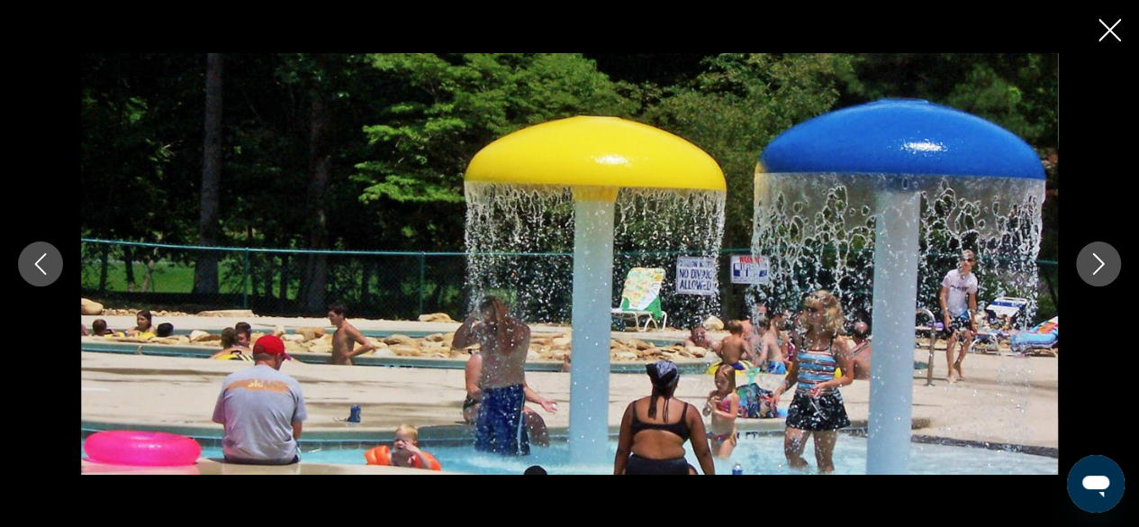
click at [1100, 29] on icon "Close slideshow" at bounding box center [1110, 30] width 23 height 23
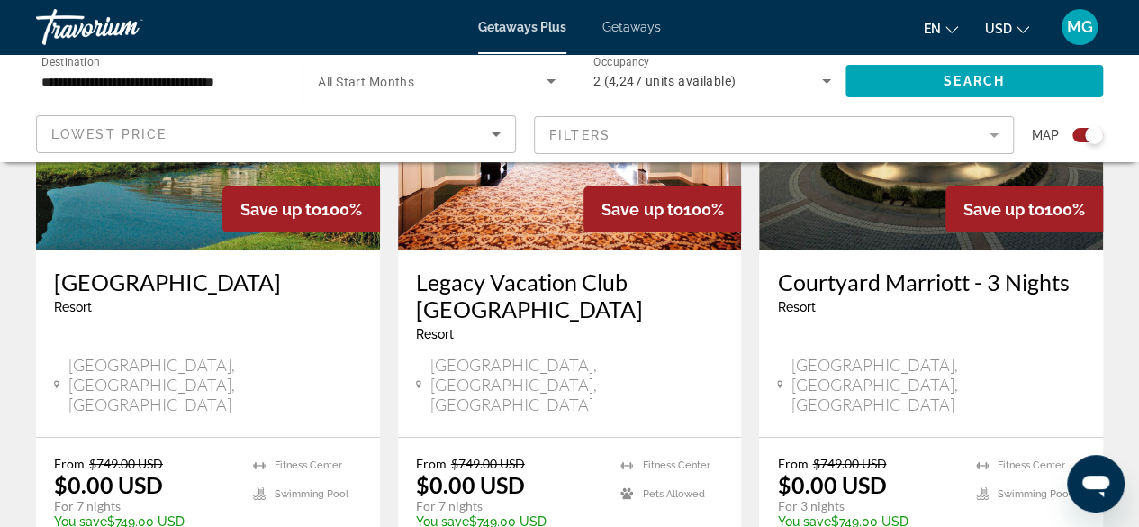
scroll to position [3000, 0]
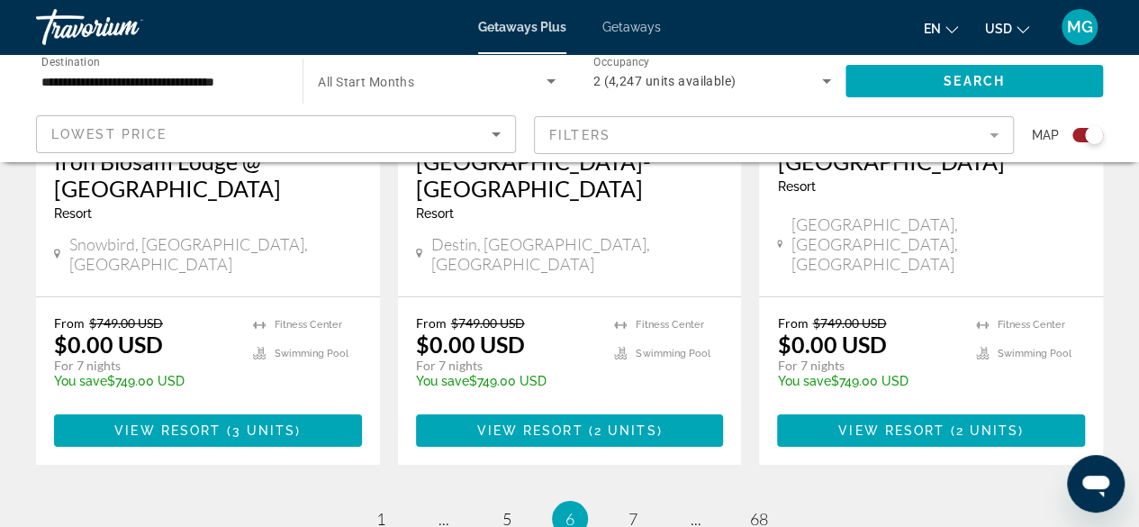
scroll to position [2990, 0]
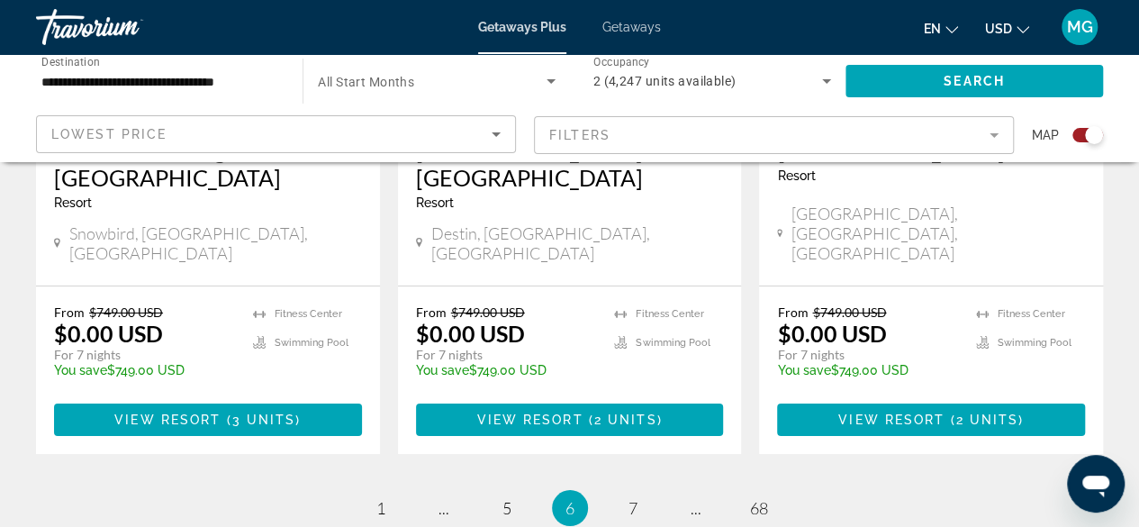
click at [708, 493] on link "page ..." at bounding box center [696, 509] width 32 height 32
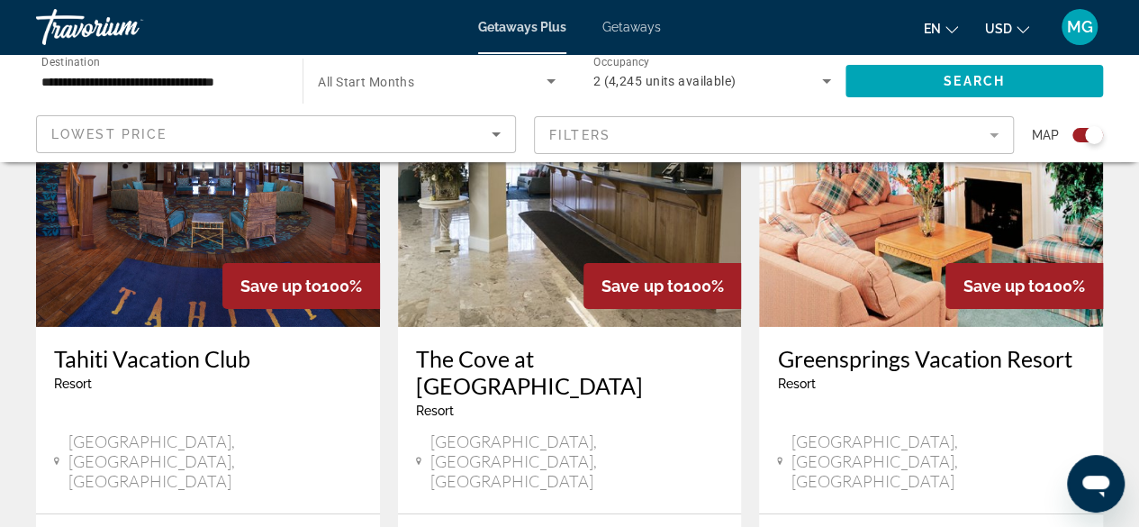
scroll to position [3051, 0]
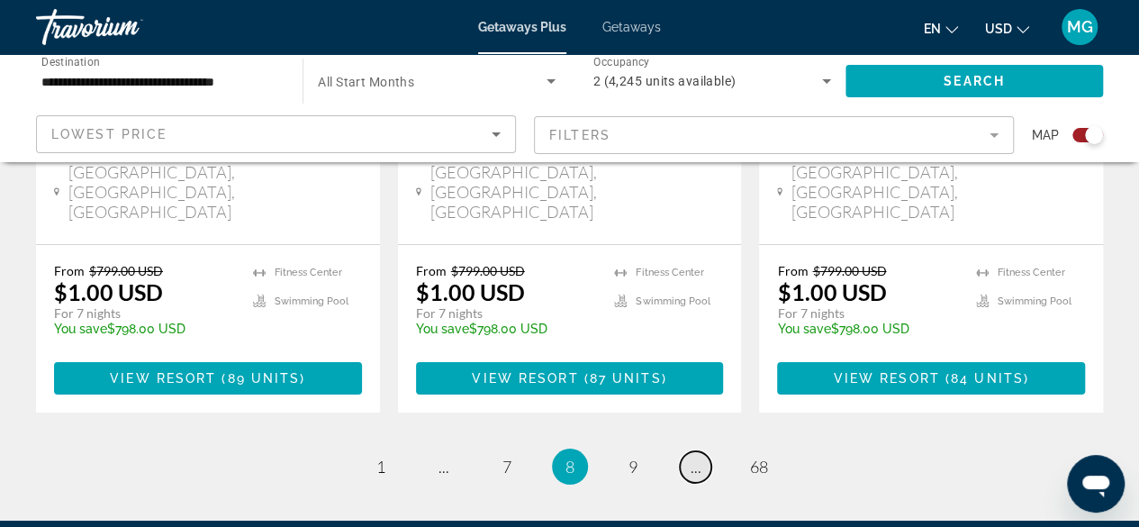
click at [708, 451] on link "page ..." at bounding box center [696, 467] width 32 height 32
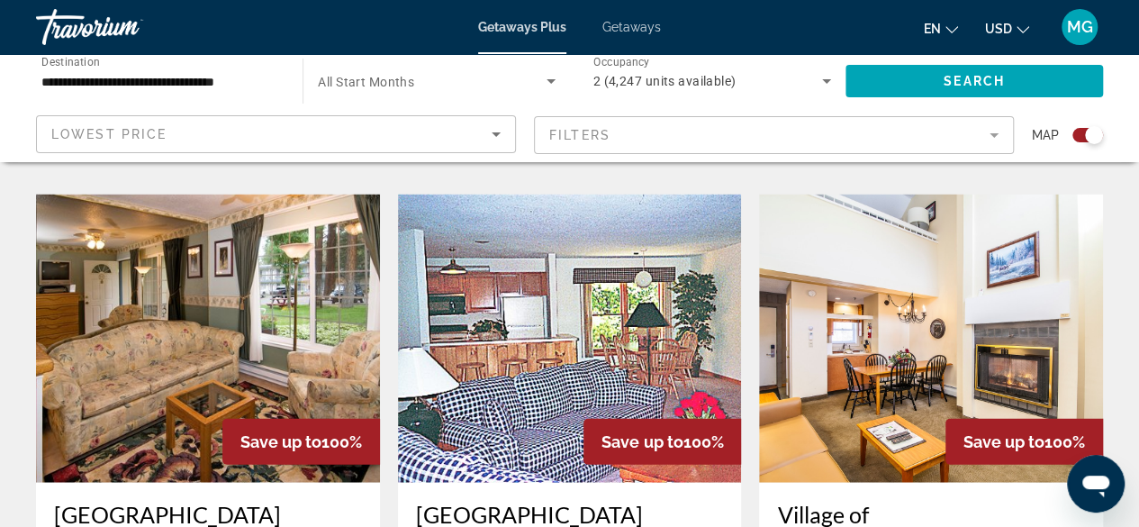
scroll to position [3105, 0]
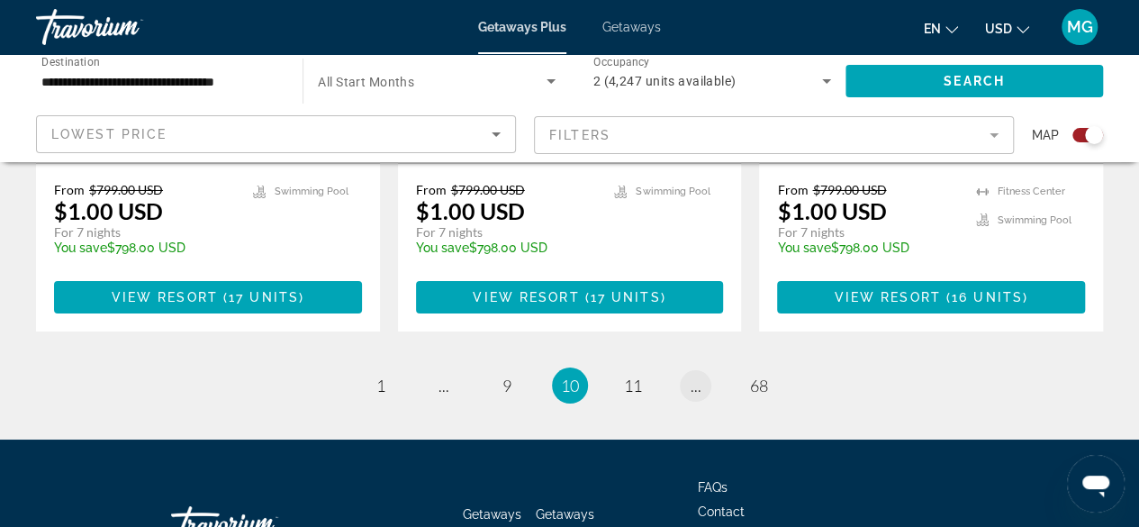
click at [699, 376] on span "..." at bounding box center [696, 386] width 11 height 20
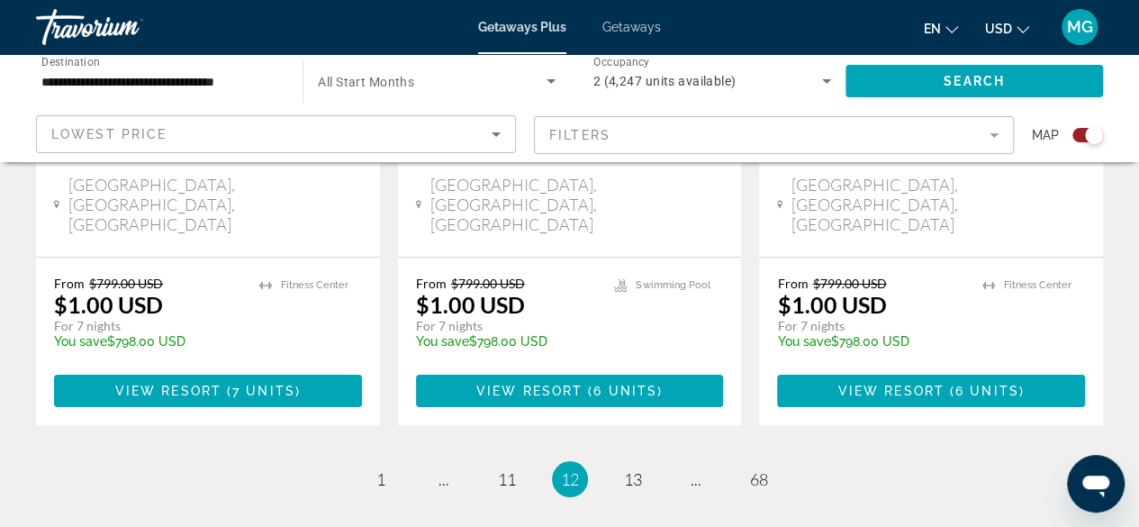
scroll to position [3105, 0]
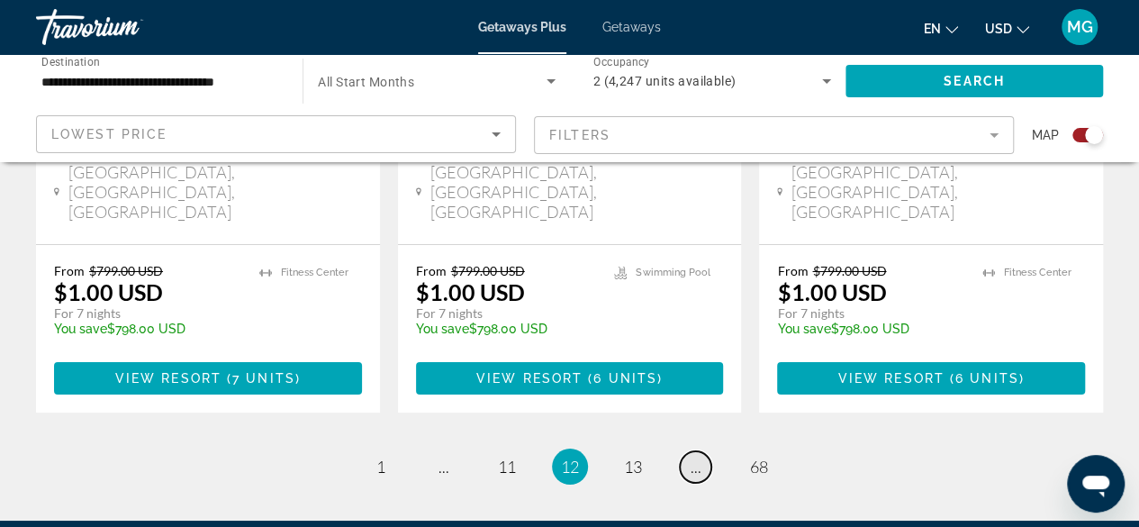
click at [704, 451] on link "page ..." at bounding box center [696, 467] width 32 height 32
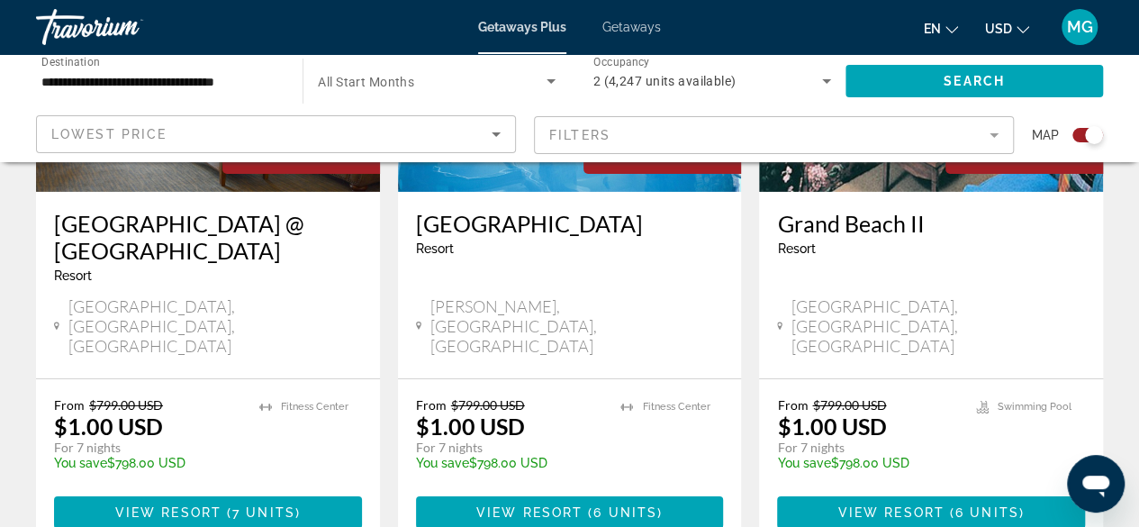
scroll to position [3078, 0]
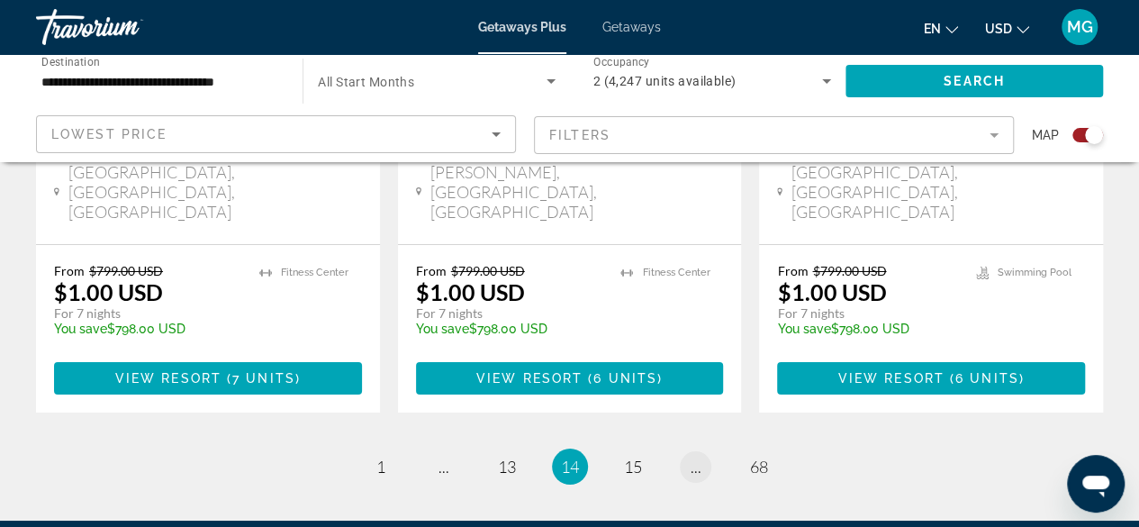
click at [709, 451] on link "page ..." at bounding box center [696, 467] width 32 height 32
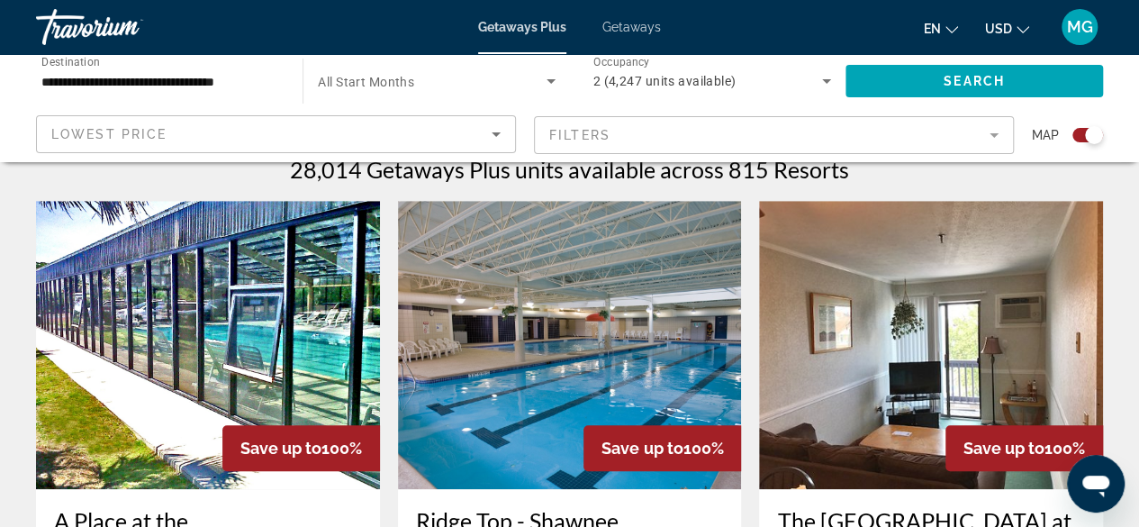
scroll to position [582, 0]
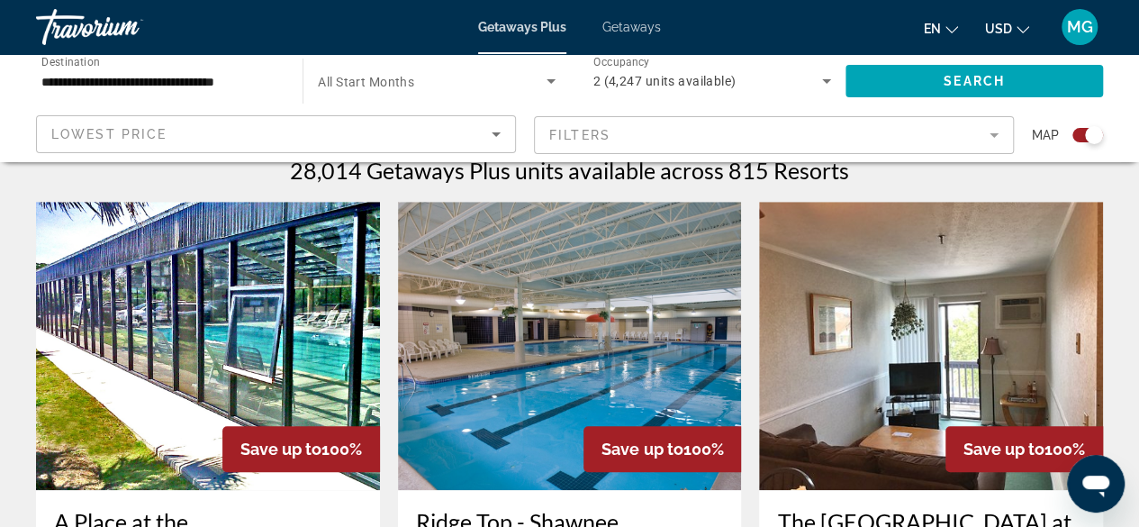
click at [194, 335] on img "Main content" at bounding box center [208, 346] width 344 height 288
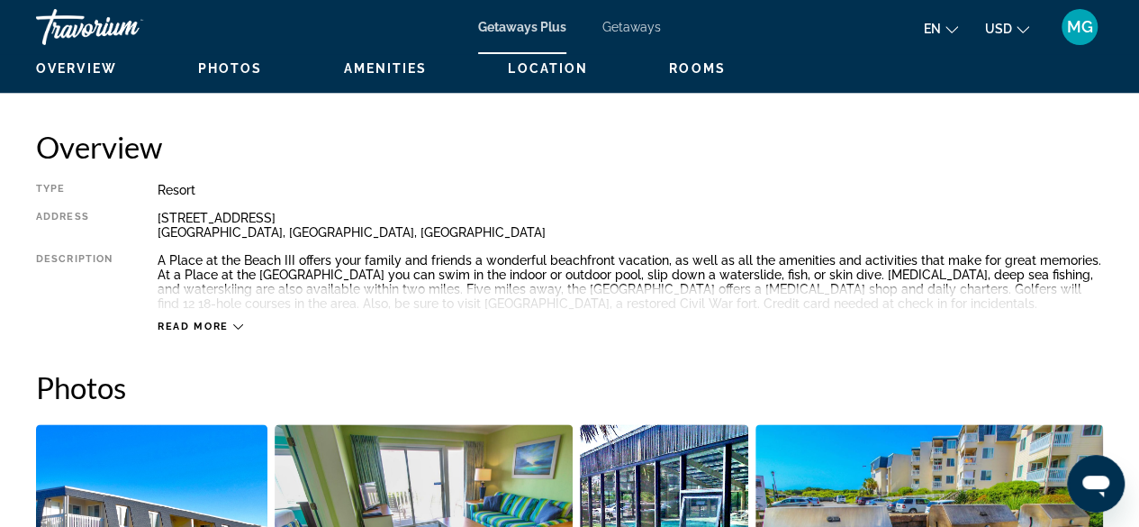
scroll to position [883, 0]
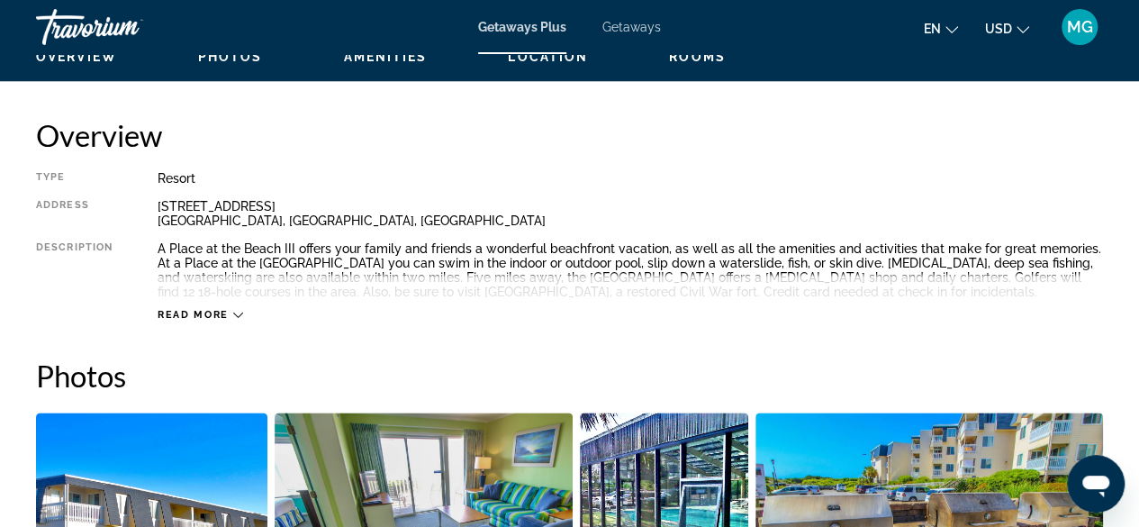
click at [115, 488] on img "Open full-screen image slider" at bounding box center [151, 523] width 231 height 223
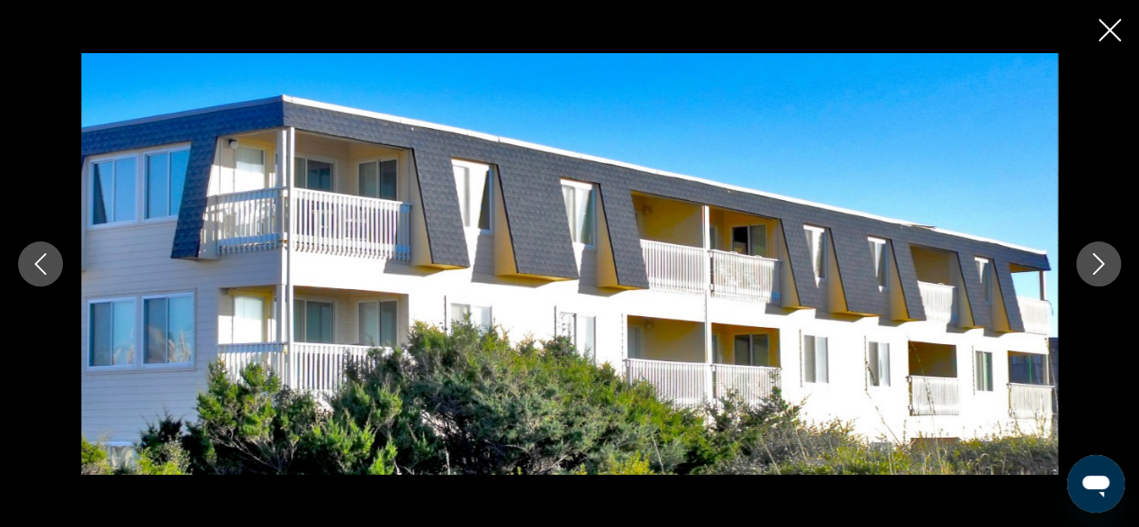
click at [1093, 253] on icon "Next image" at bounding box center [1099, 264] width 22 height 22
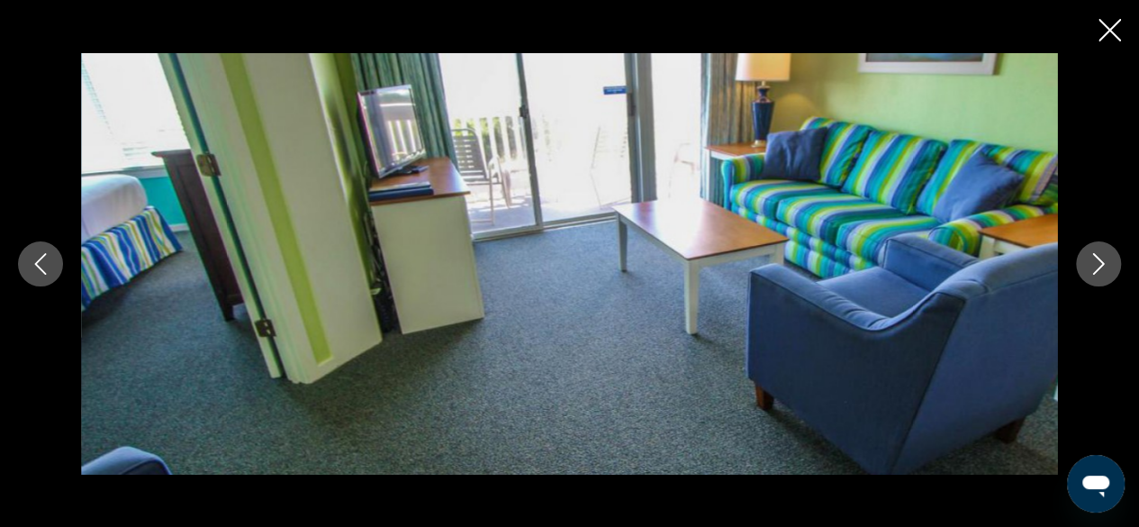
click at [1106, 266] on icon "Next image" at bounding box center [1099, 264] width 22 height 22
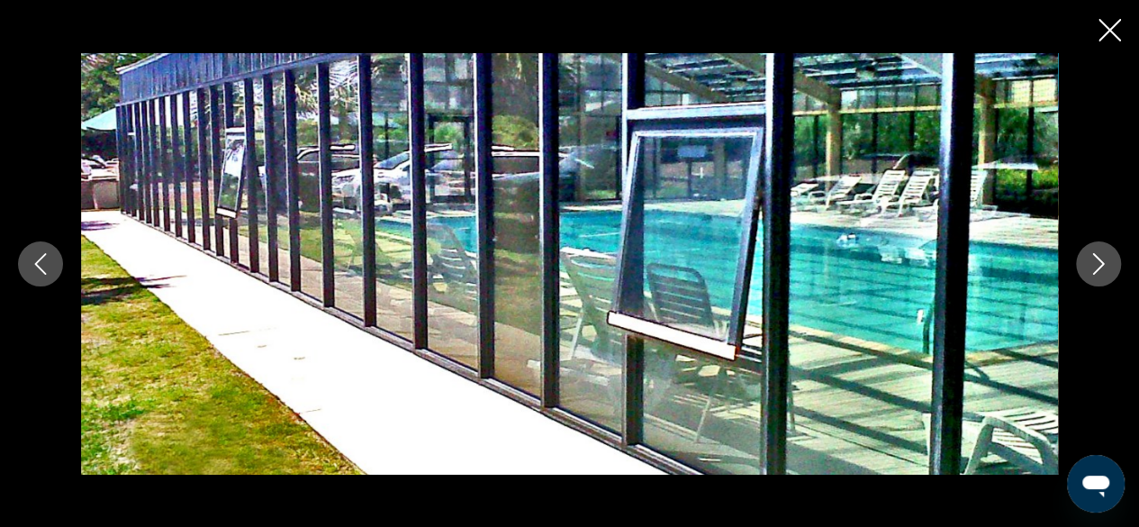
click at [1104, 255] on icon "Next image" at bounding box center [1099, 264] width 22 height 22
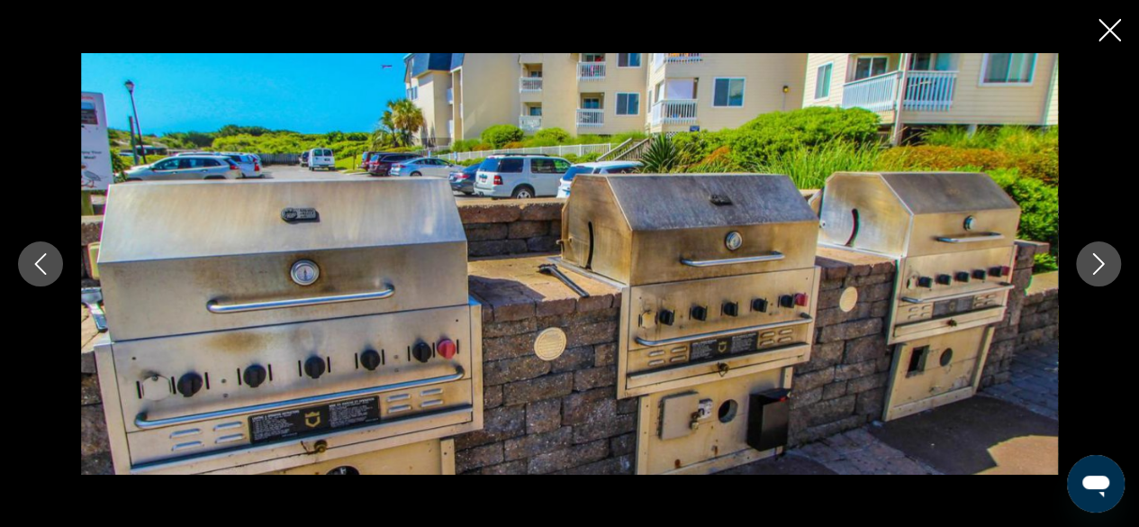
click at [1104, 254] on icon "Next image" at bounding box center [1099, 264] width 22 height 22
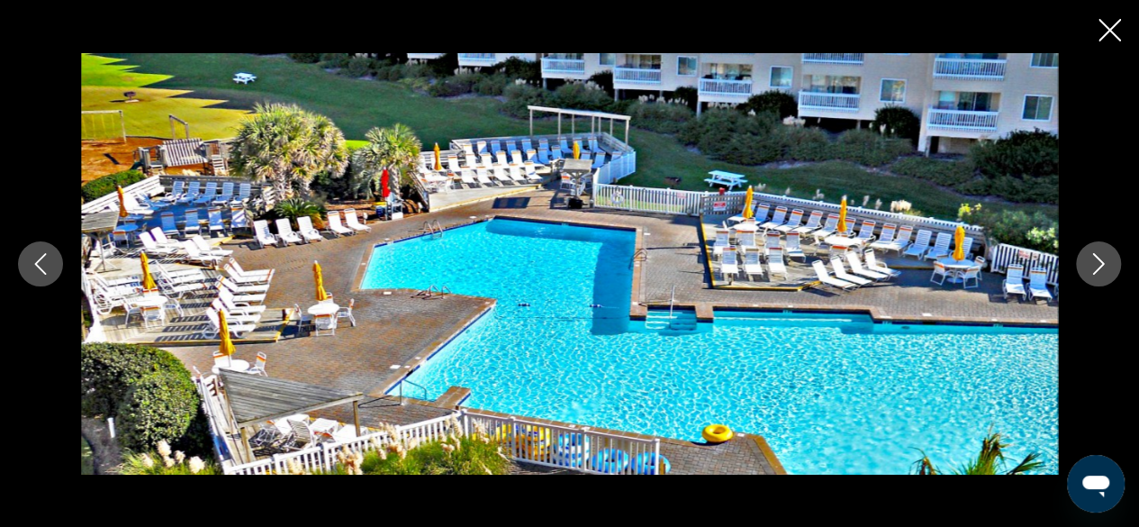
click at [1106, 265] on icon "Next image" at bounding box center [1099, 264] width 22 height 22
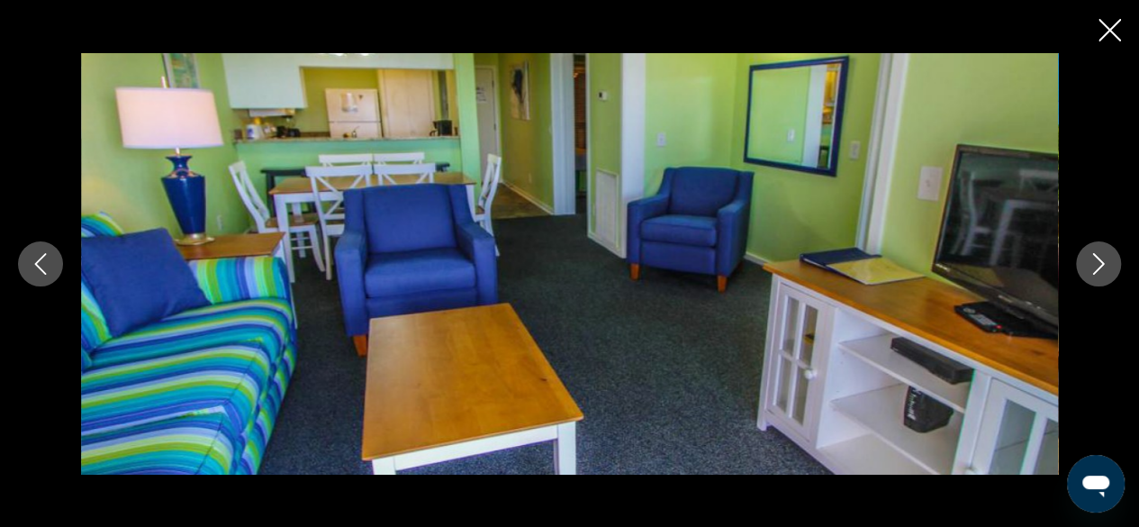
click at [1111, 261] on button "Next image" at bounding box center [1098, 263] width 45 height 45
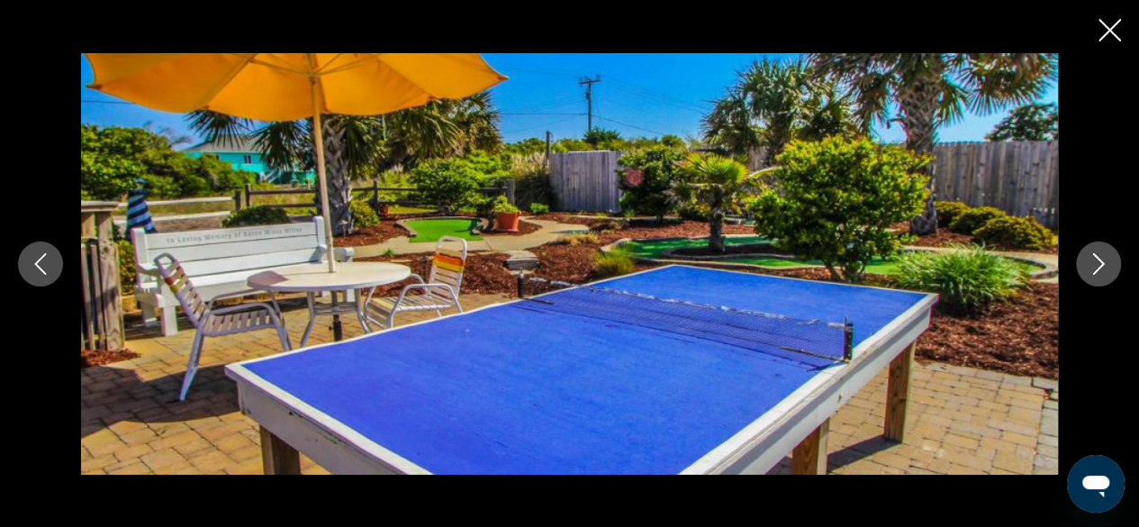
click at [1110, 259] on button "Next image" at bounding box center [1098, 263] width 45 height 45
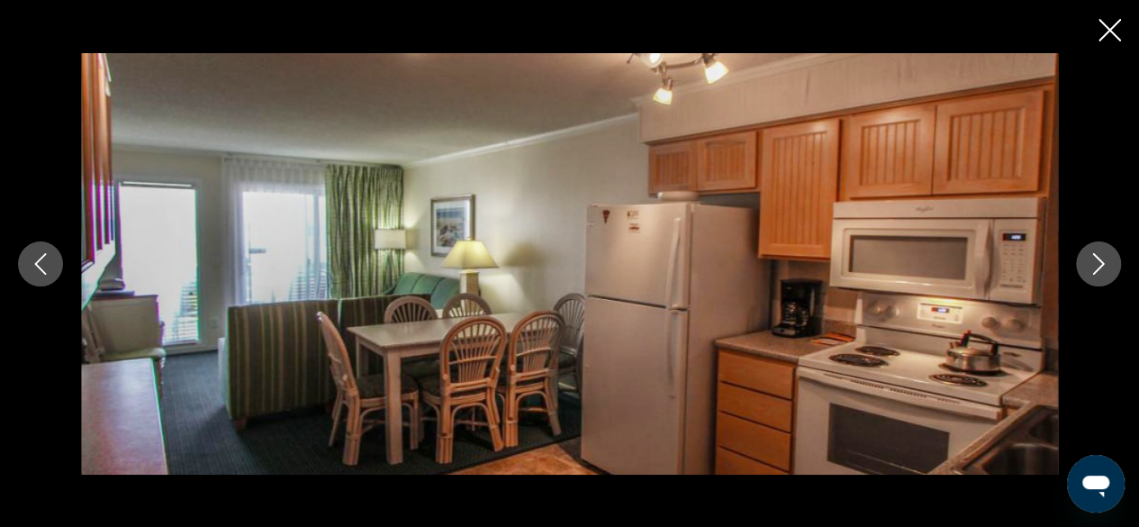
click at [1111, 259] on button "Next image" at bounding box center [1098, 263] width 45 height 45
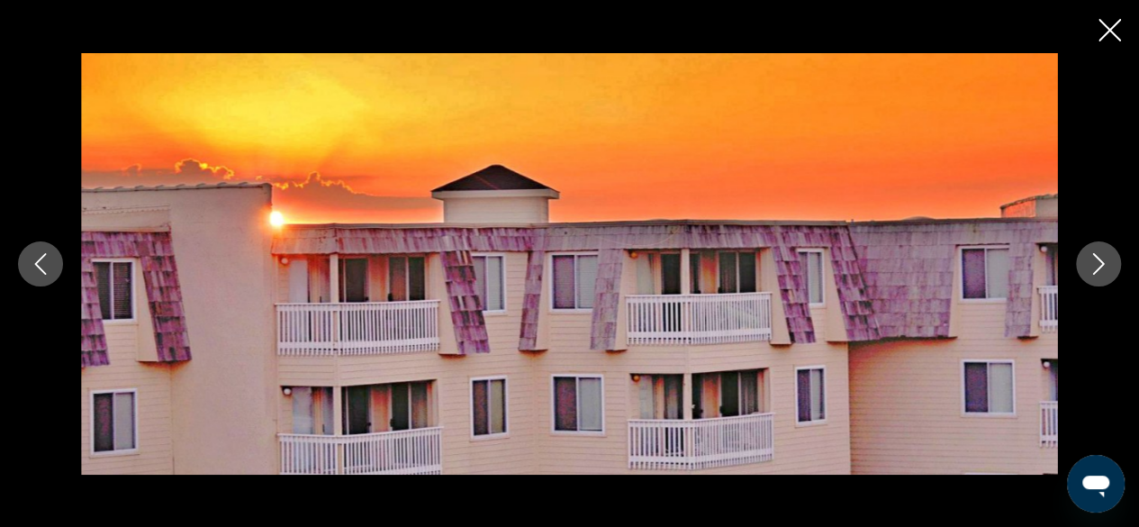
click at [1111, 258] on button "Next image" at bounding box center [1098, 263] width 45 height 45
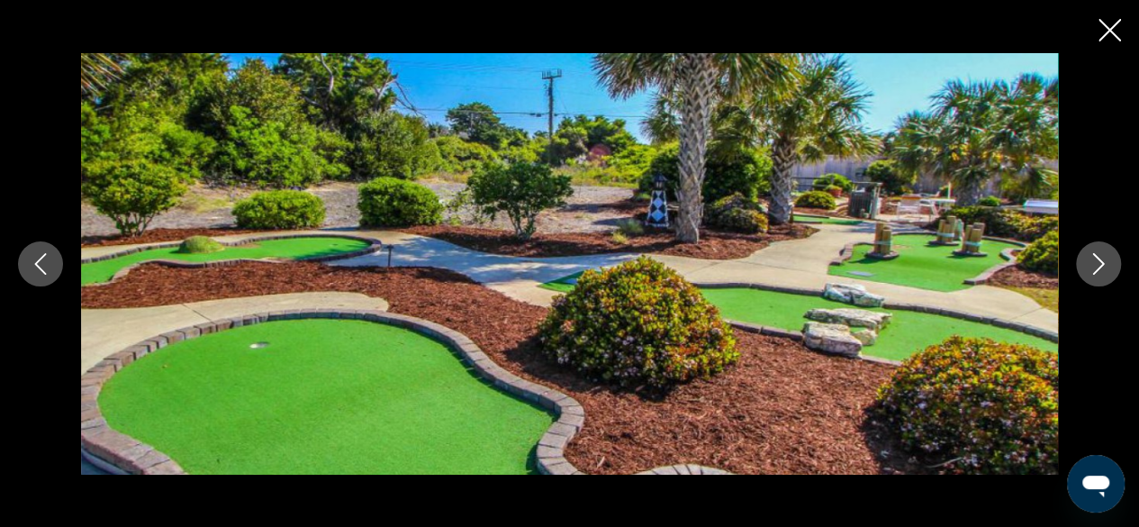
click at [1110, 258] on button "Next image" at bounding box center [1098, 263] width 45 height 45
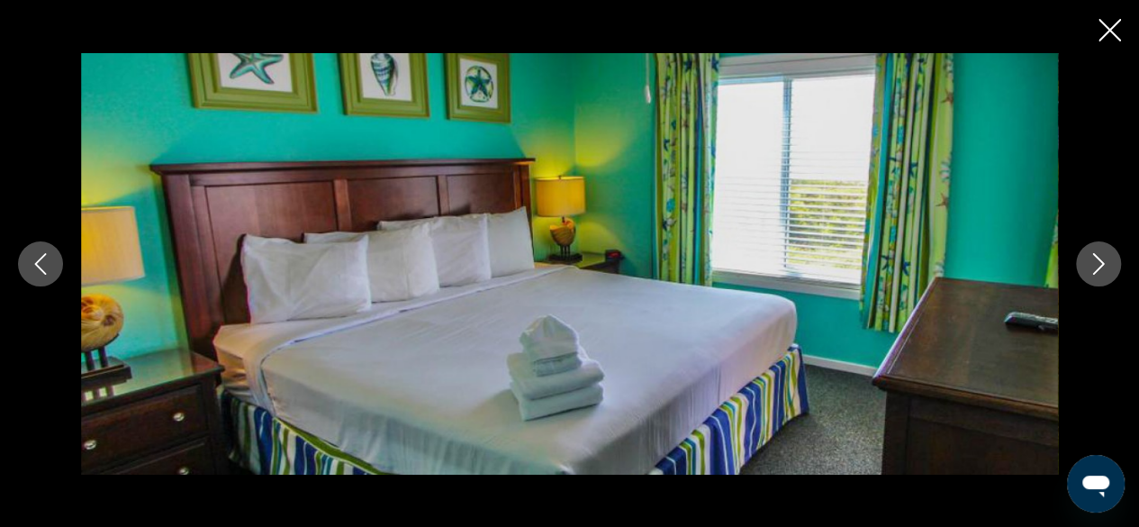
click at [1111, 259] on button "Next image" at bounding box center [1098, 263] width 45 height 45
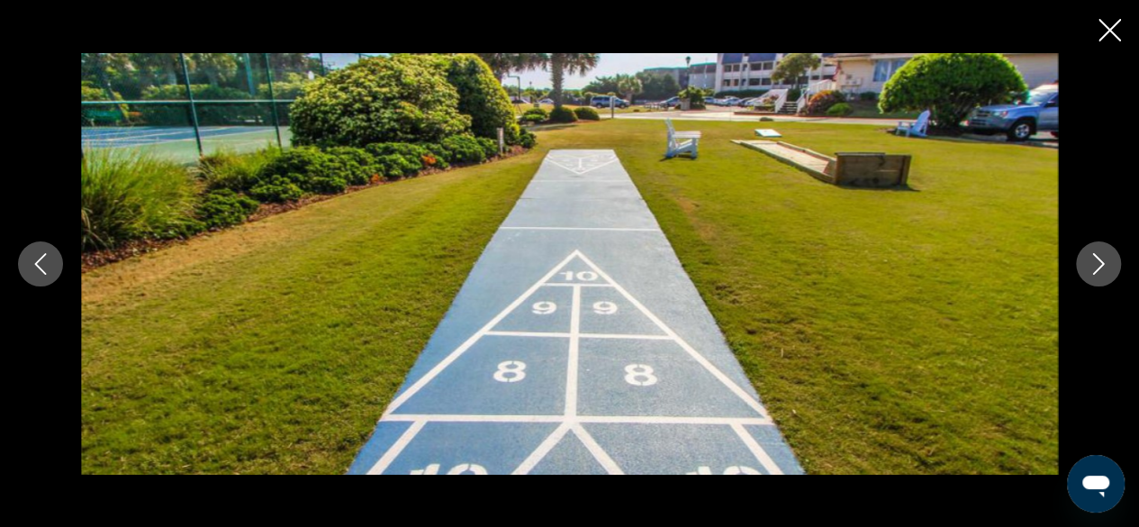
click at [1109, 260] on button "Next image" at bounding box center [1098, 263] width 45 height 45
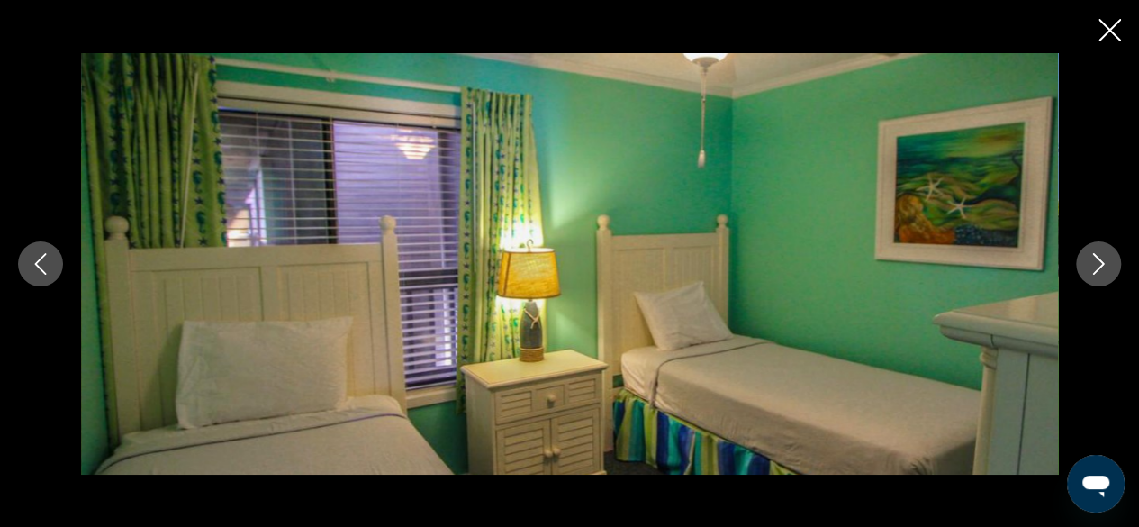
click at [1109, 261] on button "Next image" at bounding box center [1098, 263] width 45 height 45
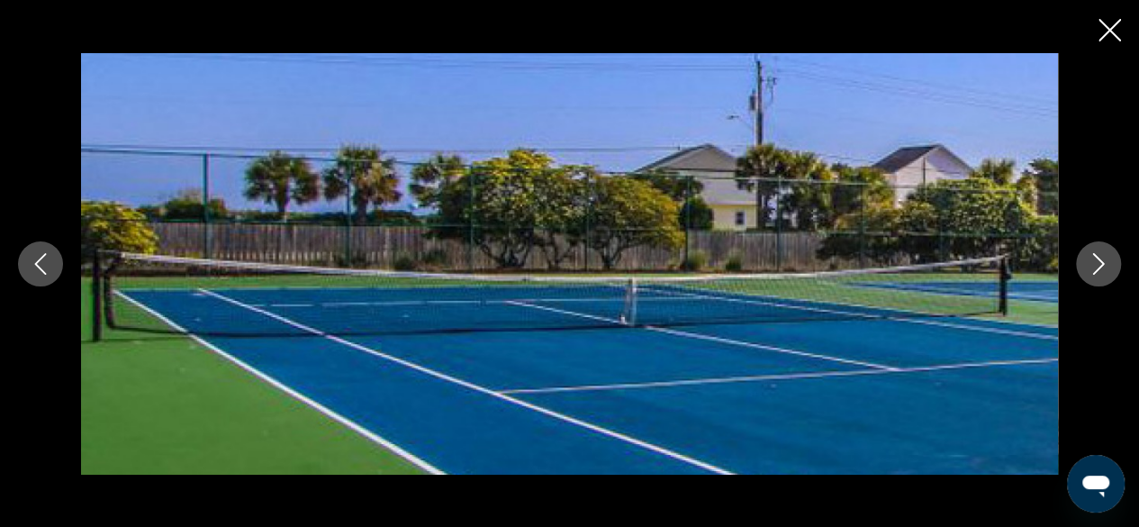
click at [1109, 262] on button "Next image" at bounding box center [1098, 263] width 45 height 45
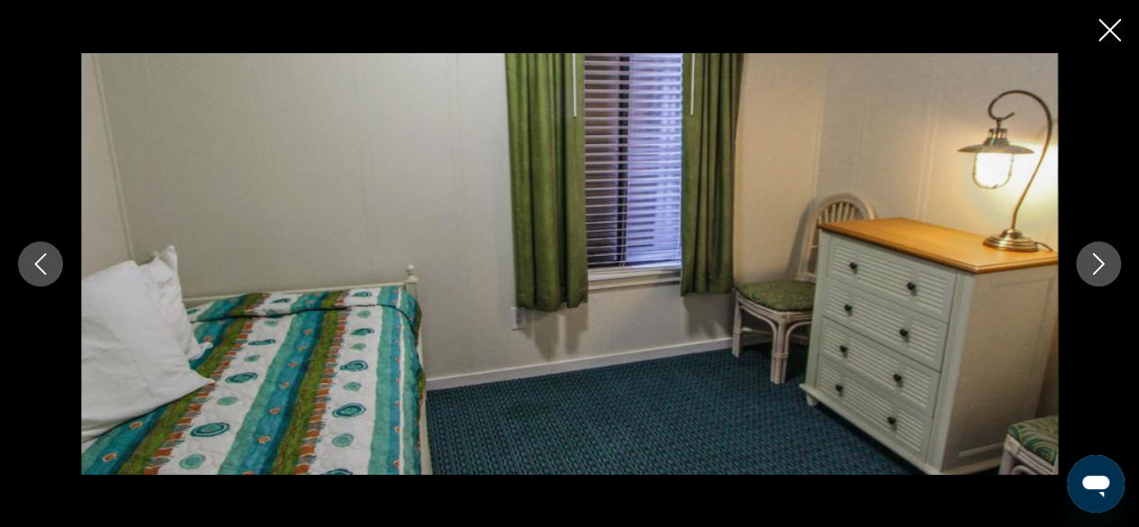
click at [1109, 263] on button "Next image" at bounding box center [1098, 263] width 45 height 45
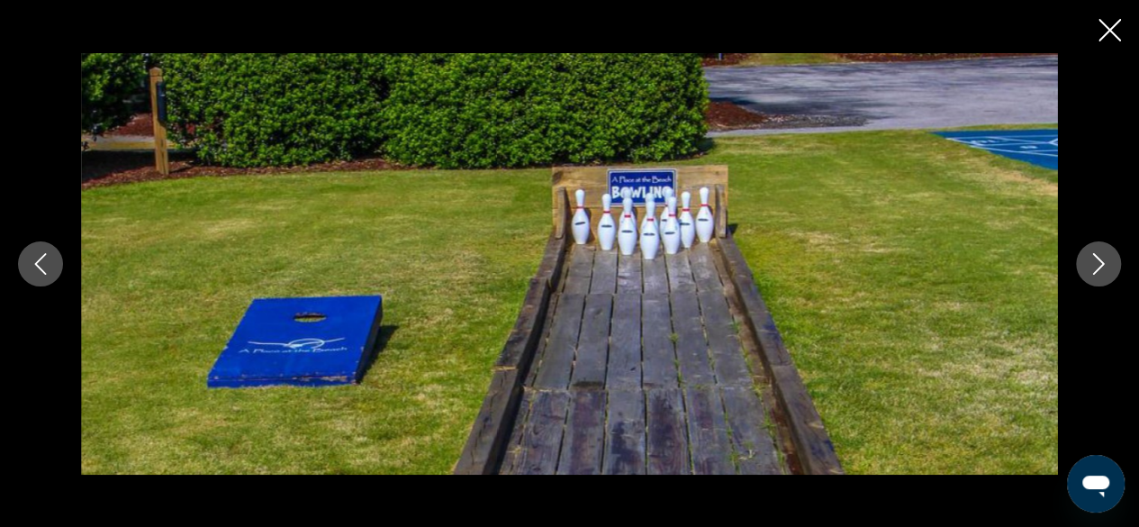
click at [1110, 264] on button "Next image" at bounding box center [1098, 263] width 45 height 45
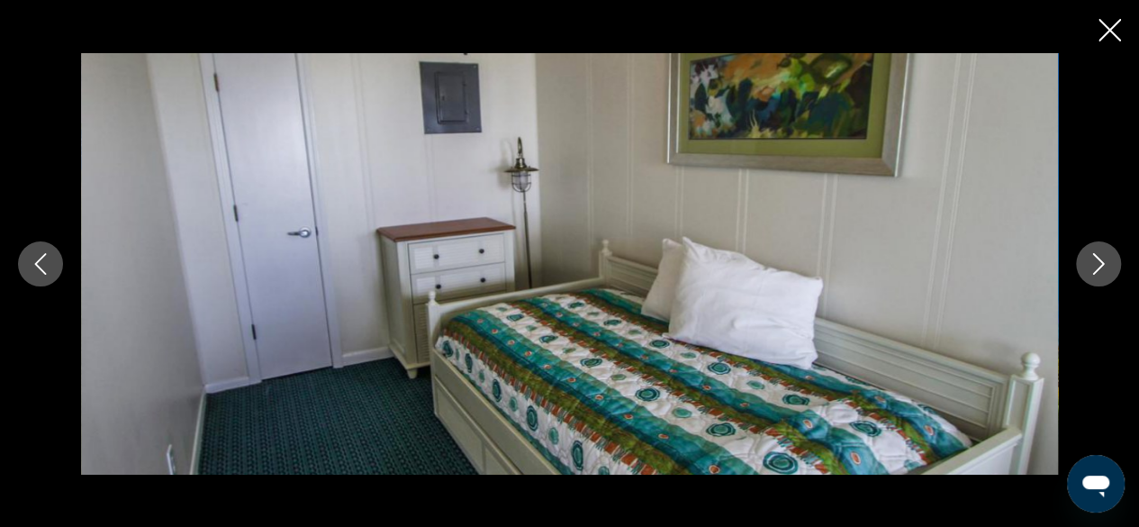
click at [1113, 262] on button "Next image" at bounding box center [1098, 263] width 45 height 45
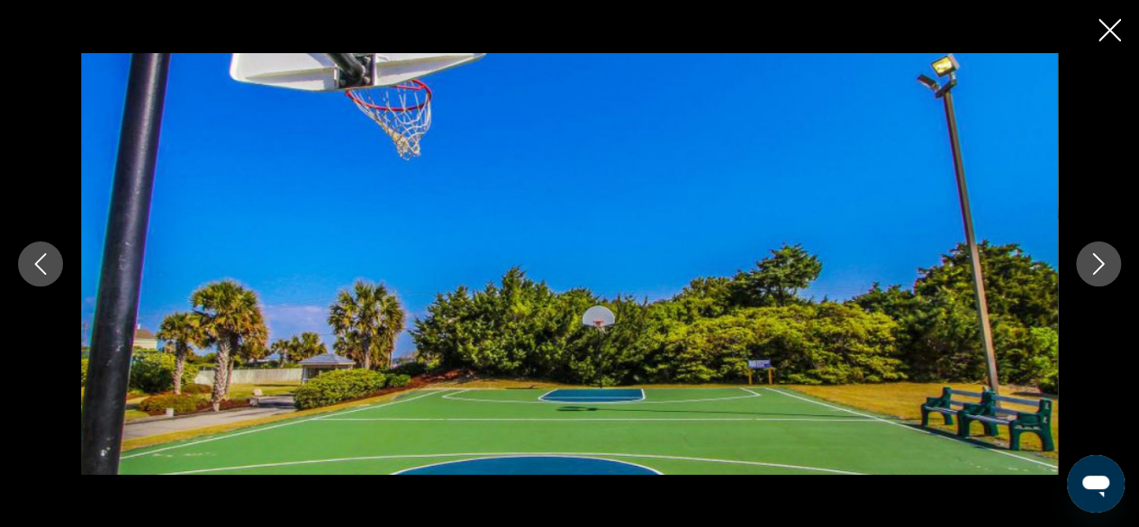
click at [1114, 261] on button "Next image" at bounding box center [1098, 263] width 45 height 45
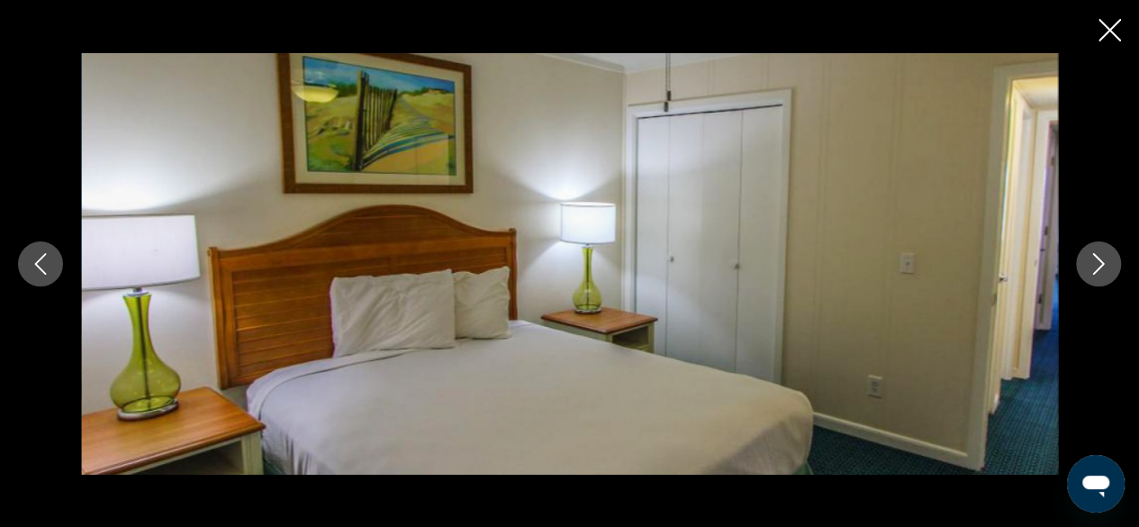
click at [1110, 264] on button "Next image" at bounding box center [1098, 263] width 45 height 45
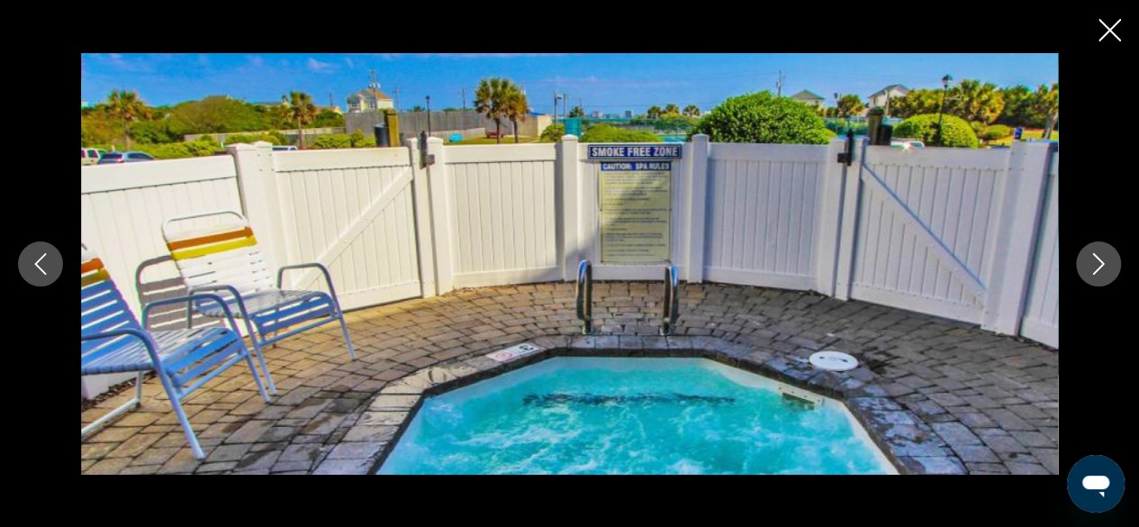
click at [1108, 265] on icon "Next image" at bounding box center [1099, 264] width 22 height 22
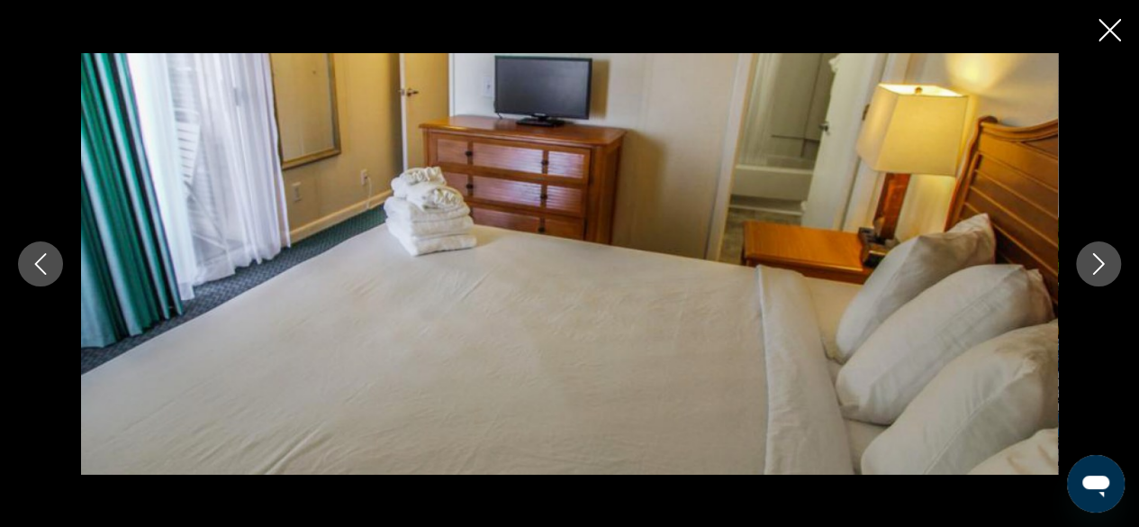
click at [1109, 265] on button "Next image" at bounding box center [1098, 263] width 45 height 45
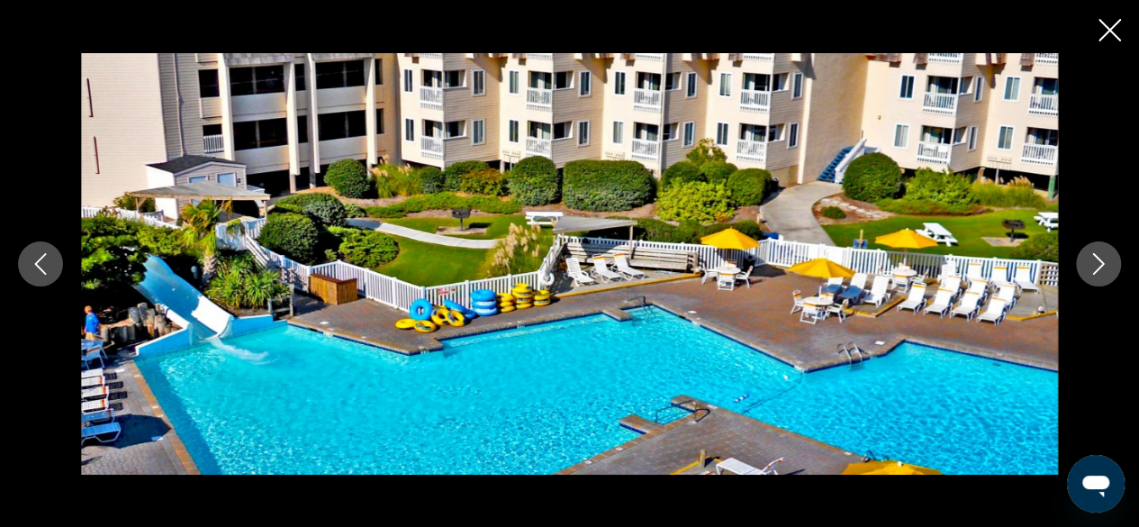
click at [1109, 265] on button "Next image" at bounding box center [1098, 263] width 45 height 45
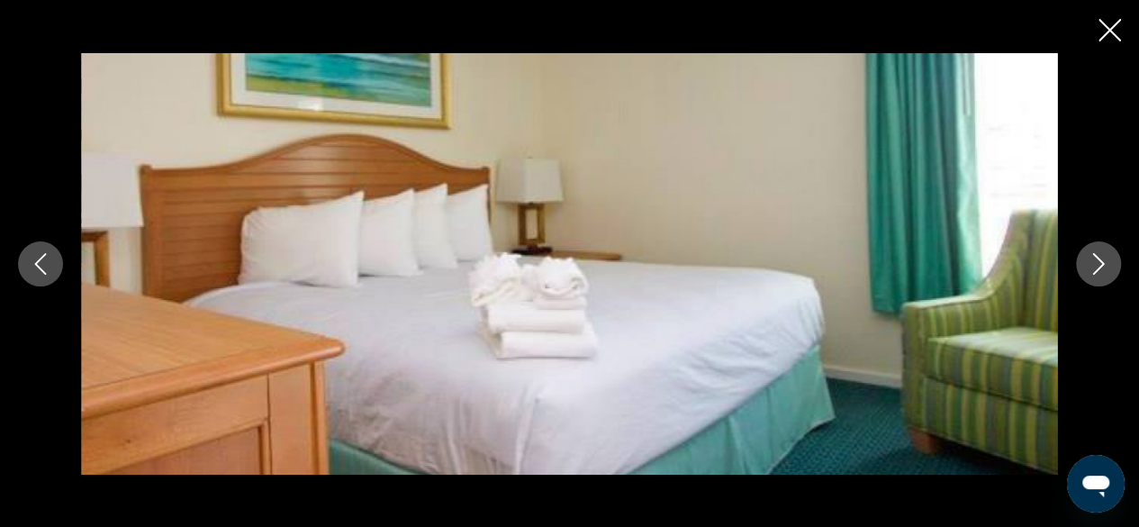
click at [1108, 267] on icon "Next image" at bounding box center [1099, 264] width 22 height 22
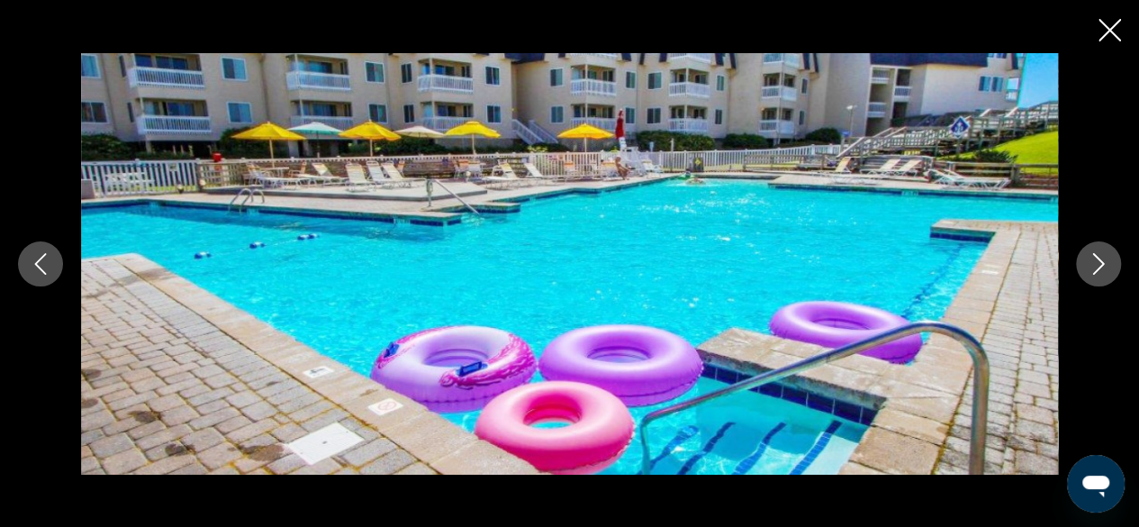
click at [1111, 265] on button "Next image" at bounding box center [1098, 263] width 45 height 45
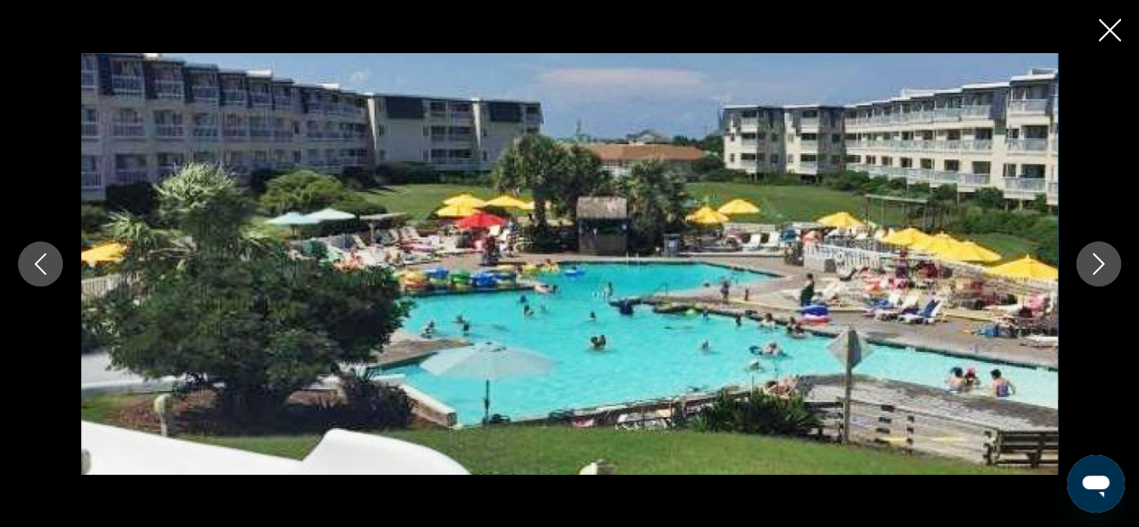
click at [1113, 264] on button "Next image" at bounding box center [1098, 263] width 45 height 45
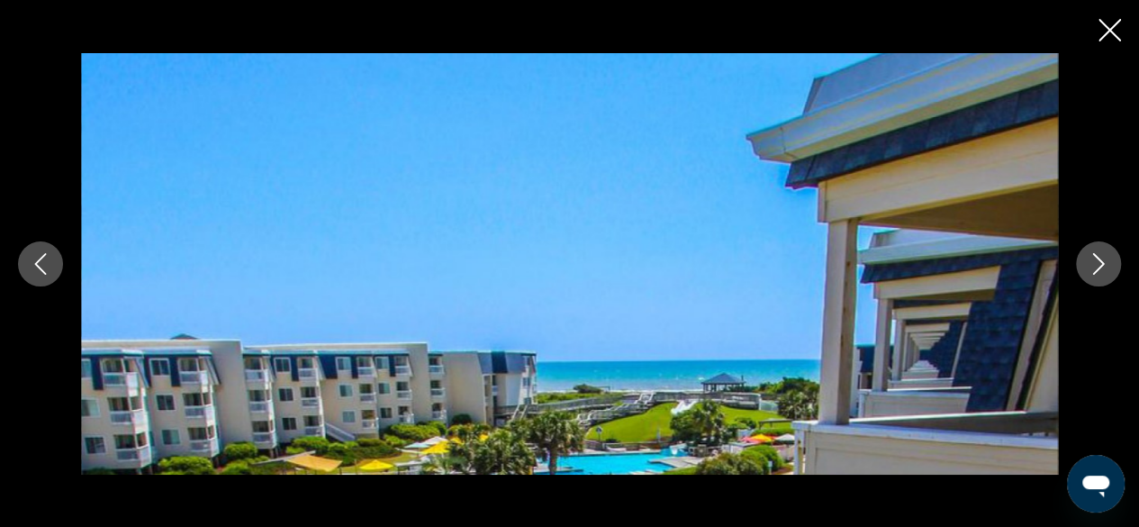
click at [1113, 263] on button "Next image" at bounding box center [1098, 263] width 45 height 45
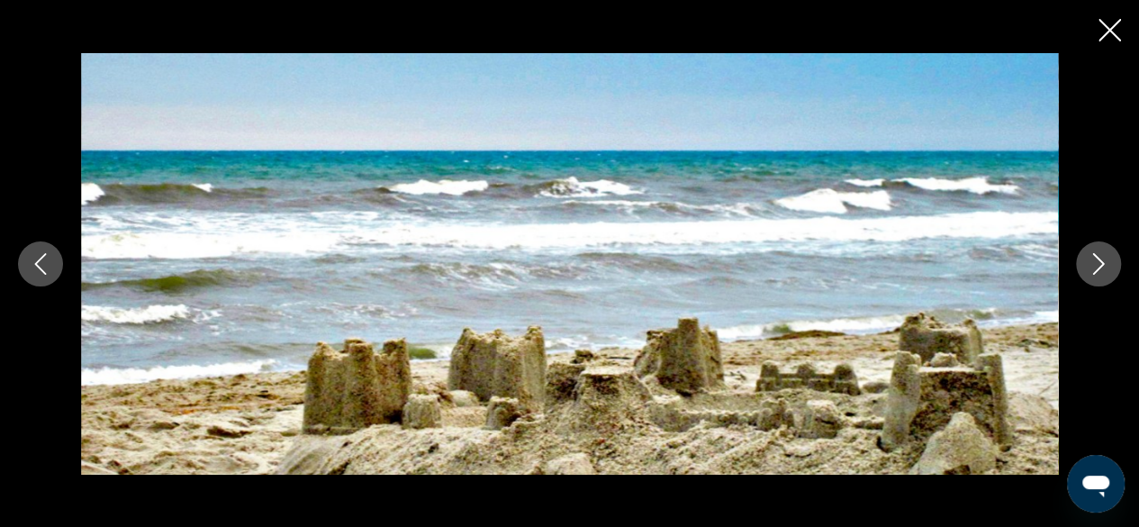
click at [1113, 263] on button "Next image" at bounding box center [1098, 263] width 45 height 45
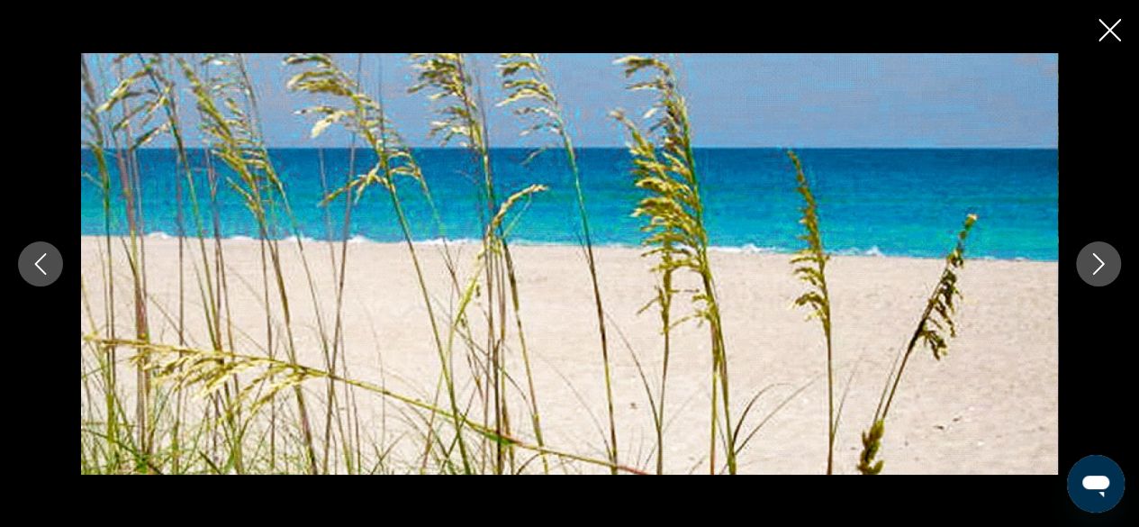
click at [1112, 265] on button "Next image" at bounding box center [1098, 263] width 45 height 45
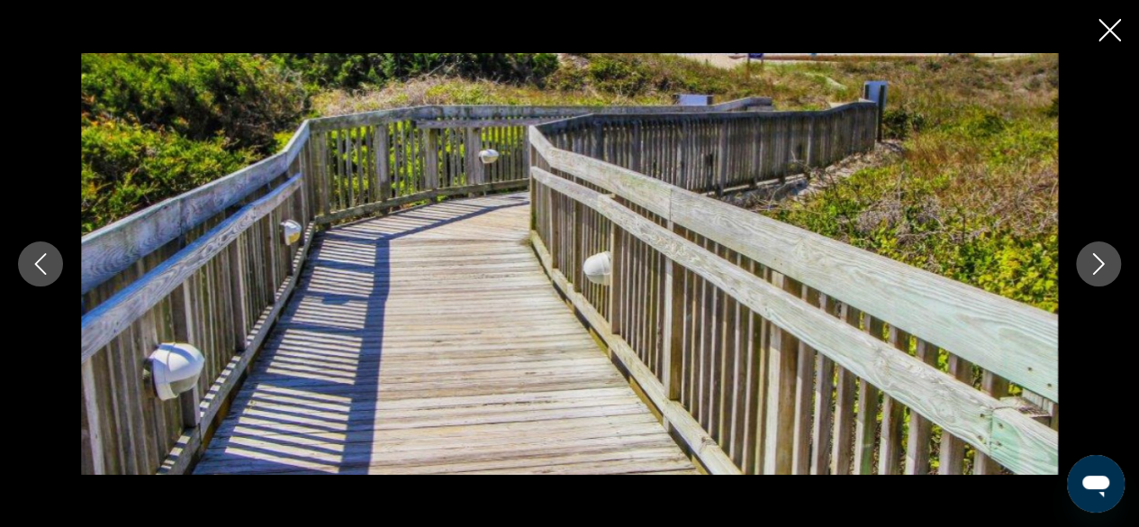
click at [1114, 263] on button "Next image" at bounding box center [1098, 263] width 45 height 45
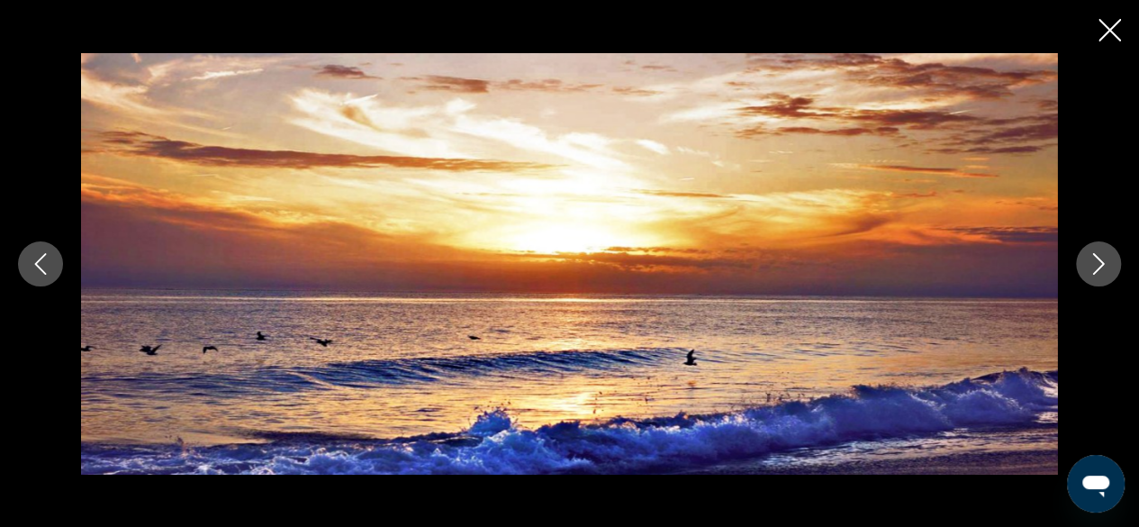
click at [1113, 263] on button "Next image" at bounding box center [1098, 263] width 45 height 45
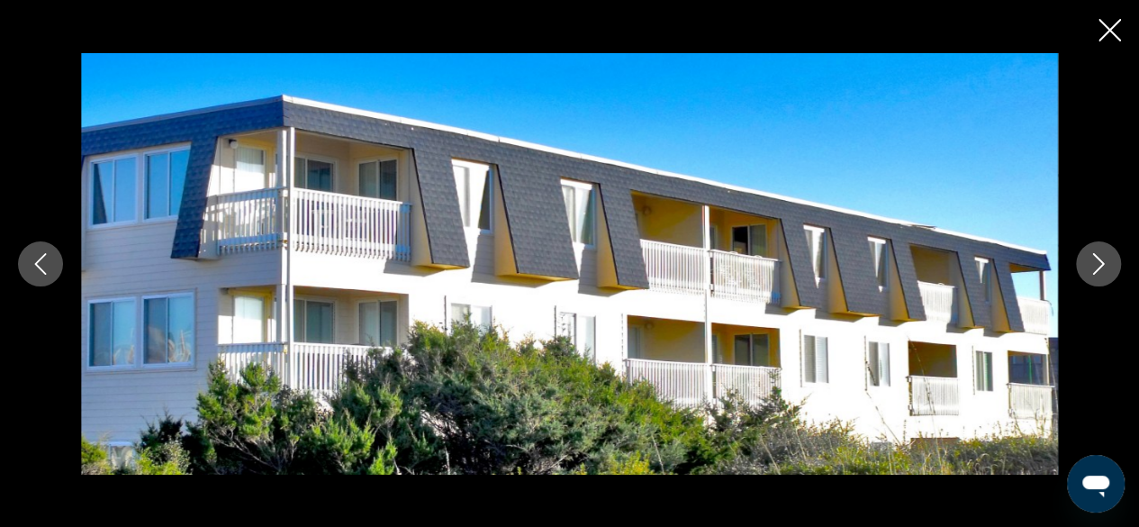
click at [1116, 261] on button "Next image" at bounding box center [1098, 263] width 45 height 45
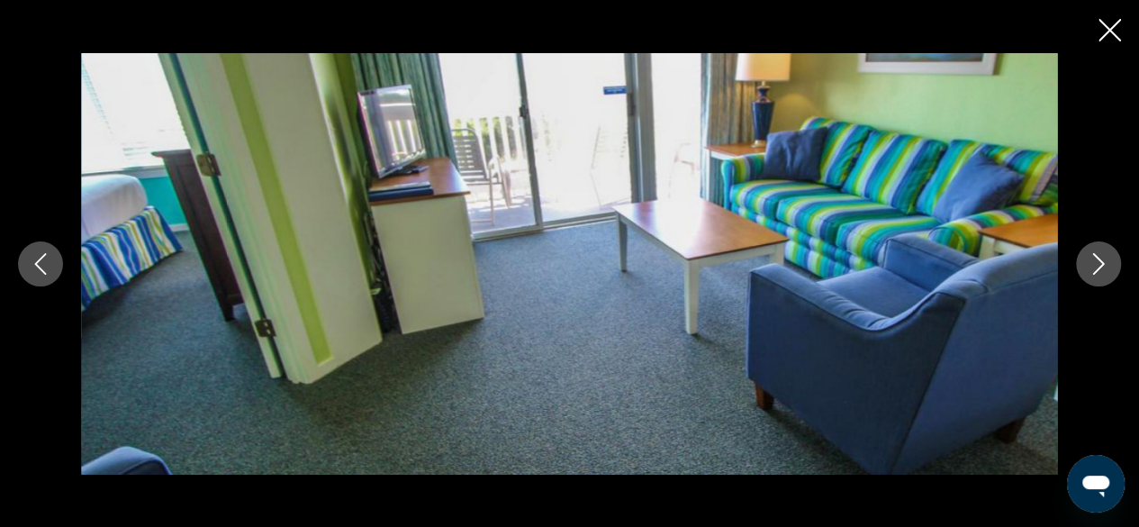
click at [1115, 262] on button "Next image" at bounding box center [1098, 263] width 45 height 45
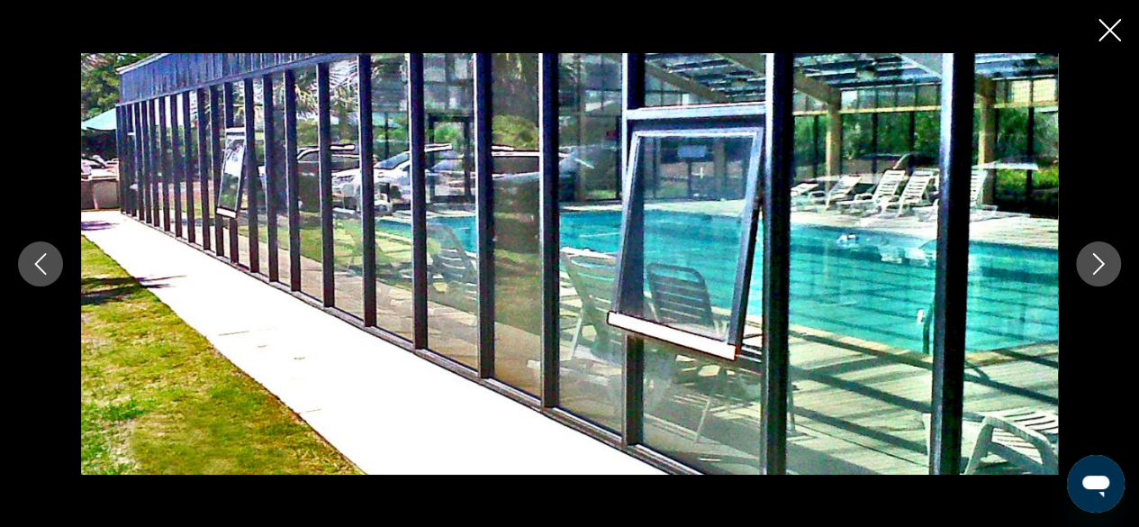
click at [1119, 261] on button "Next image" at bounding box center [1098, 263] width 45 height 45
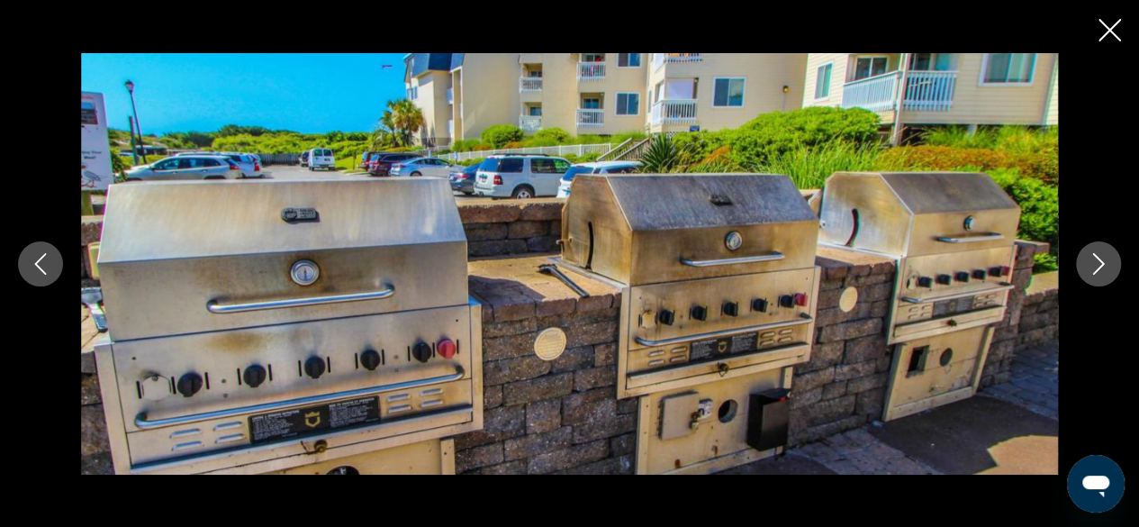
click at [1119, 256] on button "Next image" at bounding box center [1098, 263] width 45 height 45
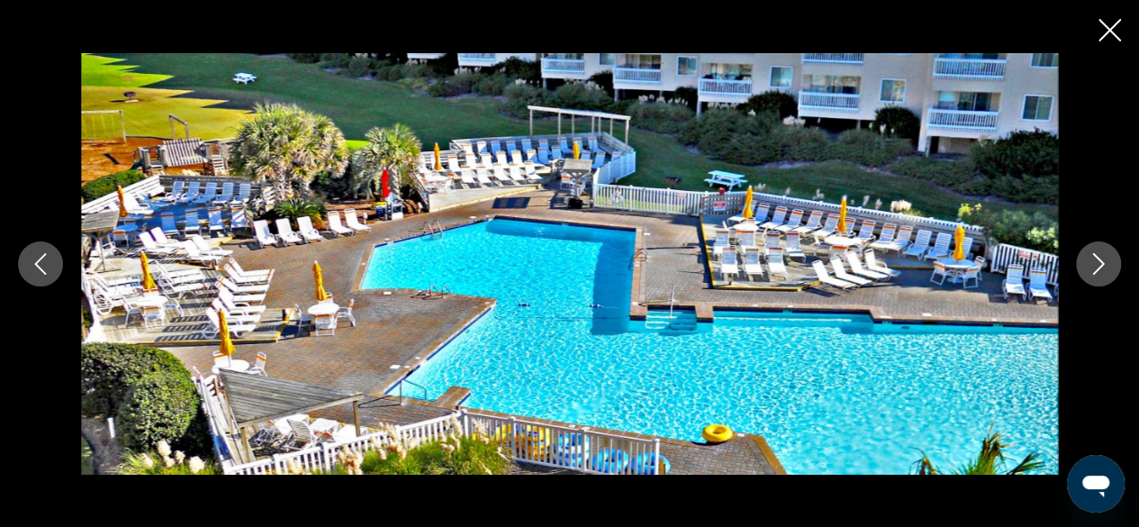
click at [1119, 261] on button "Next image" at bounding box center [1098, 263] width 45 height 45
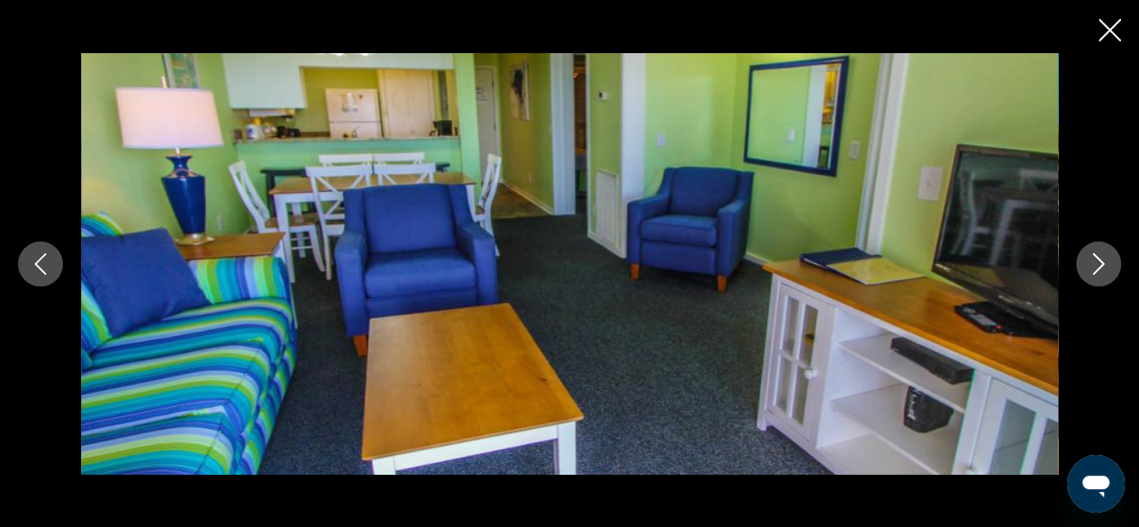
click at [1120, 259] on button "Next image" at bounding box center [1098, 263] width 45 height 45
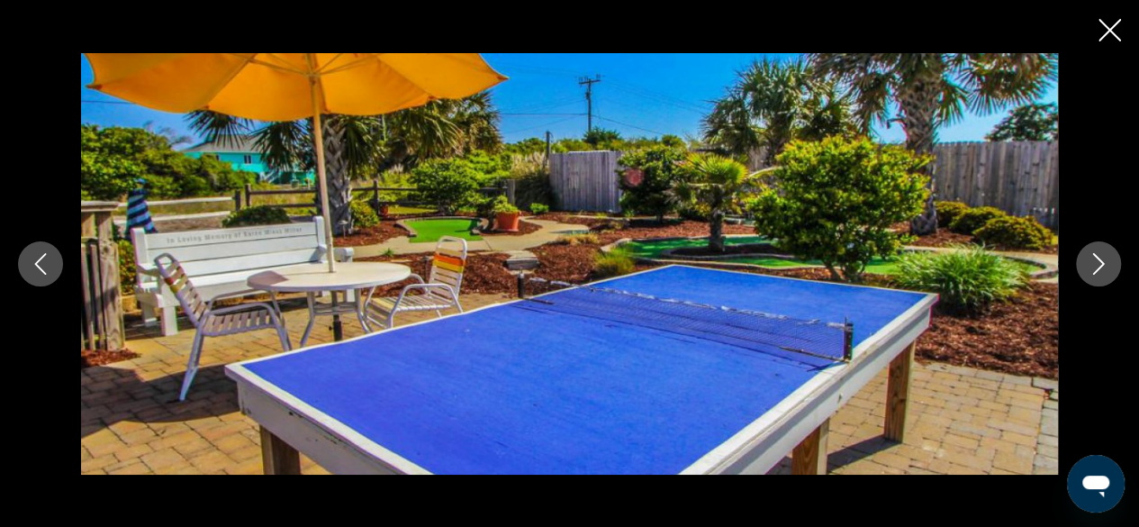
scroll to position [1344, 0]
click at [1105, 270] on icon "Next image" at bounding box center [1099, 264] width 22 height 22
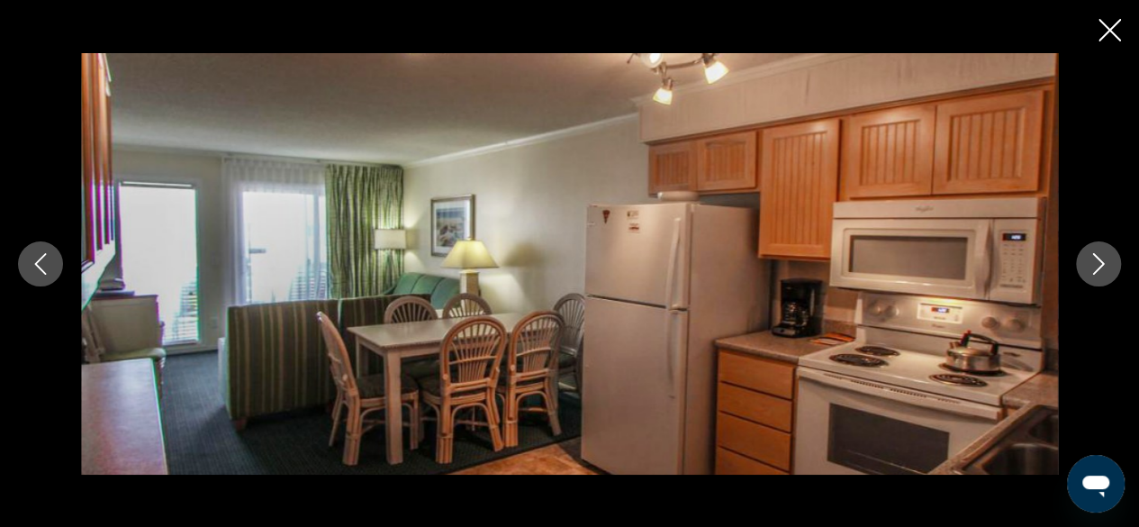
click at [1118, 34] on icon "Close slideshow" at bounding box center [1110, 30] width 23 height 23
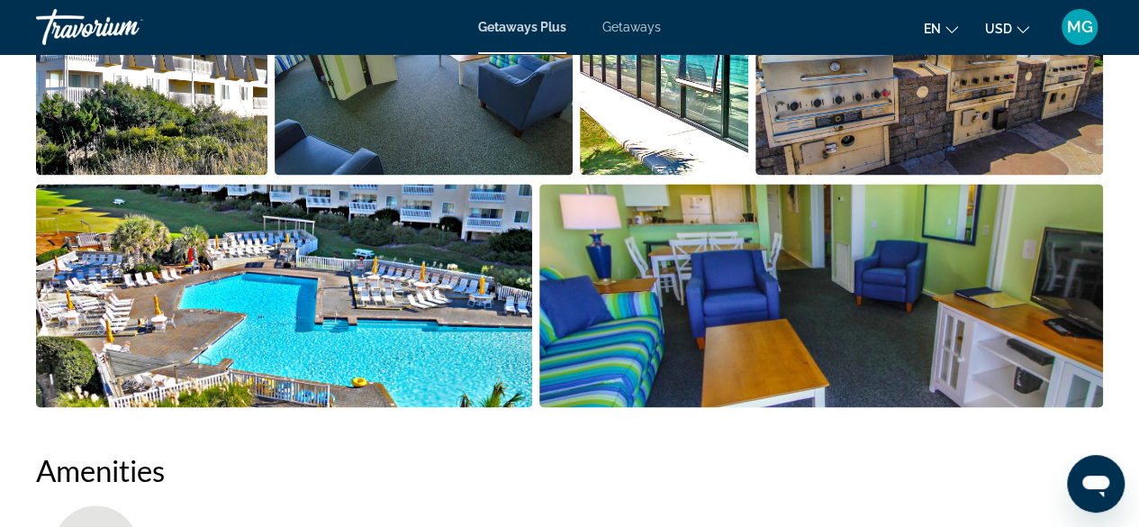
type textarea "*"
